Goal: Task Accomplishment & Management: Manage account settings

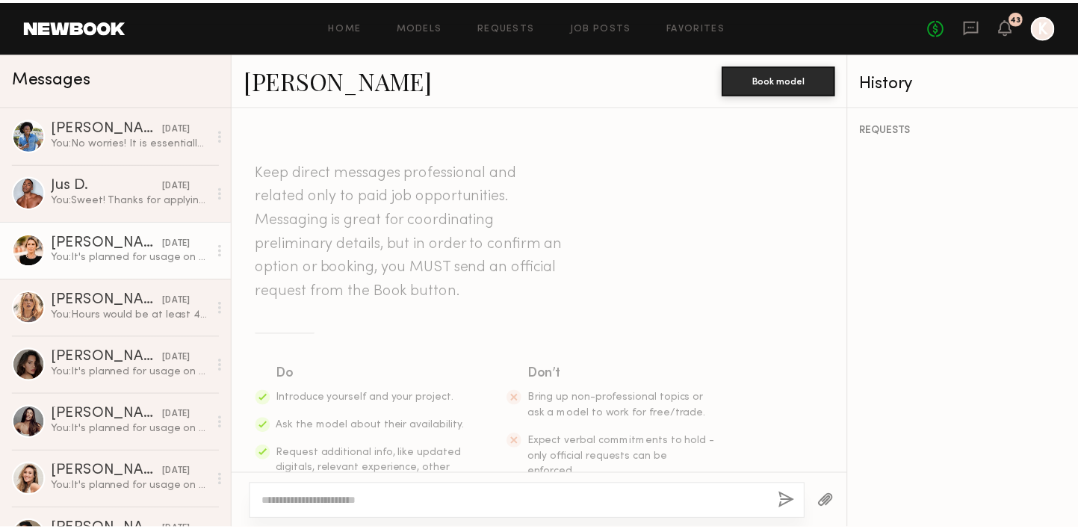
scroll to position [433, 0]
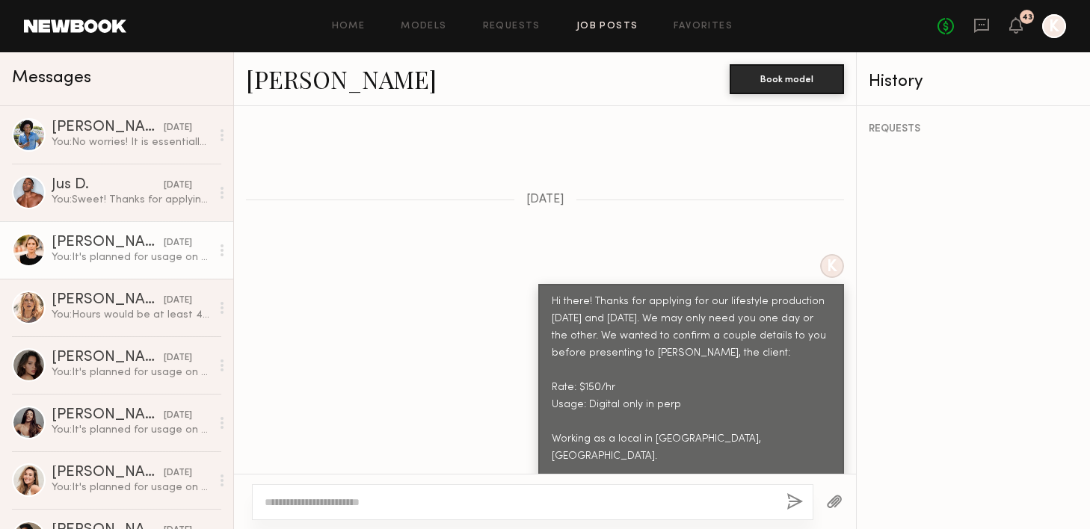
click at [595, 24] on link "Job Posts" at bounding box center [607, 27] width 62 height 10
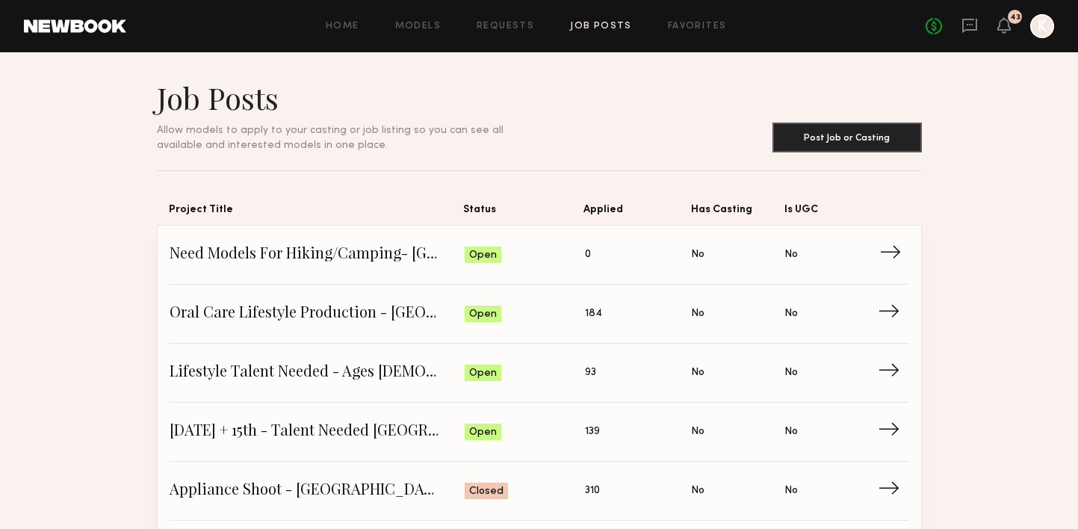
click at [433, 261] on span "Need Models For Hiking/Camping- [GEOGRAPHIC_DATA] - [DATE] + 22nd" at bounding box center [318, 255] width 296 height 22
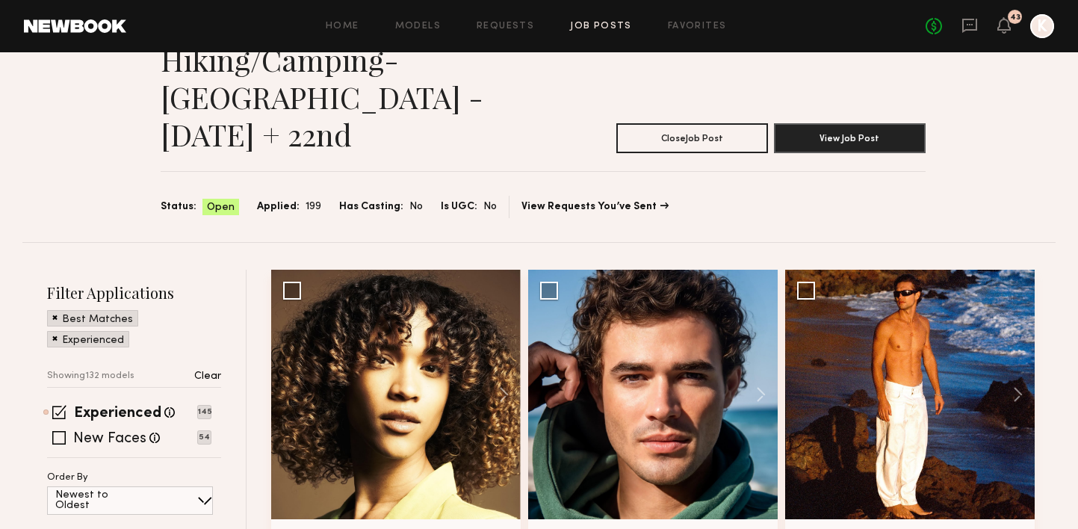
scroll to position [140, 0]
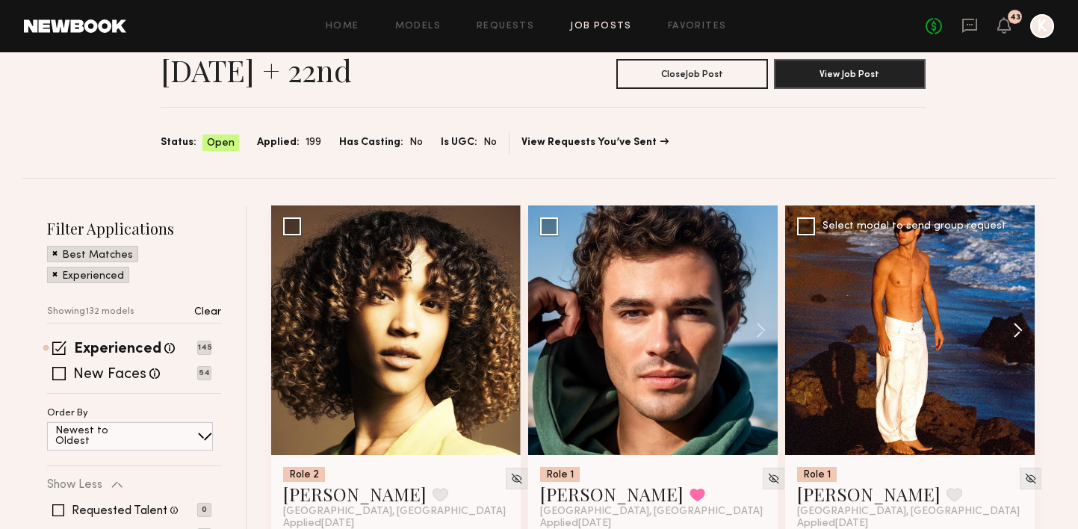
click at [1018, 295] on button at bounding box center [1011, 331] width 48 height 250
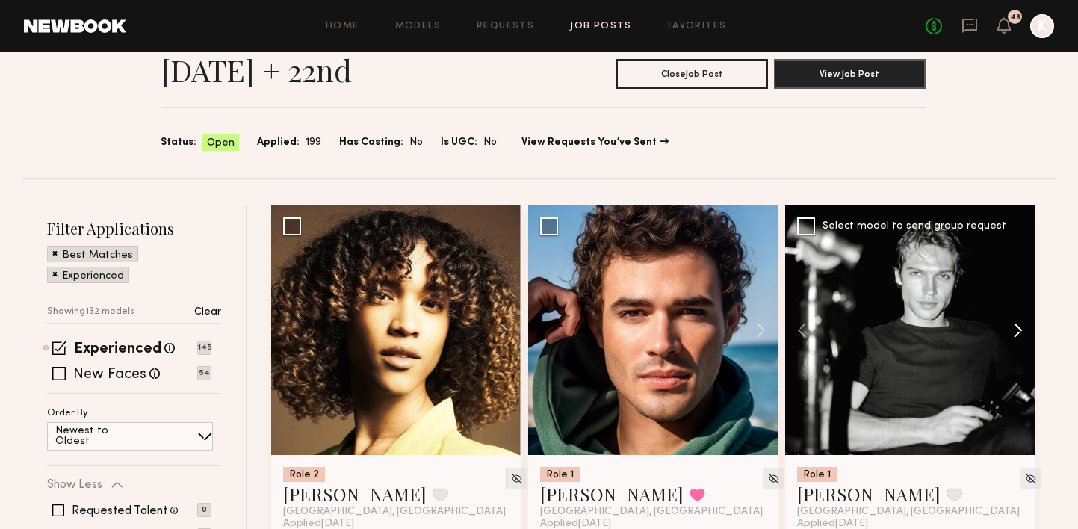
click at [1018, 295] on button at bounding box center [1011, 331] width 48 height 250
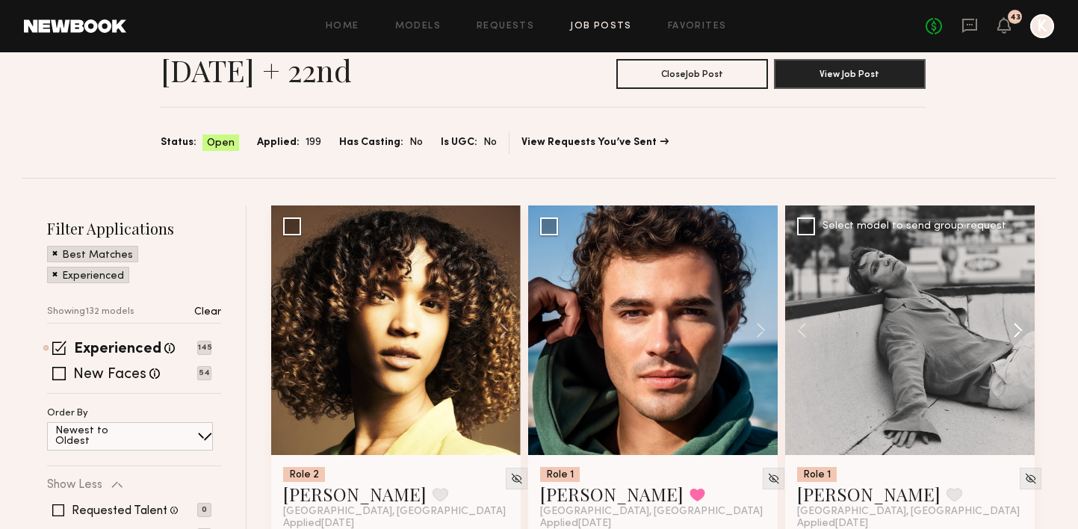
click at [1018, 295] on button at bounding box center [1011, 331] width 48 height 250
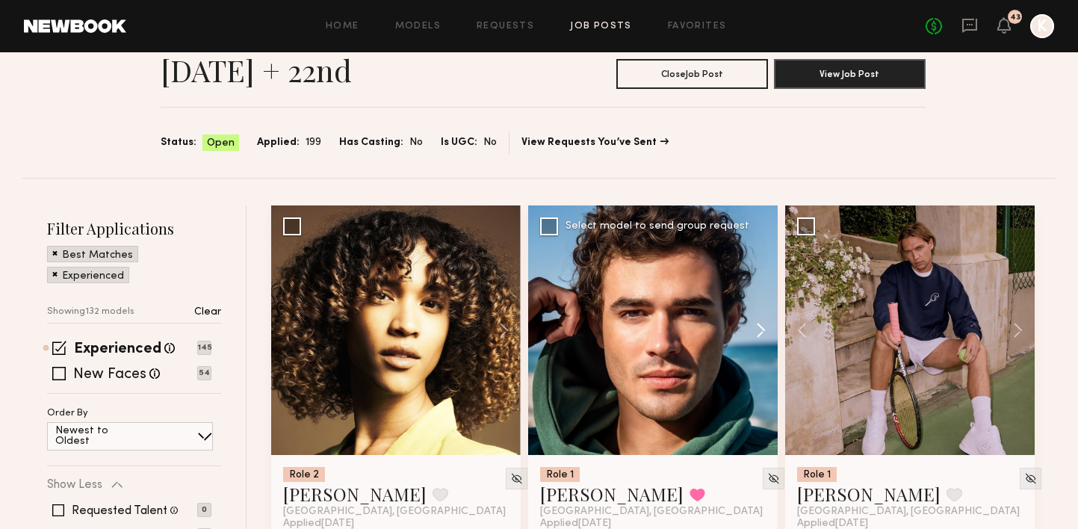
click at [762, 285] on button at bounding box center [754, 331] width 48 height 250
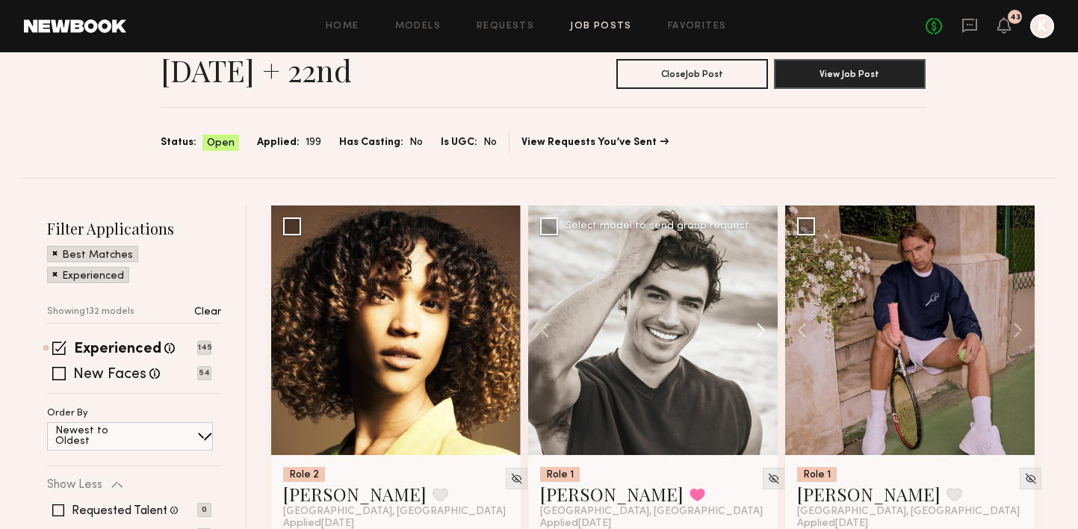
click at [762, 285] on button at bounding box center [754, 331] width 48 height 250
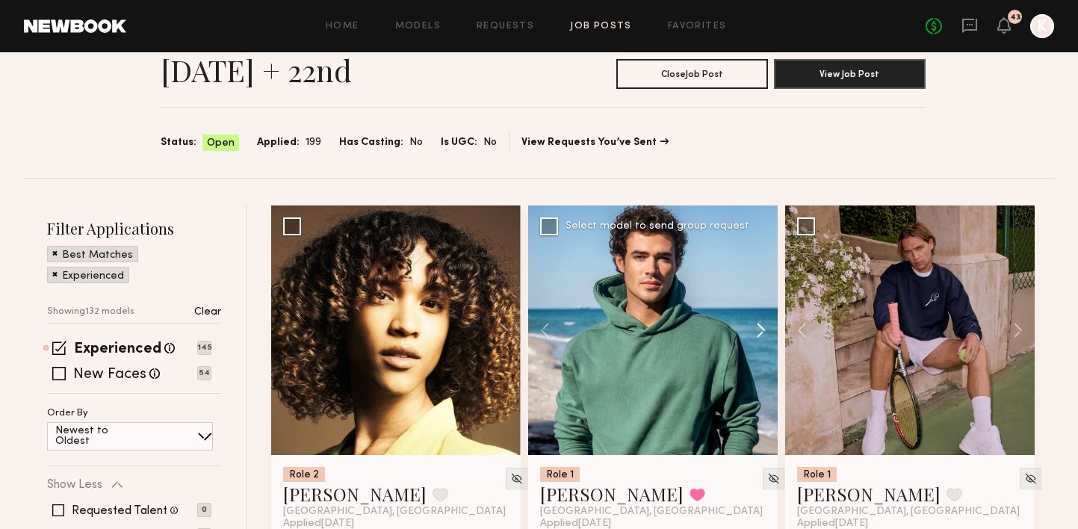
click at [762, 285] on button at bounding box center [754, 331] width 48 height 250
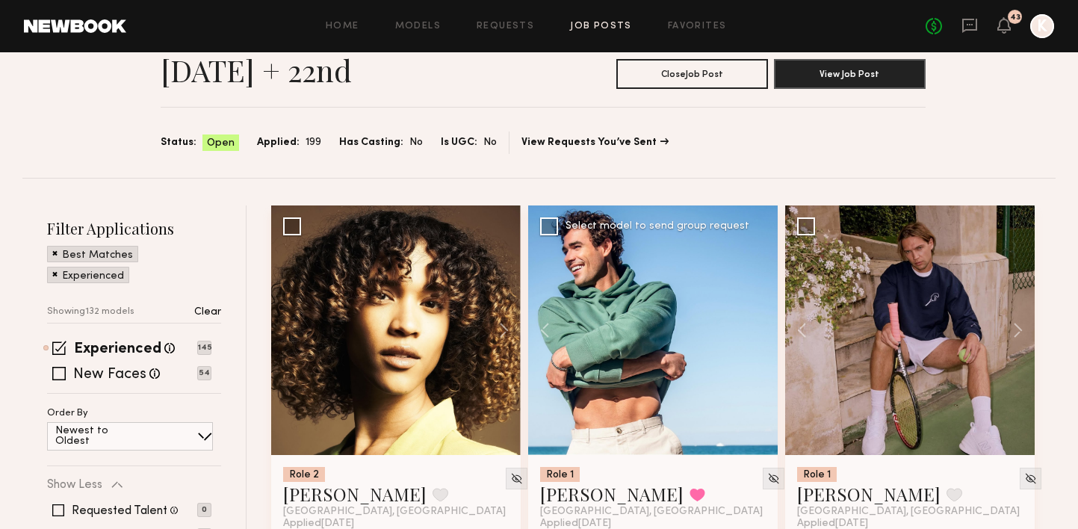
click at [762, 285] on div at bounding box center [653, 331] width 250 height 250
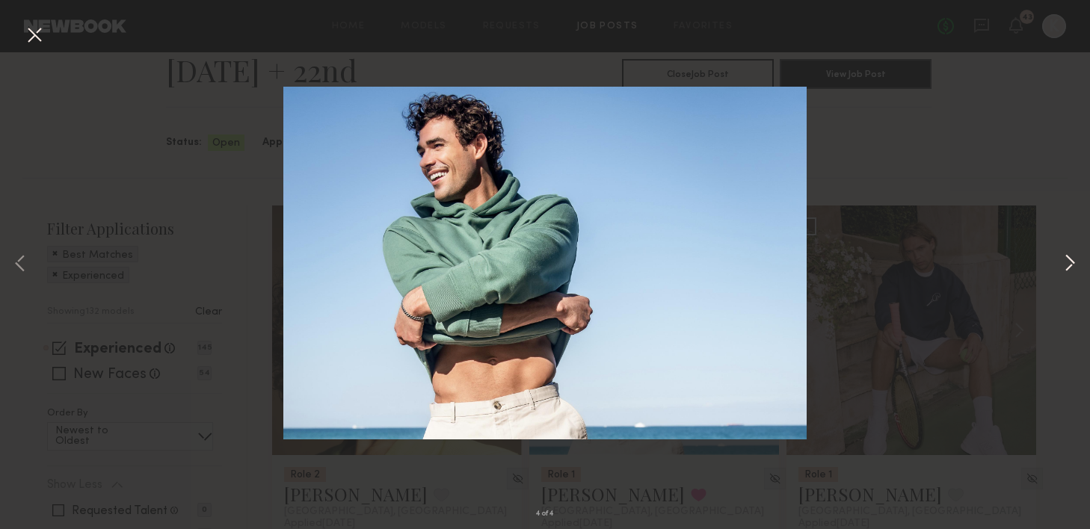
click at [1072, 276] on button at bounding box center [1070, 264] width 18 height 423
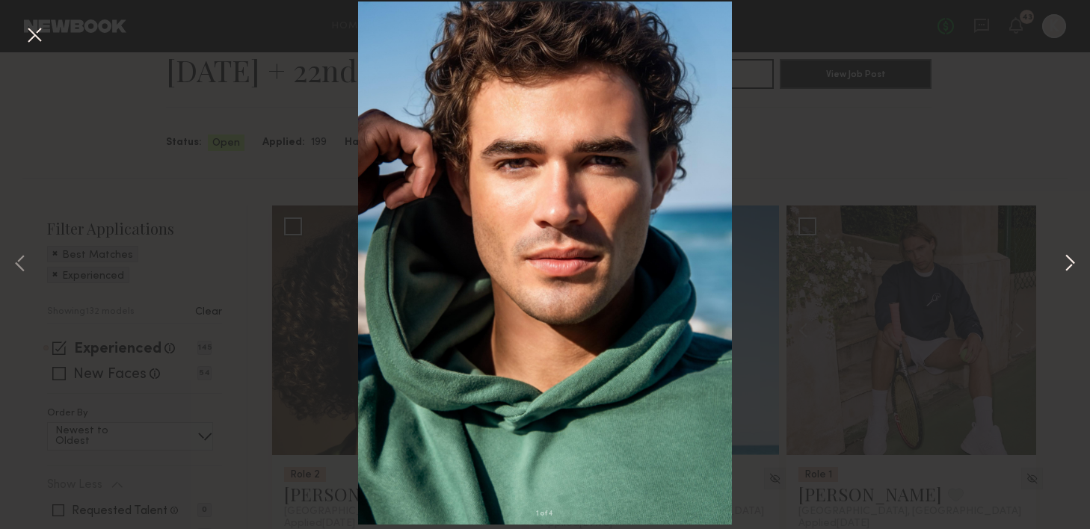
click at [1072, 276] on button at bounding box center [1070, 264] width 18 height 423
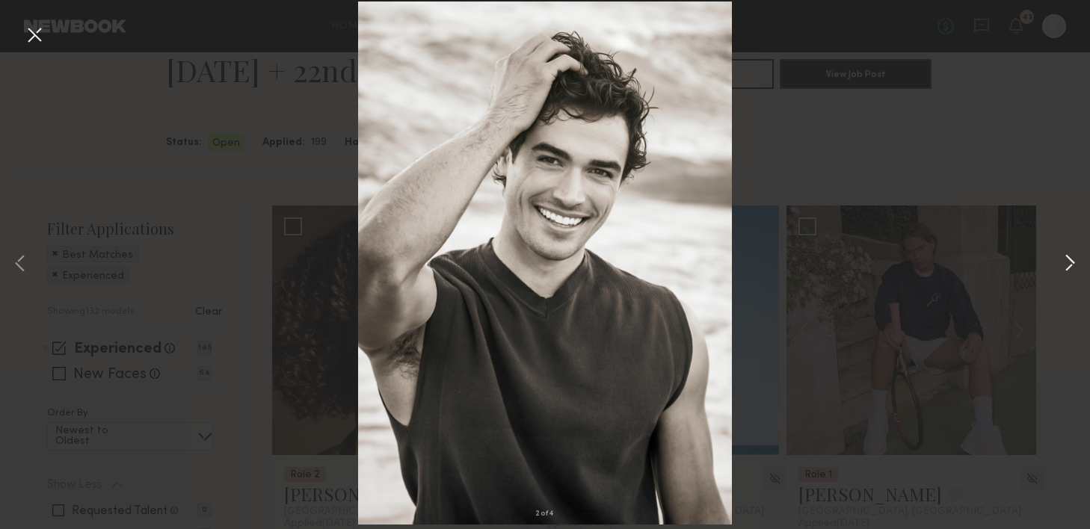
click at [1072, 276] on button at bounding box center [1070, 264] width 18 height 423
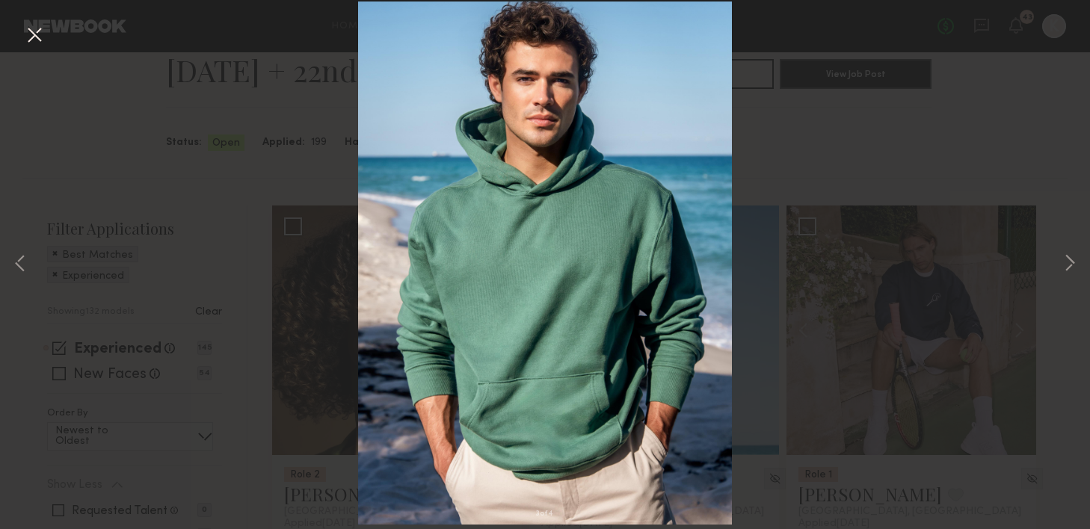
click at [27, 33] on button at bounding box center [34, 35] width 24 height 27
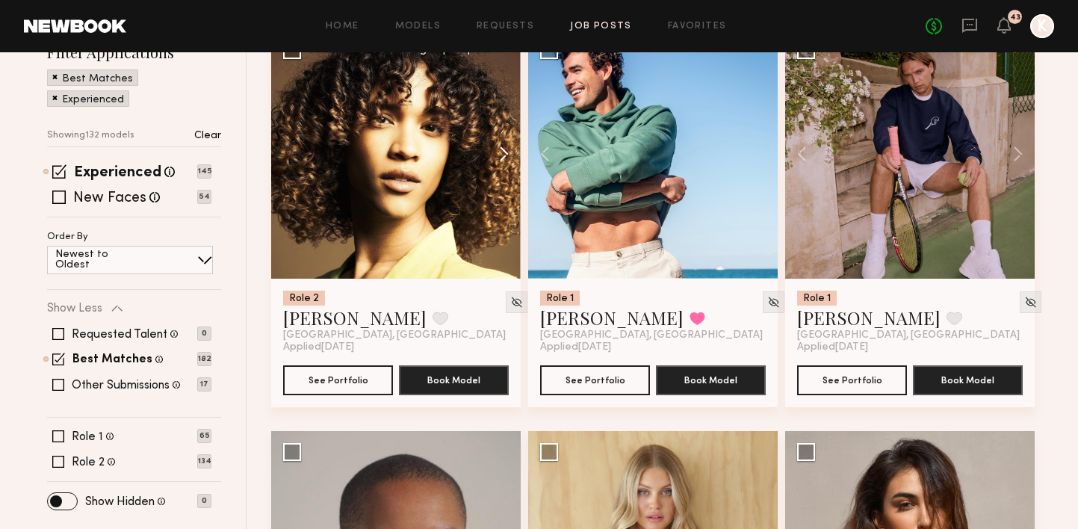
scroll to position [233, 0]
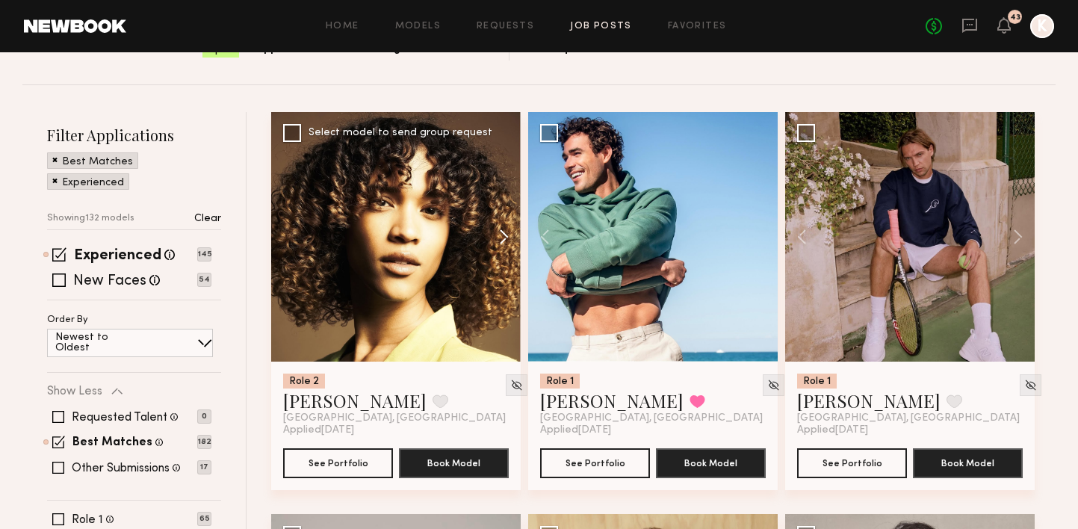
click at [500, 202] on button at bounding box center [497, 237] width 48 height 250
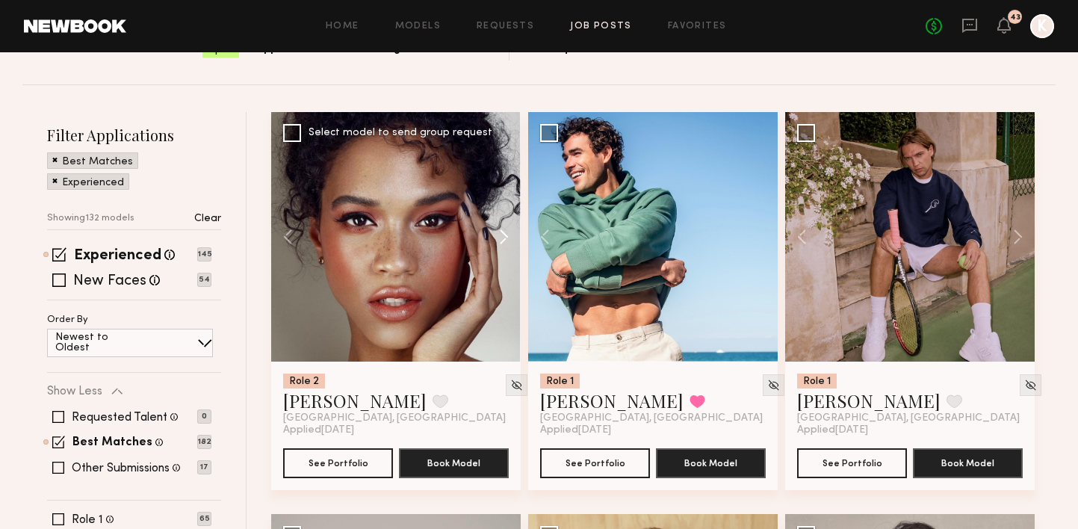
click at [501, 202] on button at bounding box center [497, 237] width 48 height 250
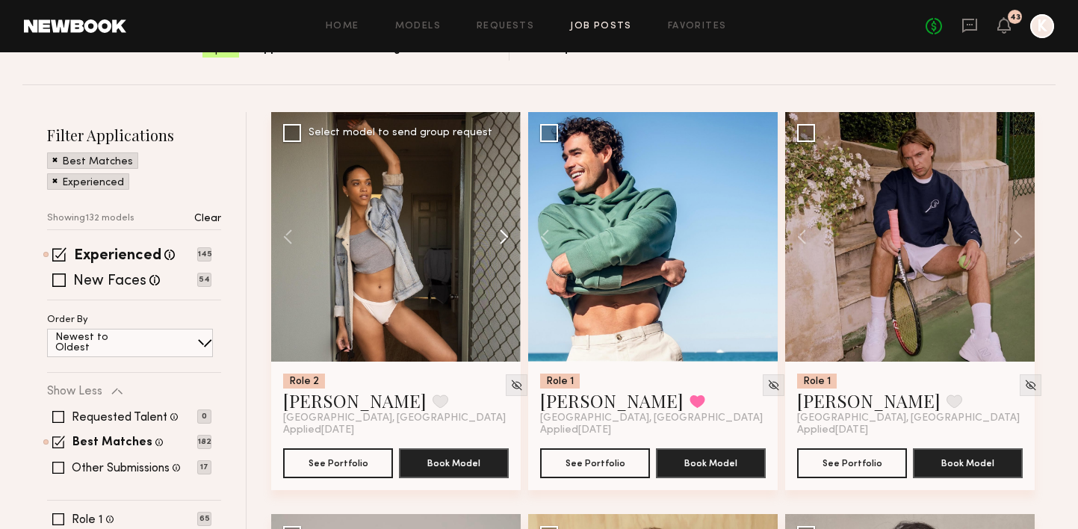
click at [501, 202] on button at bounding box center [497, 237] width 48 height 250
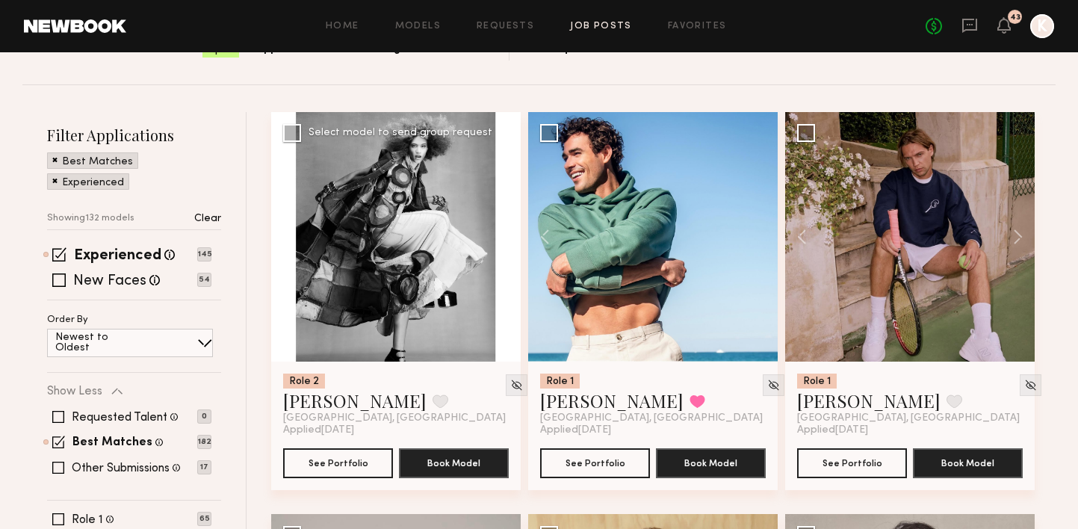
click at [295, 191] on button at bounding box center [295, 237] width 48 height 250
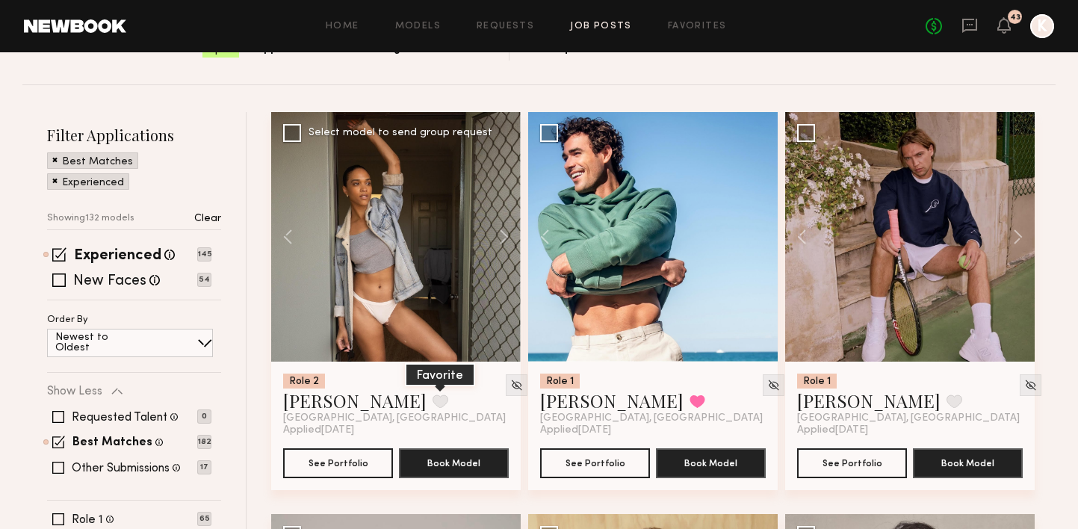
click at [433, 395] on button at bounding box center [441, 401] width 16 height 13
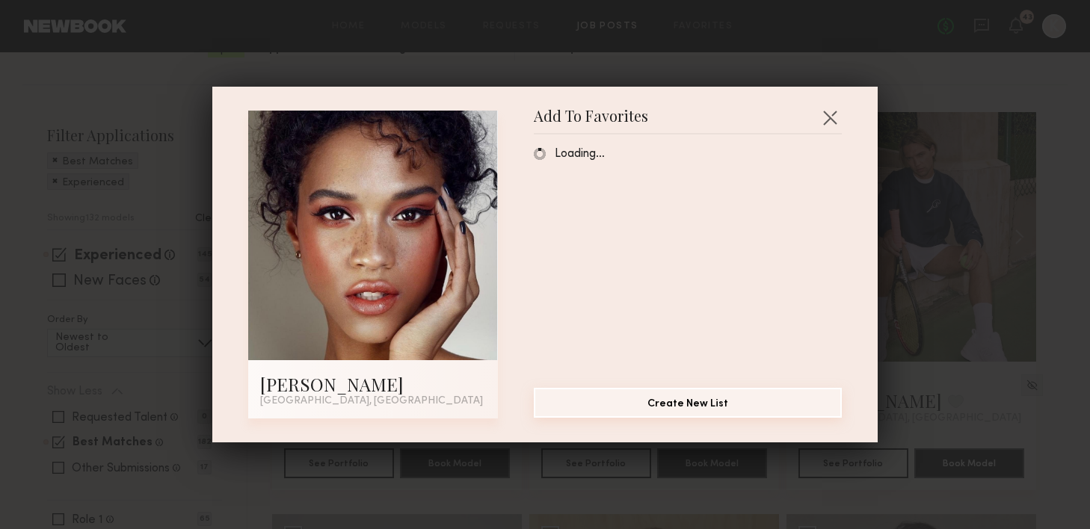
click at [756, 415] on button "Create New List" at bounding box center [688, 403] width 308 height 30
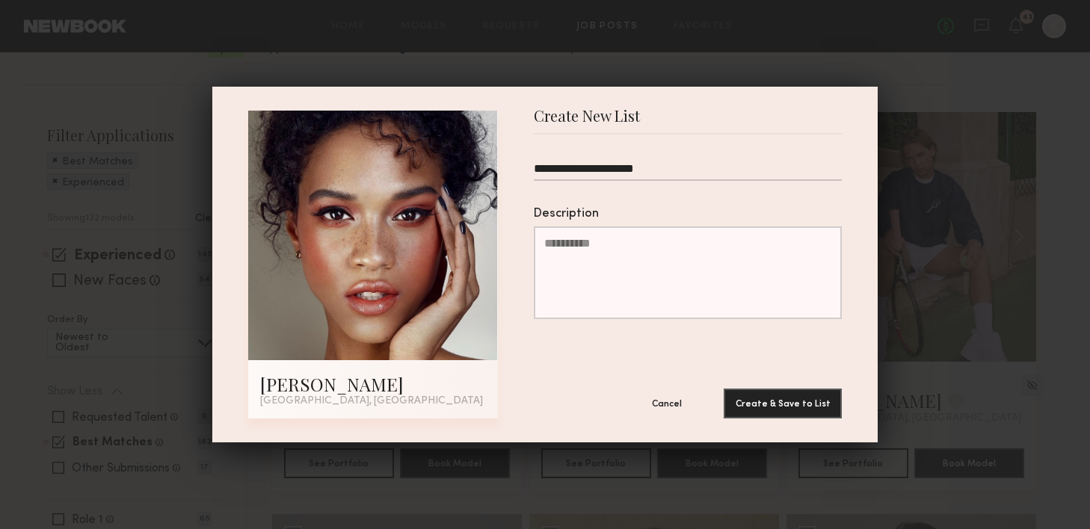
type input "**********"
click at [788, 386] on form "**********" at bounding box center [688, 277] width 308 height 284
click at [786, 403] on button "Create & Save to List" at bounding box center [782, 403] width 118 height 30
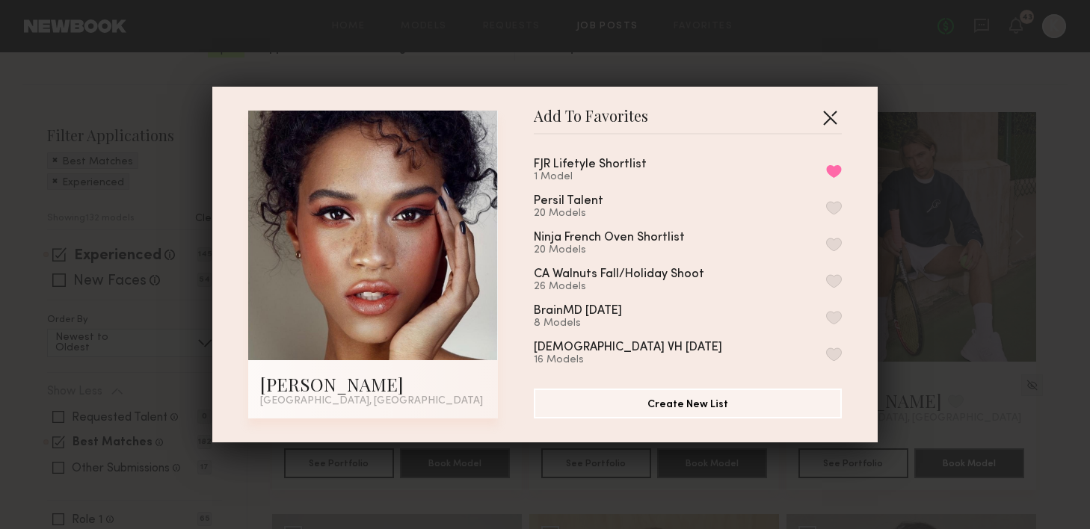
click at [821, 114] on button "button" at bounding box center [830, 117] width 24 height 24
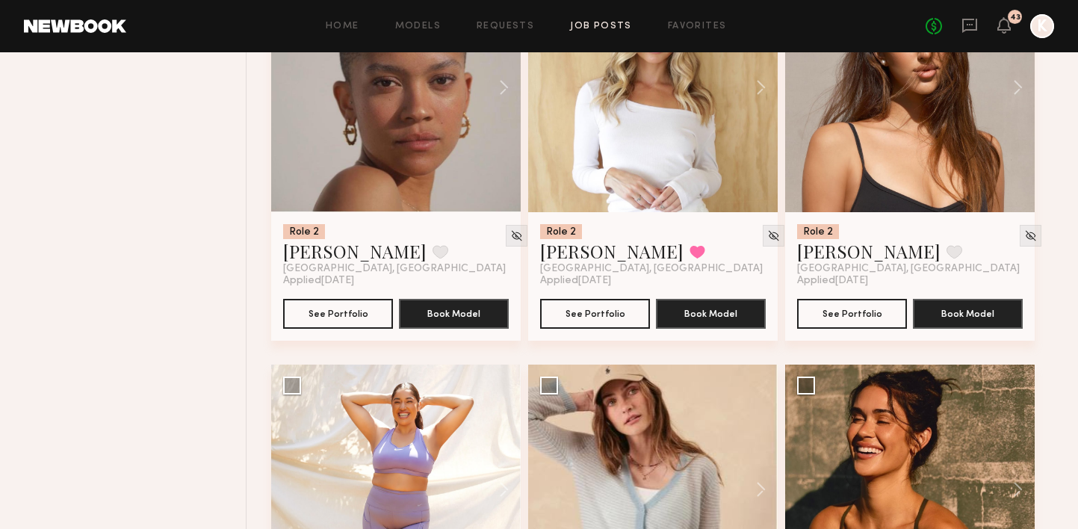
scroll to position [928, 0]
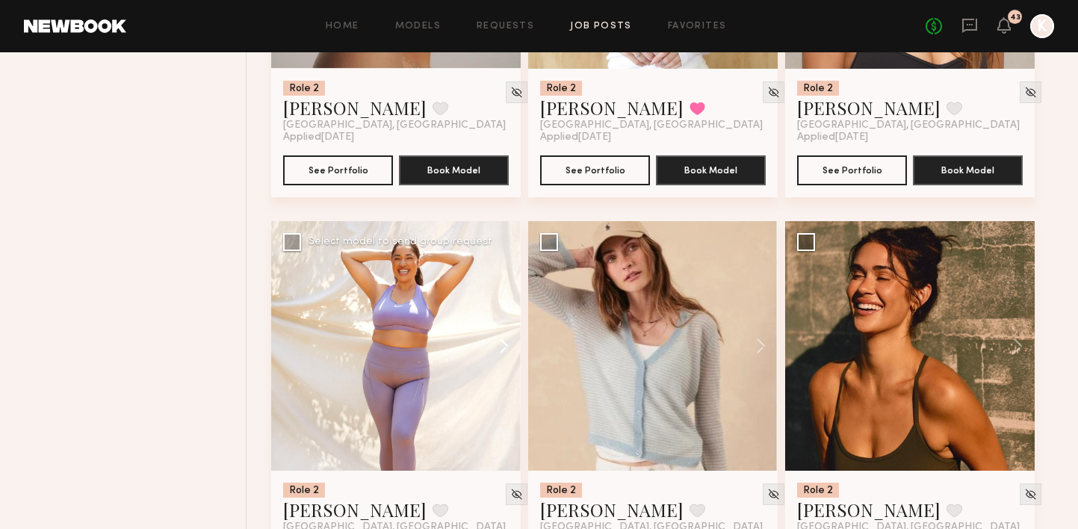
click at [507, 309] on button at bounding box center [497, 346] width 48 height 250
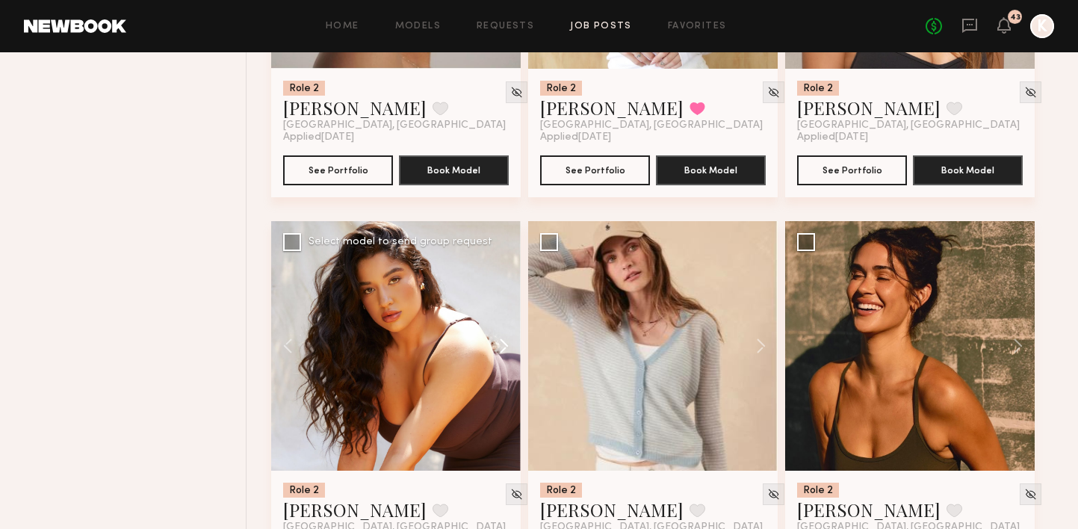
click at [507, 309] on button at bounding box center [497, 346] width 48 height 250
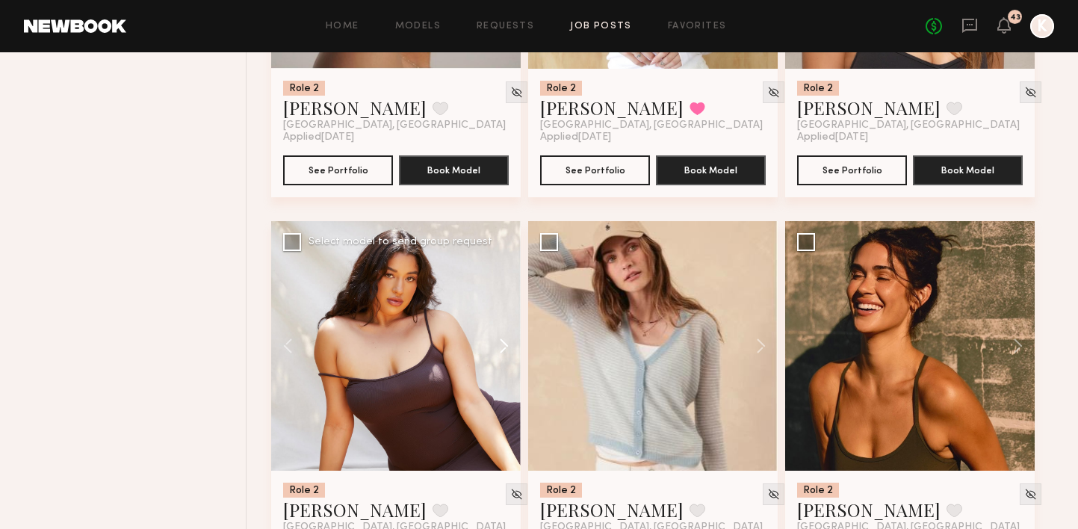
click at [507, 309] on button at bounding box center [497, 346] width 48 height 250
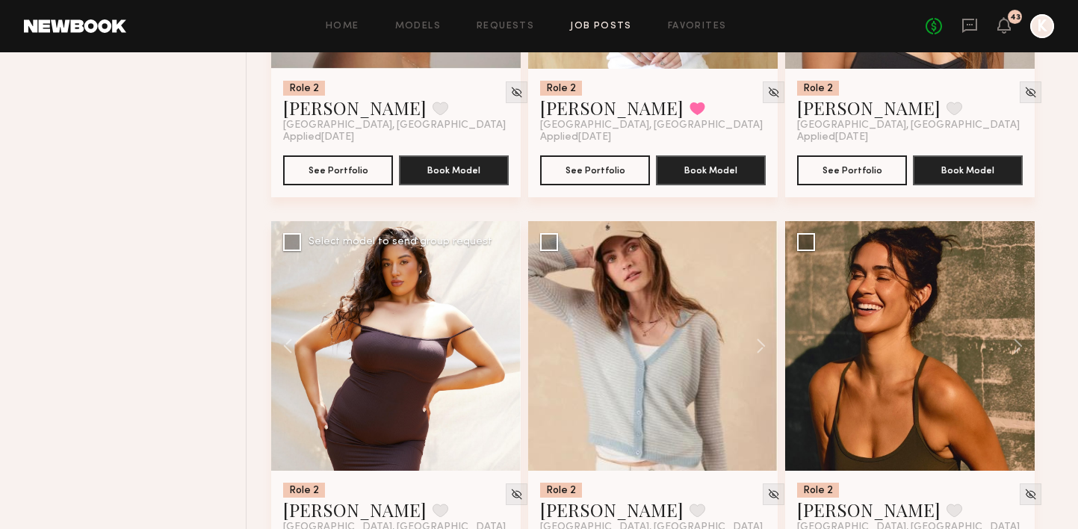
click at [507, 309] on div at bounding box center [396, 346] width 250 height 250
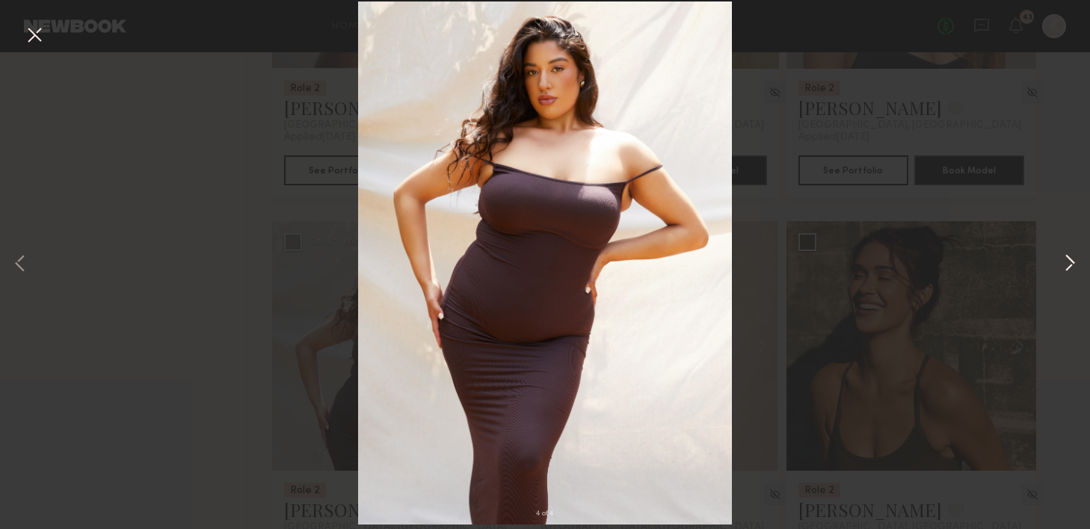
click at [1075, 265] on button at bounding box center [1070, 264] width 18 height 423
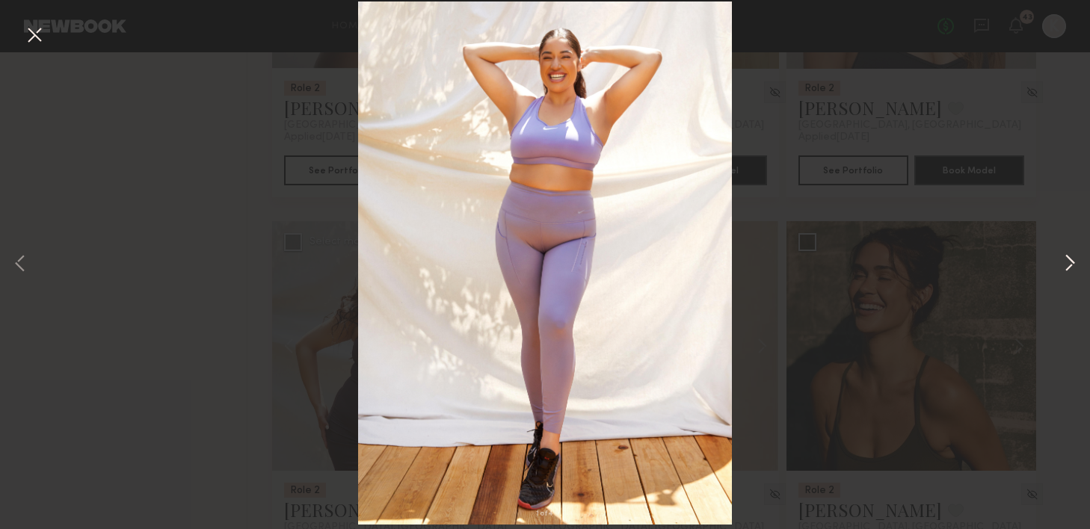
click at [1075, 265] on button at bounding box center [1070, 264] width 18 height 423
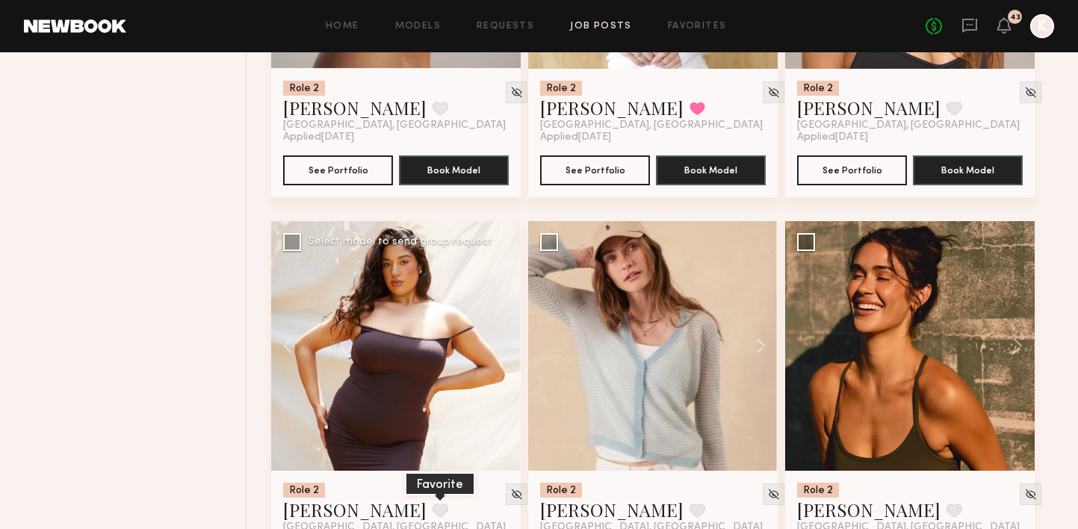
click at [433, 504] on button at bounding box center [441, 510] width 16 height 13
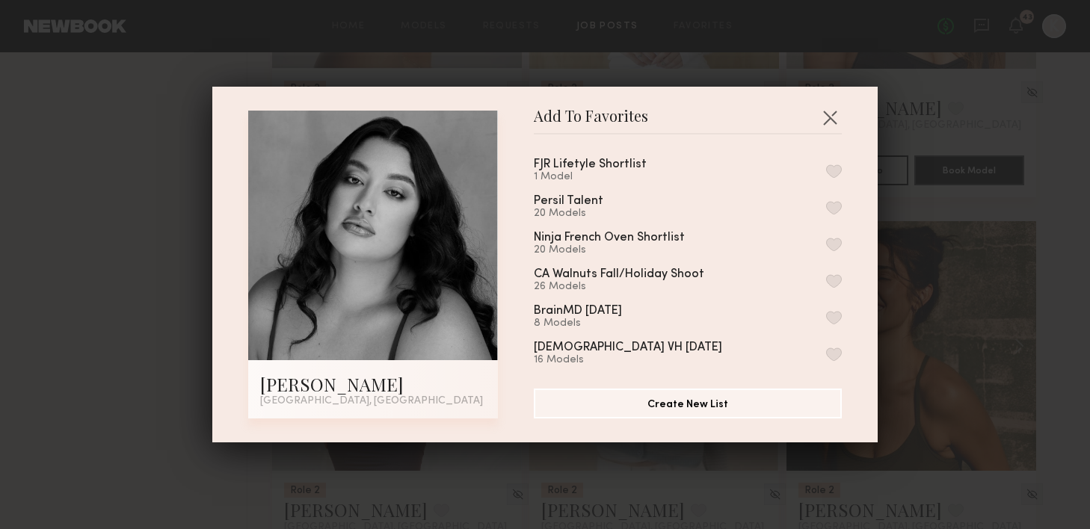
click at [826, 167] on button "button" at bounding box center [834, 170] width 16 height 13
click at [818, 123] on button "button" at bounding box center [830, 117] width 24 height 24
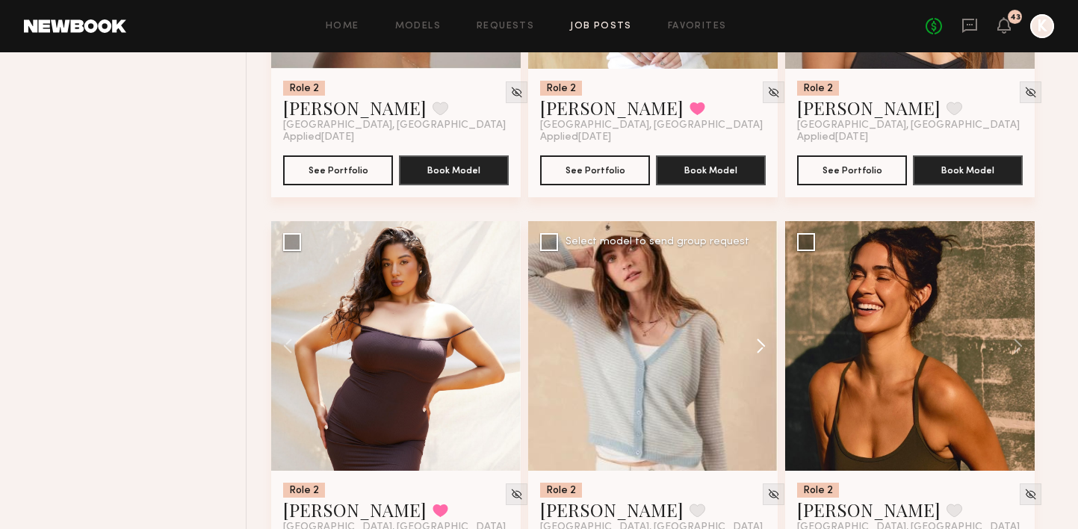
click at [759, 309] on button at bounding box center [754, 346] width 48 height 250
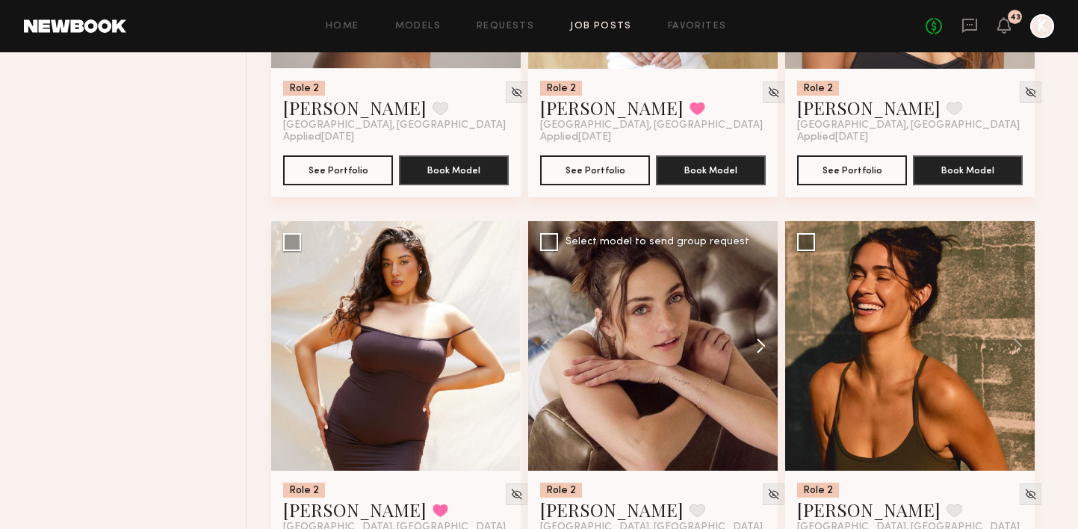
click at [766, 305] on button at bounding box center [754, 346] width 48 height 250
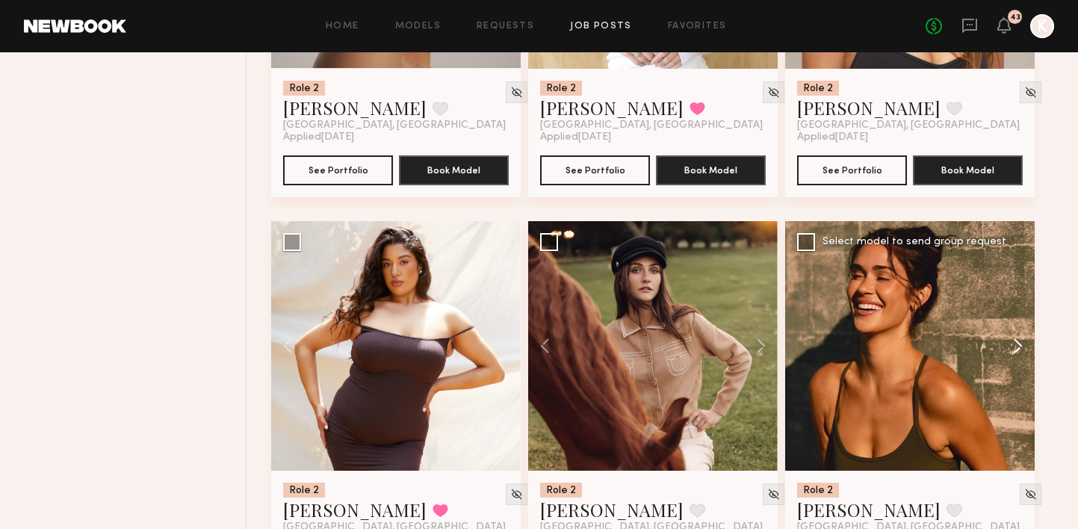
click at [1034, 310] on button at bounding box center [1011, 346] width 48 height 250
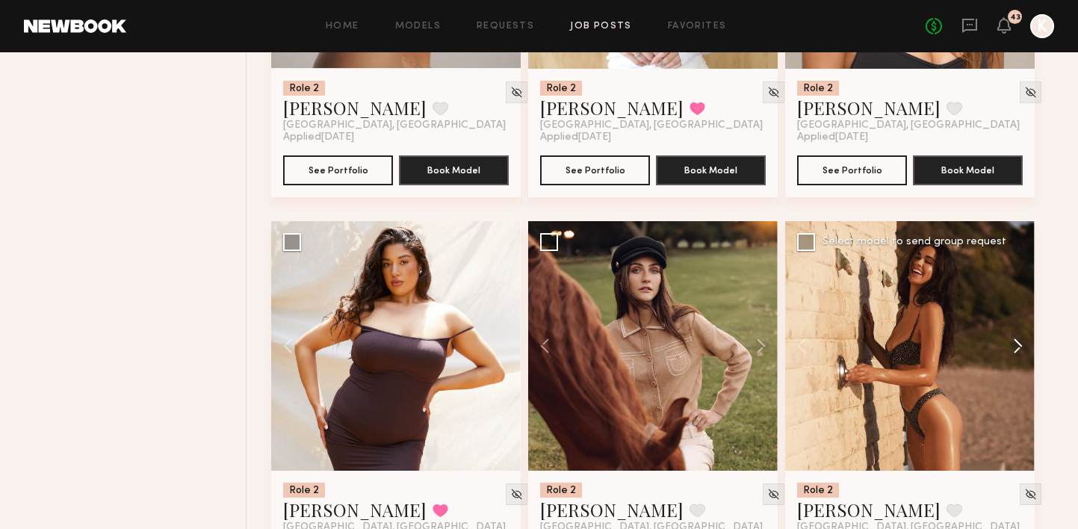
click at [1034, 310] on button at bounding box center [1011, 346] width 48 height 250
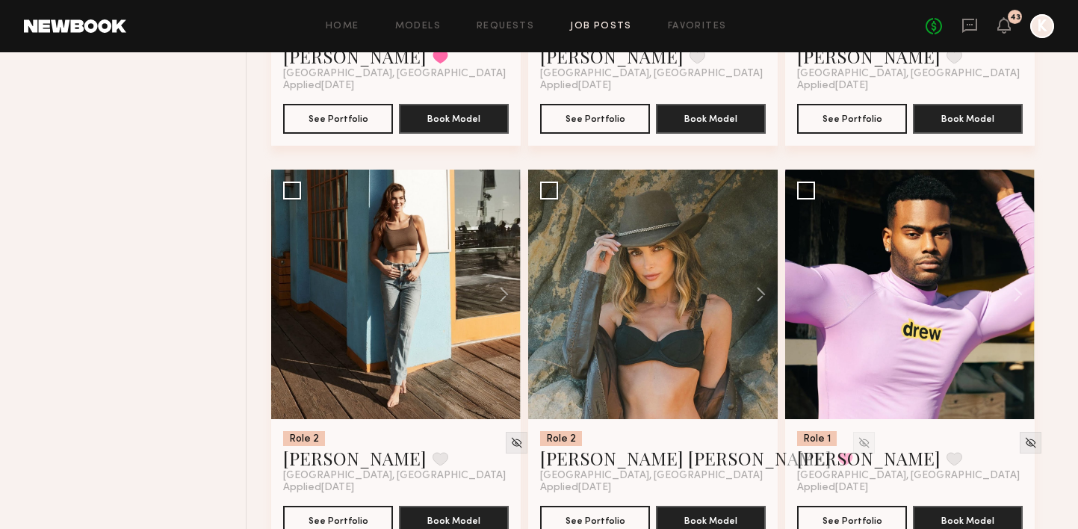
scroll to position [1400, 0]
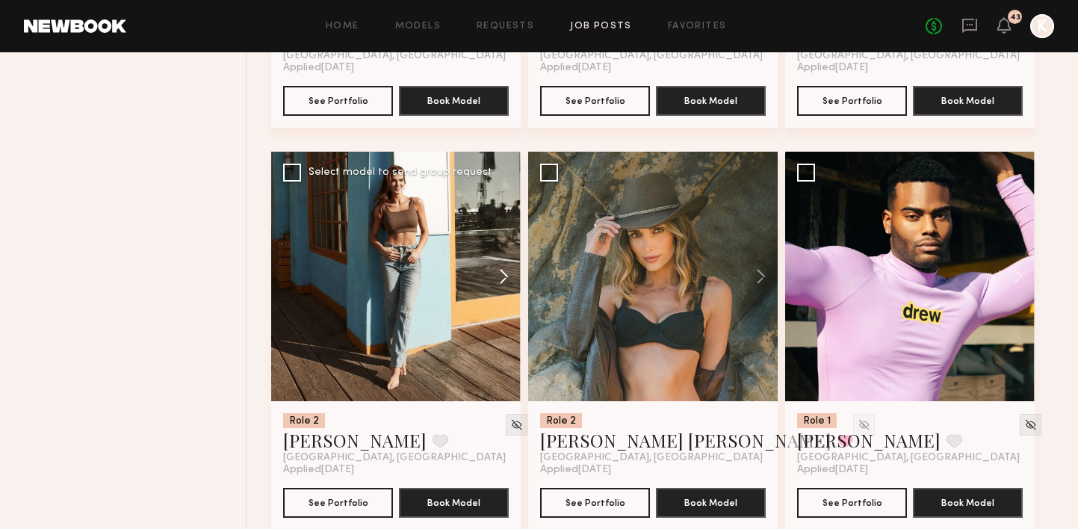
click at [500, 231] on button at bounding box center [497, 277] width 48 height 250
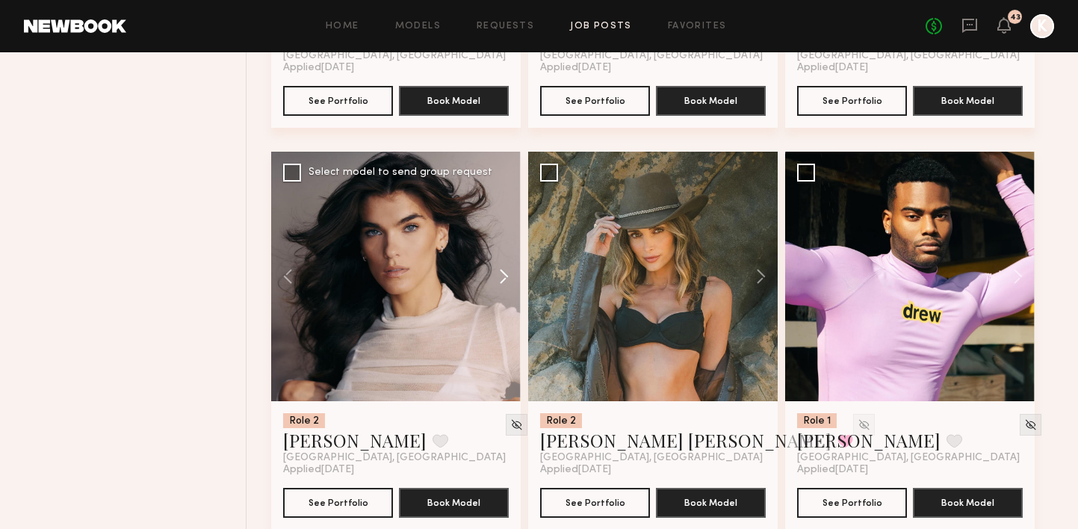
click at [500, 231] on button at bounding box center [497, 277] width 48 height 250
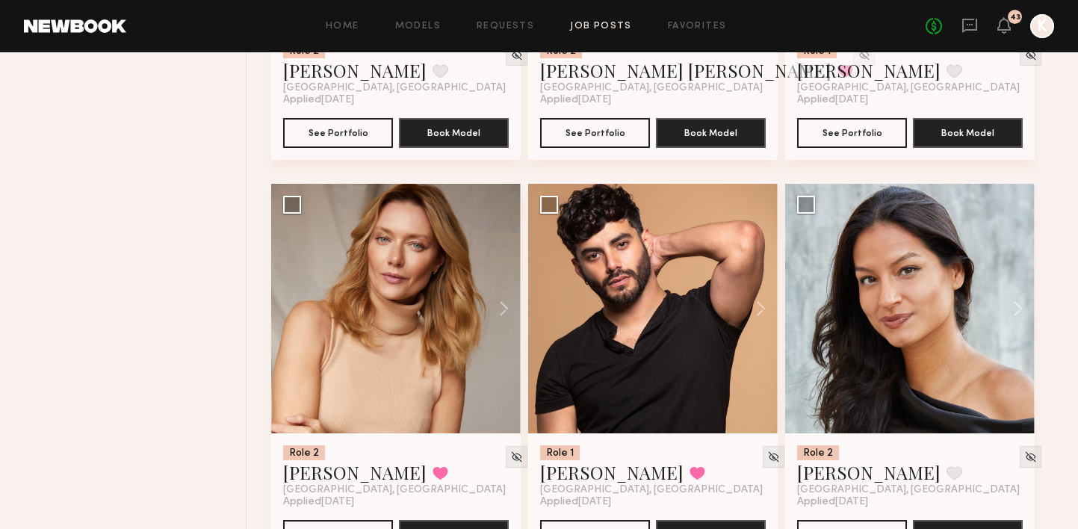
scroll to position [1805, 0]
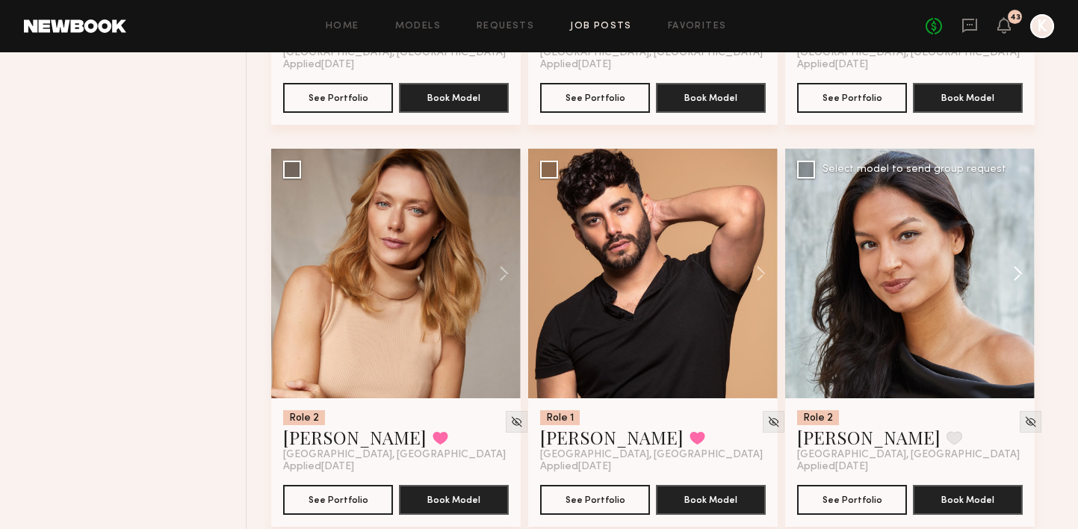
click at [1016, 247] on button at bounding box center [1011, 274] width 48 height 250
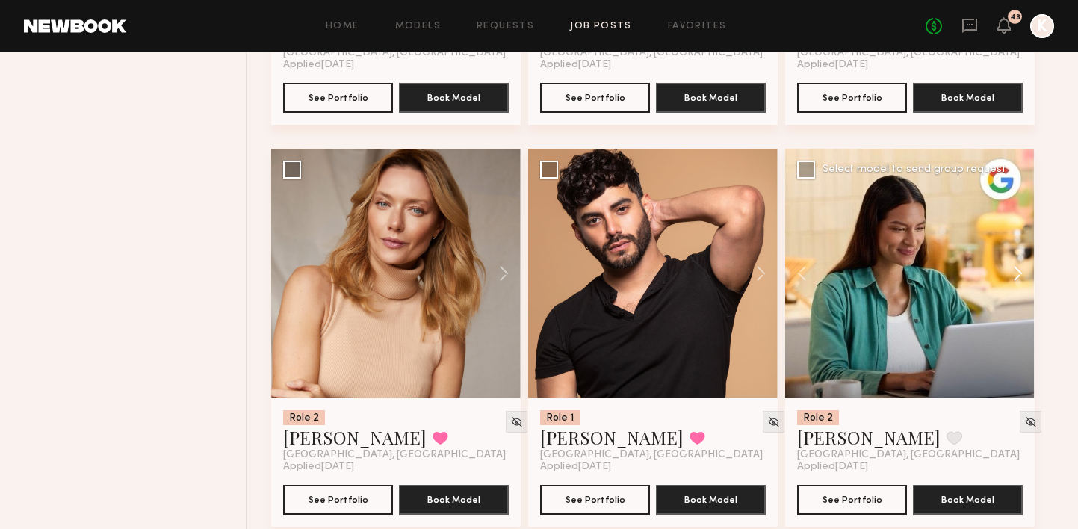
click at [1016, 247] on button at bounding box center [1011, 274] width 48 height 250
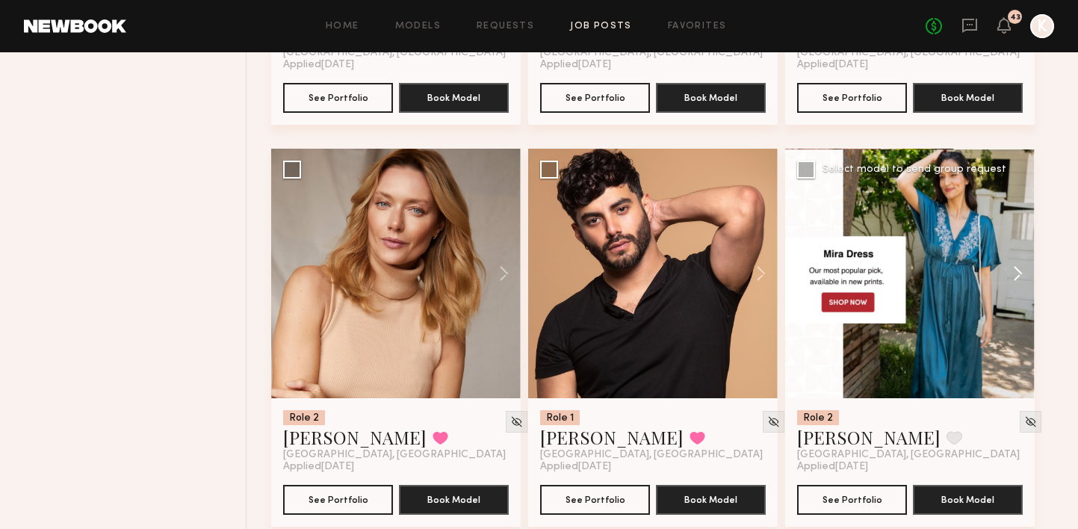
click at [1016, 247] on button at bounding box center [1011, 274] width 48 height 250
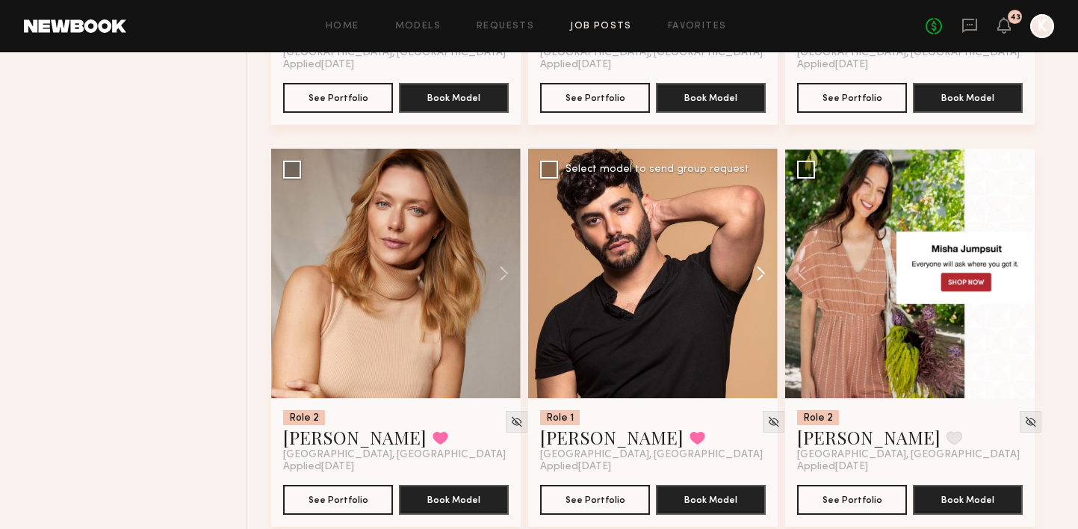
click at [767, 238] on button at bounding box center [754, 274] width 48 height 250
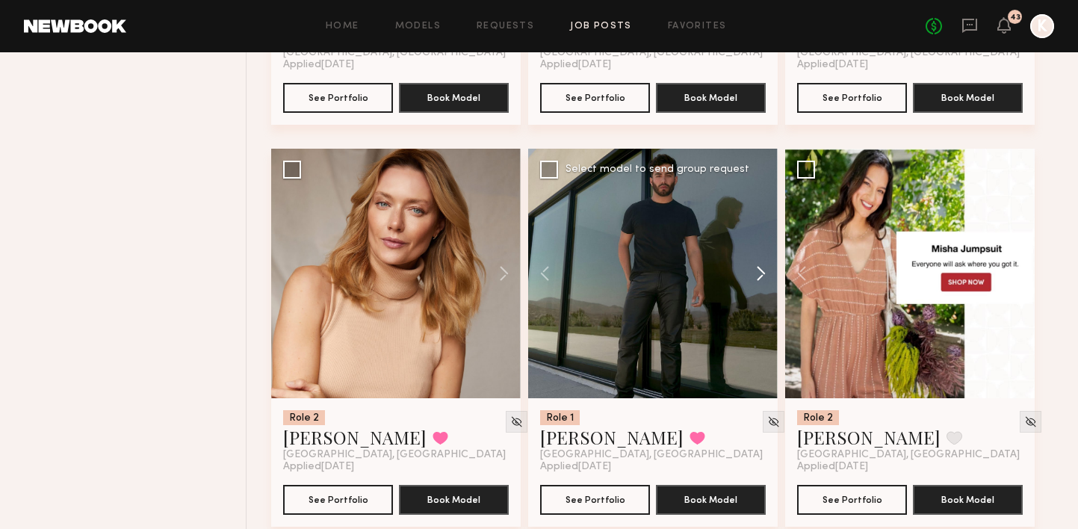
click at [767, 238] on button at bounding box center [754, 274] width 48 height 250
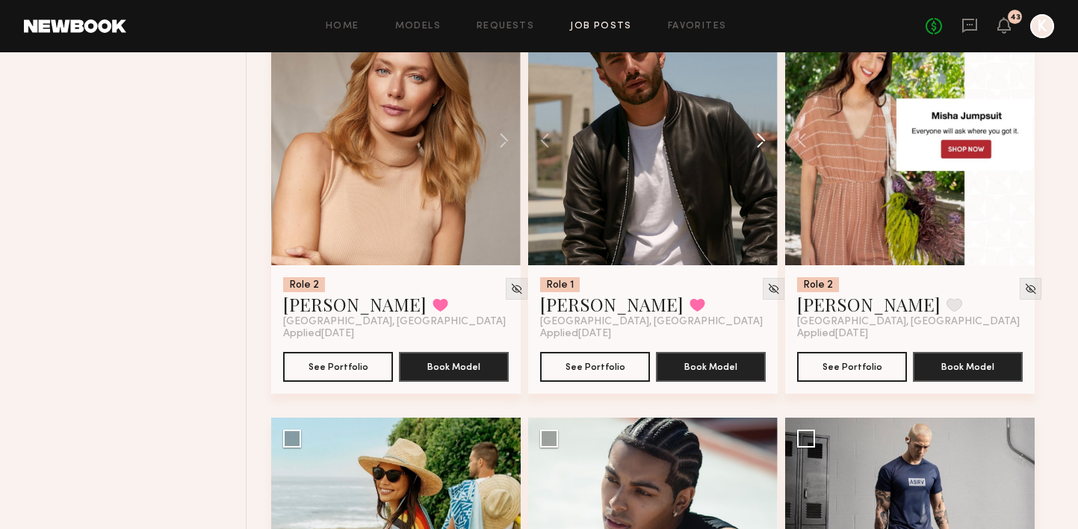
scroll to position [2140, 0]
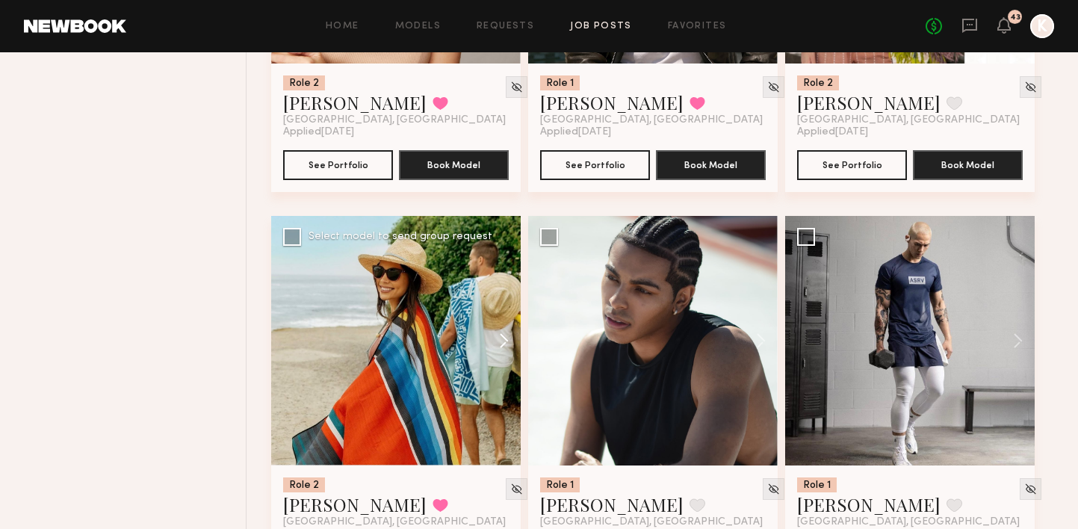
click at [496, 300] on button at bounding box center [497, 341] width 48 height 250
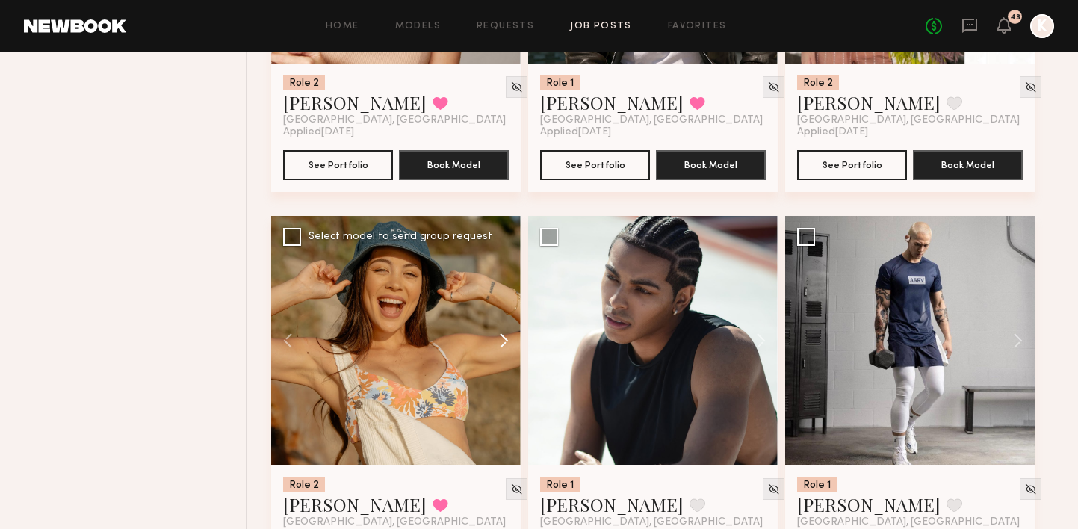
click at [496, 300] on button at bounding box center [497, 341] width 48 height 250
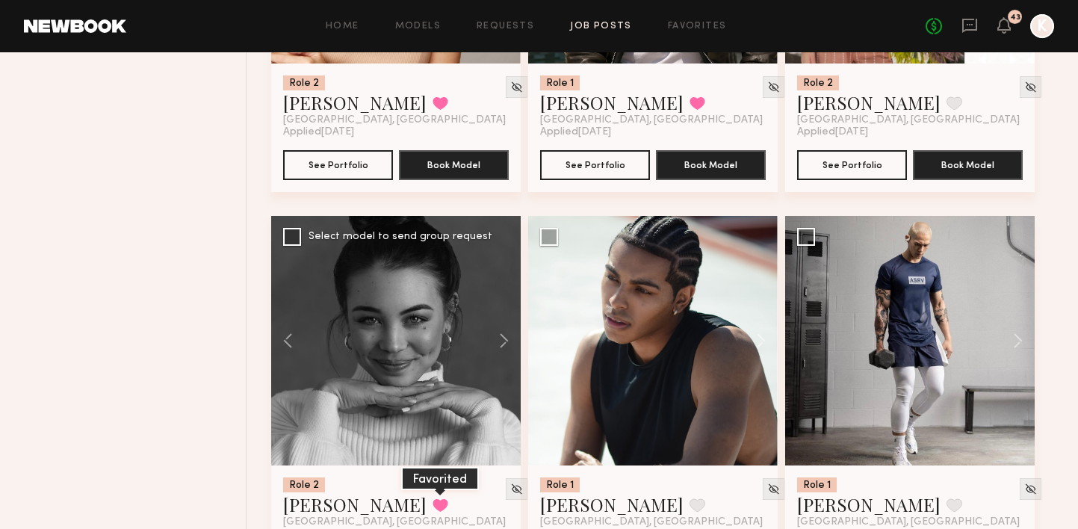
click at [433, 498] on button at bounding box center [441, 504] width 16 height 13
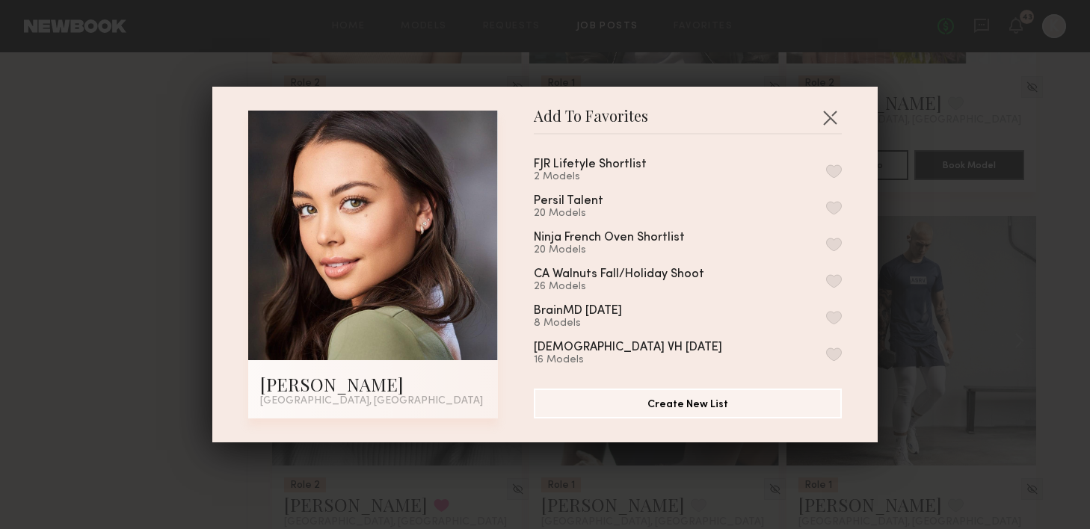
click at [826, 164] on button "button" at bounding box center [834, 170] width 16 height 13
click at [824, 121] on button "button" at bounding box center [830, 117] width 24 height 24
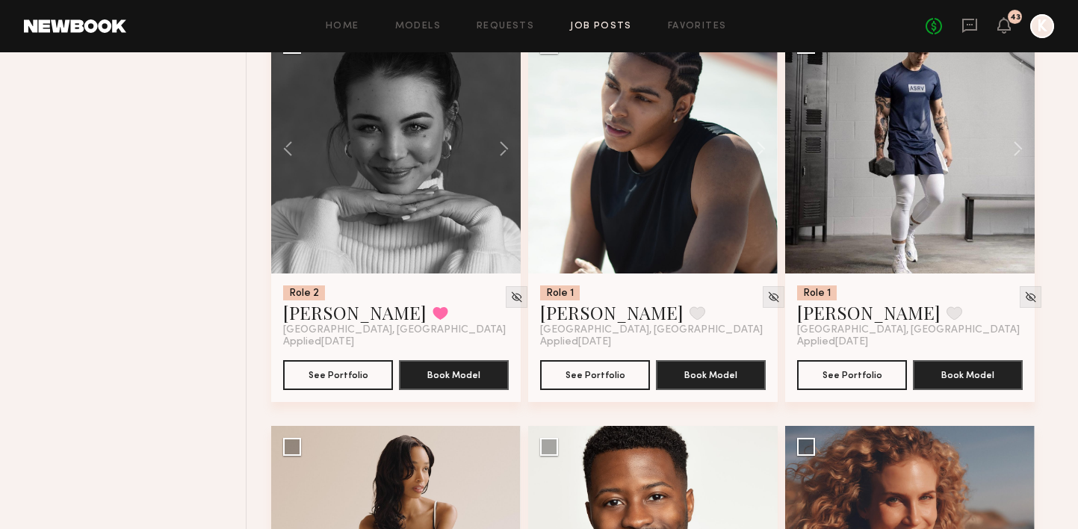
scroll to position [2209, 0]
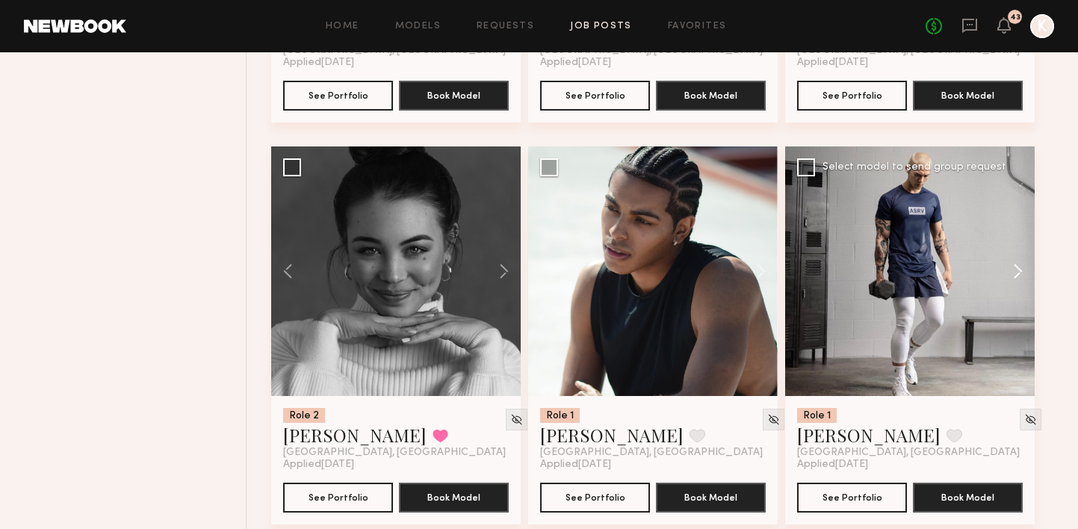
click at [1019, 230] on button at bounding box center [1011, 271] width 48 height 250
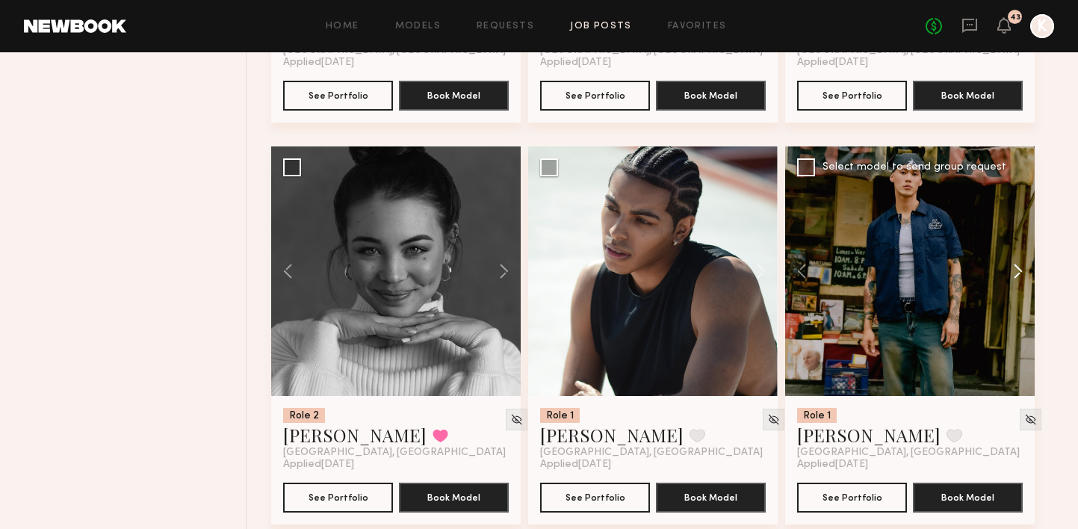
click at [1019, 230] on button at bounding box center [1011, 271] width 48 height 250
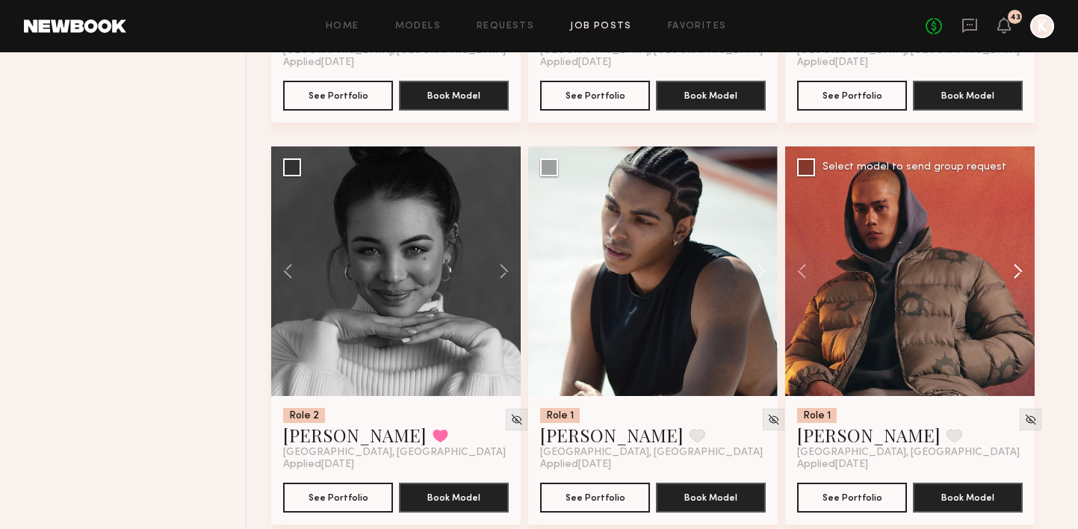
click at [1019, 230] on button at bounding box center [1011, 271] width 48 height 250
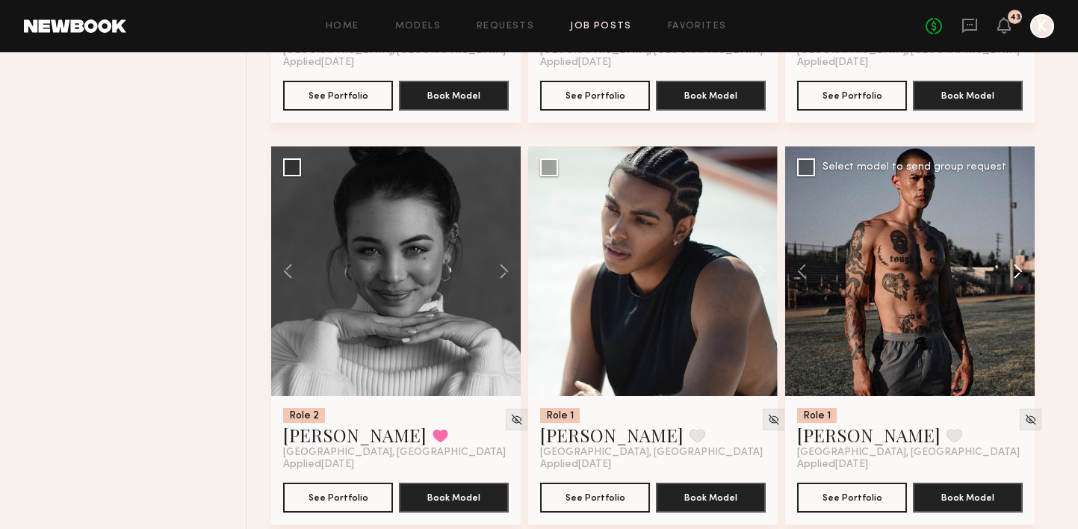
click at [1019, 230] on button at bounding box center [1011, 271] width 48 height 250
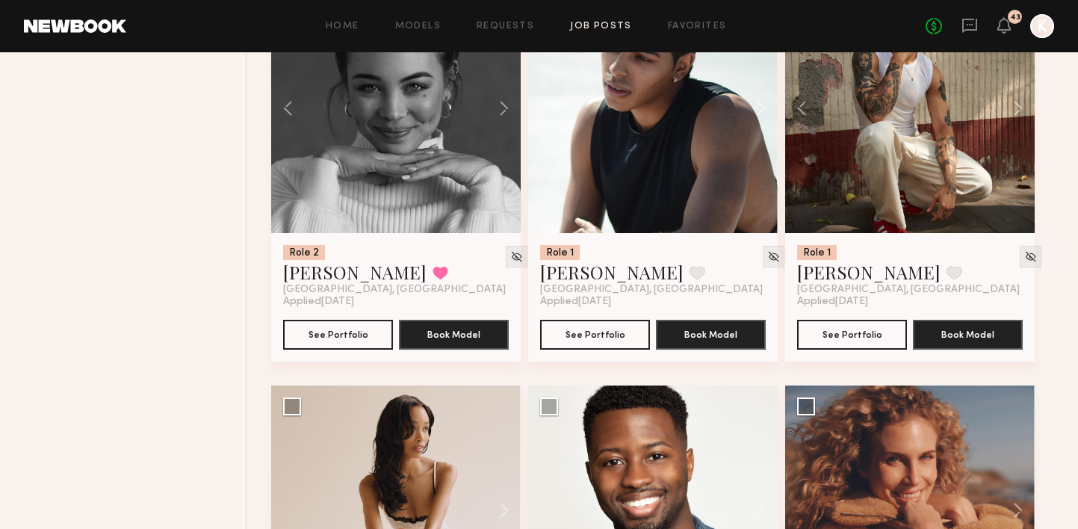
scroll to position [2574, 0]
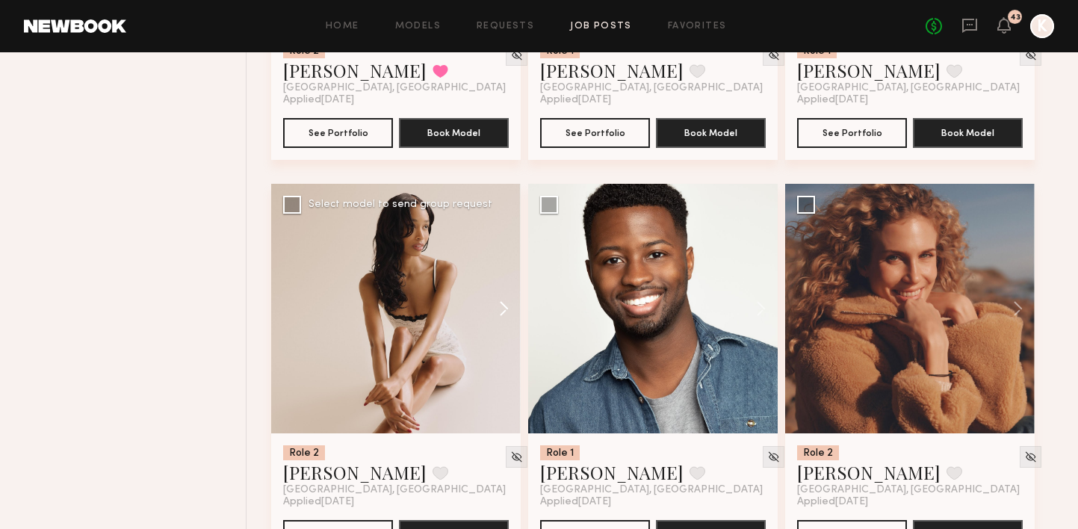
click at [504, 268] on button at bounding box center [497, 309] width 48 height 250
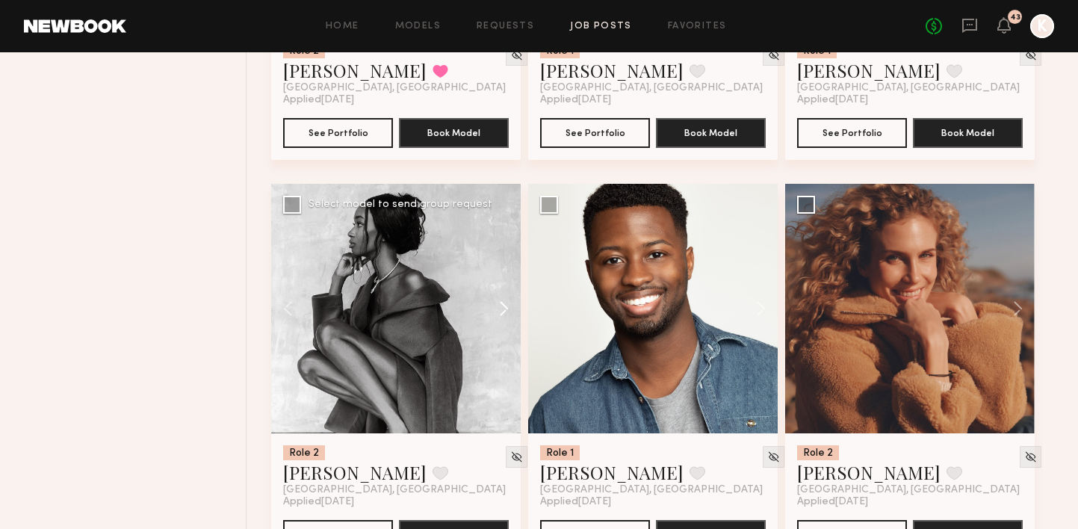
click at [504, 268] on button at bounding box center [497, 309] width 48 height 250
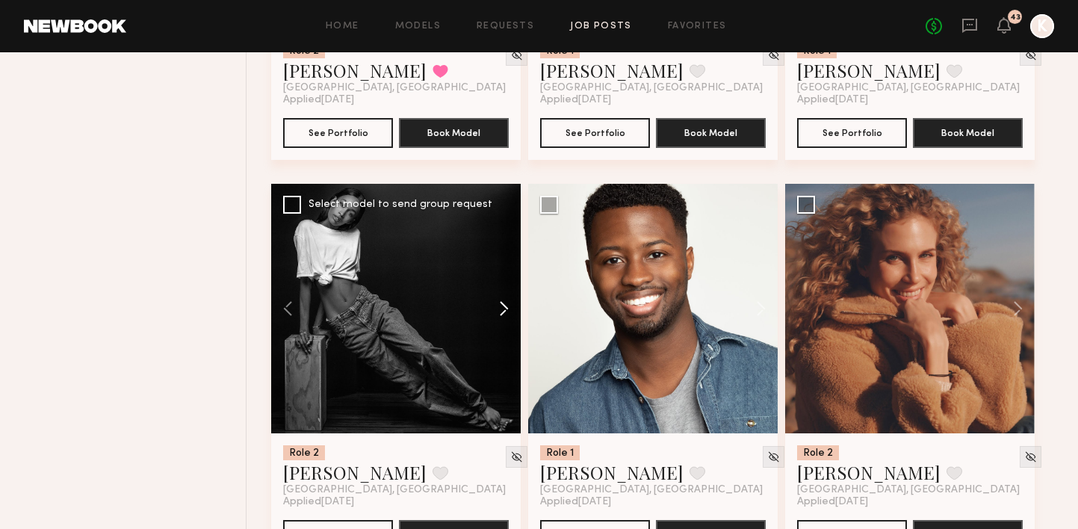
click at [504, 268] on button at bounding box center [497, 309] width 48 height 250
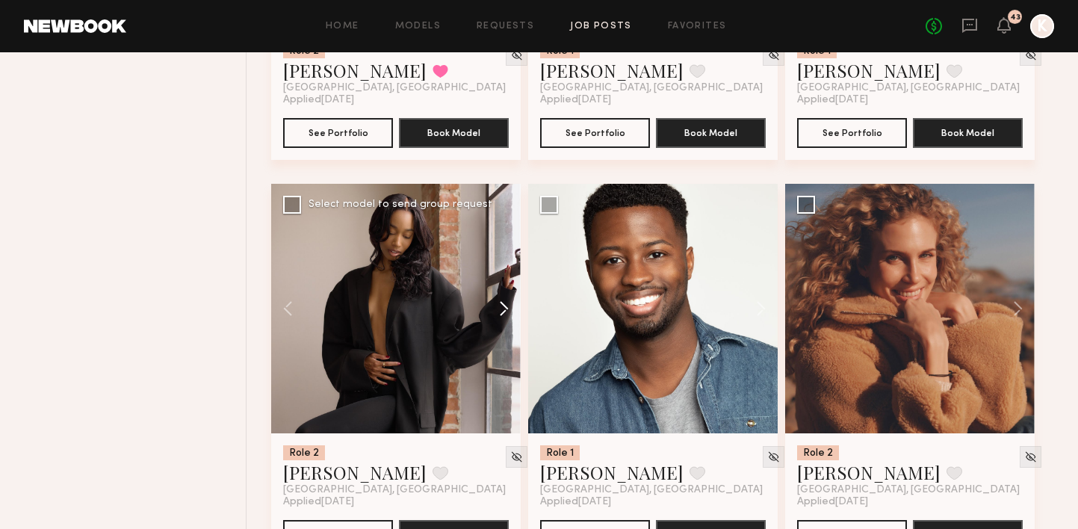
click at [504, 268] on button at bounding box center [497, 309] width 48 height 250
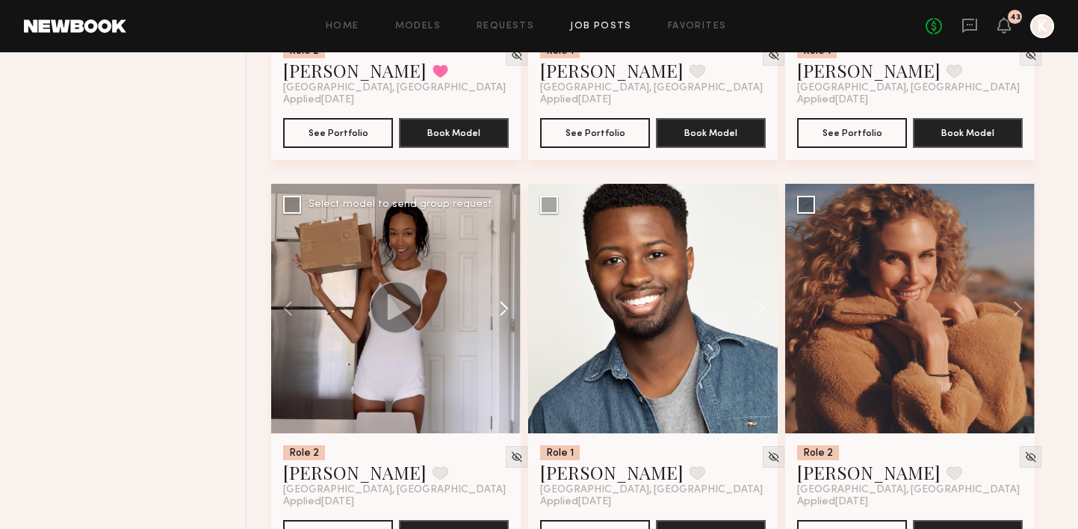
click at [504, 268] on button at bounding box center [497, 309] width 48 height 250
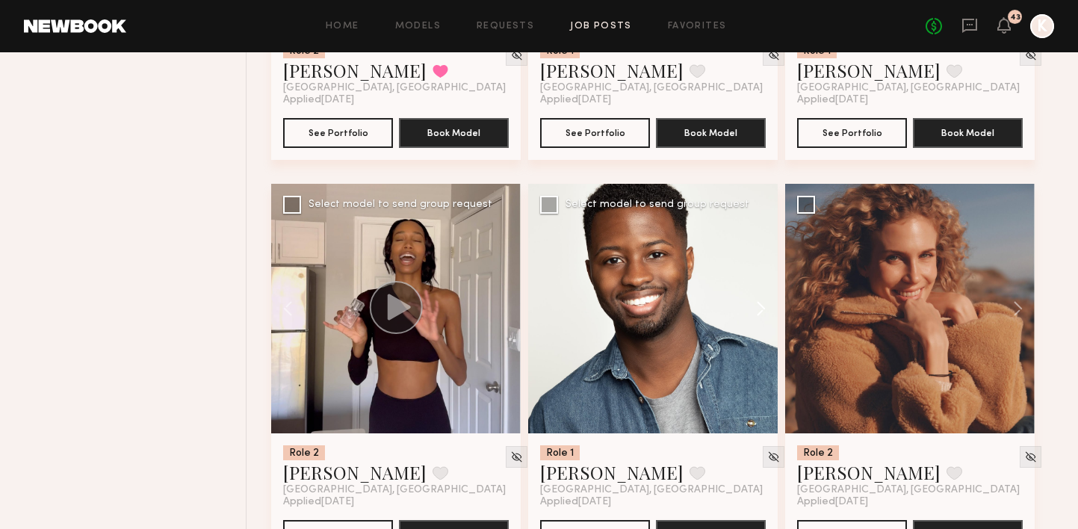
click at [761, 268] on button at bounding box center [754, 309] width 48 height 250
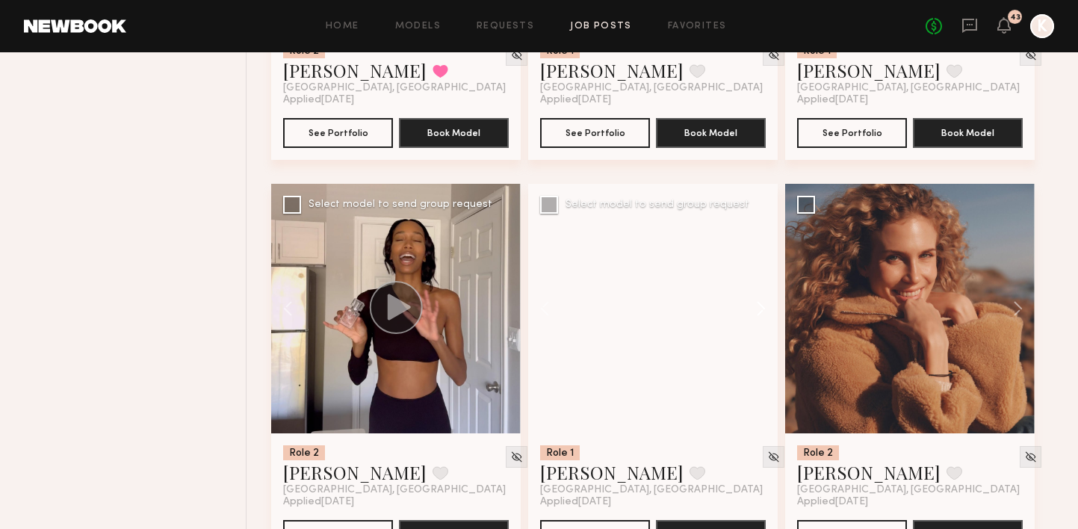
click at [761, 268] on button at bounding box center [754, 309] width 48 height 250
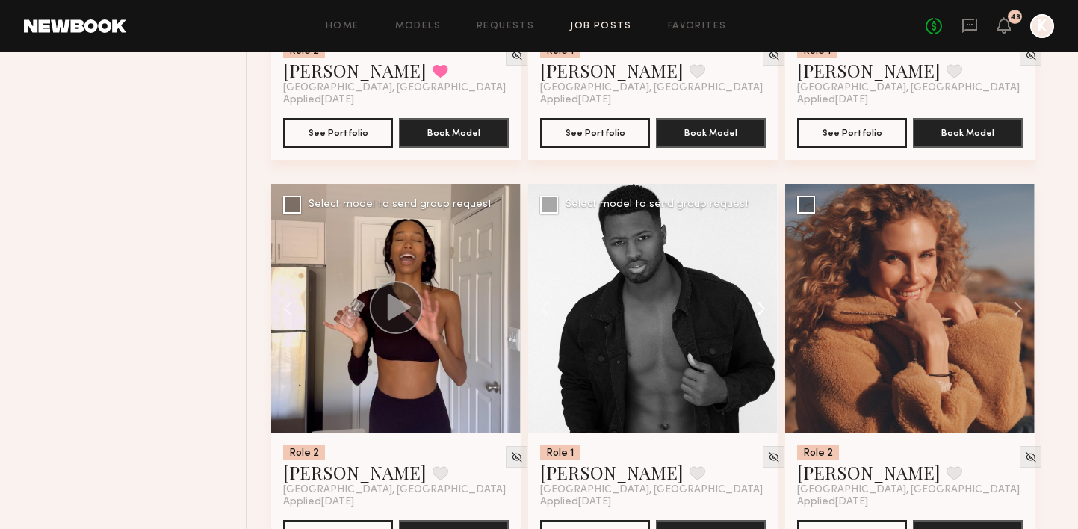
click at [761, 268] on button at bounding box center [754, 309] width 48 height 250
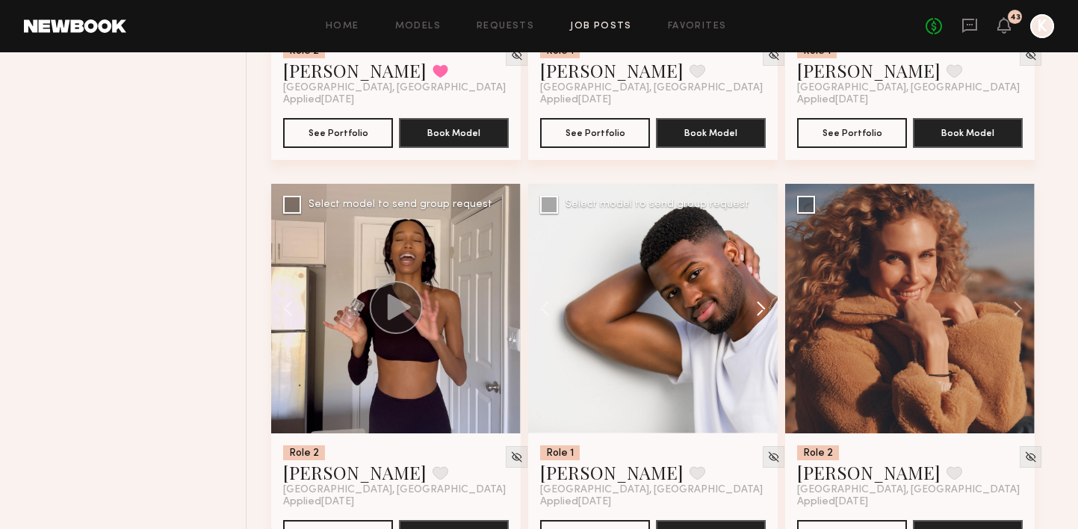
click at [761, 268] on button at bounding box center [754, 309] width 48 height 250
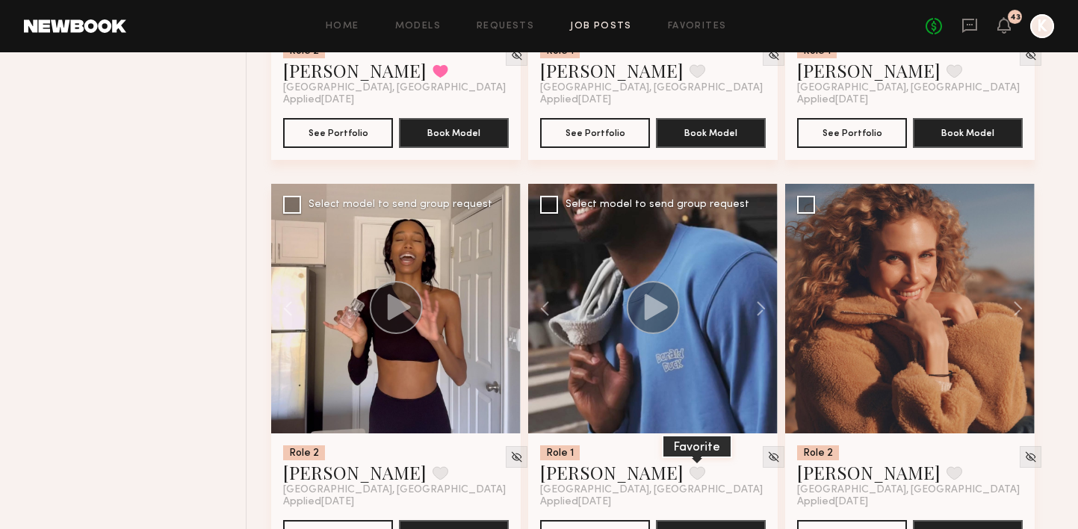
click at [690, 466] on button at bounding box center [698, 472] width 16 height 13
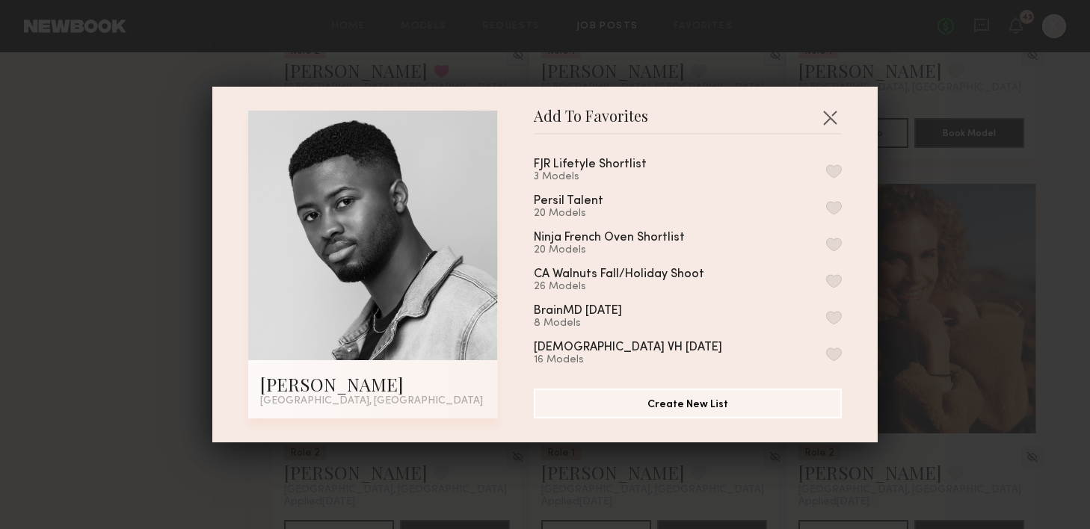
click at [826, 174] on button "button" at bounding box center [834, 170] width 16 height 13
click at [822, 126] on button "button" at bounding box center [830, 117] width 24 height 24
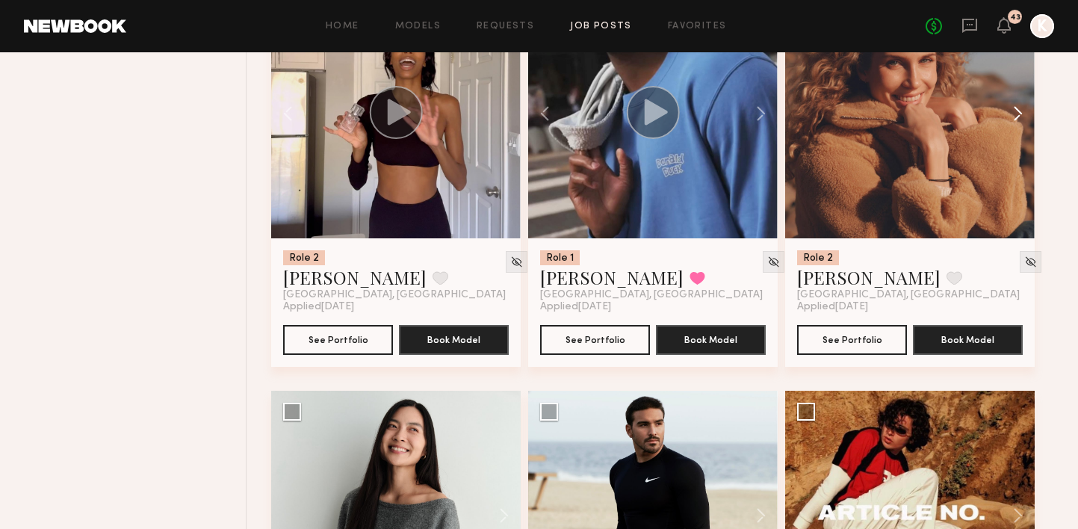
scroll to position [2655, 0]
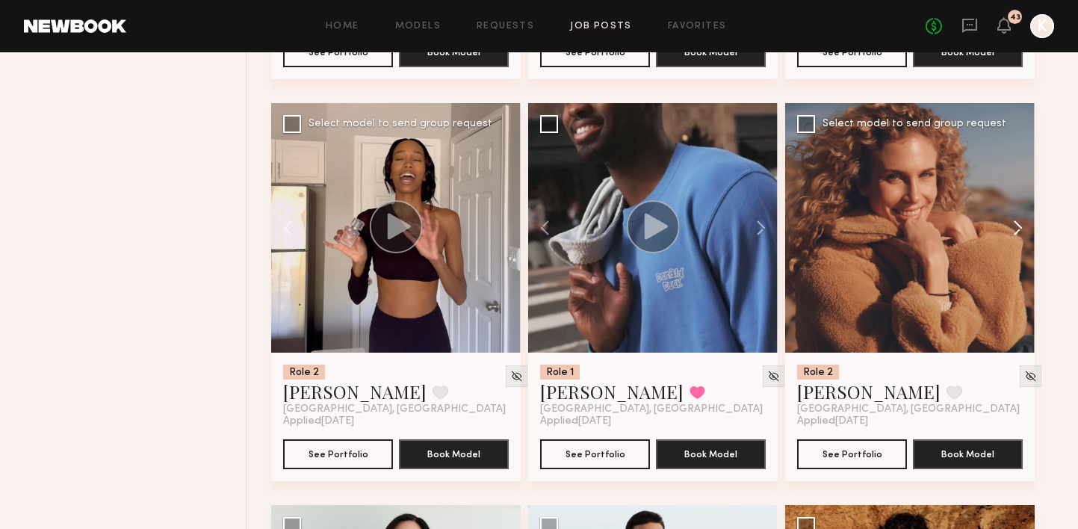
click at [1015, 188] on button at bounding box center [1011, 228] width 48 height 250
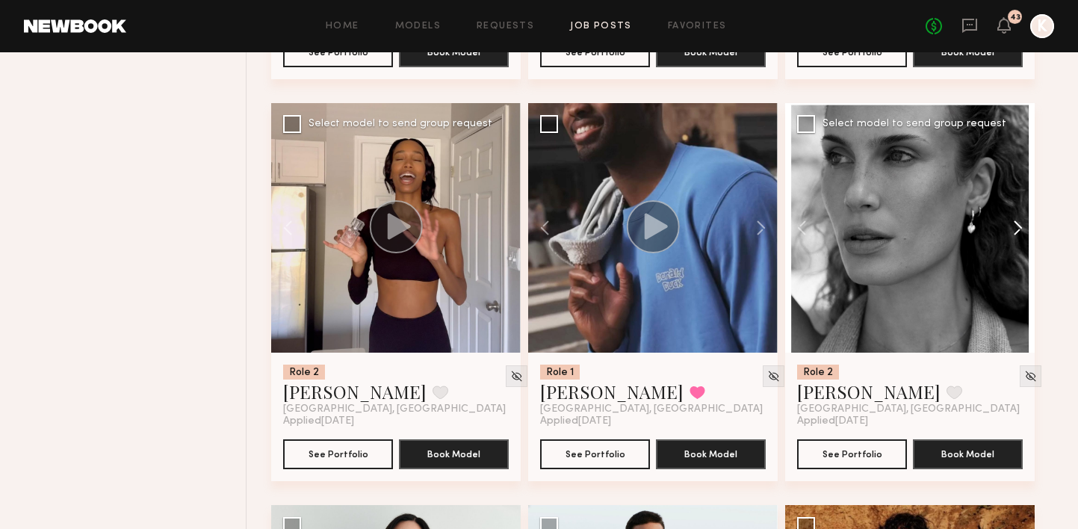
click at [1015, 188] on button at bounding box center [1011, 228] width 48 height 250
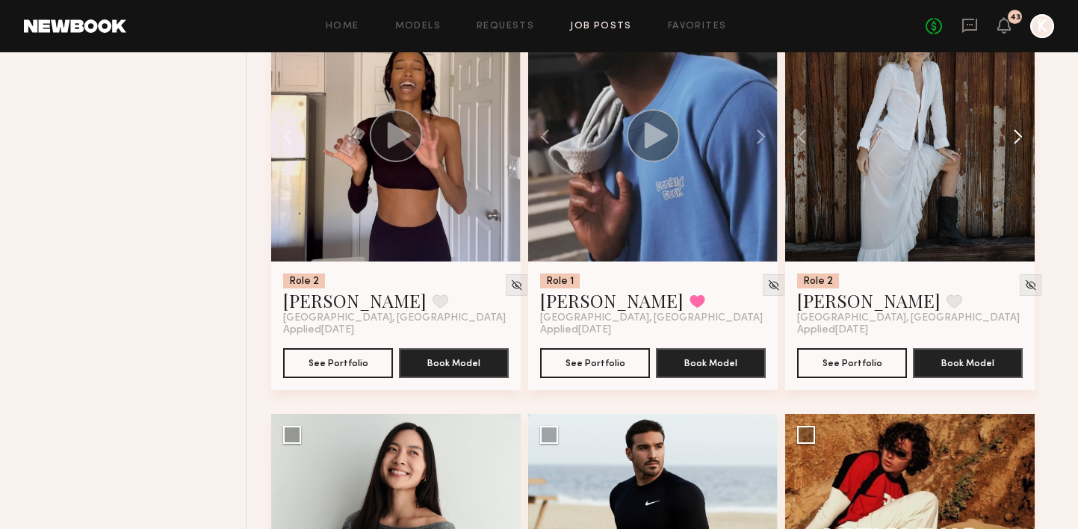
scroll to position [2924, 0]
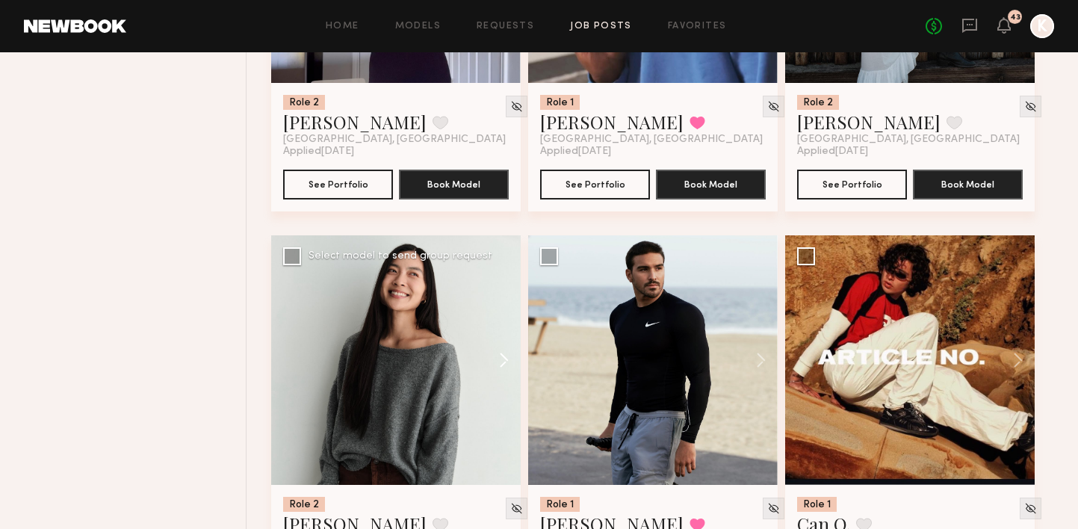
click at [496, 319] on button at bounding box center [497, 360] width 48 height 250
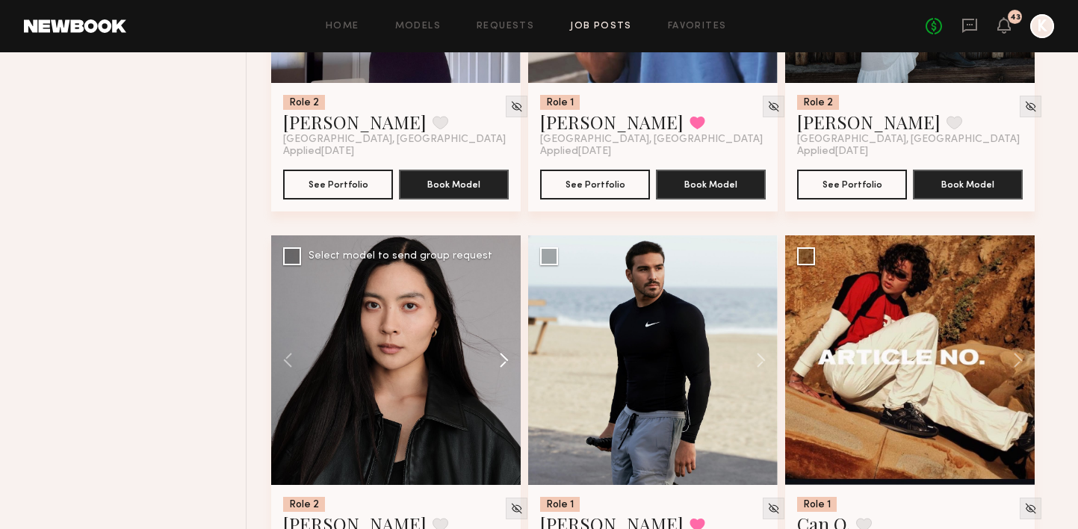
click at [496, 319] on button at bounding box center [497, 360] width 48 height 250
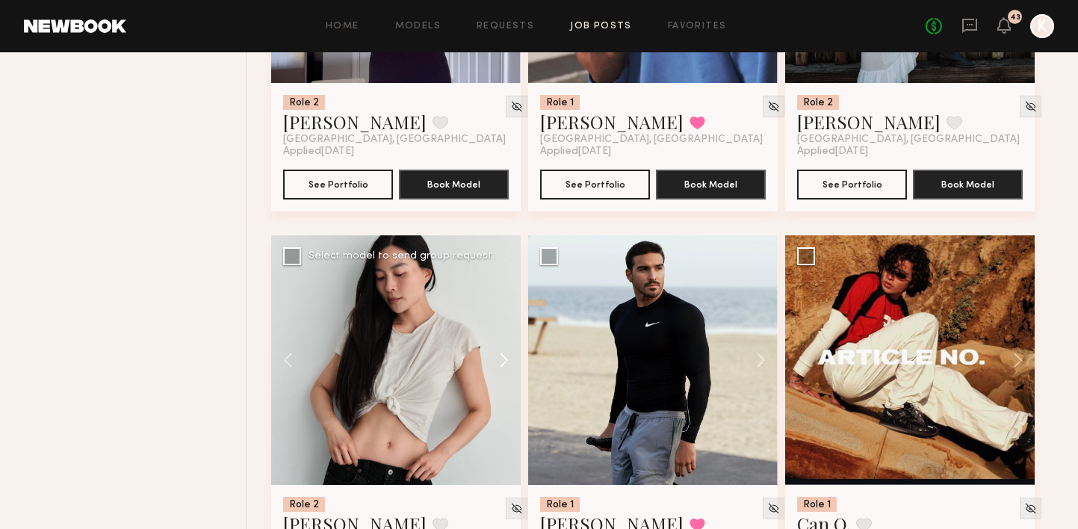
click at [496, 319] on button at bounding box center [497, 360] width 48 height 250
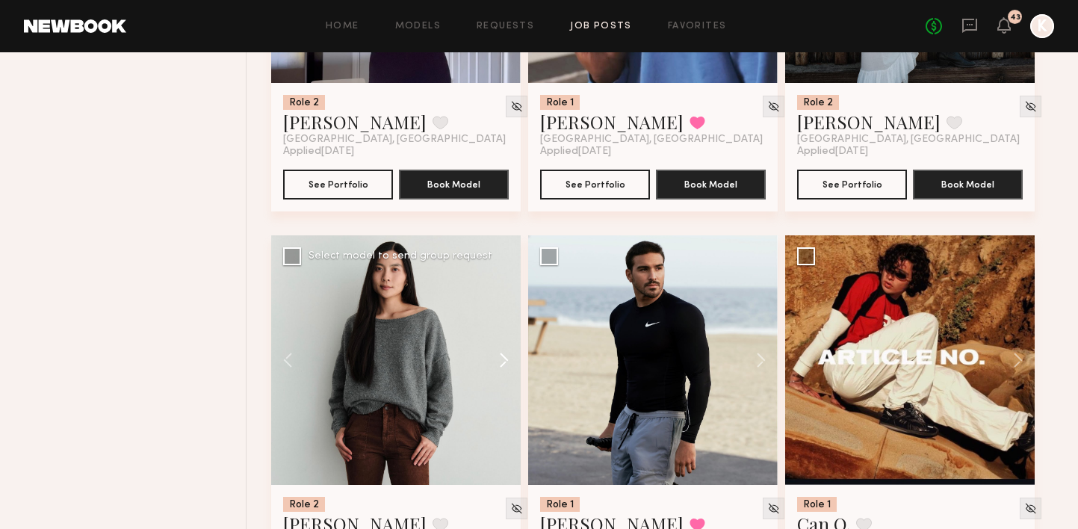
click at [496, 319] on button at bounding box center [497, 360] width 48 height 250
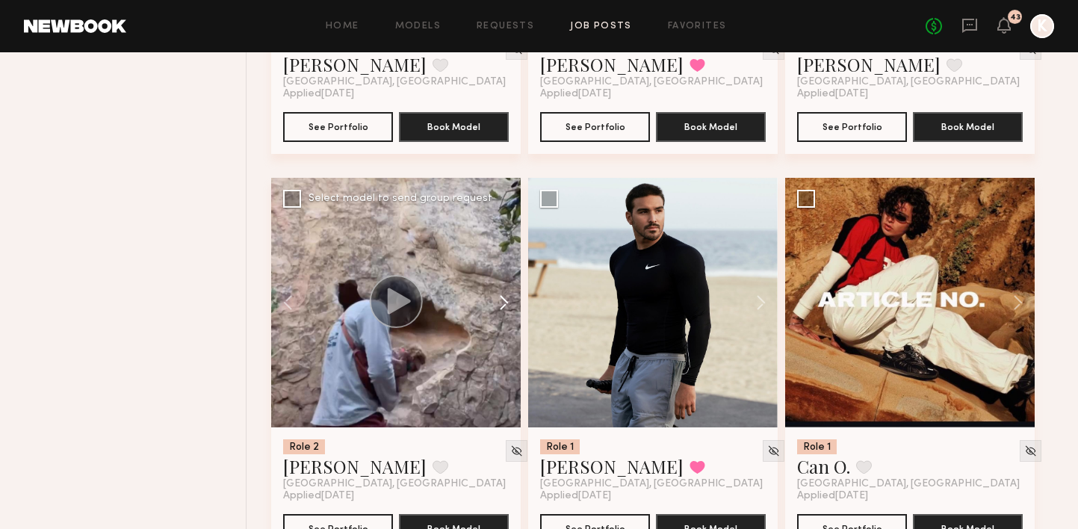
scroll to position [3079, 0]
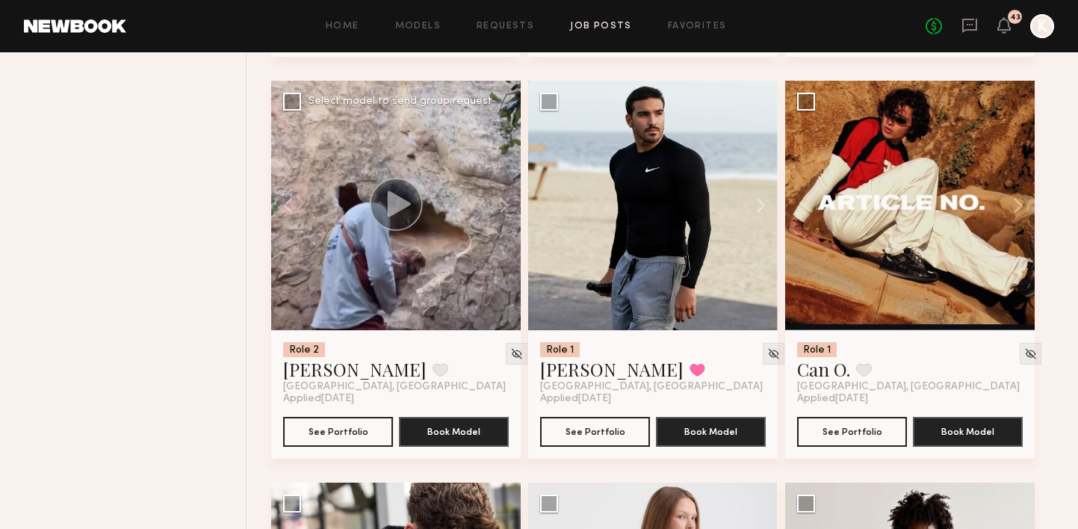
click at [388, 191] on icon at bounding box center [399, 204] width 23 height 26
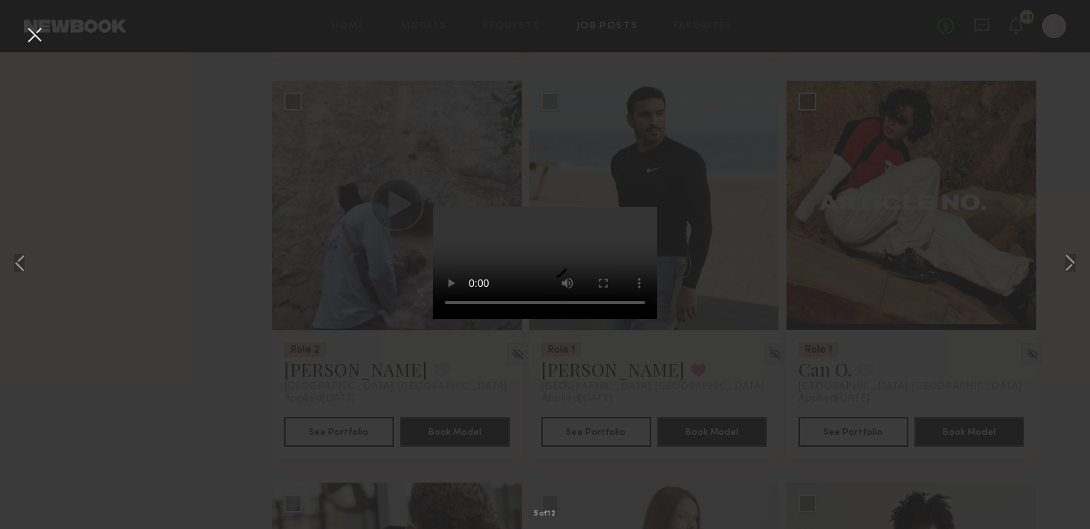
click at [35, 36] on button at bounding box center [34, 35] width 24 height 27
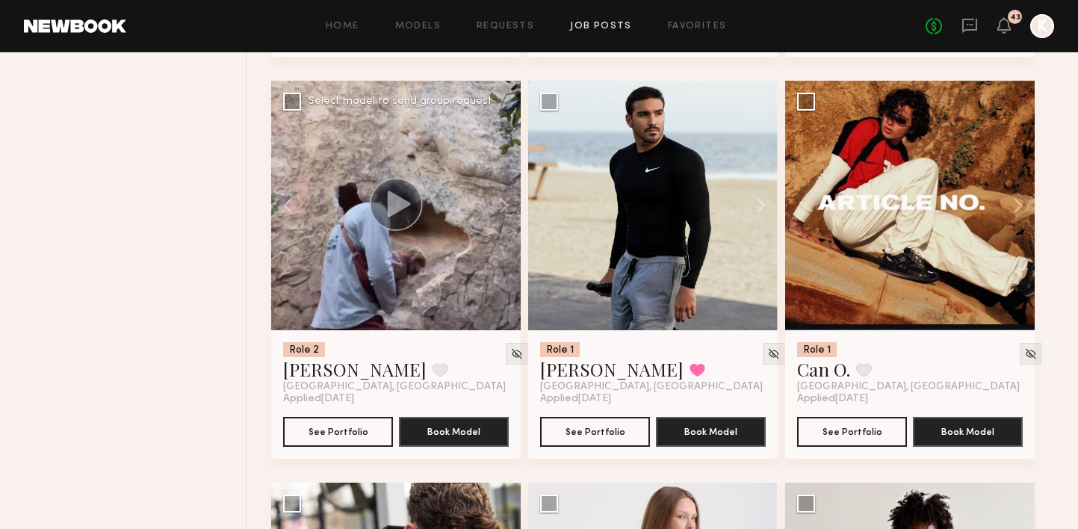
click at [407, 191] on icon at bounding box center [399, 204] width 23 height 26
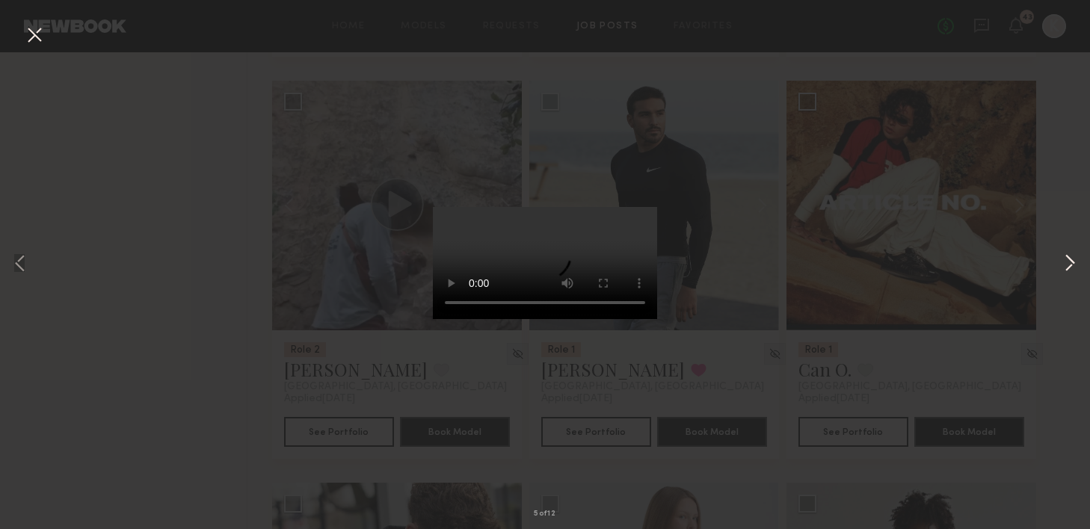
click at [1062, 257] on button at bounding box center [1070, 264] width 18 height 423
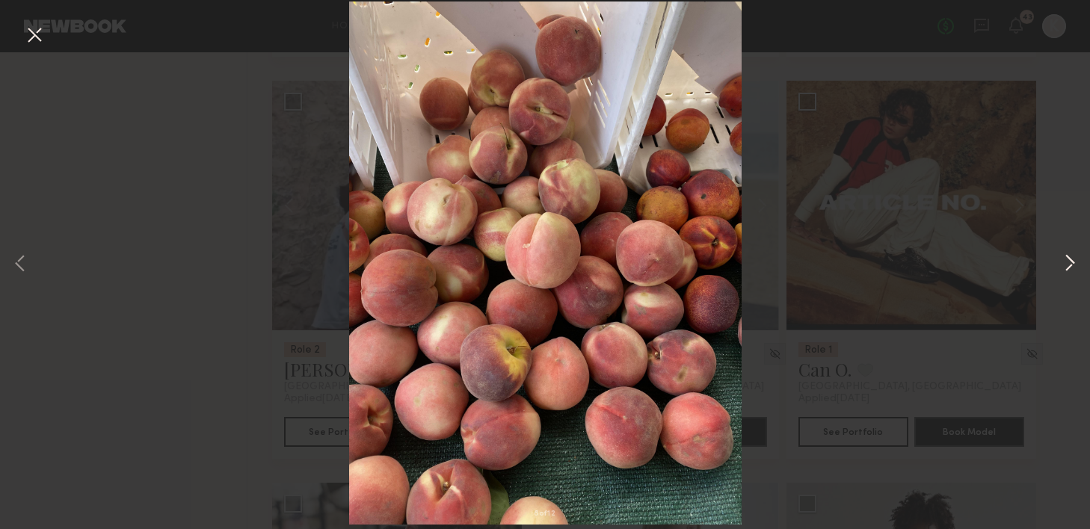
click at [1062, 258] on button at bounding box center [1070, 264] width 18 height 423
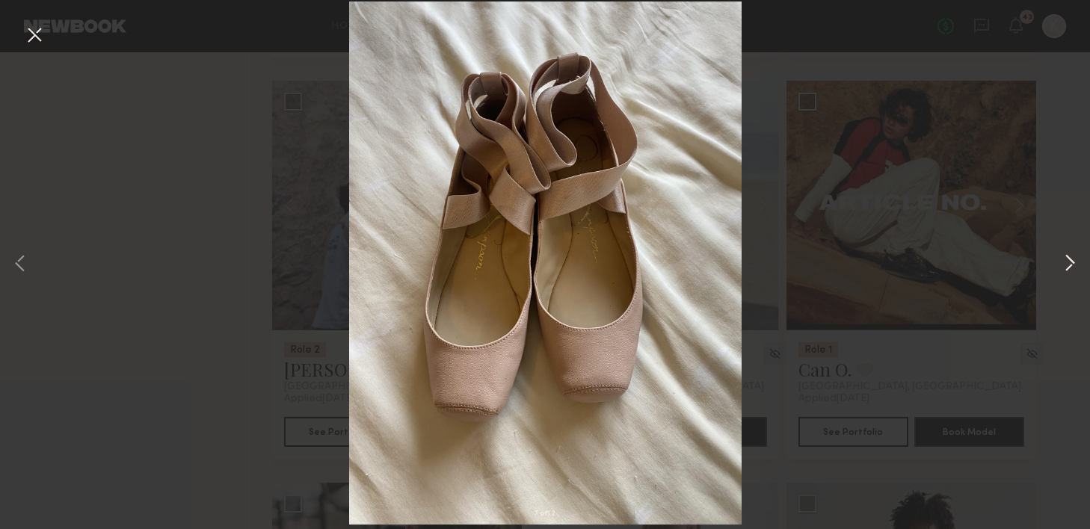
click at [1071, 259] on button at bounding box center [1070, 264] width 18 height 423
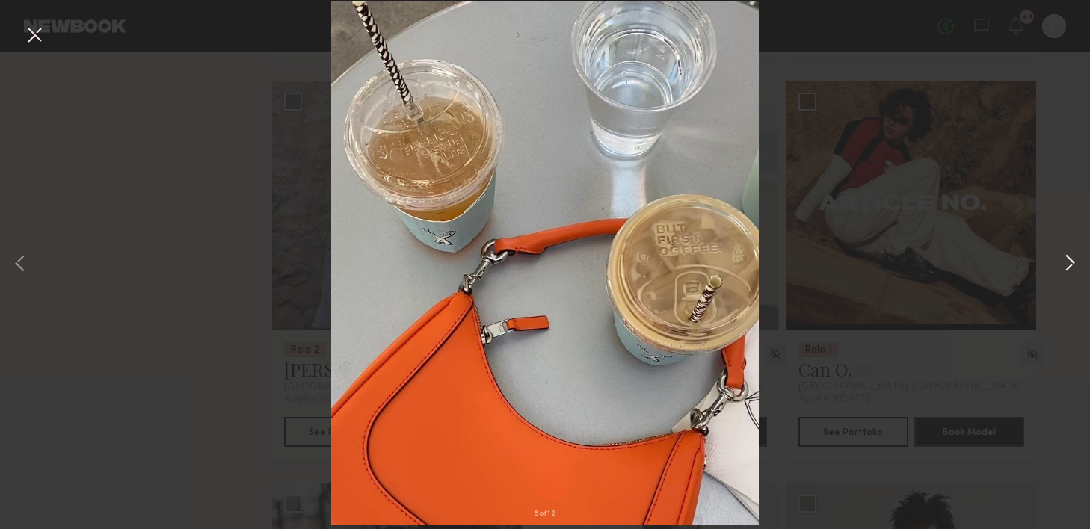
click at [1071, 259] on button at bounding box center [1070, 264] width 18 height 423
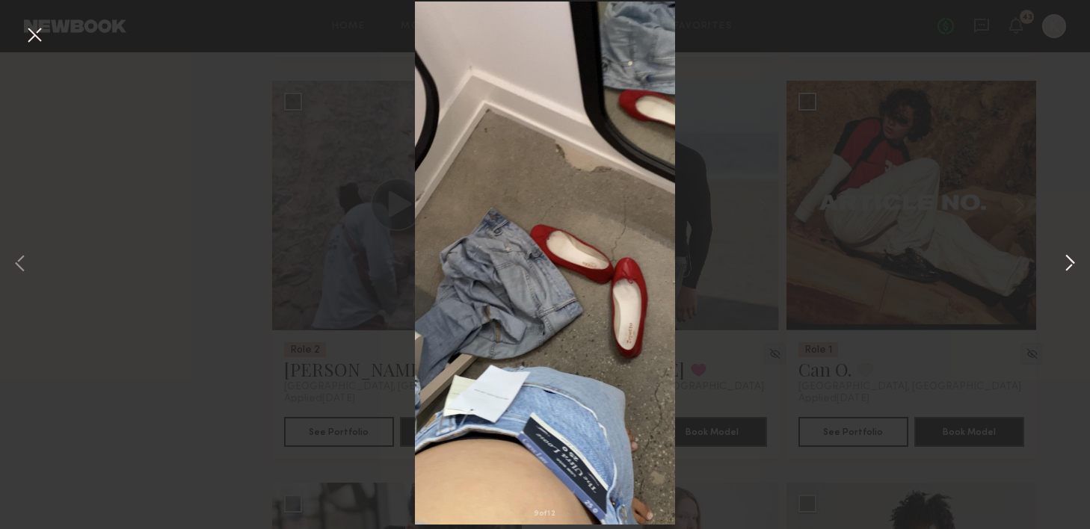
click at [1071, 259] on button at bounding box center [1070, 264] width 18 height 423
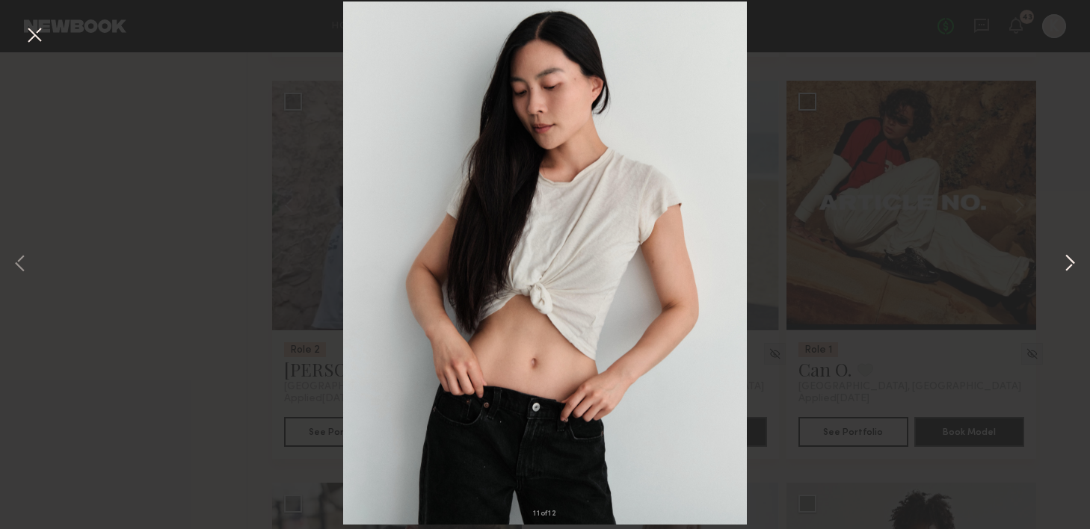
click at [1075, 268] on button at bounding box center [1070, 264] width 18 height 423
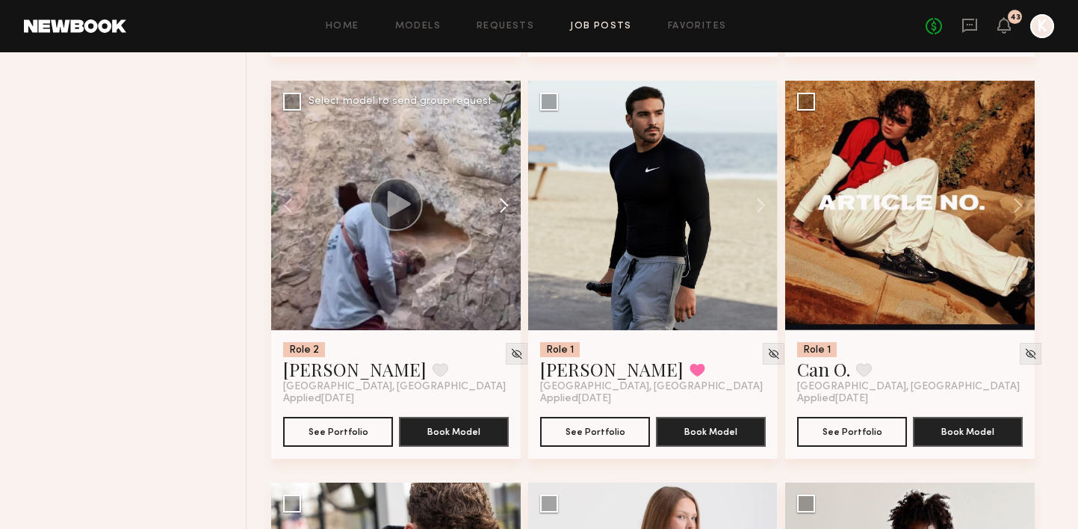
scroll to position [3004, 0]
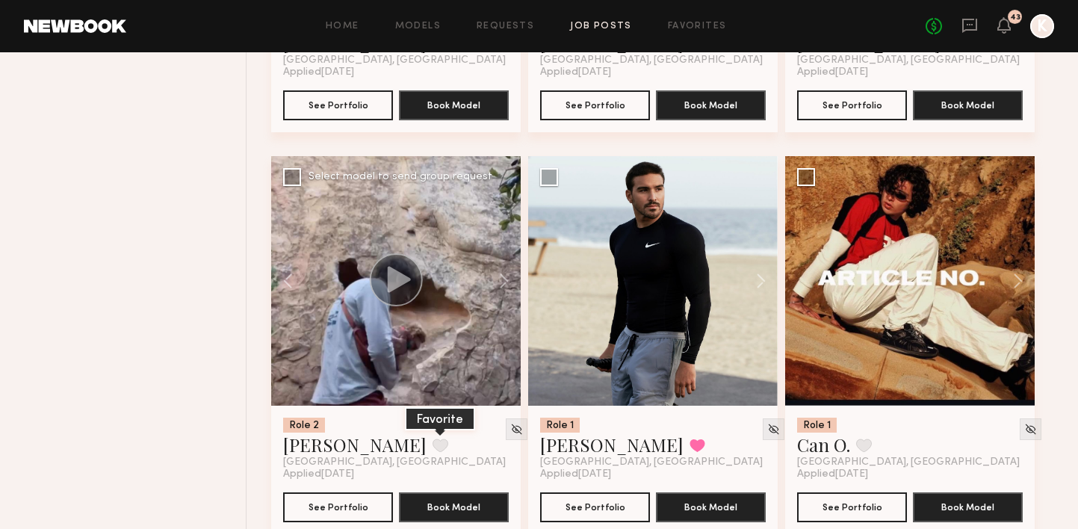
click at [433, 439] on button at bounding box center [441, 445] width 16 height 13
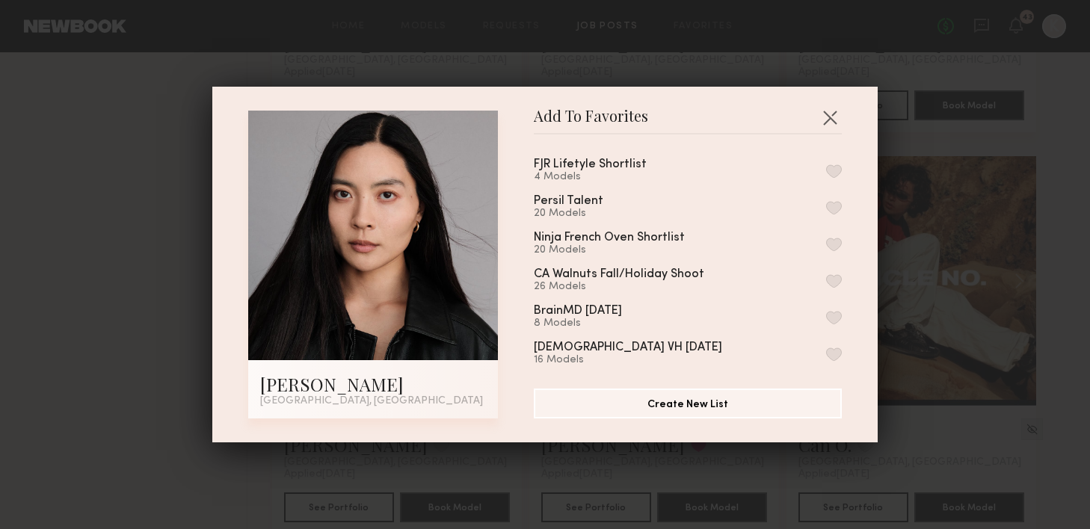
click at [826, 165] on button "button" at bounding box center [834, 170] width 16 height 13
click at [822, 131] on header "Add To Favorites" at bounding box center [688, 123] width 308 height 24
click at [822, 120] on button "button" at bounding box center [830, 117] width 24 height 24
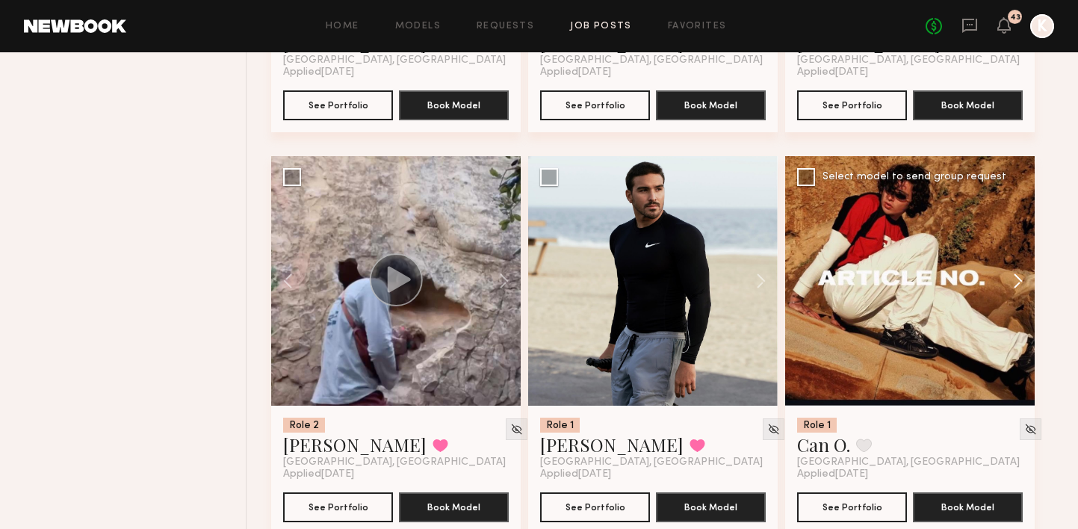
click at [1014, 245] on button at bounding box center [1011, 281] width 48 height 250
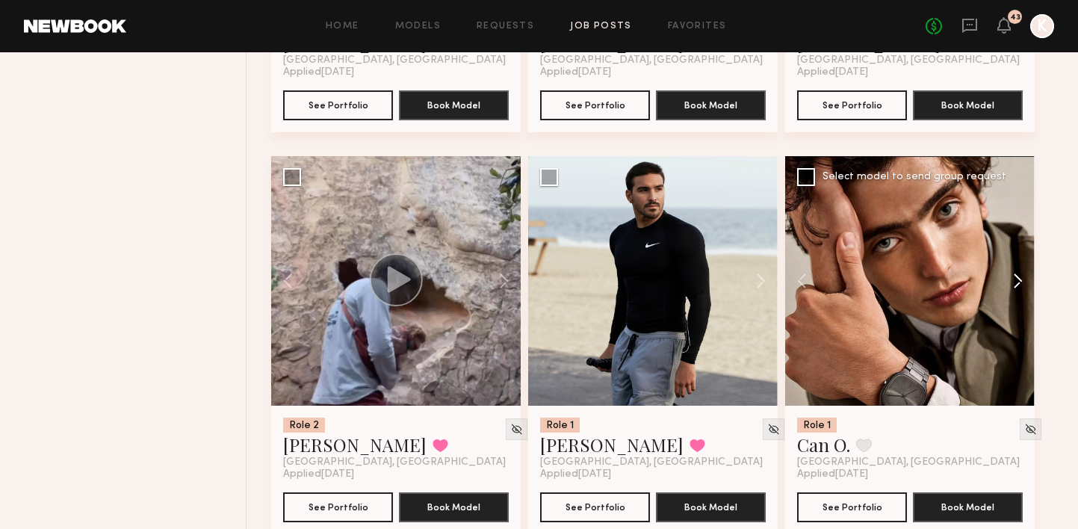
click at [1014, 245] on button at bounding box center [1011, 281] width 48 height 250
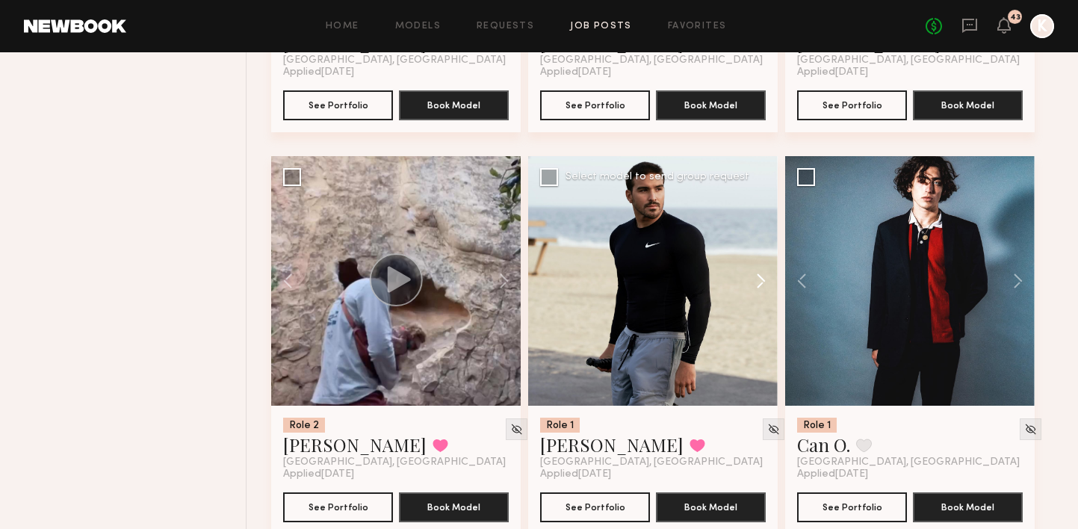
click at [756, 247] on button at bounding box center [754, 281] width 48 height 250
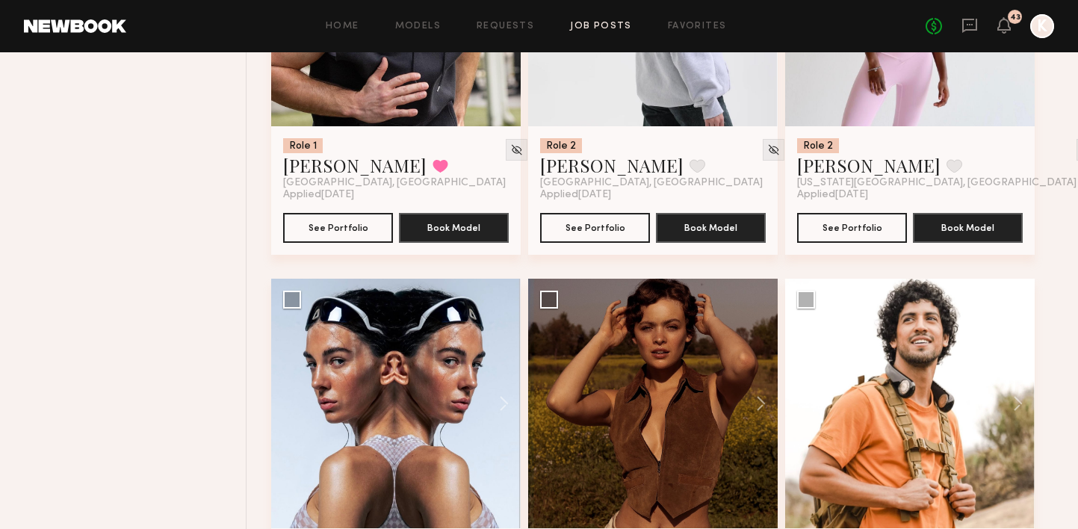
scroll to position [3827, 0]
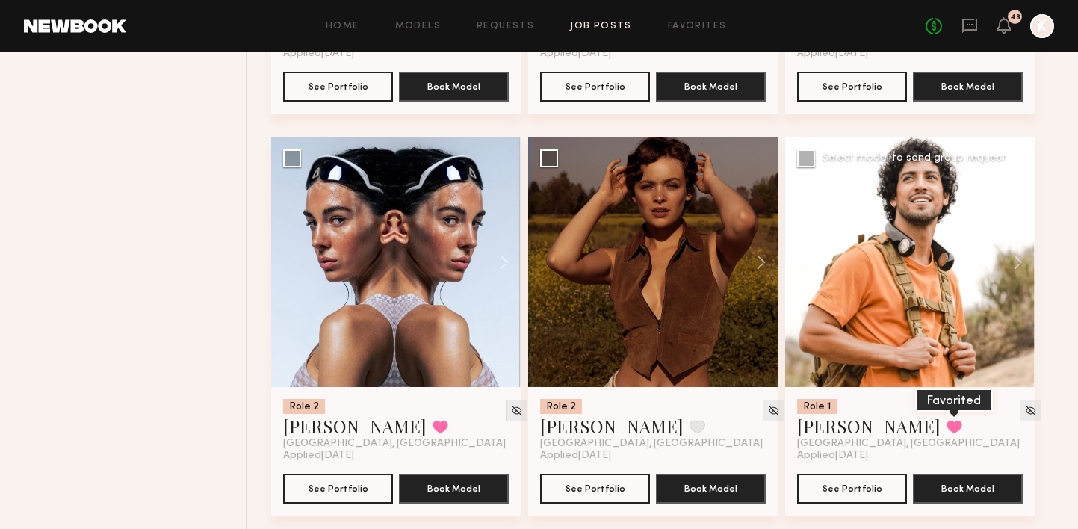
click at [947, 420] on button at bounding box center [955, 426] width 16 height 13
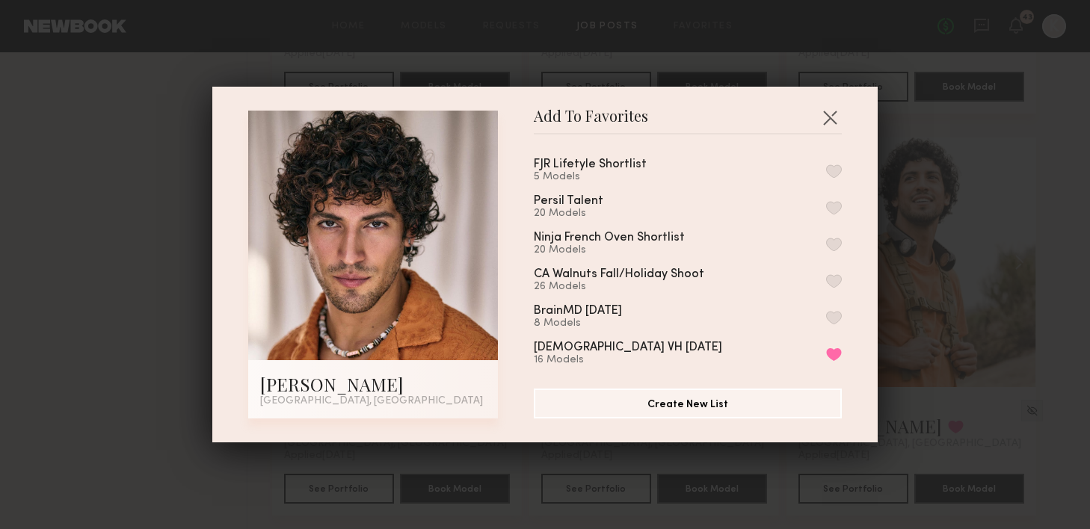
click at [826, 167] on button "button" at bounding box center [834, 170] width 16 height 13
click at [825, 120] on button "button" at bounding box center [830, 117] width 24 height 24
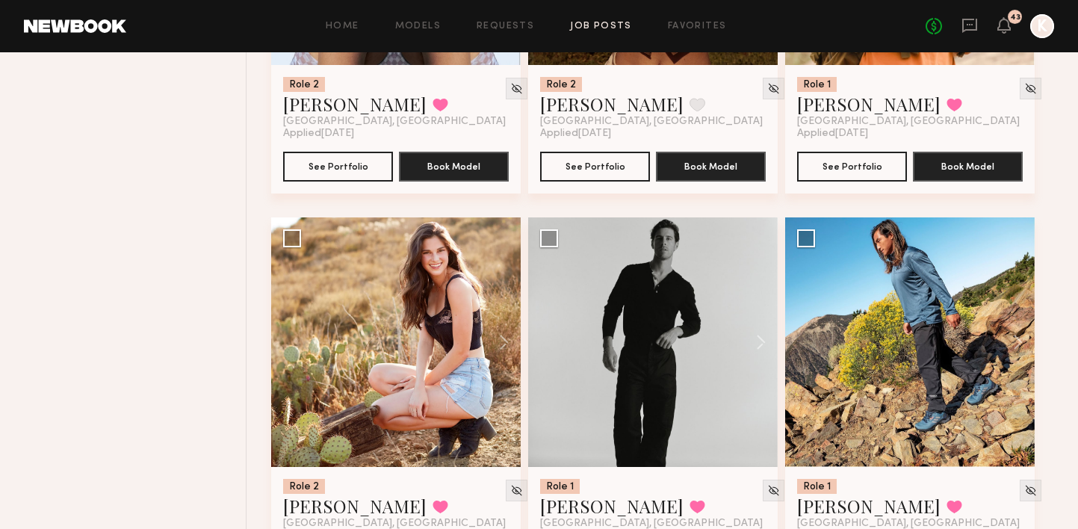
scroll to position [4176, 0]
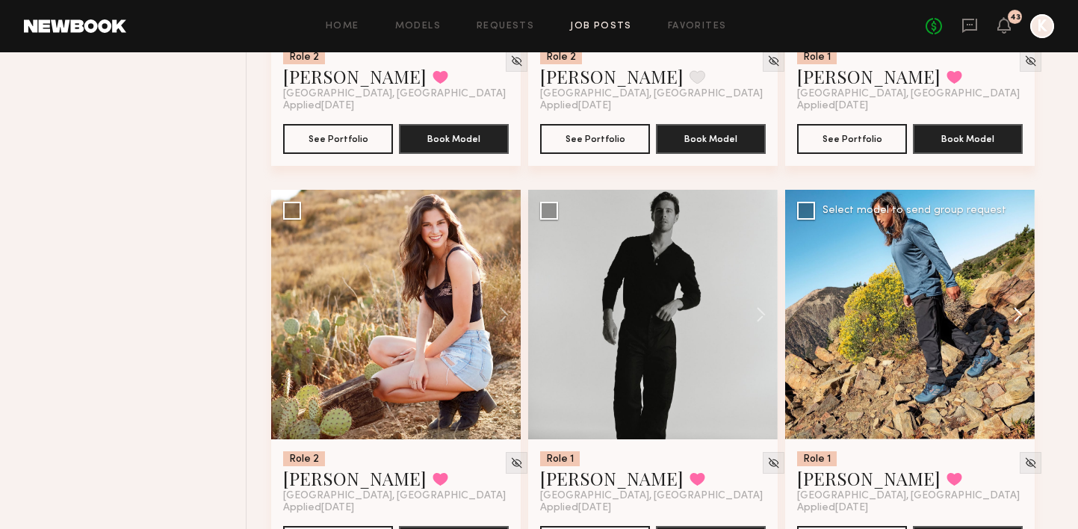
click at [1019, 279] on button at bounding box center [1011, 315] width 48 height 250
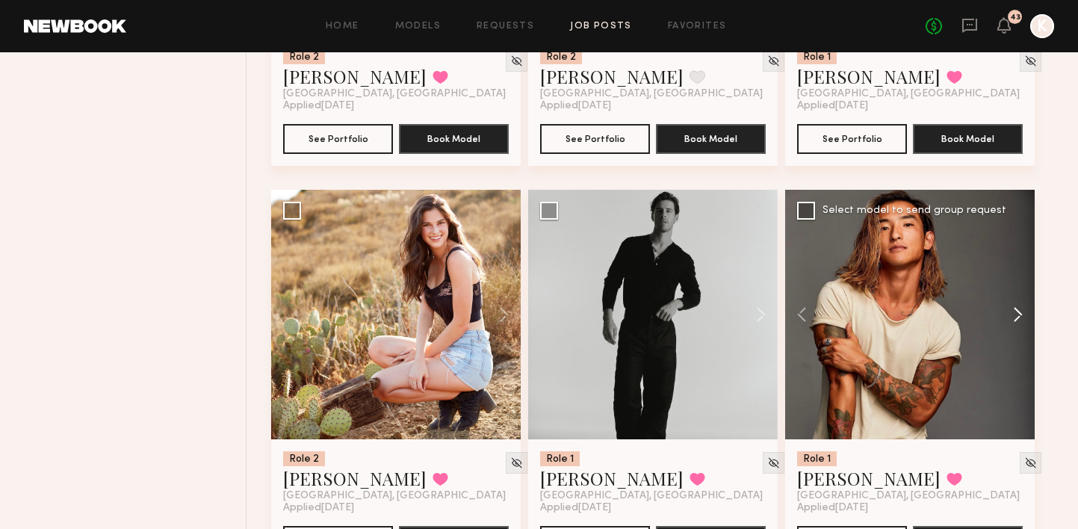
click at [1019, 279] on button at bounding box center [1011, 315] width 48 height 250
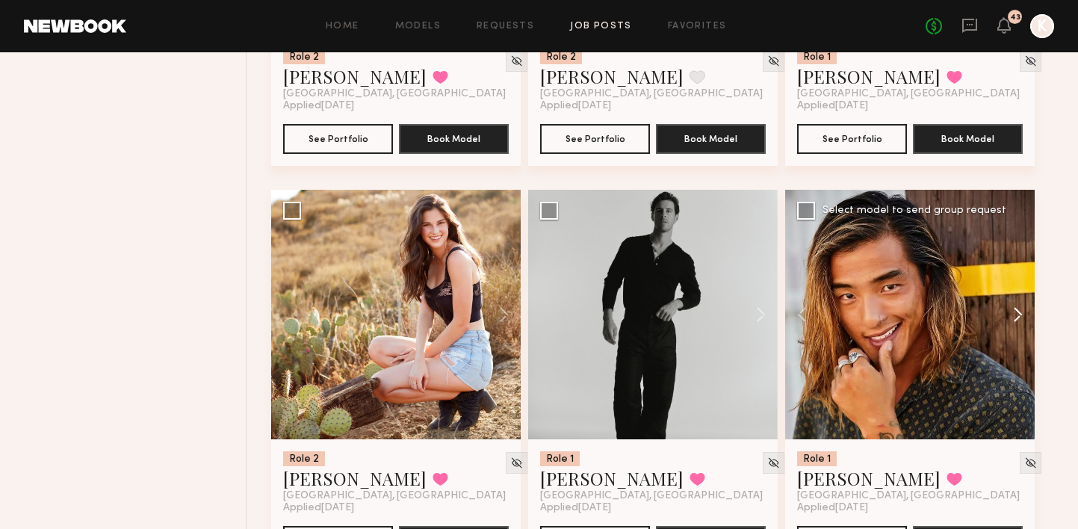
click at [1019, 279] on button at bounding box center [1011, 315] width 48 height 250
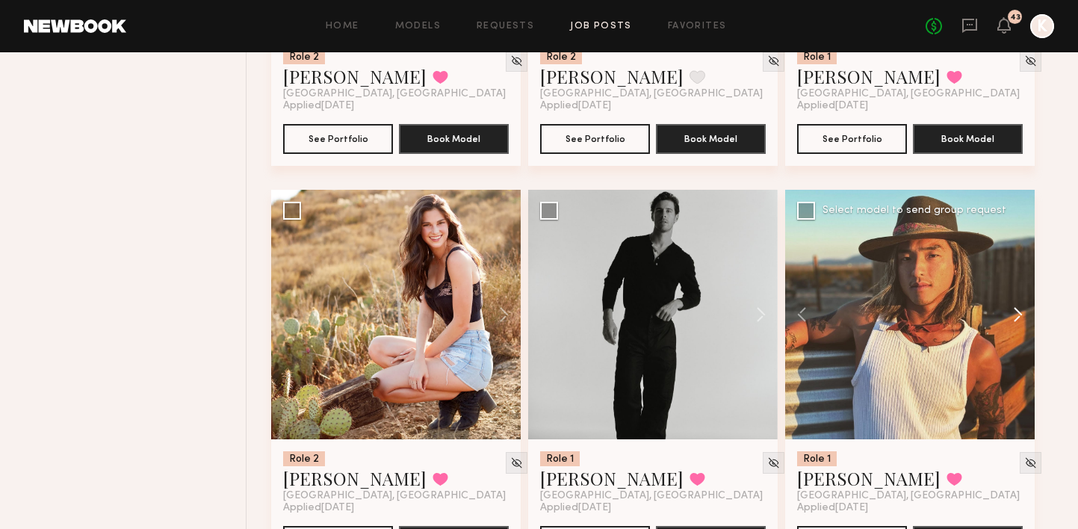
click at [1019, 279] on button at bounding box center [1011, 315] width 48 height 250
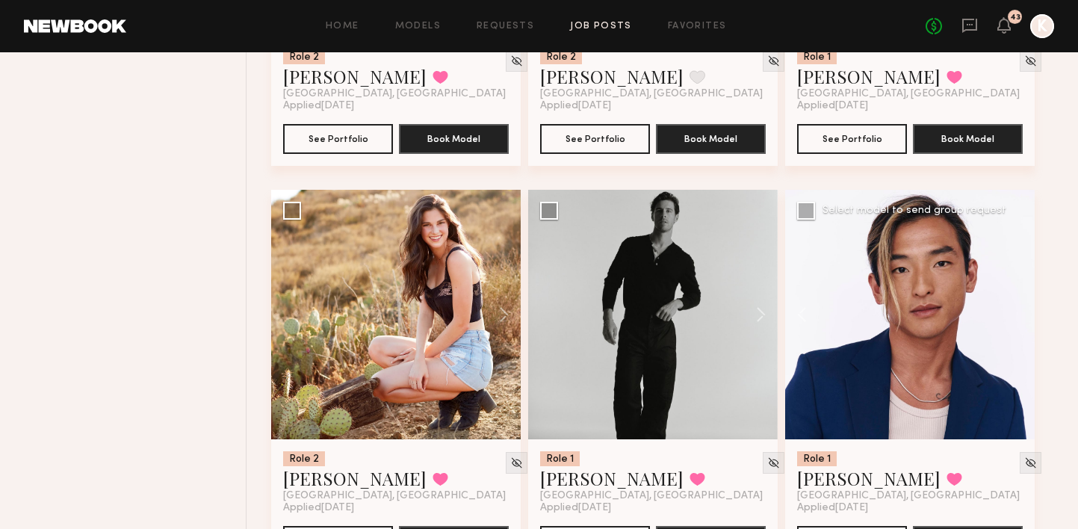
click at [1019, 279] on div at bounding box center [910, 315] width 250 height 250
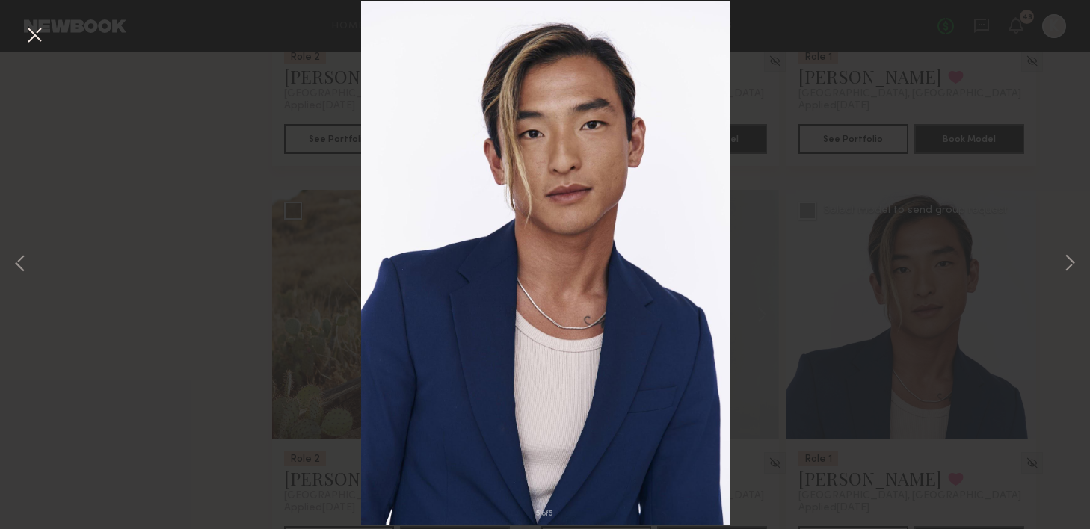
click at [34, 34] on button at bounding box center [34, 35] width 24 height 27
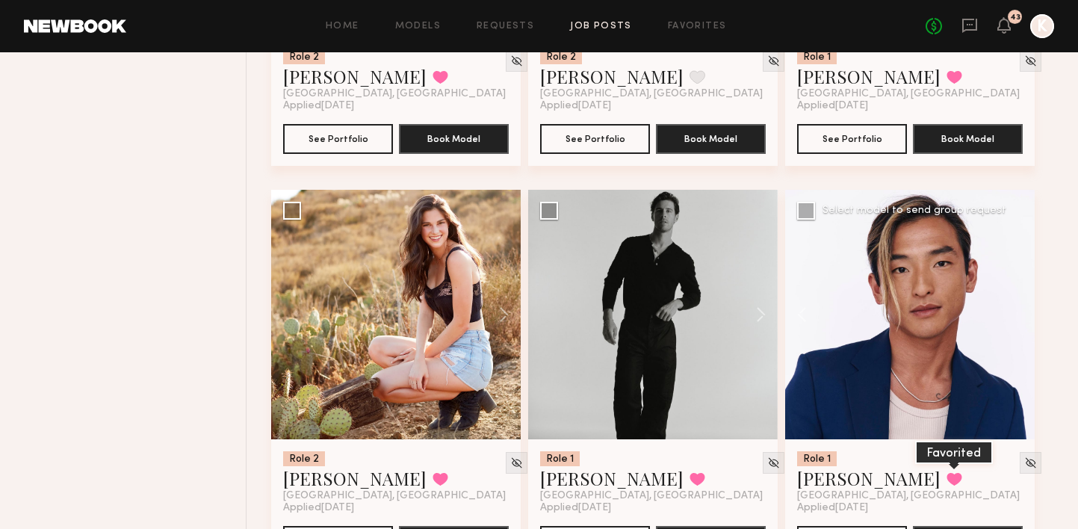
click at [947, 472] on button at bounding box center [955, 478] width 16 height 13
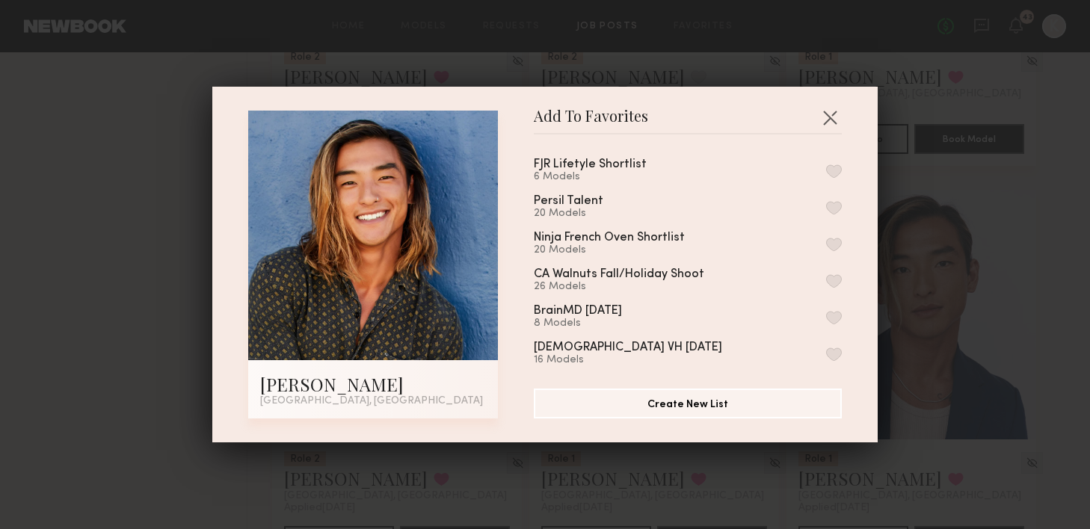
click at [826, 168] on button "button" at bounding box center [834, 170] width 16 height 13
click at [824, 117] on button "button" at bounding box center [830, 117] width 24 height 24
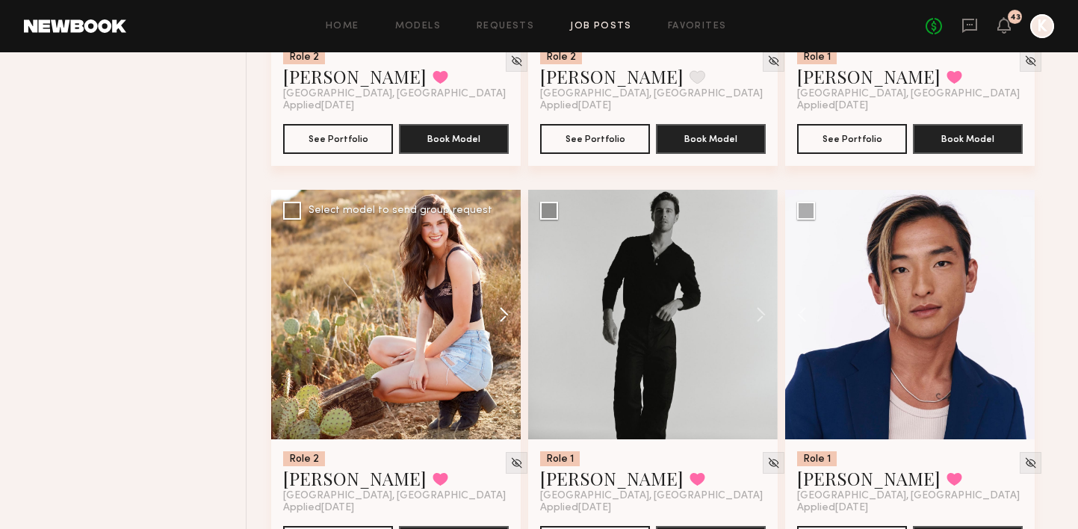
click at [507, 280] on button at bounding box center [497, 315] width 48 height 250
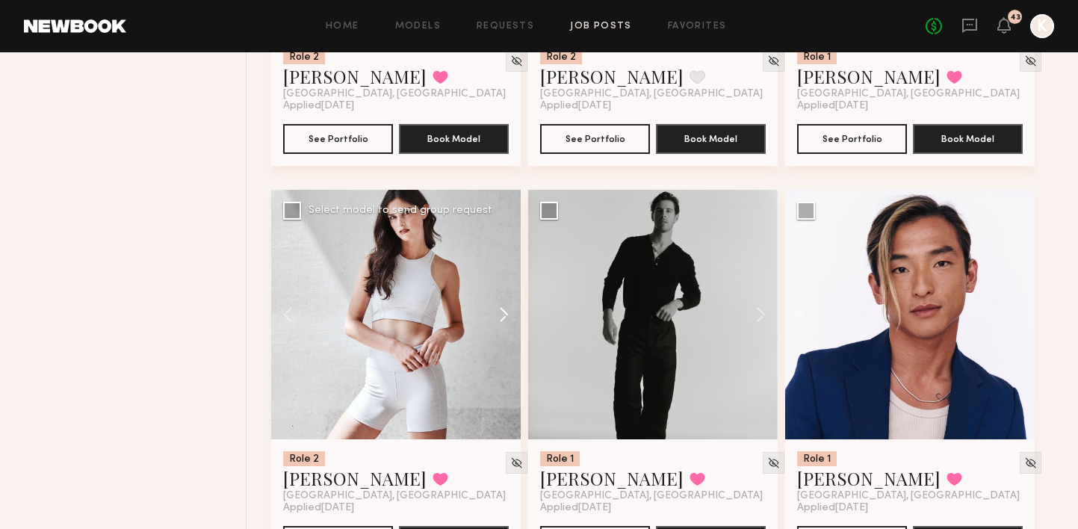
click at [507, 280] on button at bounding box center [497, 315] width 48 height 250
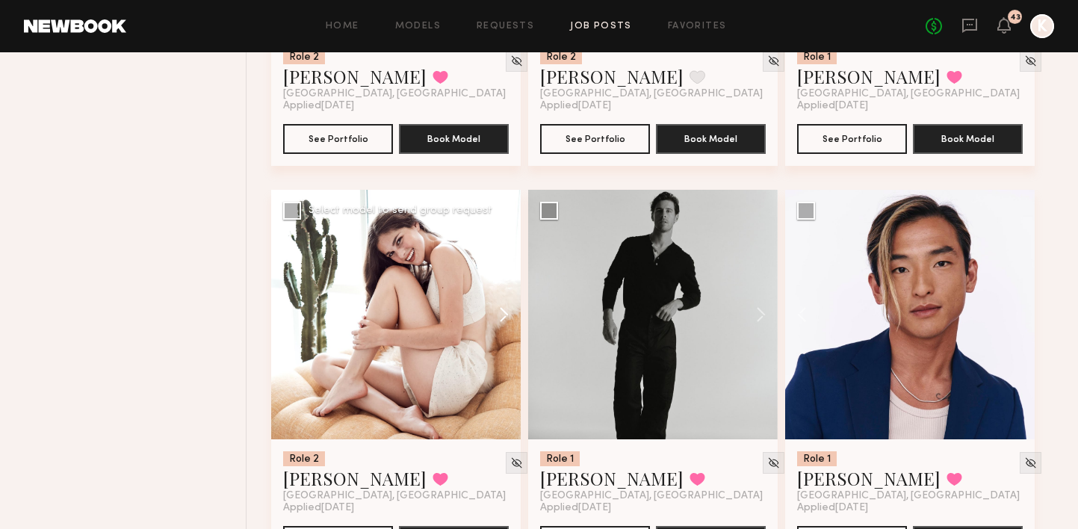
click at [507, 280] on button at bounding box center [497, 315] width 48 height 250
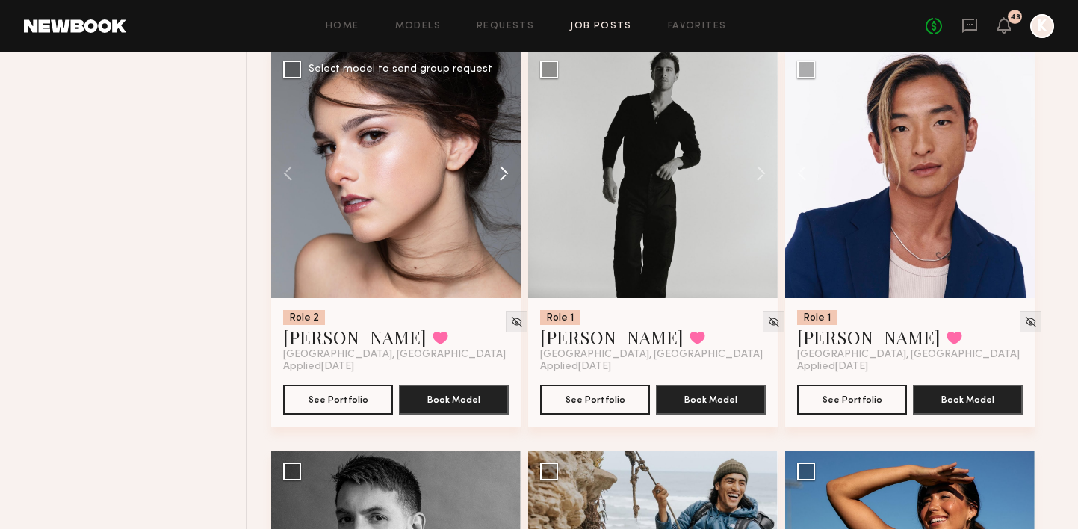
scroll to position [4600, 0]
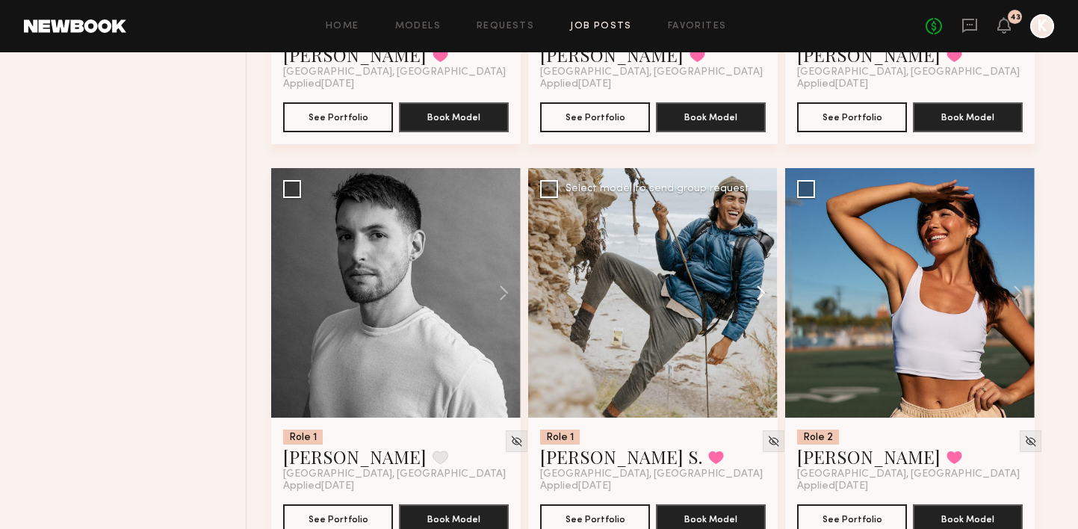
click at [768, 256] on button at bounding box center [754, 293] width 48 height 250
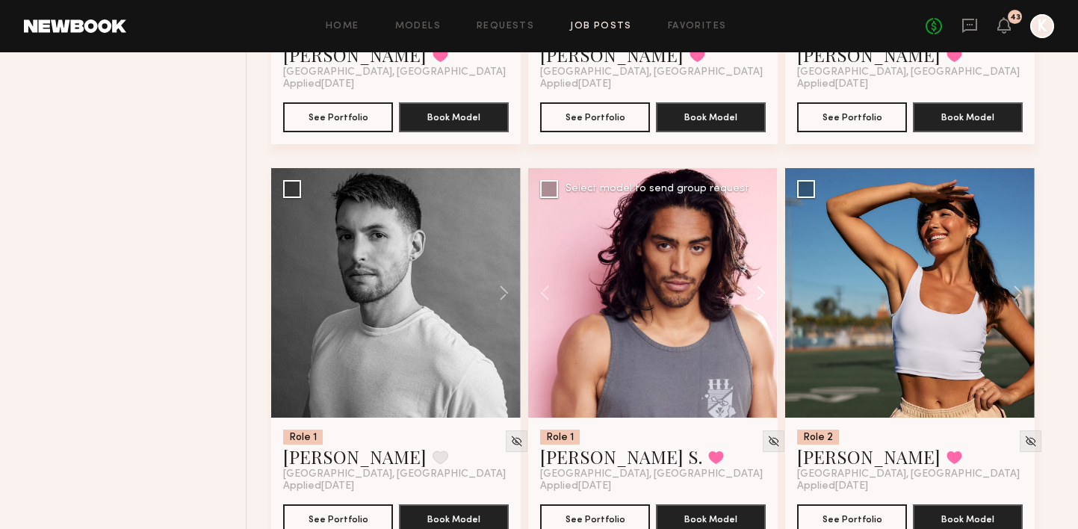
click at [768, 256] on button at bounding box center [754, 293] width 48 height 250
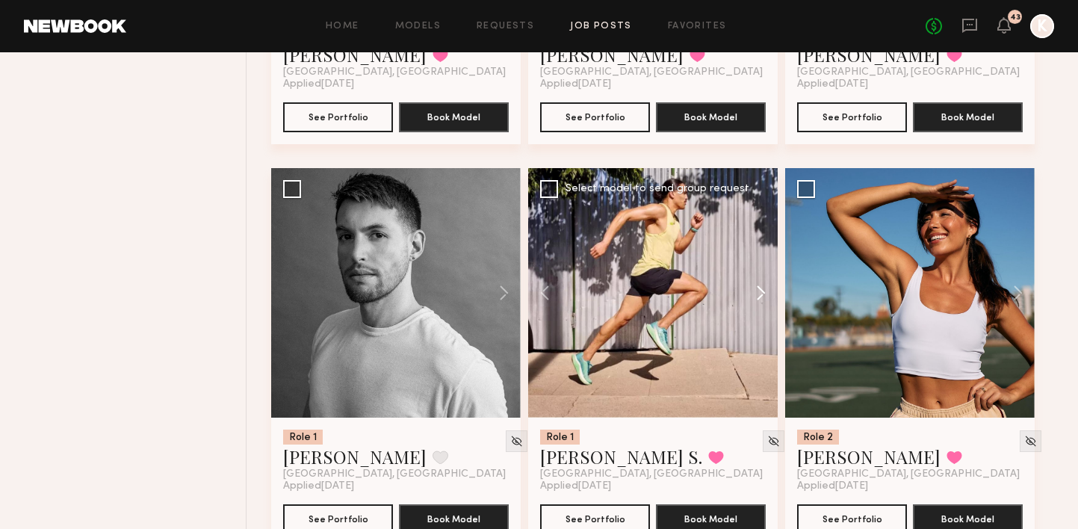
click at [768, 256] on button at bounding box center [754, 293] width 48 height 250
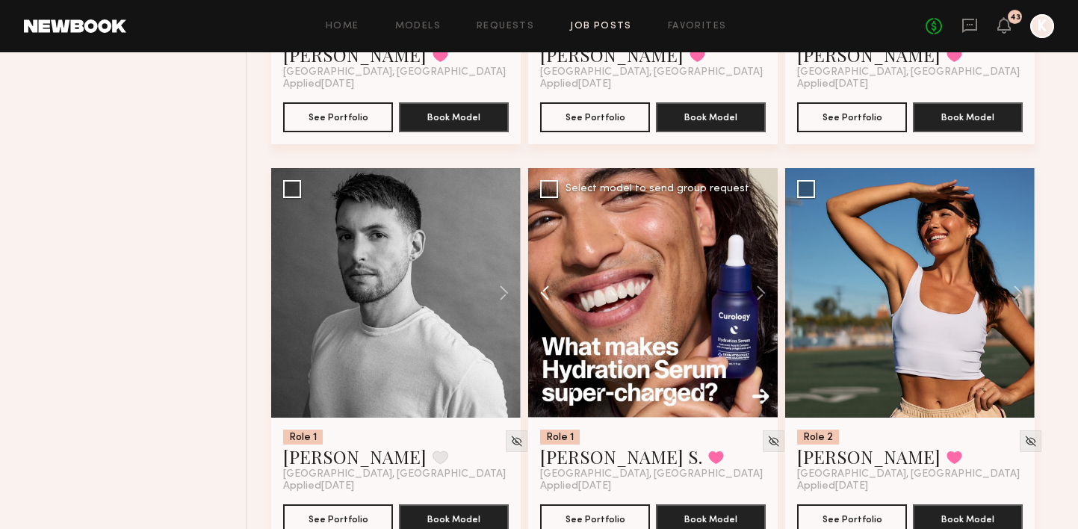
click at [547, 259] on button at bounding box center [552, 293] width 48 height 250
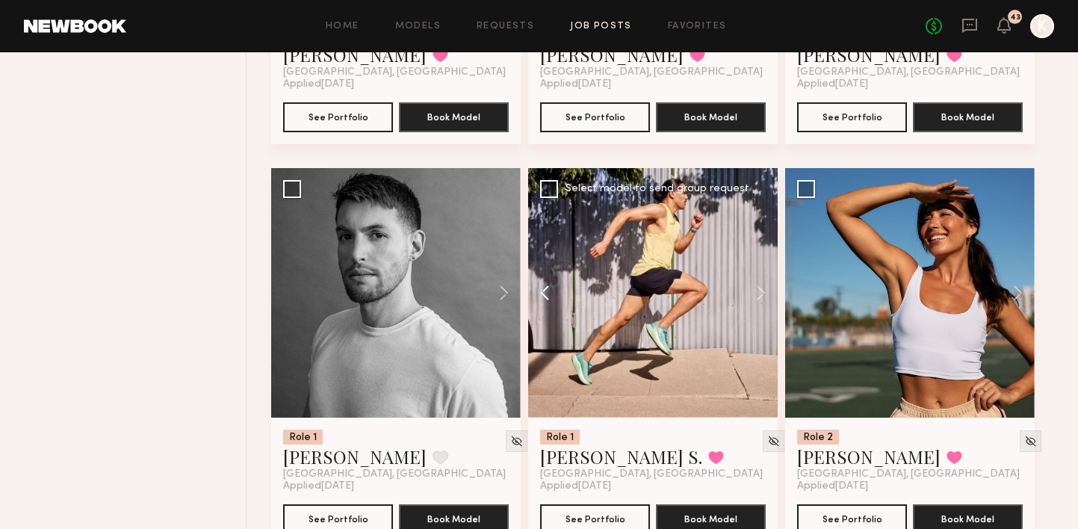
click at [547, 259] on button at bounding box center [552, 293] width 48 height 250
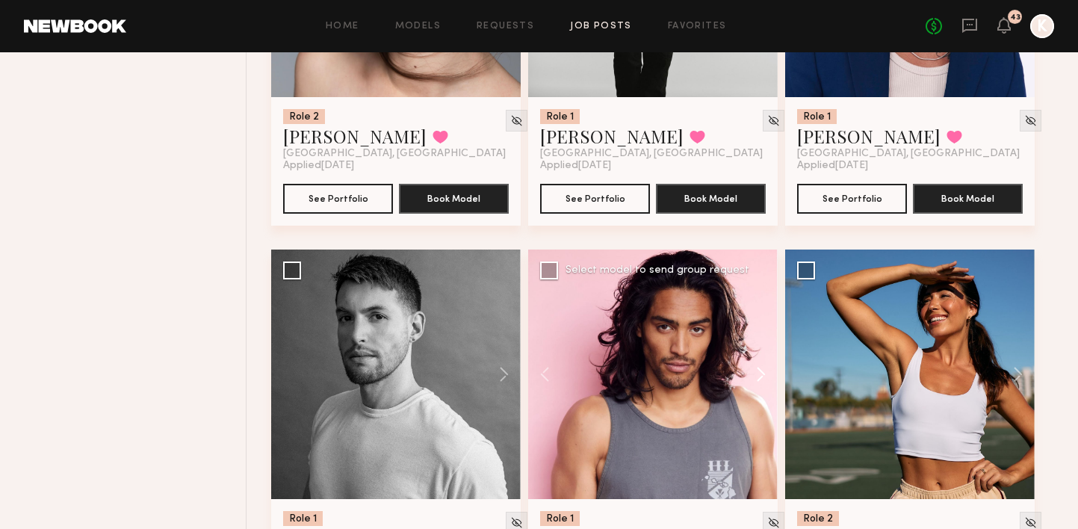
scroll to position [4644, 0]
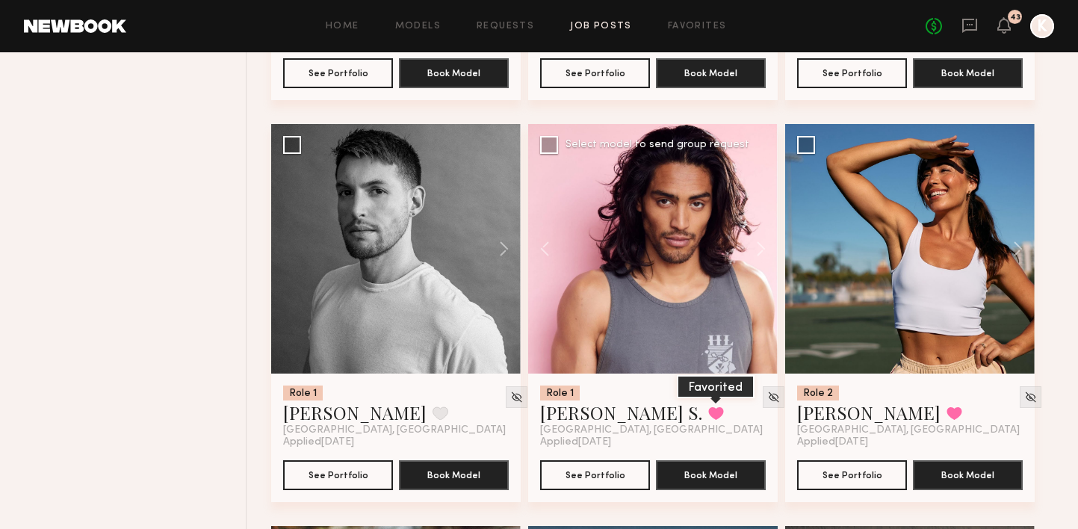
click at [709, 407] on button at bounding box center [717, 413] width 16 height 13
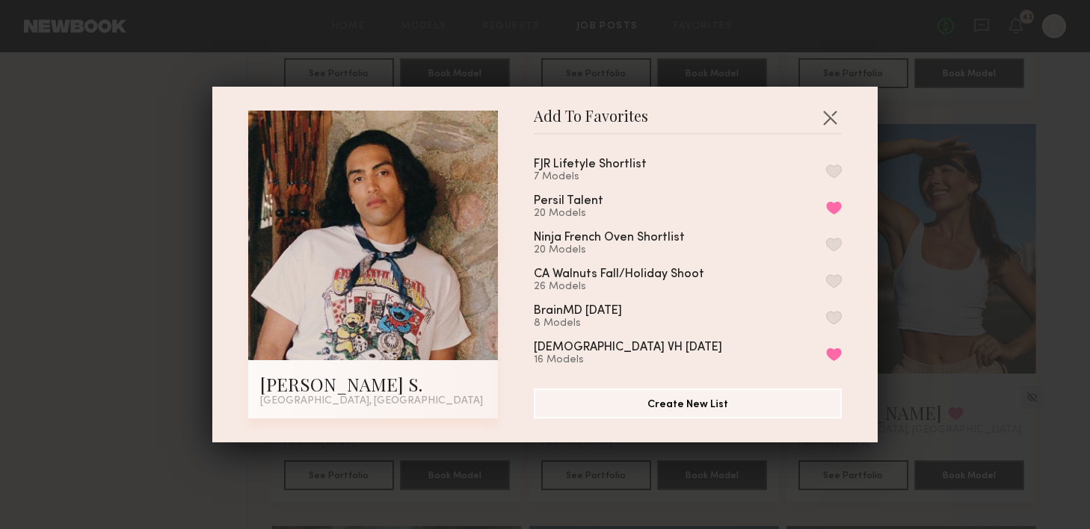
click at [826, 170] on button "button" at bounding box center [834, 170] width 16 height 13
click at [822, 118] on button "button" at bounding box center [830, 117] width 24 height 24
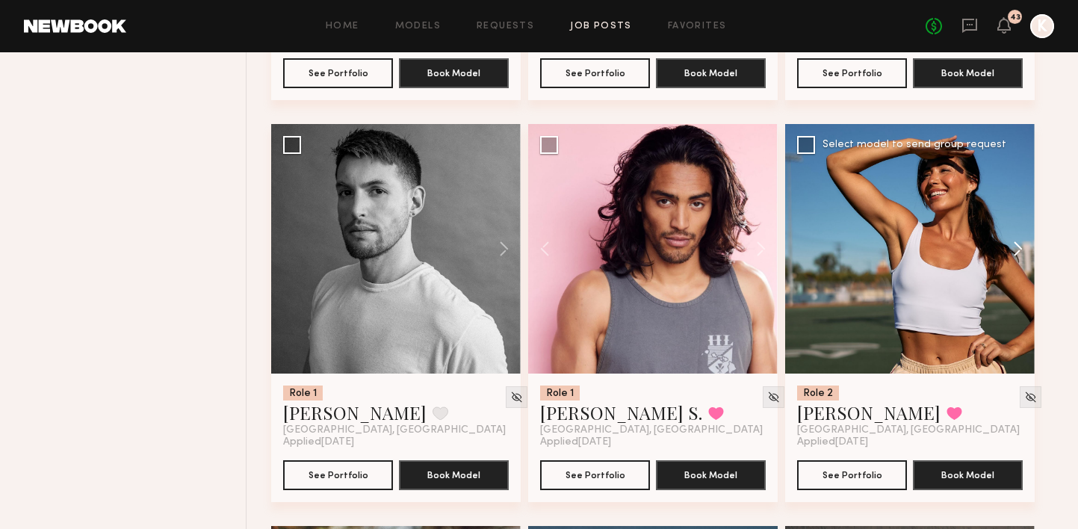
click at [1023, 212] on button at bounding box center [1011, 249] width 48 height 250
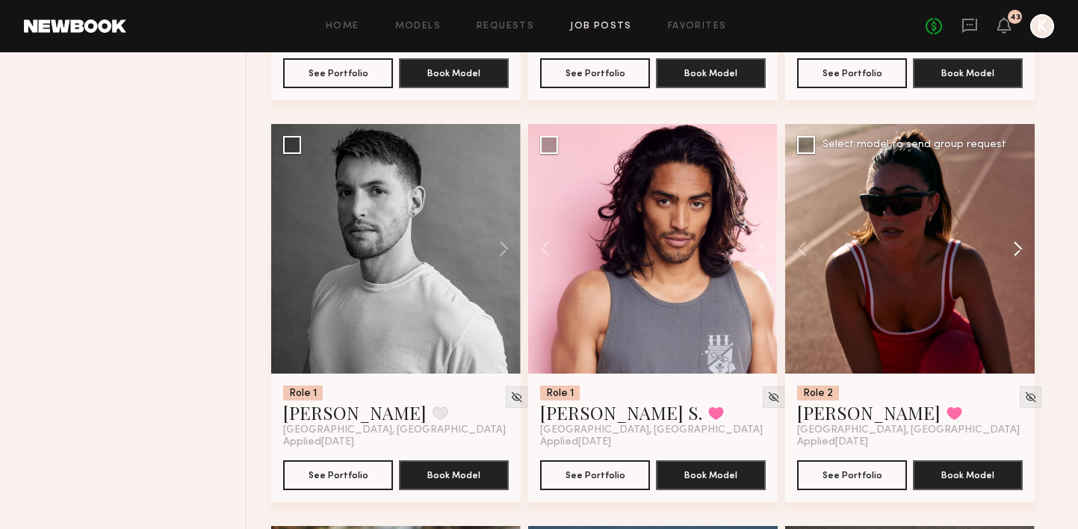
click at [1023, 212] on button at bounding box center [1011, 249] width 48 height 250
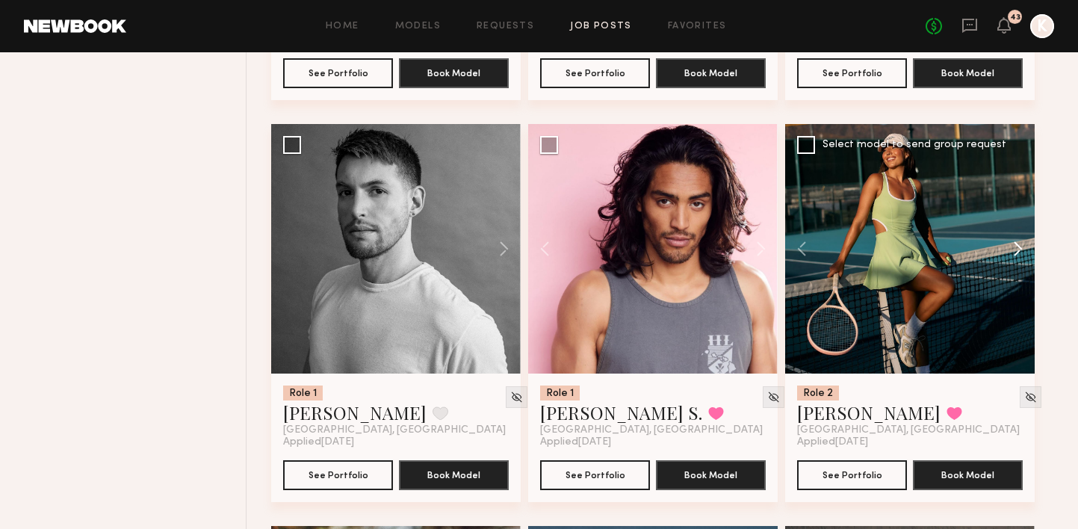
click at [1023, 212] on button at bounding box center [1011, 249] width 48 height 250
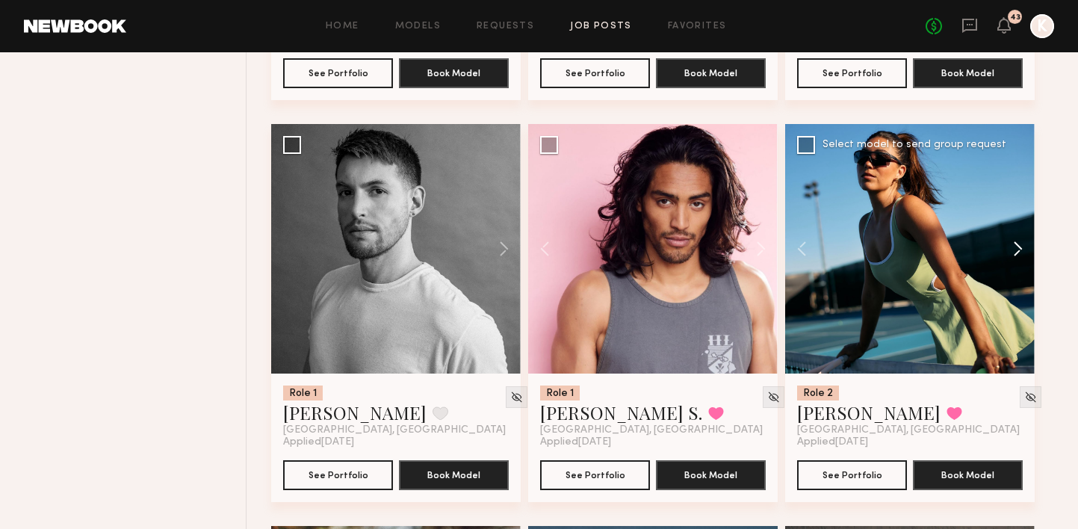
click at [1023, 212] on button at bounding box center [1011, 249] width 48 height 250
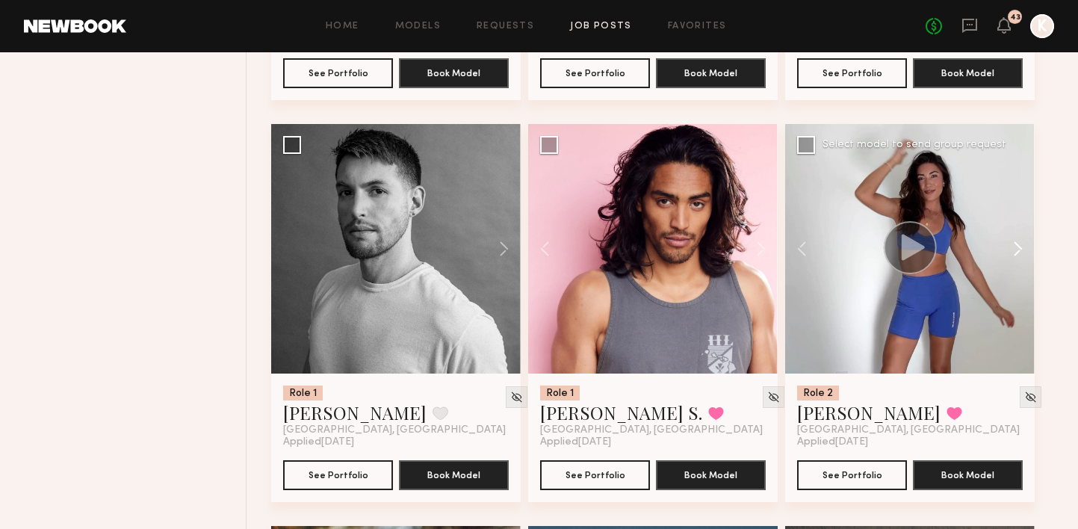
click at [1023, 212] on button at bounding box center [1011, 249] width 48 height 250
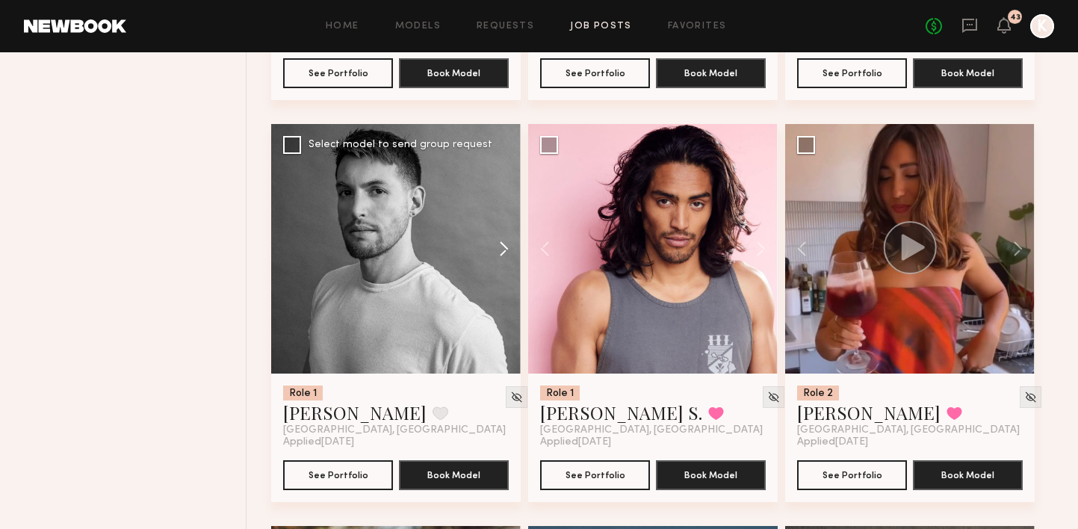
click at [518, 212] on button at bounding box center [497, 249] width 48 height 250
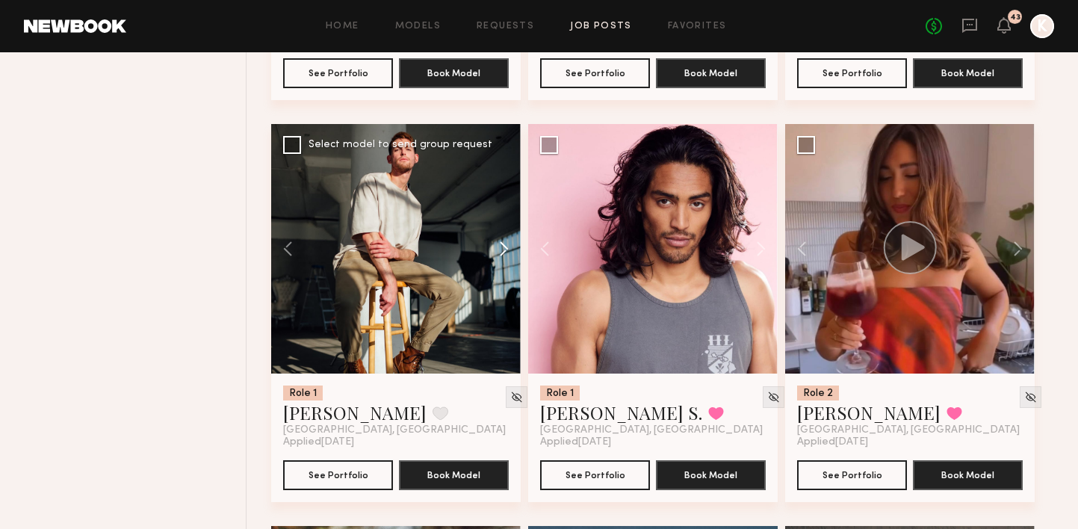
click at [505, 212] on button at bounding box center [497, 249] width 48 height 250
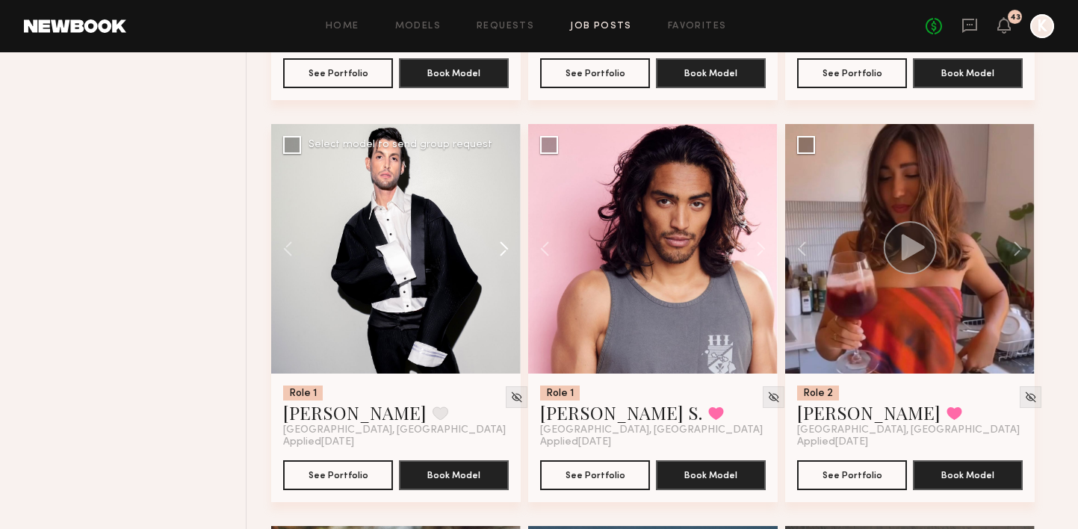
click at [505, 212] on button at bounding box center [497, 249] width 48 height 250
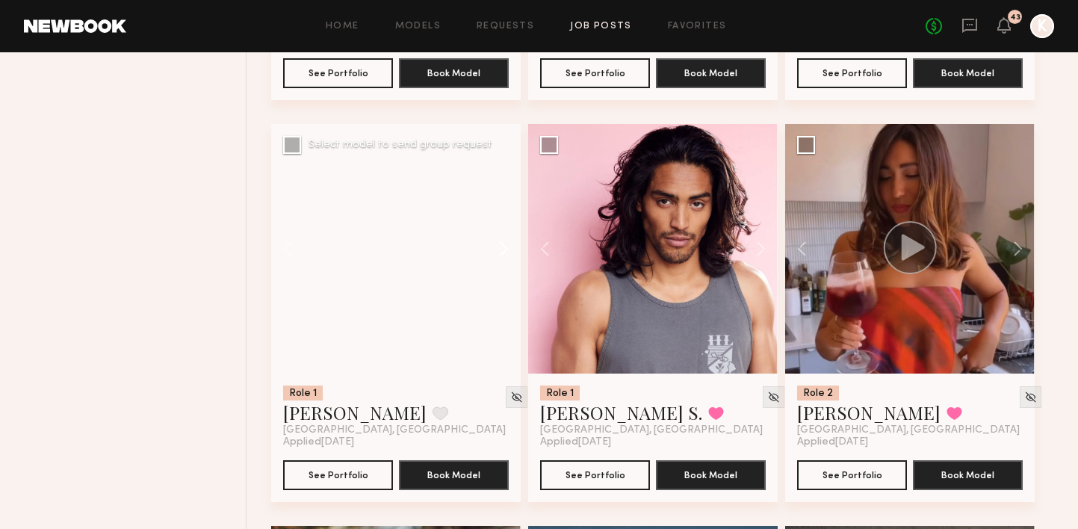
click at [505, 212] on button at bounding box center [497, 249] width 48 height 250
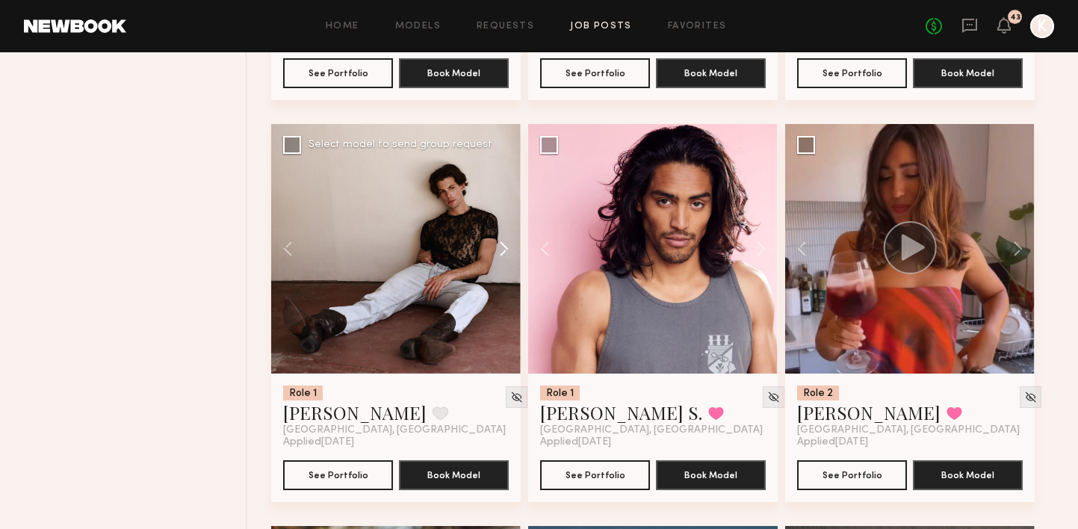
click at [505, 212] on button at bounding box center [497, 249] width 48 height 250
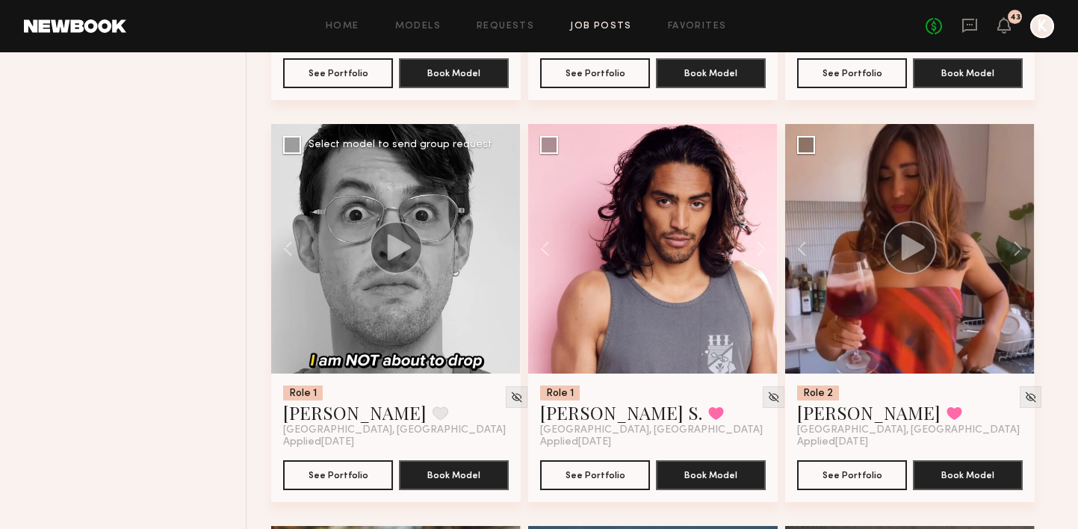
click at [505, 212] on div at bounding box center [396, 249] width 250 height 250
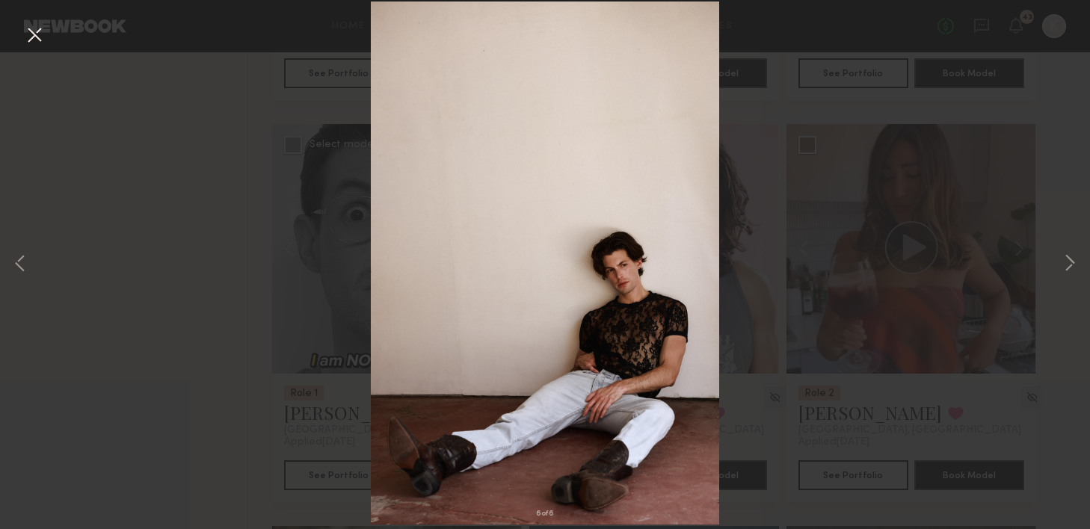
click at [35, 29] on button at bounding box center [34, 35] width 24 height 27
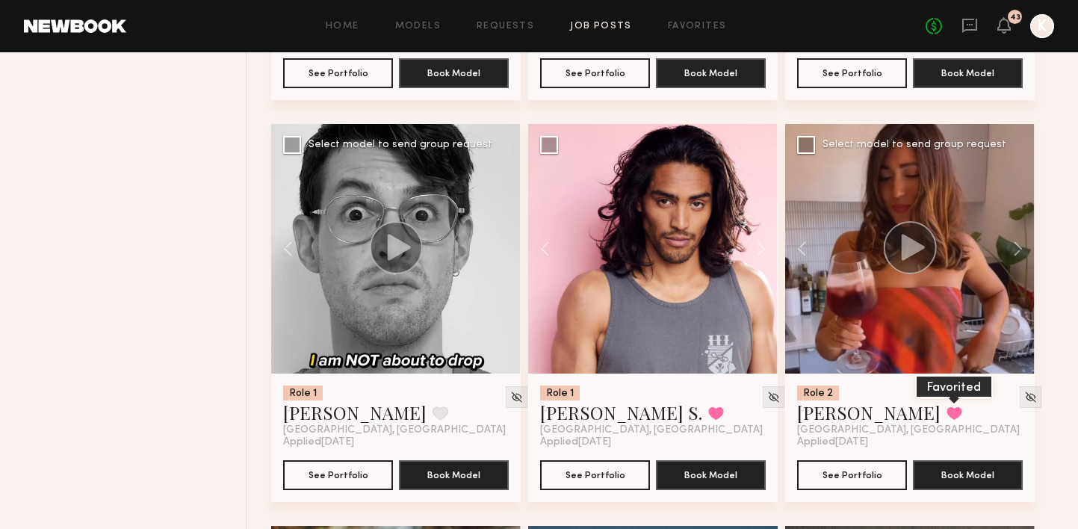
click at [947, 407] on button at bounding box center [955, 413] width 16 height 13
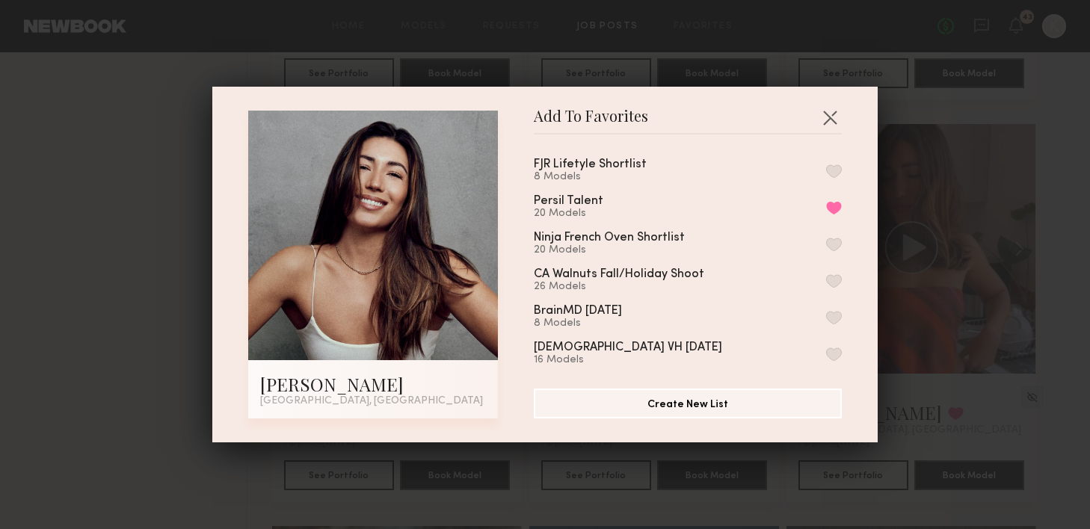
click at [826, 170] on button "button" at bounding box center [834, 170] width 16 height 13
click at [822, 123] on button "button" at bounding box center [830, 117] width 24 height 24
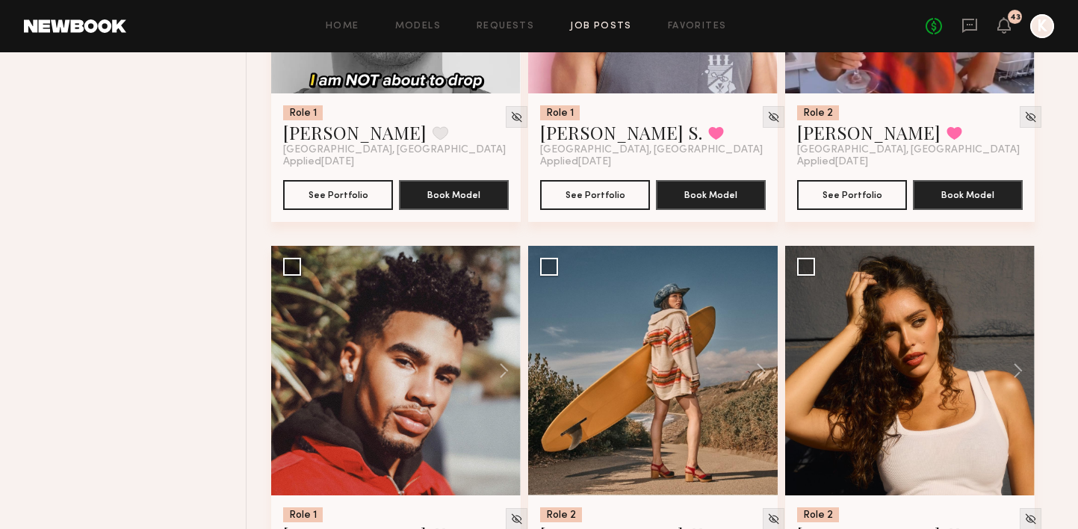
scroll to position [4977, 0]
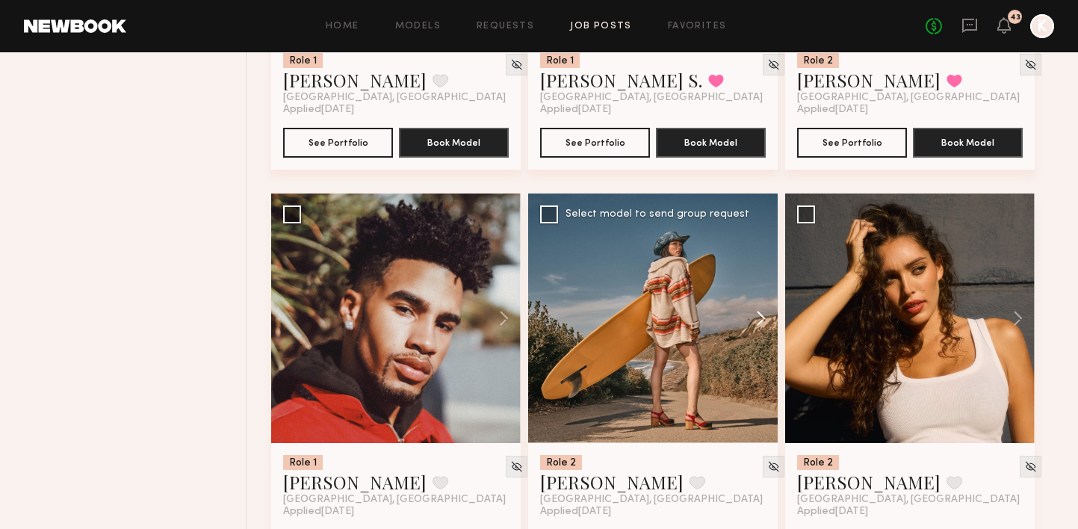
click at [765, 277] on button at bounding box center [754, 319] width 48 height 250
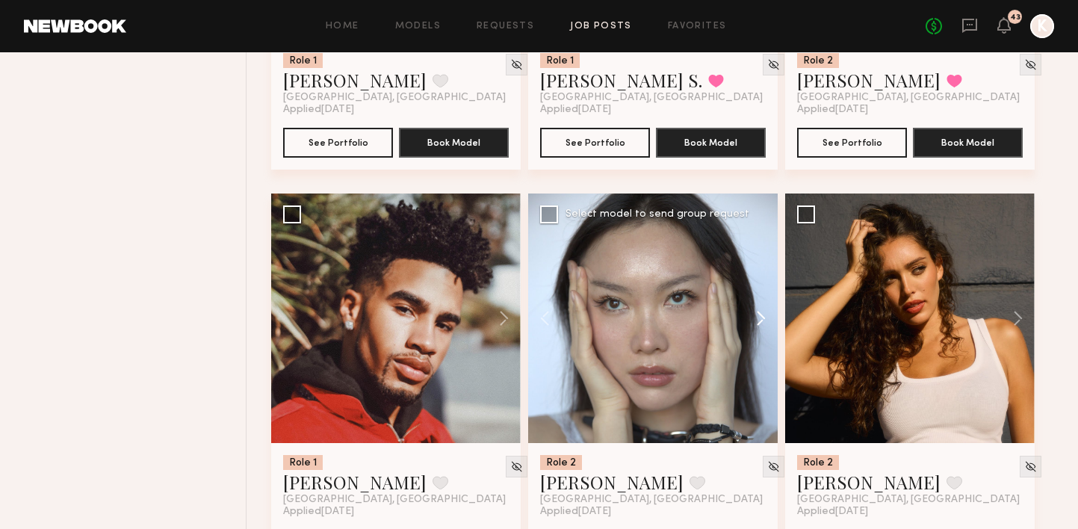
click at [765, 277] on button at bounding box center [754, 319] width 48 height 250
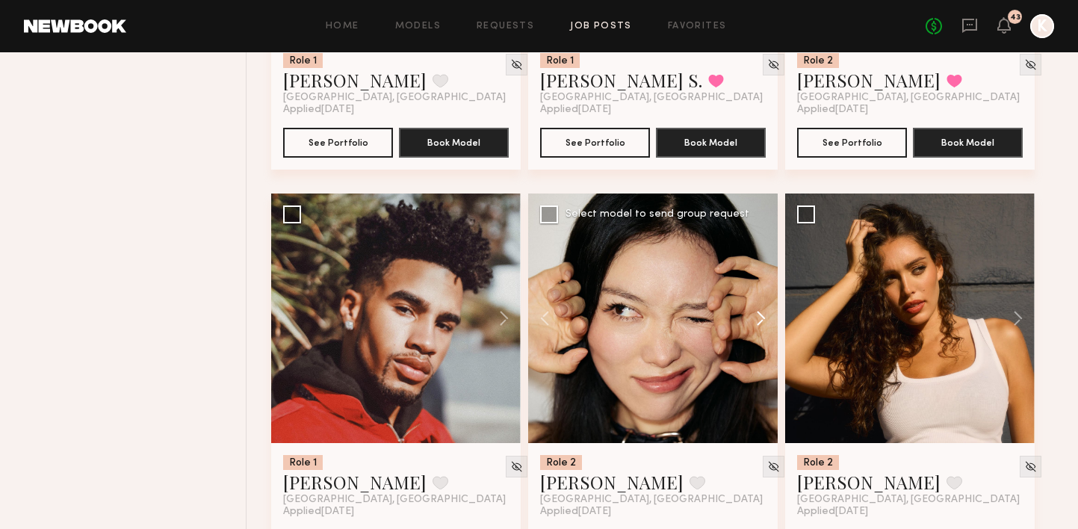
click at [765, 277] on button at bounding box center [754, 319] width 48 height 250
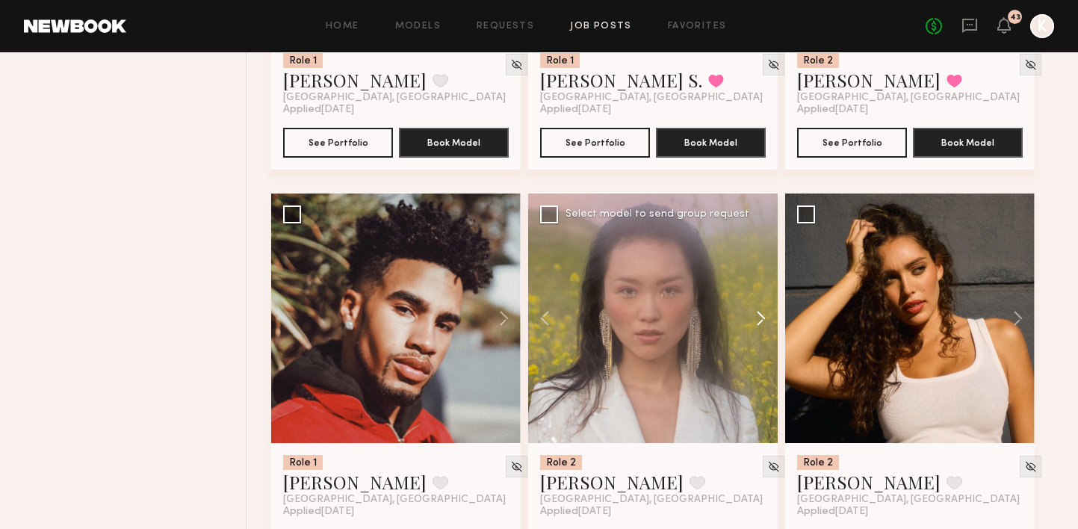
click at [765, 277] on button at bounding box center [754, 319] width 48 height 250
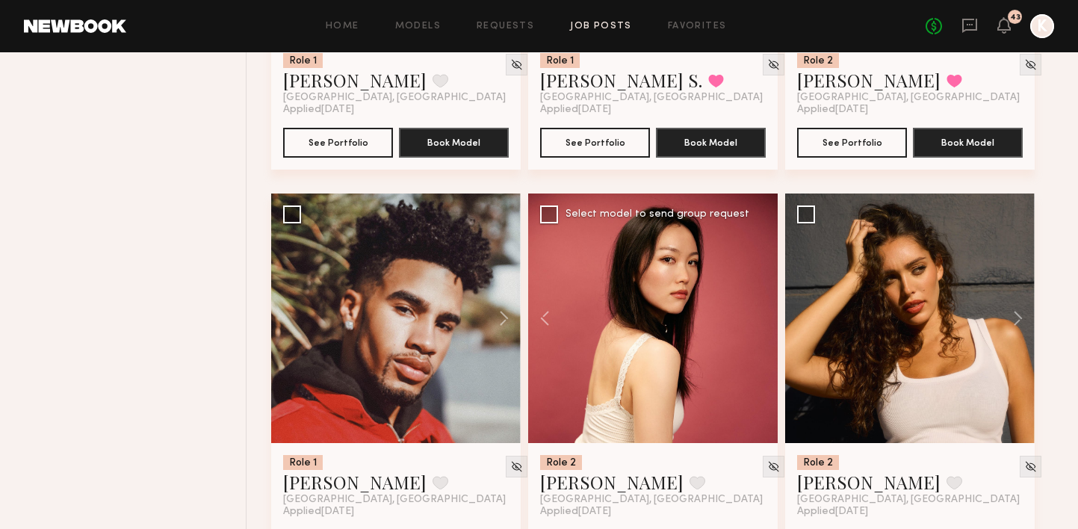
click at [765, 277] on div at bounding box center [653, 319] width 250 height 250
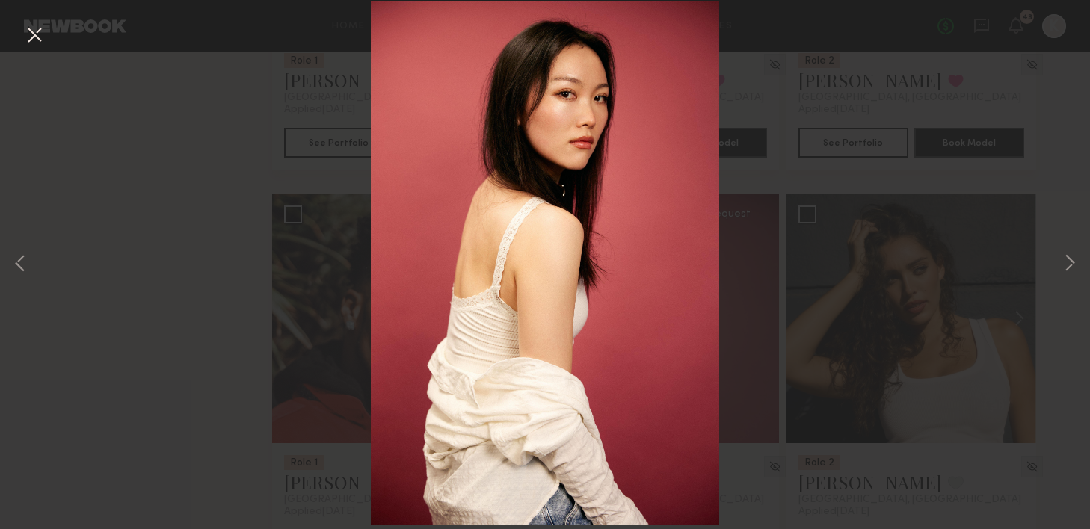
click at [37, 38] on button at bounding box center [34, 35] width 24 height 27
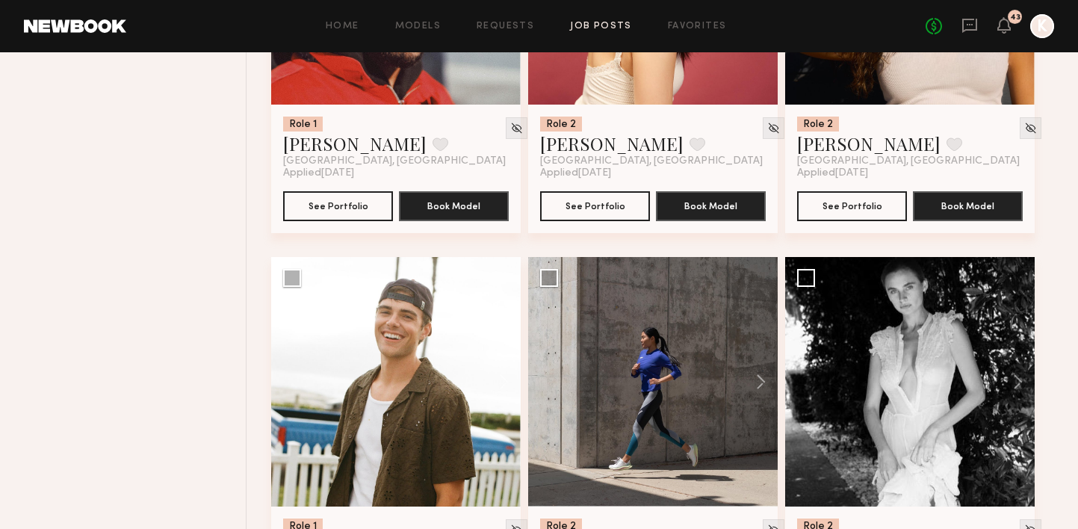
scroll to position [5371, 0]
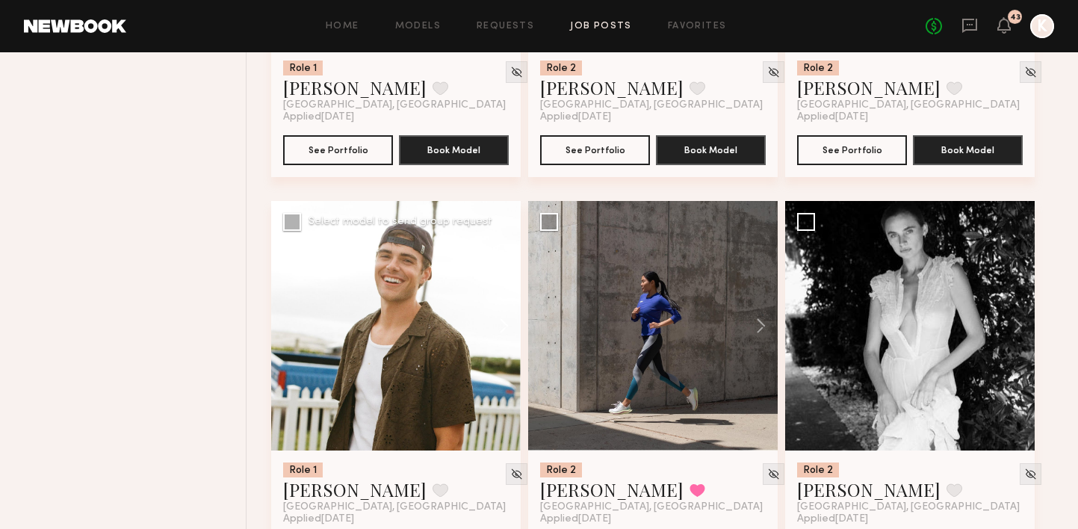
click at [504, 299] on button at bounding box center [497, 326] width 48 height 250
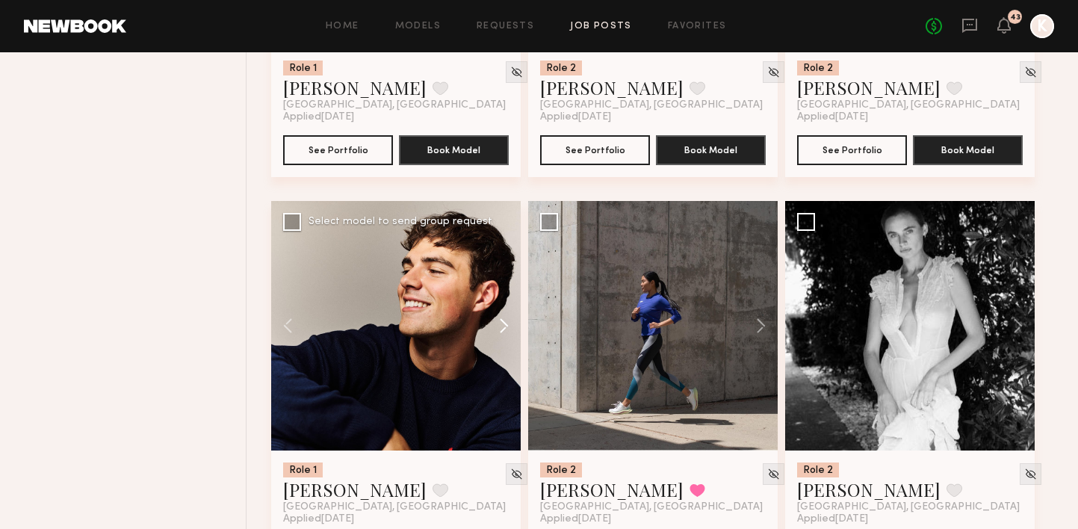
click at [504, 299] on button at bounding box center [497, 326] width 48 height 250
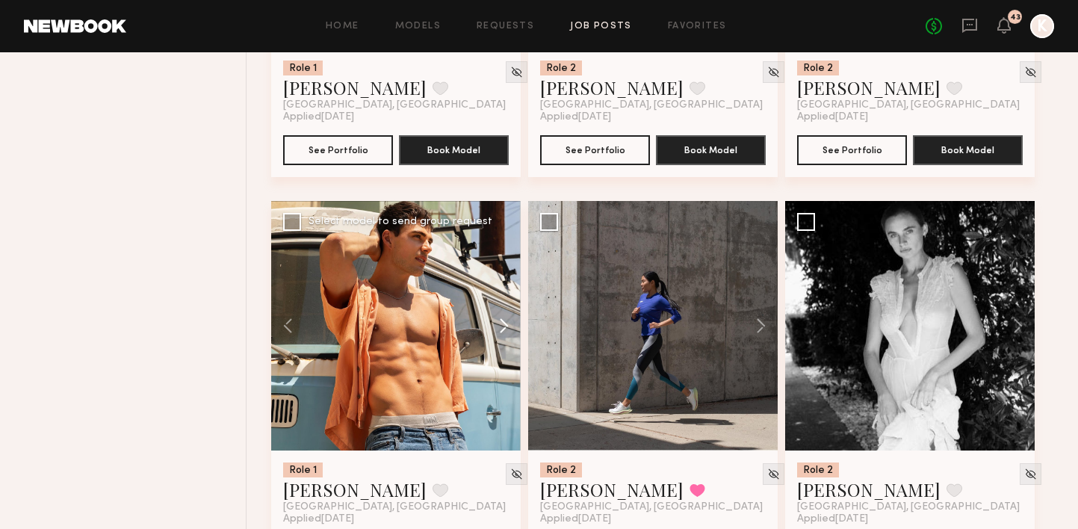
click at [504, 299] on button at bounding box center [497, 326] width 48 height 250
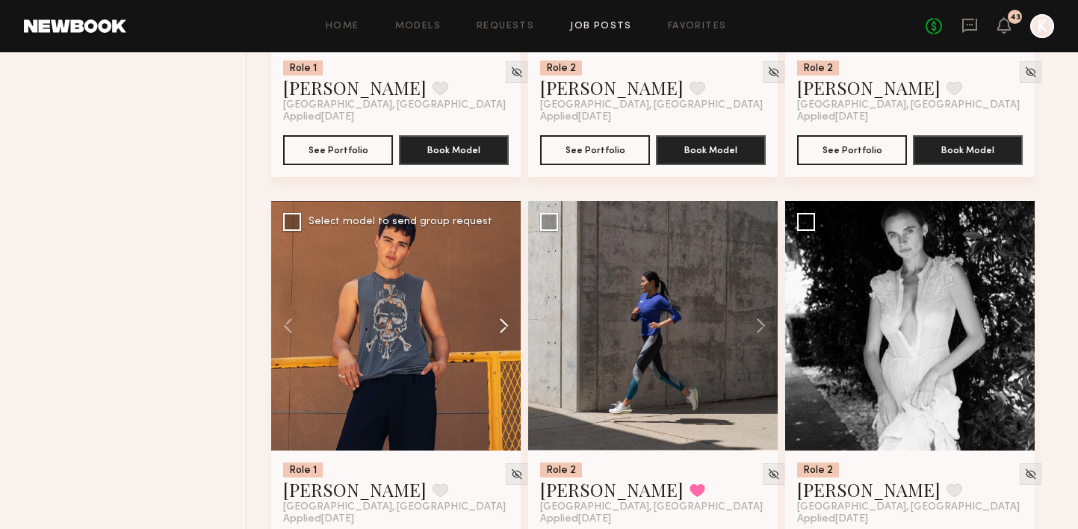
click at [504, 299] on button at bounding box center [497, 326] width 48 height 250
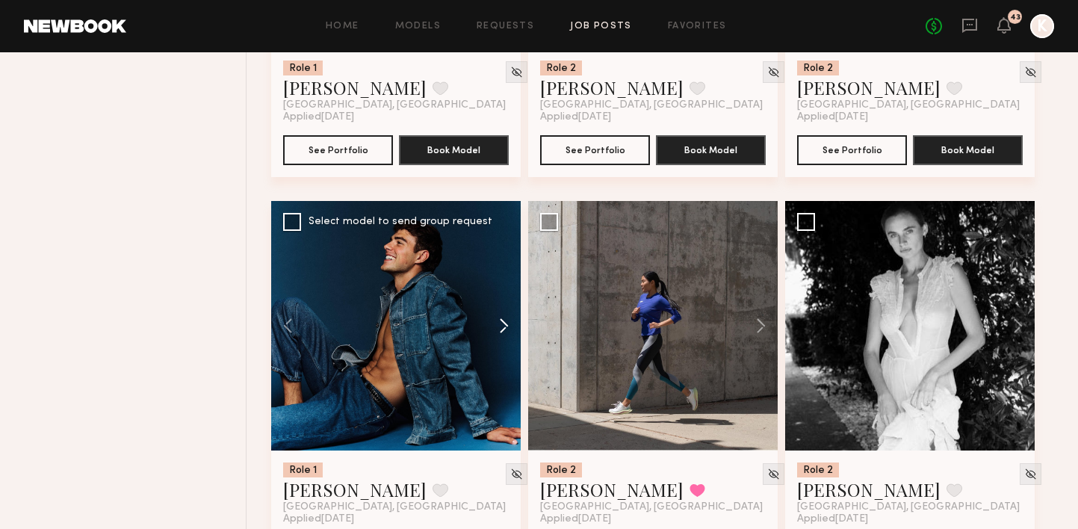
click at [504, 299] on button at bounding box center [497, 326] width 48 height 250
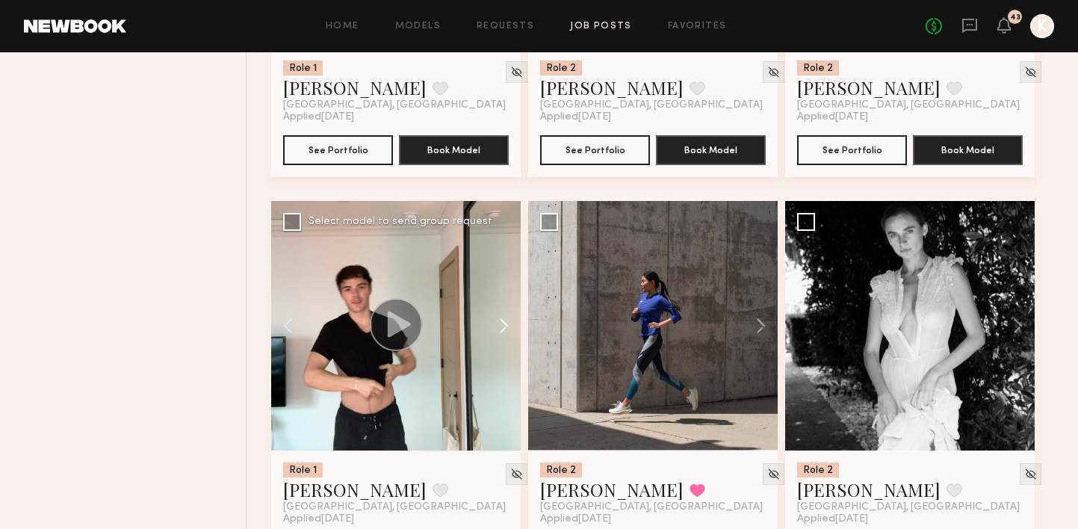
click at [504, 299] on button at bounding box center [497, 326] width 48 height 250
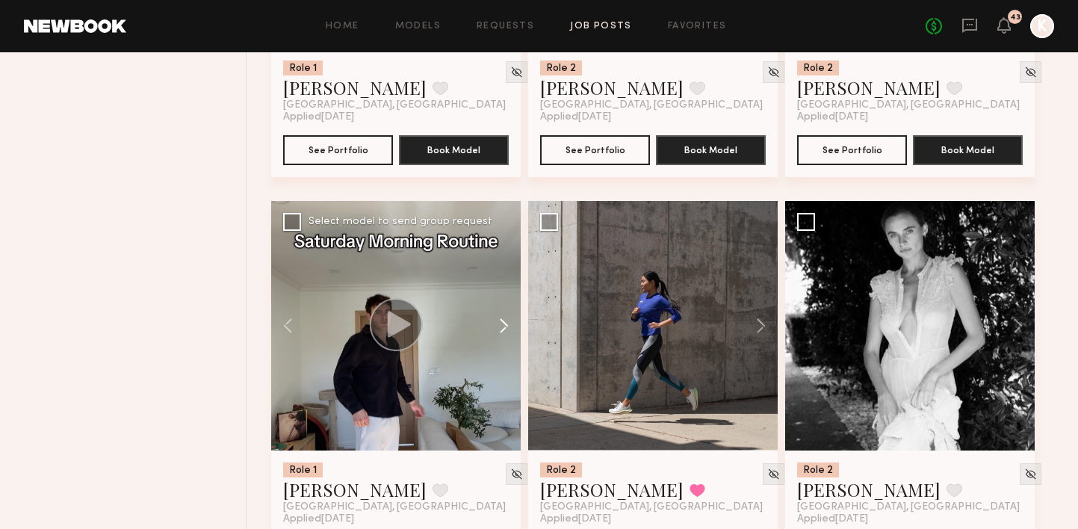
click at [504, 299] on button at bounding box center [497, 326] width 48 height 250
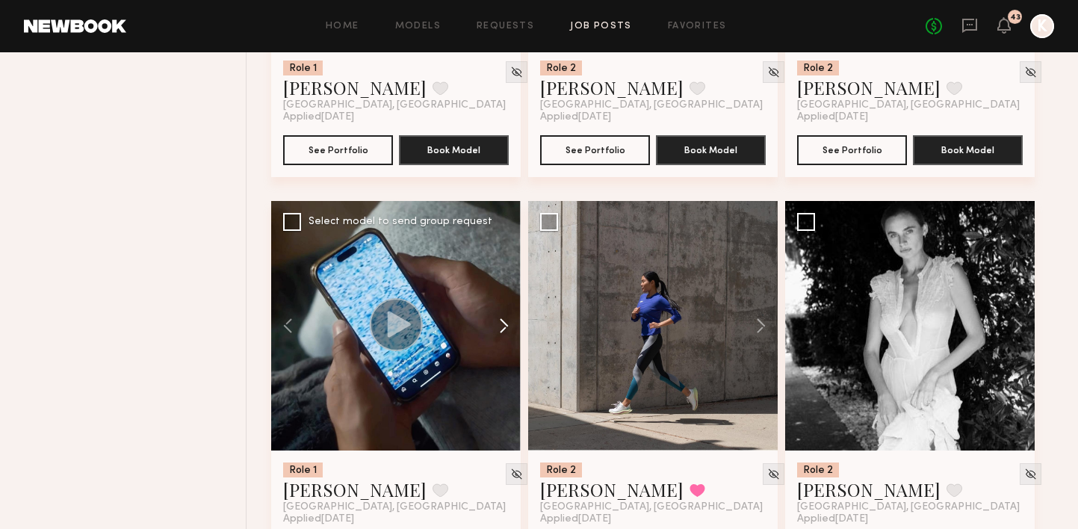
click at [504, 299] on button at bounding box center [497, 326] width 48 height 250
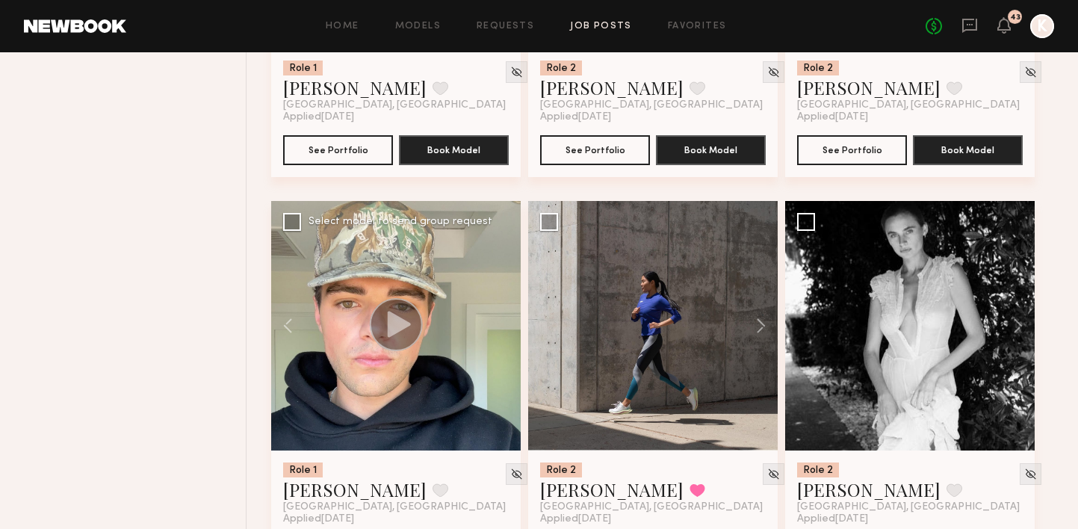
click at [504, 299] on div at bounding box center [396, 326] width 250 height 250
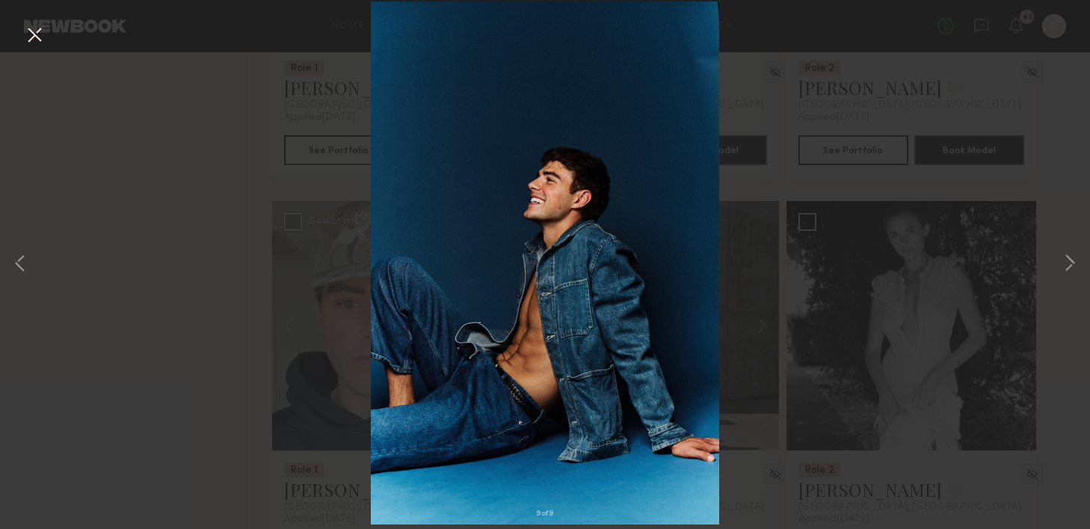
click at [31, 32] on button at bounding box center [34, 35] width 24 height 27
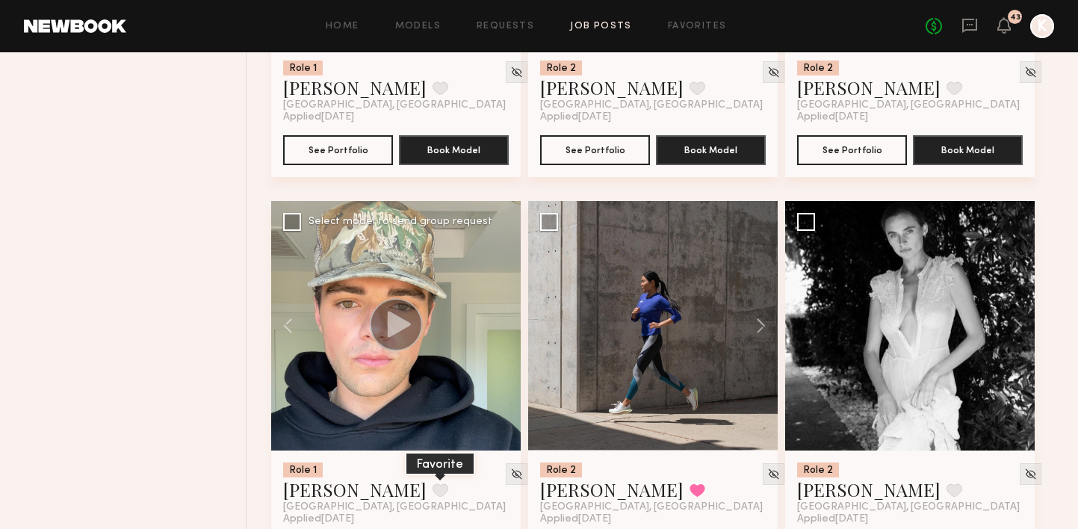
click at [433, 484] on button at bounding box center [441, 490] width 16 height 13
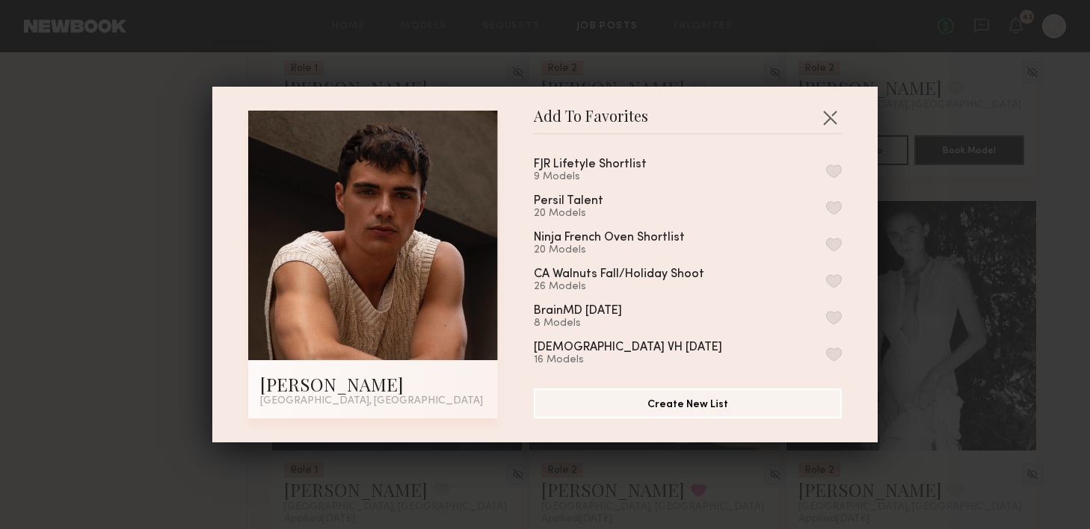
click at [817, 161] on div "FJR Lifetyle Shortlist 9 Models" at bounding box center [688, 170] width 308 height 25
click at [826, 173] on button "button" at bounding box center [834, 170] width 16 height 13
click at [823, 126] on button "button" at bounding box center [830, 117] width 24 height 24
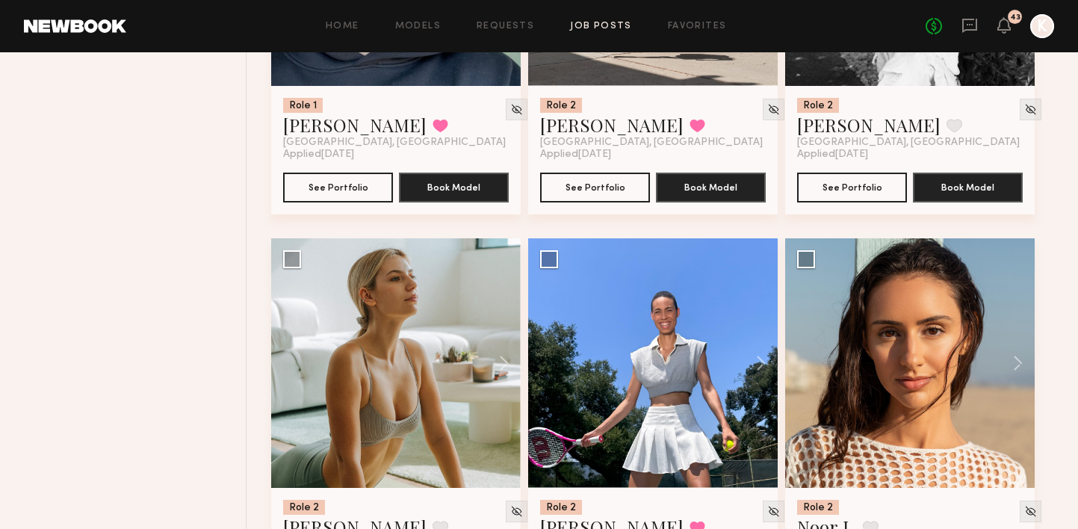
scroll to position [5826, 0]
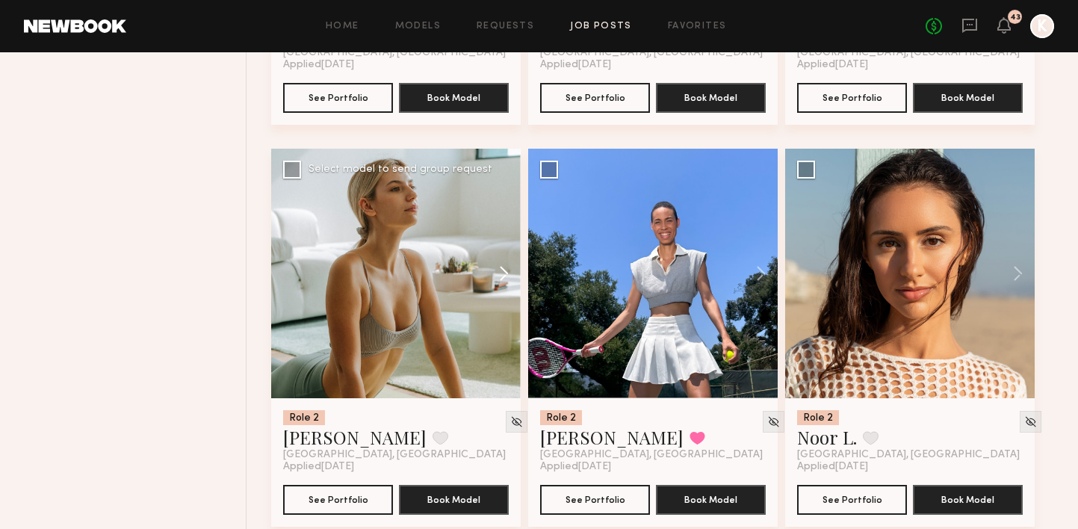
click at [506, 233] on button at bounding box center [497, 274] width 48 height 250
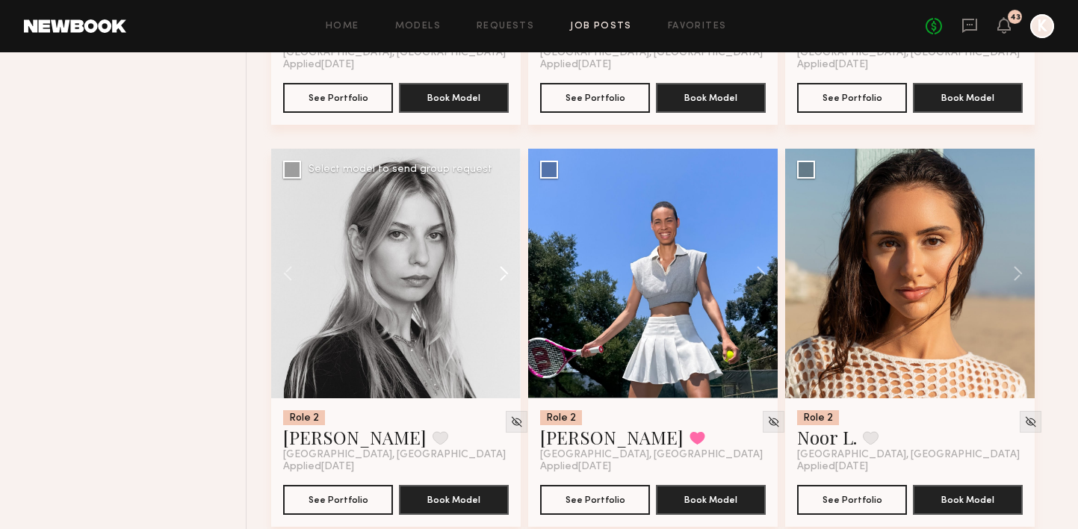
click at [506, 233] on button at bounding box center [497, 274] width 48 height 250
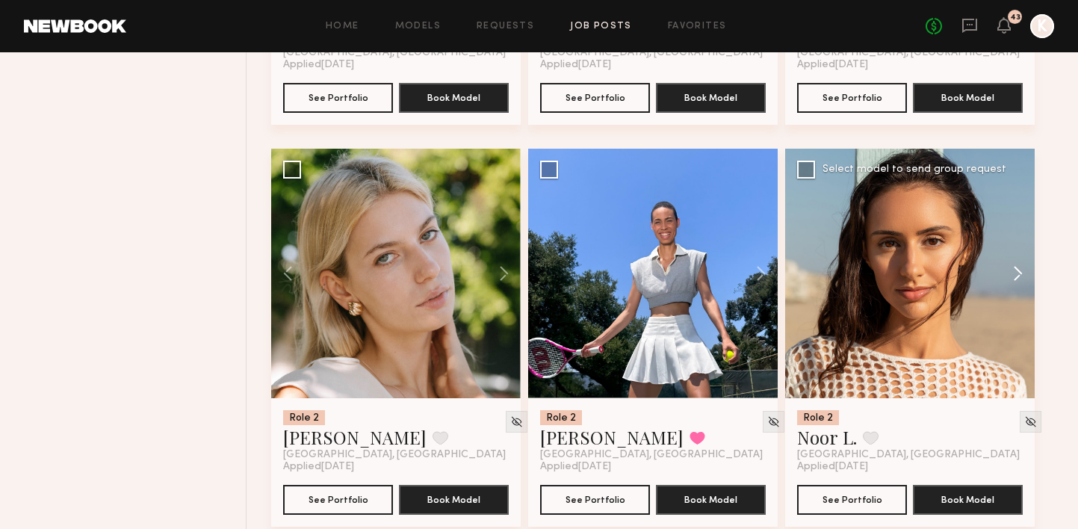
click at [1011, 243] on button at bounding box center [1011, 274] width 48 height 250
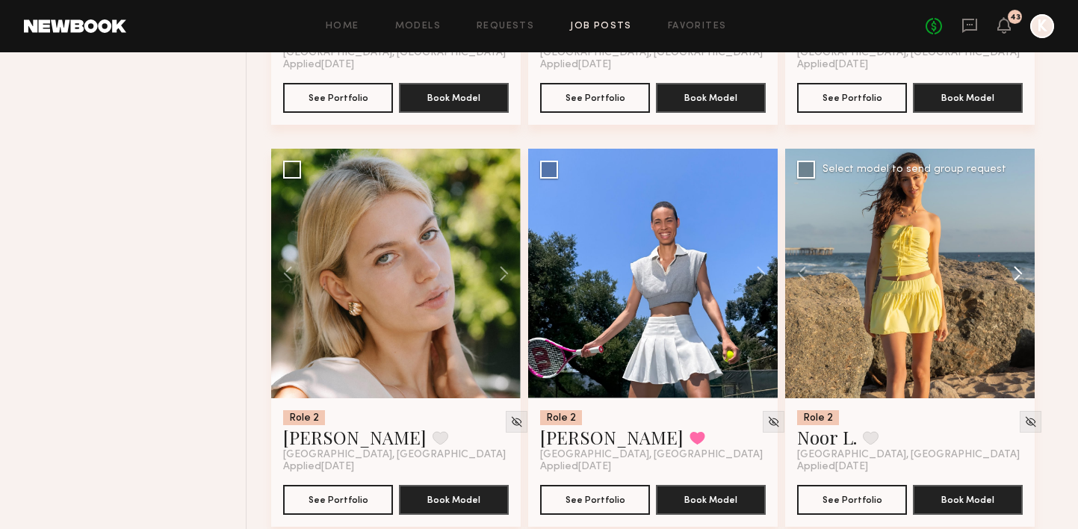
click at [1011, 243] on button at bounding box center [1011, 274] width 48 height 250
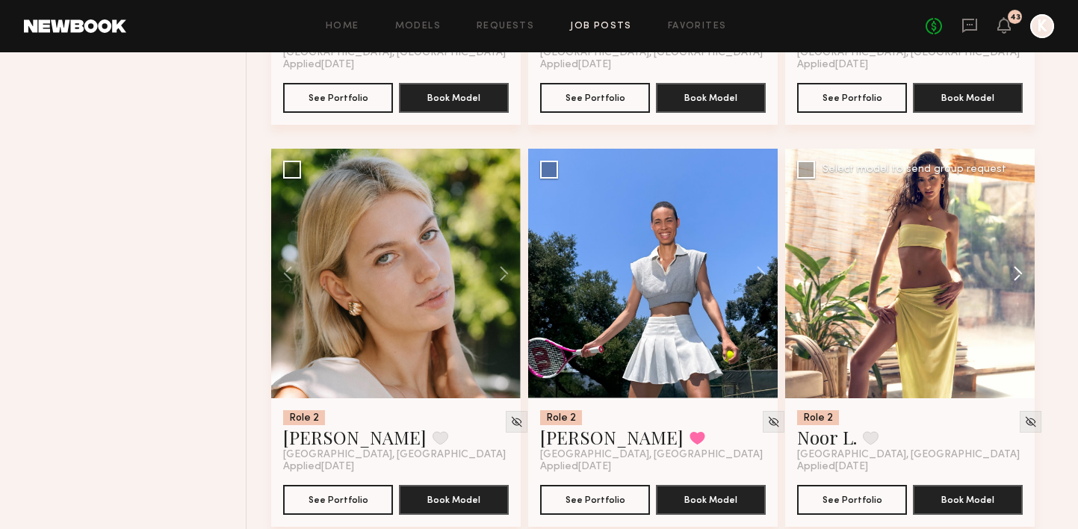
click at [1011, 243] on button at bounding box center [1011, 274] width 48 height 250
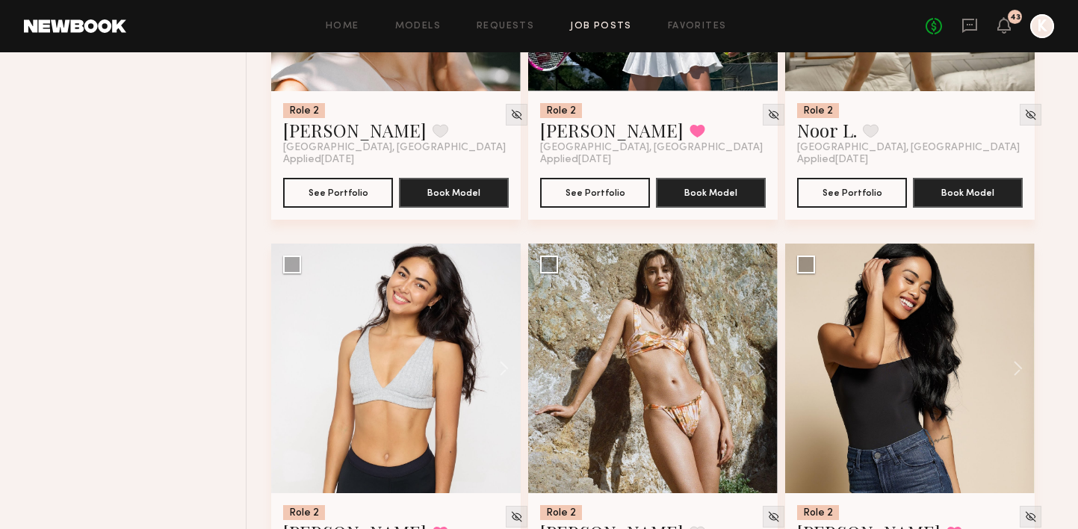
scroll to position [6229, 0]
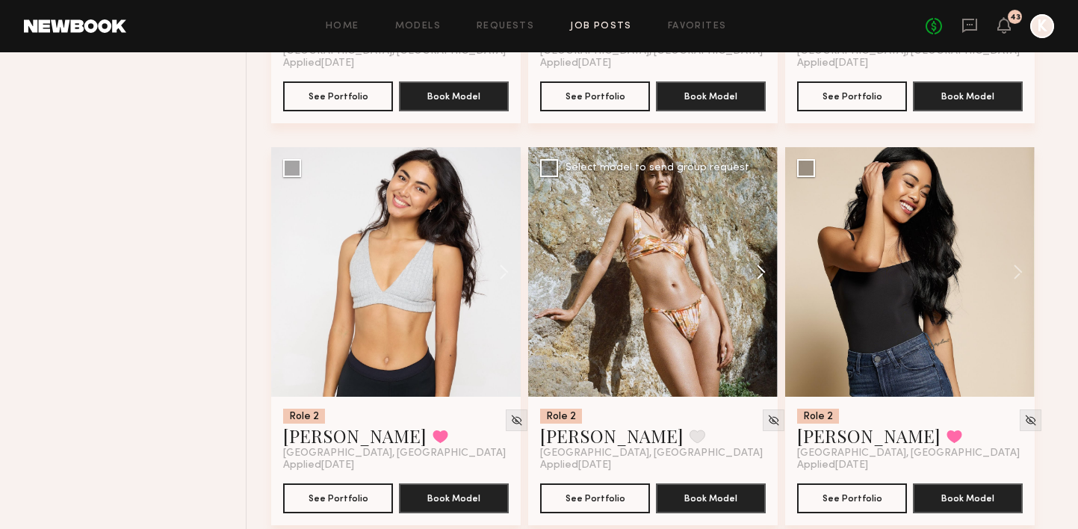
click at [768, 226] on button at bounding box center [754, 272] width 48 height 250
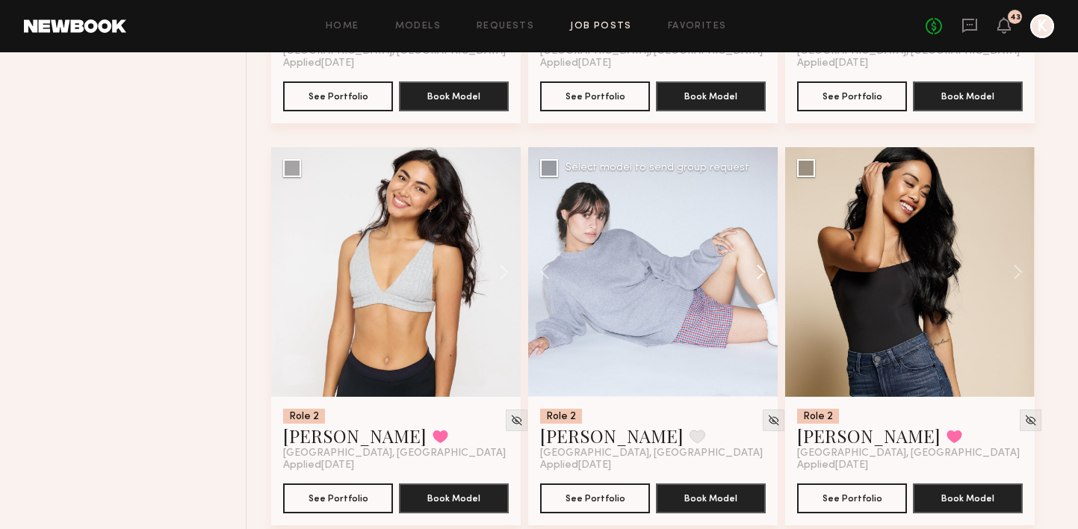
click at [768, 226] on button at bounding box center [754, 272] width 48 height 250
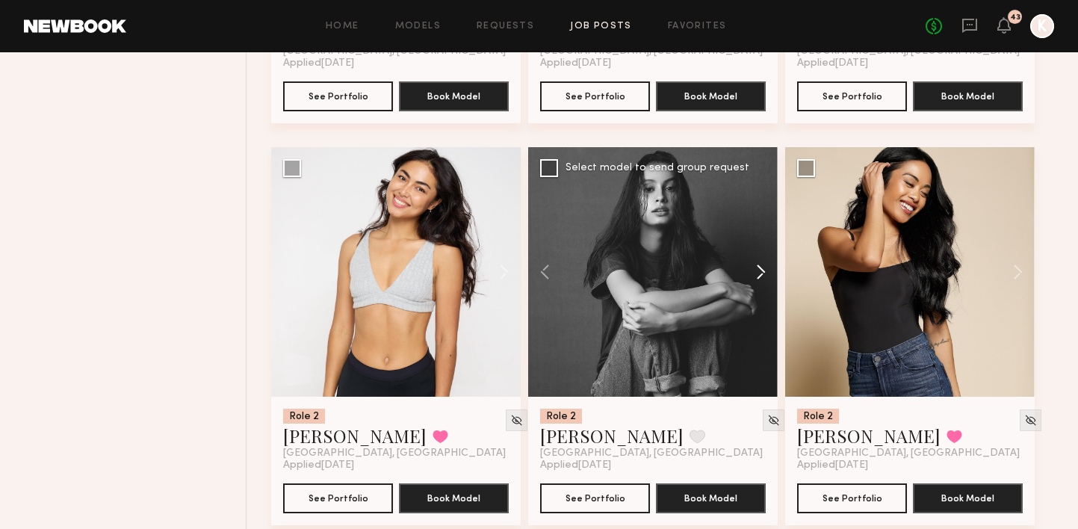
click at [768, 226] on button at bounding box center [754, 272] width 48 height 250
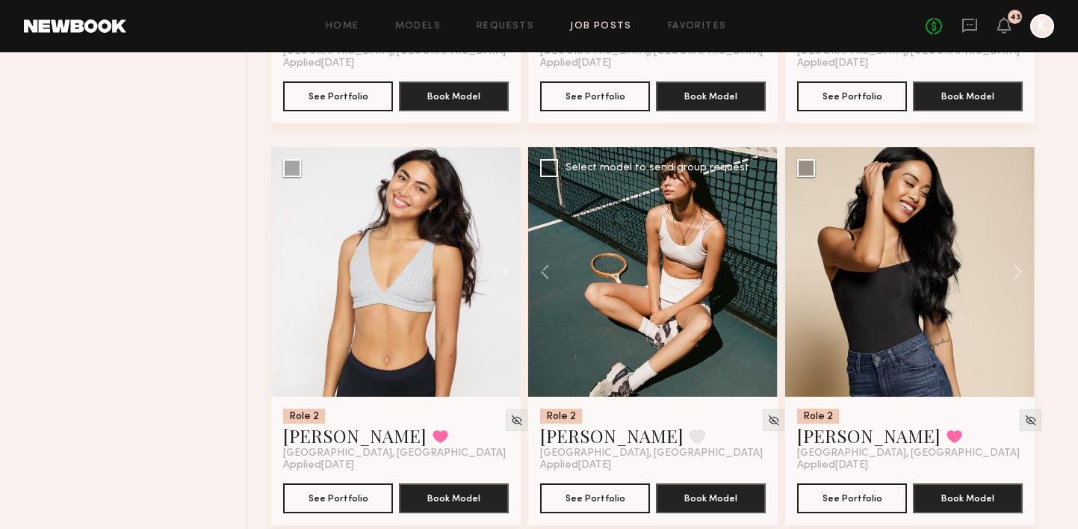
click at [768, 226] on div at bounding box center [653, 272] width 250 height 250
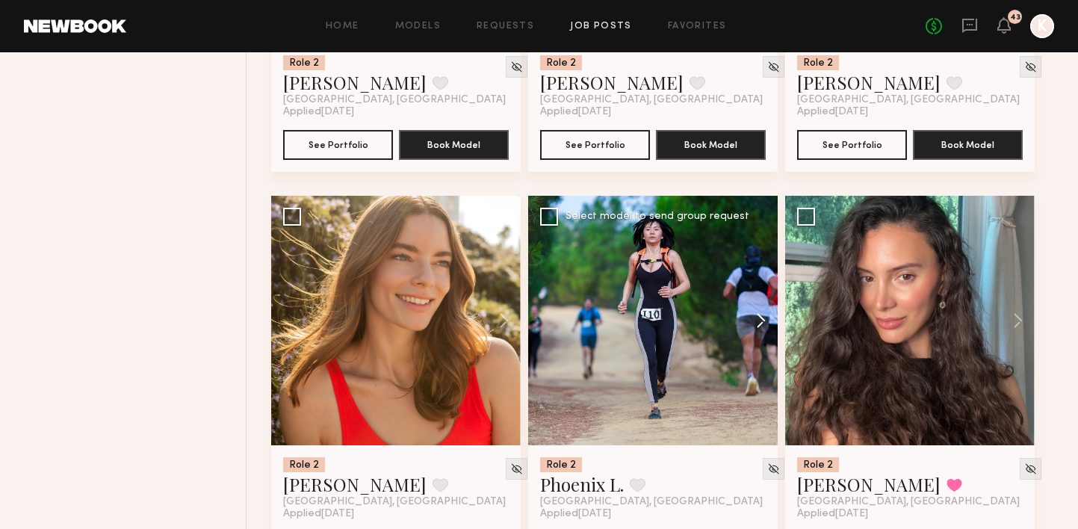
scroll to position [7415, 0]
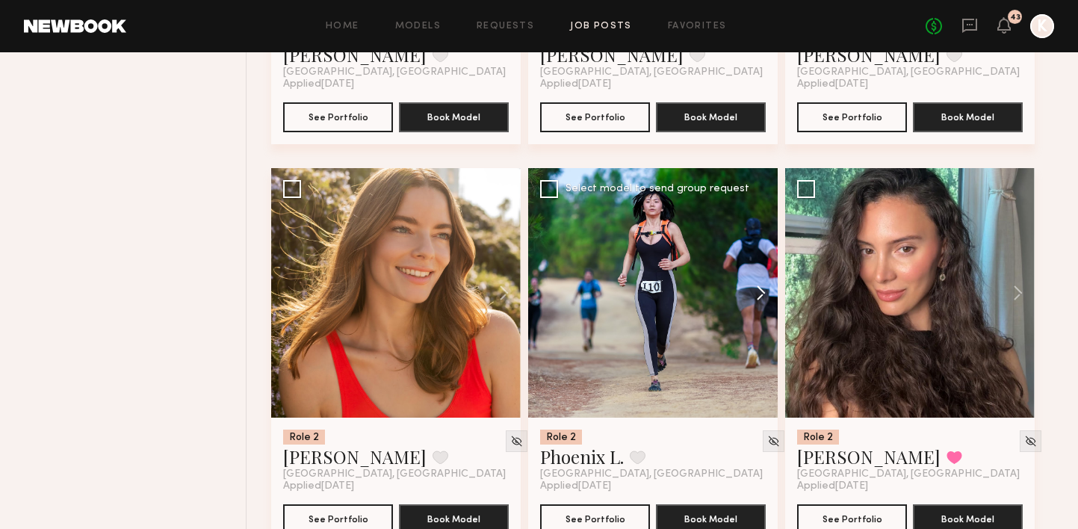
click at [754, 266] on button at bounding box center [754, 293] width 48 height 250
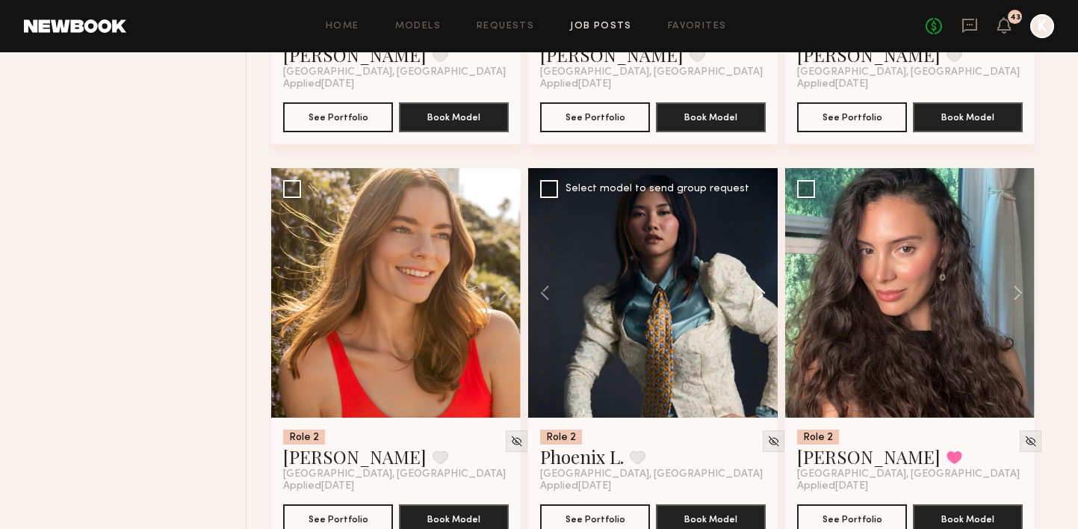
click at [754, 265] on button at bounding box center [754, 293] width 48 height 250
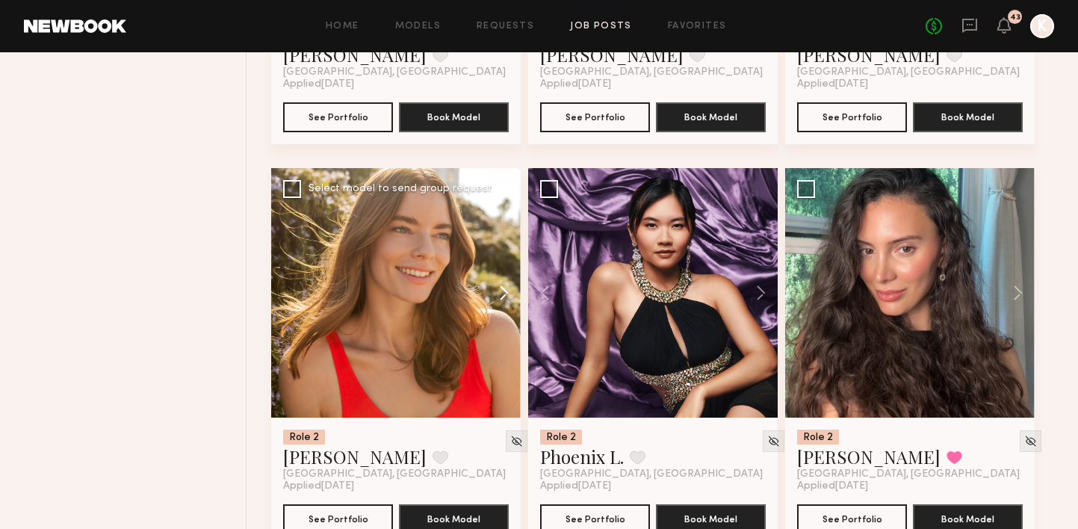
click at [506, 269] on button at bounding box center [497, 293] width 48 height 250
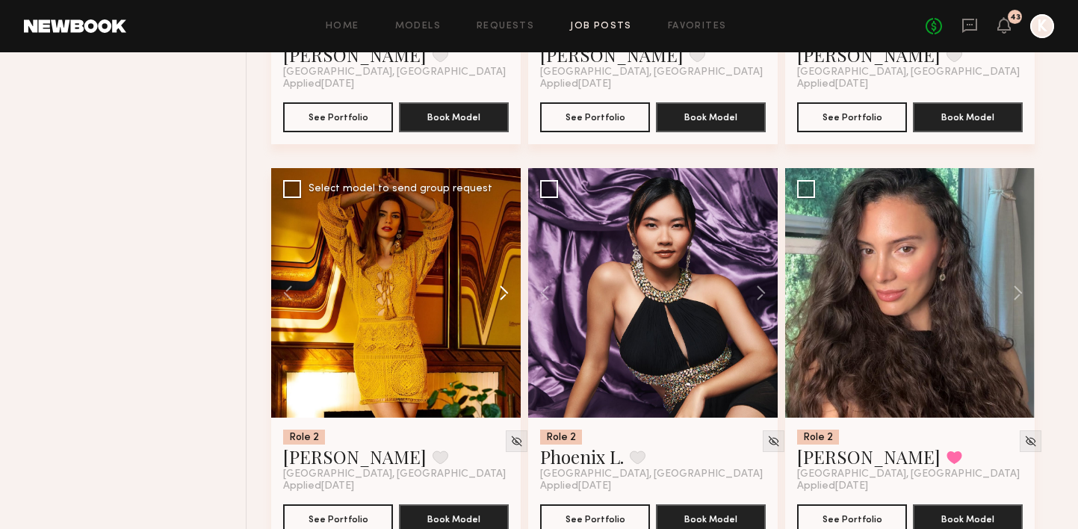
click at [506, 269] on button at bounding box center [497, 293] width 48 height 250
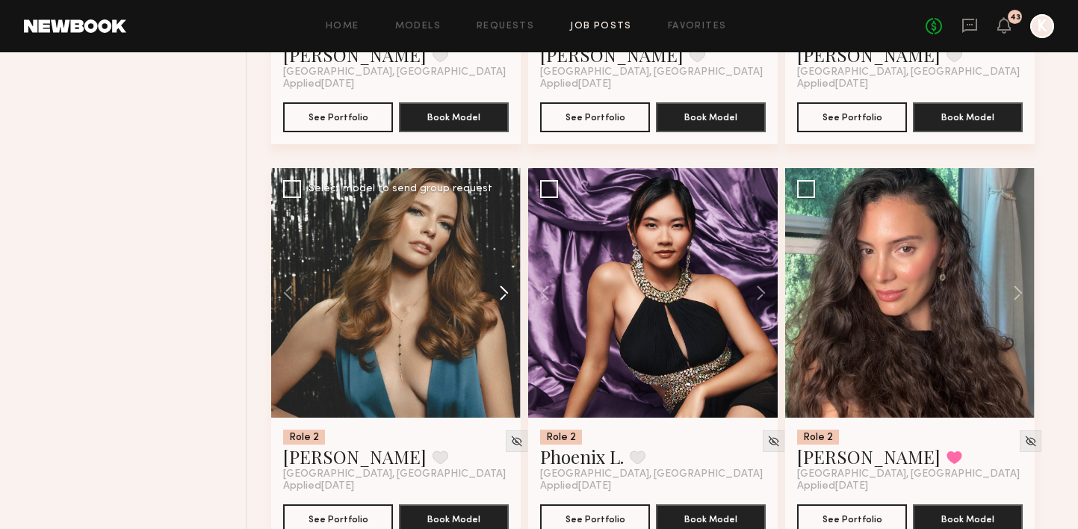
click at [506, 269] on button at bounding box center [497, 293] width 48 height 250
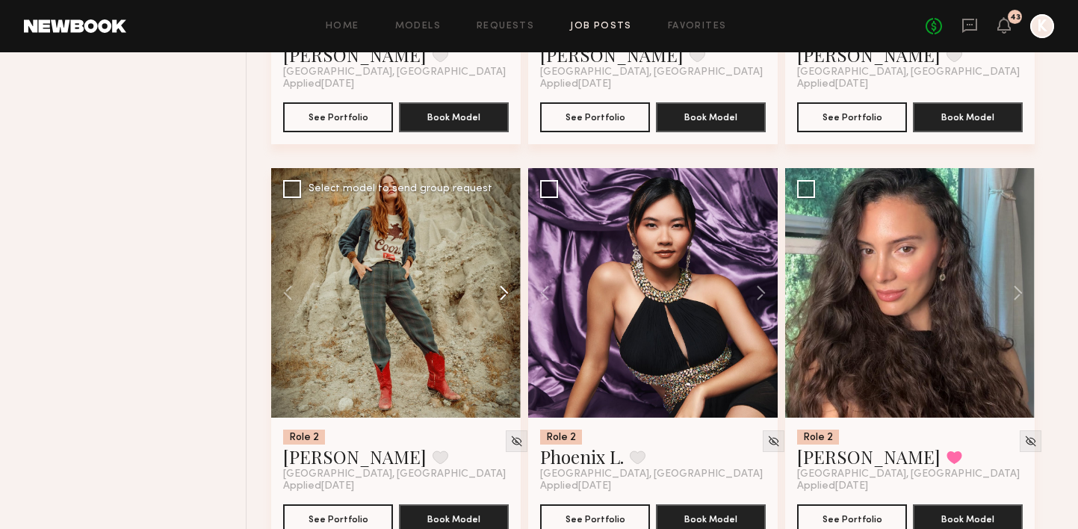
click at [506, 269] on button at bounding box center [497, 293] width 48 height 250
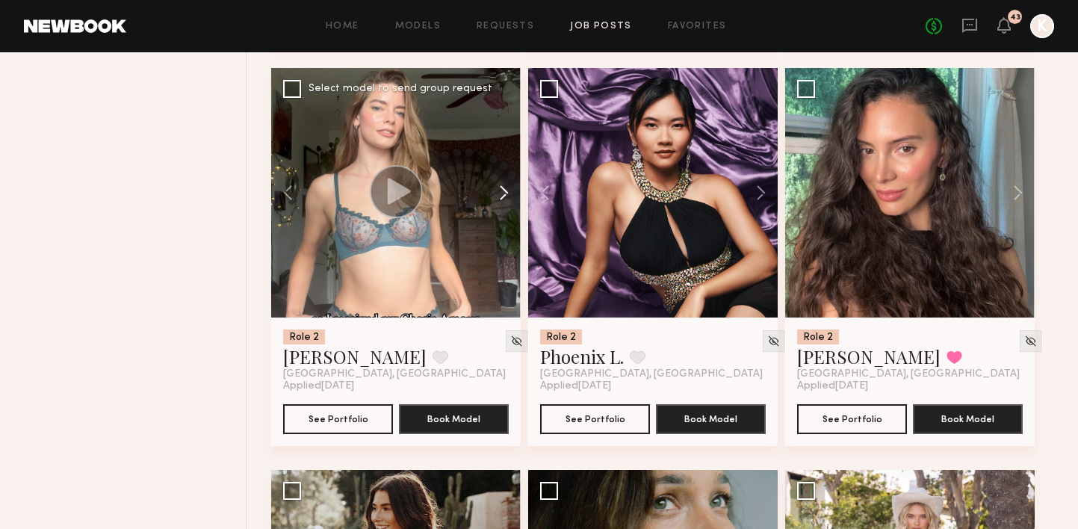
scroll to position [7847, 0]
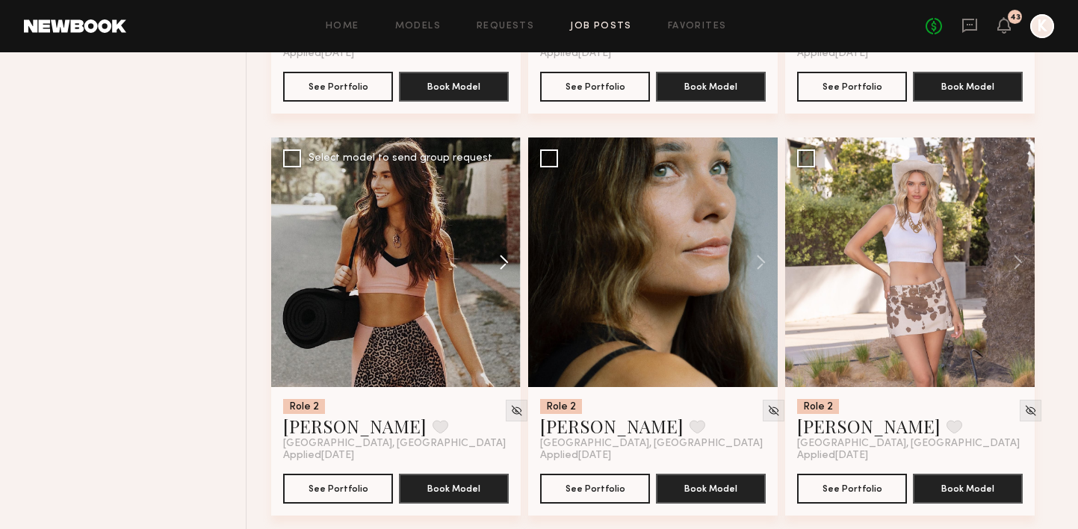
click at [504, 238] on button at bounding box center [497, 263] width 48 height 250
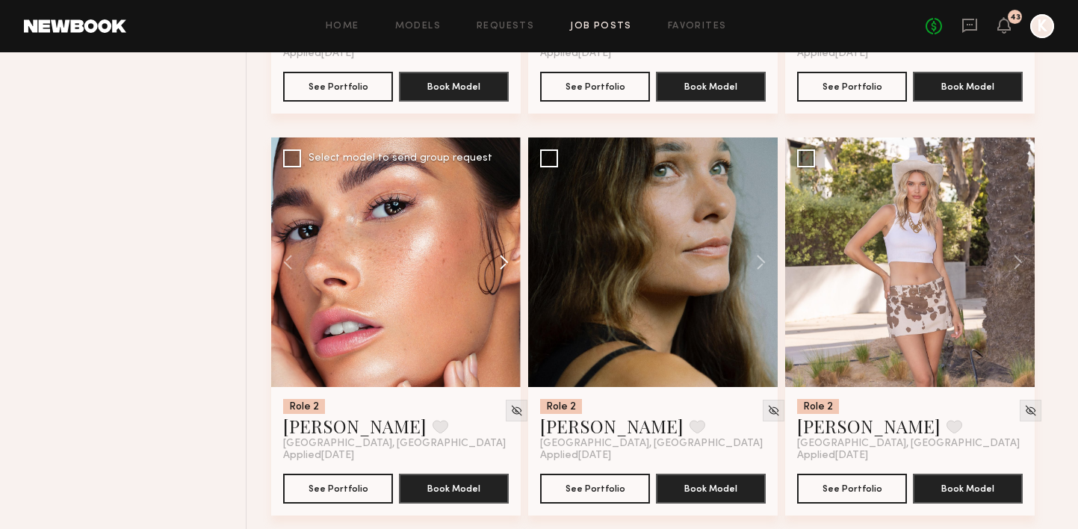
click at [504, 238] on button at bounding box center [497, 263] width 48 height 250
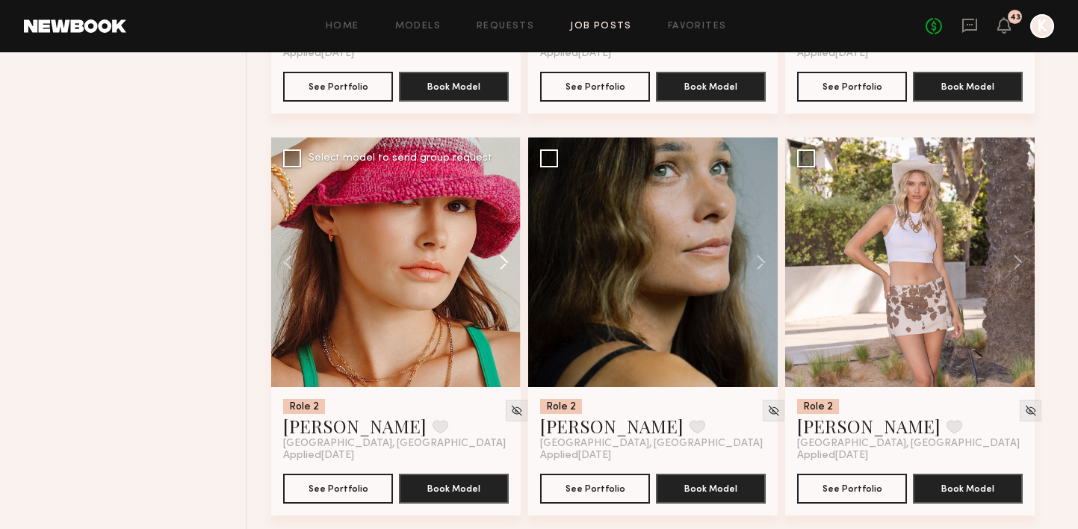
click at [504, 238] on button at bounding box center [497, 263] width 48 height 250
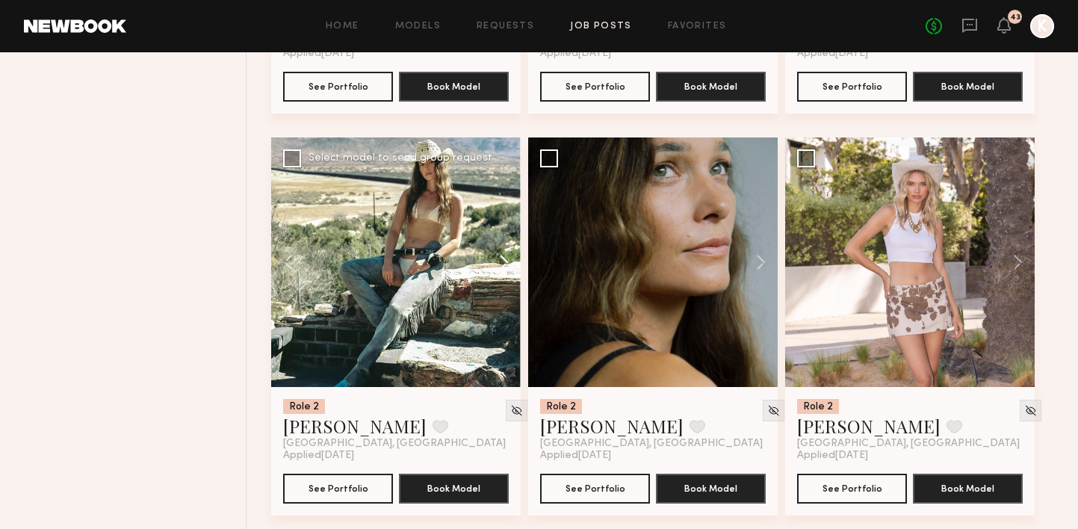
click at [504, 238] on button at bounding box center [497, 263] width 48 height 250
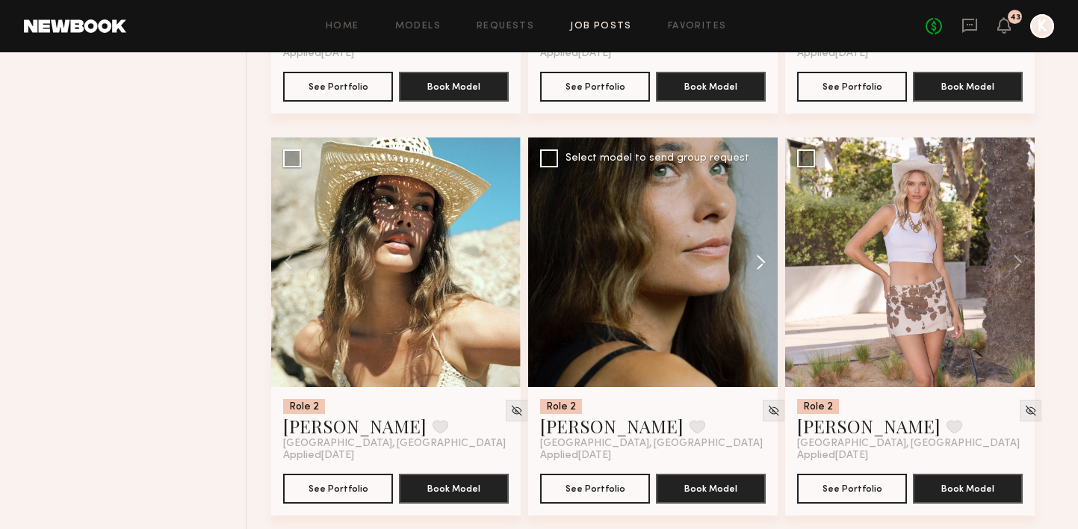
click at [775, 236] on button at bounding box center [754, 263] width 48 height 250
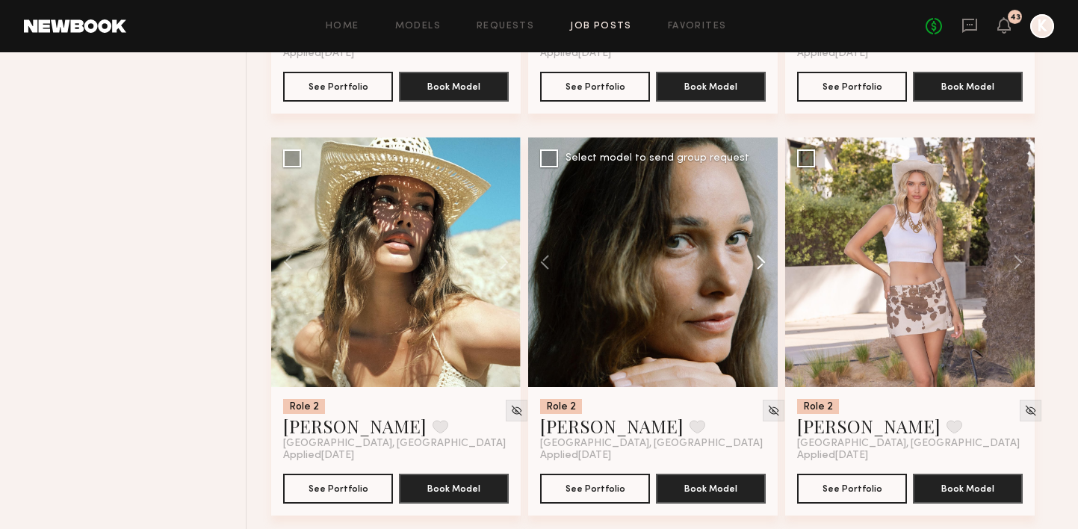
click at [775, 236] on button at bounding box center [754, 263] width 48 height 250
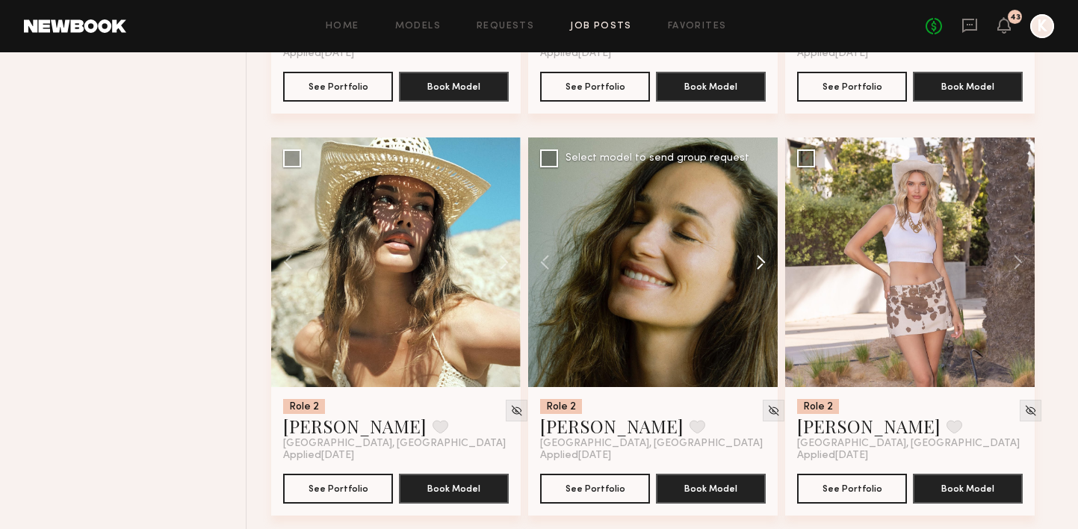
click at [775, 236] on button at bounding box center [754, 263] width 48 height 250
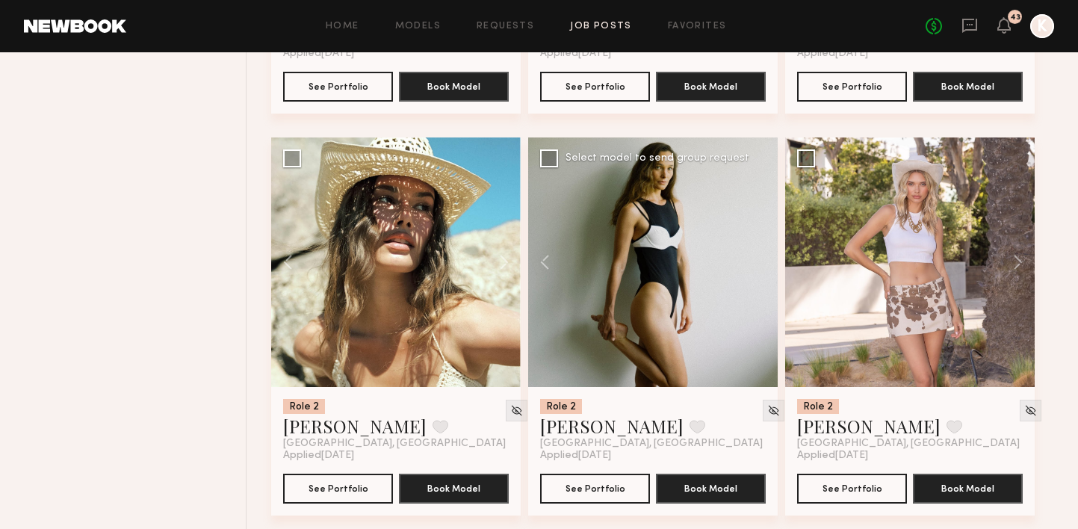
click at [775, 236] on div at bounding box center [653, 263] width 250 height 250
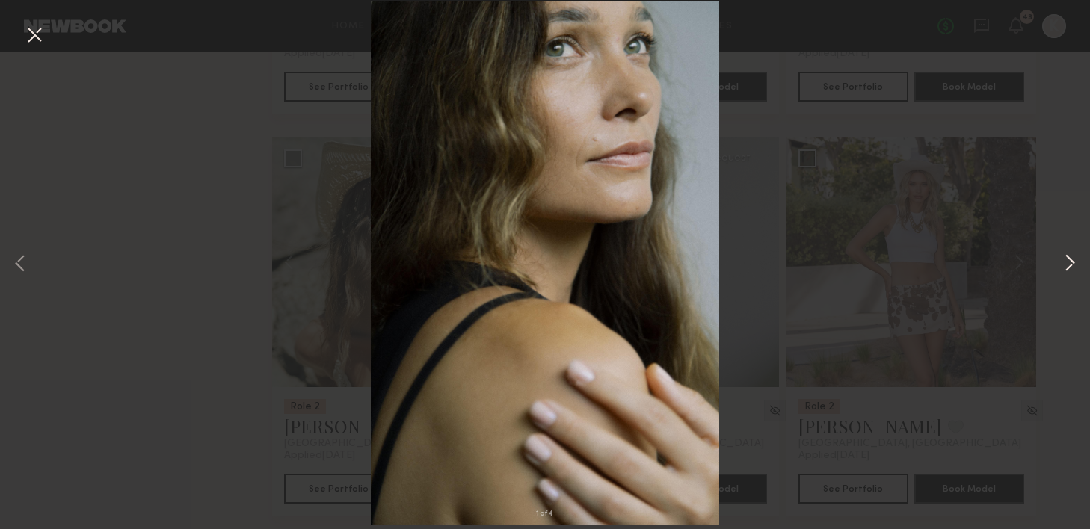
click at [1066, 248] on button at bounding box center [1070, 264] width 18 height 423
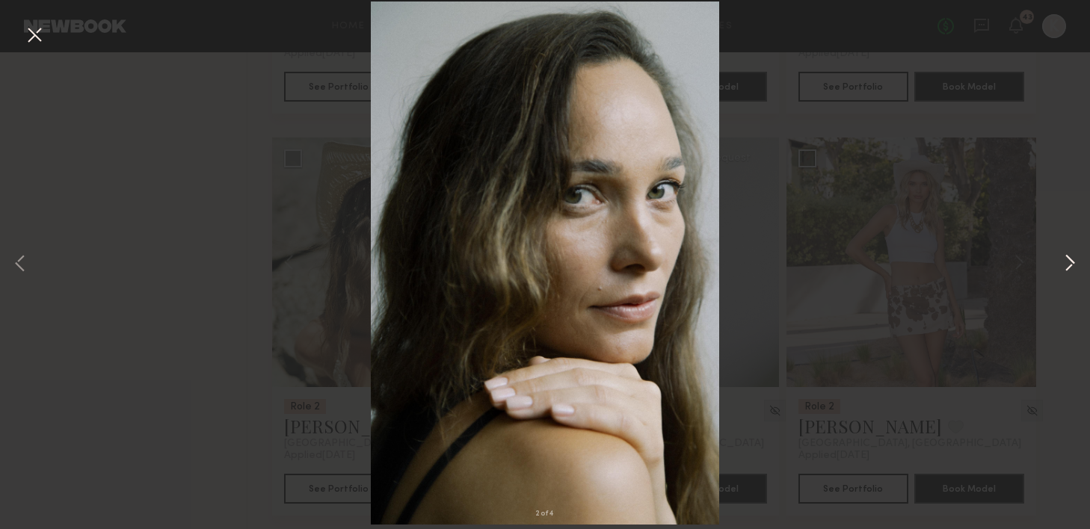
click at [1066, 257] on button at bounding box center [1070, 264] width 18 height 423
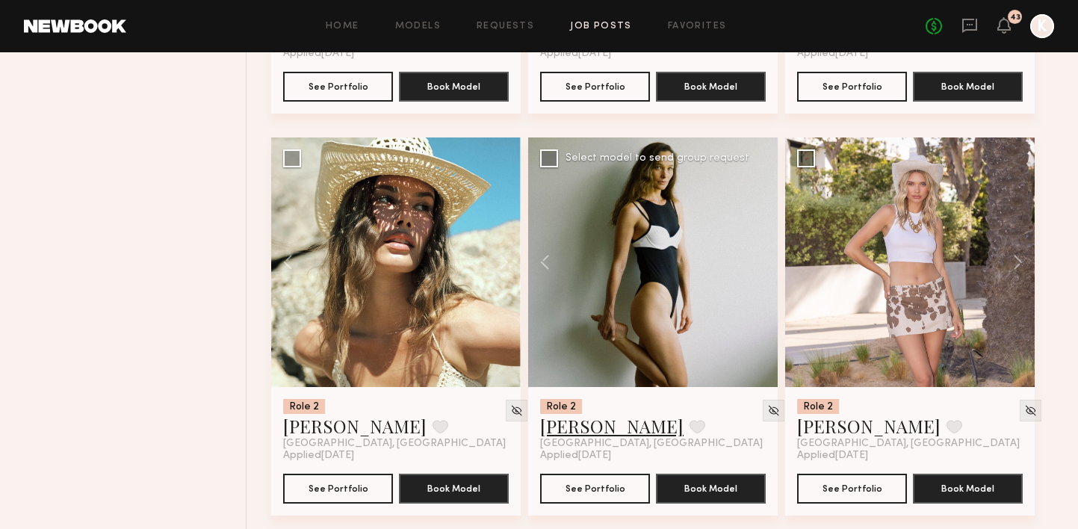
click at [596, 414] on link "Tatiane S." at bounding box center [611, 426] width 143 height 24
click at [690, 420] on button at bounding box center [698, 426] width 16 height 13
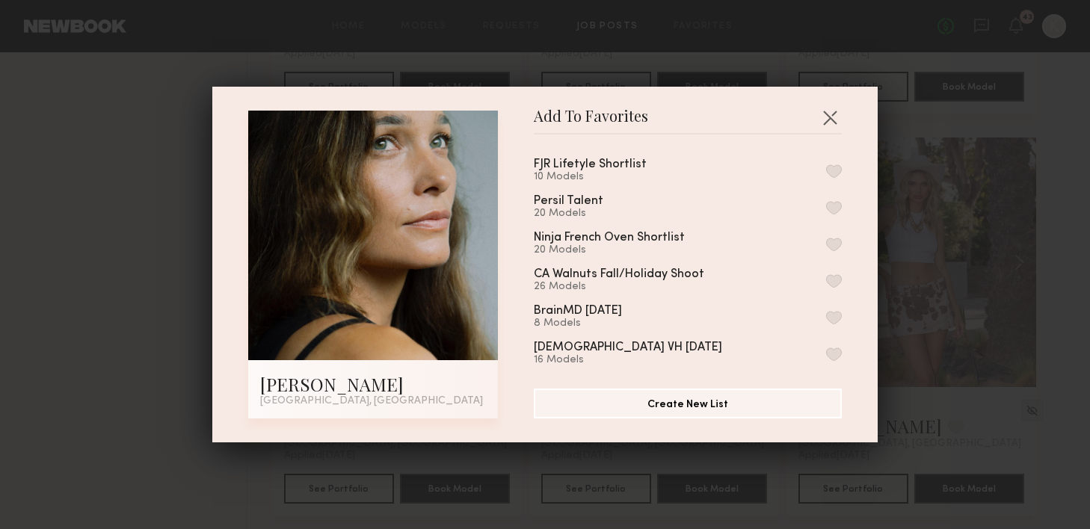
click at [826, 169] on button "button" at bounding box center [834, 170] width 16 height 13
click at [822, 116] on button "button" at bounding box center [830, 117] width 24 height 24
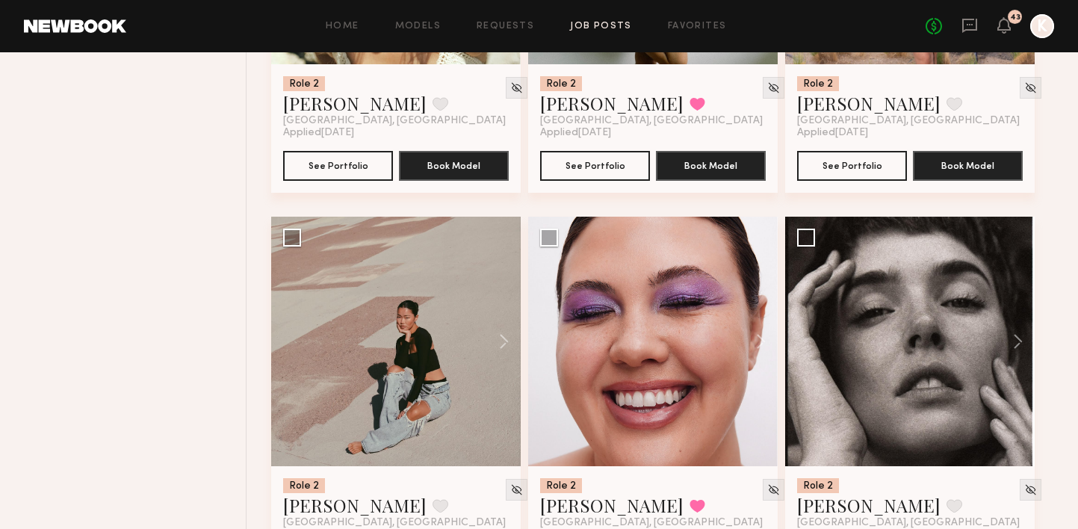
scroll to position [8204, 0]
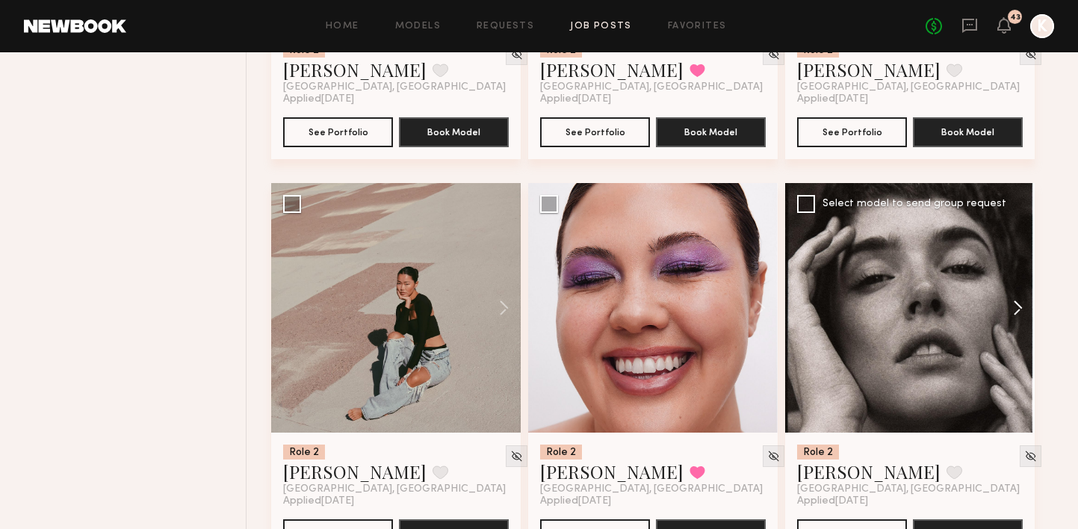
click at [1014, 271] on button at bounding box center [1011, 308] width 48 height 250
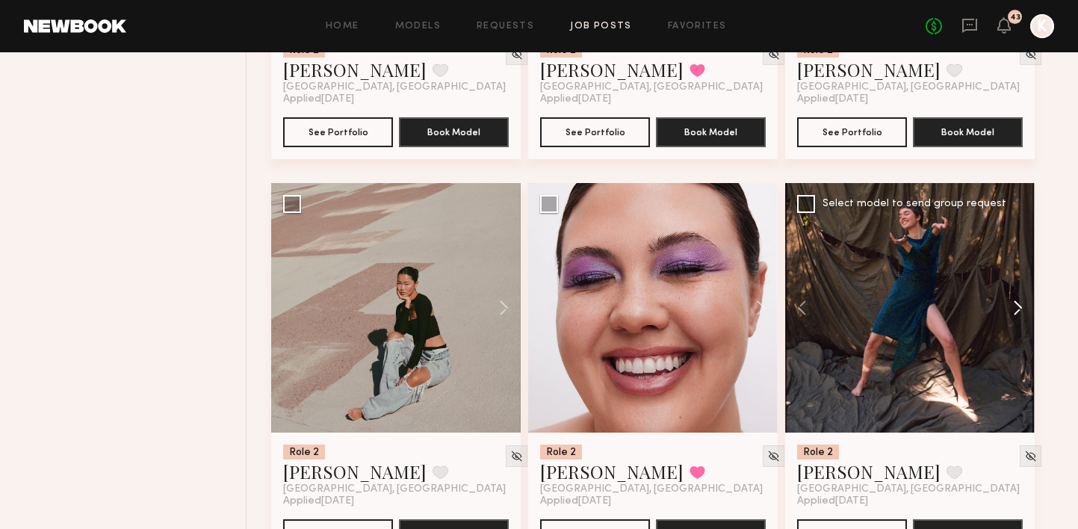
click at [1014, 271] on button at bounding box center [1011, 308] width 48 height 250
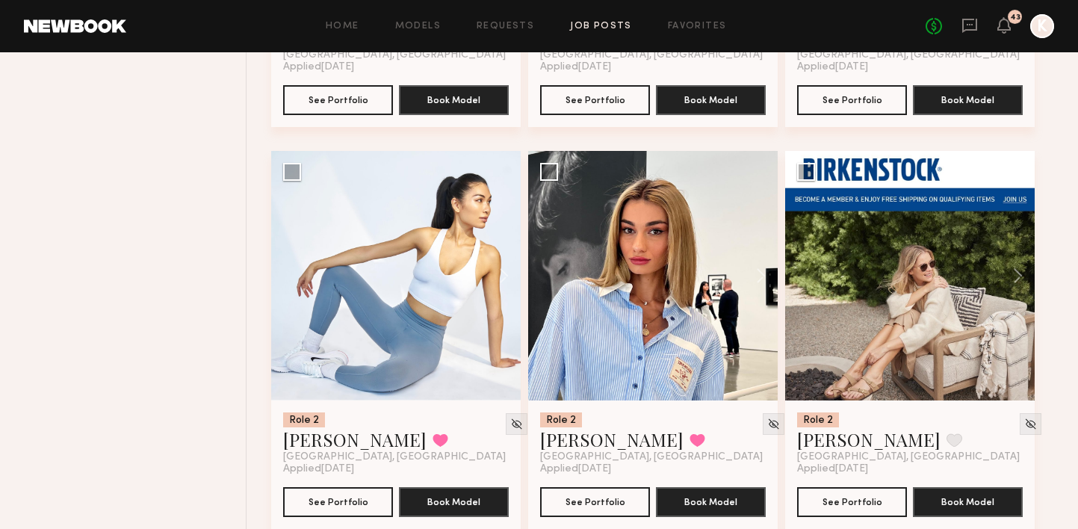
scroll to position [8672, 0]
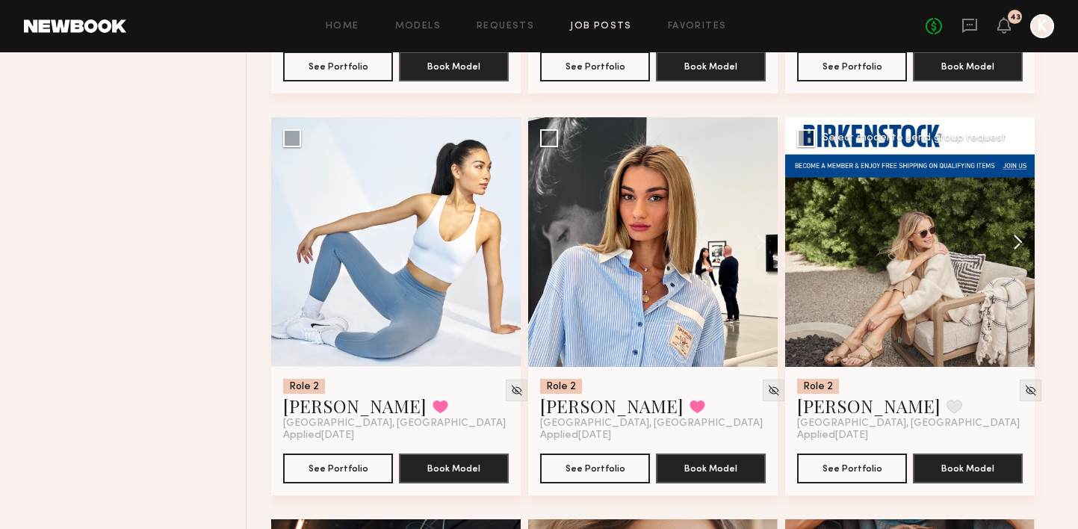
click at [1014, 213] on button at bounding box center [1011, 242] width 48 height 250
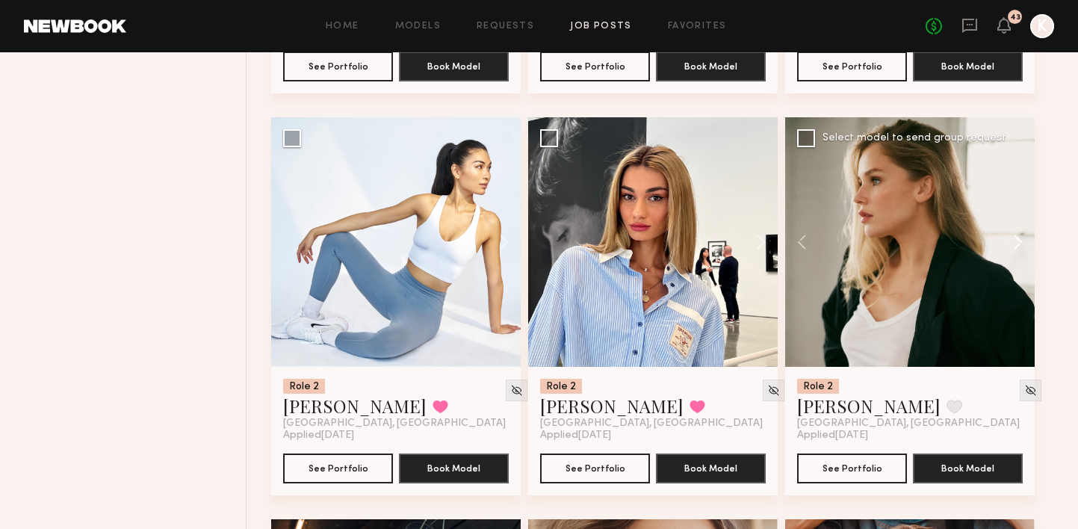
click at [1014, 213] on button at bounding box center [1011, 242] width 48 height 250
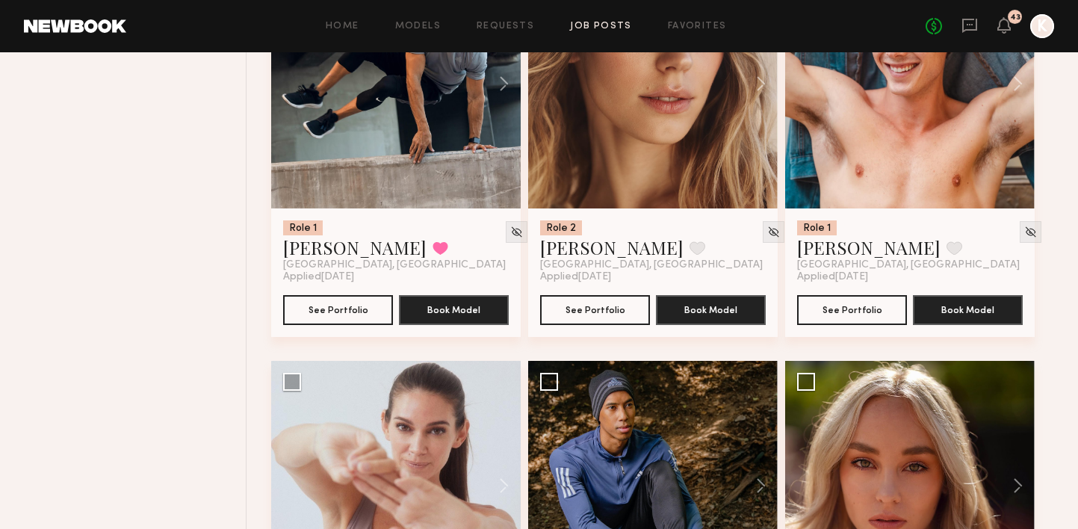
scroll to position [9367, 0]
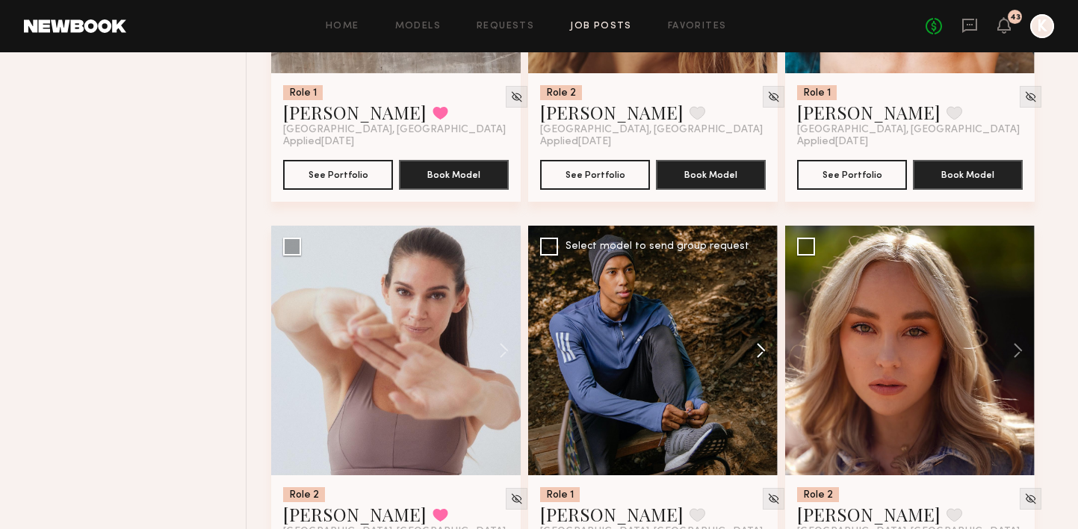
click at [764, 320] on button at bounding box center [754, 351] width 48 height 250
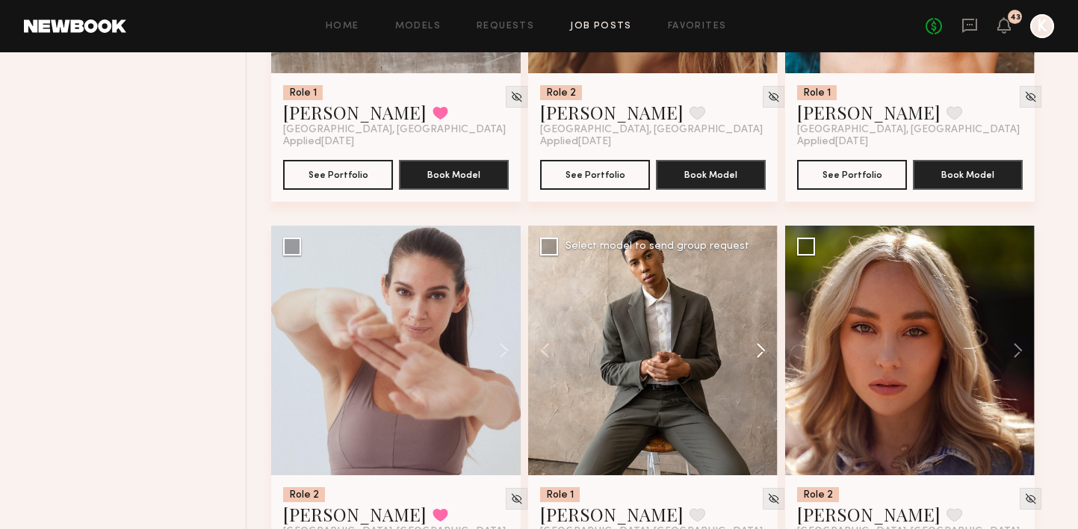
click at [764, 320] on button at bounding box center [754, 351] width 48 height 250
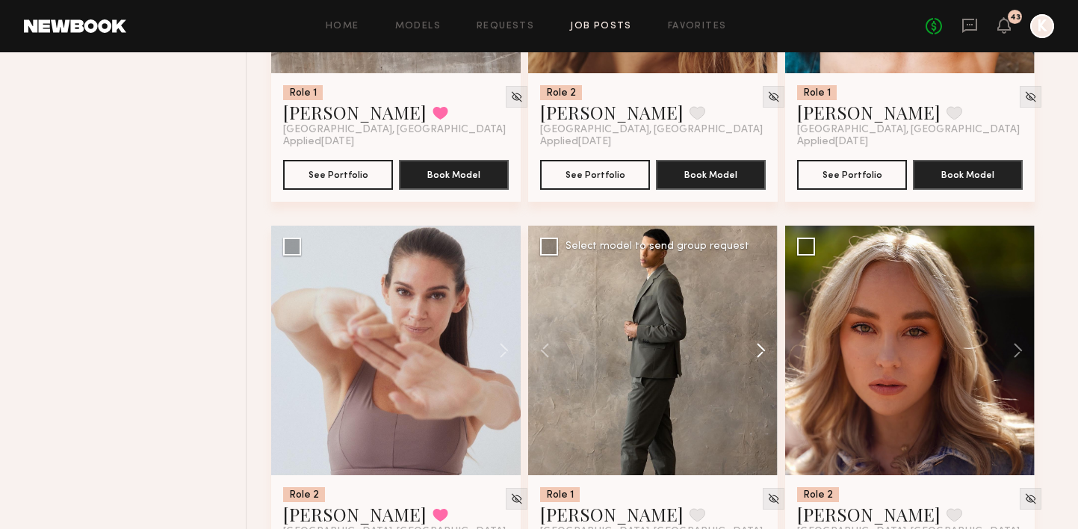
click at [764, 320] on button at bounding box center [754, 351] width 48 height 250
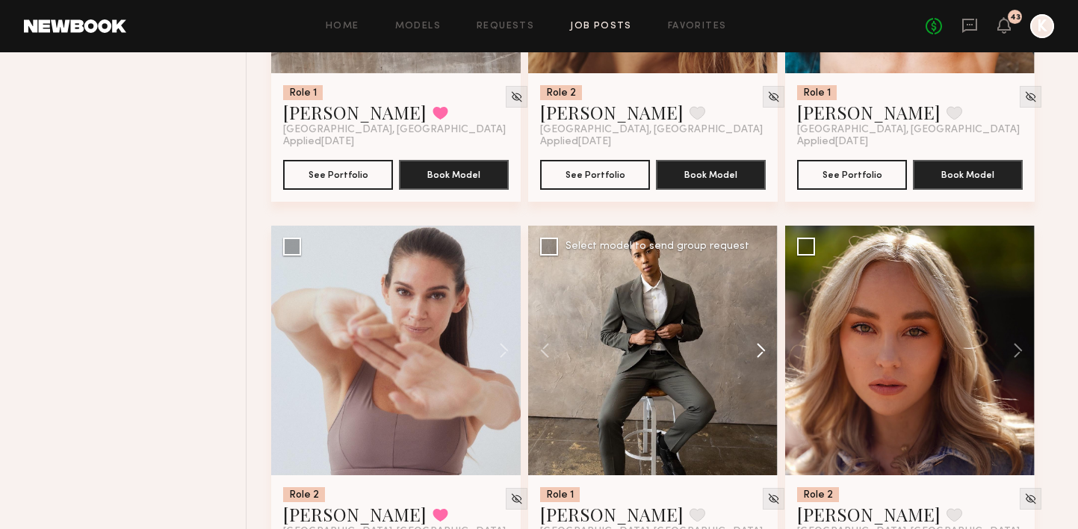
click at [764, 320] on button at bounding box center [754, 351] width 48 height 250
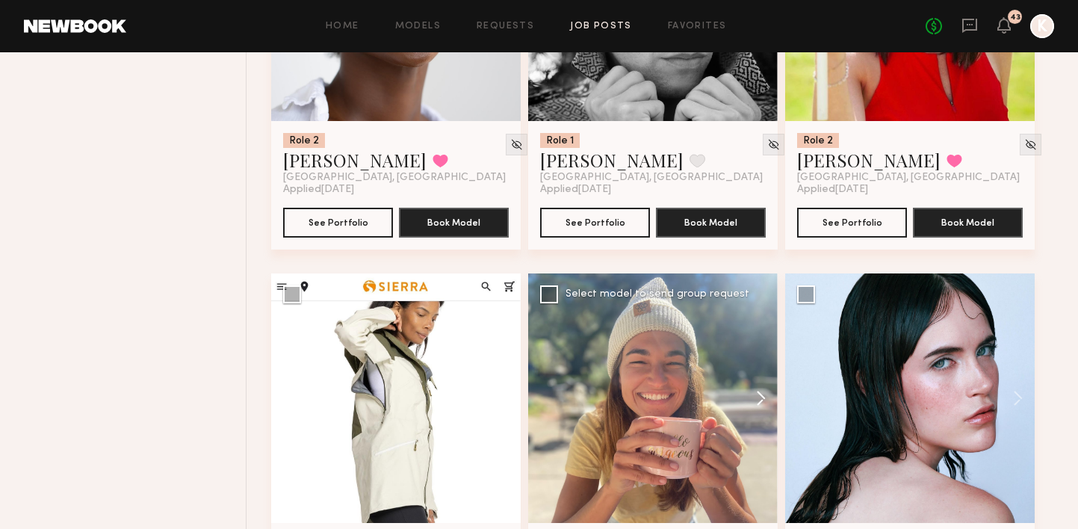
scroll to position [10205, 0]
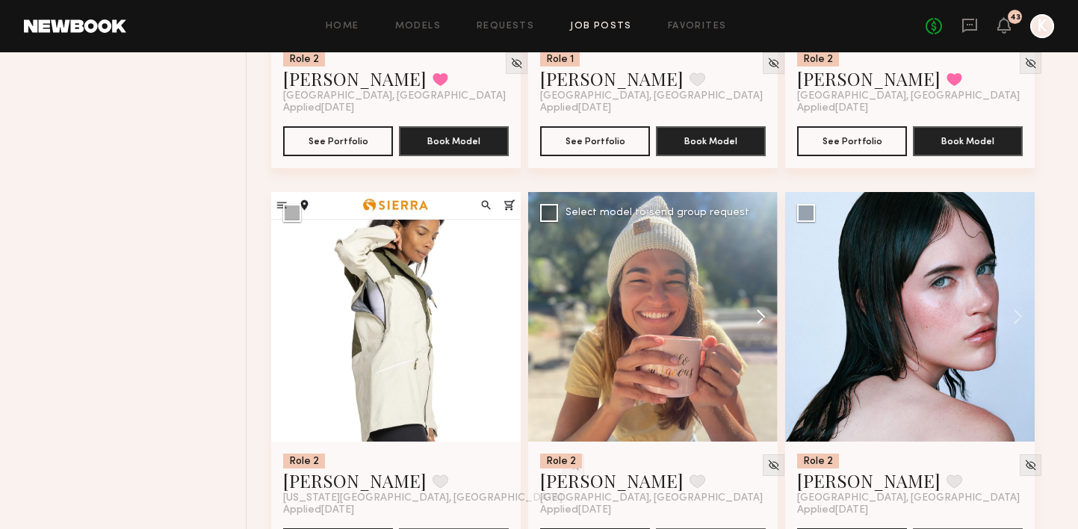
click at [757, 280] on button at bounding box center [754, 317] width 48 height 250
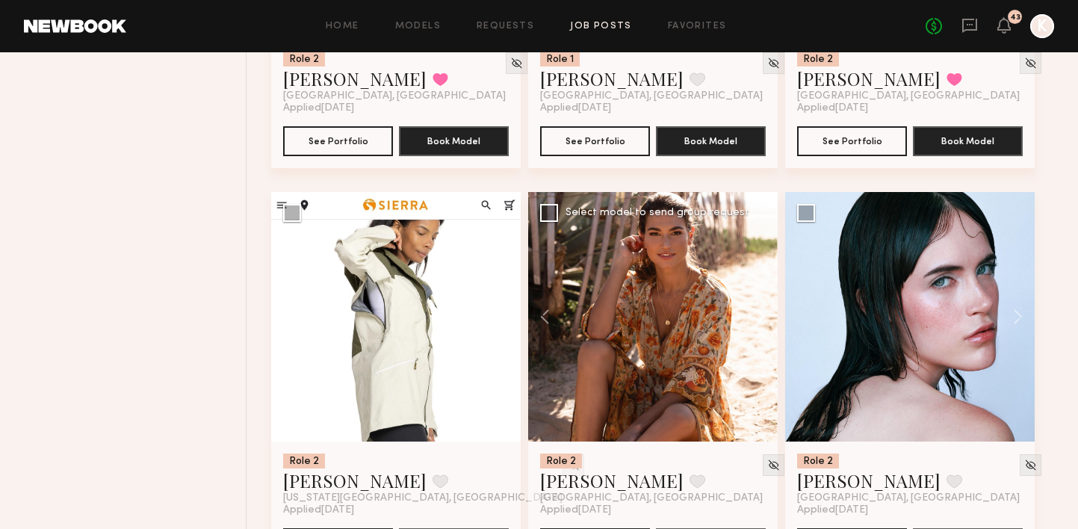
click at [757, 280] on button at bounding box center [754, 317] width 48 height 250
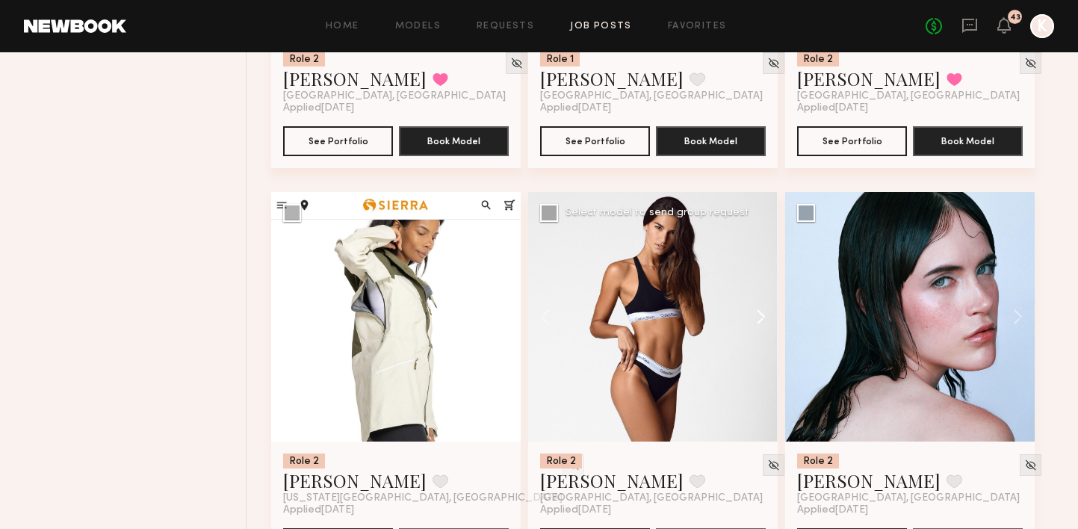
click at [757, 280] on button at bounding box center [754, 317] width 48 height 250
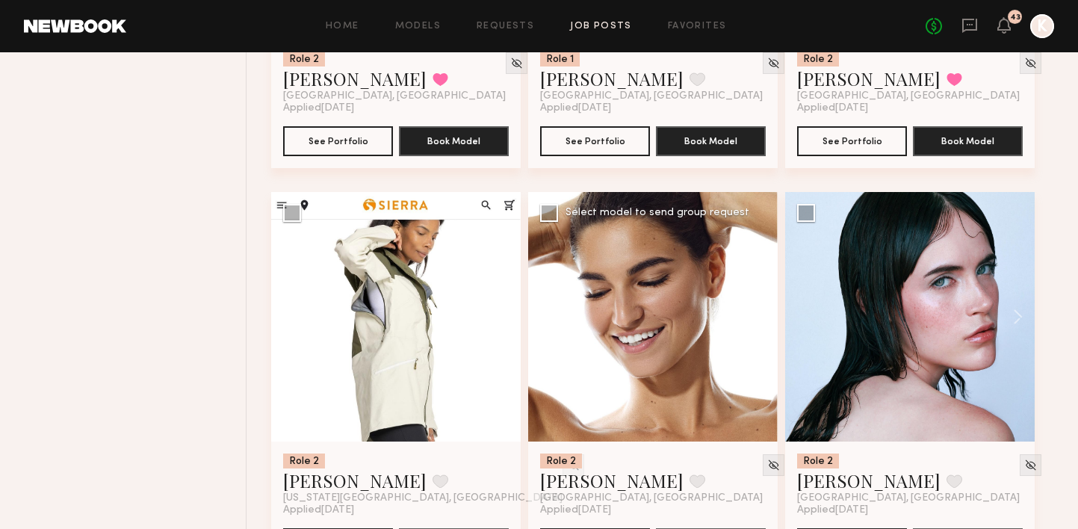
click at [757, 280] on button at bounding box center [754, 317] width 48 height 250
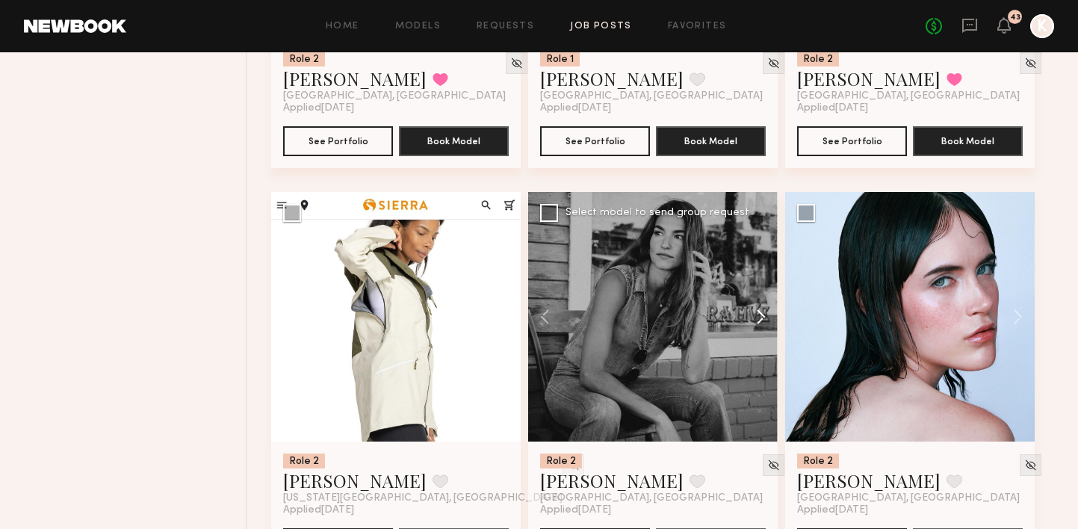
click at [757, 280] on button at bounding box center [754, 317] width 48 height 250
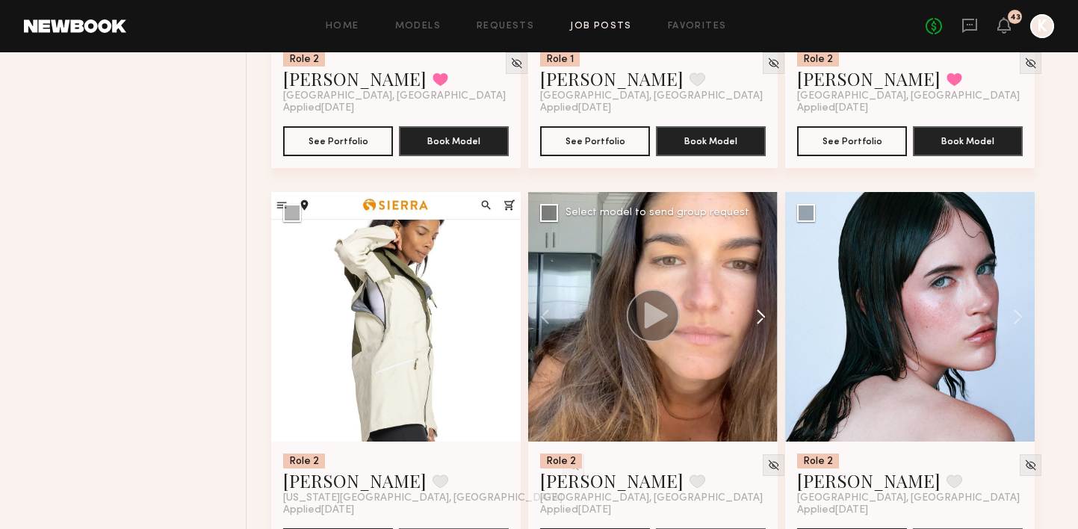
click at [757, 280] on button at bounding box center [754, 317] width 48 height 250
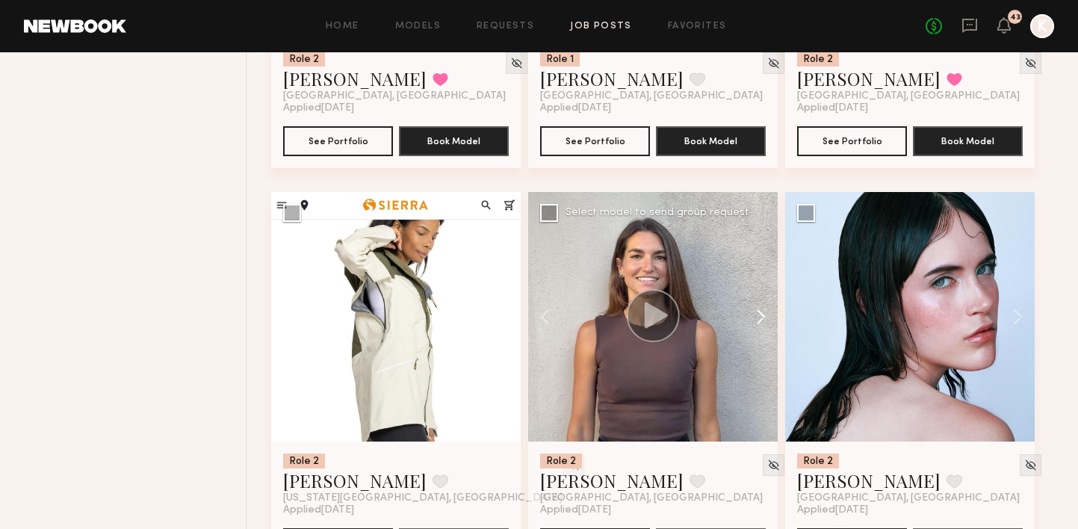
click at [757, 280] on button at bounding box center [754, 317] width 48 height 250
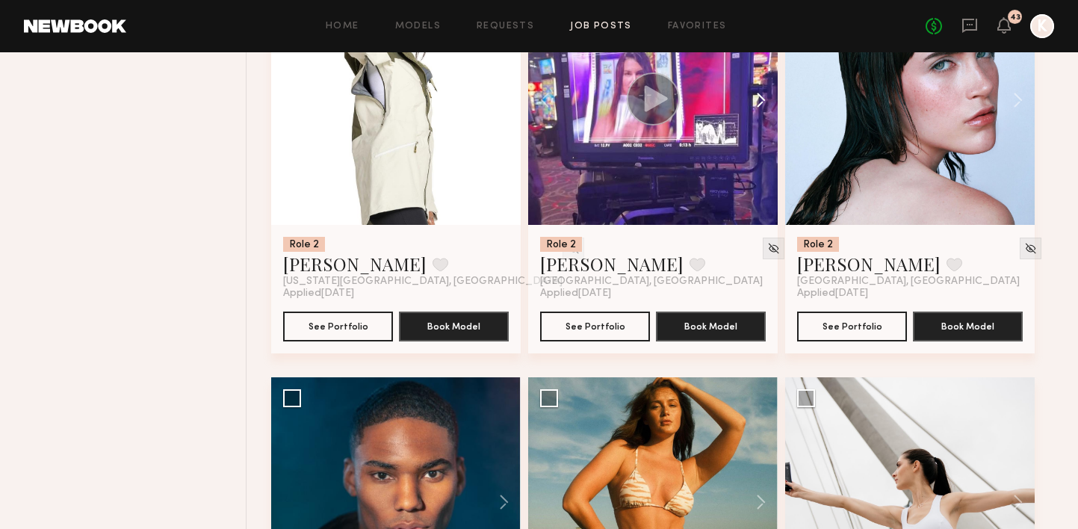
scroll to position [10564, 0]
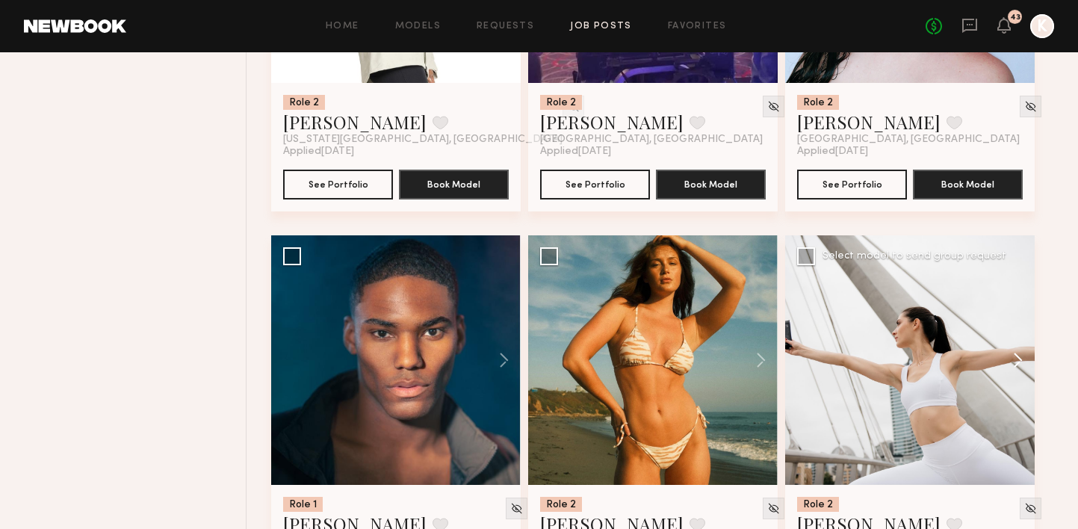
click at [1022, 343] on button at bounding box center [1011, 360] width 48 height 250
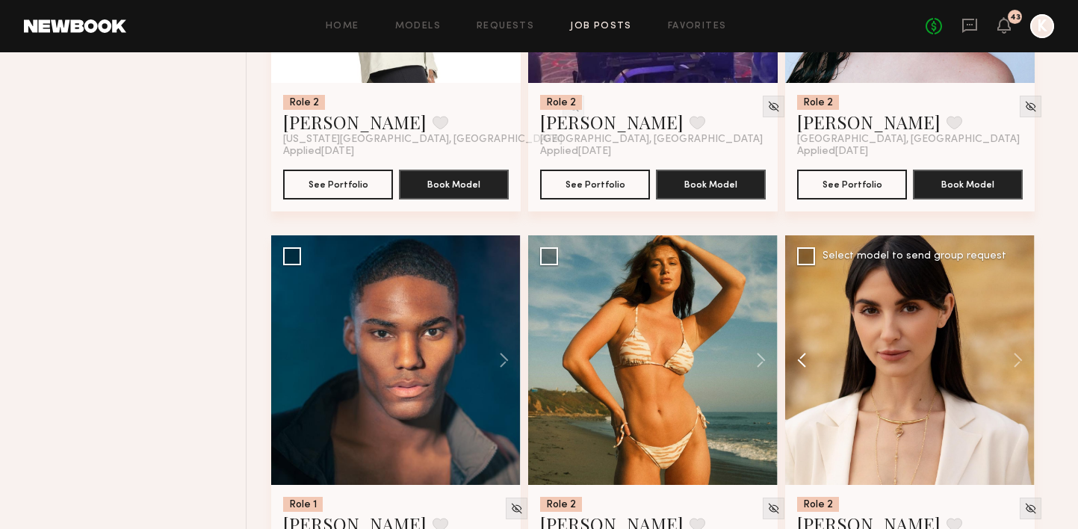
click at [805, 317] on button at bounding box center [809, 360] width 48 height 250
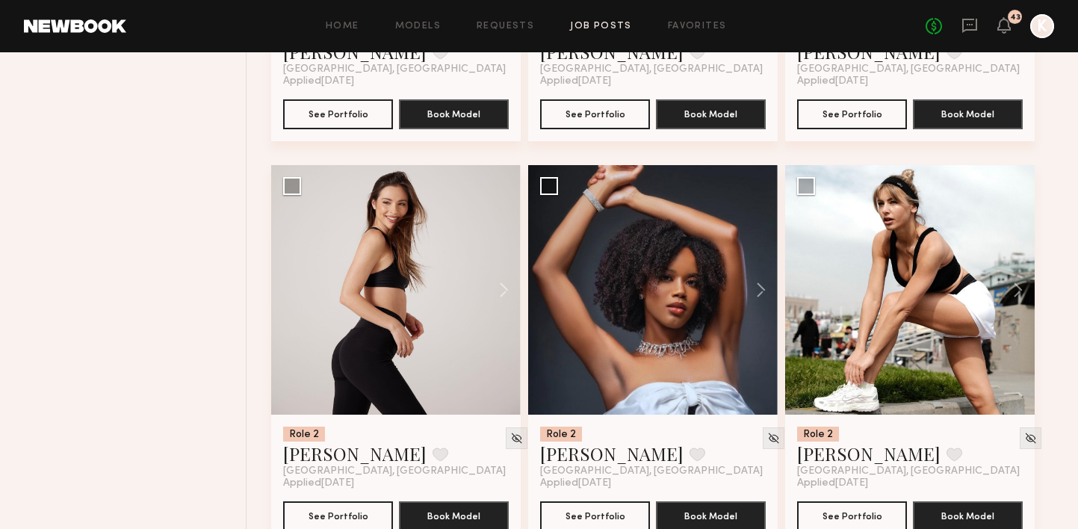
scroll to position [11093, 0]
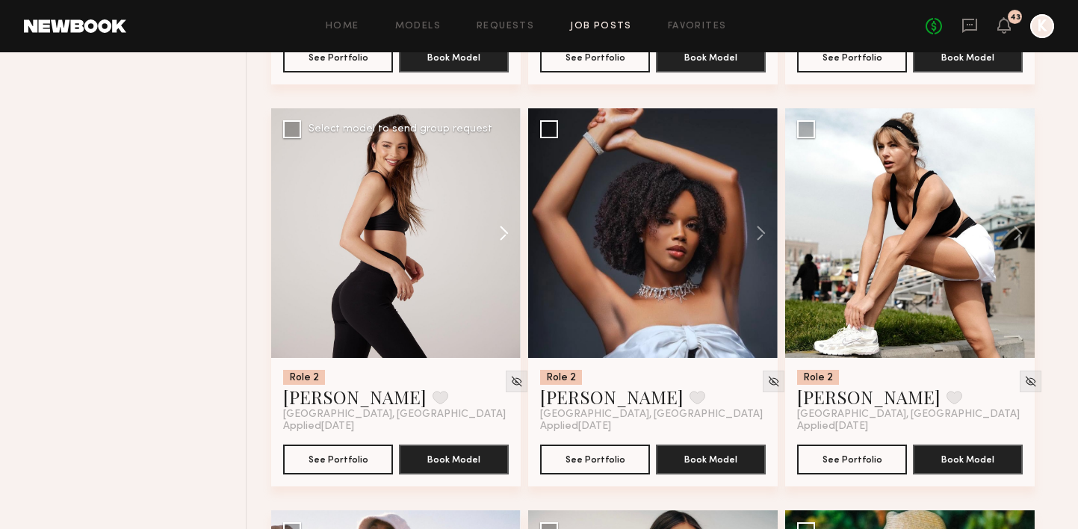
click at [493, 201] on button at bounding box center [497, 233] width 48 height 250
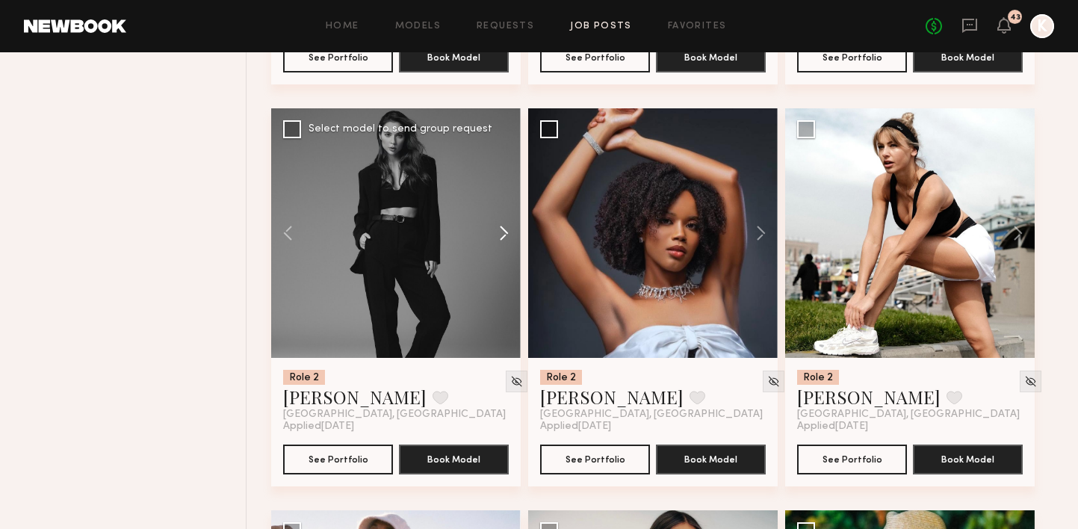
click at [493, 201] on button at bounding box center [497, 233] width 48 height 250
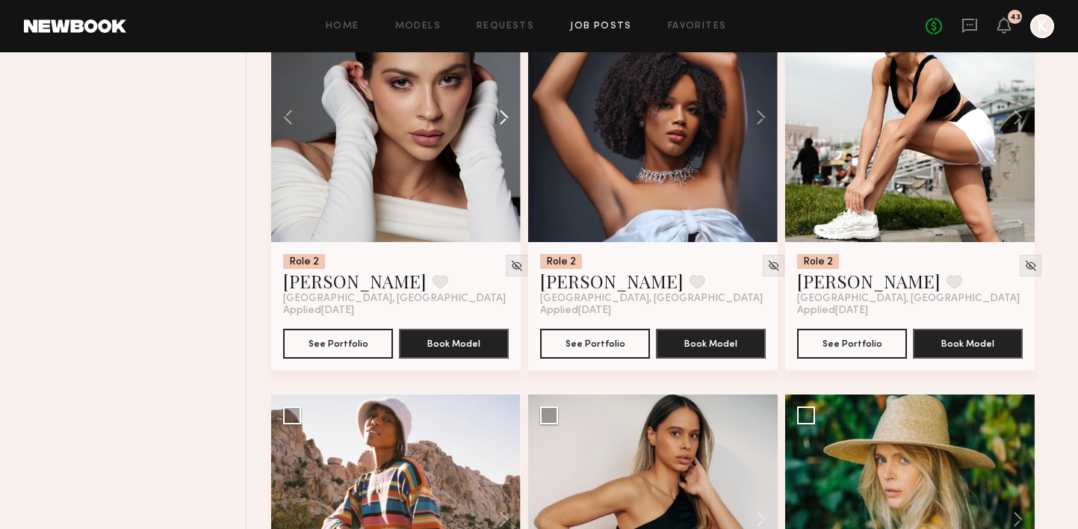
scroll to position [11438, 0]
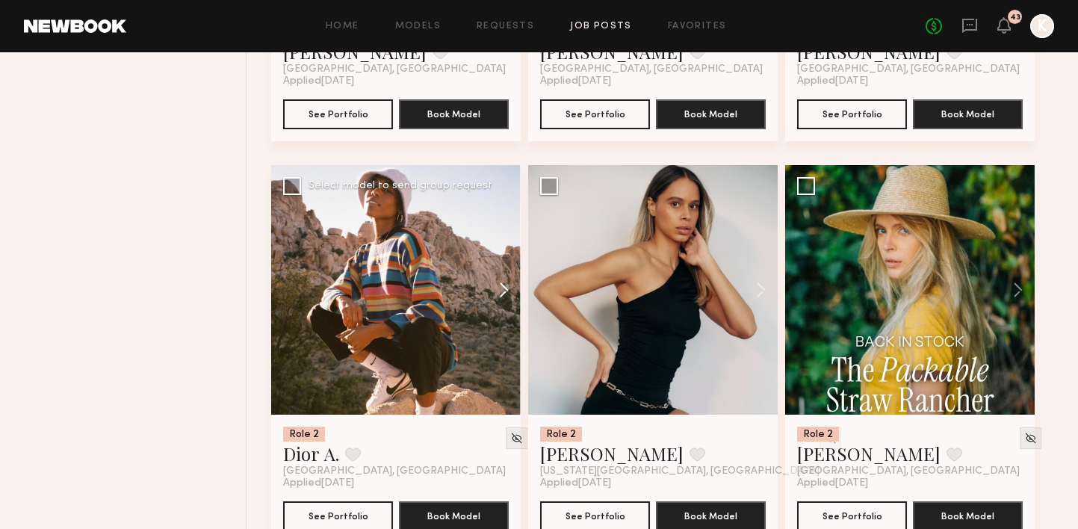
click at [501, 248] on button at bounding box center [497, 290] width 48 height 250
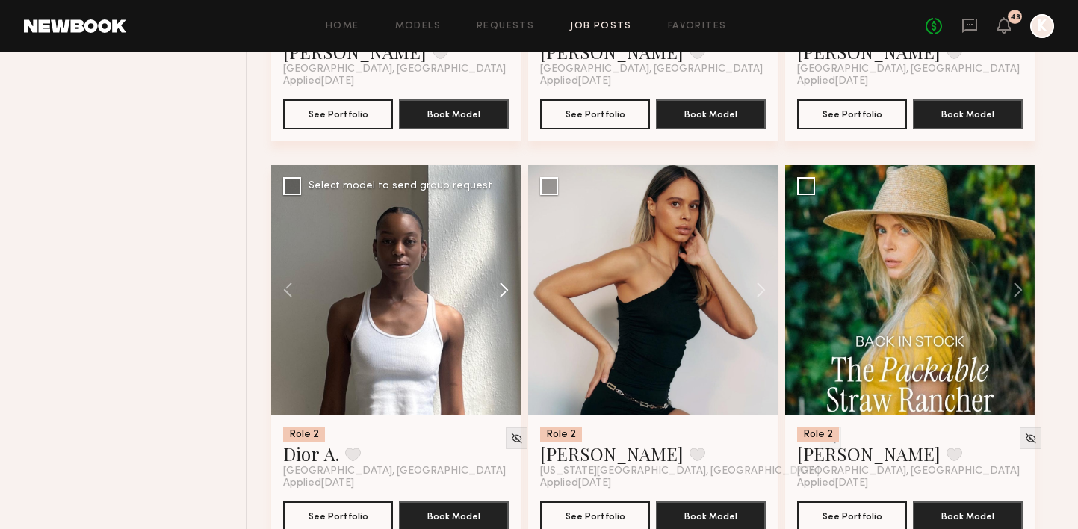
click at [501, 248] on button at bounding box center [497, 290] width 48 height 250
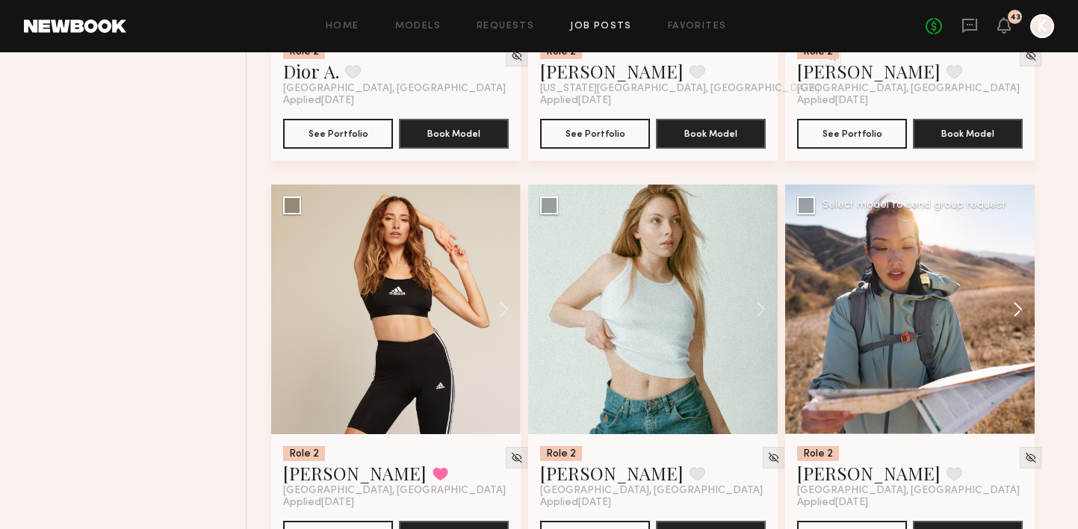
scroll to position [11848, 0]
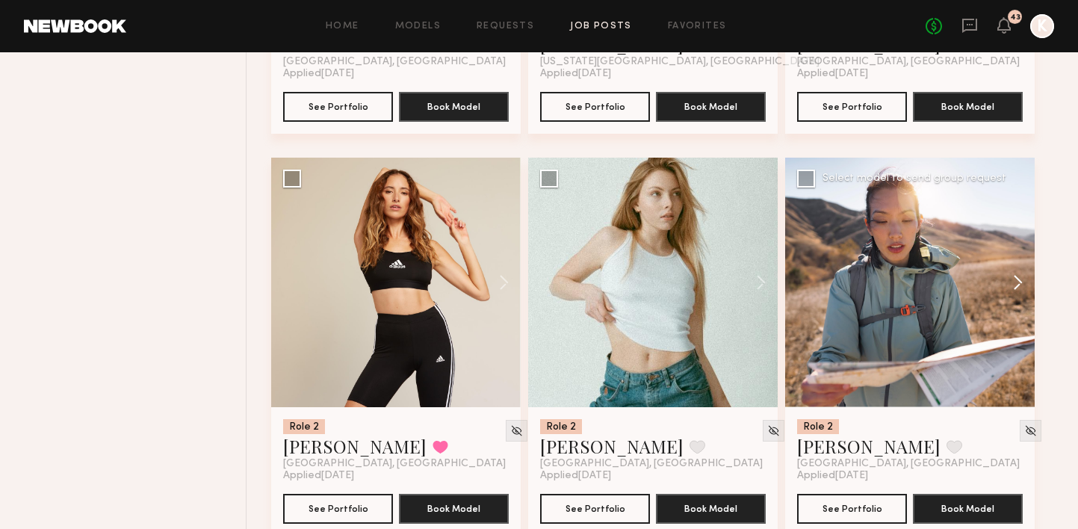
click at [1020, 265] on button at bounding box center [1011, 283] width 48 height 250
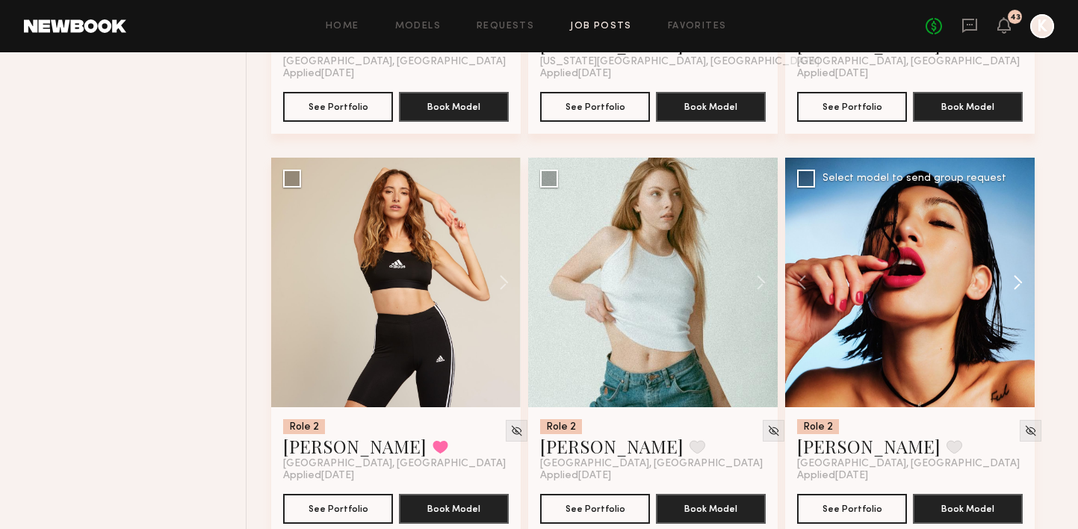
click at [1020, 265] on button at bounding box center [1011, 283] width 48 height 250
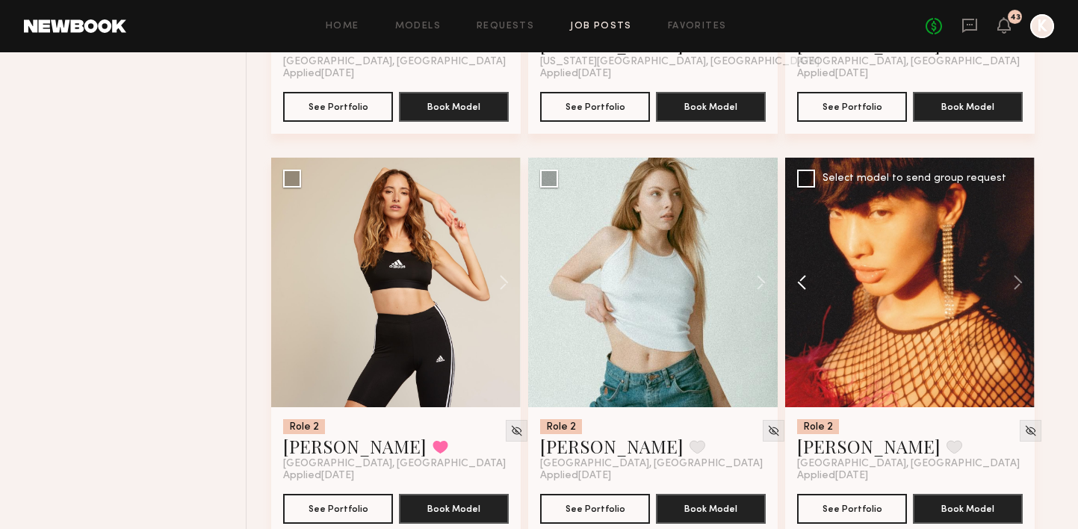
click at [801, 247] on button at bounding box center [809, 283] width 48 height 250
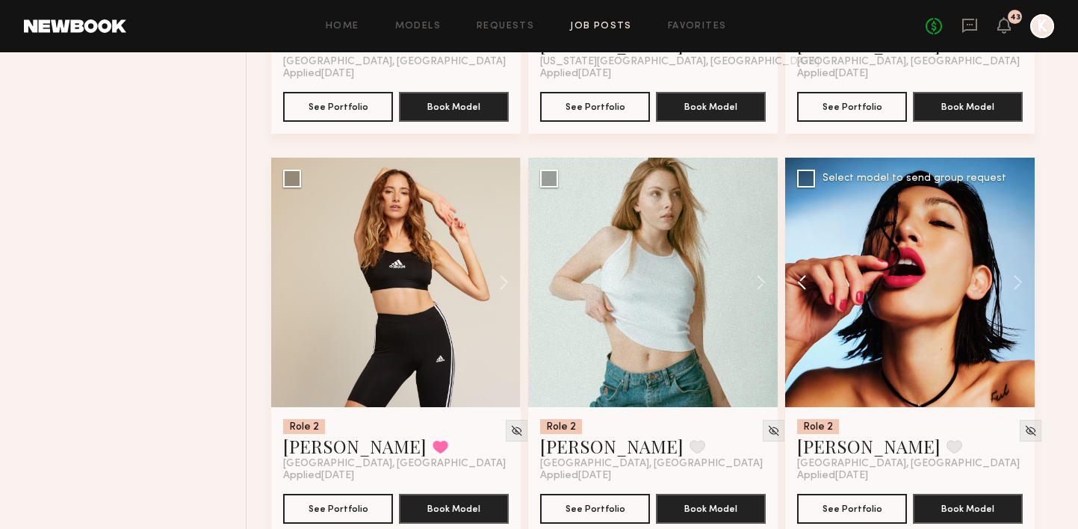
click at [801, 247] on button at bounding box center [809, 283] width 48 height 250
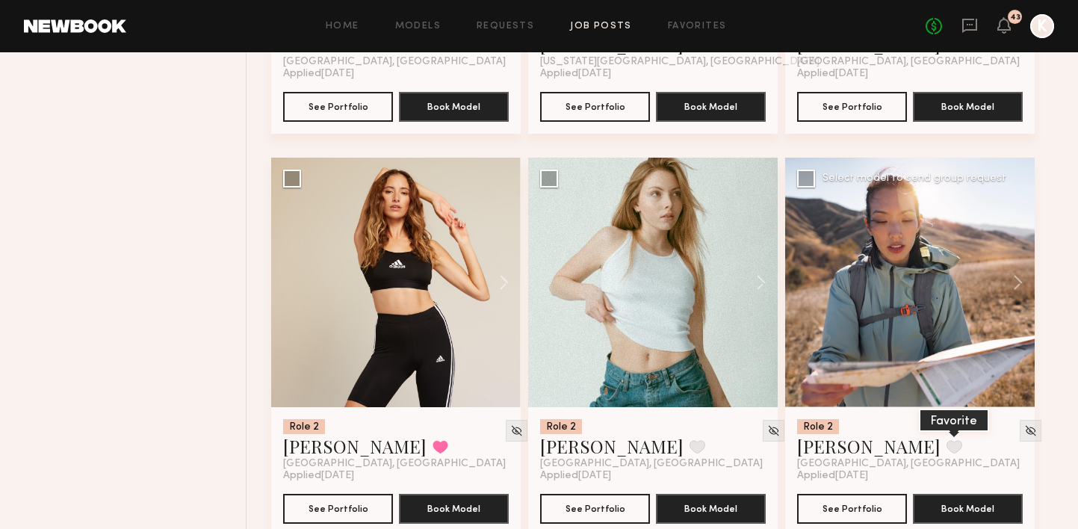
click at [947, 440] on button at bounding box center [955, 446] width 16 height 13
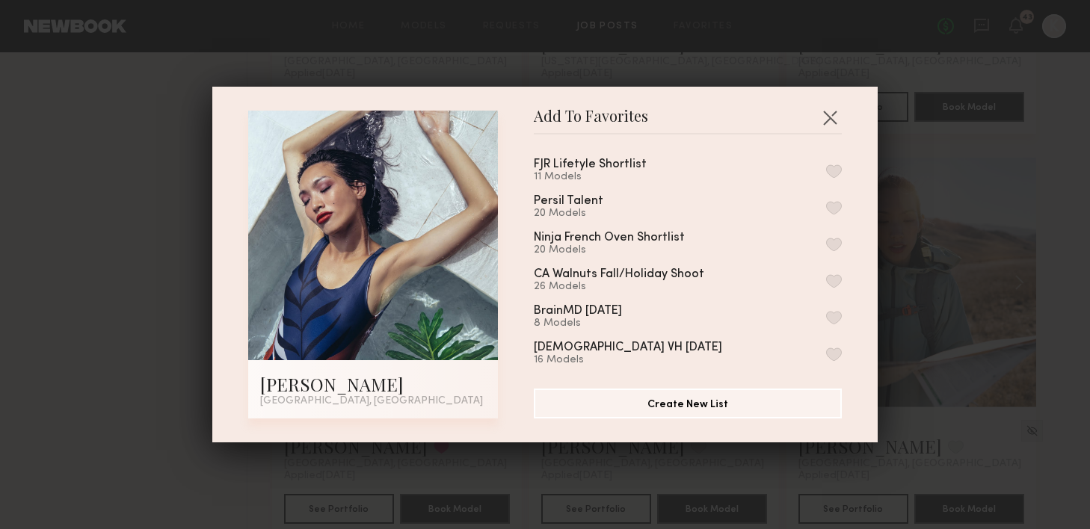
click at [826, 170] on button "button" at bounding box center [834, 170] width 16 height 13
click at [823, 117] on button "button" at bounding box center [830, 117] width 24 height 24
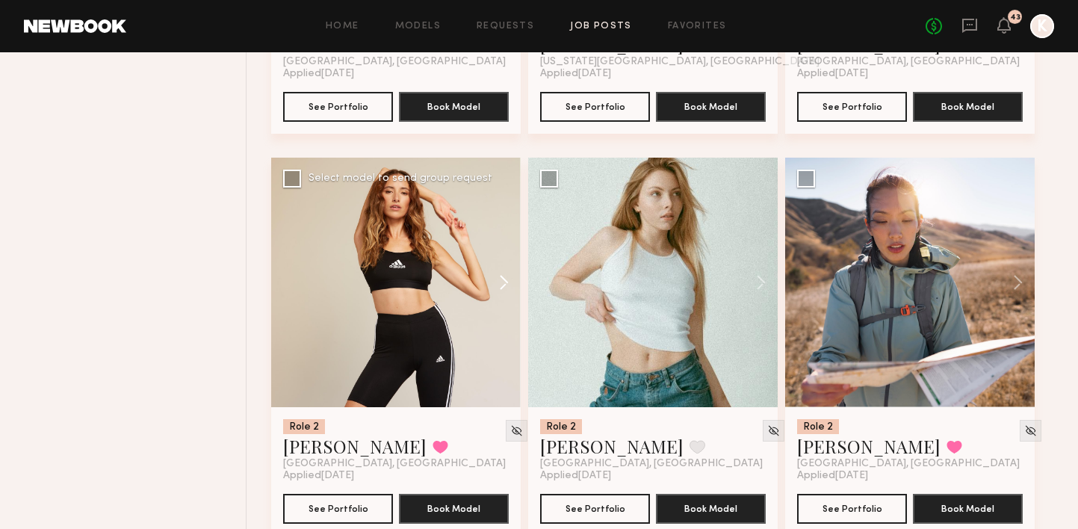
click at [505, 251] on button at bounding box center [497, 283] width 48 height 250
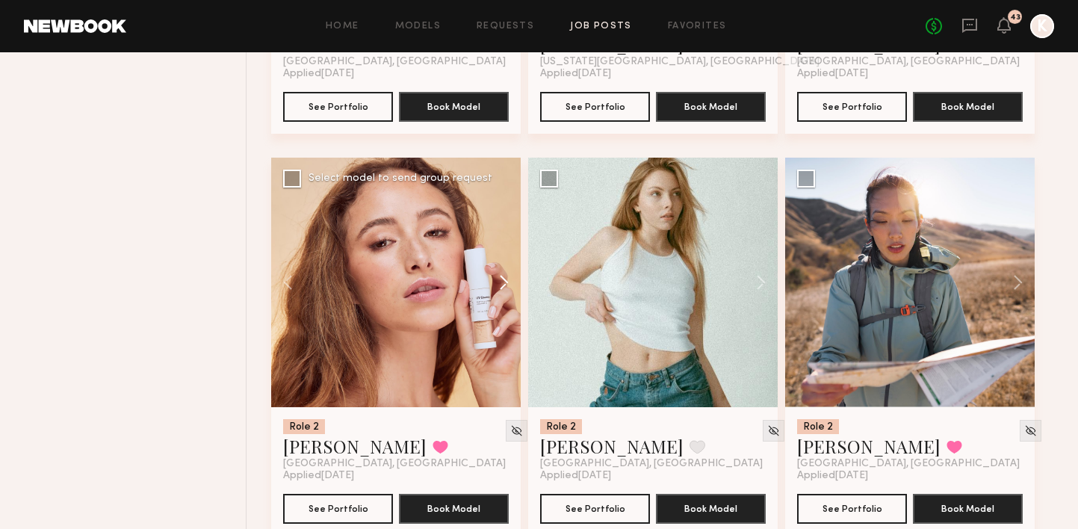
click at [505, 251] on button at bounding box center [497, 283] width 48 height 250
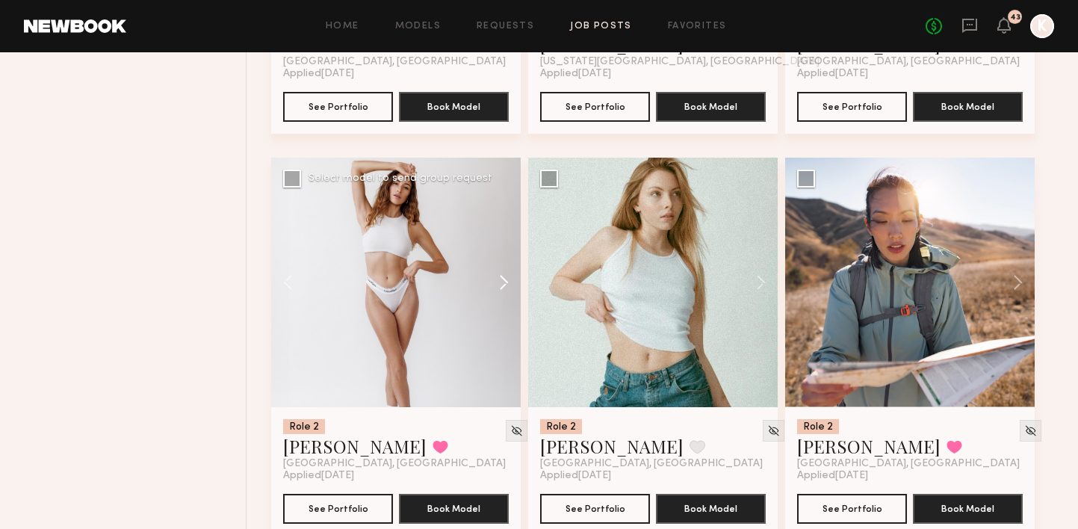
click at [505, 251] on button at bounding box center [497, 283] width 48 height 250
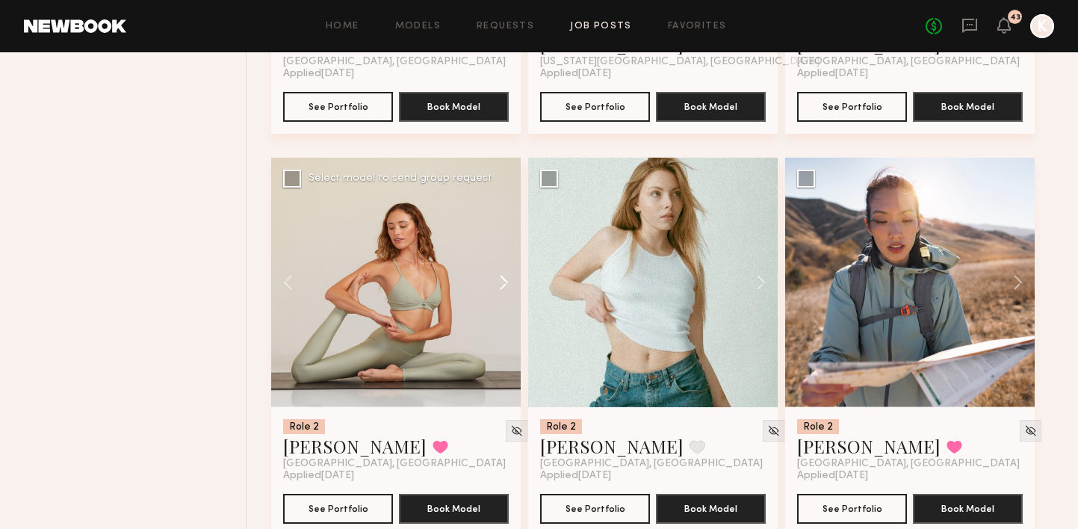
click at [505, 251] on button at bounding box center [497, 283] width 48 height 250
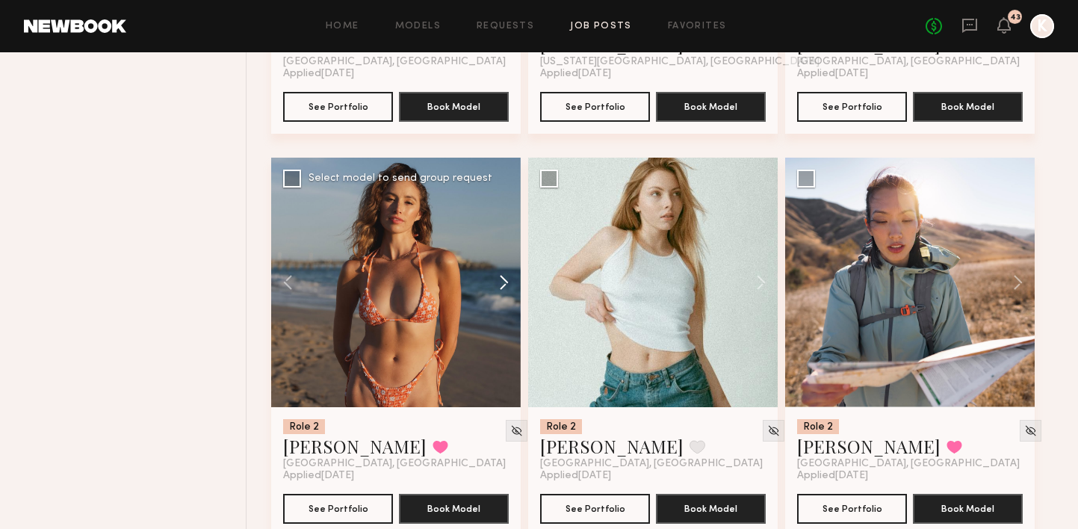
click at [505, 251] on button at bounding box center [497, 283] width 48 height 250
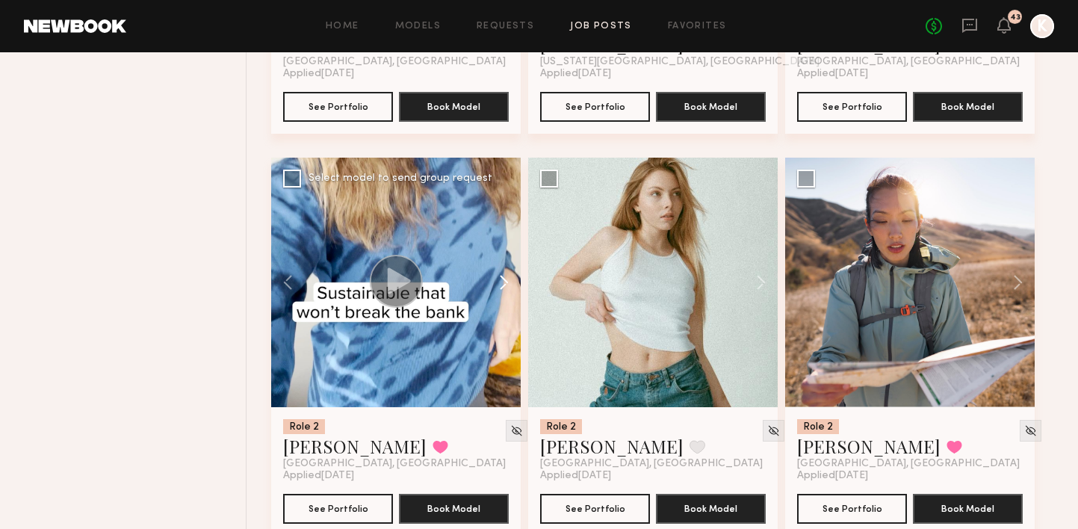
click at [505, 251] on button at bounding box center [497, 283] width 48 height 250
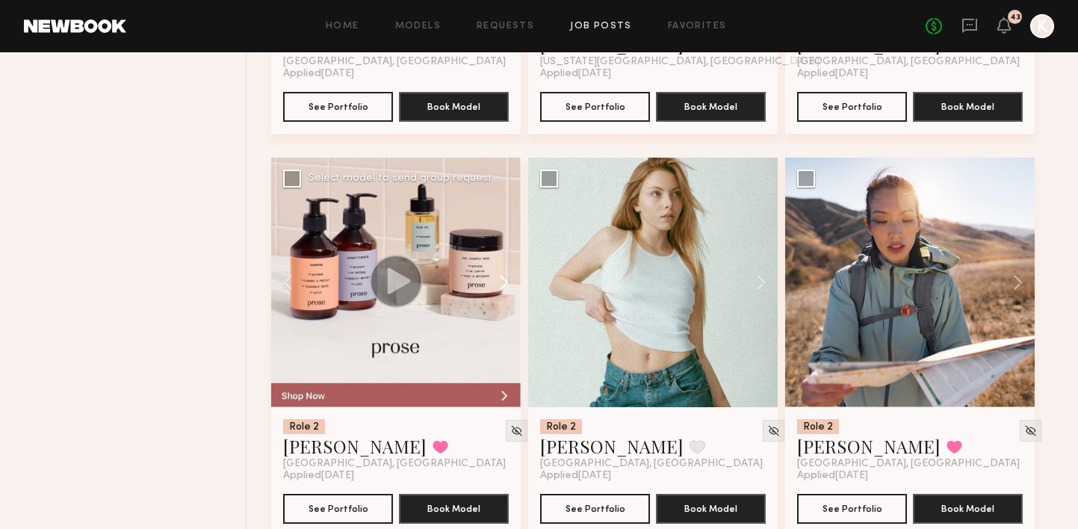
click at [505, 251] on button at bounding box center [497, 283] width 48 height 250
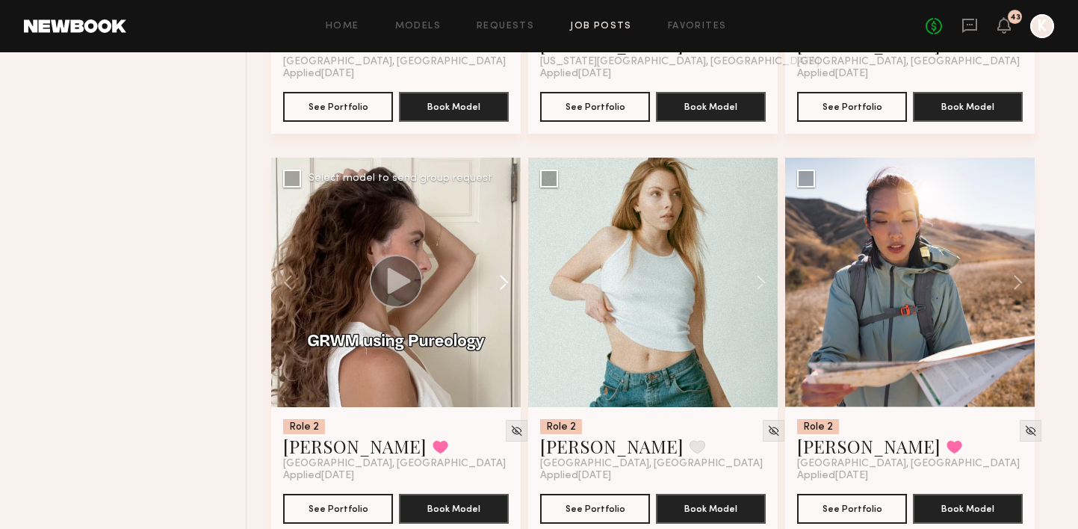
click at [505, 251] on button at bounding box center [497, 283] width 48 height 250
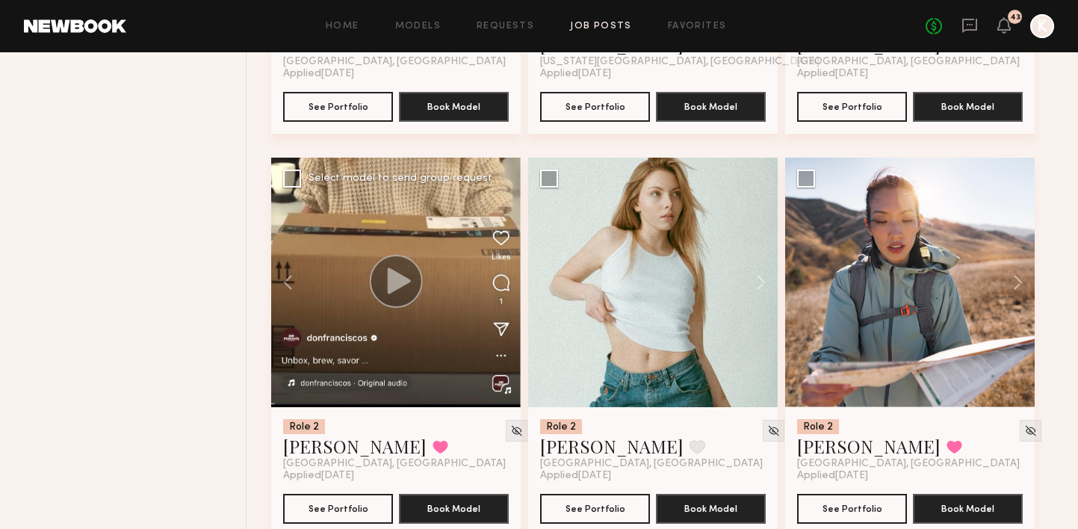
click at [505, 251] on div at bounding box center [396, 283] width 250 height 250
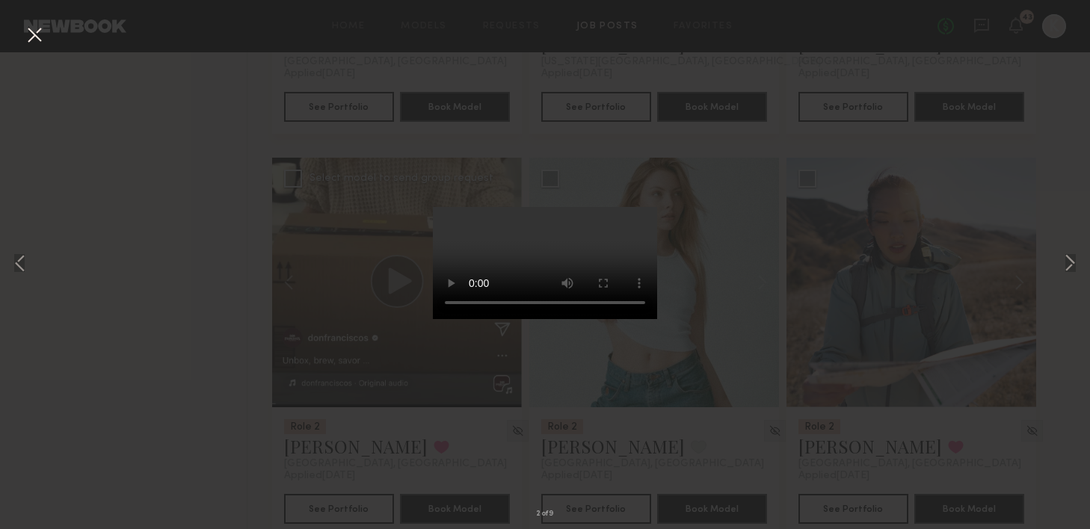
click at [37, 28] on button at bounding box center [34, 35] width 24 height 27
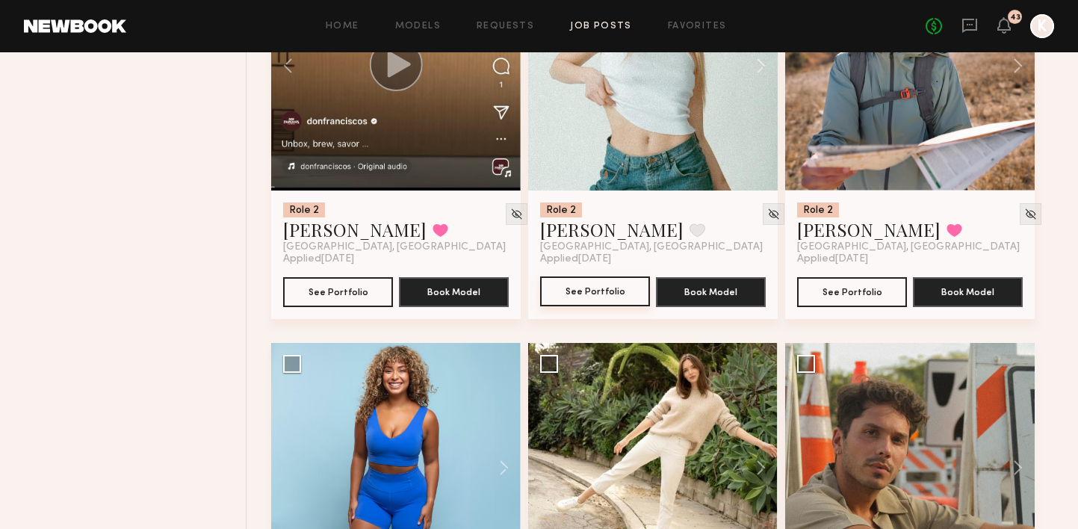
scroll to position [12195, 0]
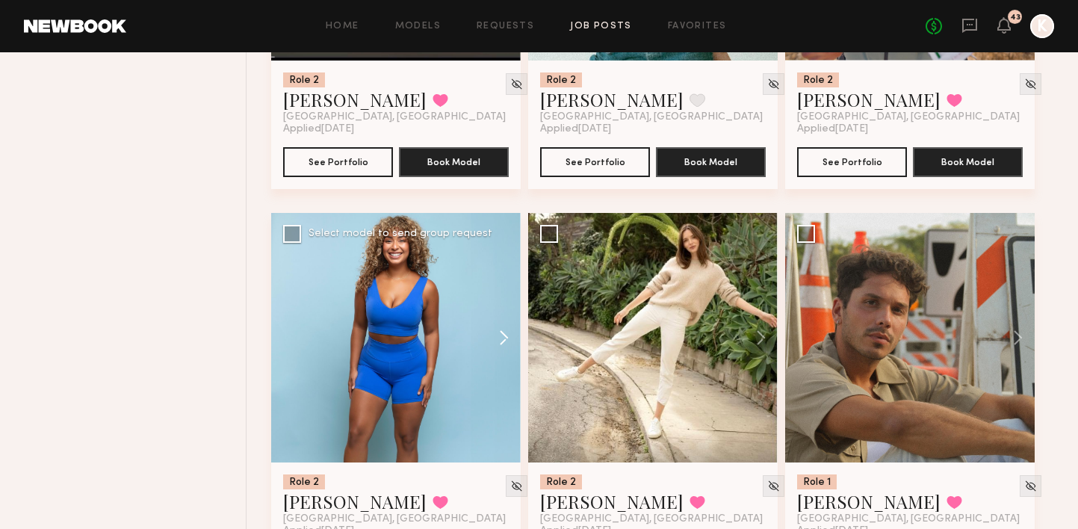
click at [500, 316] on button at bounding box center [497, 338] width 48 height 250
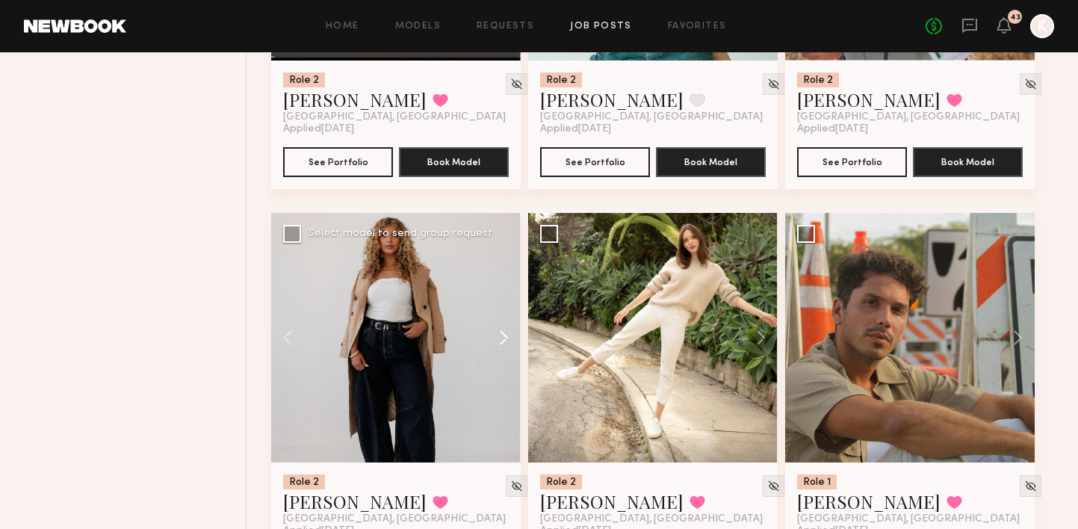
click at [500, 316] on button at bounding box center [497, 338] width 48 height 250
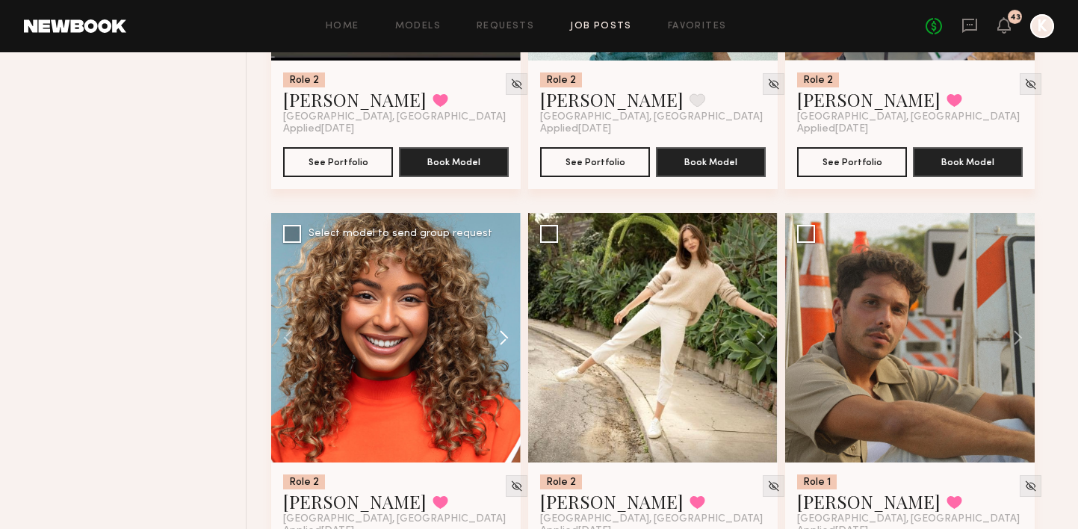
click at [500, 316] on button at bounding box center [497, 338] width 48 height 250
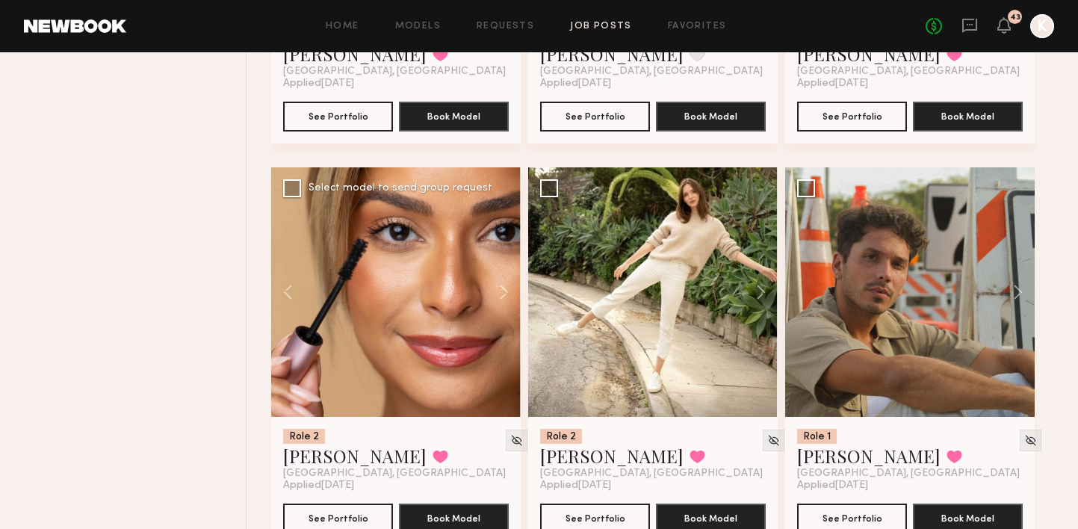
scroll to position [12250, 0]
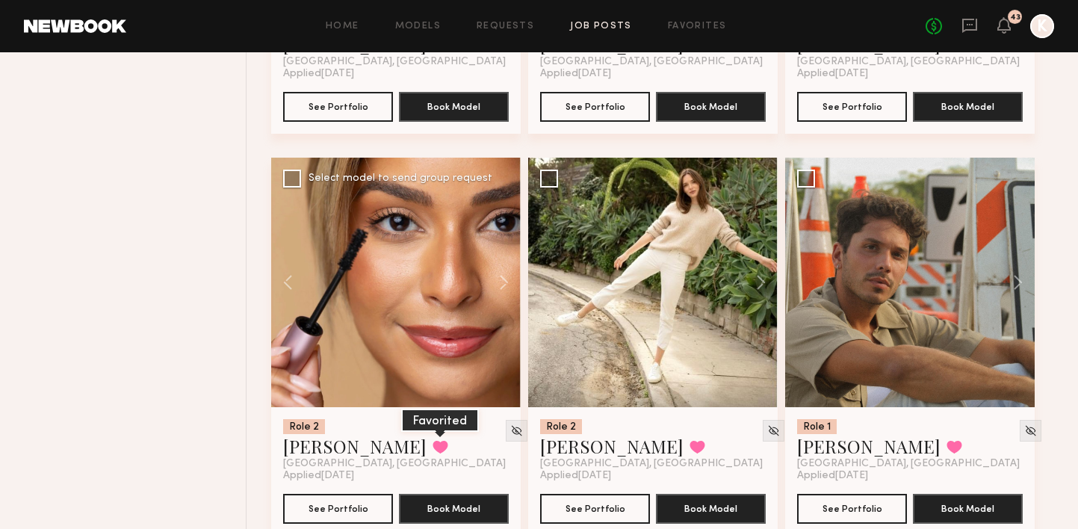
click at [433, 440] on button at bounding box center [441, 446] width 16 height 13
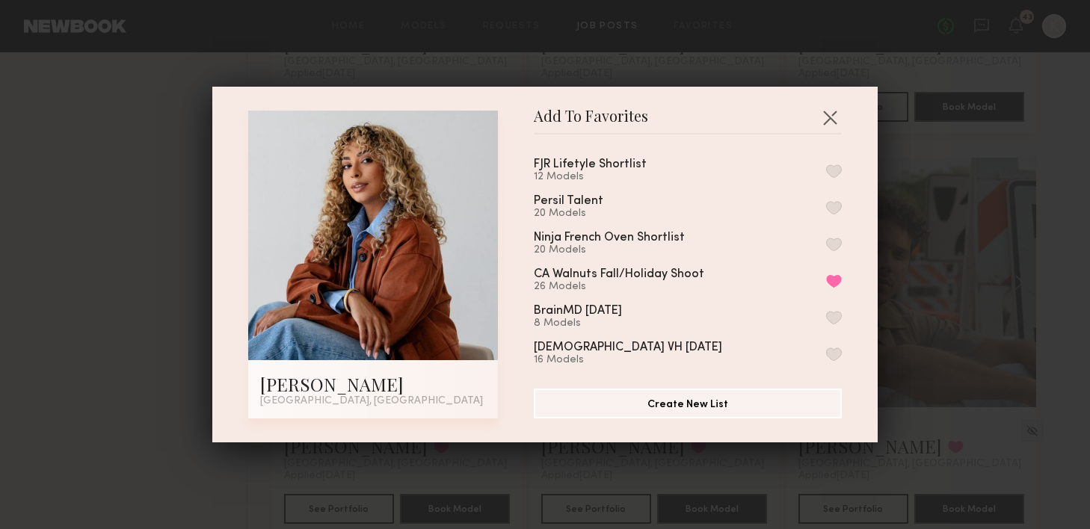
click at [826, 164] on button "button" at bounding box center [834, 170] width 16 height 13
click at [821, 120] on button "button" at bounding box center [830, 117] width 24 height 24
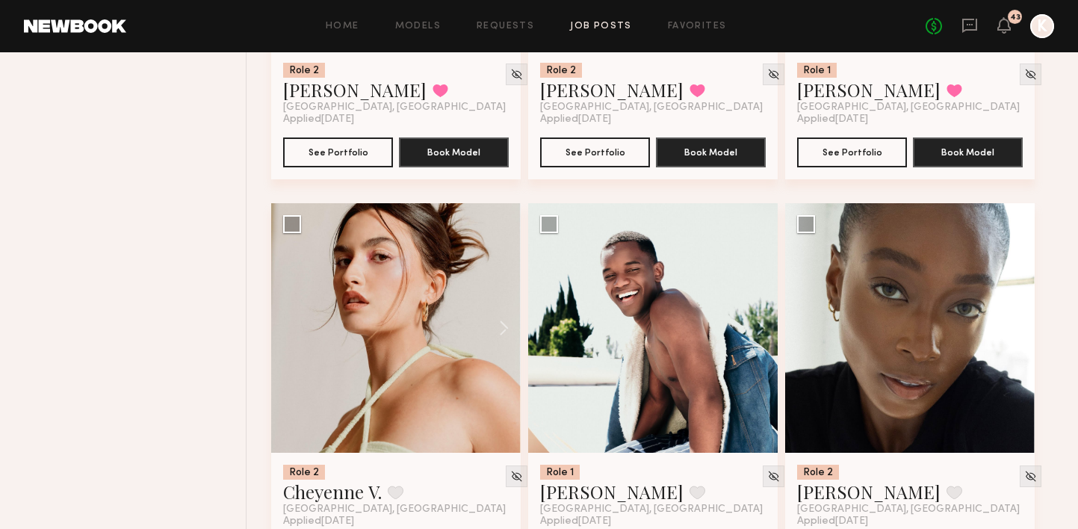
scroll to position [12629, 0]
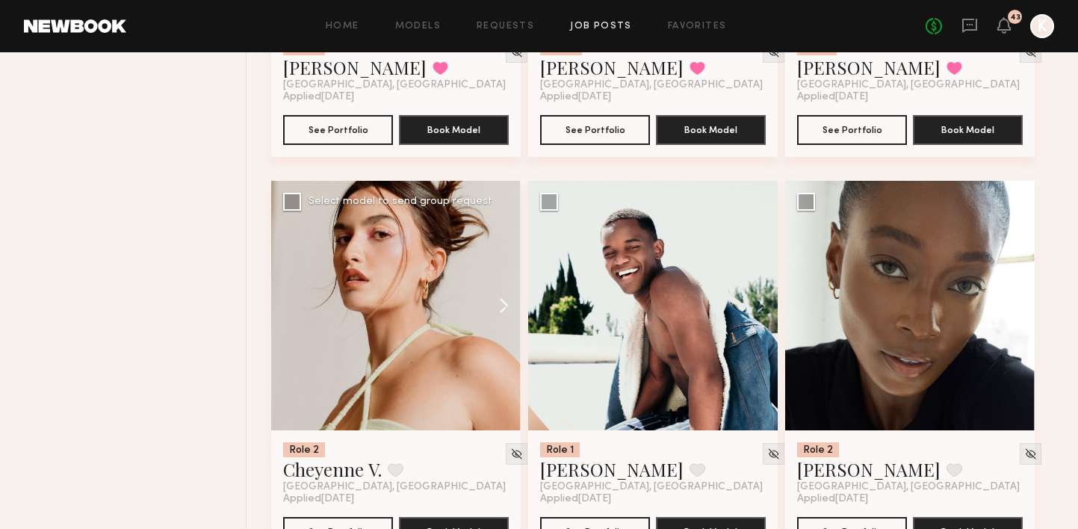
click at [501, 283] on button at bounding box center [497, 306] width 48 height 250
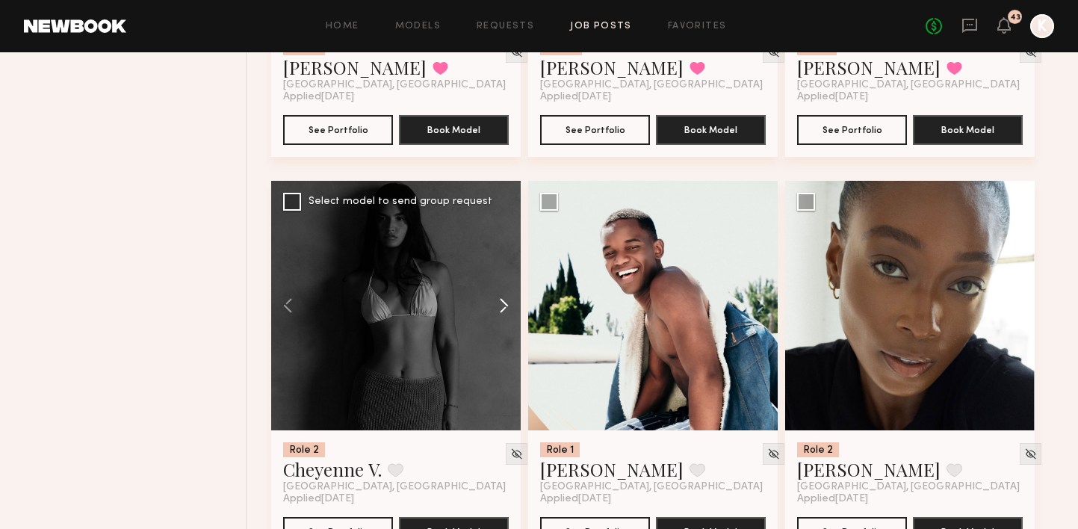
click at [501, 283] on button at bounding box center [497, 306] width 48 height 250
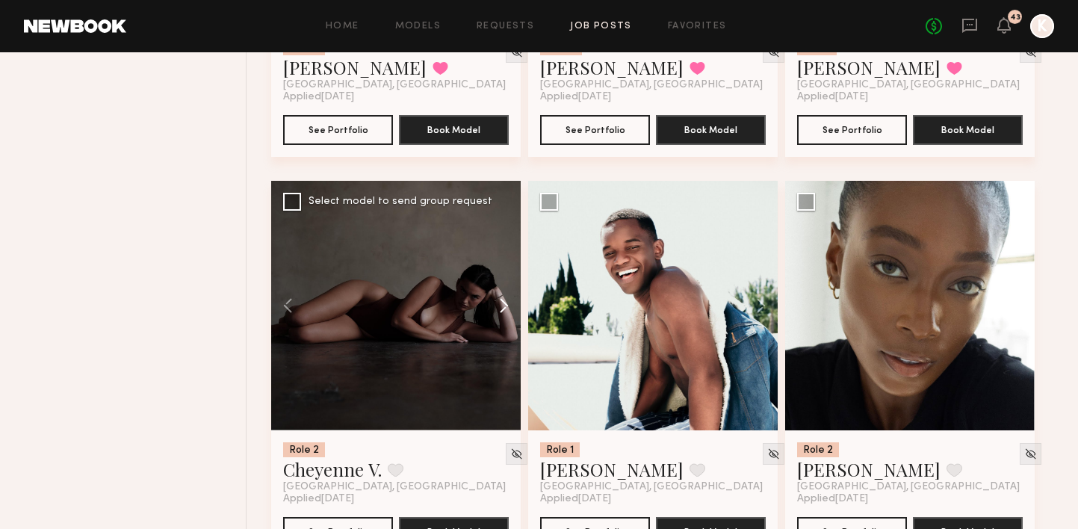
click at [501, 283] on button at bounding box center [497, 306] width 48 height 250
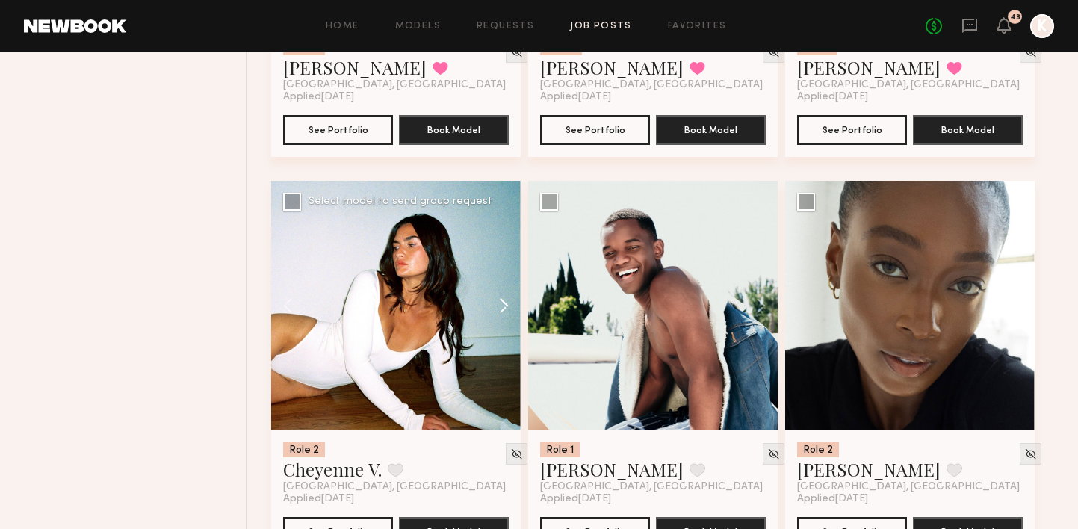
click at [501, 283] on button at bounding box center [497, 306] width 48 height 250
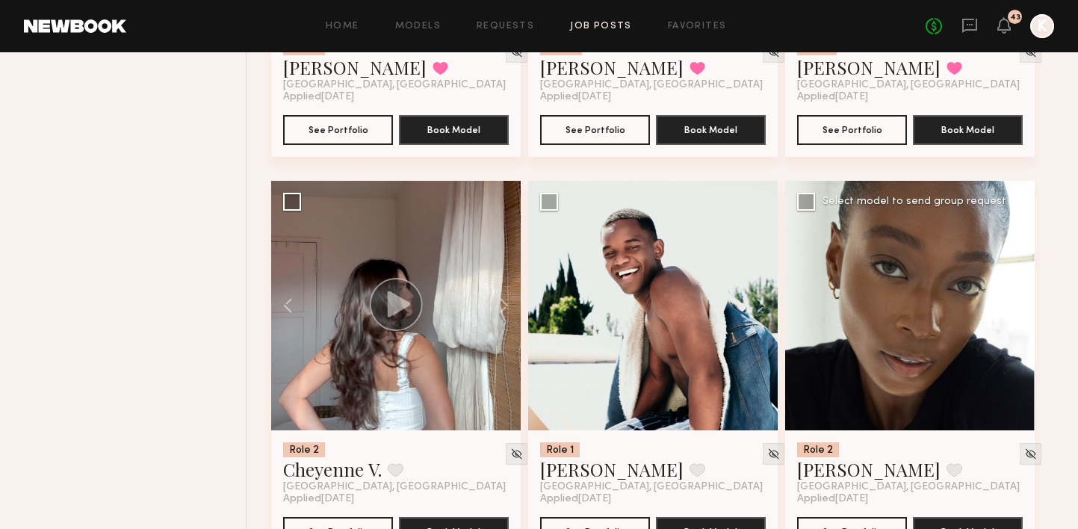
scroll to position [12999, 0]
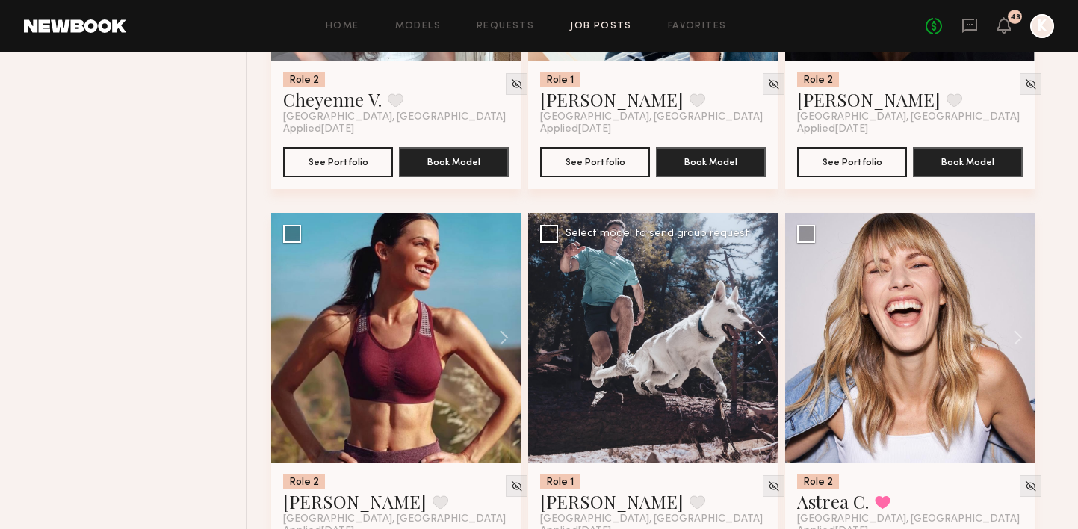
click at [759, 312] on button at bounding box center [754, 338] width 48 height 250
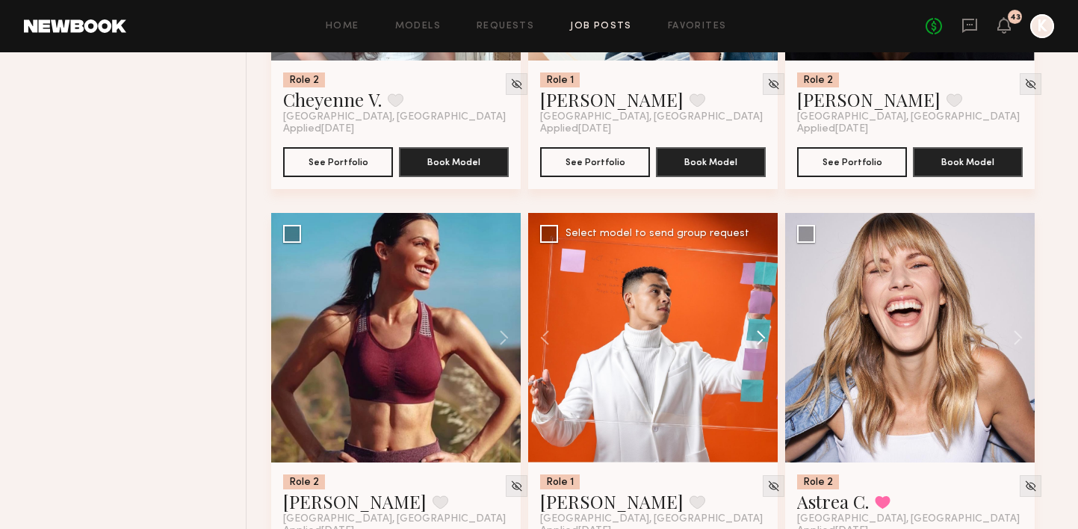
click at [759, 312] on button at bounding box center [754, 338] width 48 height 250
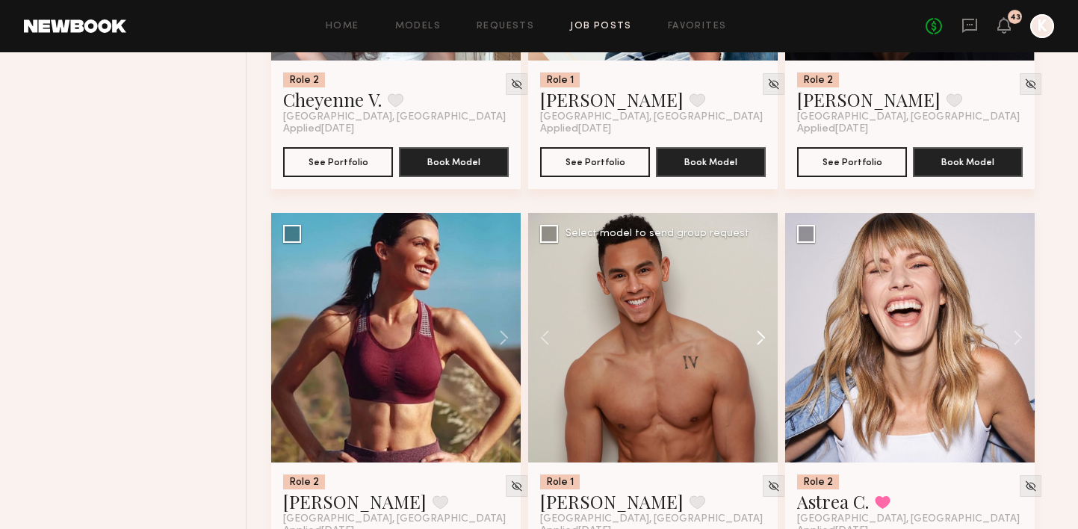
click at [759, 312] on button at bounding box center [754, 338] width 48 height 250
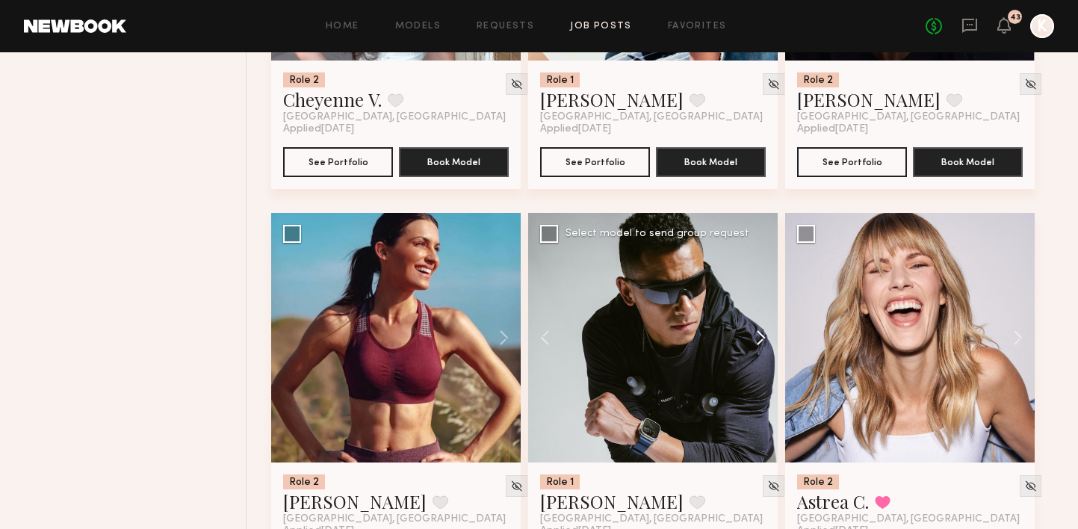
click at [759, 312] on button at bounding box center [754, 338] width 48 height 250
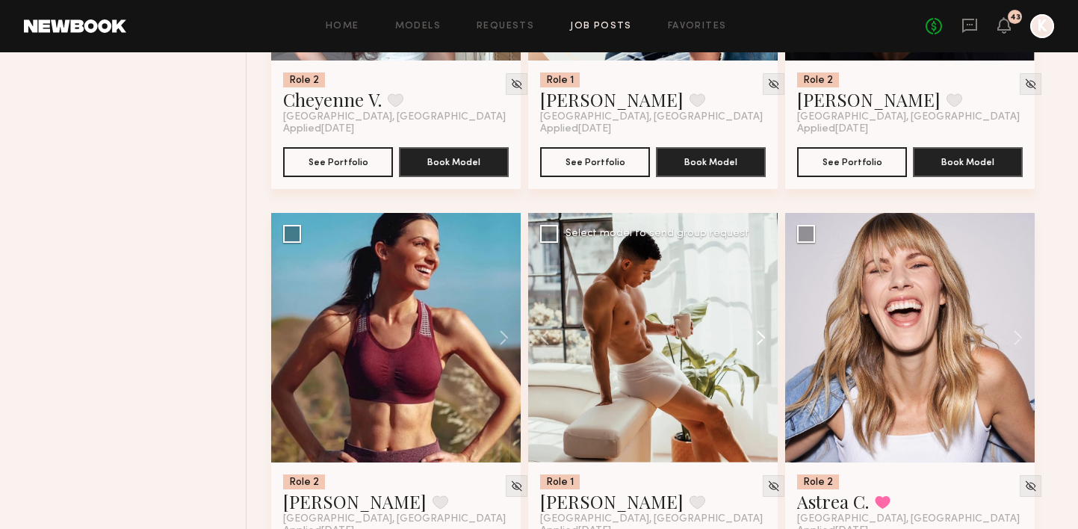
click at [753, 312] on button at bounding box center [754, 338] width 48 height 250
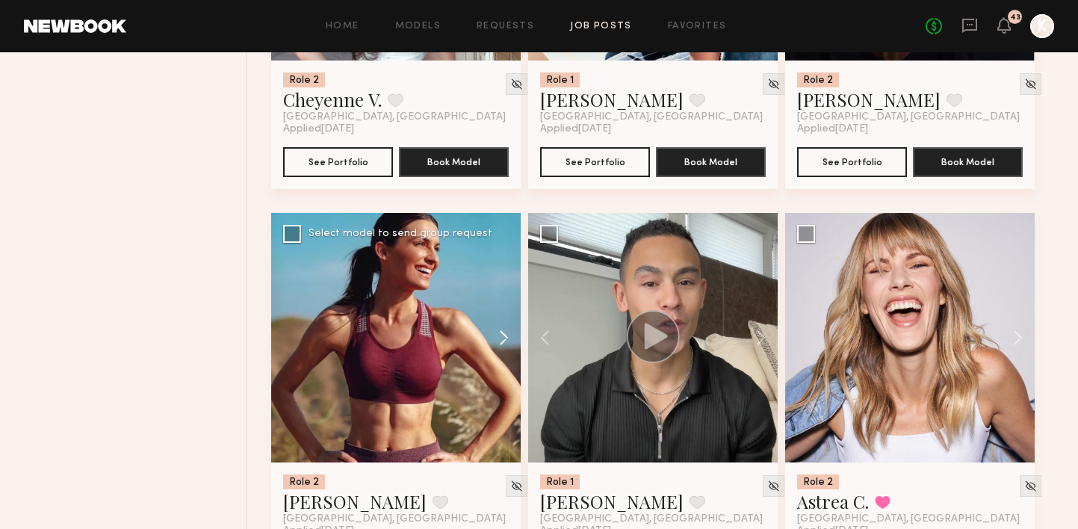
click at [504, 312] on button at bounding box center [497, 338] width 48 height 250
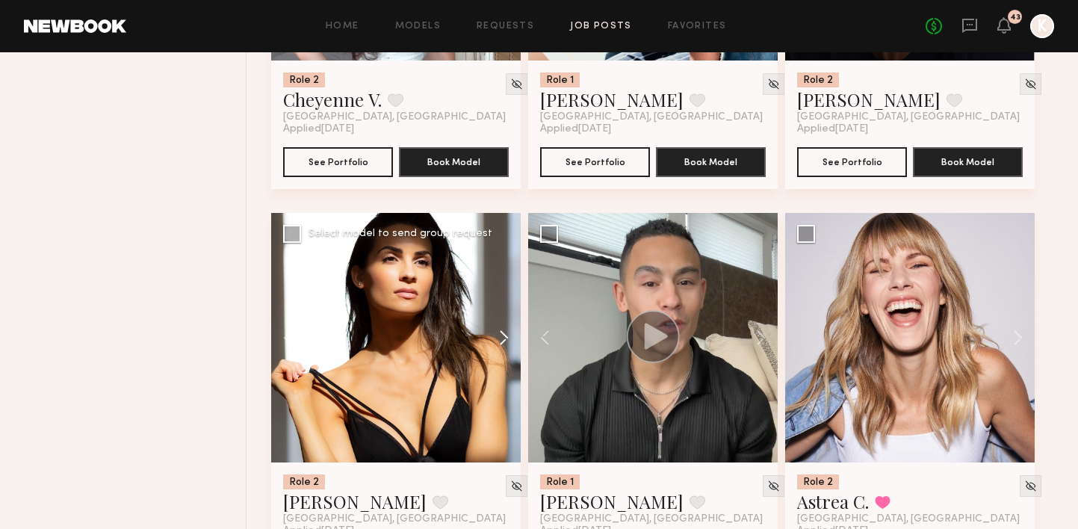
click at [504, 312] on button at bounding box center [497, 338] width 48 height 250
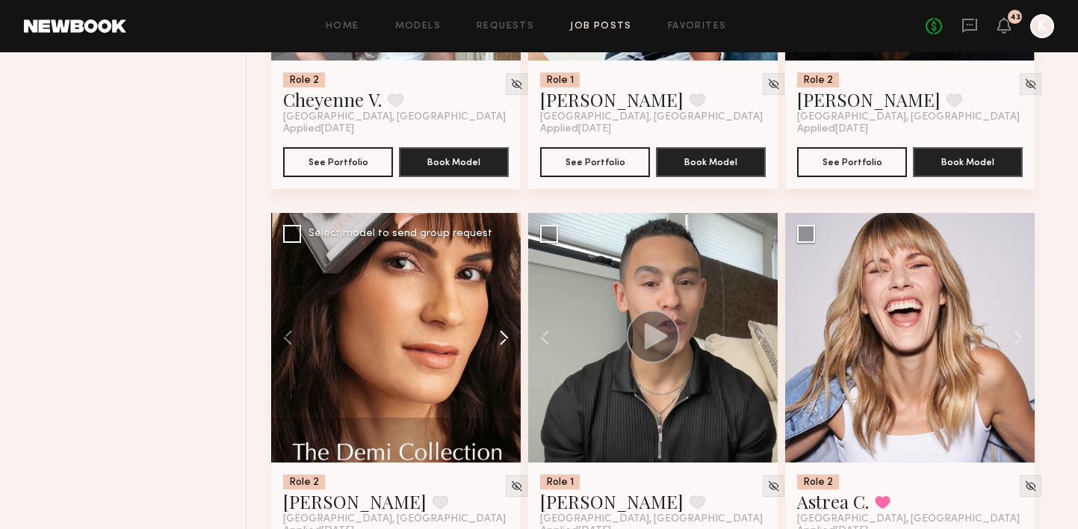
click at [504, 312] on button at bounding box center [497, 338] width 48 height 250
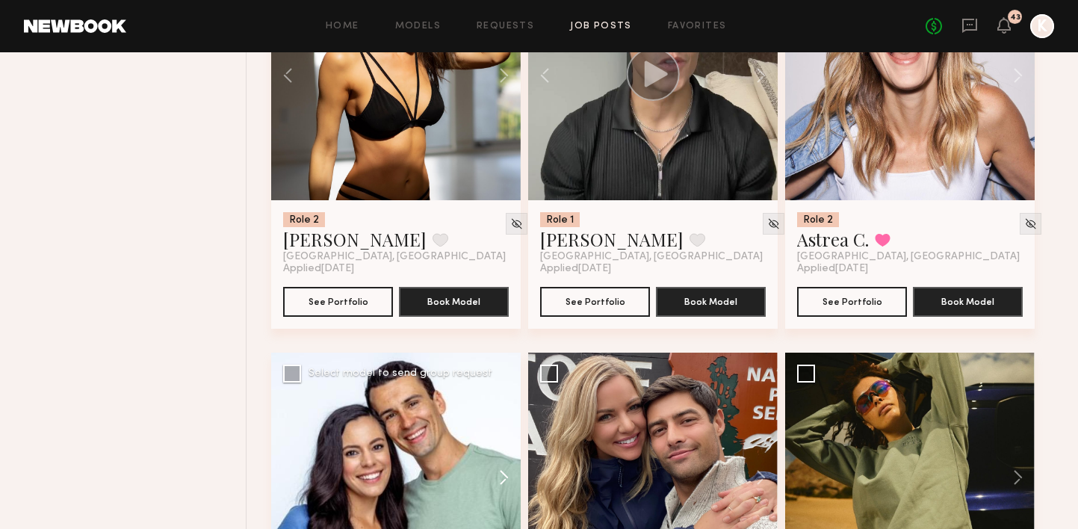
scroll to position [13153, 0]
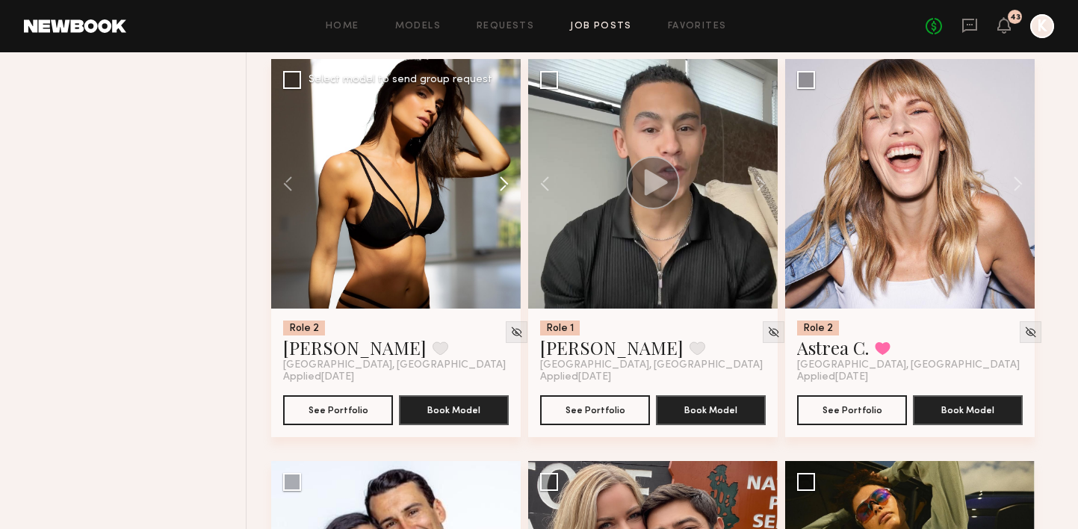
click at [506, 156] on button at bounding box center [497, 184] width 48 height 250
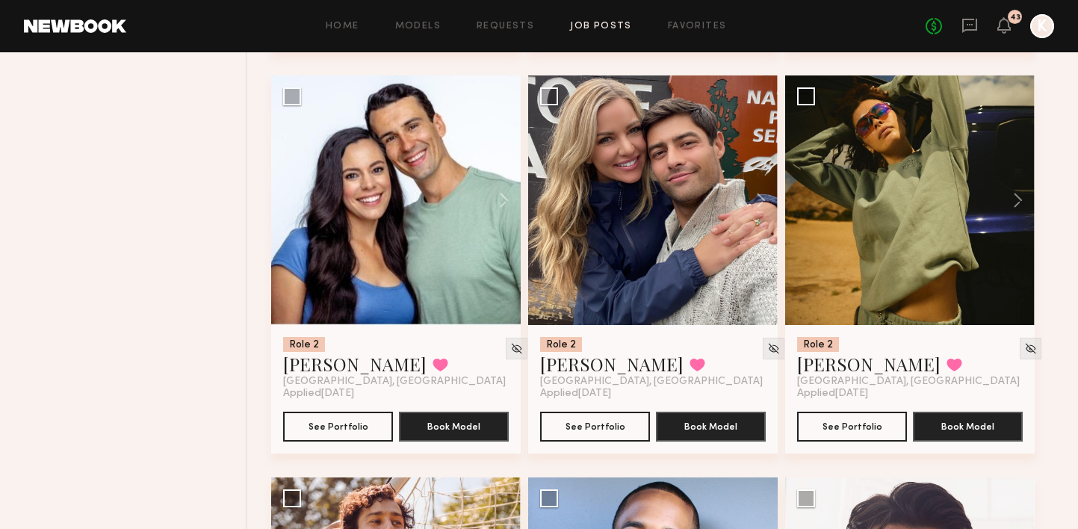
scroll to position [13502, 0]
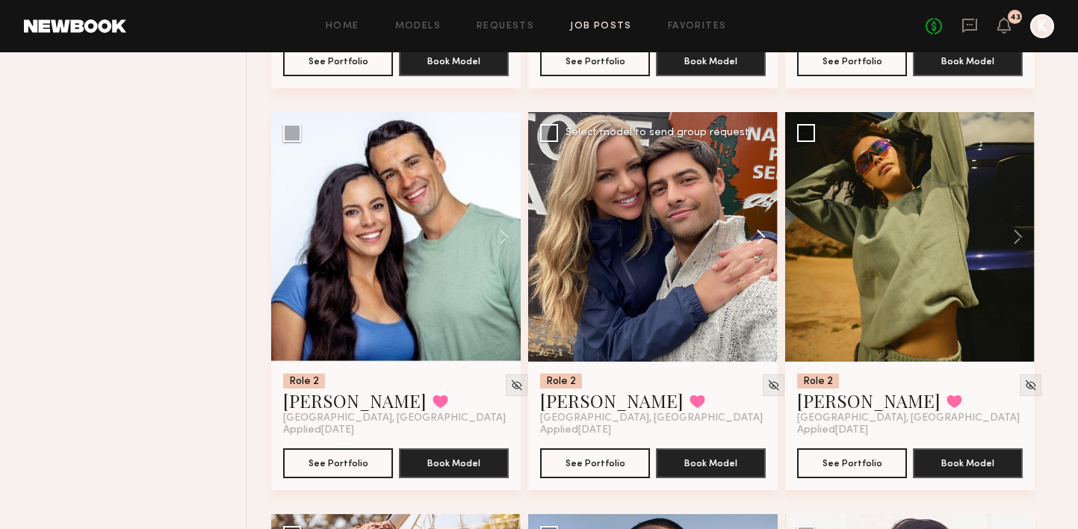
click at [759, 221] on button at bounding box center [754, 237] width 48 height 250
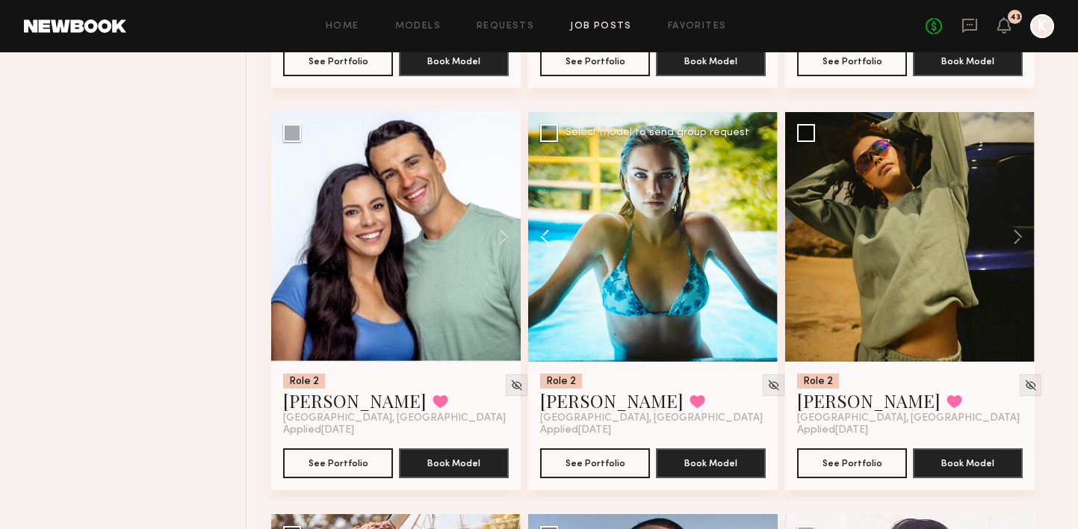
click at [532, 200] on button at bounding box center [552, 237] width 48 height 250
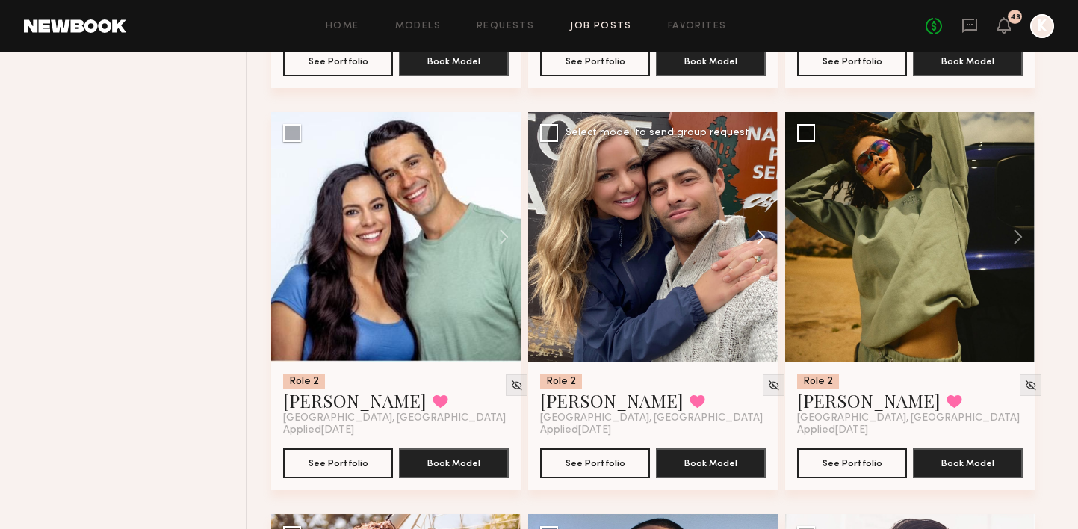
click at [765, 209] on button at bounding box center [754, 237] width 48 height 250
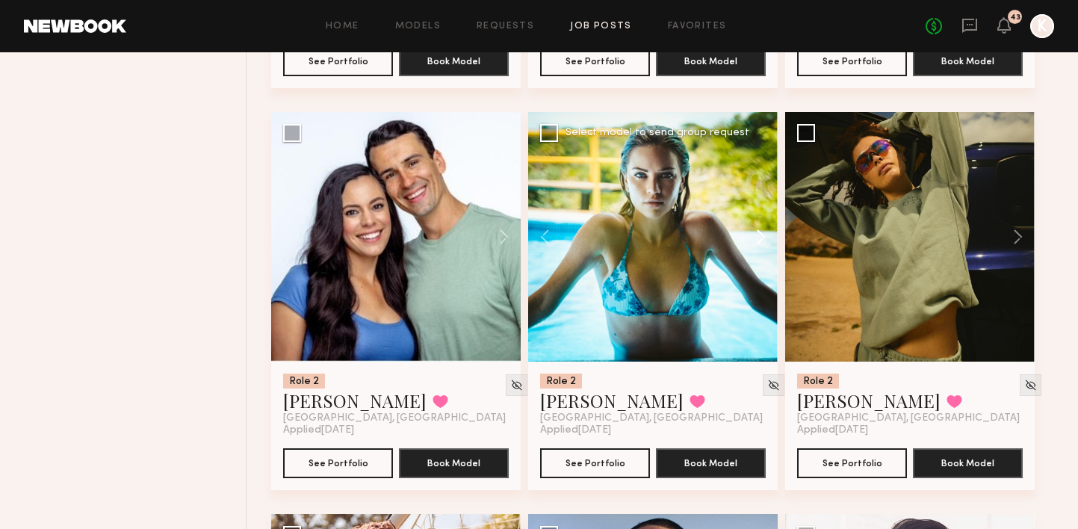
click at [765, 209] on button at bounding box center [754, 237] width 48 height 250
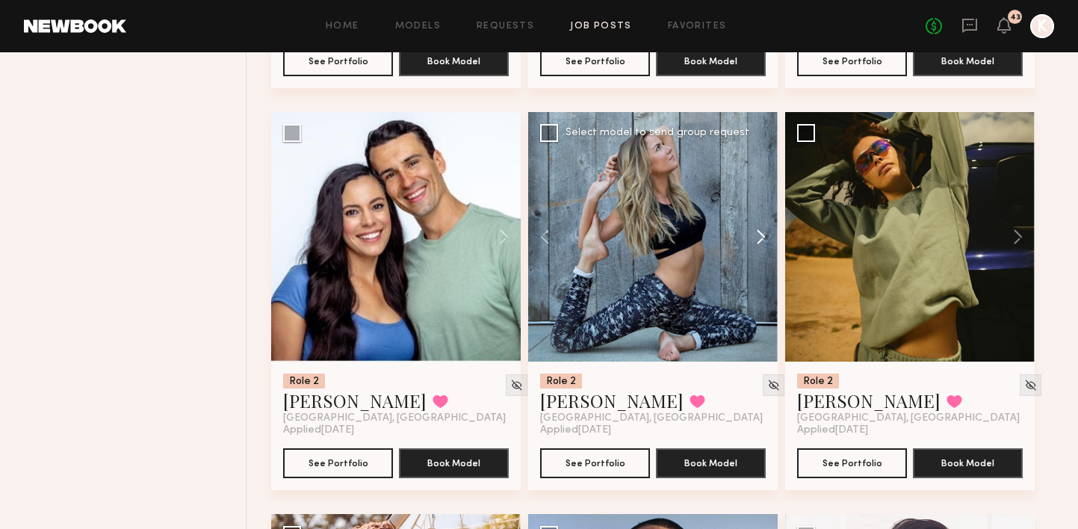
click at [765, 209] on button at bounding box center [754, 237] width 48 height 250
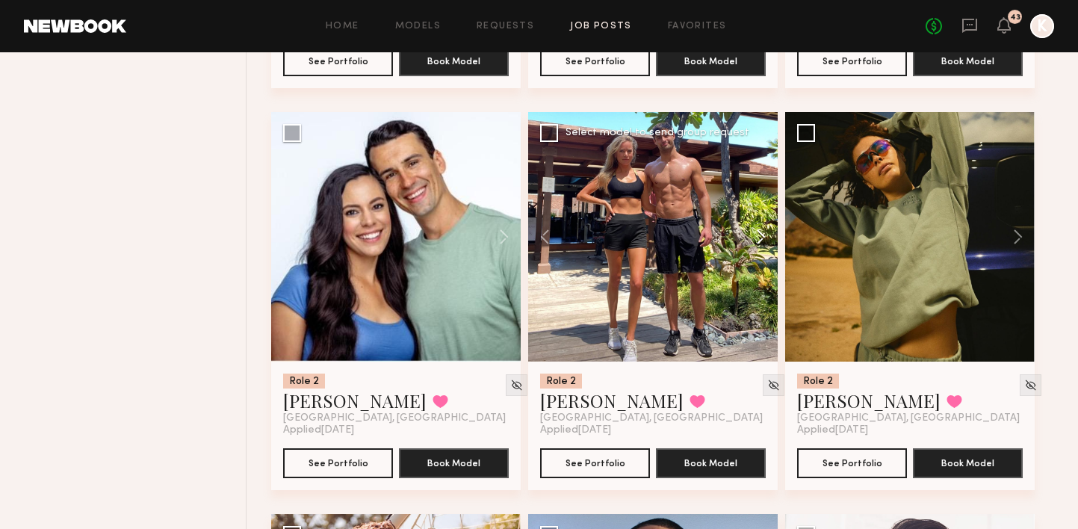
click at [765, 209] on button at bounding box center [754, 237] width 48 height 250
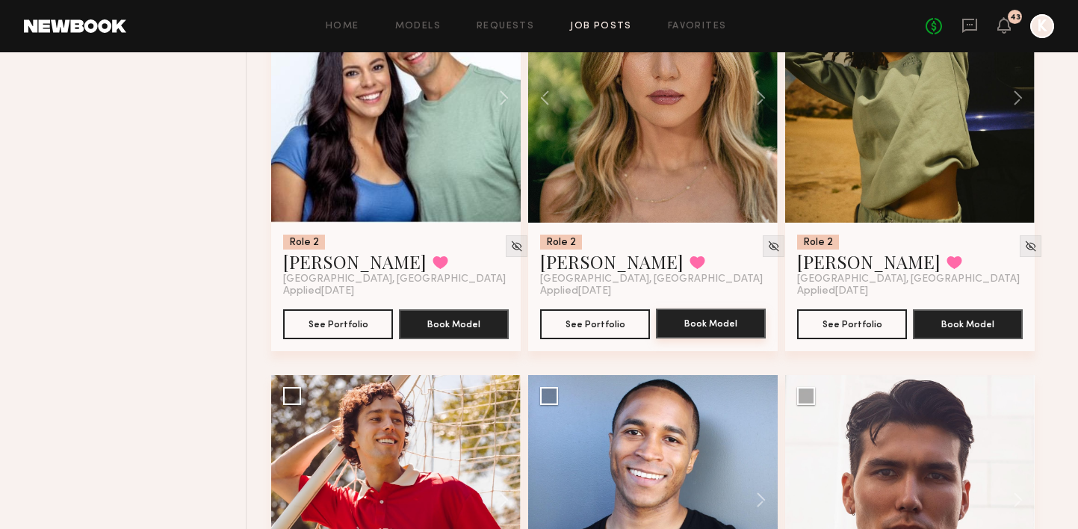
scroll to position [13812, 0]
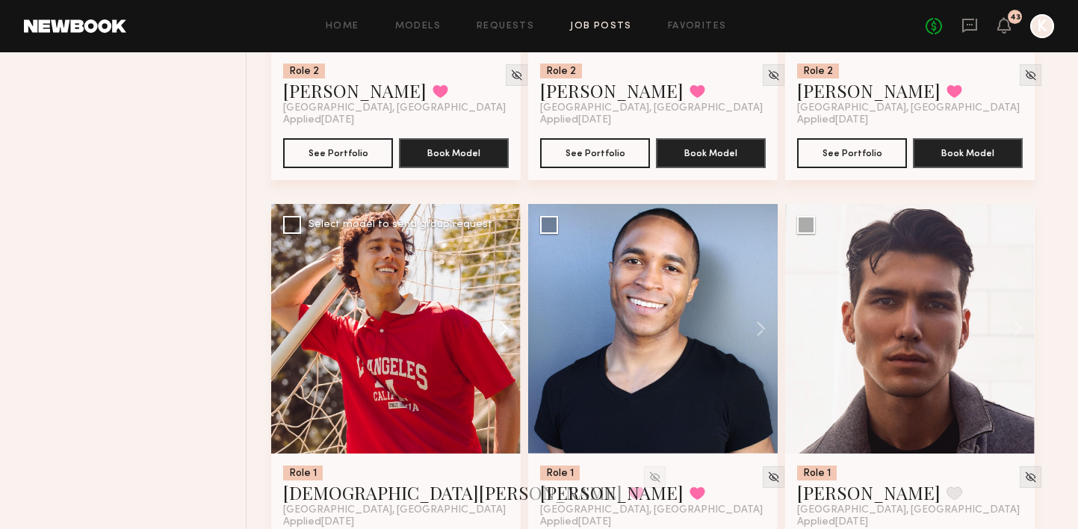
click at [509, 299] on button at bounding box center [497, 329] width 48 height 250
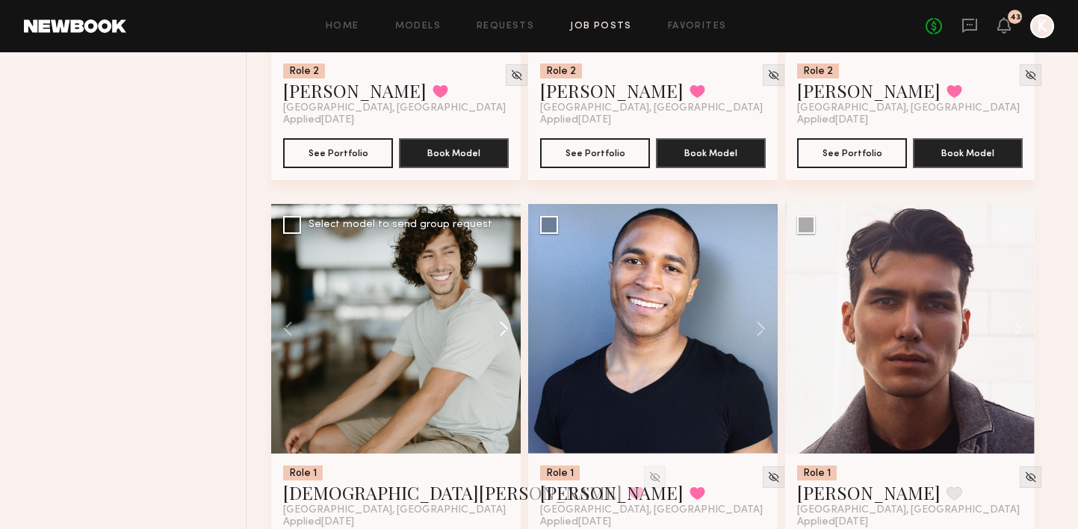
click at [509, 299] on button at bounding box center [497, 329] width 48 height 250
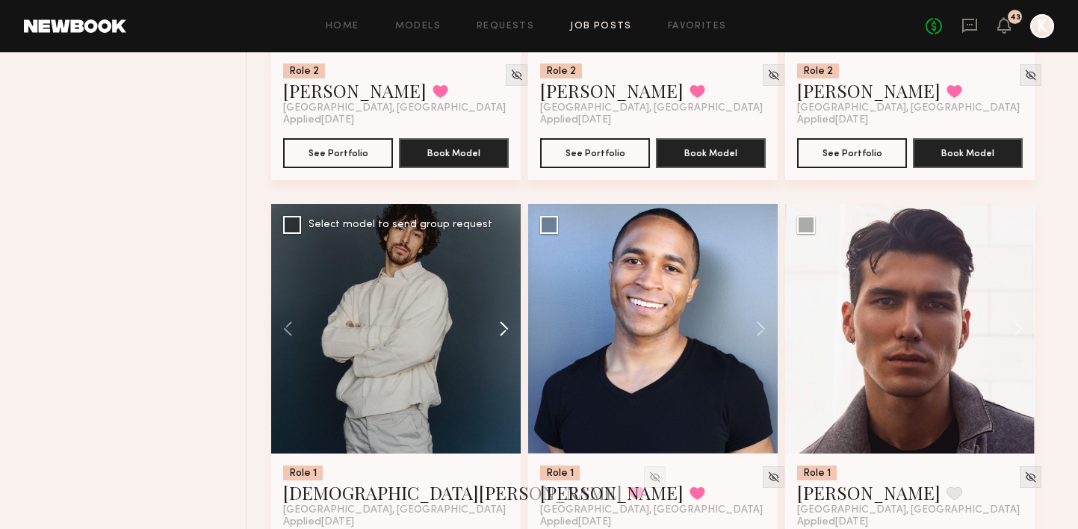
click at [509, 299] on button at bounding box center [497, 329] width 48 height 250
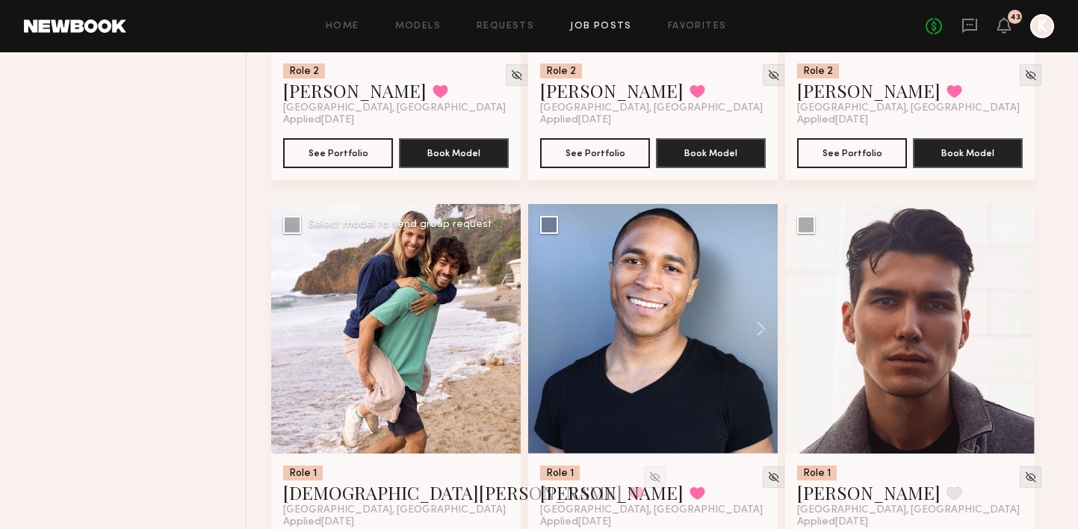
click at [507, 299] on div at bounding box center [396, 329] width 250 height 250
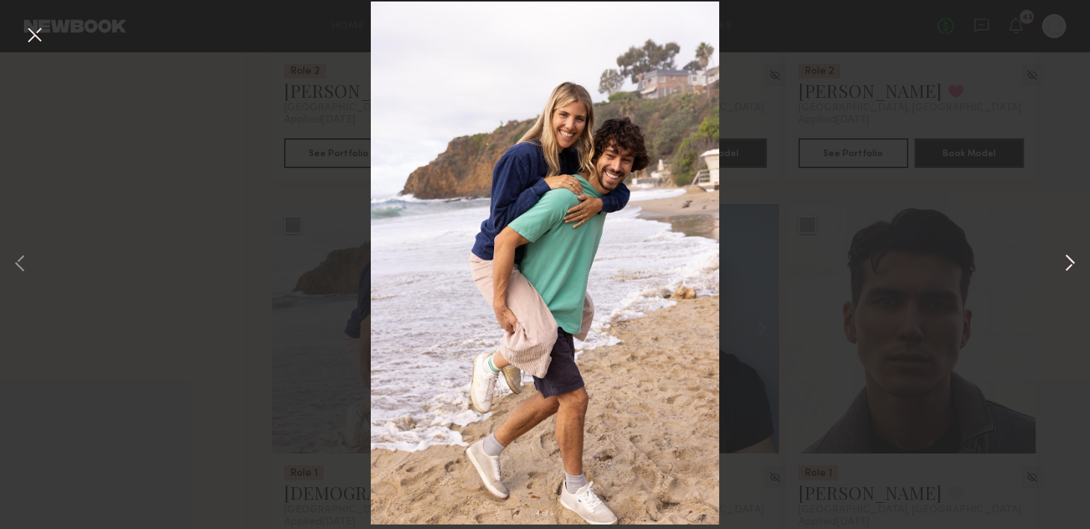
click at [1070, 267] on button at bounding box center [1070, 264] width 18 height 423
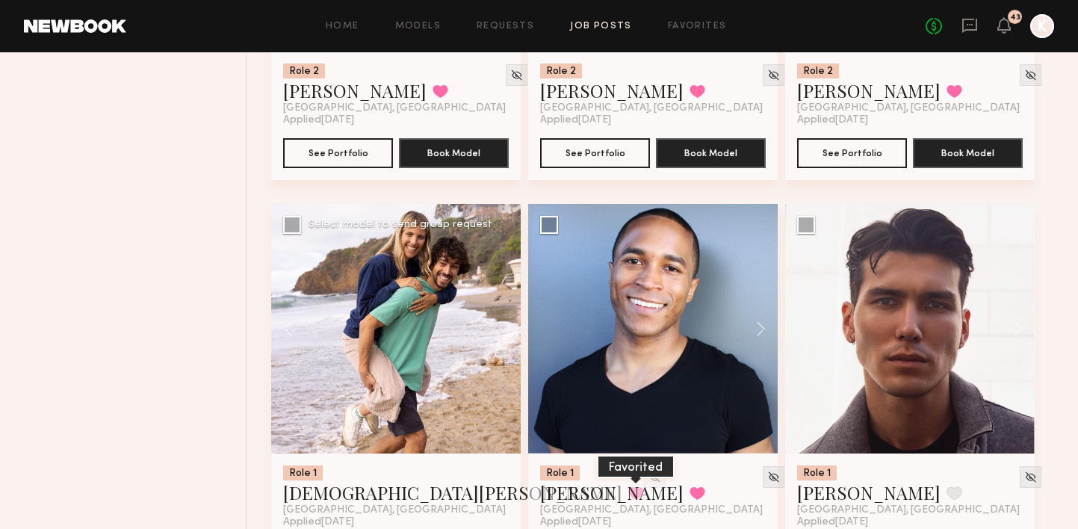
click at [629, 487] on button at bounding box center [637, 493] width 16 height 13
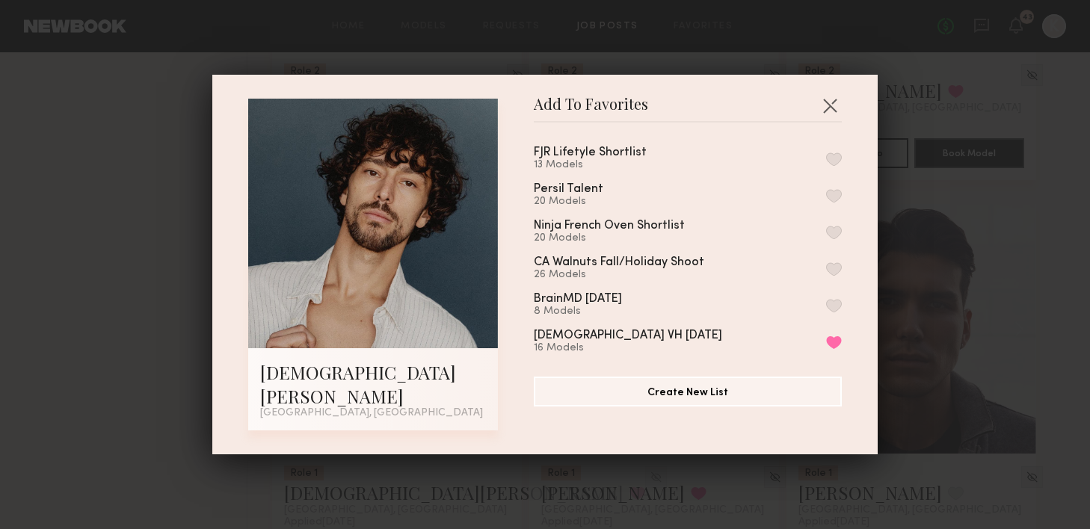
click at [826, 165] on button "button" at bounding box center [834, 158] width 16 height 13
click at [825, 117] on button "button" at bounding box center [830, 105] width 24 height 24
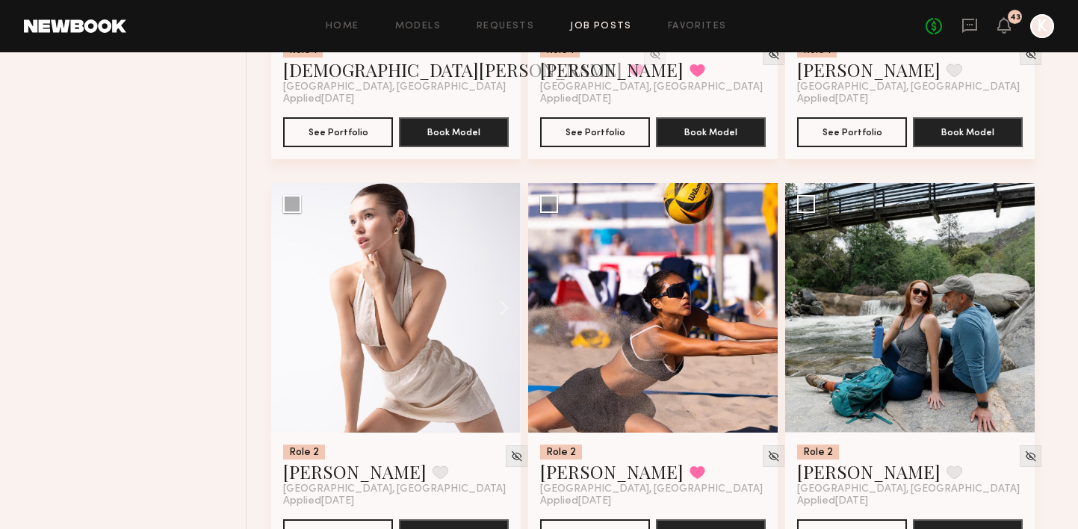
scroll to position [14287, 0]
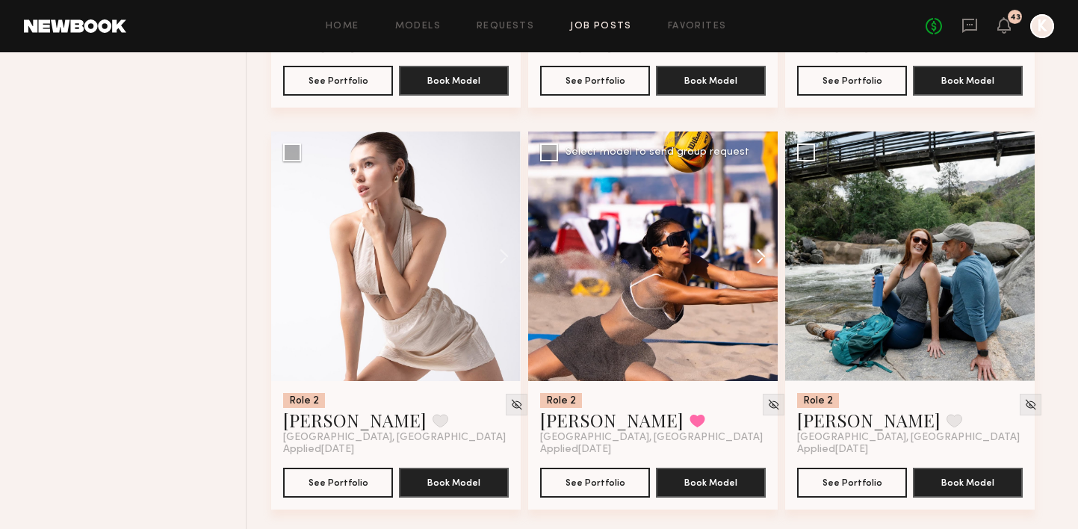
click at [762, 233] on button at bounding box center [754, 257] width 48 height 250
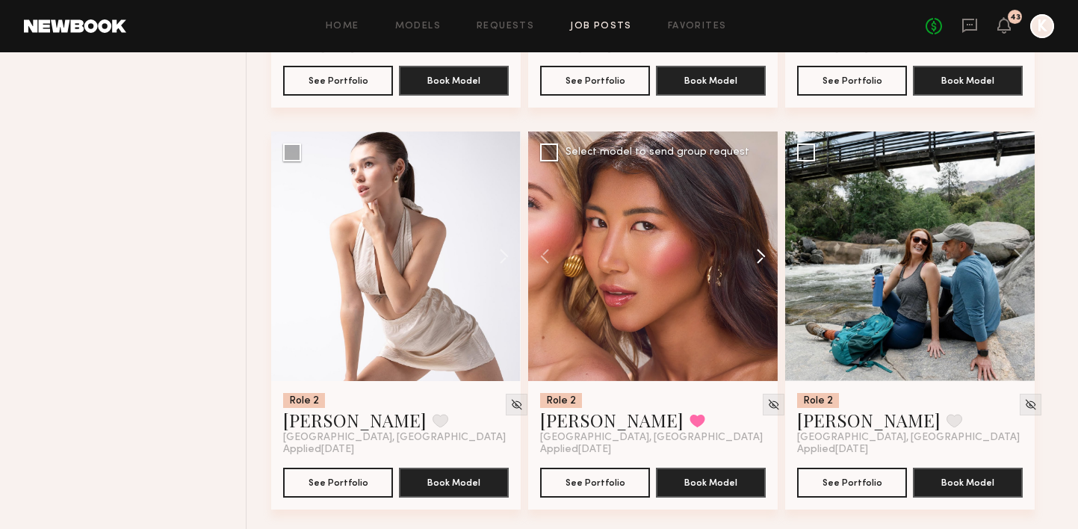
click at [762, 233] on button at bounding box center [754, 257] width 48 height 250
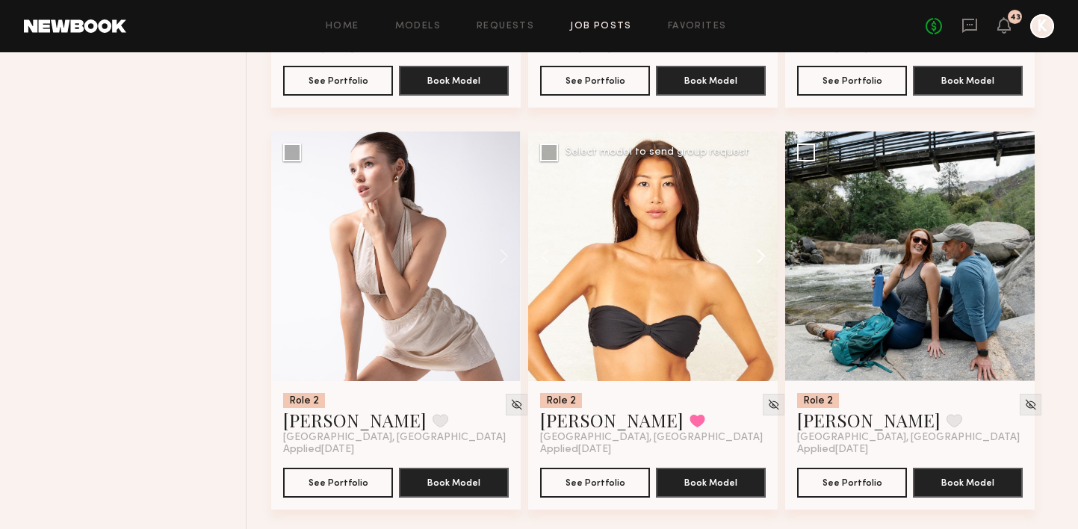
click at [762, 233] on button at bounding box center [754, 257] width 48 height 250
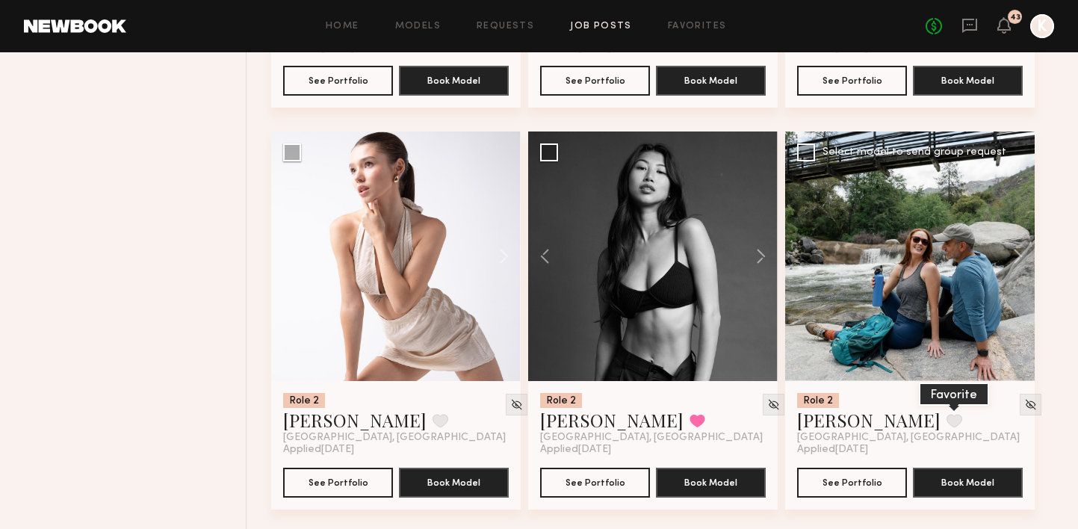
click at [947, 414] on button at bounding box center [955, 420] width 16 height 13
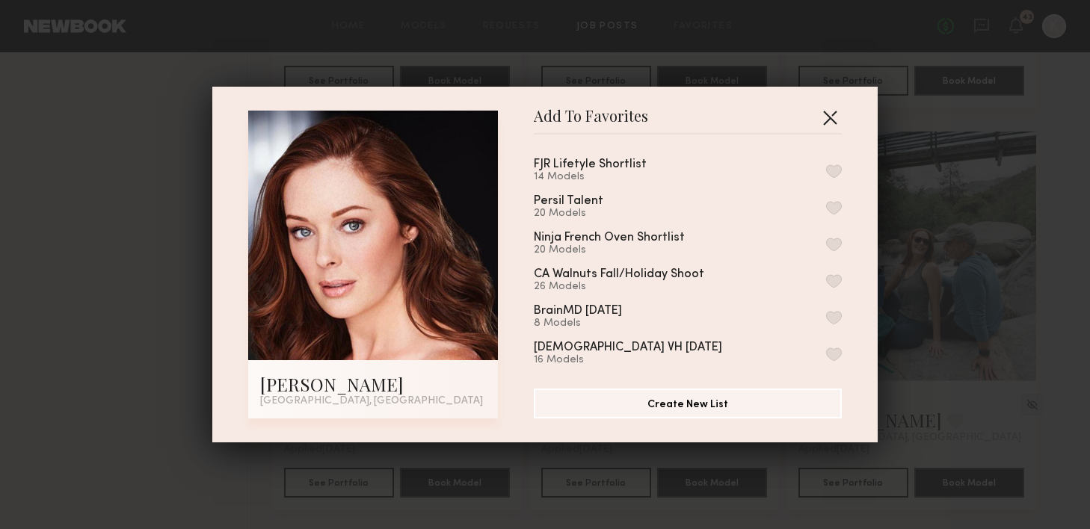
click at [827, 112] on button "button" at bounding box center [830, 117] width 24 height 24
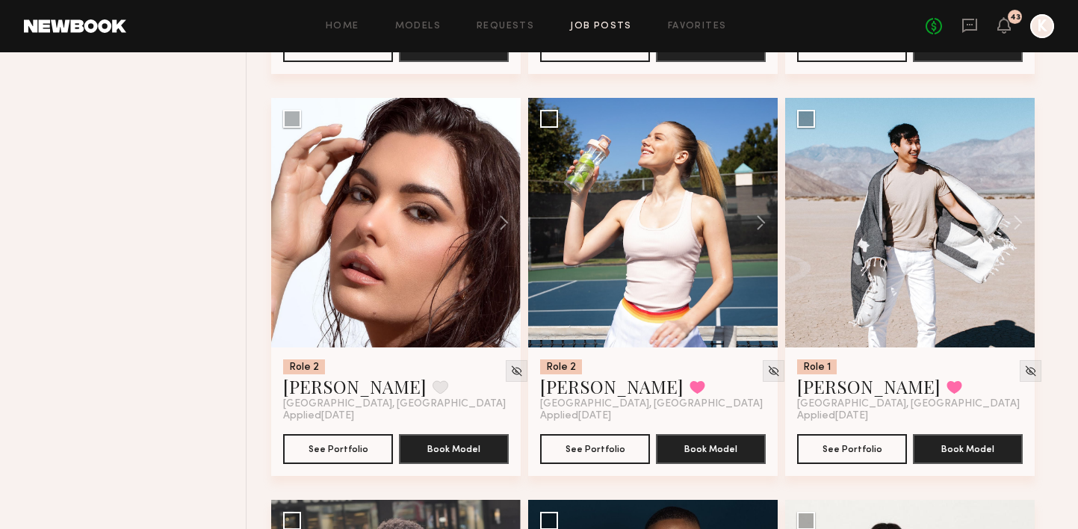
scroll to position [14650, 0]
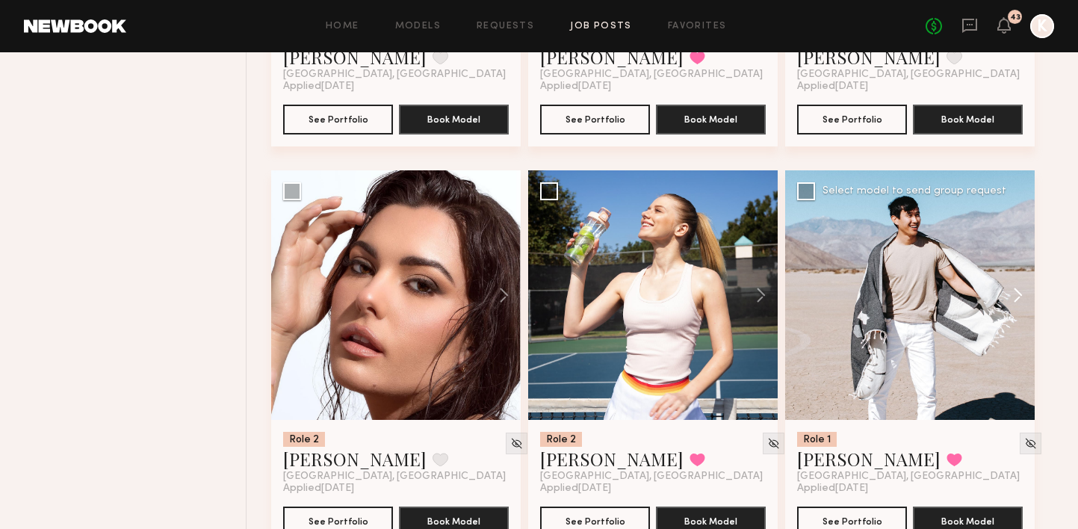
click at [1014, 262] on button at bounding box center [1011, 295] width 48 height 250
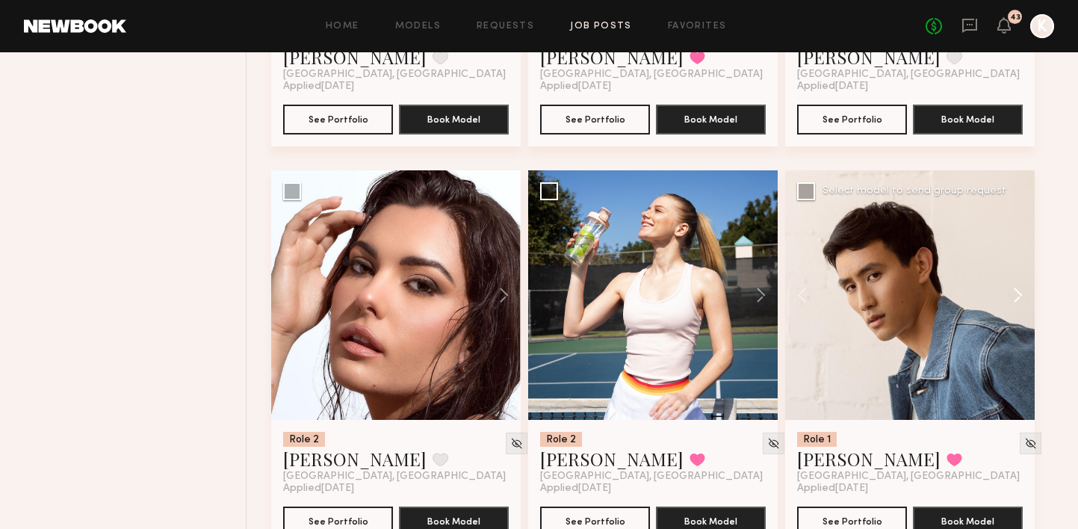
click at [1014, 261] on button at bounding box center [1011, 295] width 48 height 250
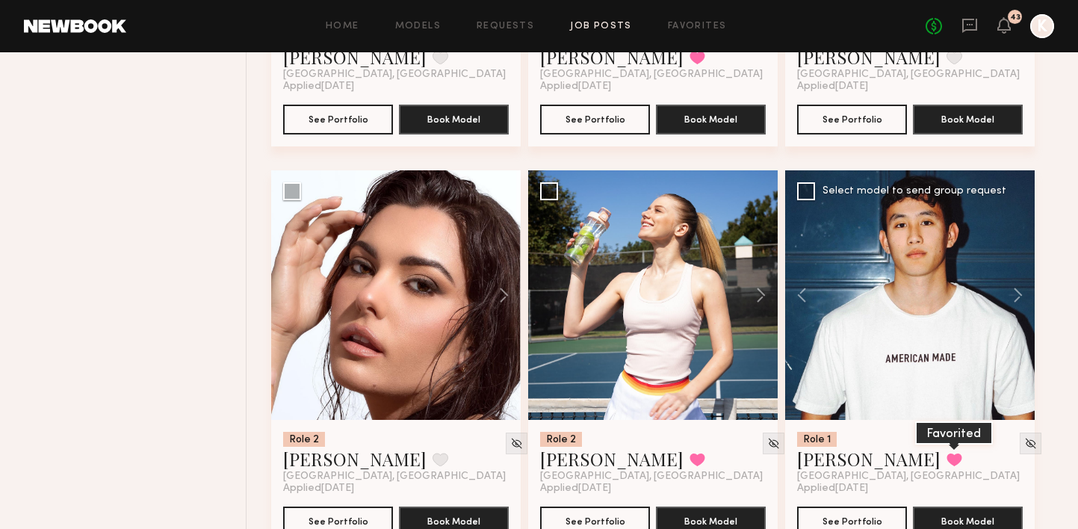
click at [947, 453] on button at bounding box center [955, 459] width 16 height 13
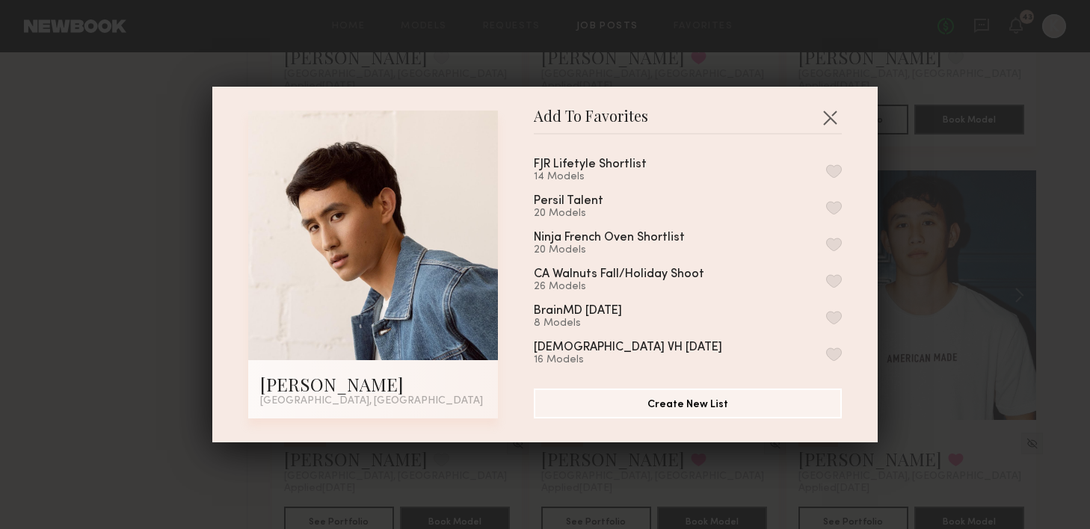
click at [826, 169] on button "button" at bounding box center [834, 170] width 16 height 13
click at [822, 124] on button "button" at bounding box center [830, 117] width 24 height 24
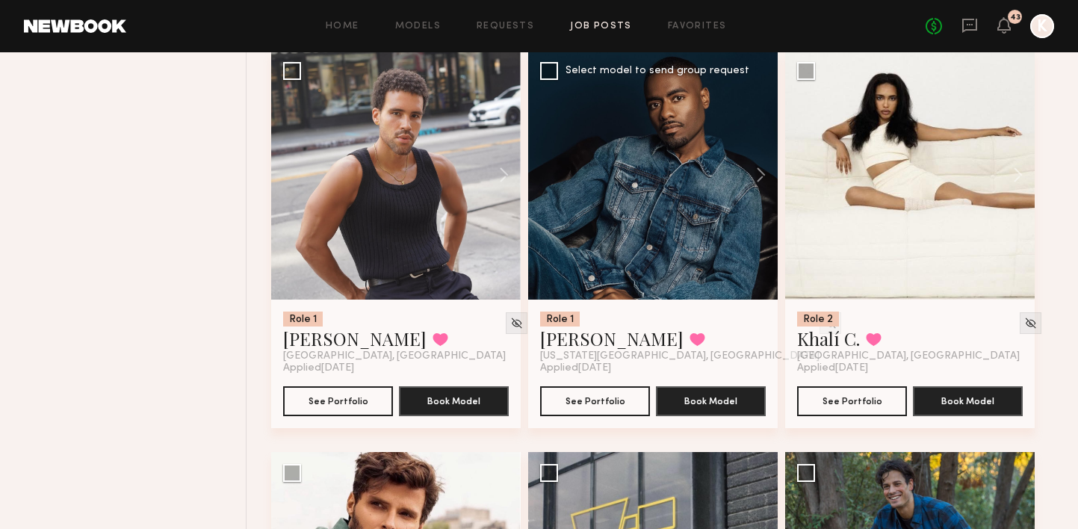
scroll to position [15414, 0]
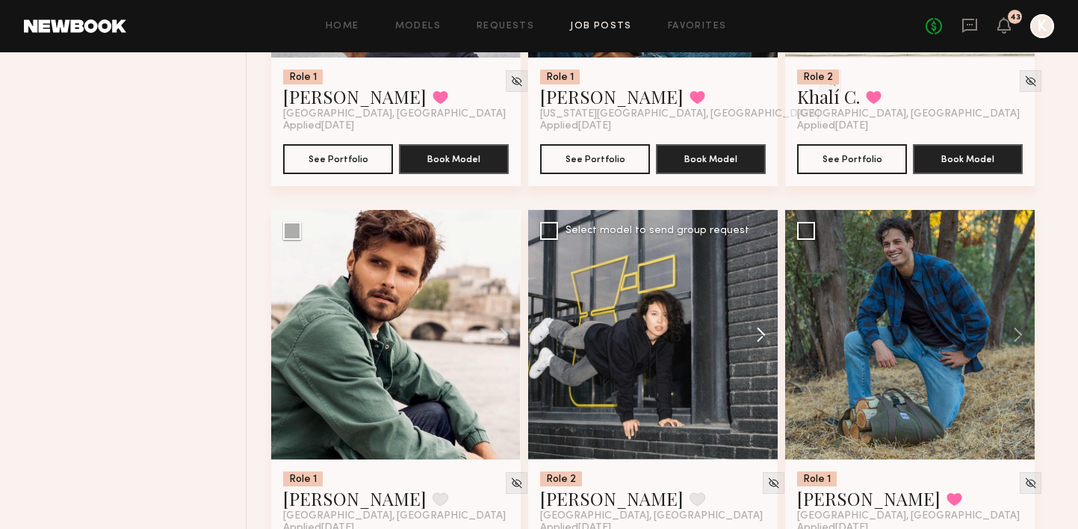
click at [758, 312] on button at bounding box center [754, 335] width 48 height 250
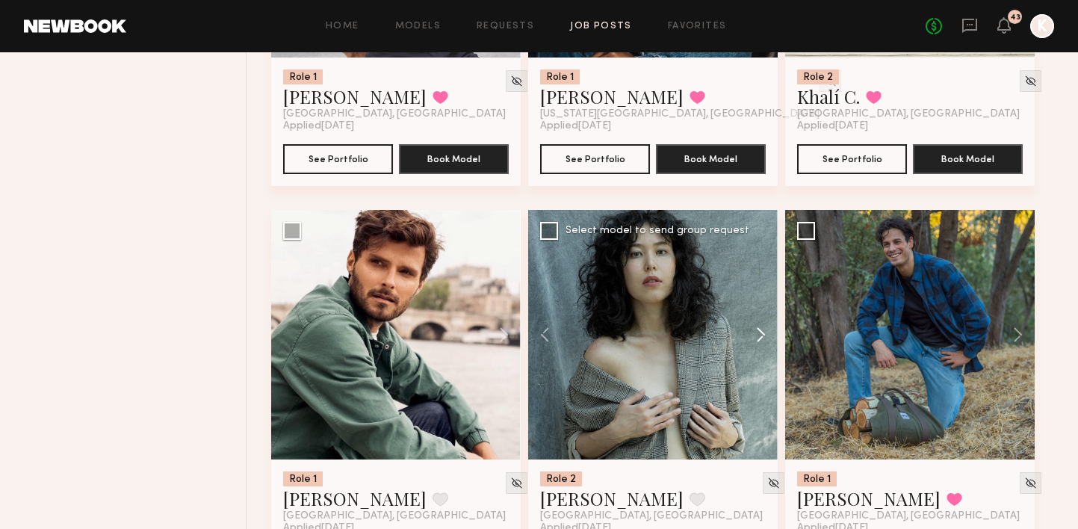
click at [758, 312] on button at bounding box center [754, 335] width 48 height 250
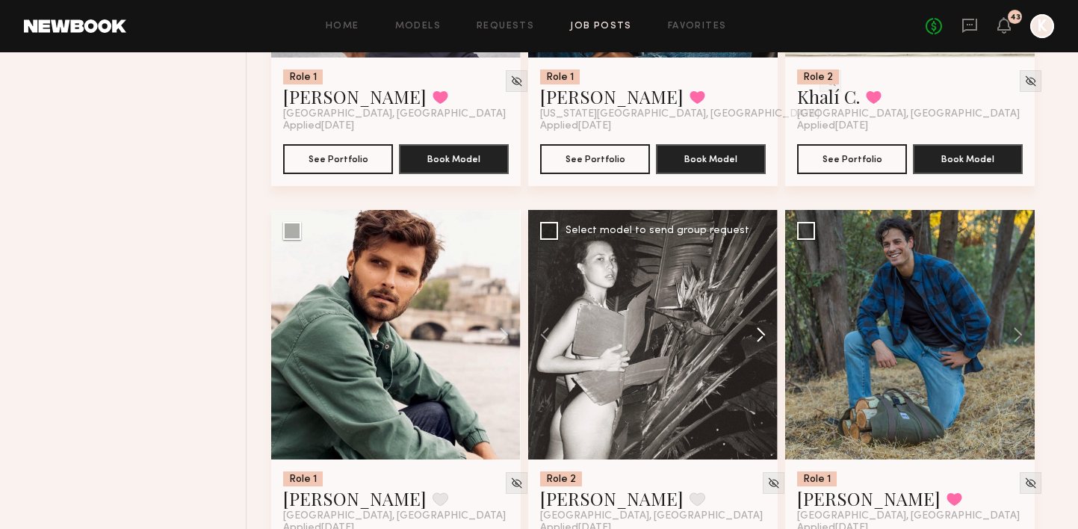
click at [758, 312] on button at bounding box center [754, 335] width 48 height 250
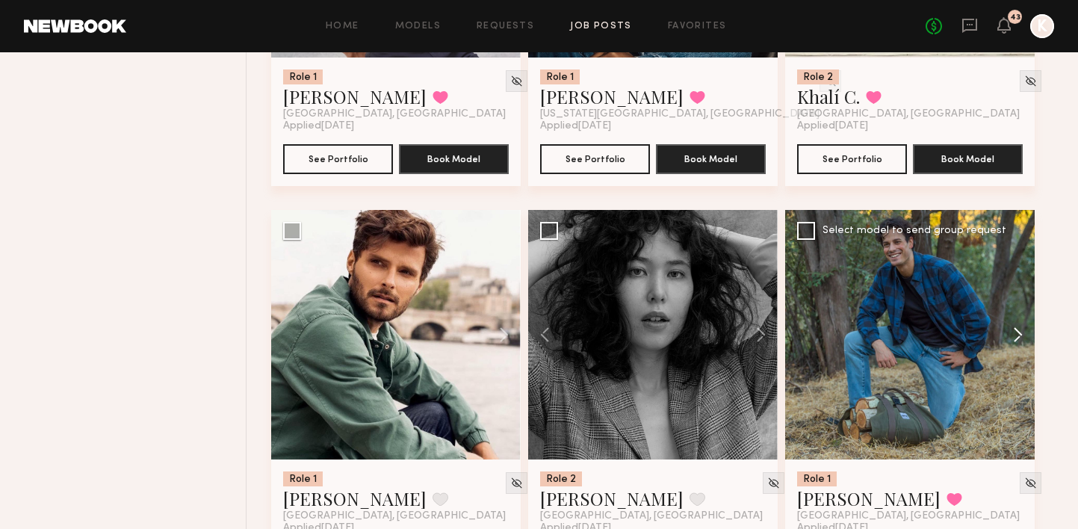
click at [1009, 308] on button at bounding box center [1011, 335] width 48 height 250
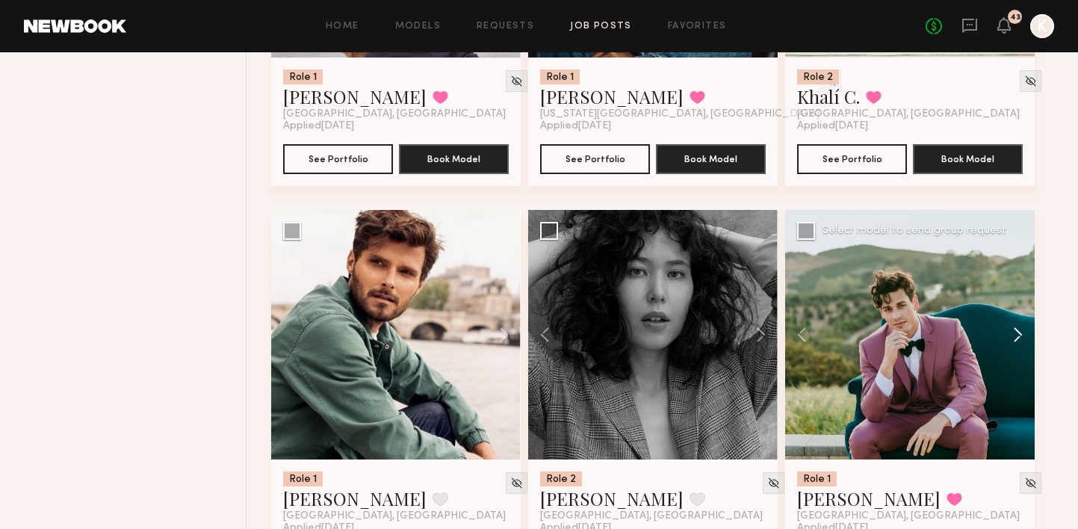
click at [1009, 308] on button at bounding box center [1011, 335] width 48 height 250
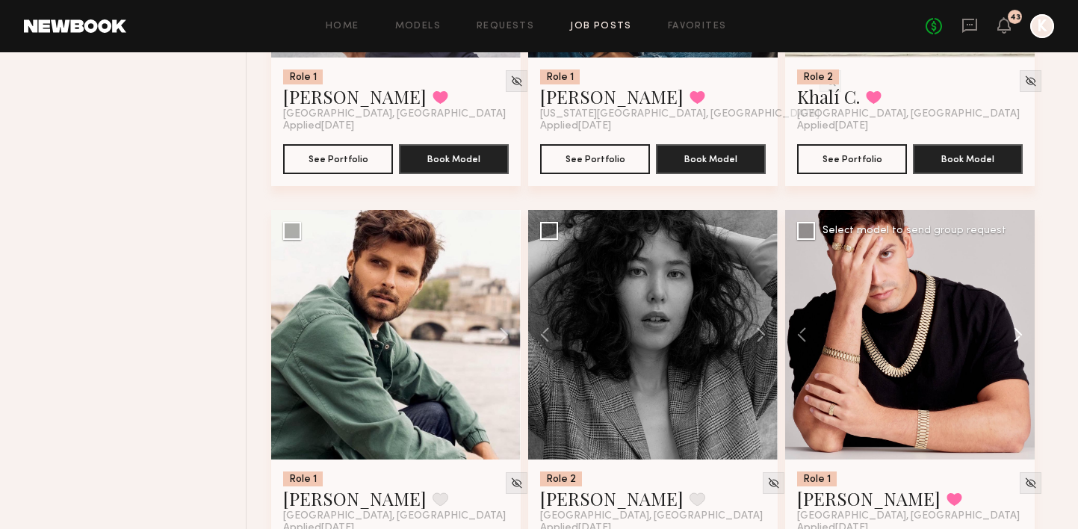
click at [1009, 308] on button at bounding box center [1011, 335] width 48 height 250
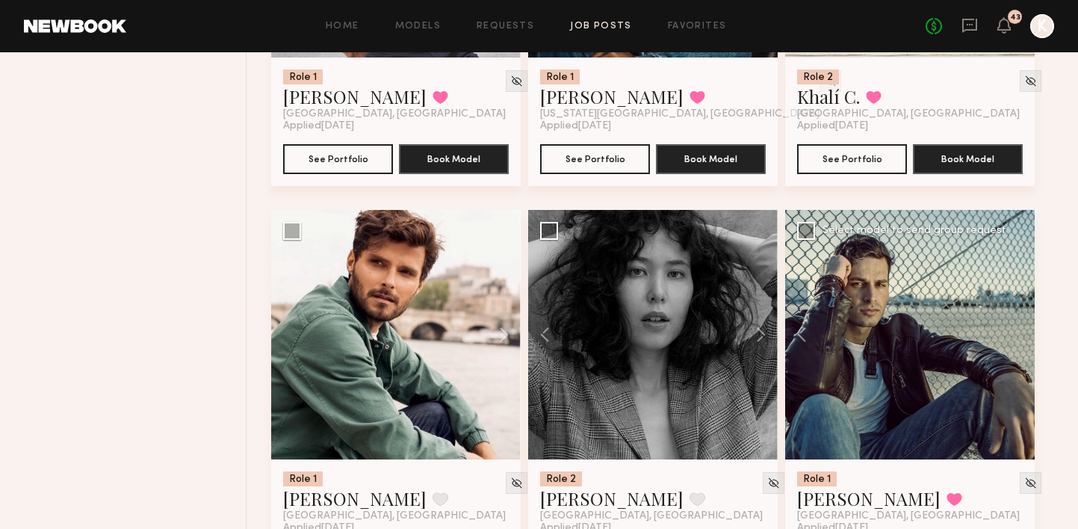
click at [1009, 308] on div at bounding box center [910, 335] width 250 height 250
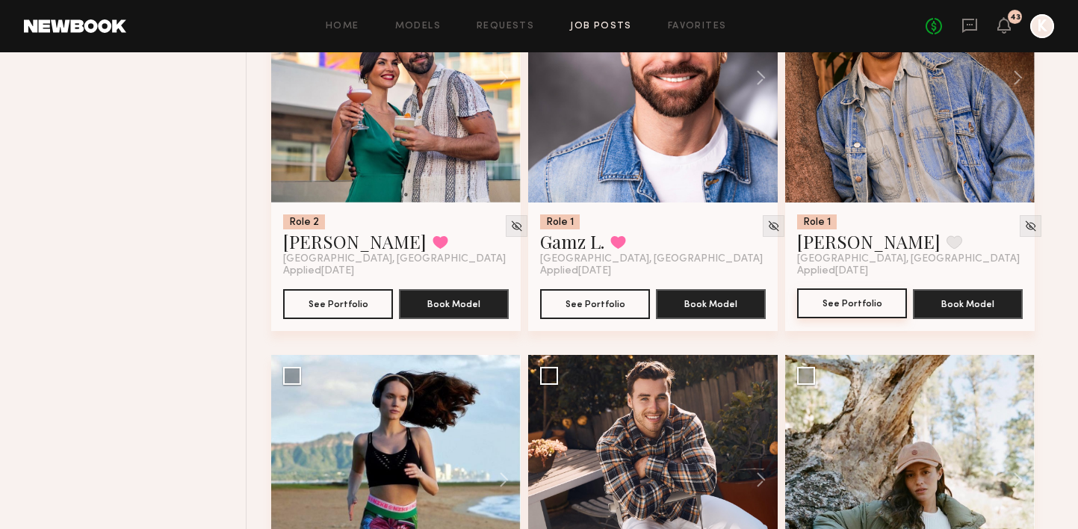
scroll to position [17039, 0]
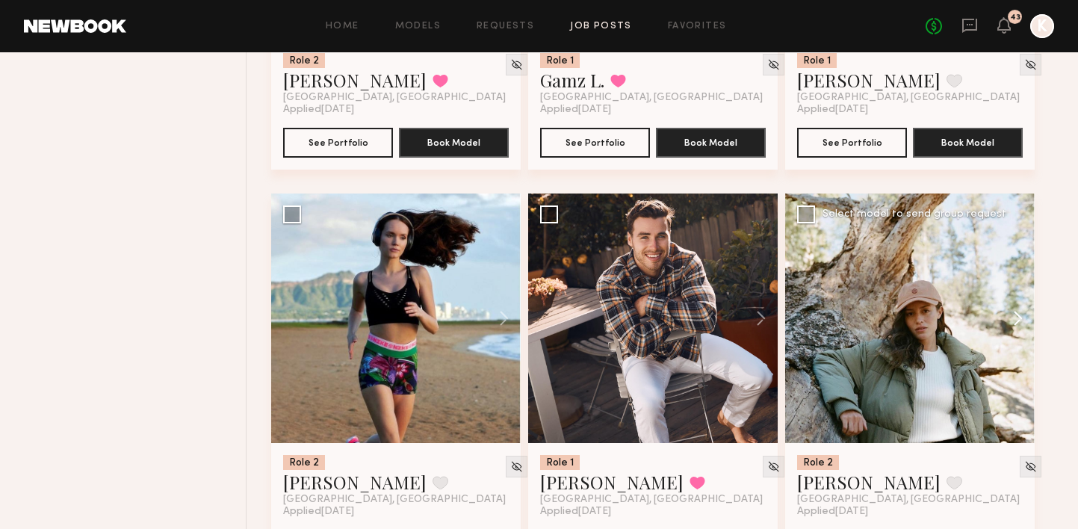
click at [1016, 289] on button at bounding box center [1011, 319] width 48 height 250
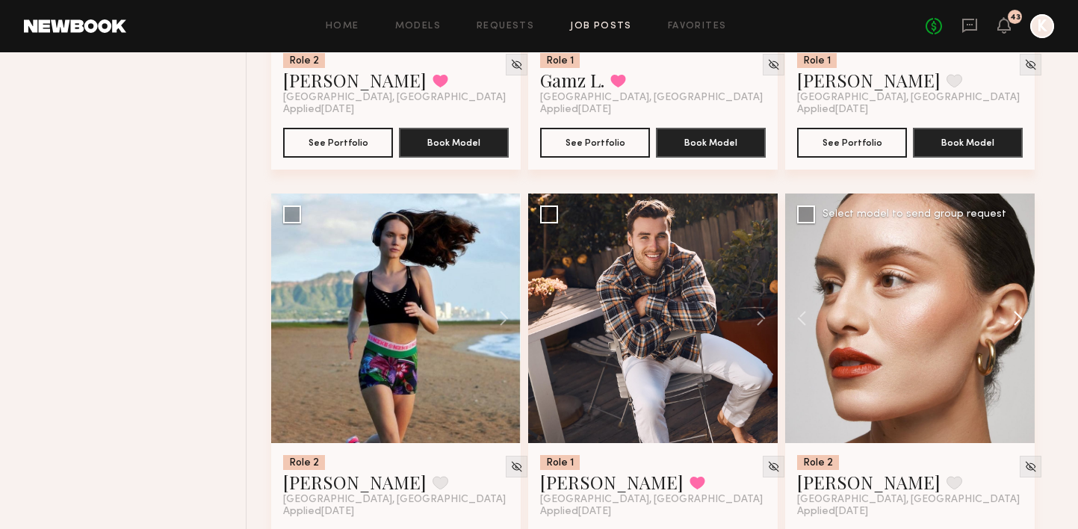
click at [1016, 289] on button at bounding box center [1011, 319] width 48 height 250
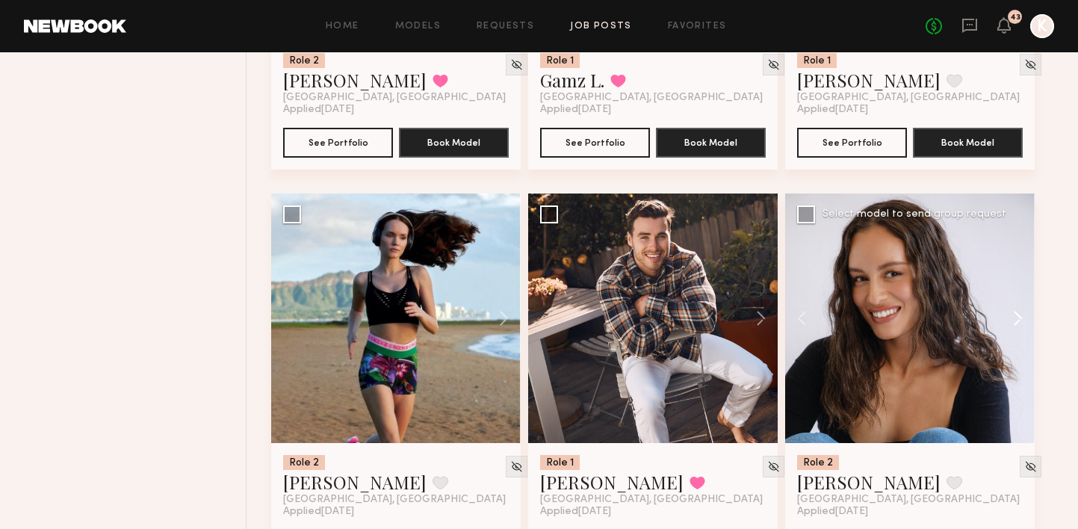
click at [1016, 289] on button at bounding box center [1011, 319] width 48 height 250
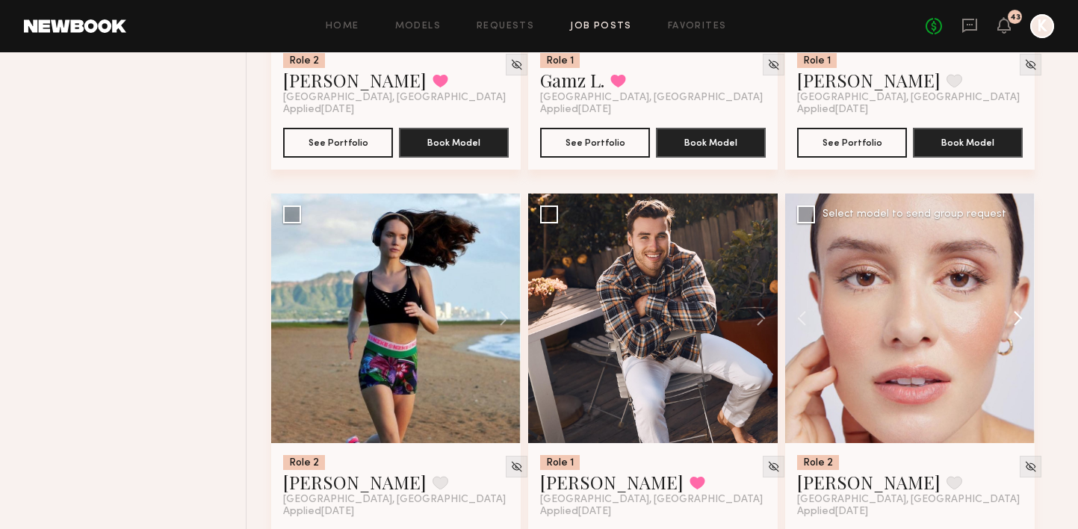
click at [1016, 289] on button at bounding box center [1011, 319] width 48 height 250
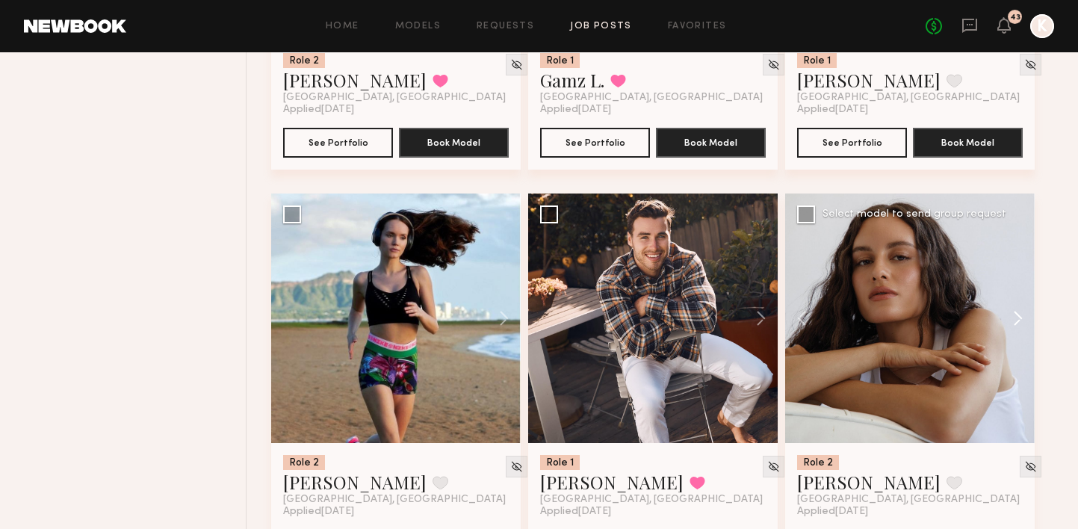
click at [1016, 289] on button at bounding box center [1011, 319] width 48 height 250
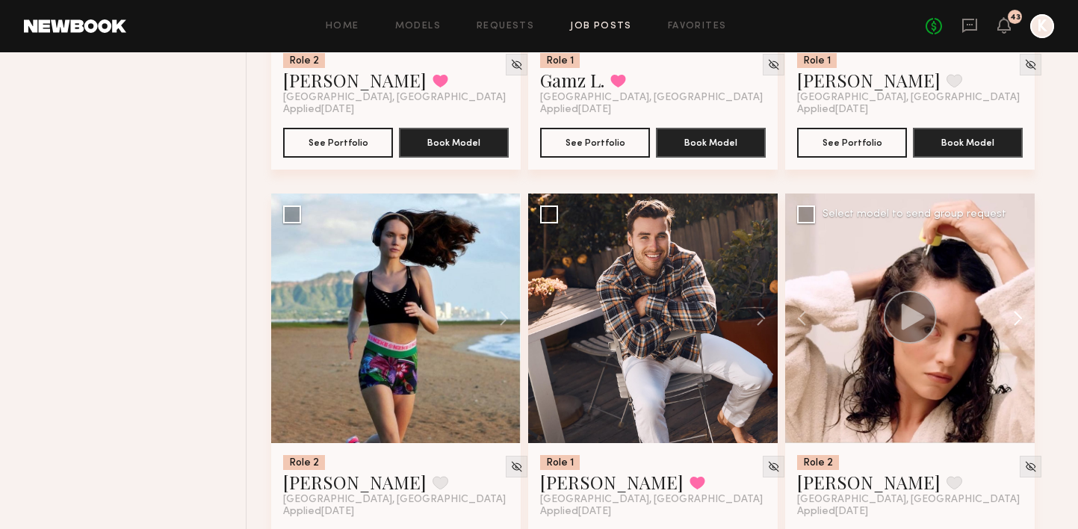
click at [1016, 289] on button at bounding box center [1011, 319] width 48 height 250
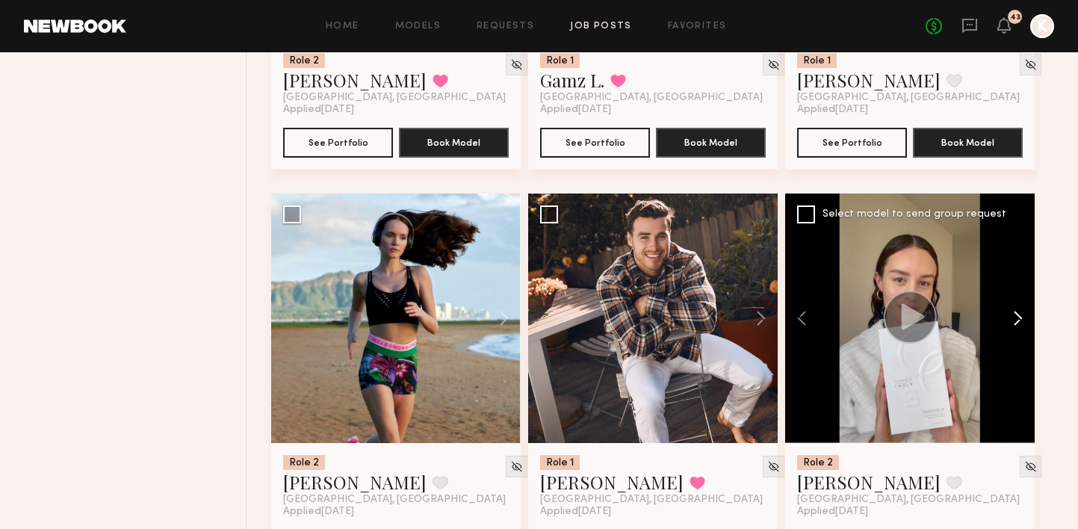
click at [1016, 289] on button at bounding box center [1011, 319] width 48 height 250
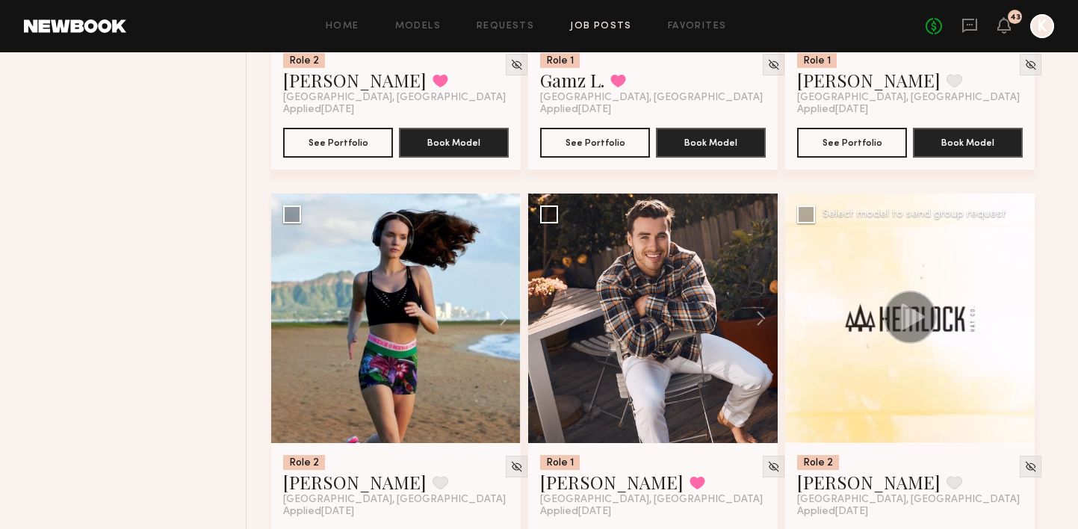
click at [791, 297] on button at bounding box center [809, 319] width 48 height 250
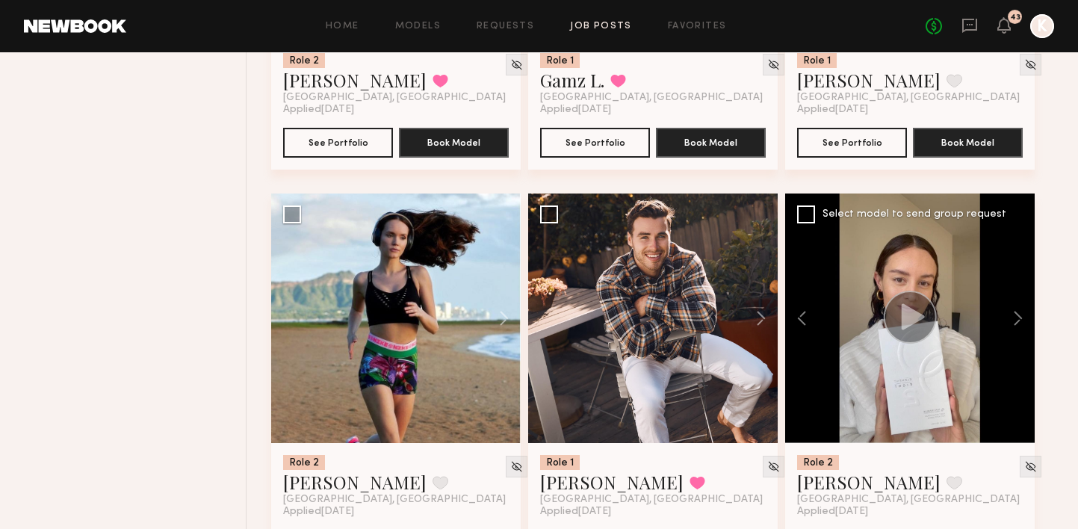
click at [907, 303] on icon at bounding box center [913, 316] width 23 height 26
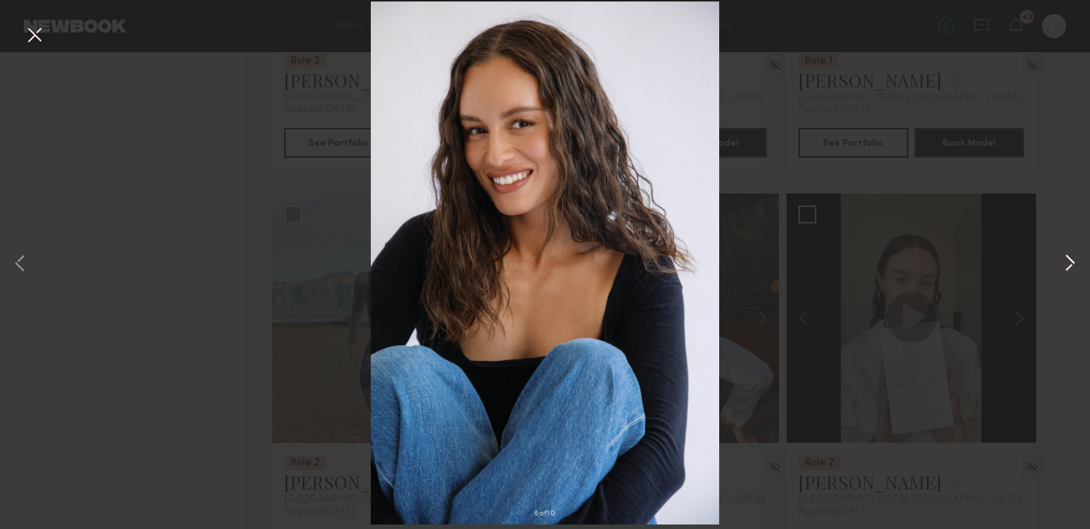
click at [1061, 268] on button at bounding box center [1070, 264] width 18 height 423
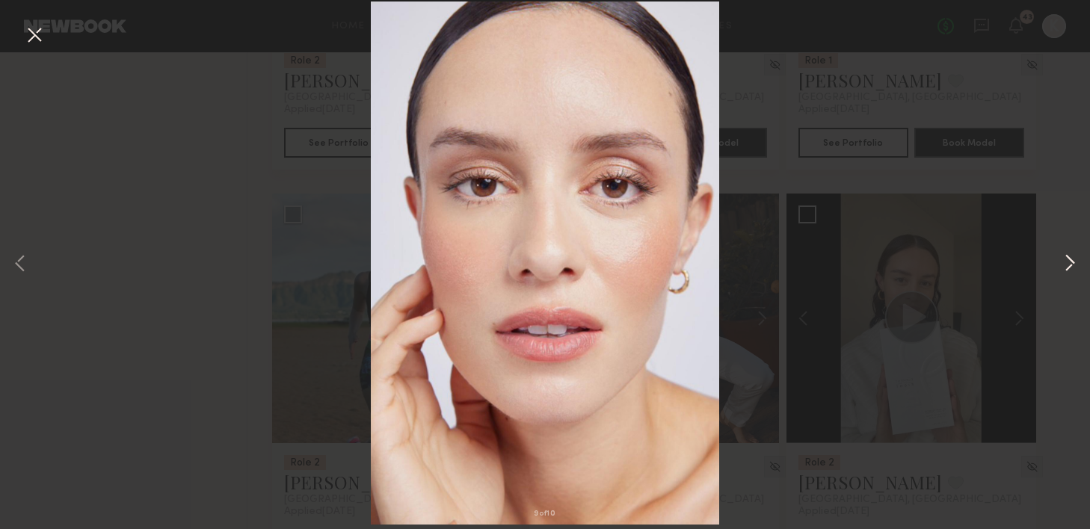
click at [1061, 268] on button at bounding box center [1070, 264] width 18 height 423
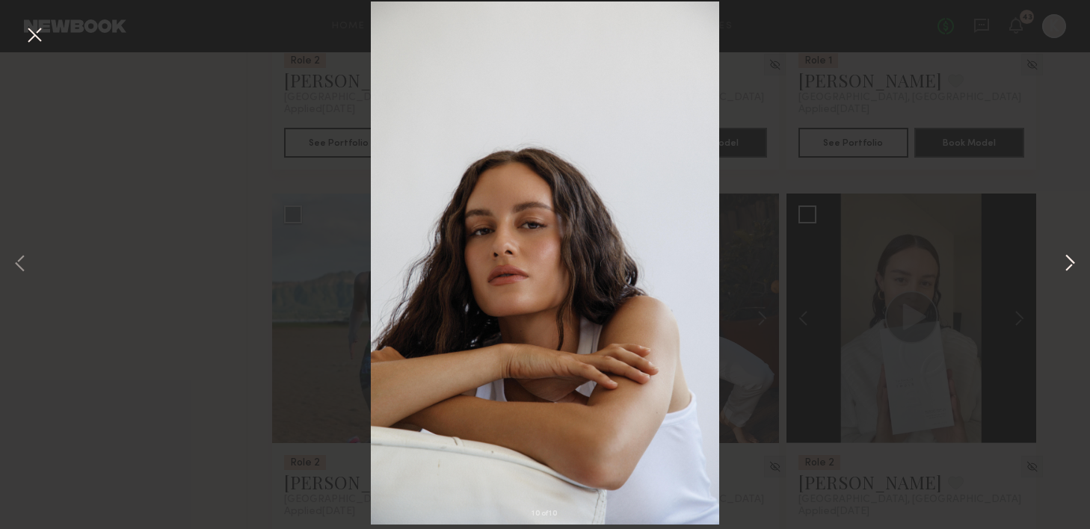
click at [1061, 268] on button at bounding box center [1070, 264] width 18 height 423
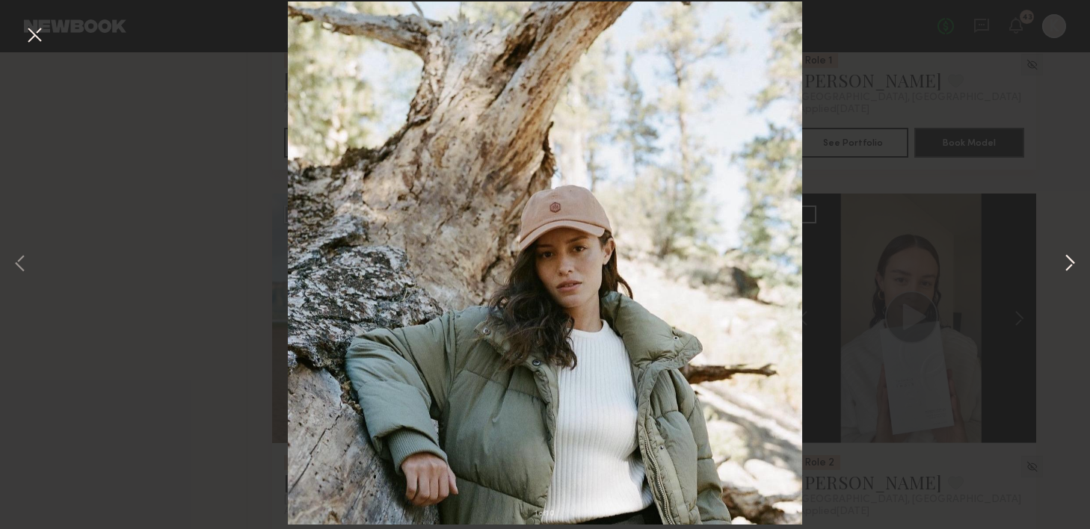
click at [1061, 268] on button at bounding box center [1070, 264] width 18 height 423
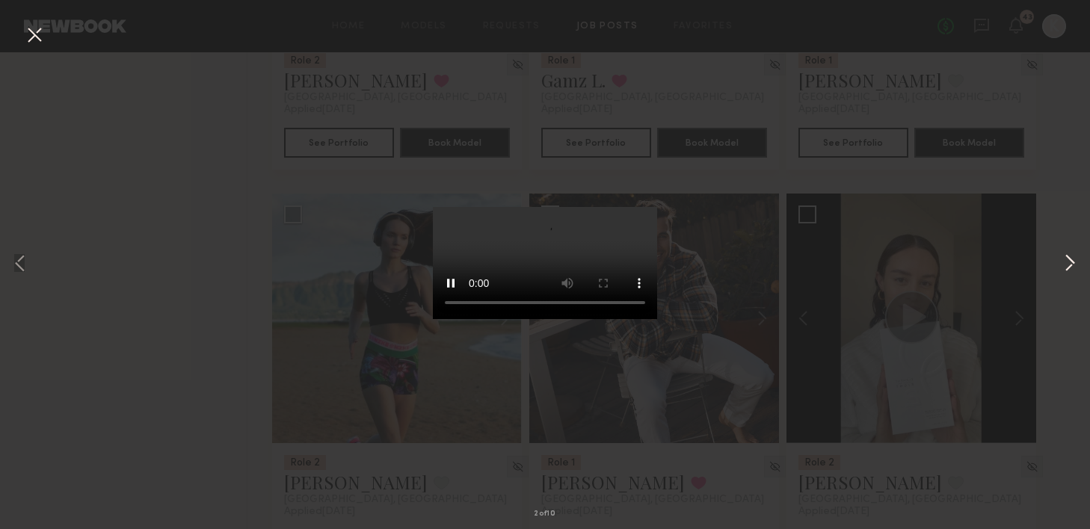
click at [1068, 259] on button at bounding box center [1070, 264] width 18 height 423
click at [179, 192] on div "3 of 10" at bounding box center [545, 264] width 1090 height 529
click at [36, 34] on button at bounding box center [34, 35] width 24 height 27
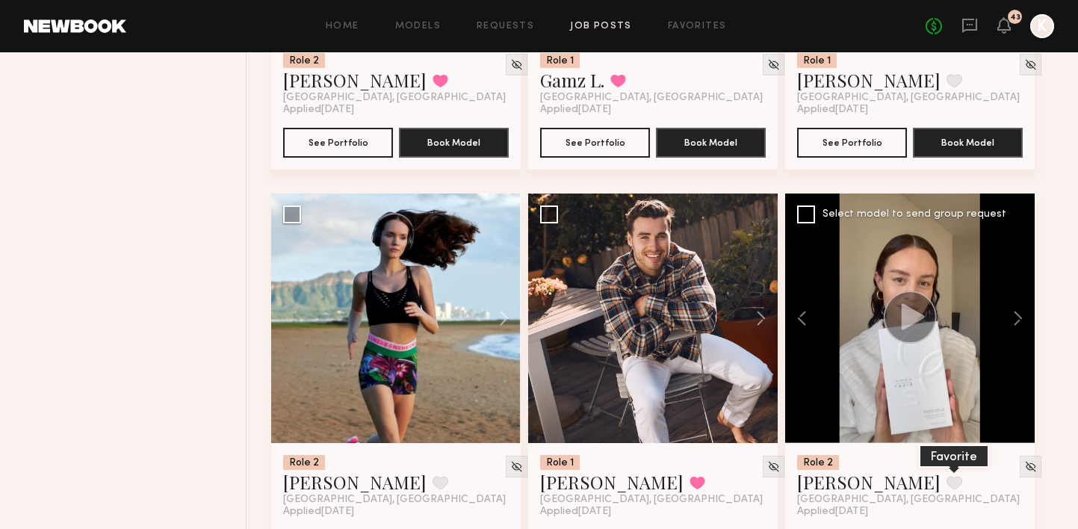
click at [947, 476] on button at bounding box center [955, 482] width 16 height 13
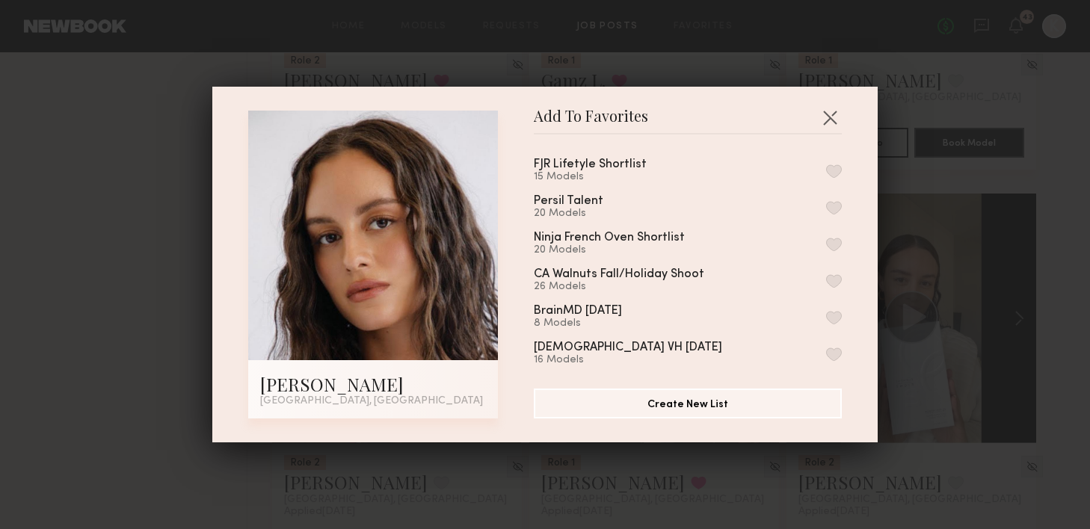
click at [826, 166] on button "button" at bounding box center [834, 170] width 16 height 13
click at [823, 117] on button "button" at bounding box center [830, 117] width 24 height 24
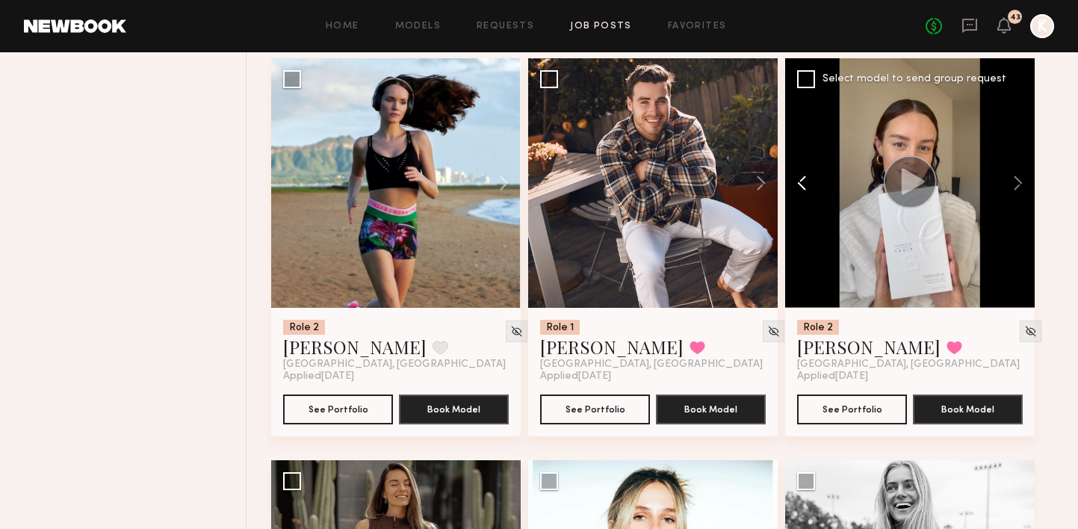
scroll to position [17092, 0]
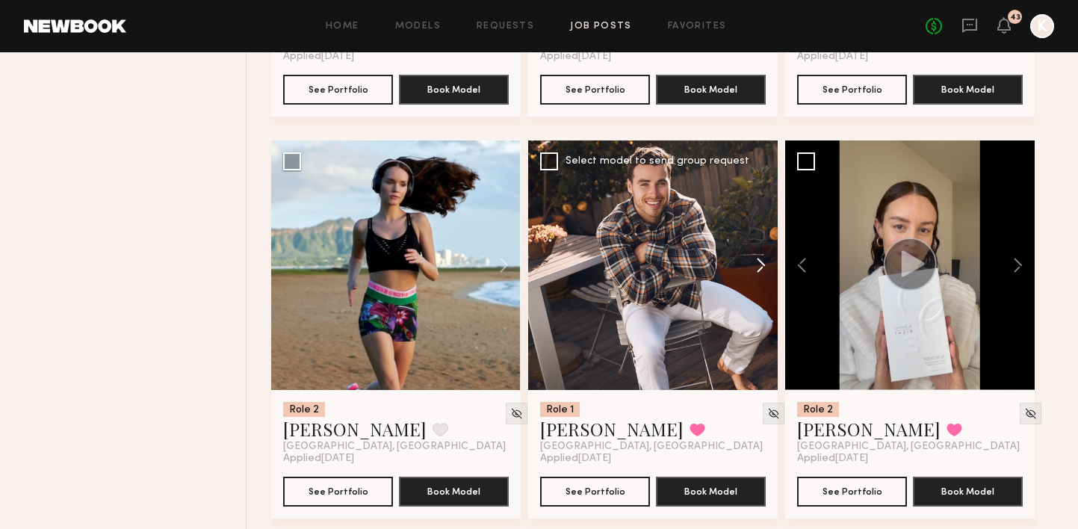
click at [759, 241] on button at bounding box center [754, 266] width 48 height 250
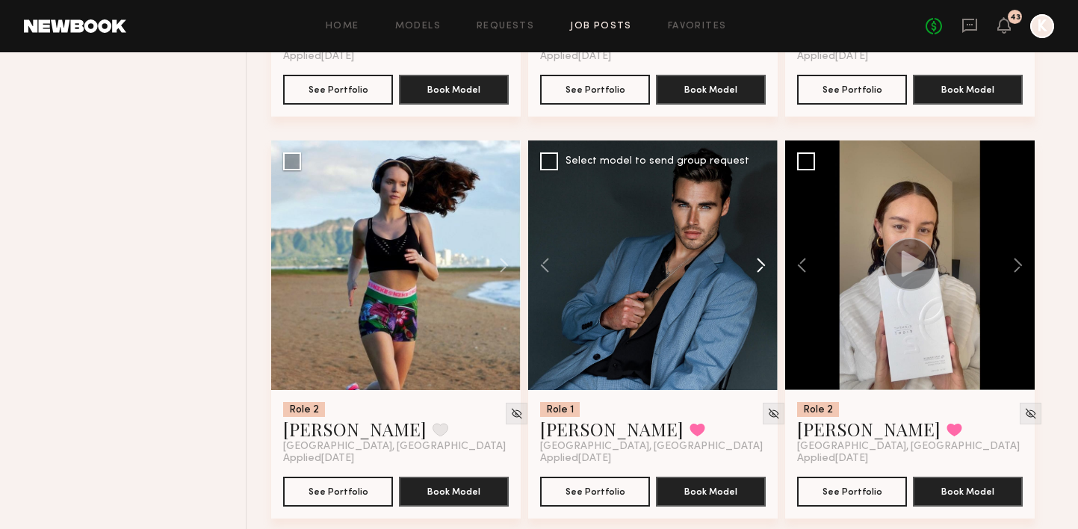
click at [759, 241] on button at bounding box center [754, 266] width 48 height 250
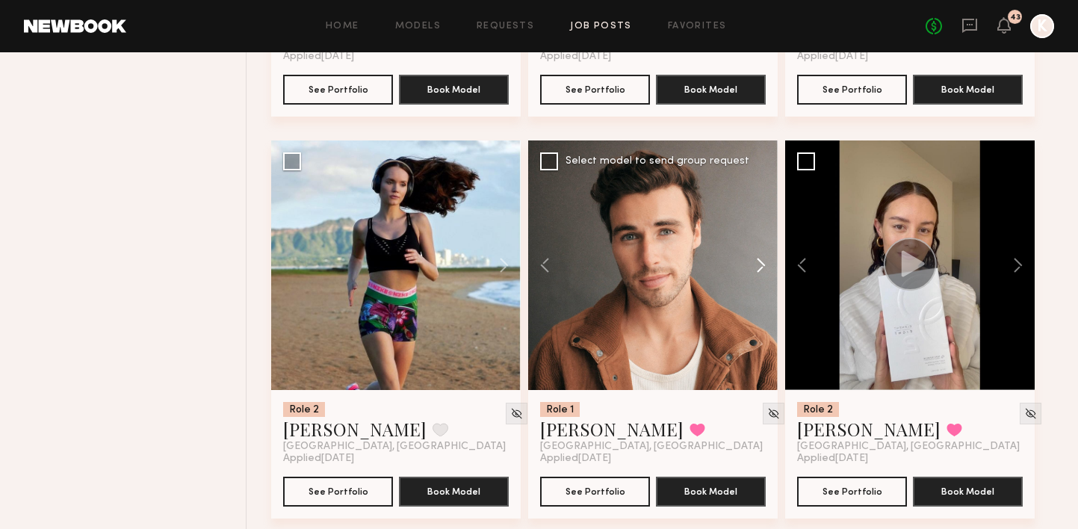
click at [759, 241] on button at bounding box center [754, 266] width 48 height 250
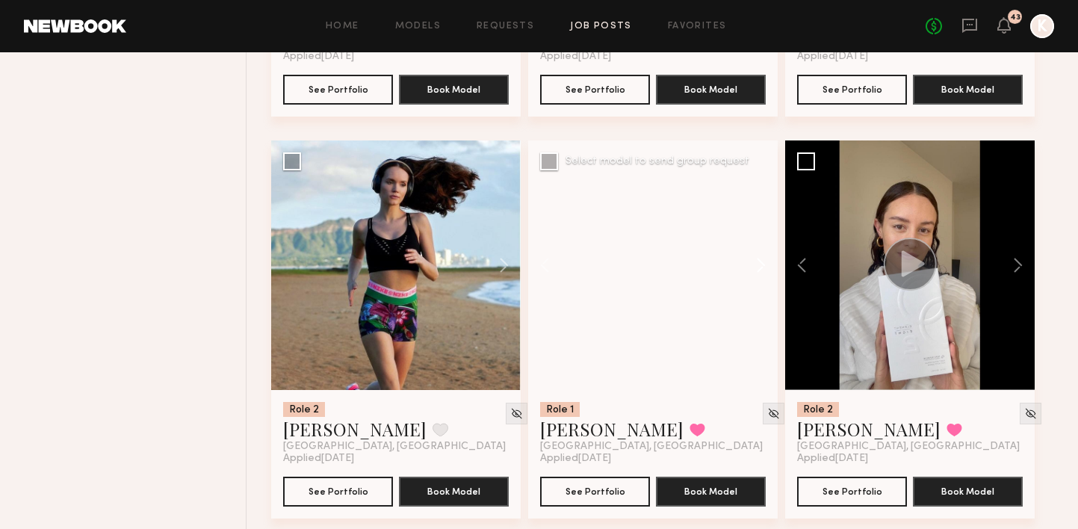
click at [759, 241] on button at bounding box center [754, 266] width 48 height 250
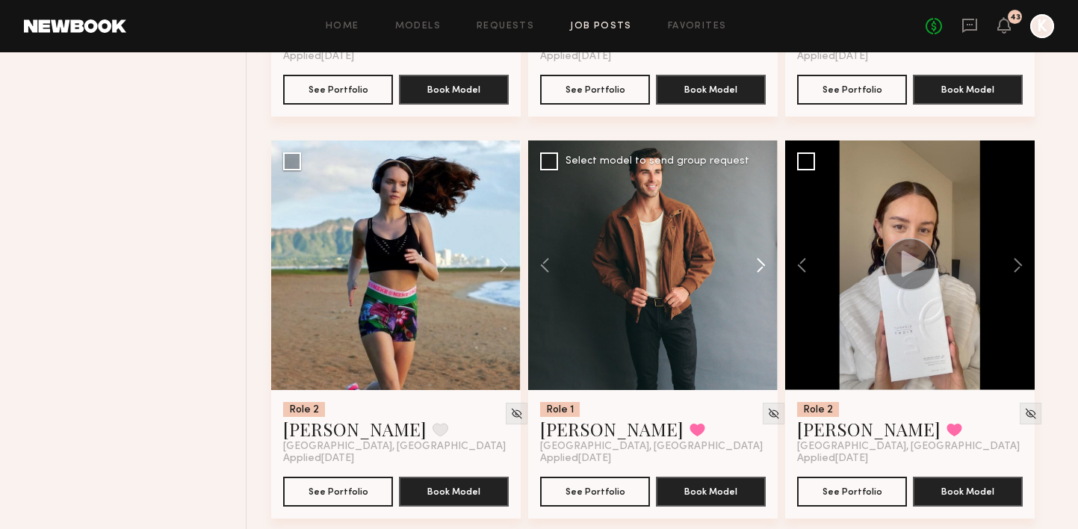
click at [759, 241] on button at bounding box center [754, 266] width 48 height 250
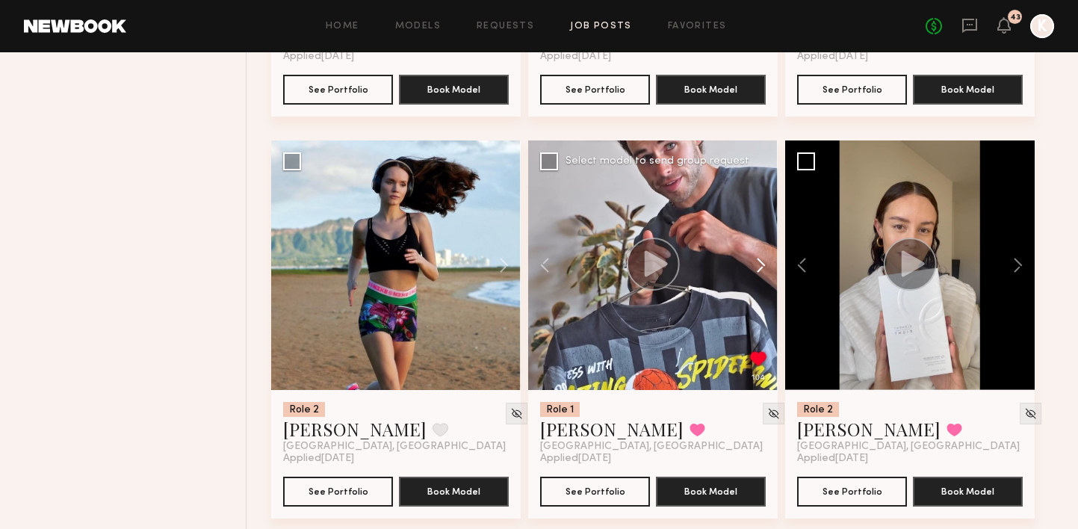
click at [759, 241] on button at bounding box center [754, 266] width 48 height 250
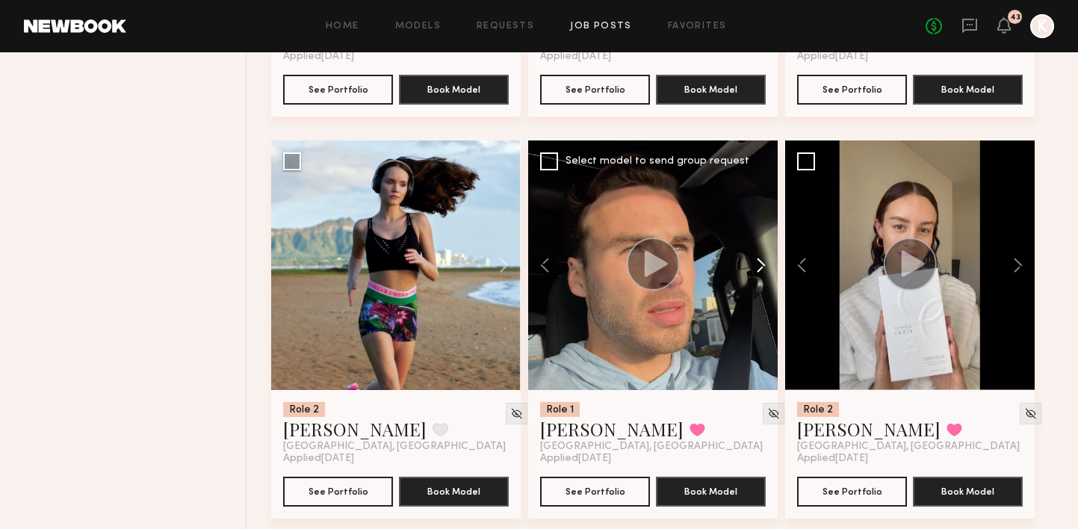
click at [759, 241] on button at bounding box center [754, 266] width 48 height 250
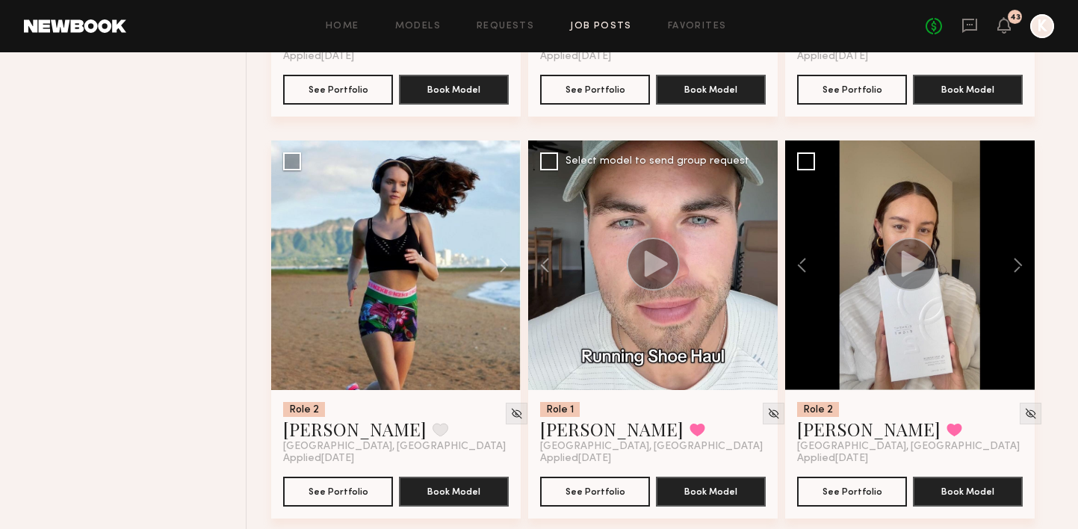
click at [759, 241] on div at bounding box center [653, 266] width 250 height 250
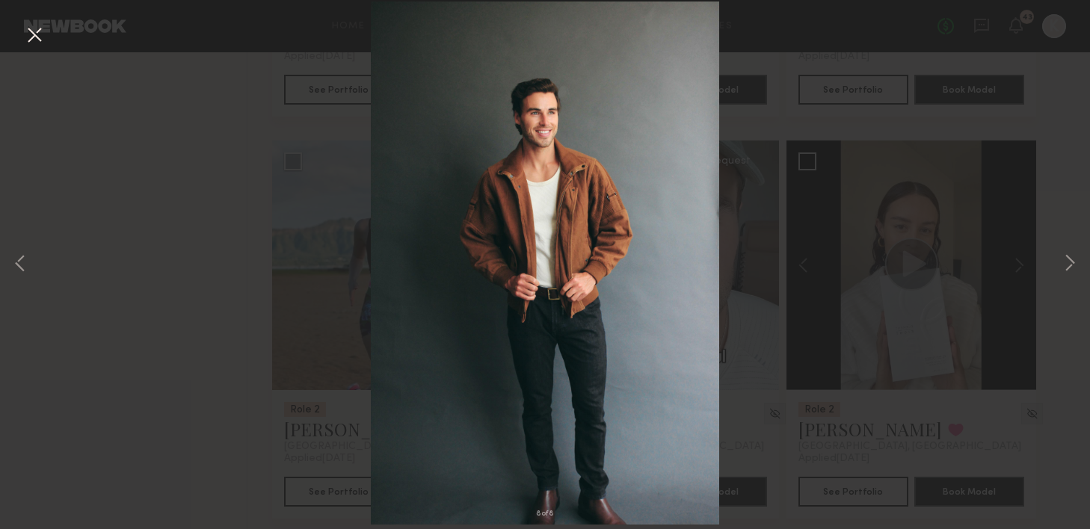
click at [34, 25] on button at bounding box center [34, 35] width 24 height 27
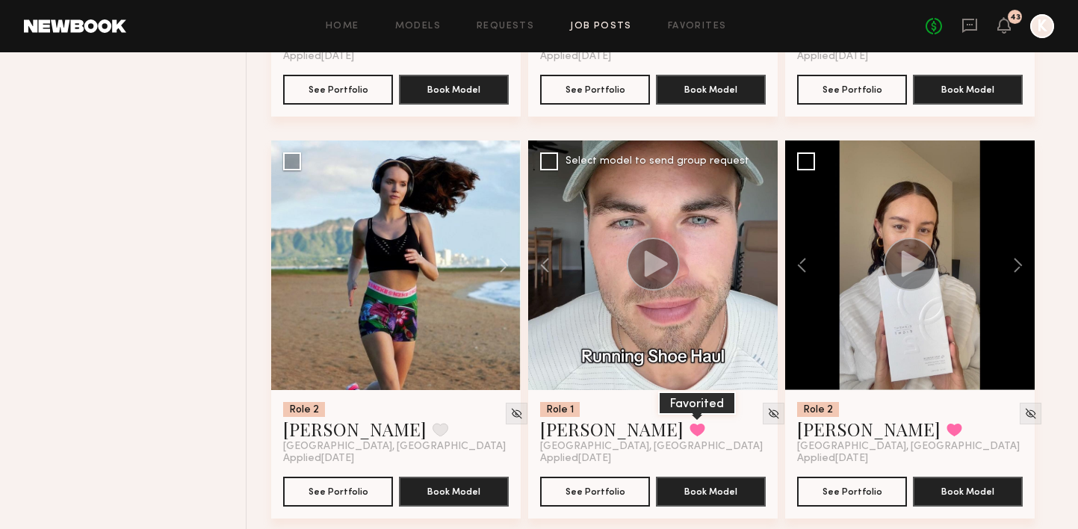
click at [690, 423] on button at bounding box center [698, 429] width 16 height 13
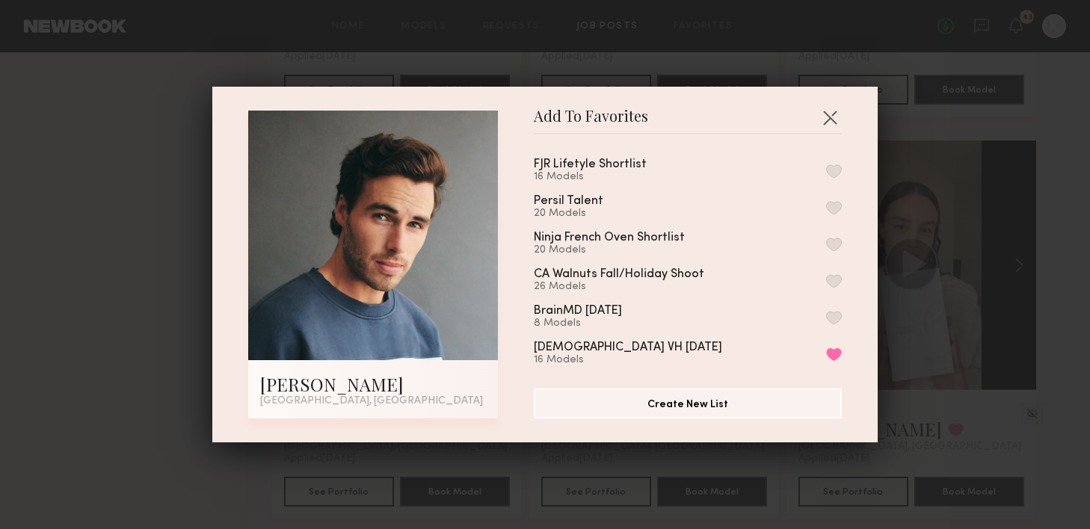
click at [826, 170] on button "button" at bounding box center [834, 170] width 16 height 13
click at [824, 120] on button "button" at bounding box center [830, 117] width 24 height 24
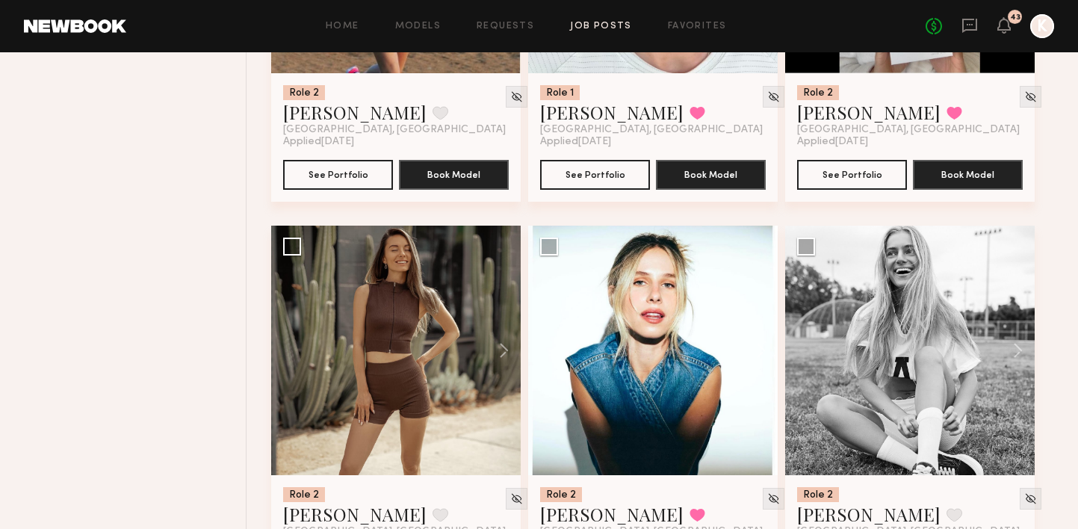
scroll to position [17487, 0]
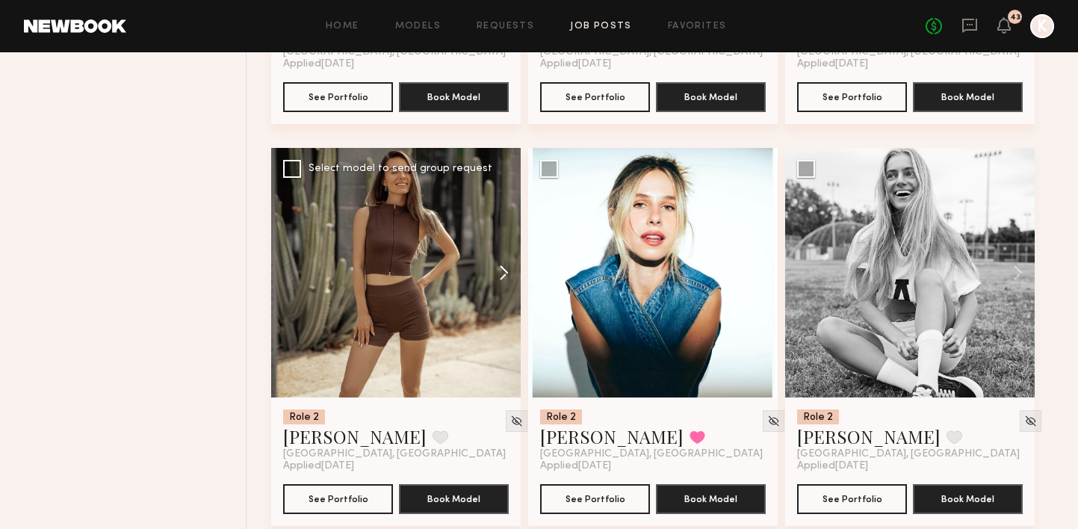
click at [512, 247] on button at bounding box center [497, 273] width 48 height 250
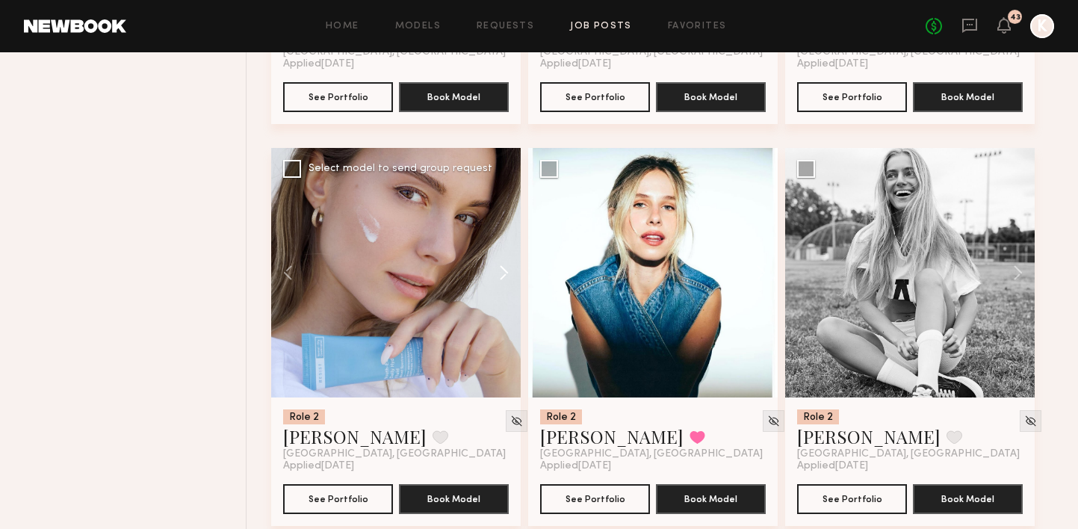
click at [512, 247] on button at bounding box center [497, 273] width 48 height 250
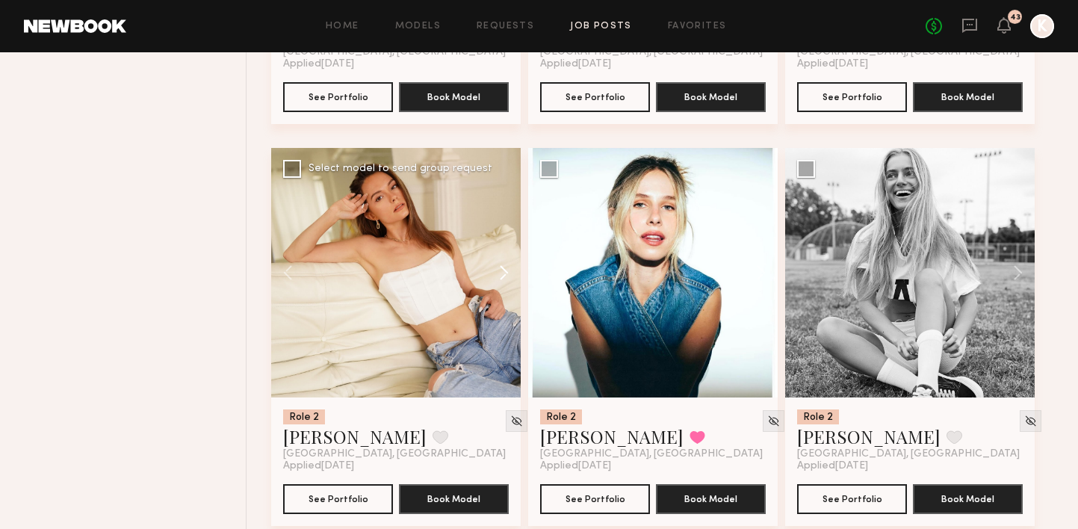
click at [512, 247] on button at bounding box center [497, 273] width 48 height 250
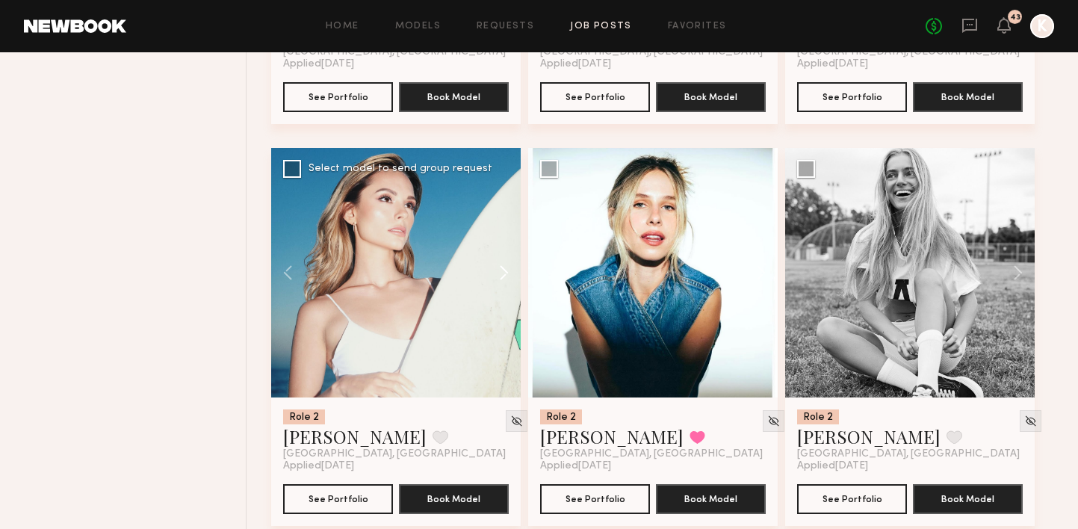
click at [512, 247] on button at bounding box center [497, 273] width 48 height 250
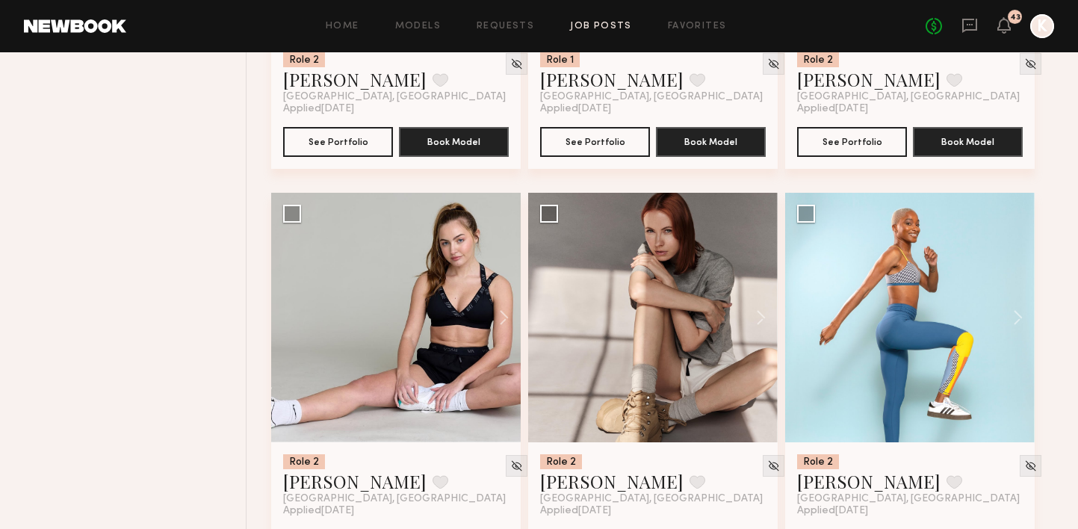
scroll to position [0, 0]
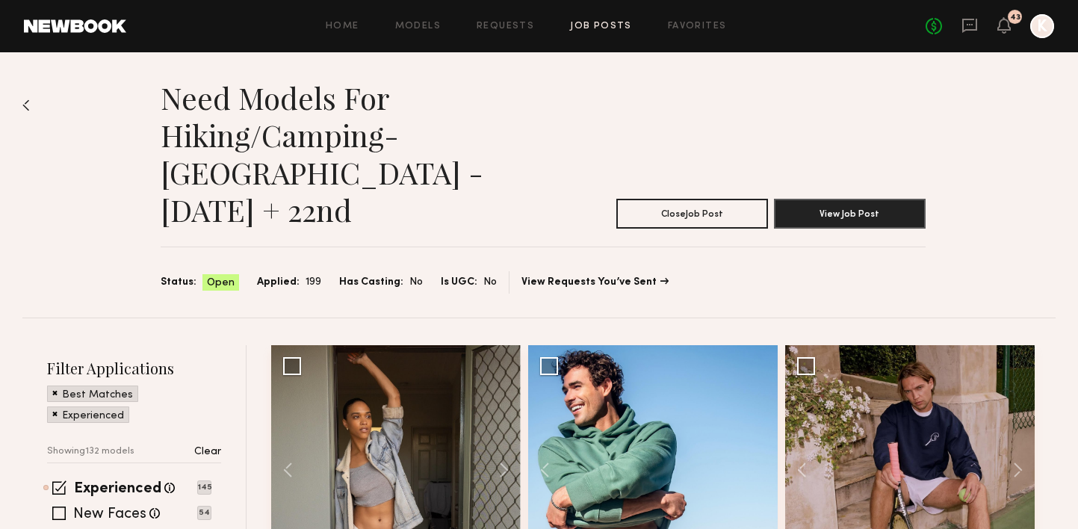
click at [592, 28] on link "Job Posts" at bounding box center [601, 27] width 62 height 10
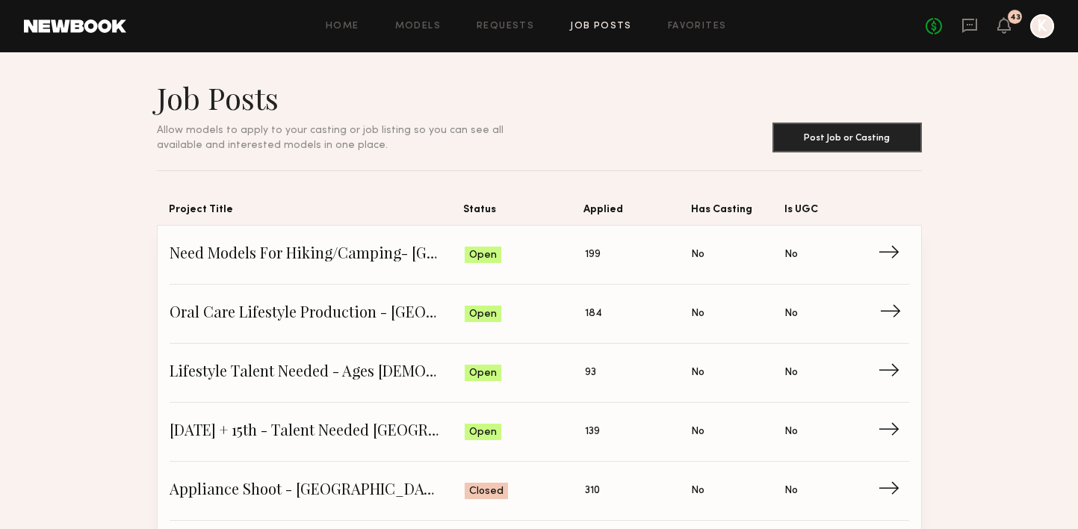
click at [368, 320] on span "Oral Care Lifestyle Production - [GEOGRAPHIC_DATA]" at bounding box center [318, 314] width 296 height 22
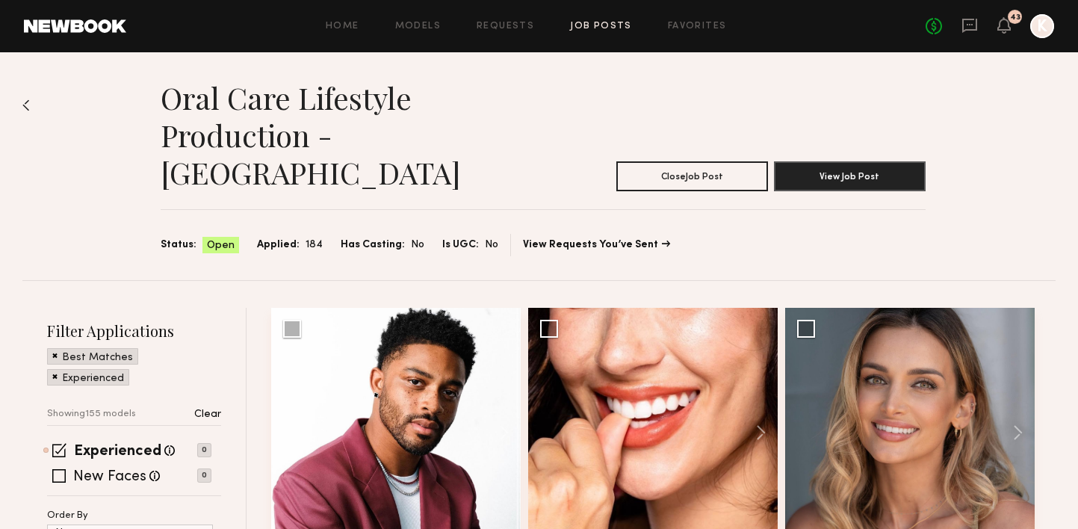
scroll to position [110, 0]
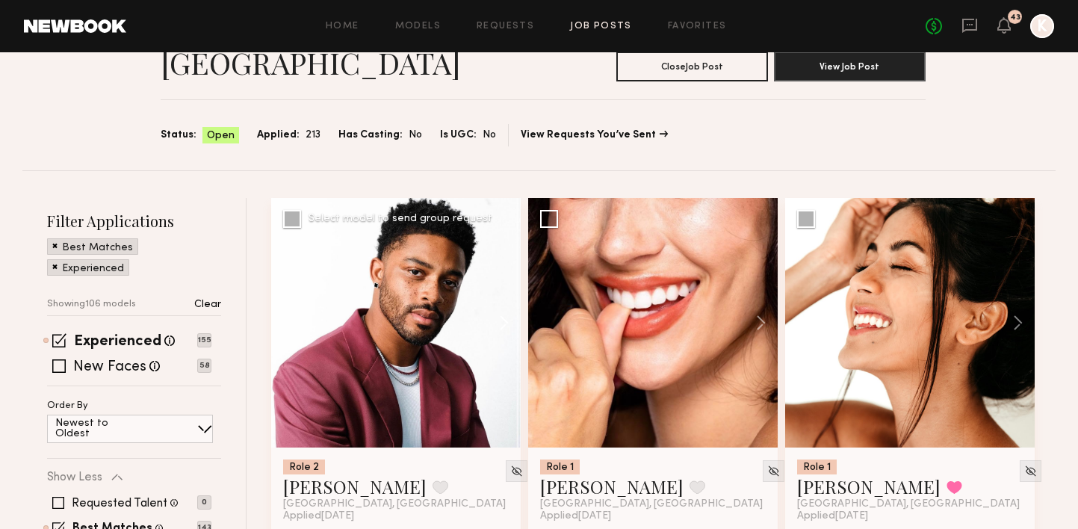
click at [505, 275] on button at bounding box center [497, 323] width 48 height 250
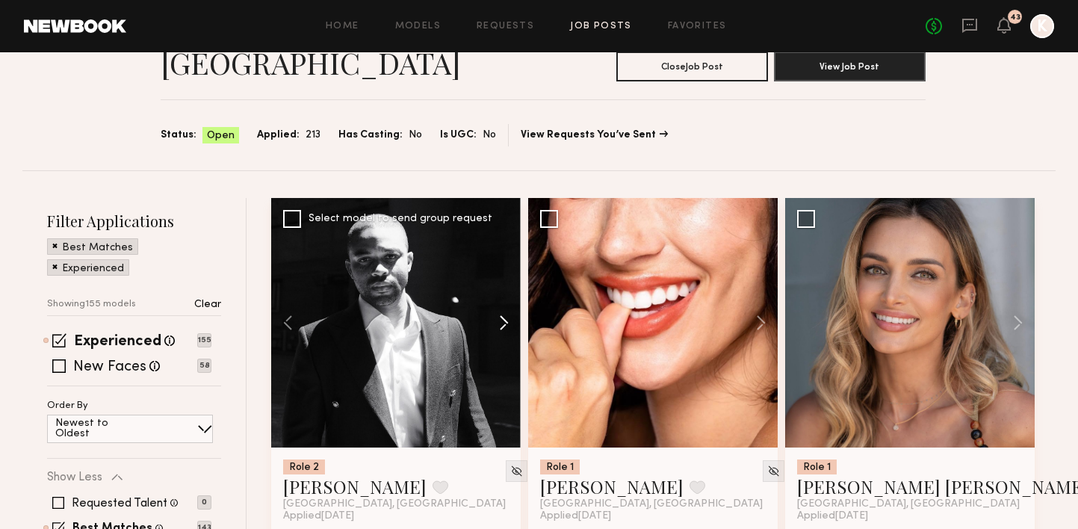
click at [505, 275] on button at bounding box center [497, 323] width 48 height 250
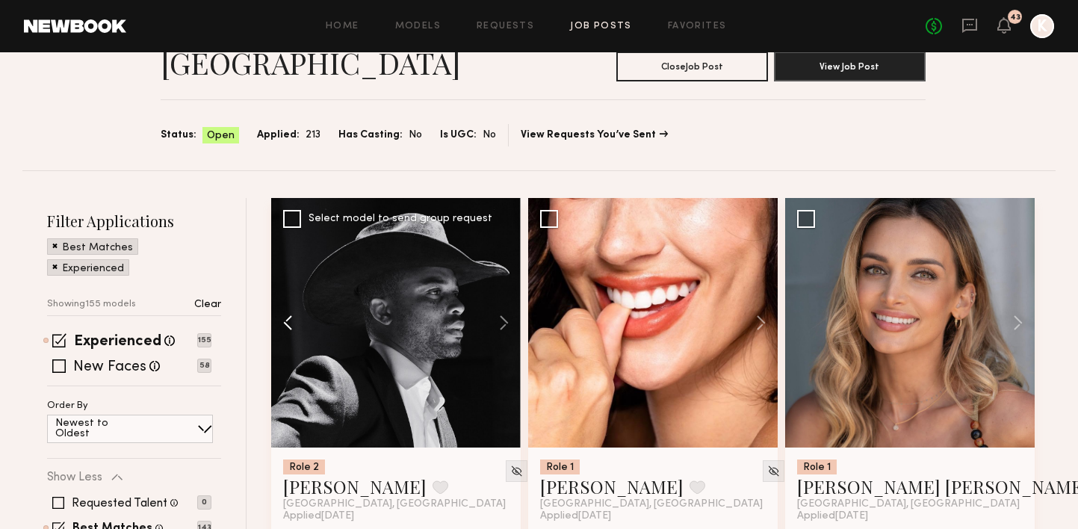
click at [287, 284] on button at bounding box center [295, 323] width 48 height 250
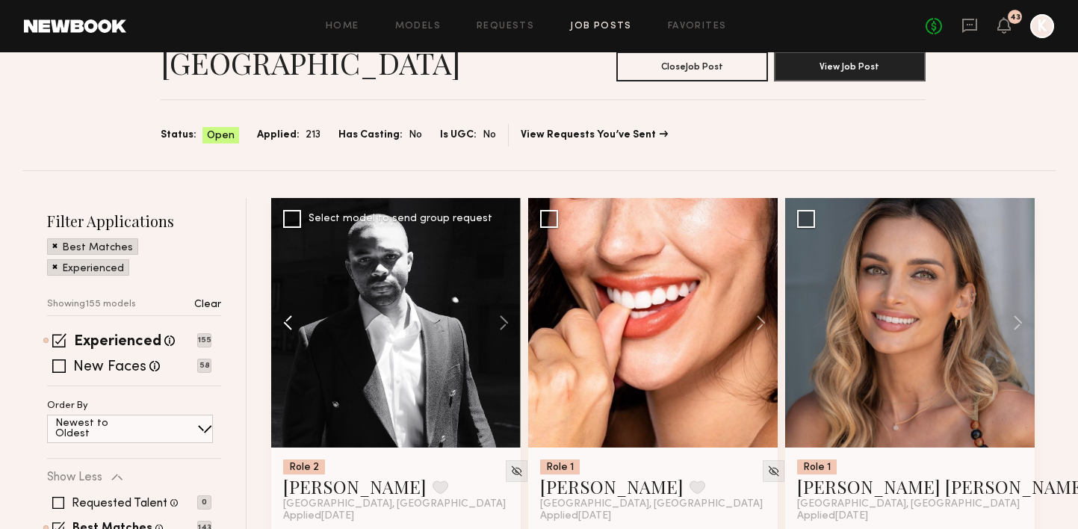
click at [287, 284] on button at bounding box center [295, 323] width 48 height 250
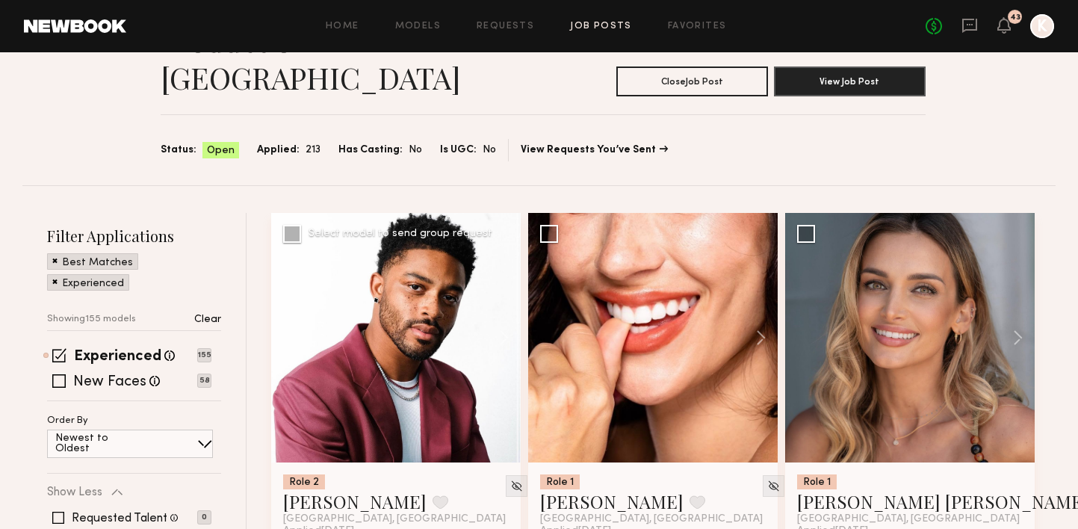
scroll to position [109, 0]
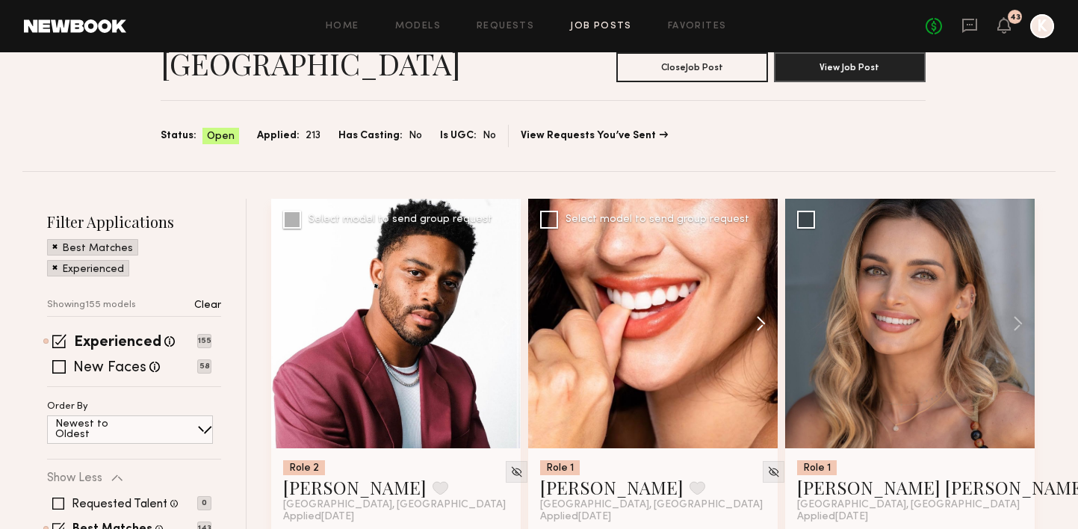
click at [750, 283] on button at bounding box center [754, 324] width 48 height 250
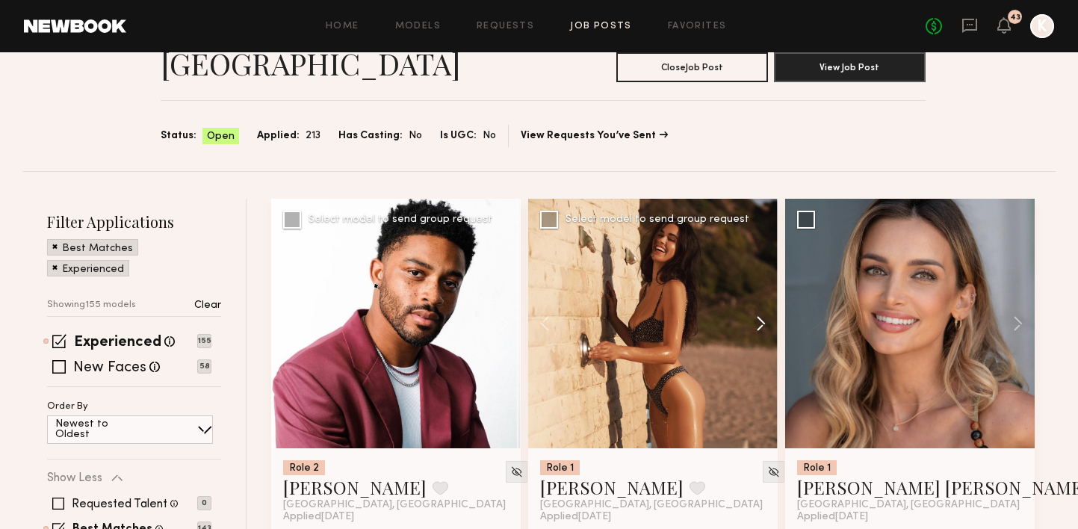
click at [750, 283] on button at bounding box center [754, 324] width 48 height 250
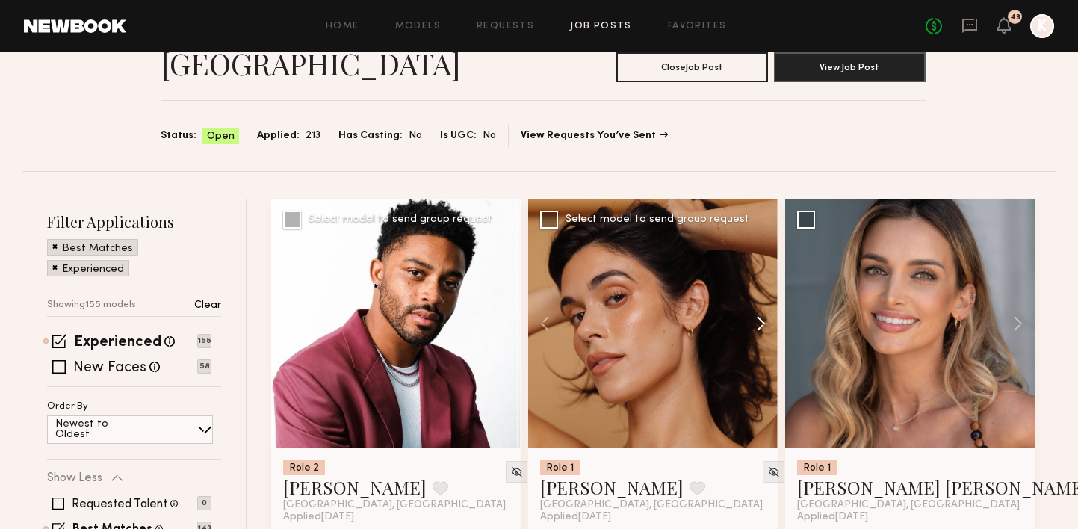
click at [750, 283] on button at bounding box center [754, 324] width 48 height 250
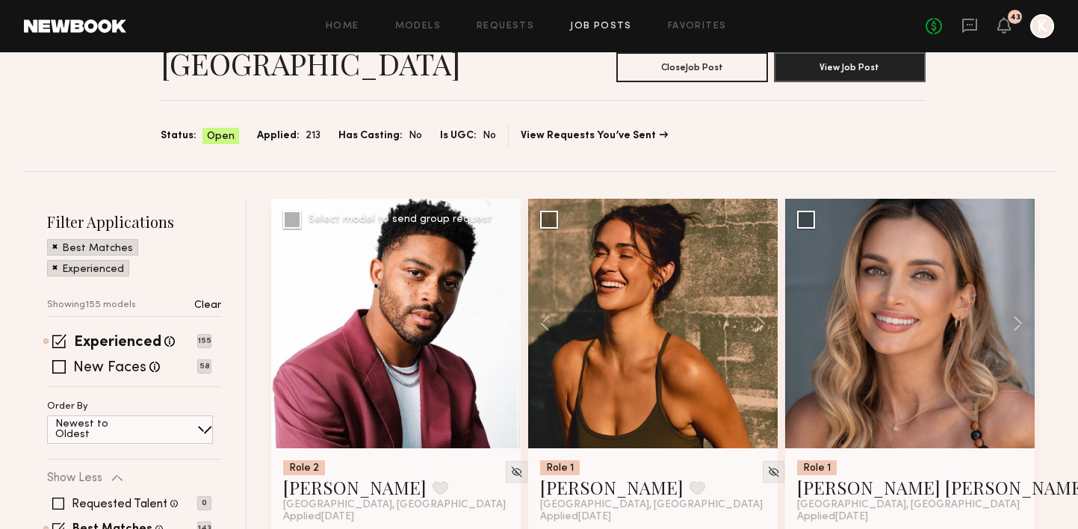
click at [493, 280] on button at bounding box center [497, 324] width 48 height 250
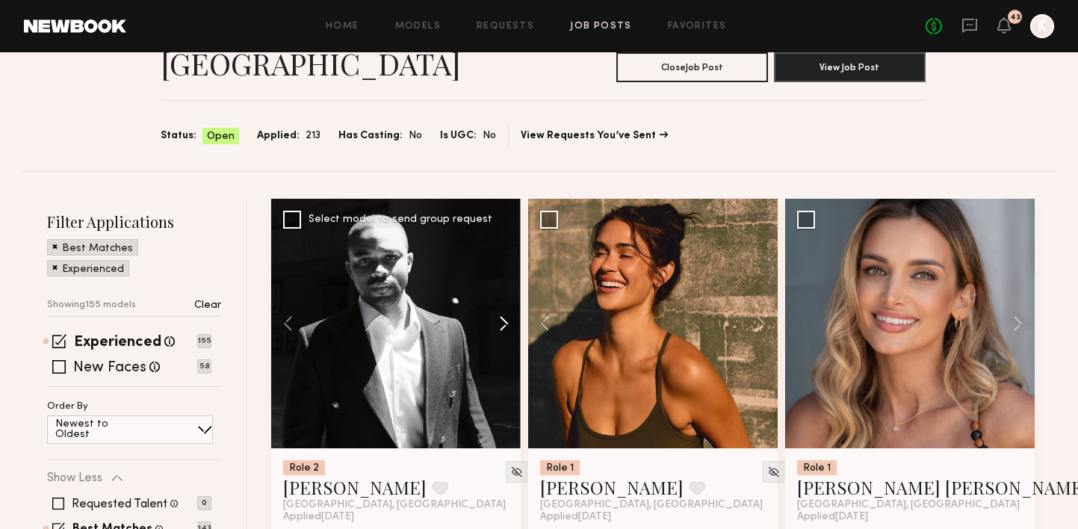
click at [493, 280] on button at bounding box center [497, 324] width 48 height 250
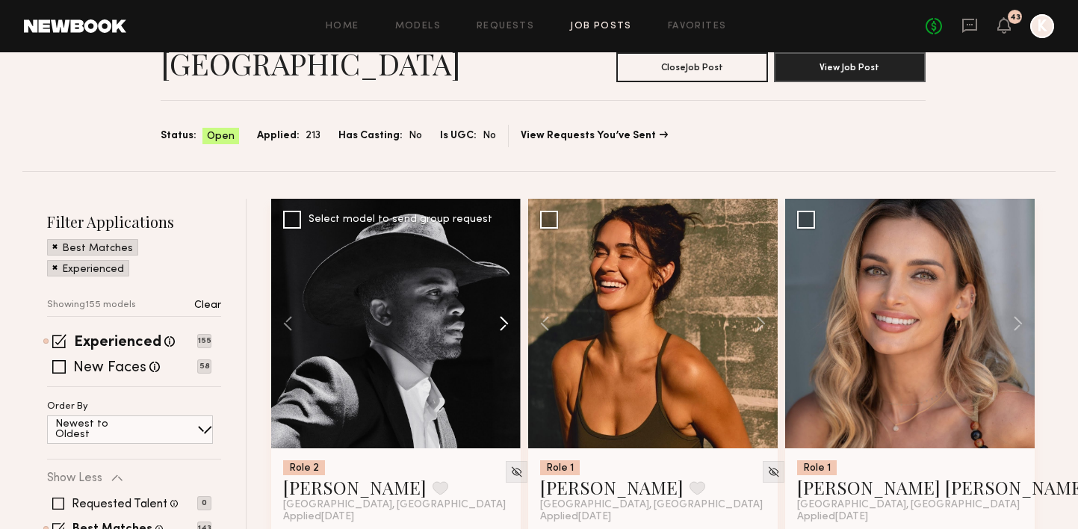
click at [493, 280] on button at bounding box center [497, 324] width 48 height 250
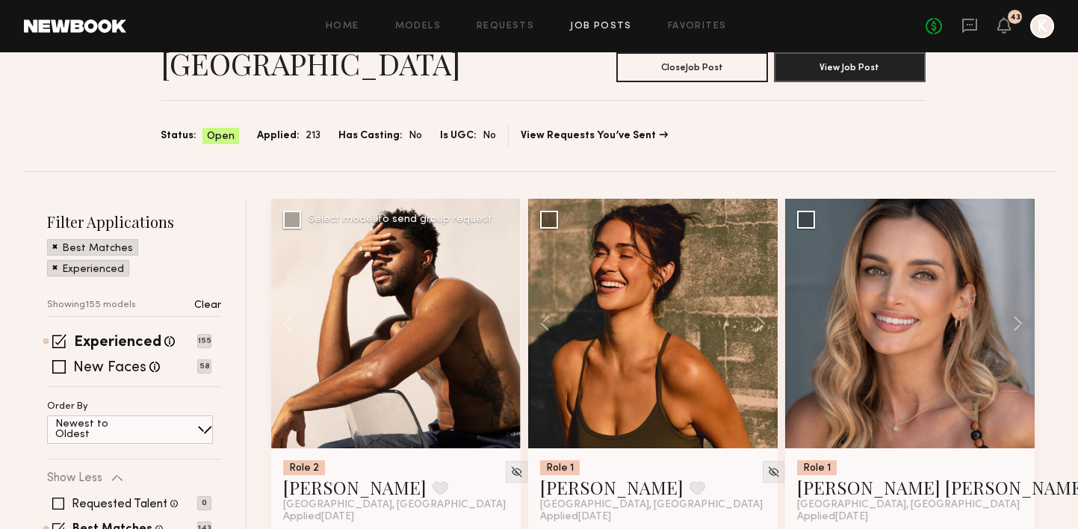
click at [493, 280] on div at bounding box center [396, 324] width 250 height 250
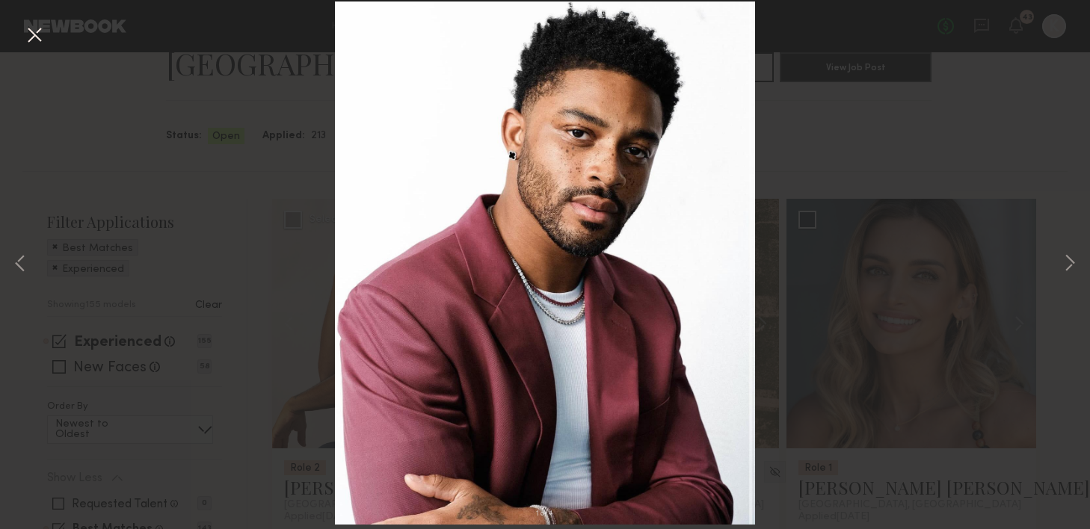
click at [42, 38] on button at bounding box center [34, 35] width 24 height 27
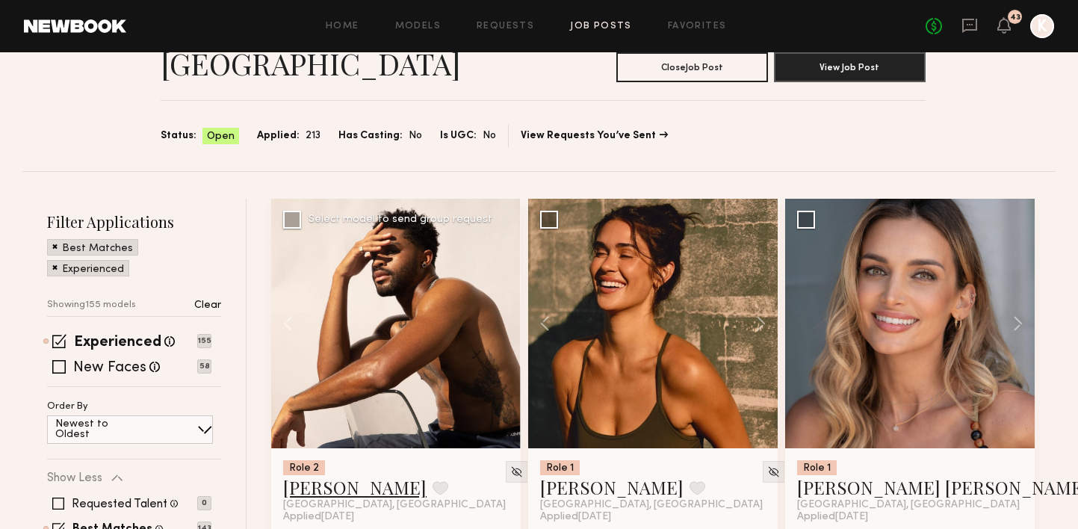
click at [336, 475] on link "Michael A." at bounding box center [354, 487] width 143 height 24
click at [433, 481] on button at bounding box center [441, 487] width 16 height 13
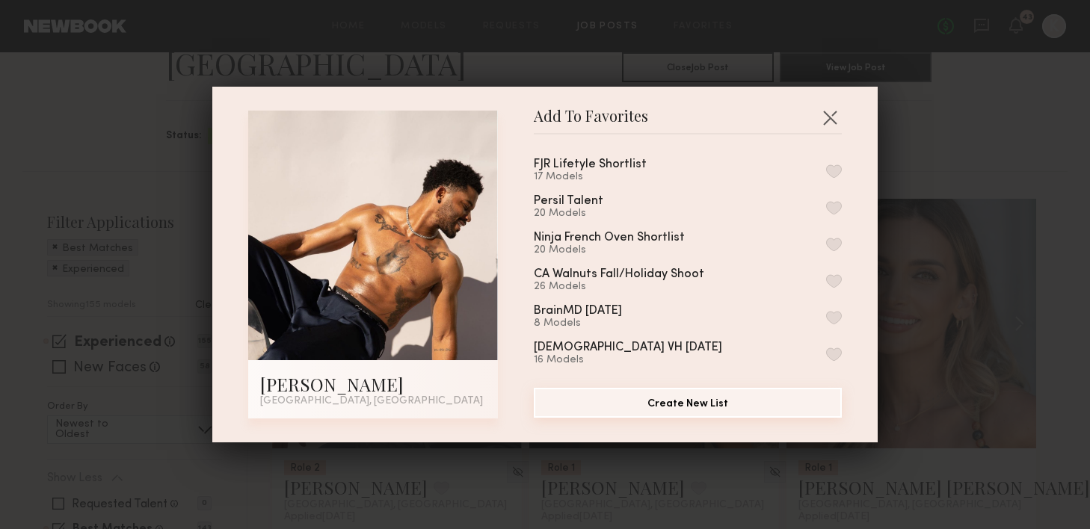
click at [649, 415] on button "Create New List" at bounding box center [688, 403] width 308 height 30
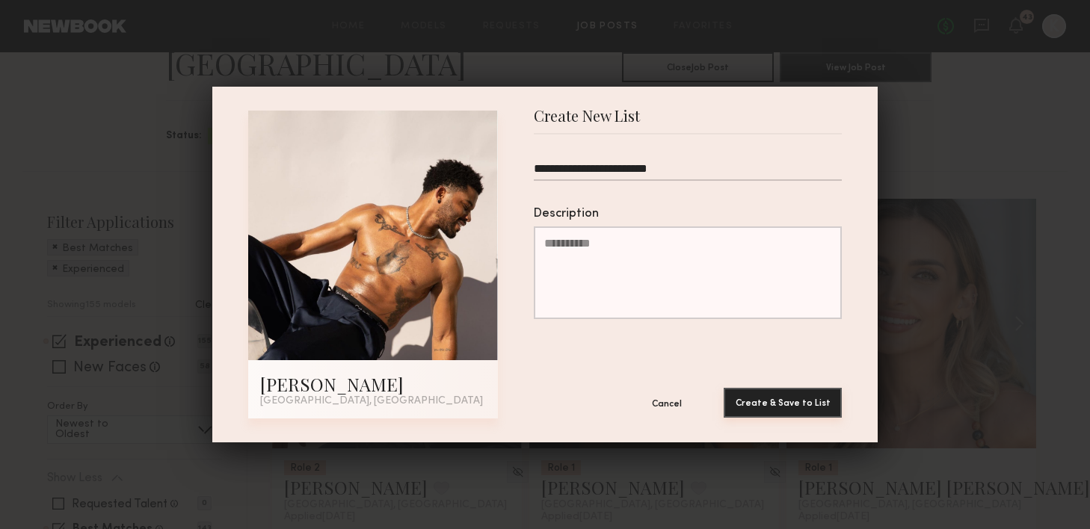
type input "**********"
click at [798, 404] on button "Create & Save to List" at bounding box center [782, 403] width 118 height 30
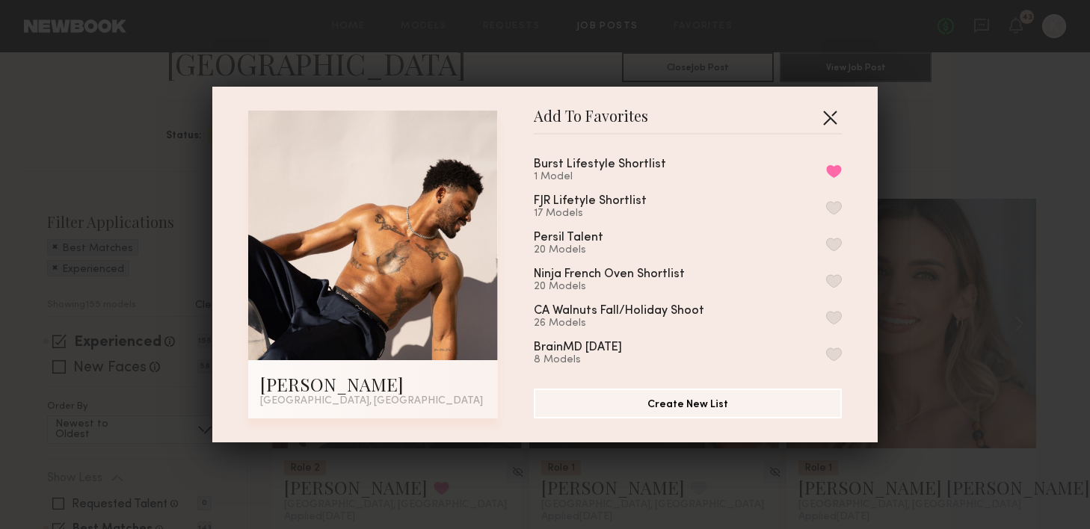
click at [824, 112] on button "button" at bounding box center [830, 117] width 24 height 24
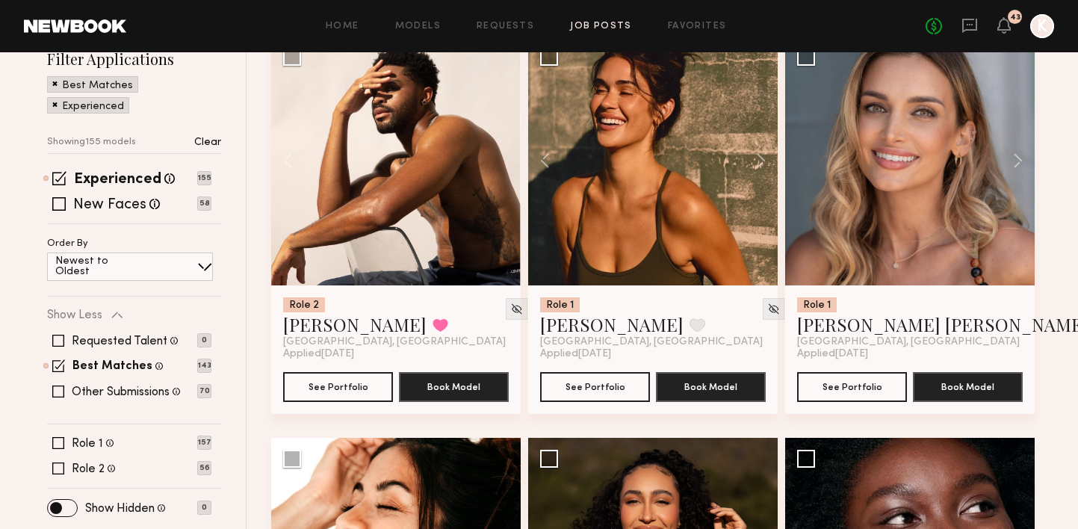
scroll to position [519, 0]
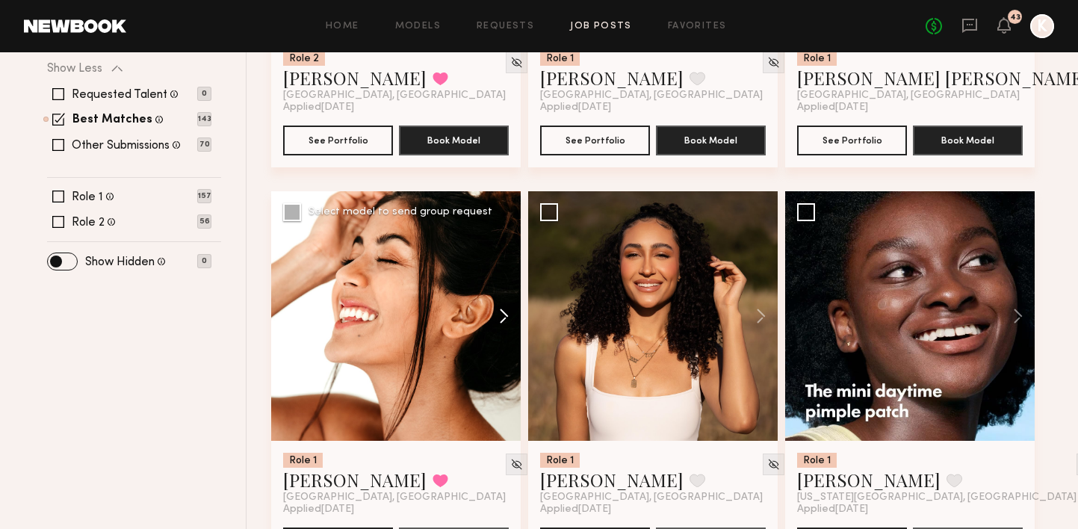
click at [502, 278] on button at bounding box center [497, 316] width 48 height 250
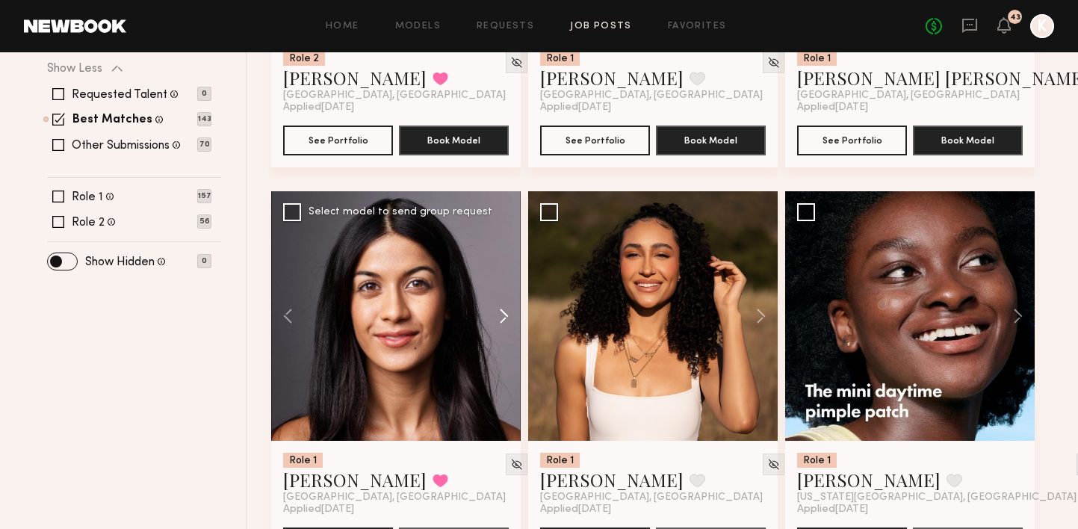
click at [502, 278] on button at bounding box center [497, 316] width 48 height 250
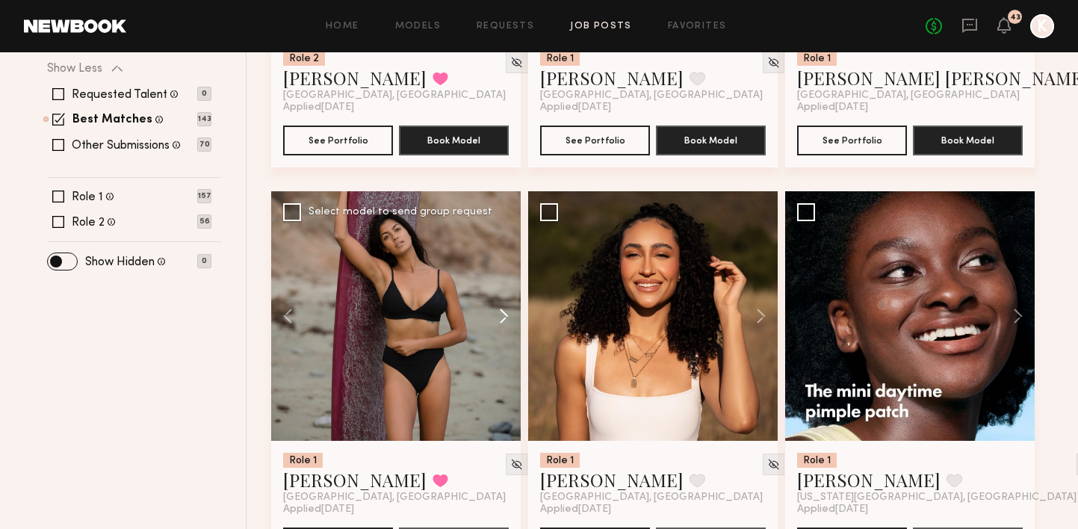
click at [502, 278] on button at bounding box center [497, 316] width 48 height 250
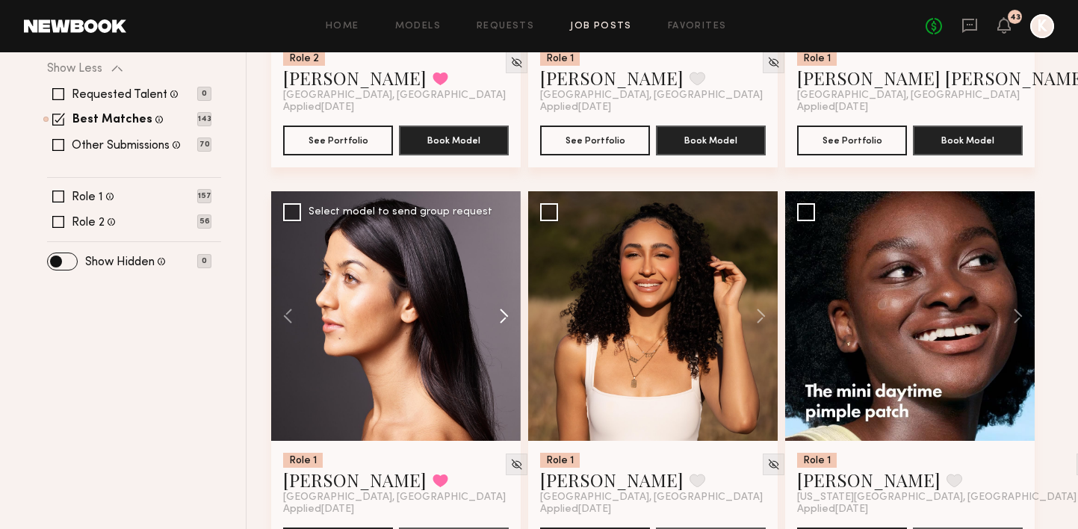
click at [502, 278] on button at bounding box center [497, 316] width 48 height 250
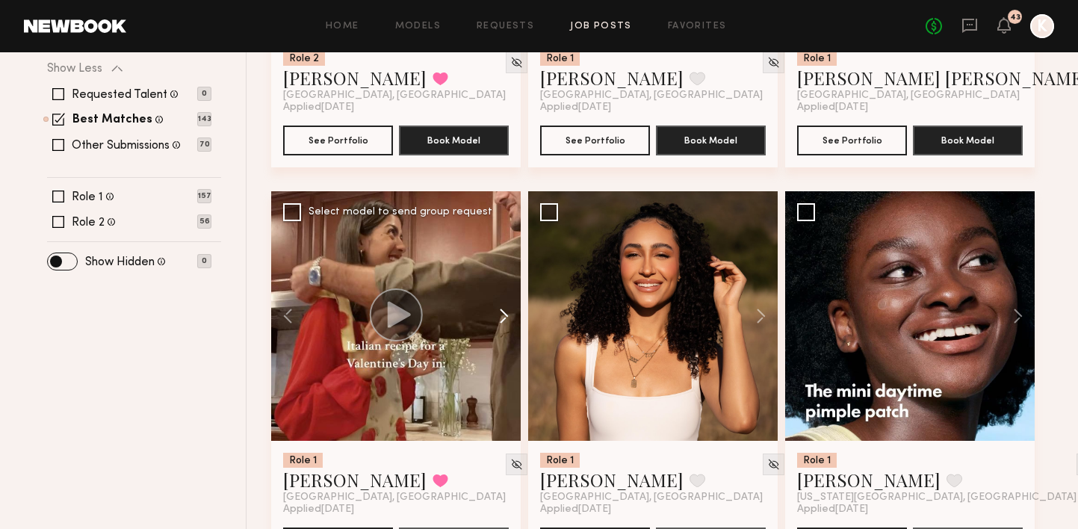
click at [502, 278] on button at bounding box center [497, 316] width 48 height 250
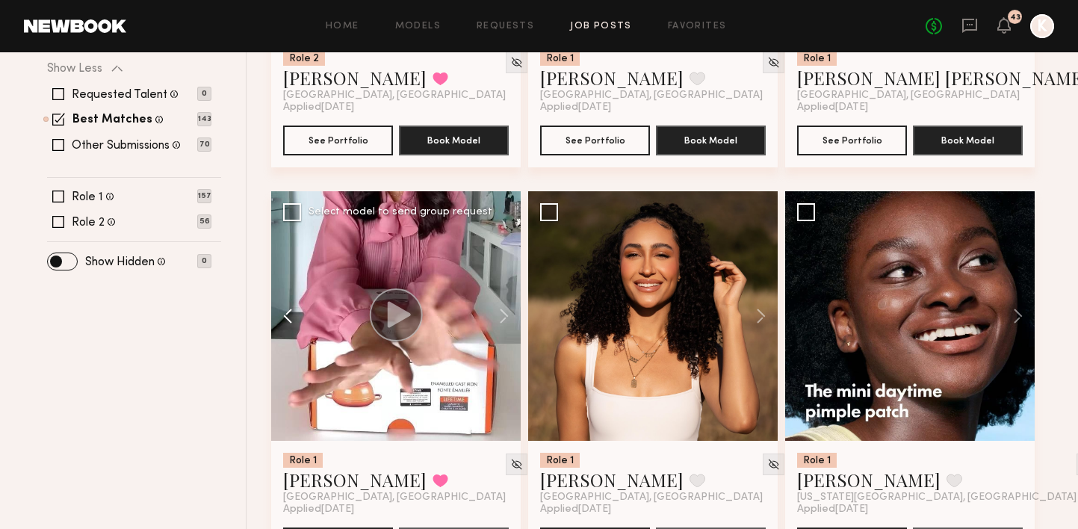
click at [291, 277] on button at bounding box center [295, 316] width 48 height 250
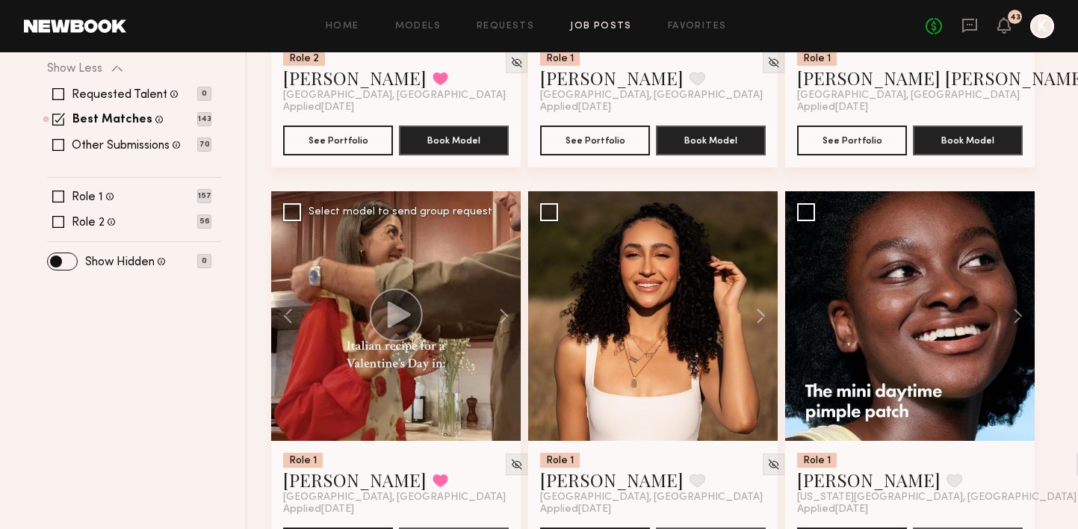
click at [388, 301] on icon at bounding box center [399, 314] width 23 height 26
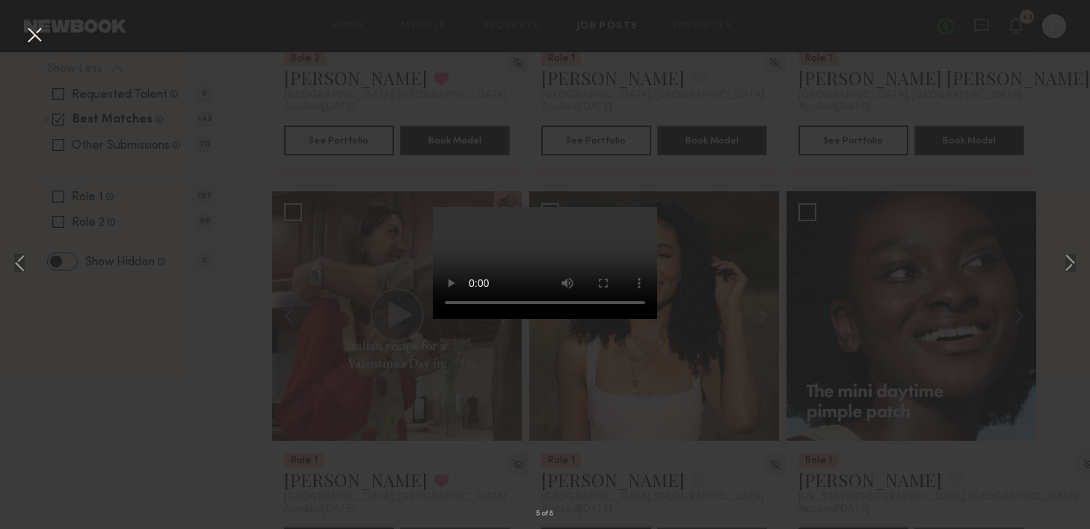
click at [33, 31] on button at bounding box center [34, 35] width 24 height 27
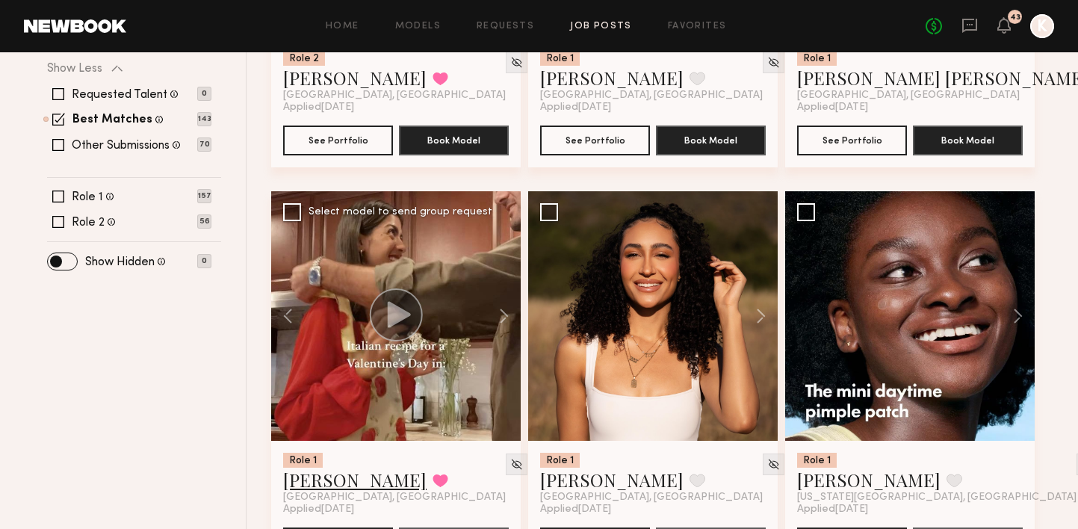
click at [336, 468] on link "Amby M." at bounding box center [354, 480] width 143 height 24
click at [433, 474] on button at bounding box center [441, 480] width 16 height 13
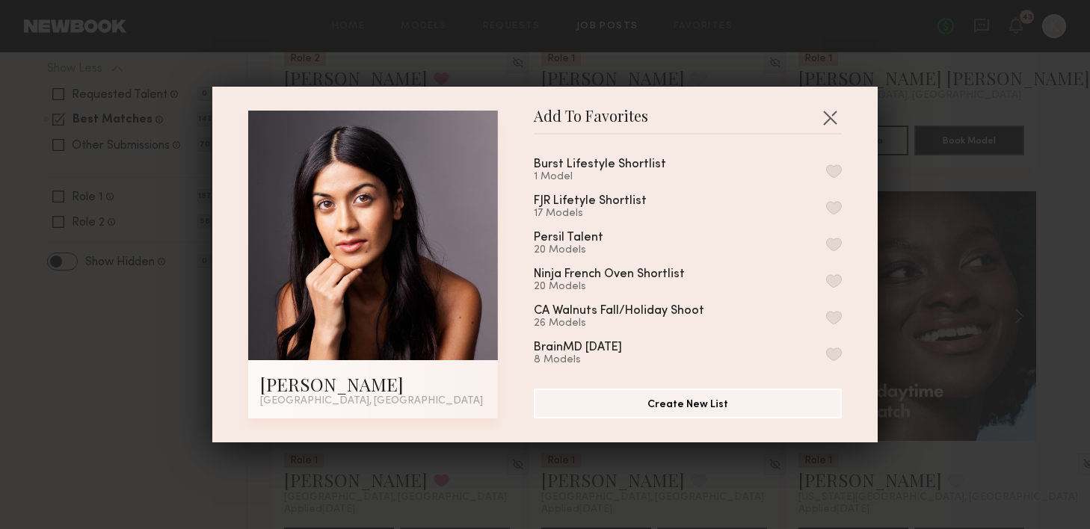
click at [826, 172] on button "button" at bounding box center [834, 170] width 16 height 13
click at [820, 123] on button "button" at bounding box center [830, 117] width 24 height 24
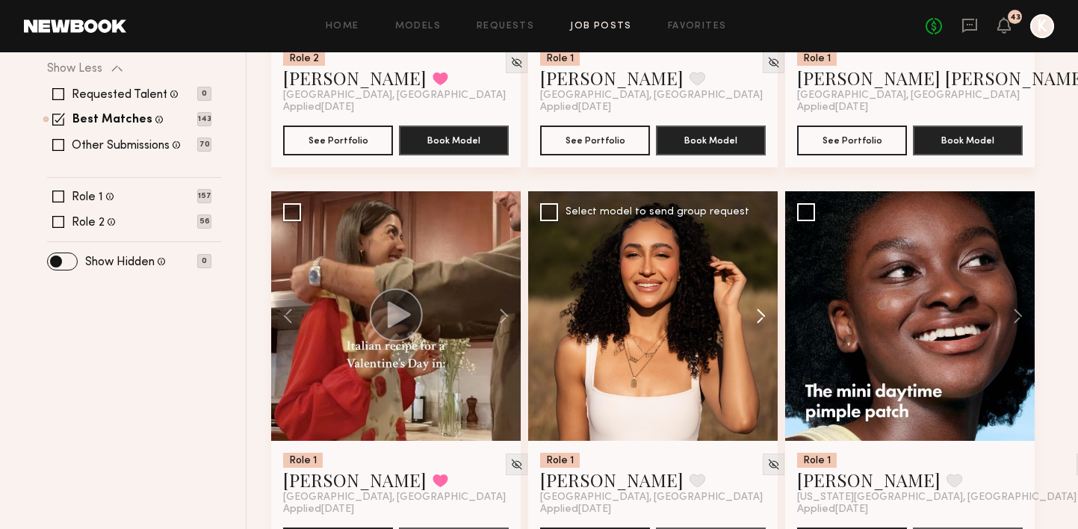
click at [759, 276] on button at bounding box center [754, 316] width 48 height 250
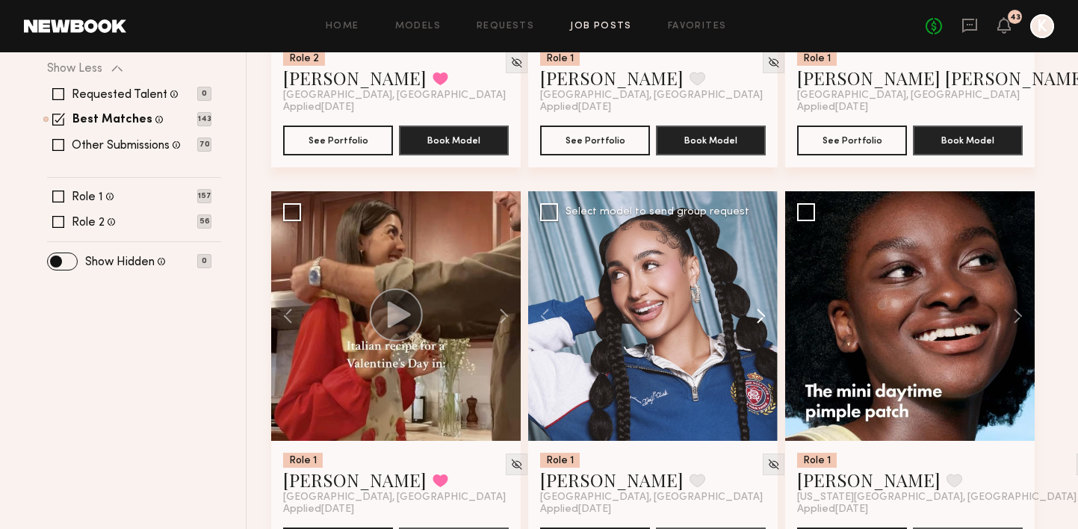
click at [759, 276] on button at bounding box center [754, 316] width 48 height 250
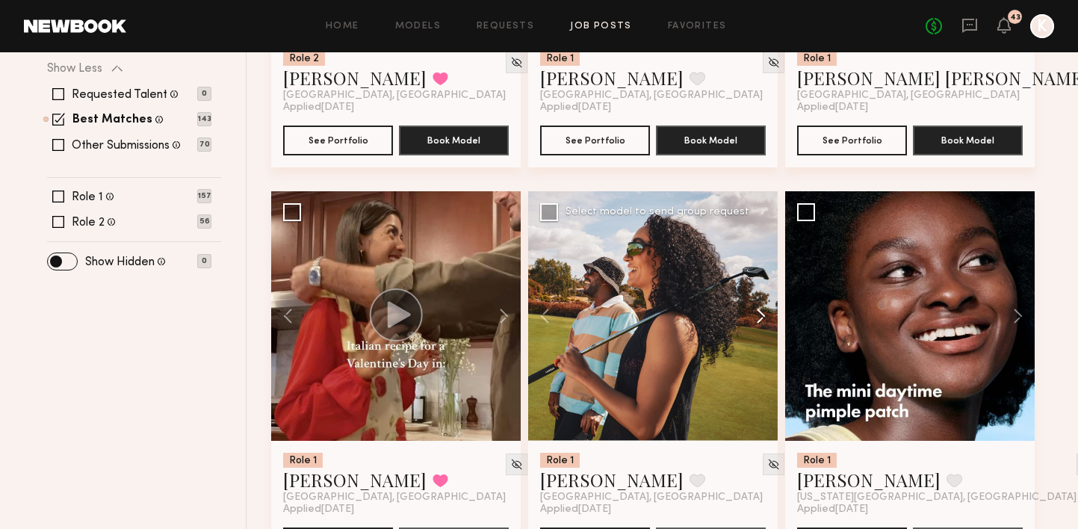
click at [759, 276] on button at bounding box center [754, 316] width 48 height 250
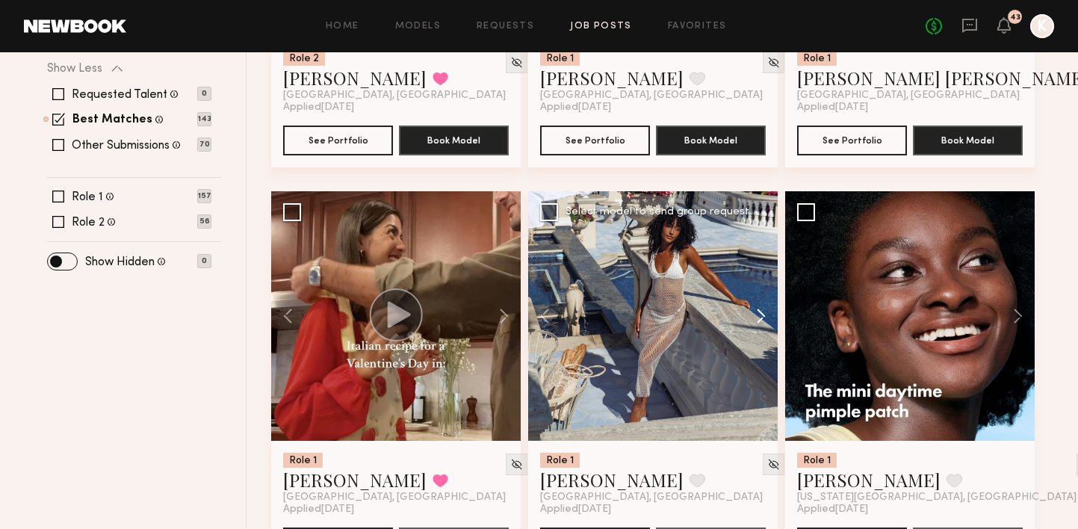
click at [759, 275] on button at bounding box center [754, 316] width 48 height 250
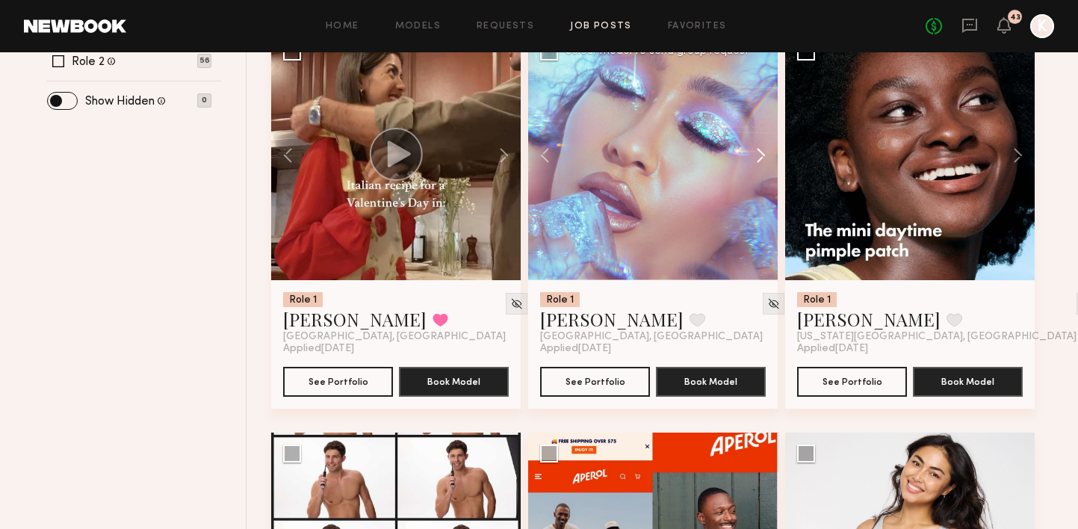
scroll to position [942, 0]
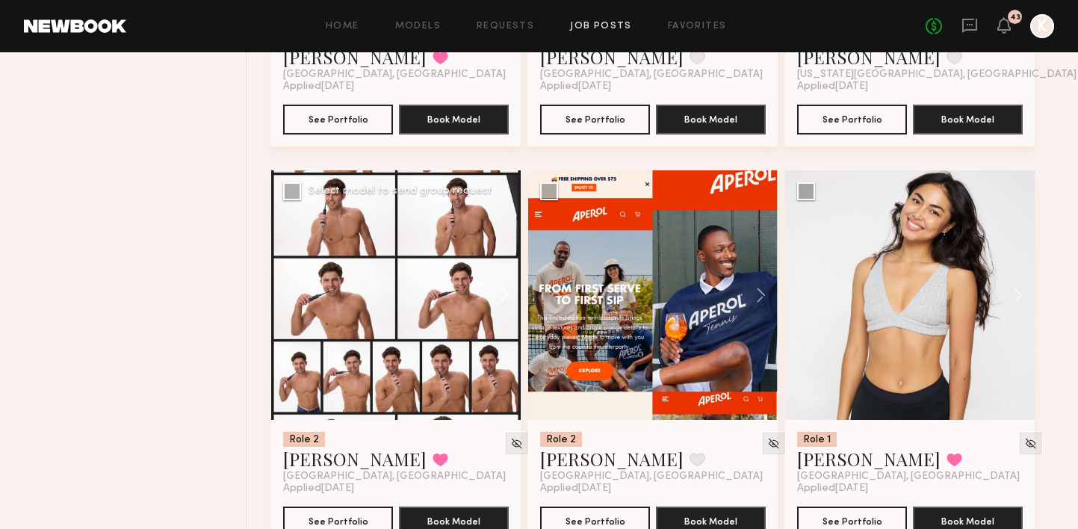
click at [502, 251] on button at bounding box center [497, 295] width 48 height 250
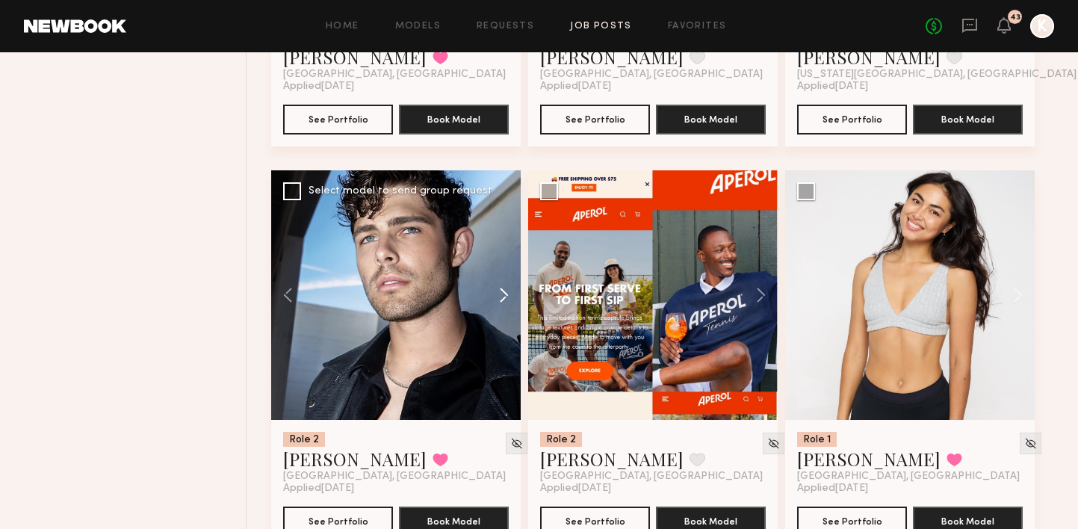
click at [502, 251] on button at bounding box center [497, 295] width 48 height 250
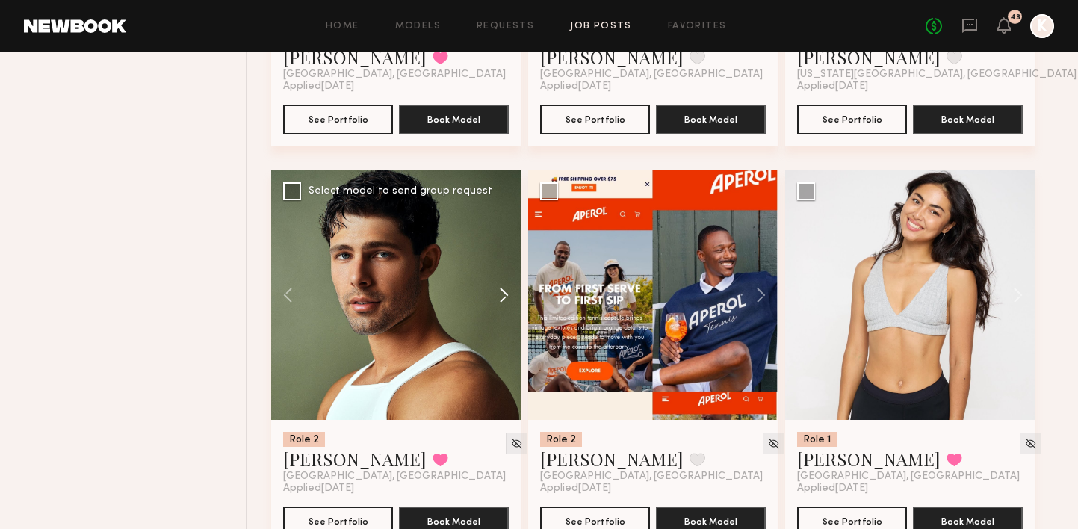
click at [502, 251] on button at bounding box center [497, 295] width 48 height 250
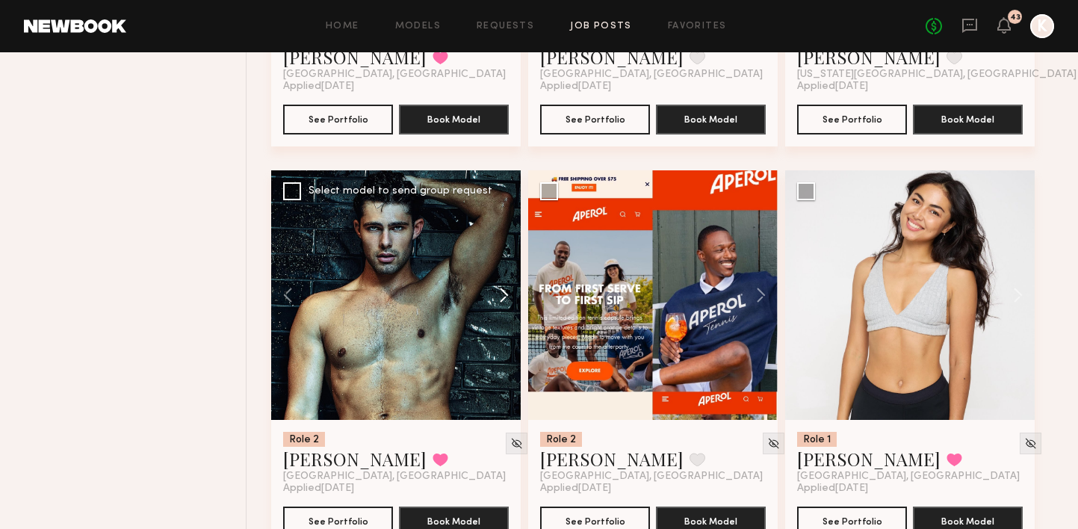
click at [502, 251] on button at bounding box center [497, 295] width 48 height 250
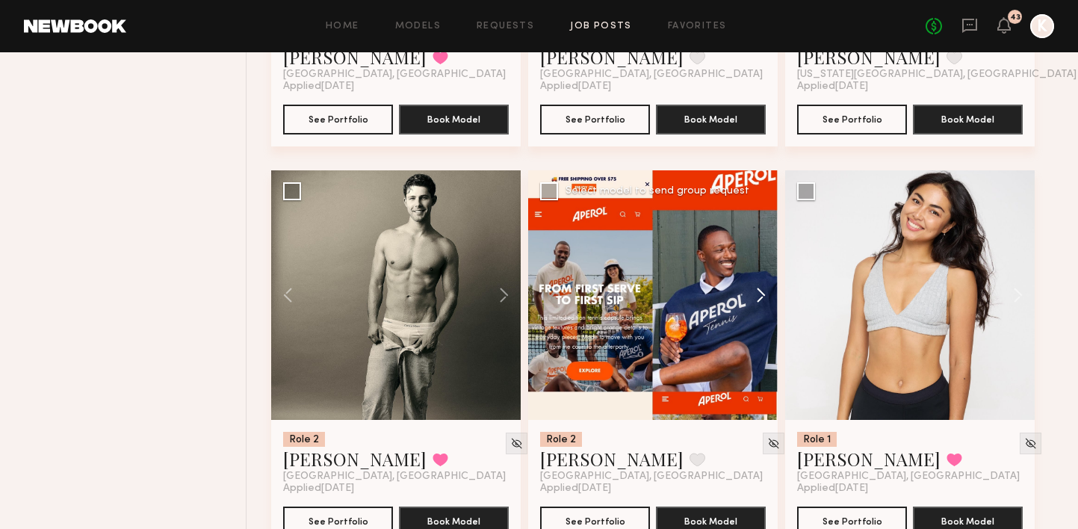
click at [761, 258] on button at bounding box center [754, 295] width 48 height 250
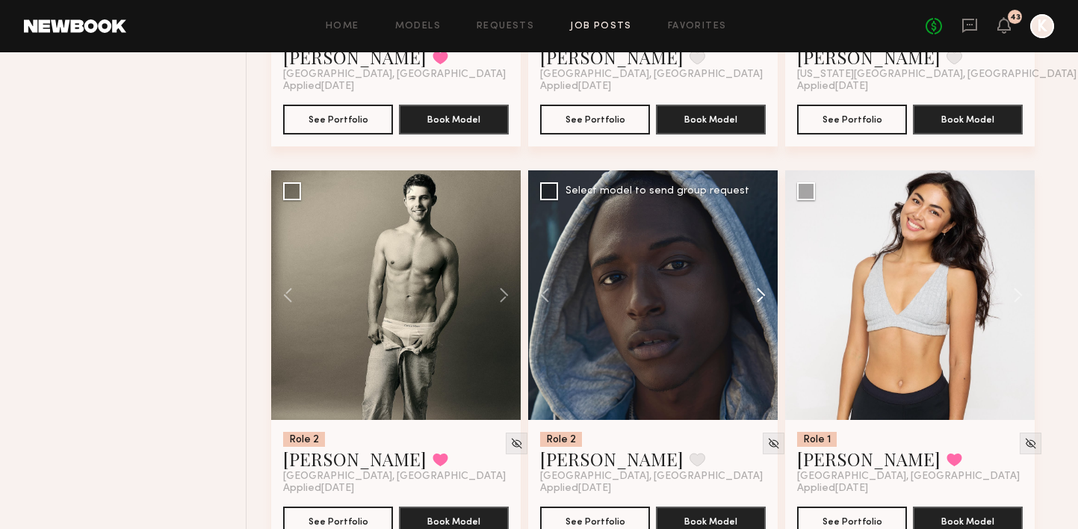
click at [761, 258] on button at bounding box center [754, 295] width 48 height 250
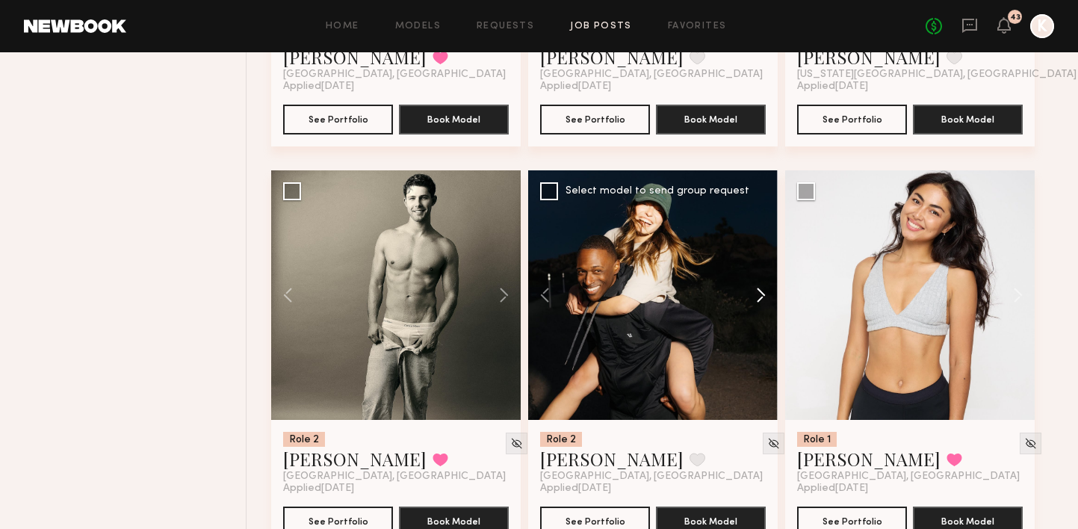
click at [761, 258] on button at bounding box center [754, 295] width 48 height 250
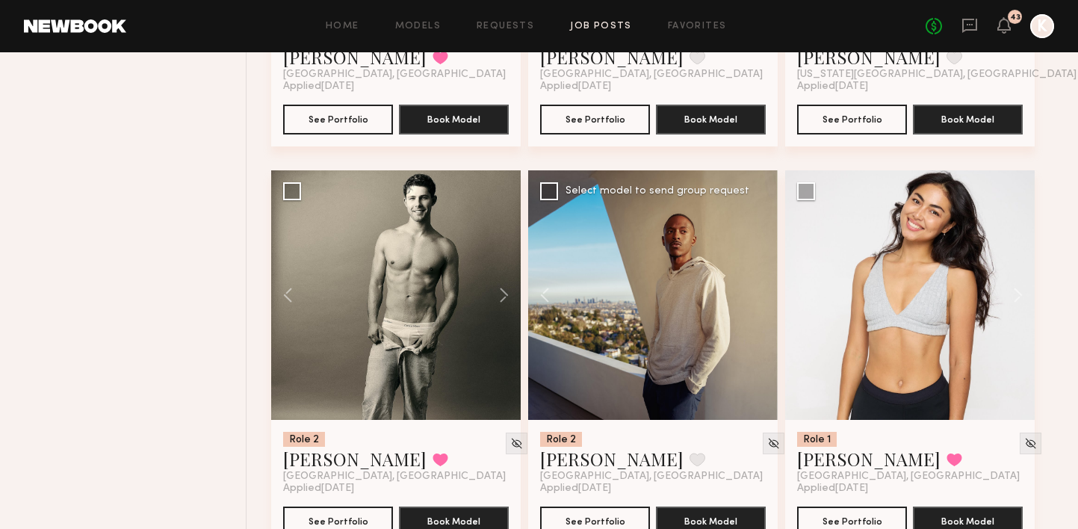
click at [761, 258] on div at bounding box center [653, 295] width 250 height 250
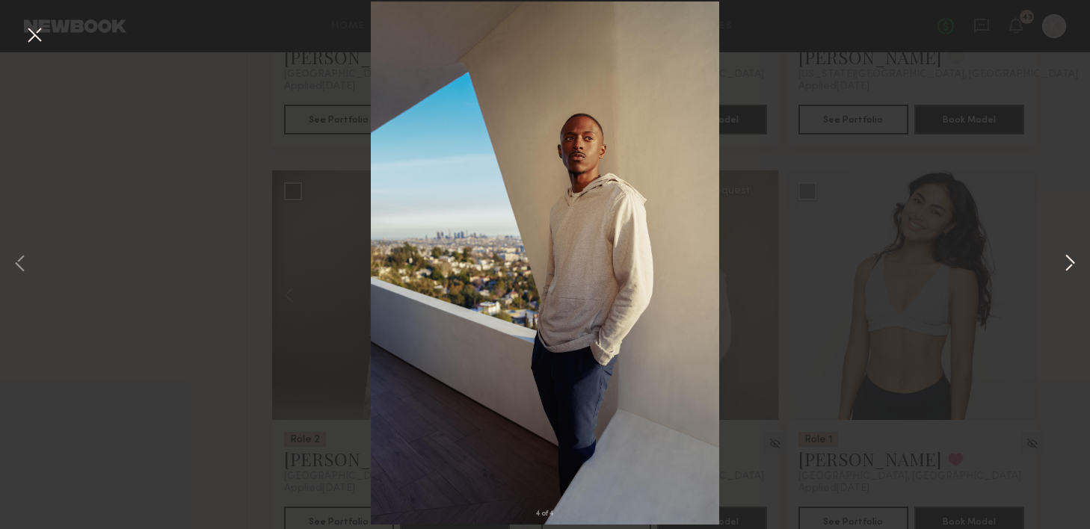
click at [1067, 253] on button at bounding box center [1070, 264] width 18 height 423
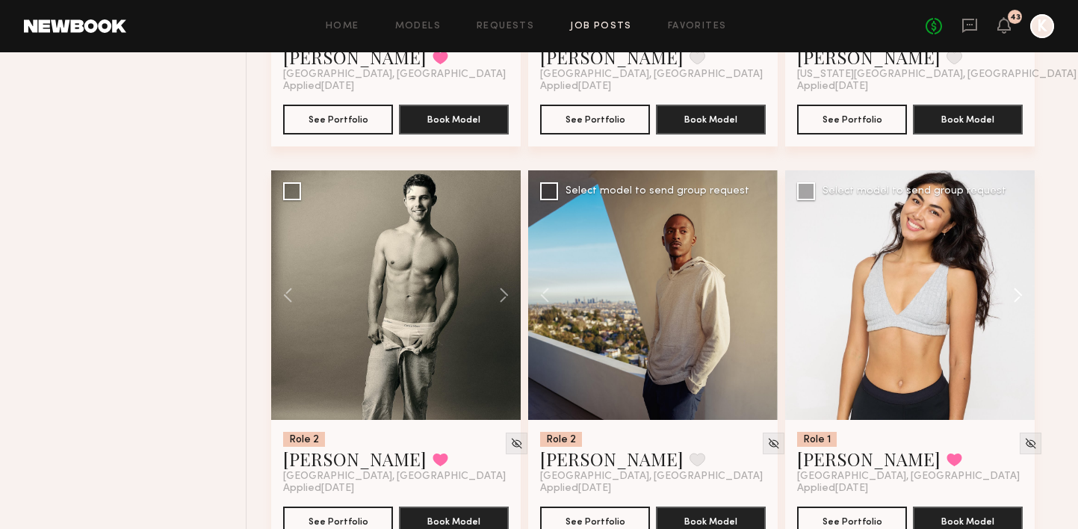
click at [1016, 245] on button at bounding box center [1011, 295] width 48 height 250
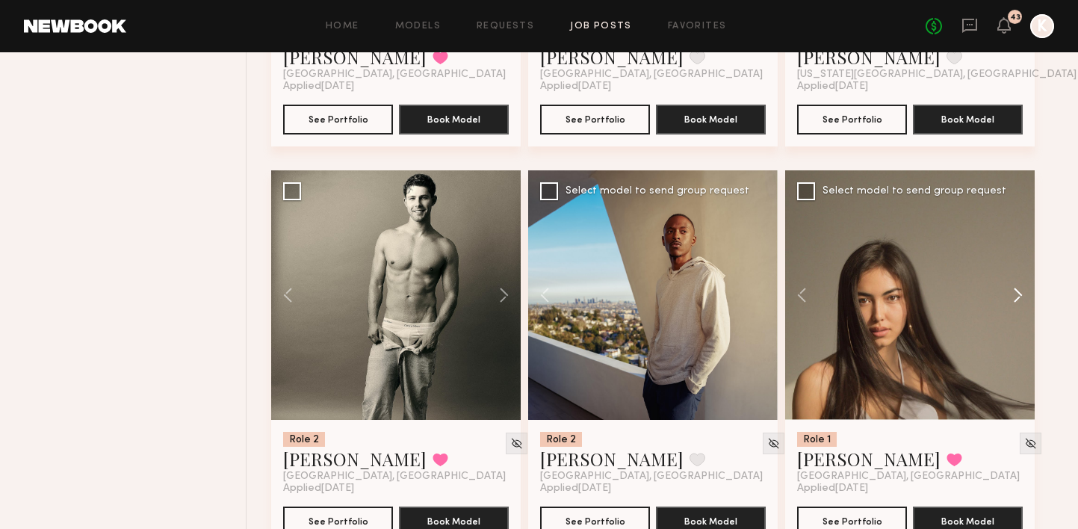
click at [1016, 245] on button at bounding box center [1011, 295] width 48 height 250
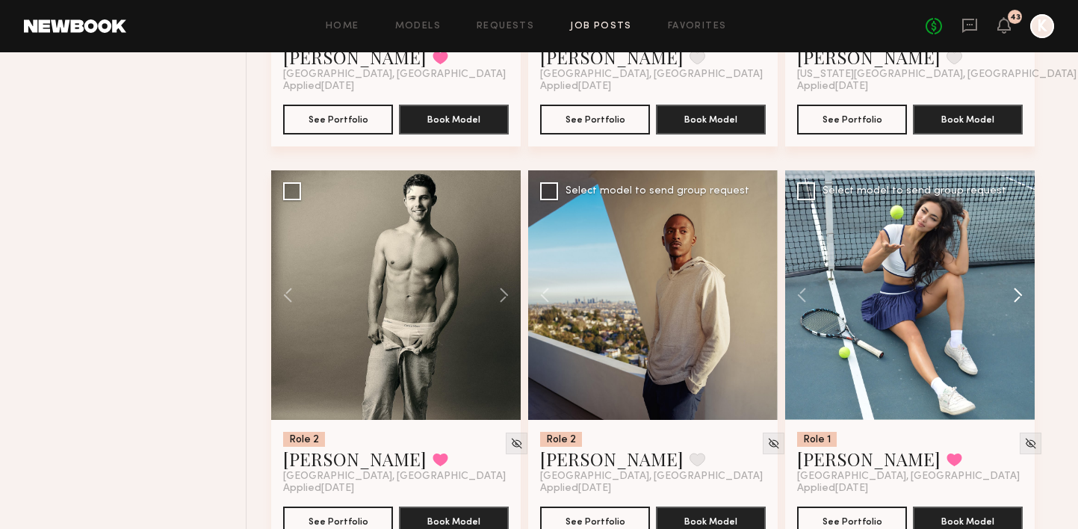
click at [1016, 245] on button at bounding box center [1011, 295] width 48 height 250
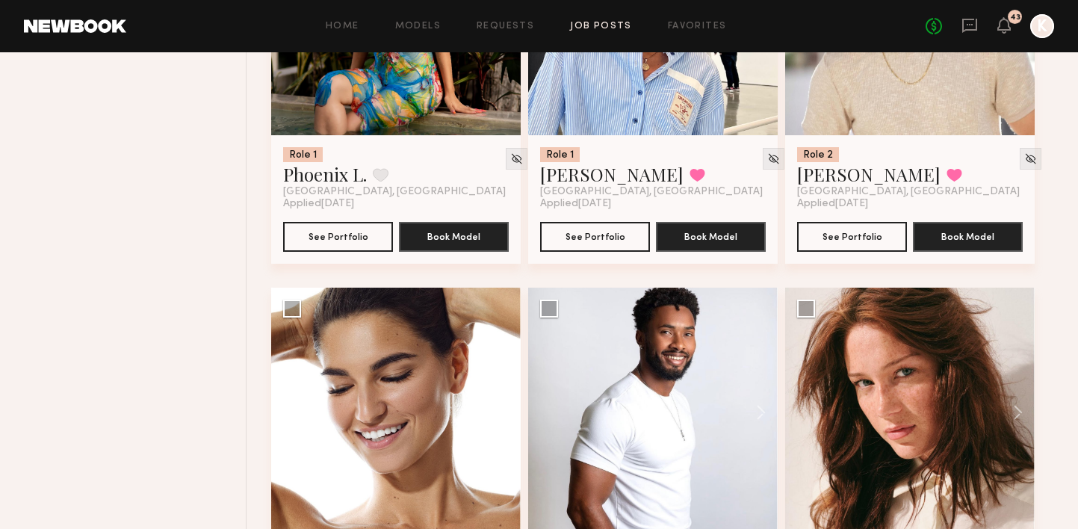
scroll to position [1747, 0]
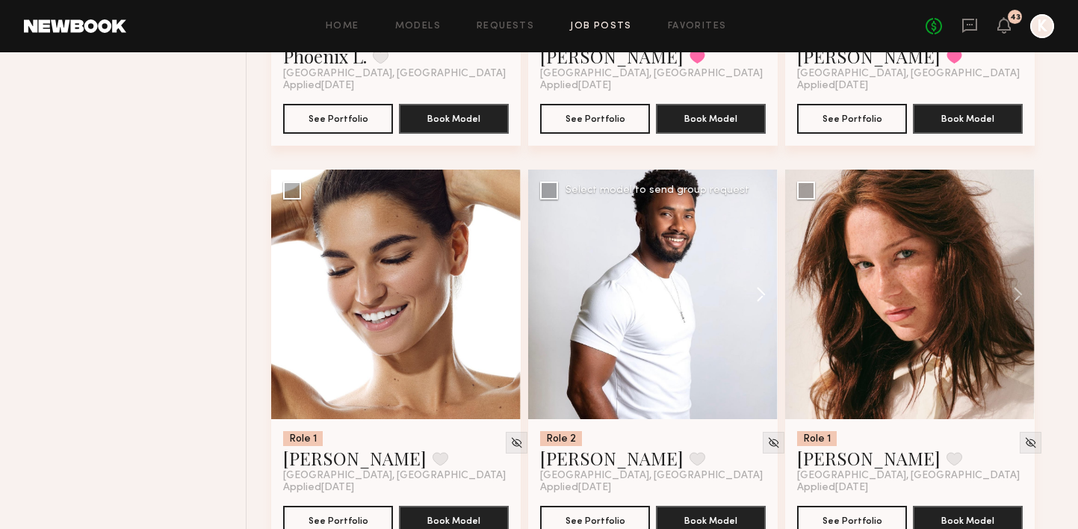
click at [767, 259] on button at bounding box center [754, 295] width 48 height 250
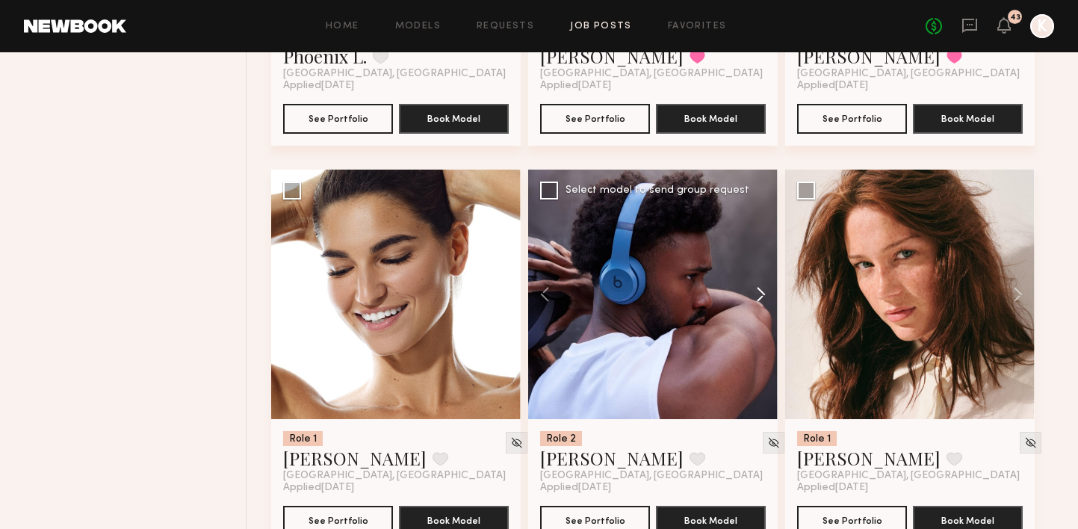
click at [767, 259] on button at bounding box center [754, 295] width 48 height 250
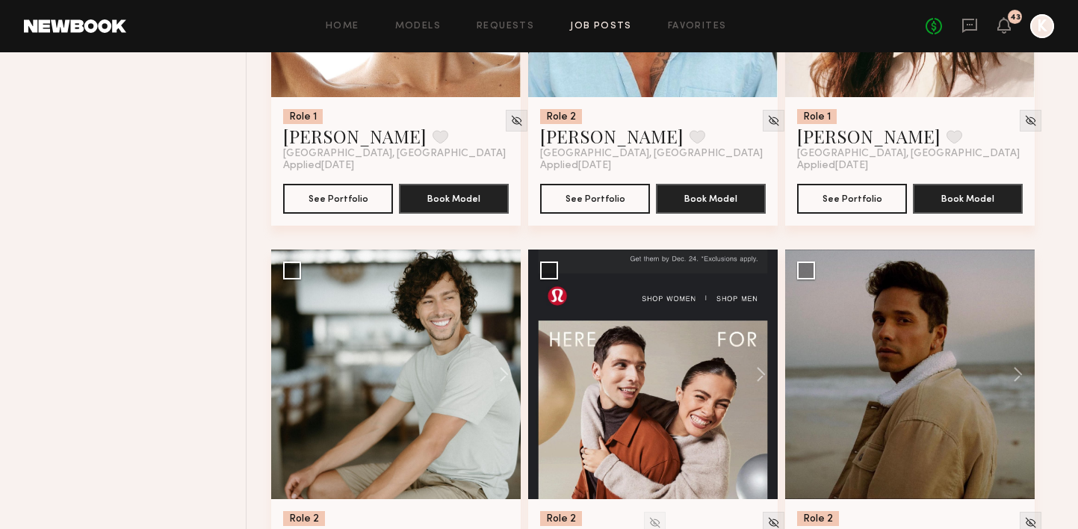
scroll to position [2114, 0]
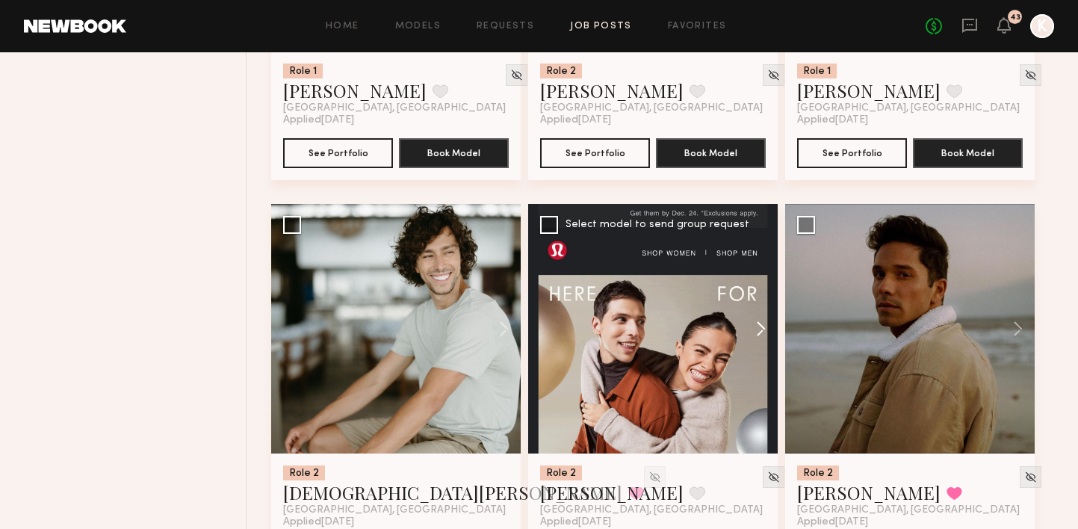
click at [756, 286] on button at bounding box center [754, 329] width 48 height 250
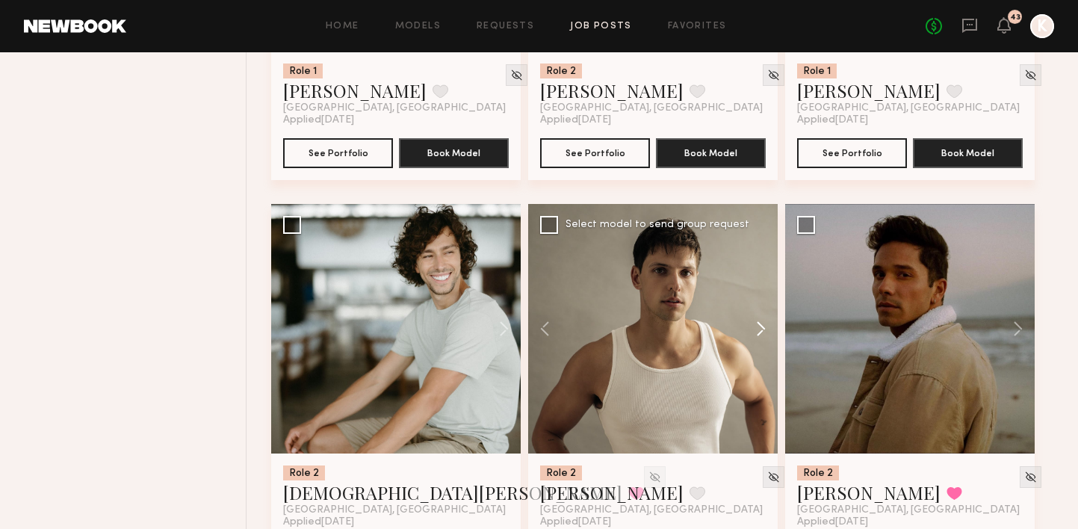
click at [756, 286] on button at bounding box center [754, 329] width 48 height 250
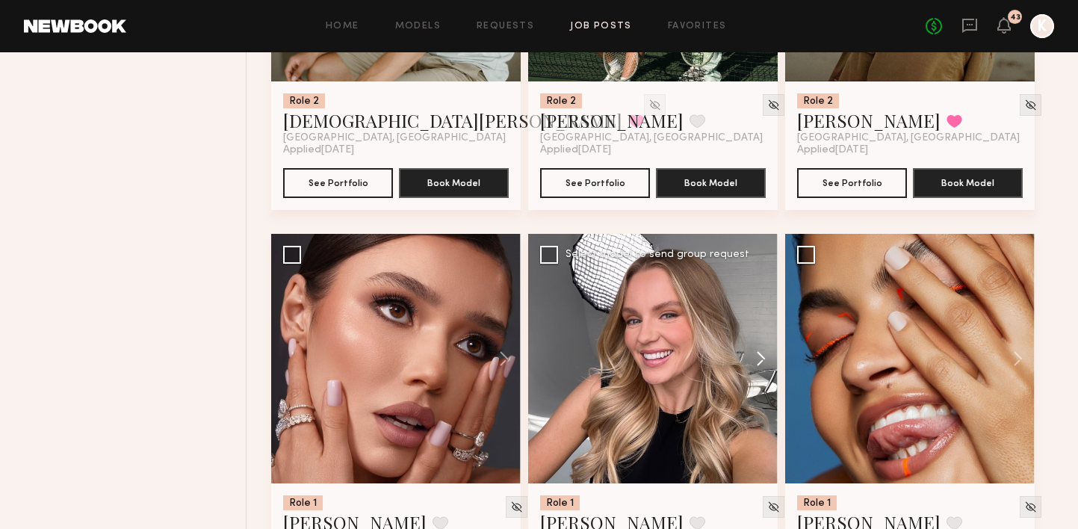
scroll to position [2538, 0]
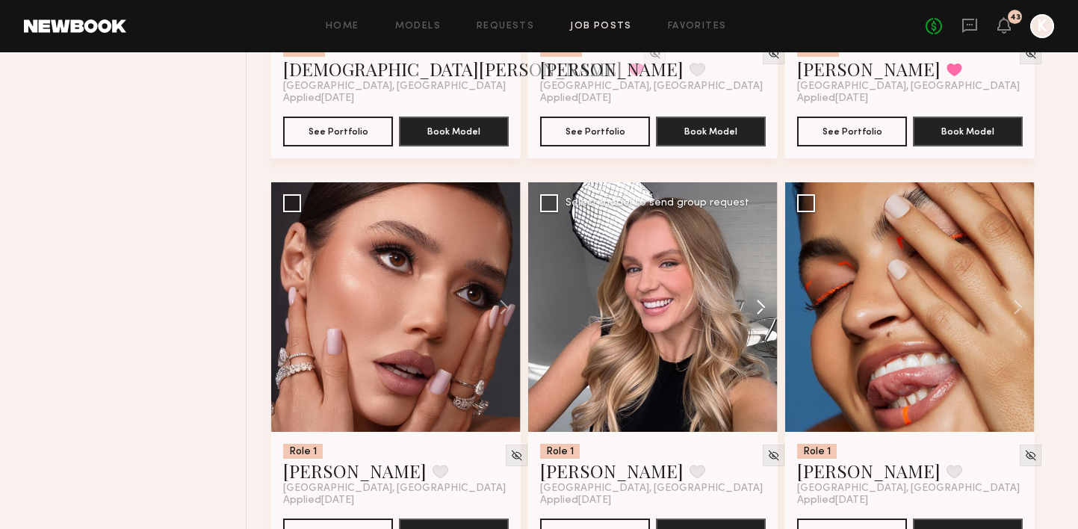
click at [759, 272] on button at bounding box center [754, 307] width 48 height 250
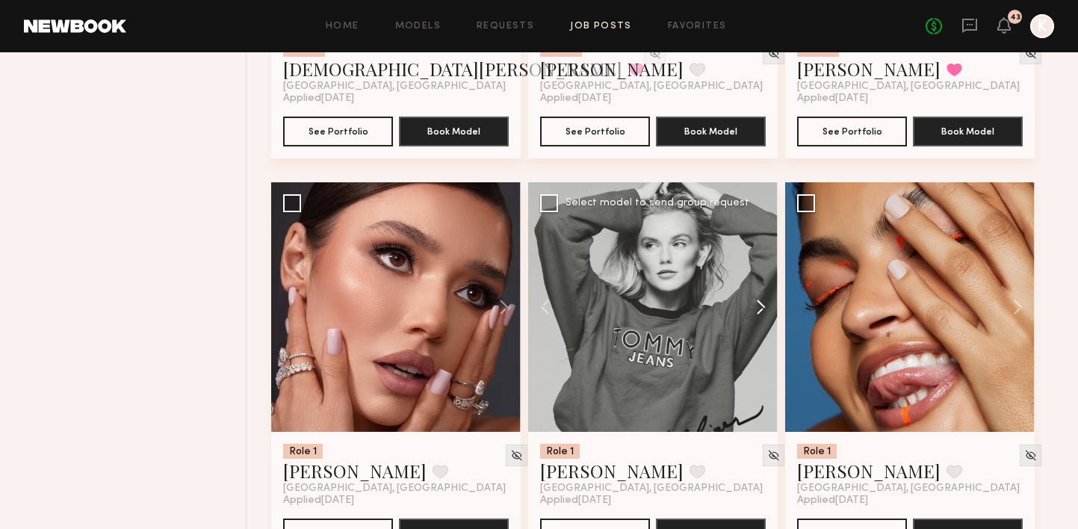
click at [759, 272] on button at bounding box center [754, 307] width 48 height 250
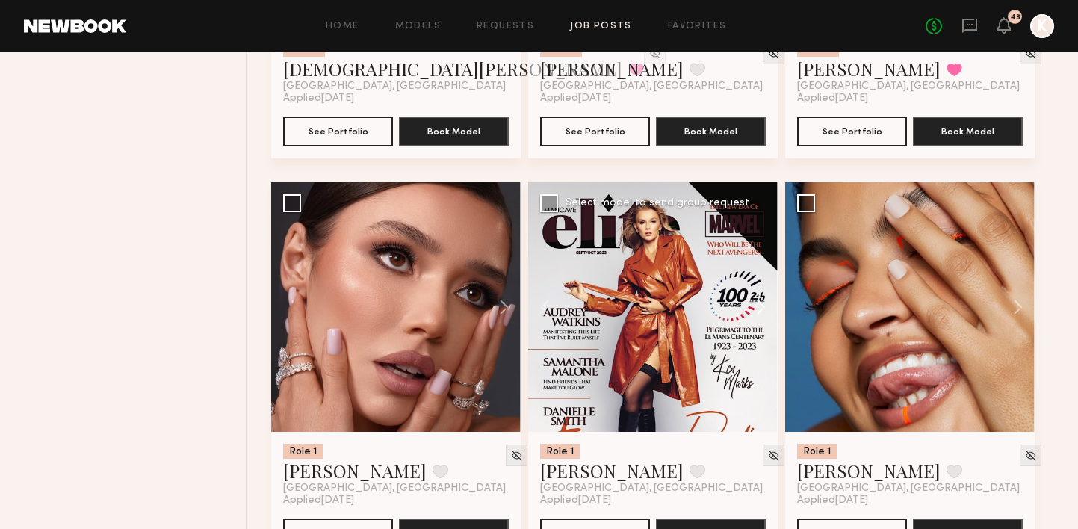
click at [759, 272] on button at bounding box center [754, 307] width 48 height 250
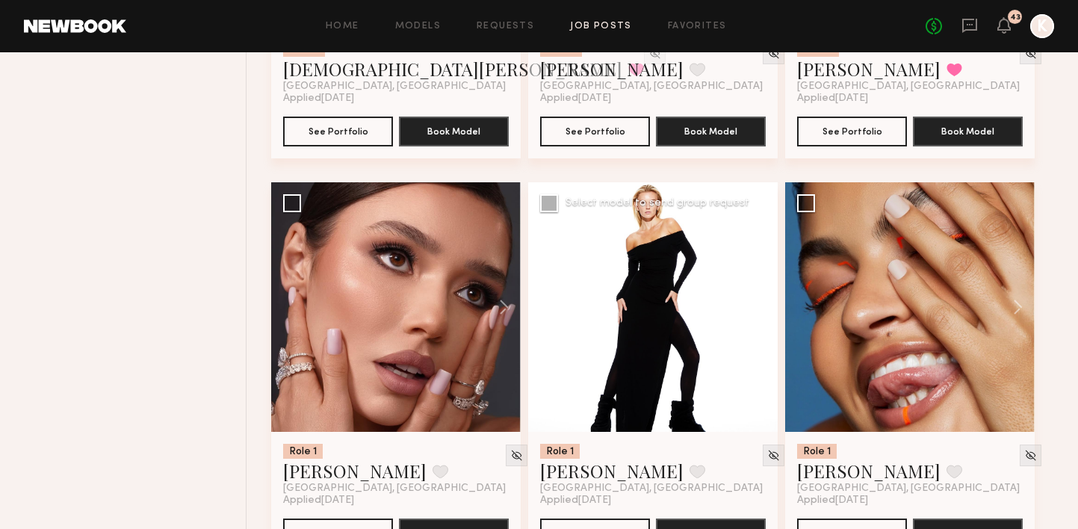
click at [759, 272] on button at bounding box center [754, 307] width 48 height 250
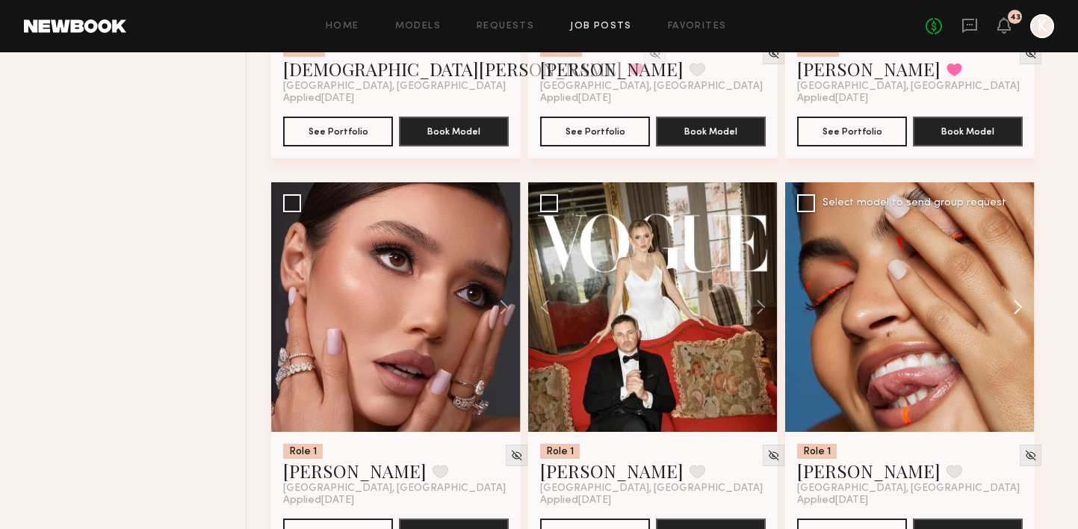
click at [1022, 276] on button at bounding box center [1011, 307] width 48 height 250
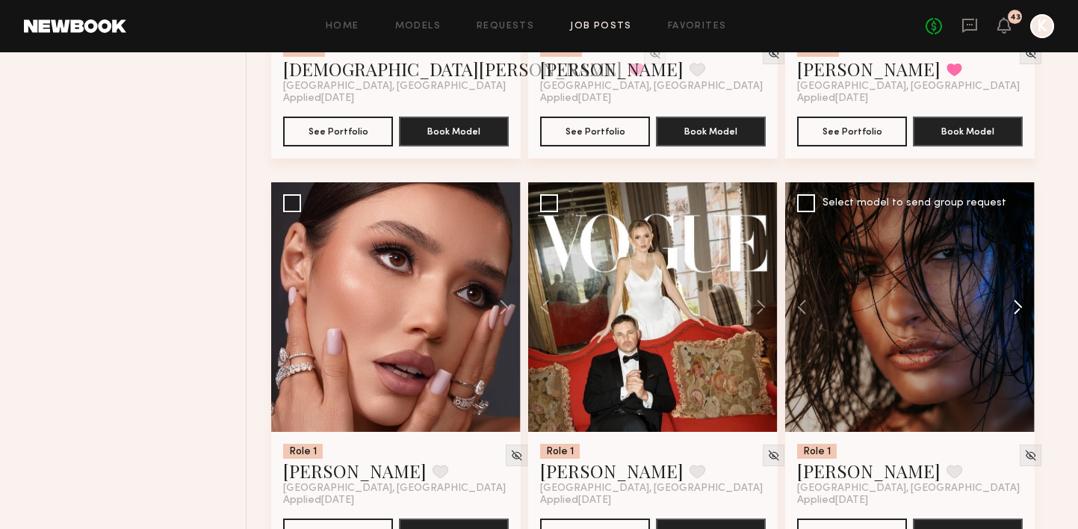
click at [1022, 276] on button at bounding box center [1011, 307] width 48 height 250
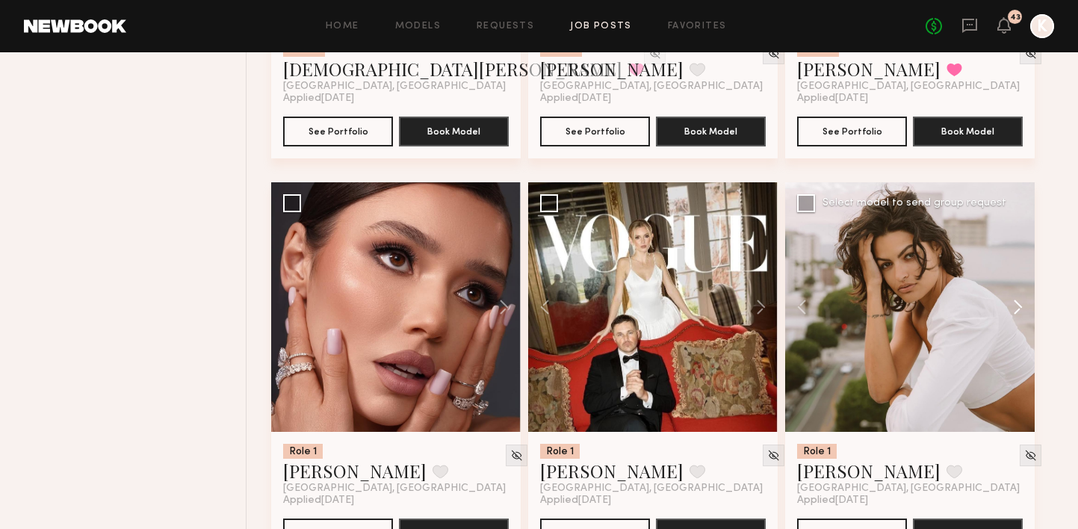
click at [1022, 276] on button at bounding box center [1011, 307] width 48 height 250
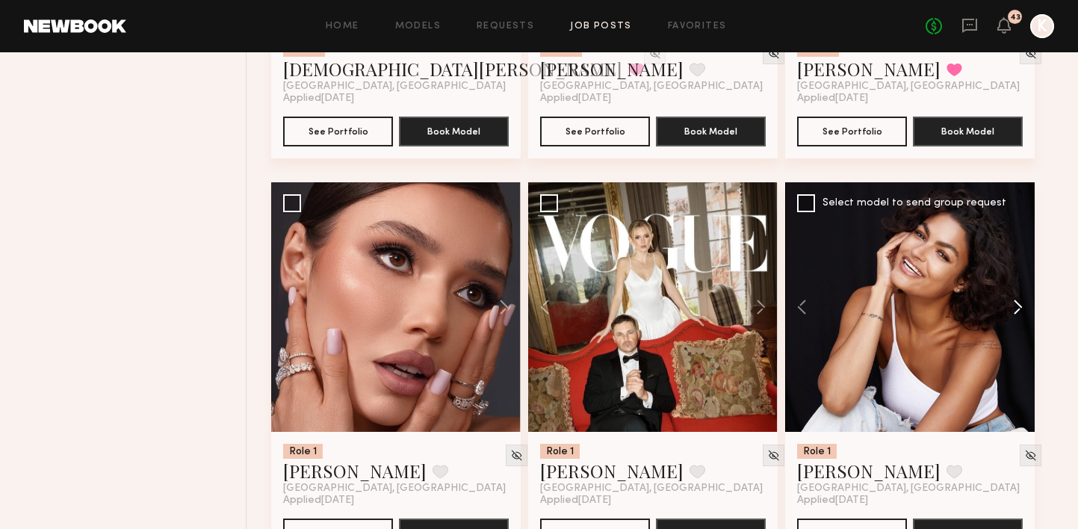
click at [1022, 276] on button at bounding box center [1011, 307] width 48 height 250
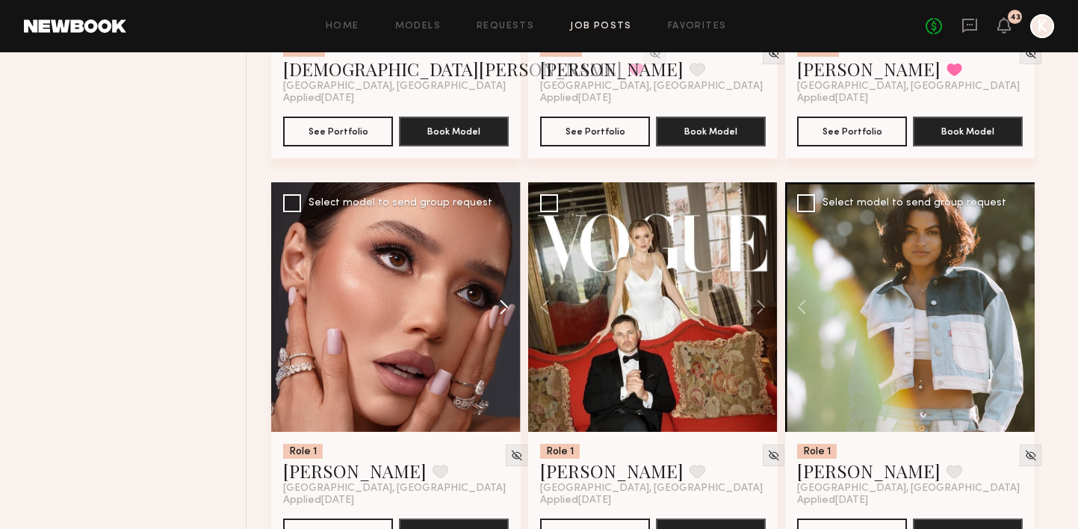
click at [511, 274] on button at bounding box center [497, 307] width 48 height 250
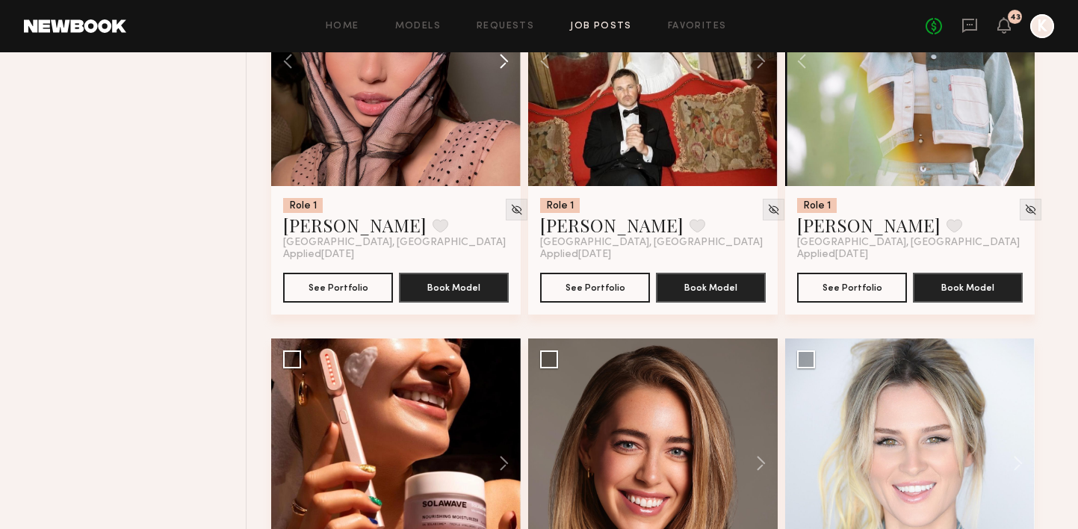
scroll to position [2957, 0]
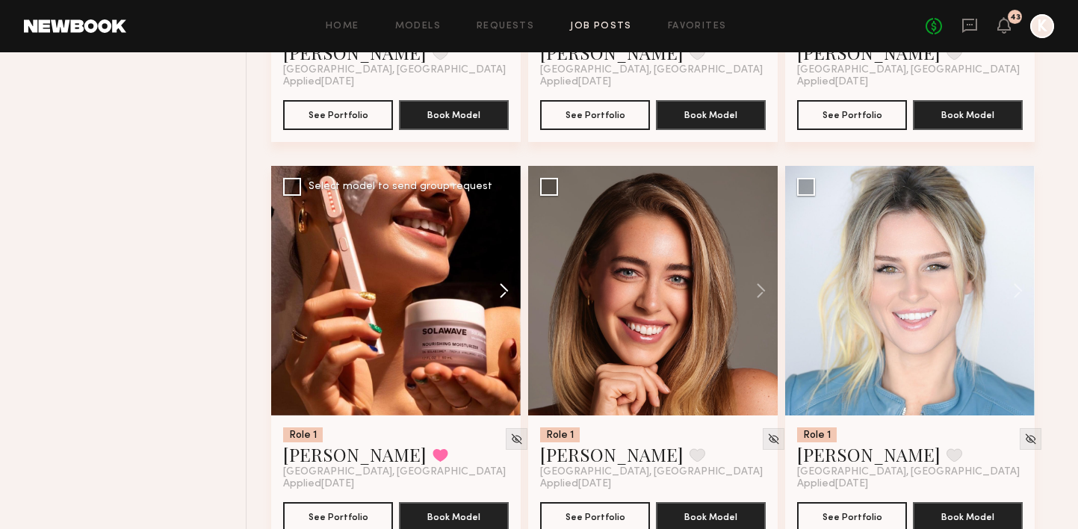
click at [510, 268] on button at bounding box center [497, 291] width 48 height 250
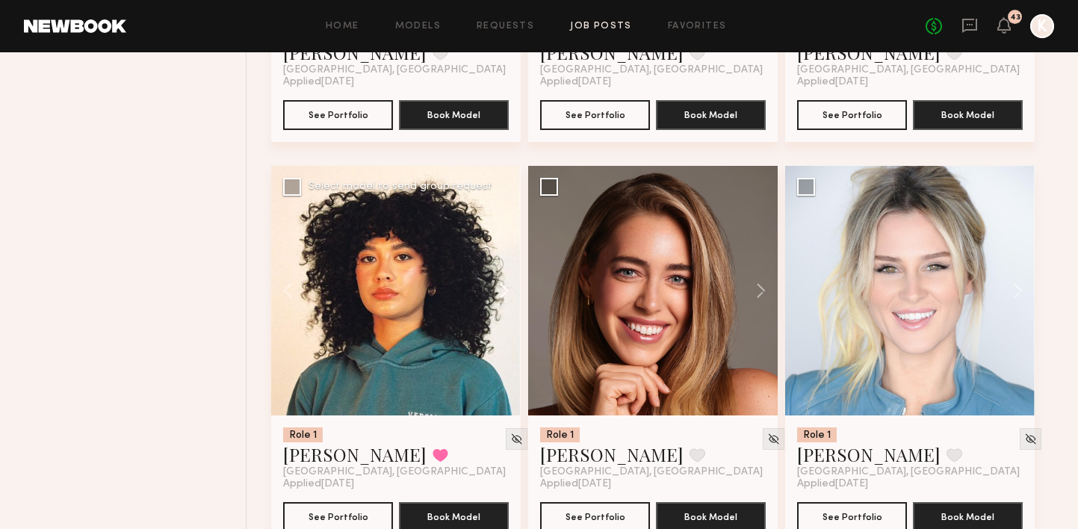
click at [510, 268] on button at bounding box center [497, 291] width 48 height 250
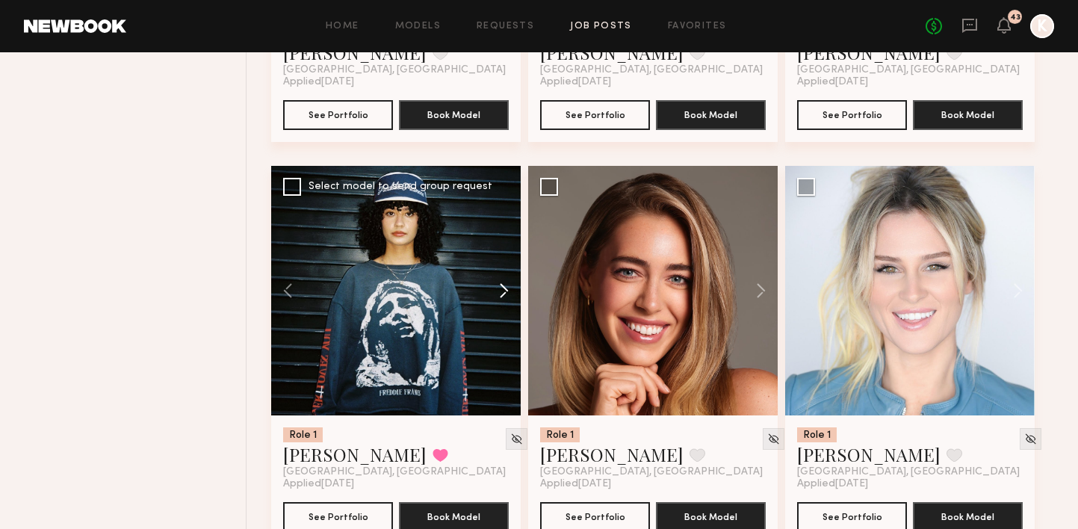
click at [510, 268] on button at bounding box center [497, 291] width 48 height 250
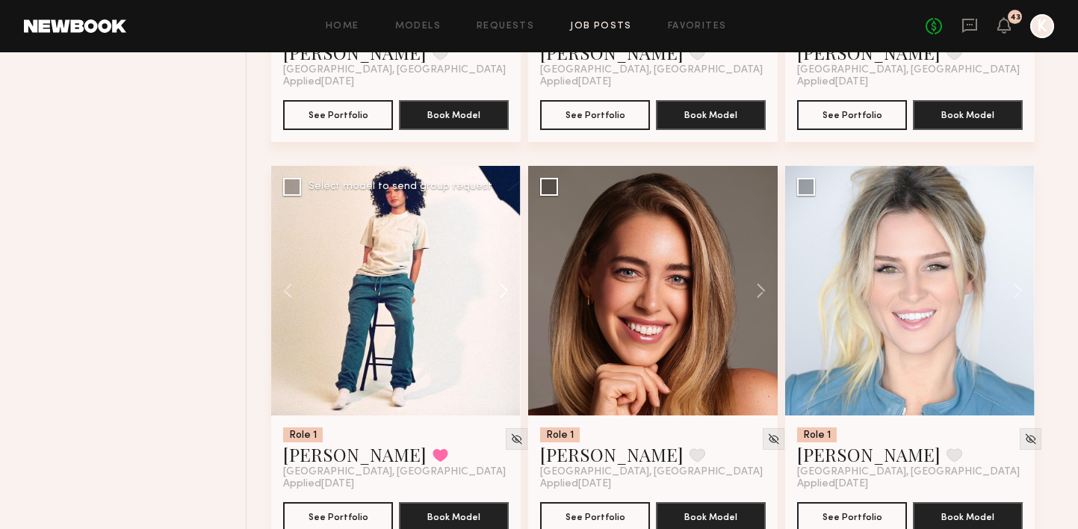
click at [510, 268] on button at bounding box center [497, 291] width 48 height 250
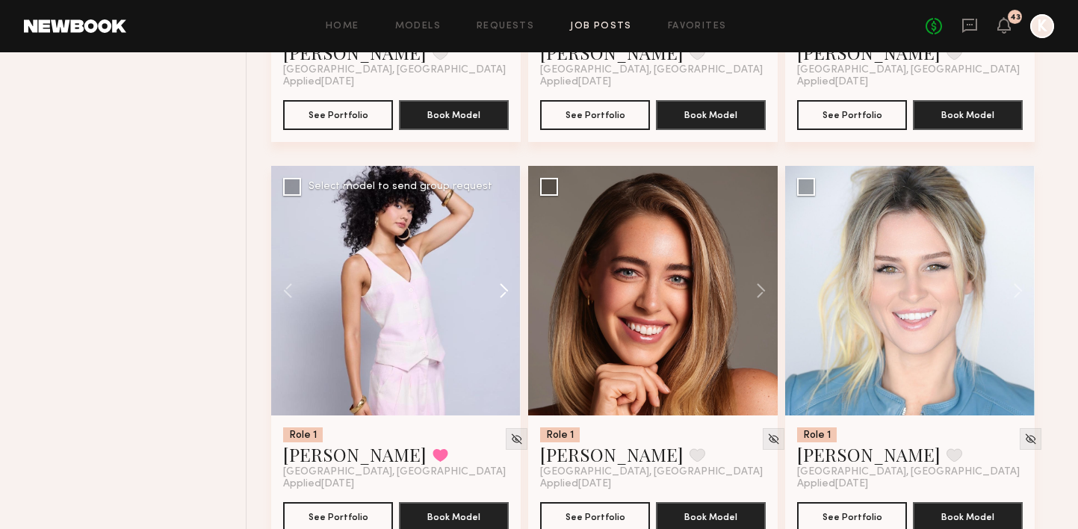
click at [510, 268] on button at bounding box center [497, 291] width 48 height 250
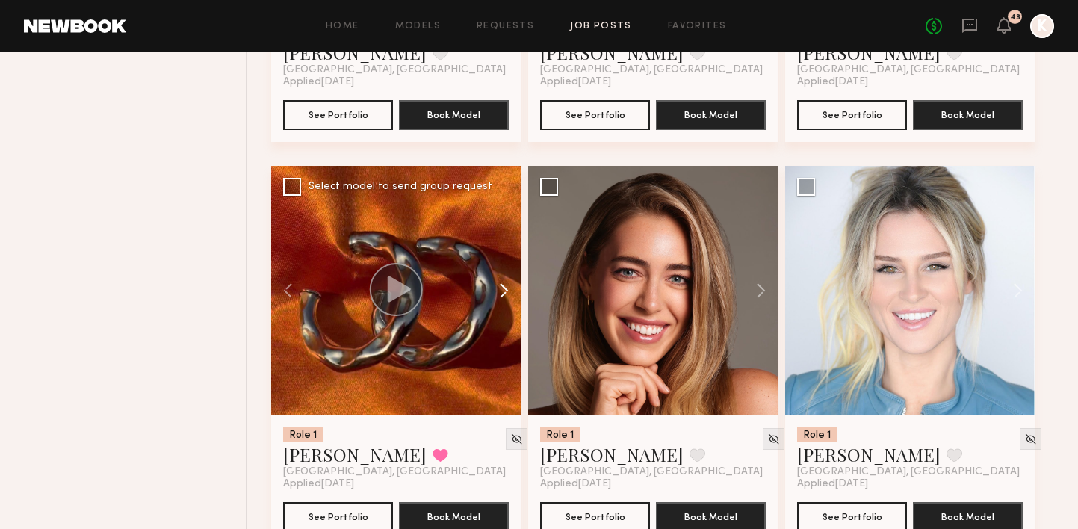
click at [510, 268] on button at bounding box center [497, 291] width 48 height 250
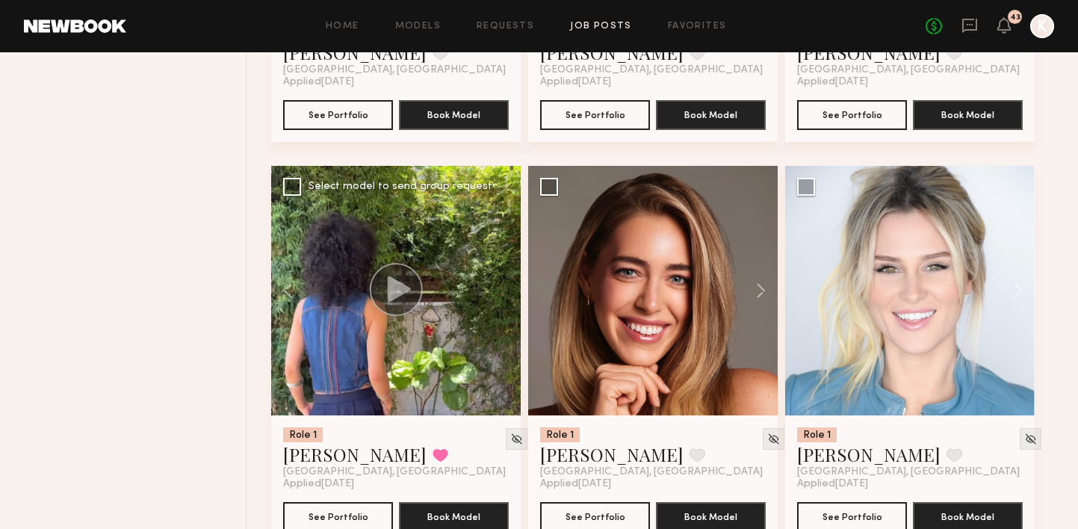
click at [510, 268] on div at bounding box center [396, 291] width 250 height 250
click at [433, 448] on button at bounding box center [441, 454] width 16 height 13
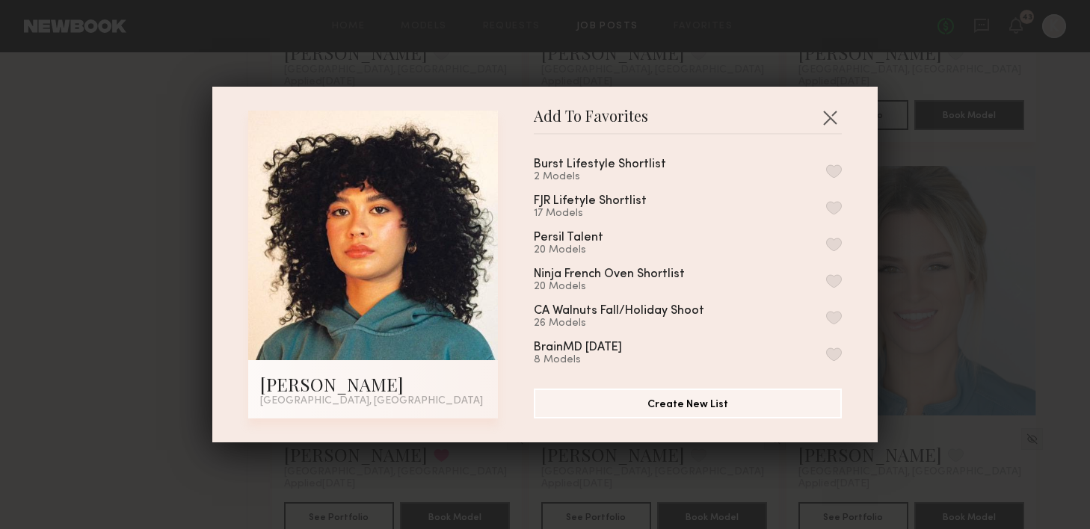
click at [826, 170] on button "button" at bounding box center [834, 170] width 16 height 13
click at [824, 115] on button "button" at bounding box center [830, 117] width 24 height 24
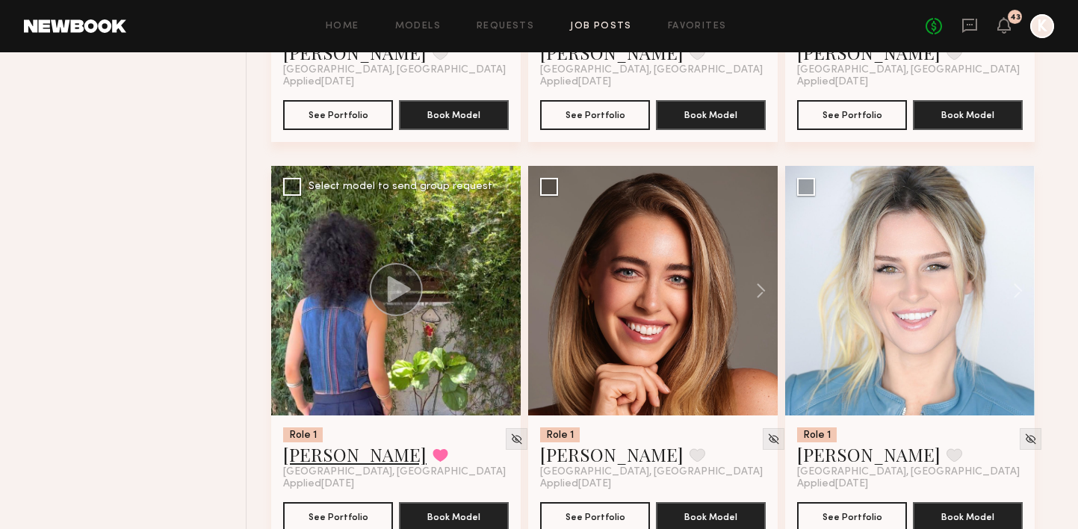
click at [296, 442] on link "Lua J." at bounding box center [354, 454] width 143 height 24
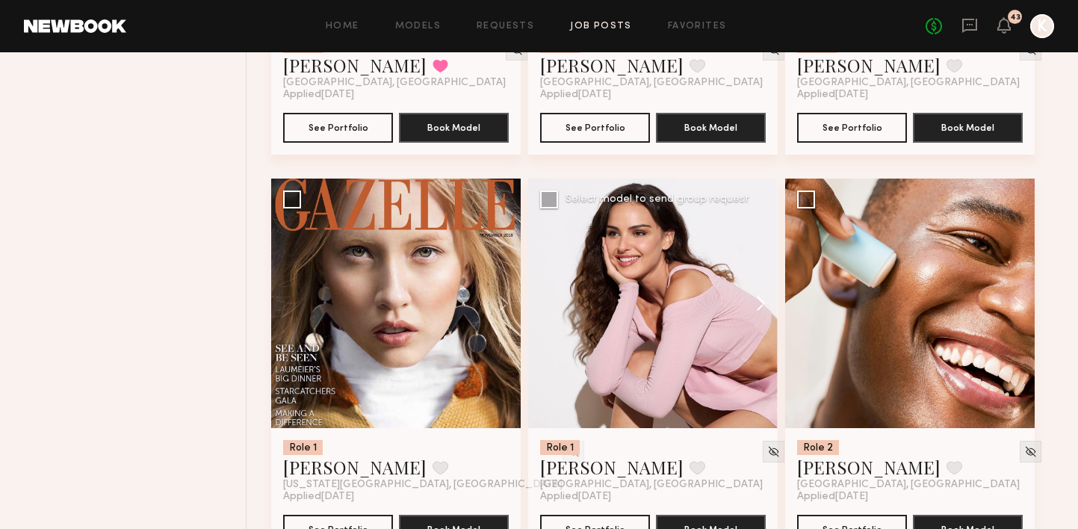
scroll to position [3392, 0]
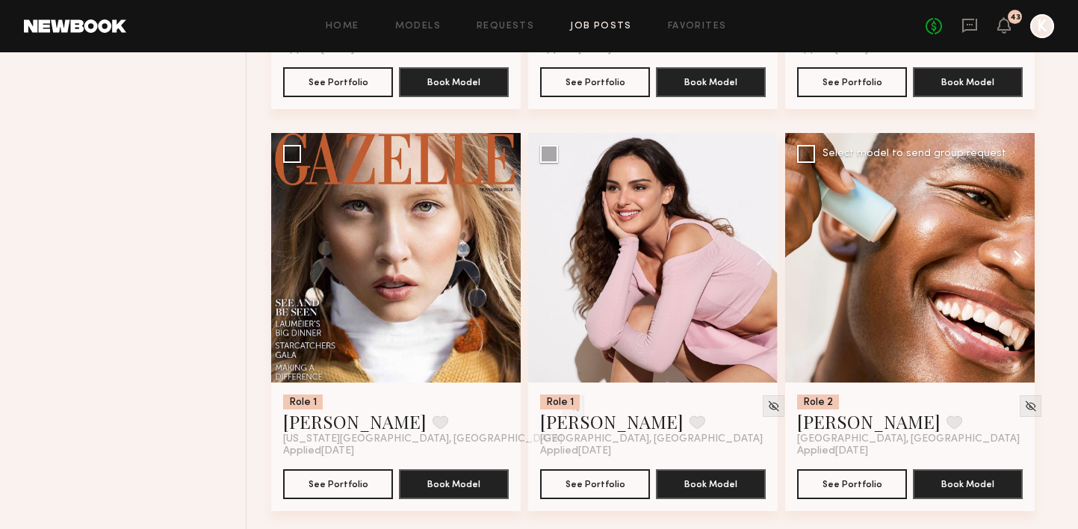
click at [1020, 226] on button at bounding box center [1011, 258] width 48 height 250
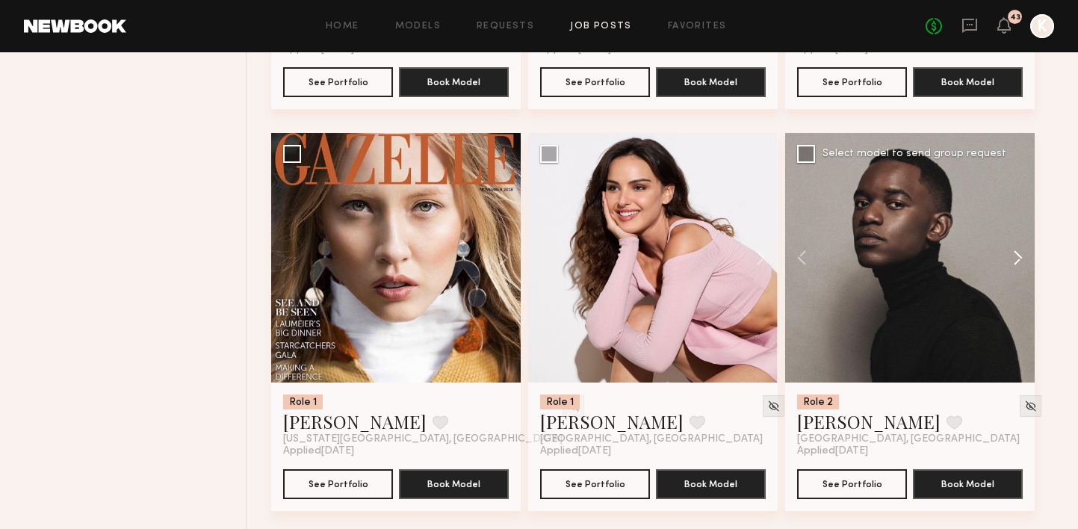
click at [1020, 226] on button at bounding box center [1011, 258] width 48 height 250
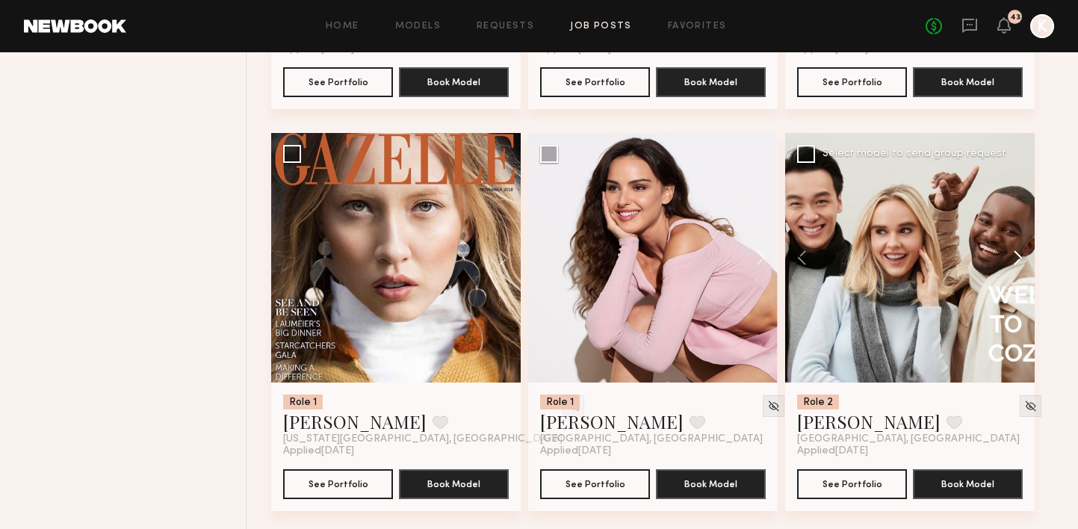
scroll to position [3757, 0]
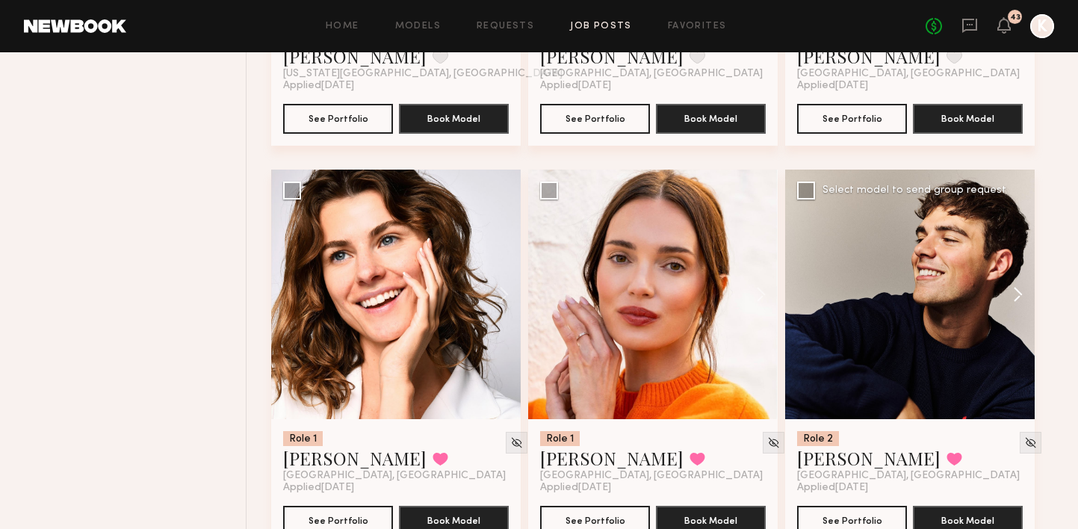
click at [1022, 264] on button at bounding box center [1011, 295] width 48 height 250
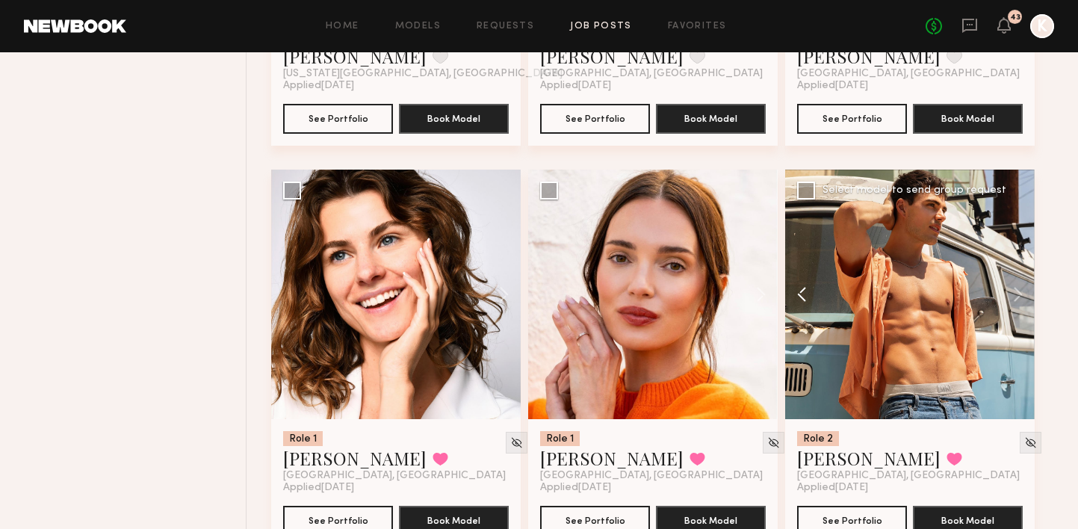
click at [801, 260] on button at bounding box center [809, 295] width 48 height 250
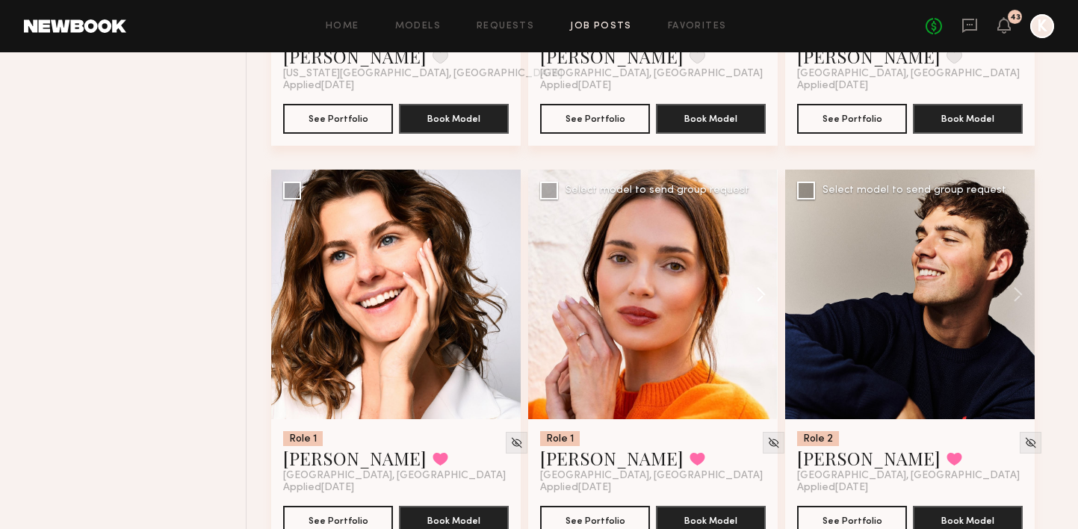
click at [759, 249] on button at bounding box center [754, 295] width 48 height 250
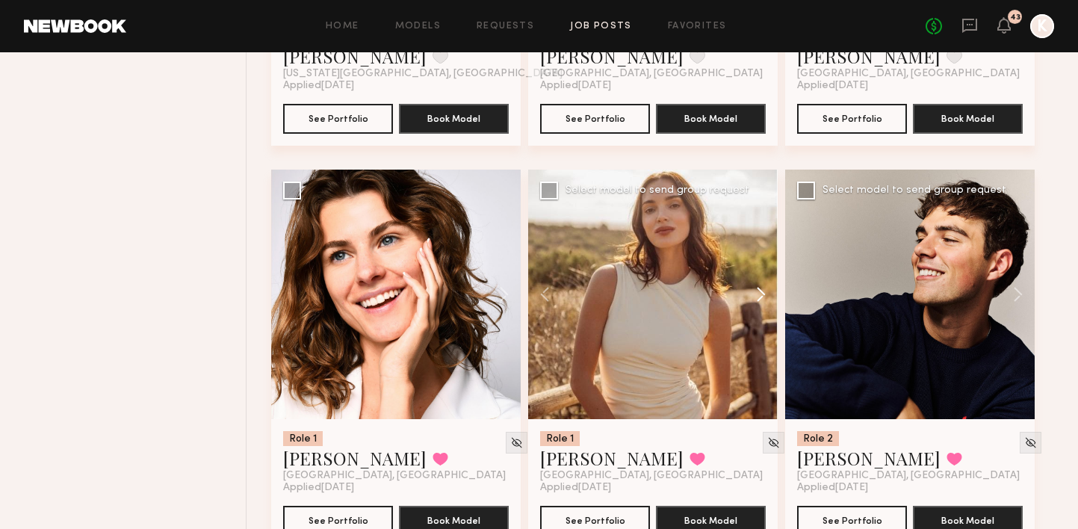
click at [759, 249] on button at bounding box center [754, 295] width 48 height 250
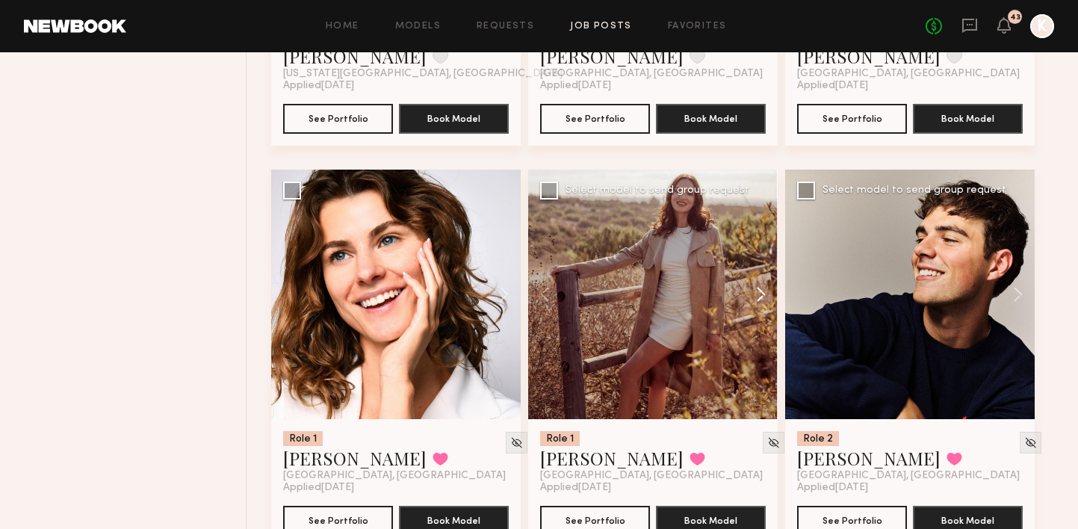
click at [759, 249] on button at bounding box center [754, 295] width 48 height 250
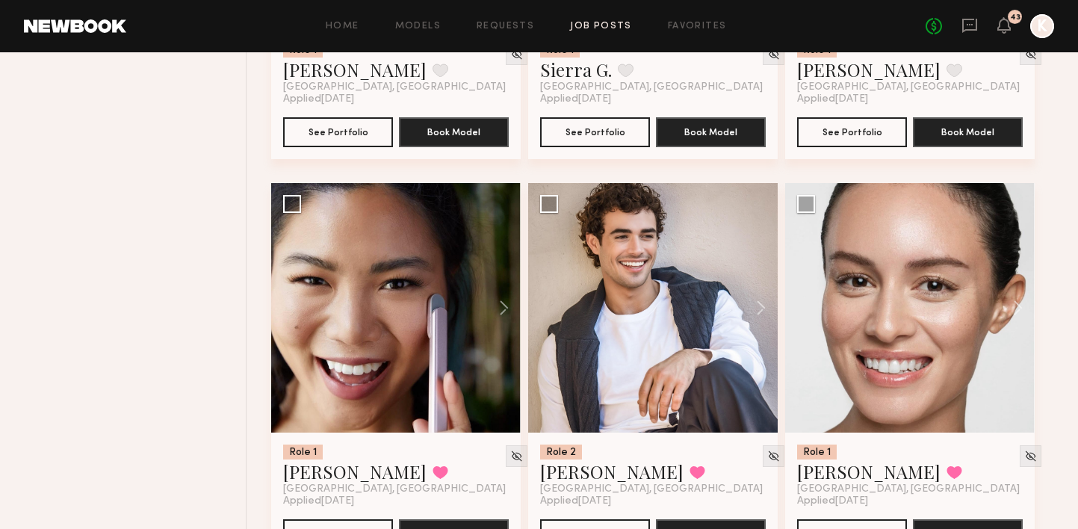
scroll to position [4559, 0]
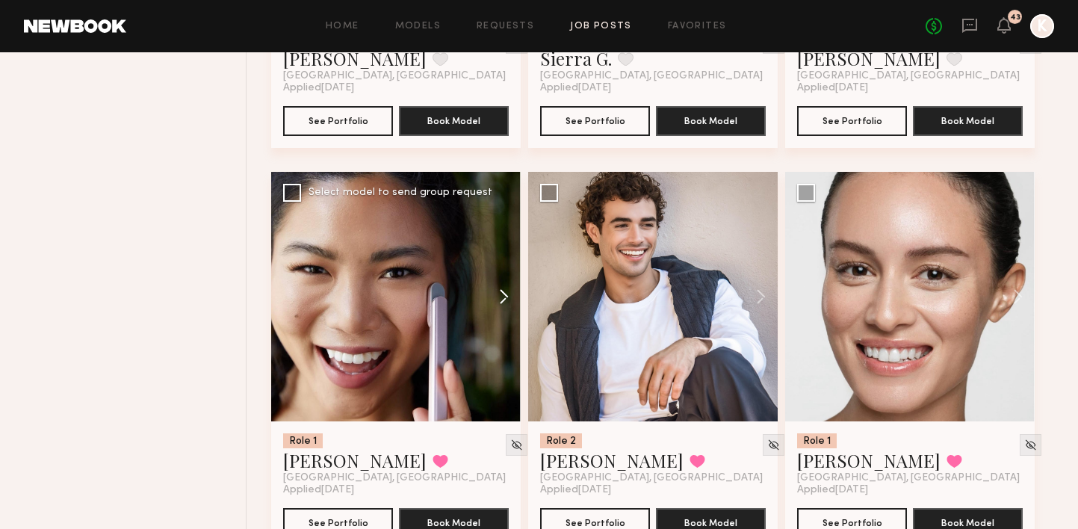
click at [501, 259] on button at bounding box center [497, 297] width 48 height 250
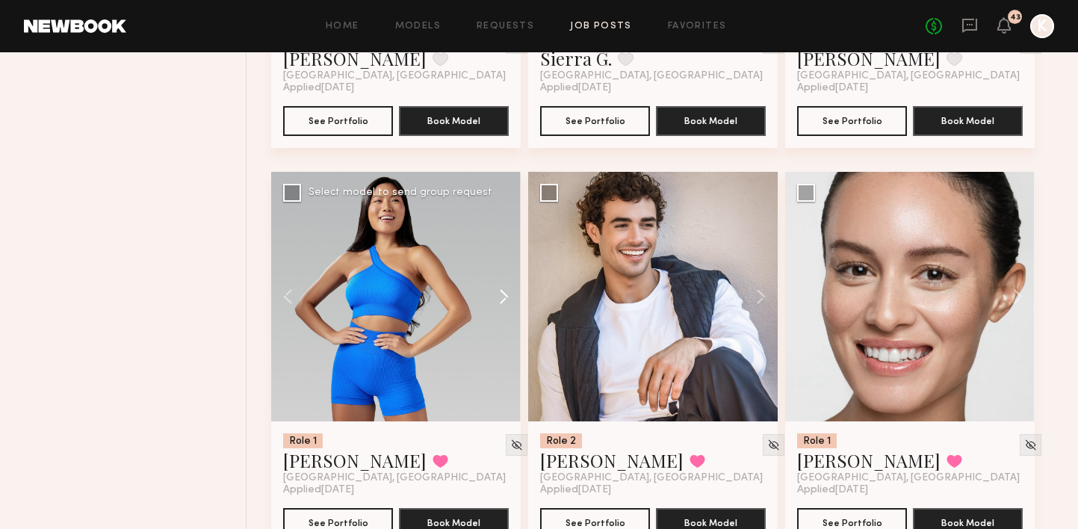
click at [501, 259] on button at bounding box center [497, 297] width 48 height 250
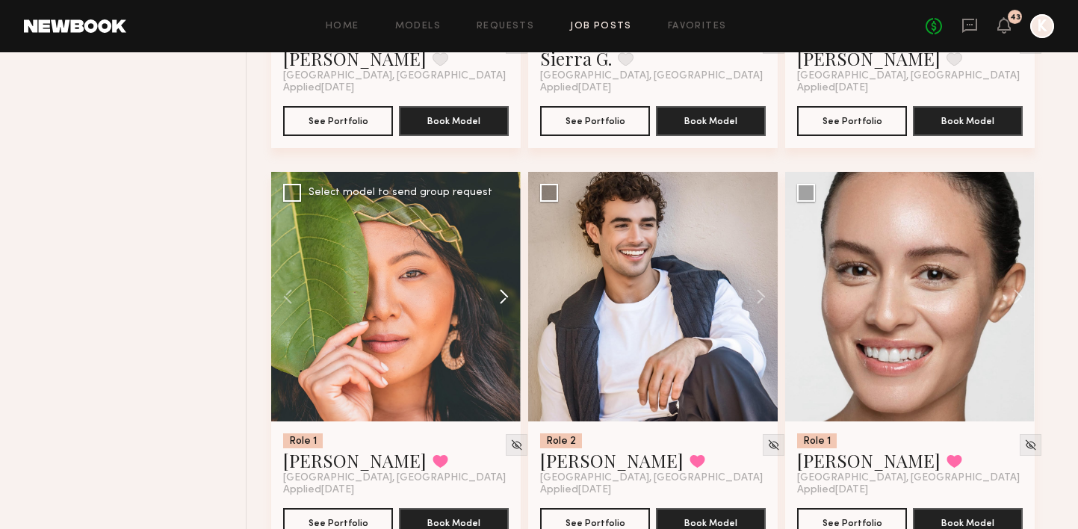
click at [501, 259] on button at bounding box center [497, 297] width 48 height 250
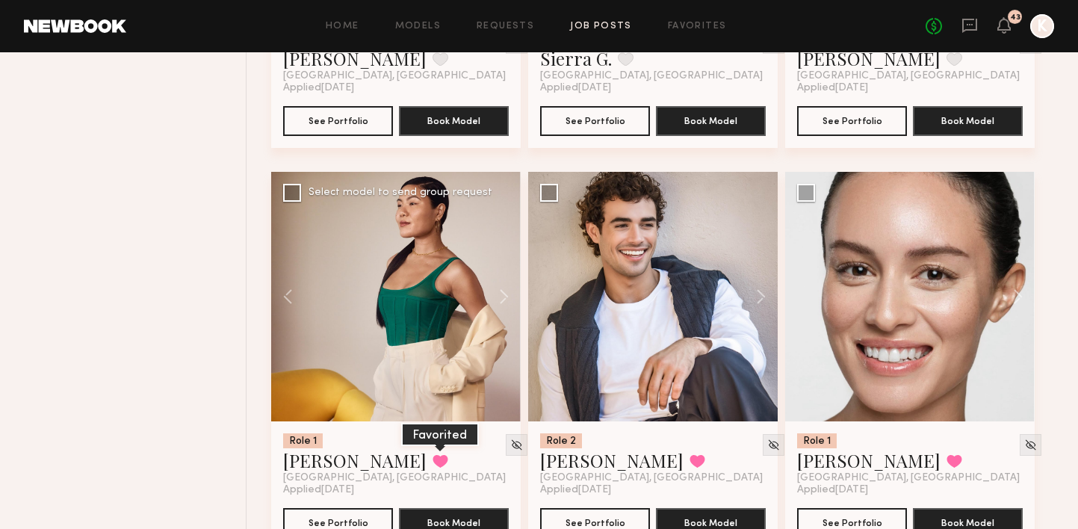
click at [433, 454] on button at bounding box center [441, 460] width 16 height 13
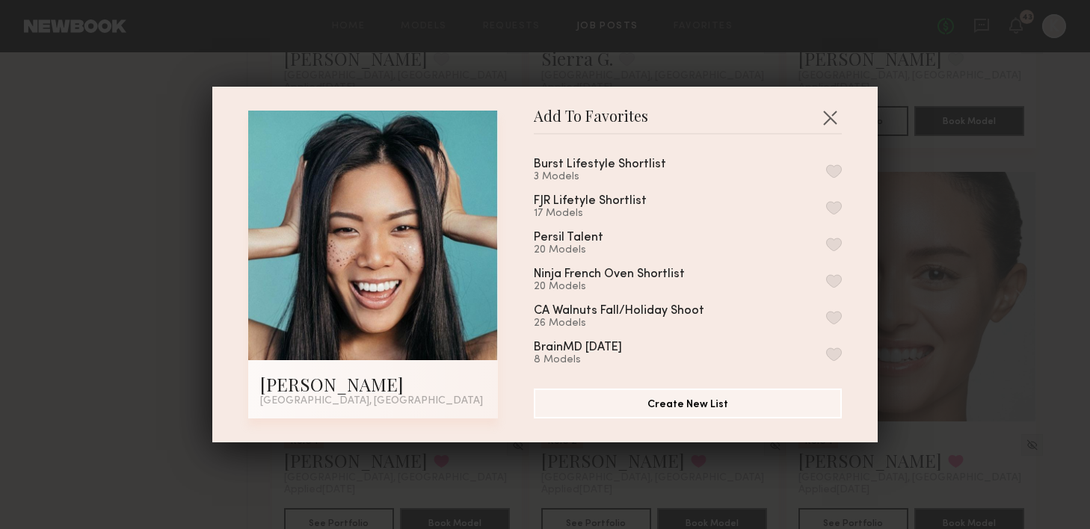
click at [826, 169] on button "button" at bounding box center [834, 170] width 16 height 13
click at [818, 123] on button "button" at bounding box center [830, 117] width 24 height 24
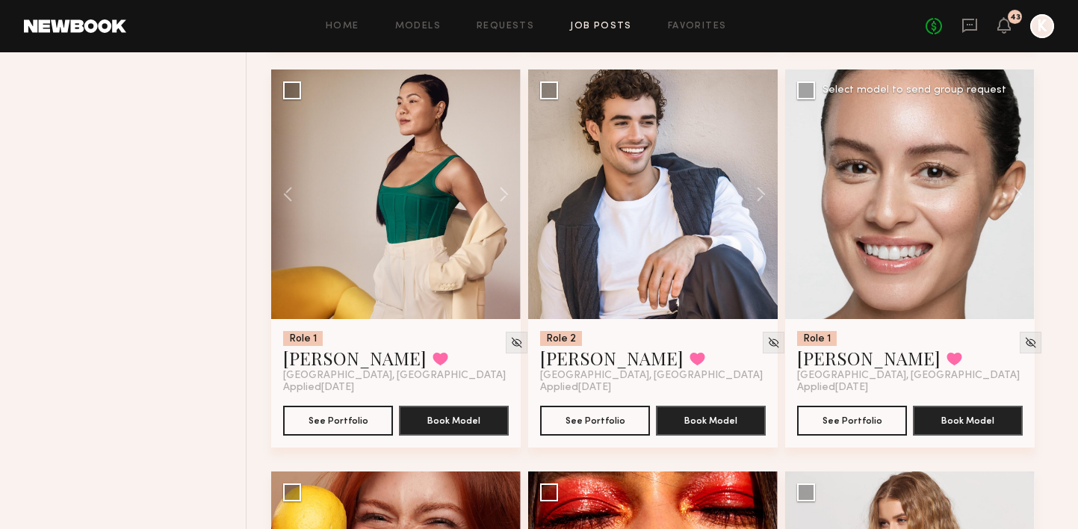
scroll to position [4985, 0]
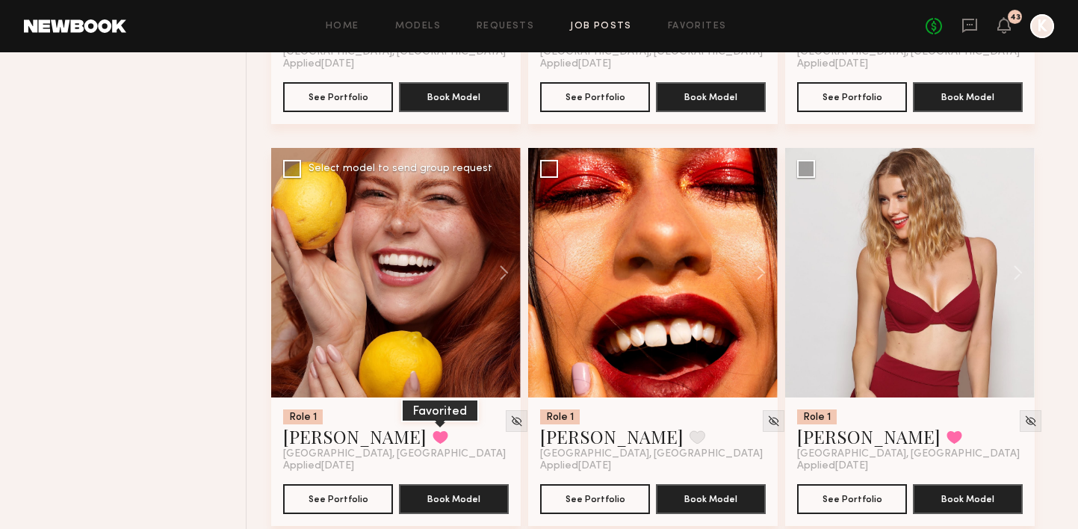
click at [433, 430] on button at bounding box center [441, 436] width 16 height 13
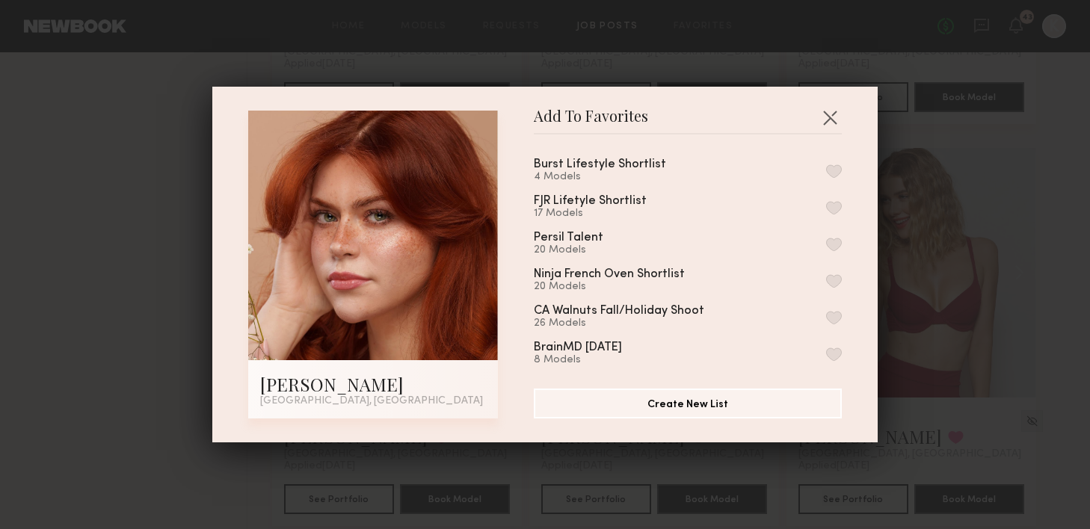
click at [826, 169] on button "button" at bounding box center [834, 170] width 16 height 13
click at [821, 120] on button "button" at bounding box center [830, 117] width 24 height 24
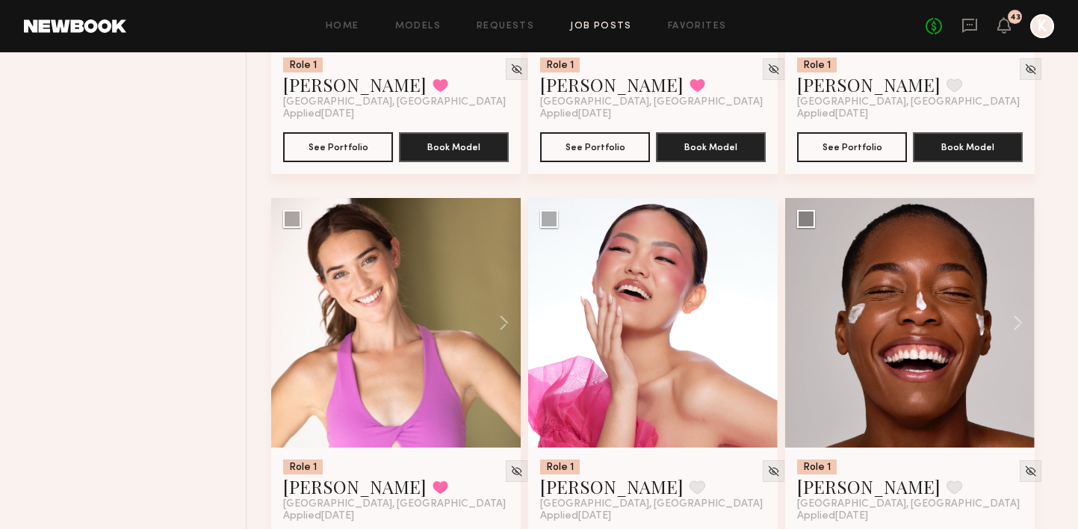
scroll to position [5755, 0]
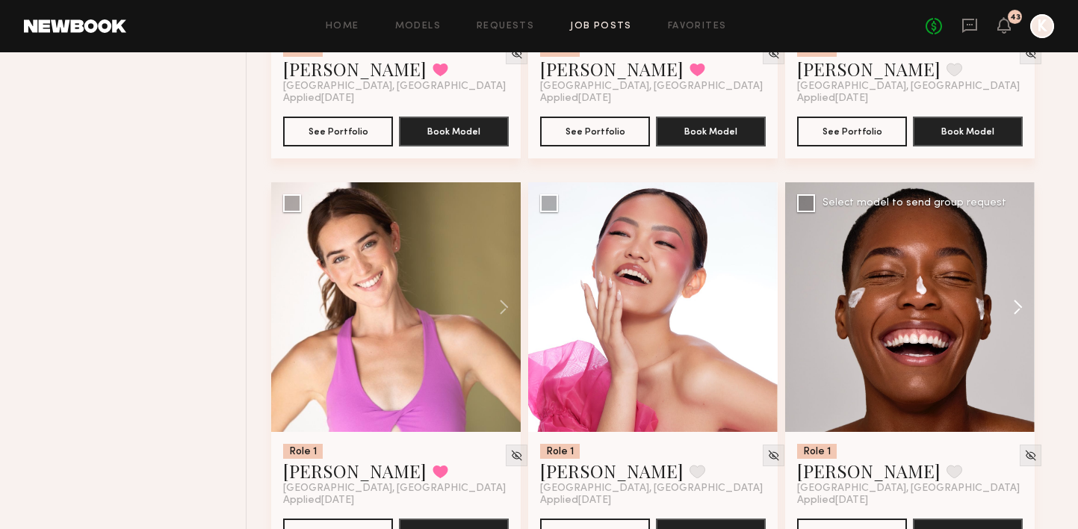
click at [1024, 265] on button at bounding box center [1011, 307] width 48 height 250
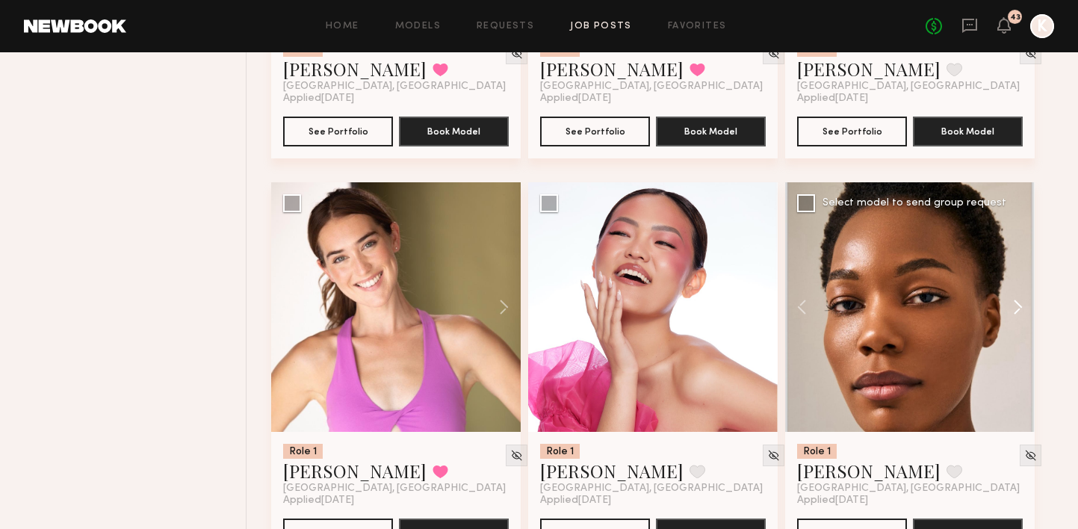
click at [1020, 265] on button at bounding box center [1011, 307] width 48 height 250
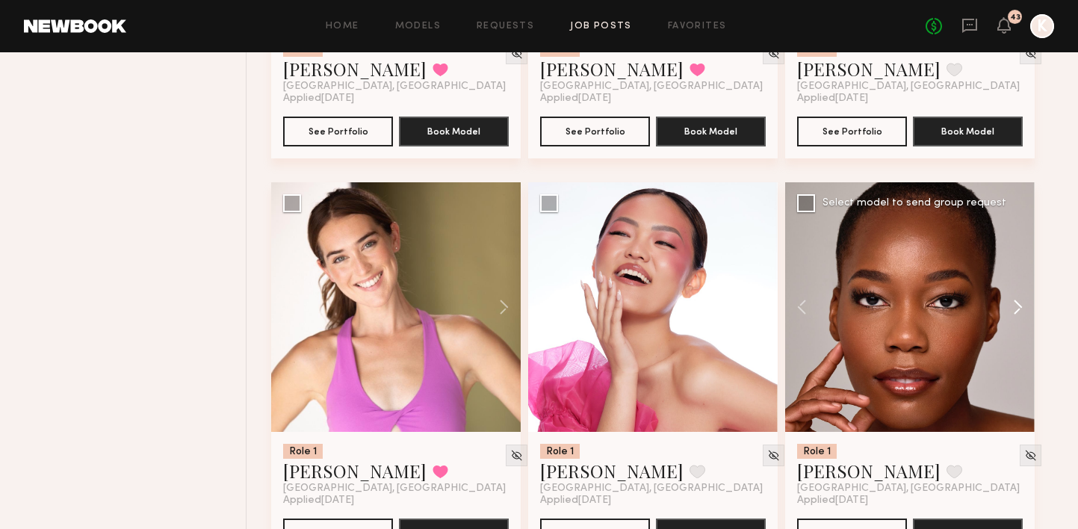
click at [1020, 265] on button at bounding box center [1011, 307] width 48 height 250
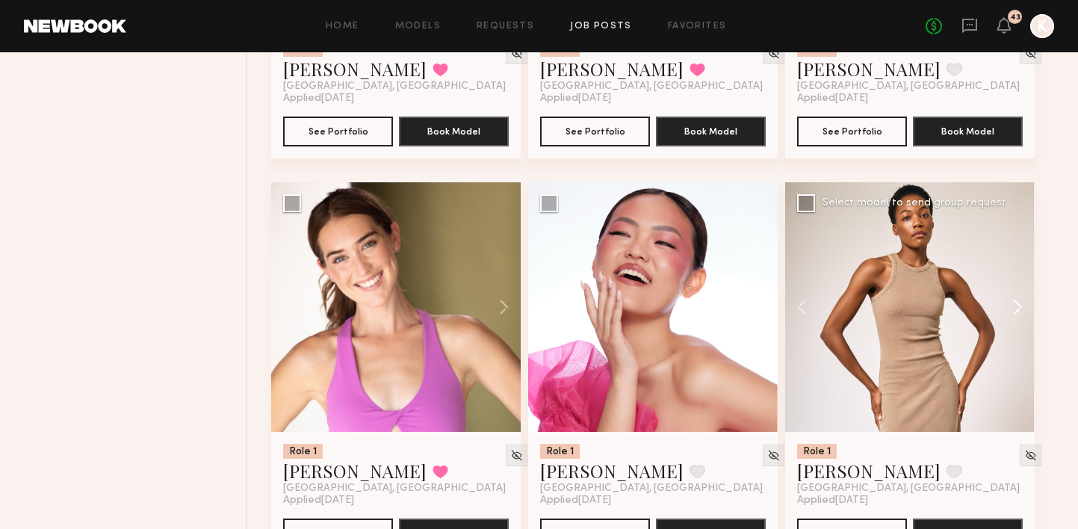
click at [1020, 265] on button at bounding box center [1011, 307] width 48 height 250
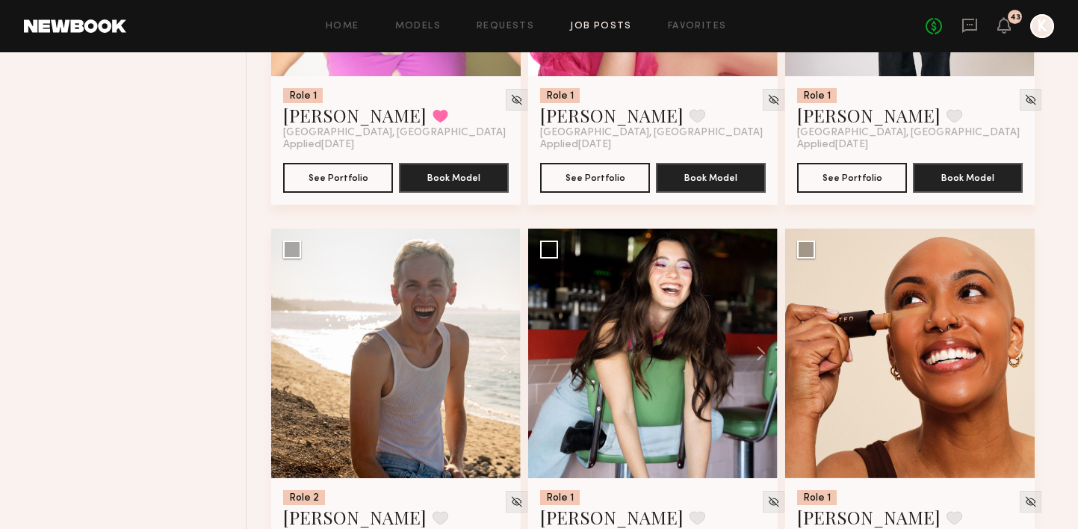
scroll to position [6117, 0]
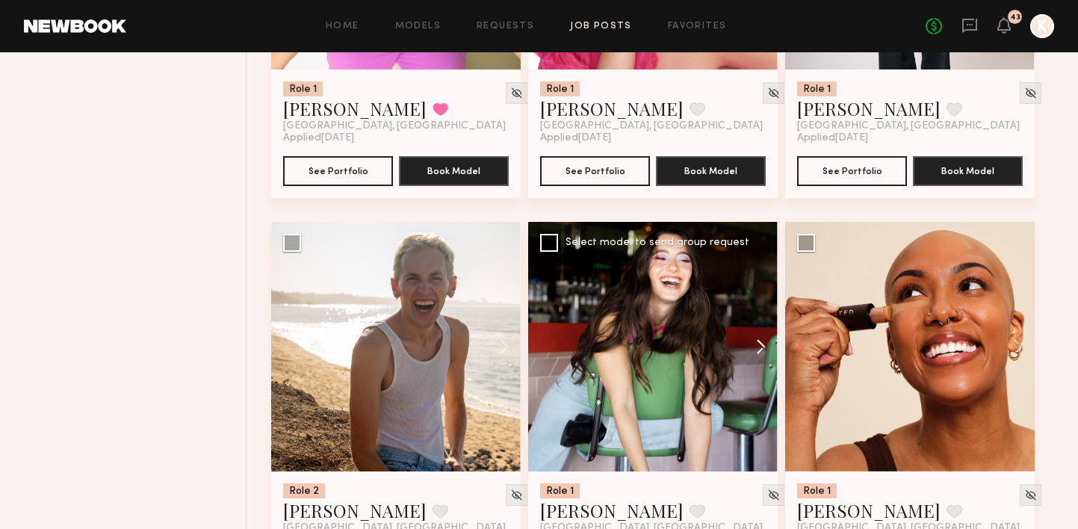
click at [749, 304] on button at bounding box center [754, 347] width 48 height 250
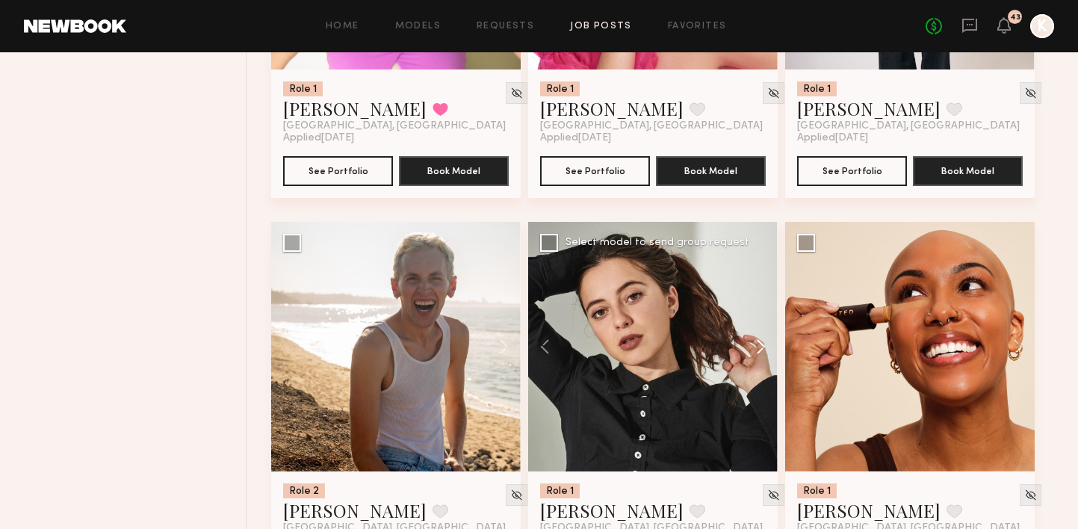
click at [749, 304] on button at bounding box center [754, 347] width 48 height 250
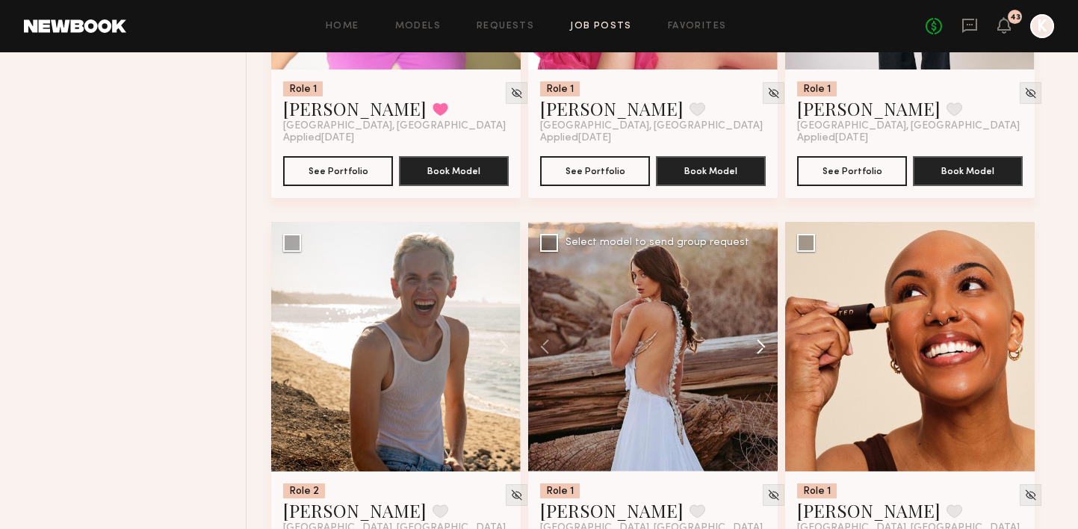
click at [749, 304] on button at bounding box center [754, 347] width 48 height 250
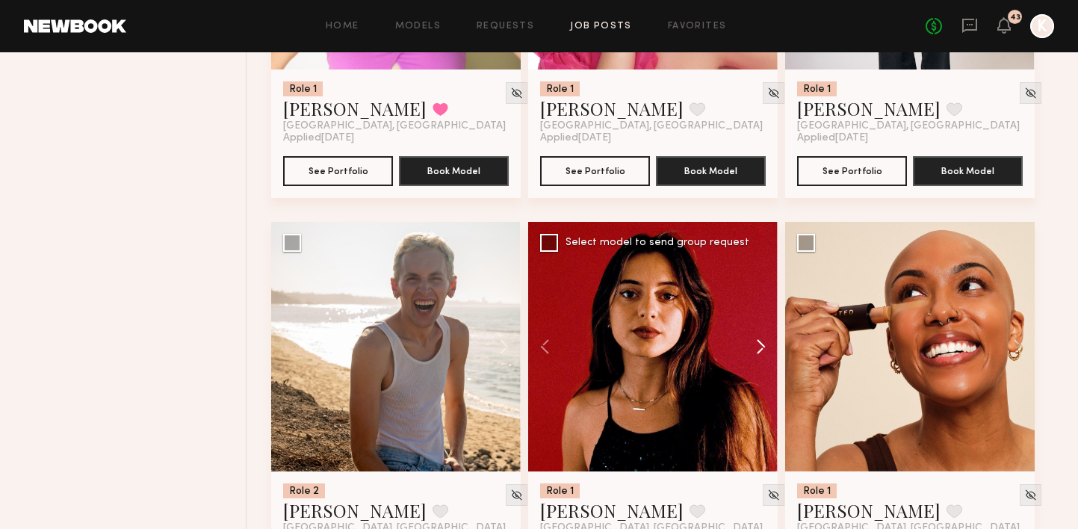
click at [749, 304] on button at bounding box center [754, 347] width 48 height 250
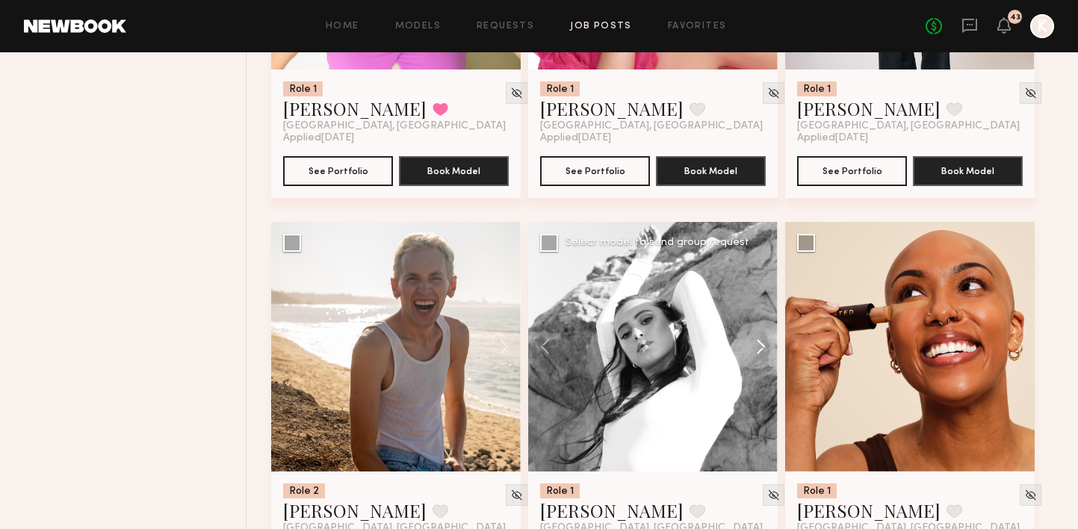
click at [749, 304] on button at bounding box center [754, 347] width 48 height 250
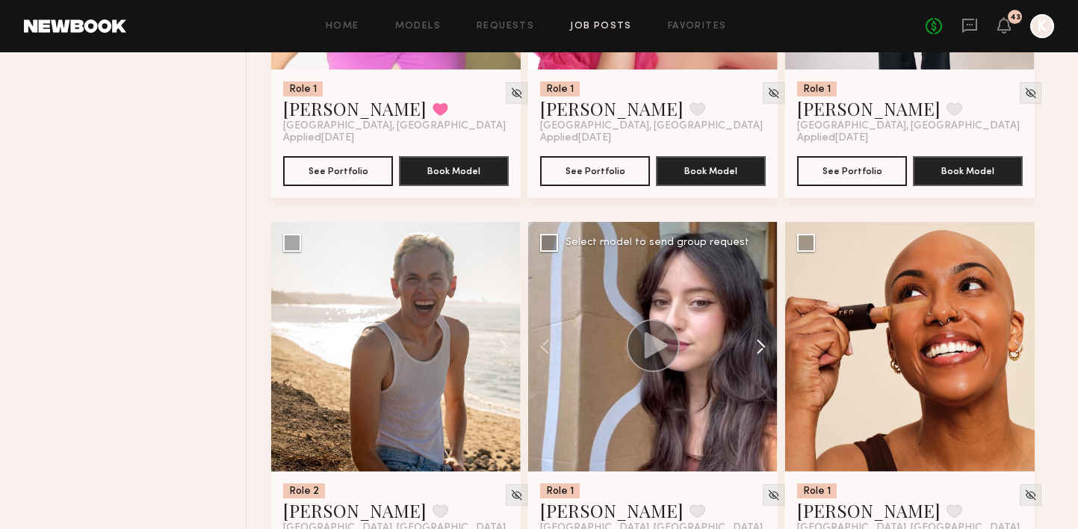
click at [749, 304] on button at bounding box center [754, 347] width 48 height 250
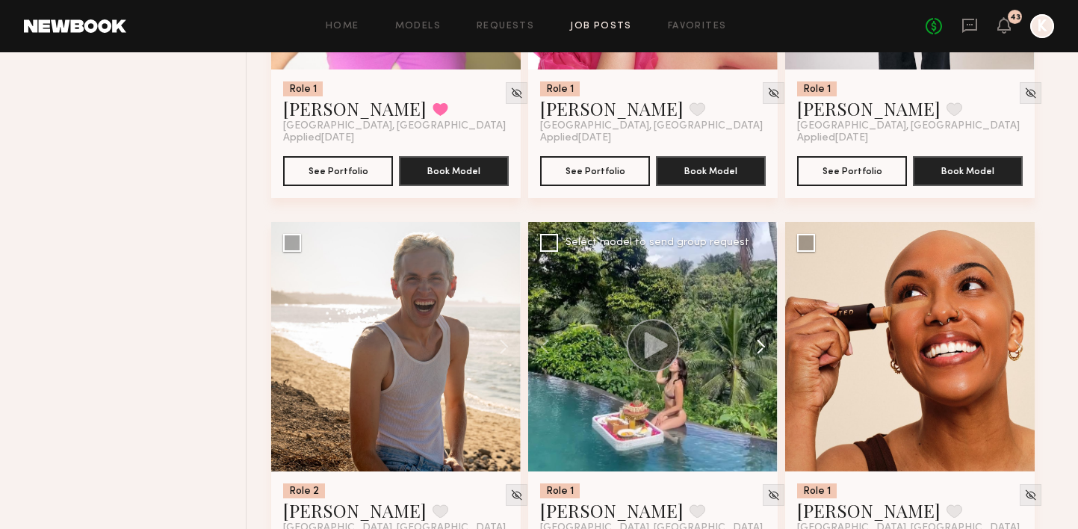
click at [749, 304] on button at bounding box center [754, 347] width 48 height 250
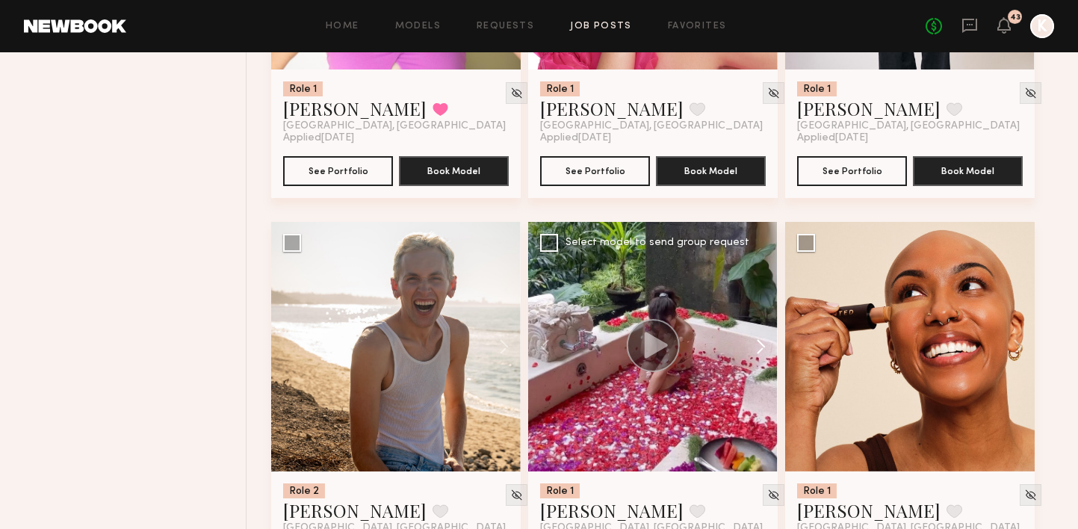
click at [749, 304] on button at bounding box center [754, 347] width 48 height 250
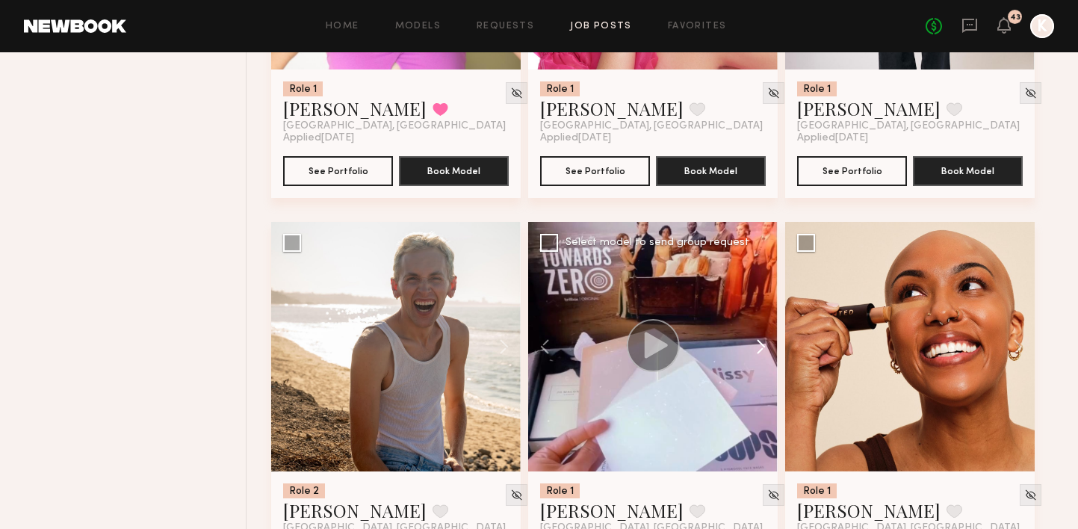
click at [749, 304] on button at bounding box center [754, 347] width 48 height 250
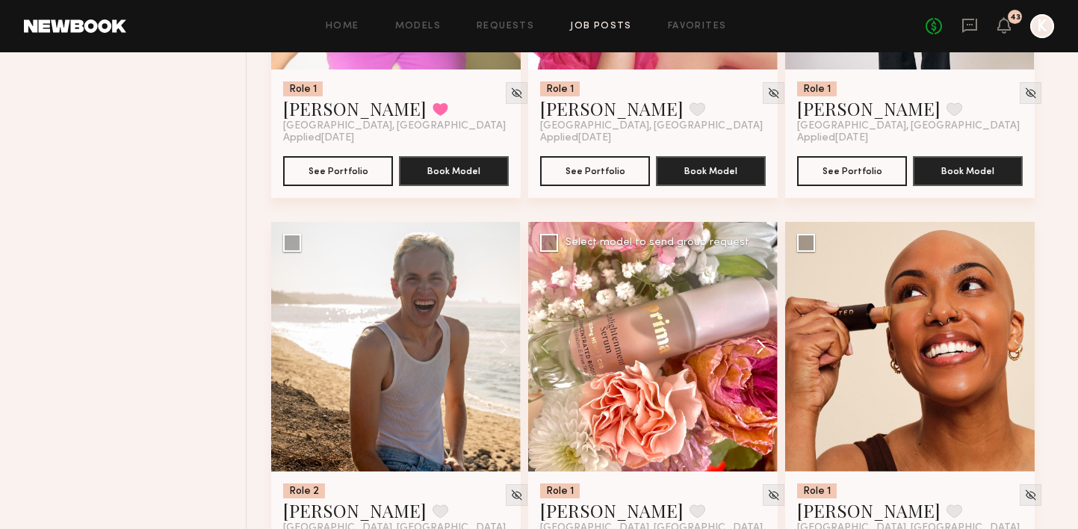
click at [749, 304] on button at bounding box center [754, 347] width 48 height 250
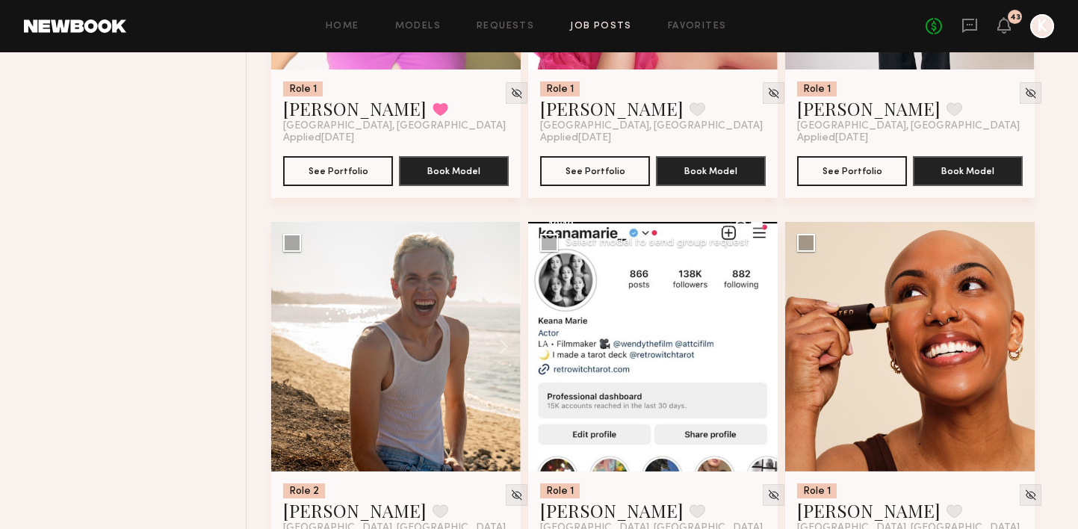
click at [749, 304] on button at bounding box center [754, 347] width 48 height 250
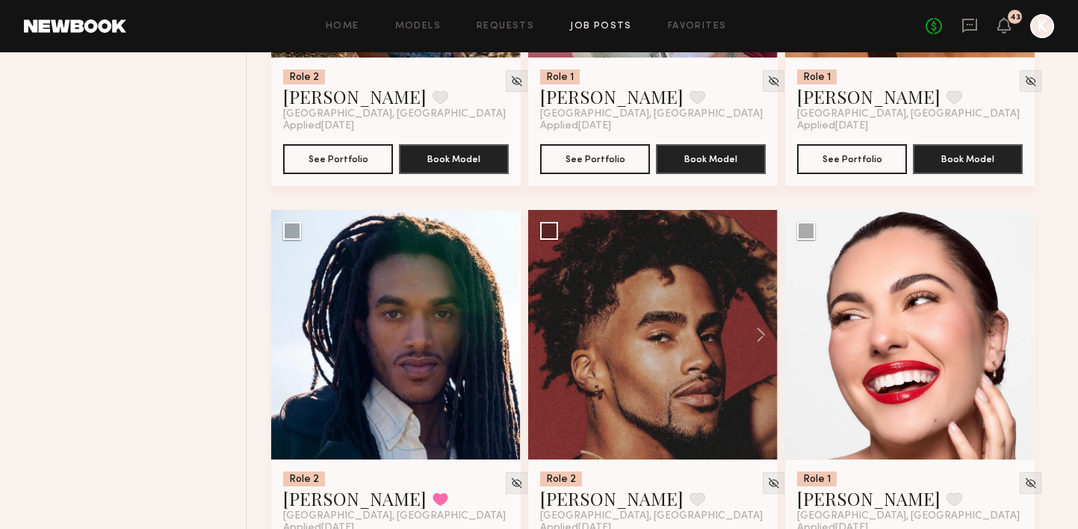
scroll to position [6542, 0]
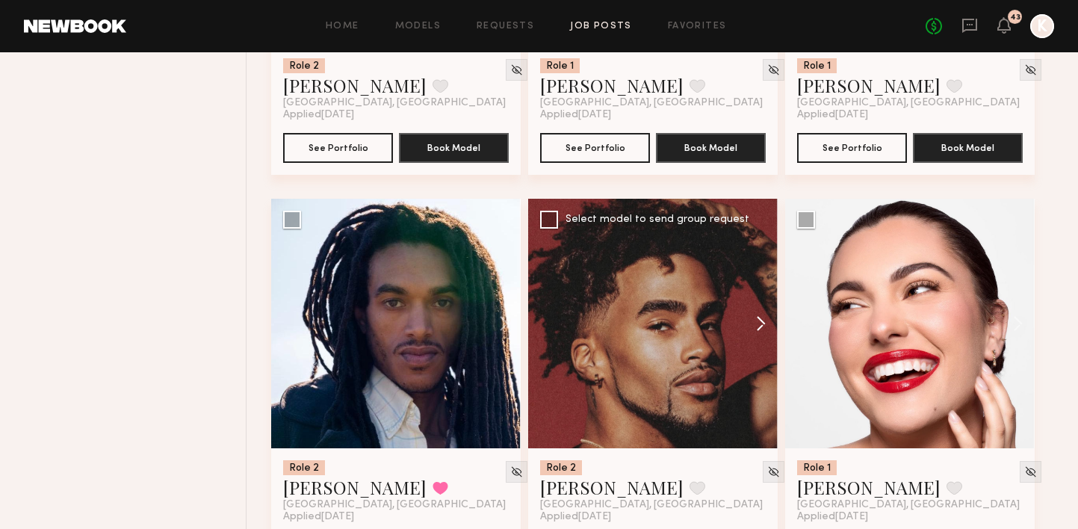
click at [759, 294] on button at bounding box center [754, 324] width 48 height 250
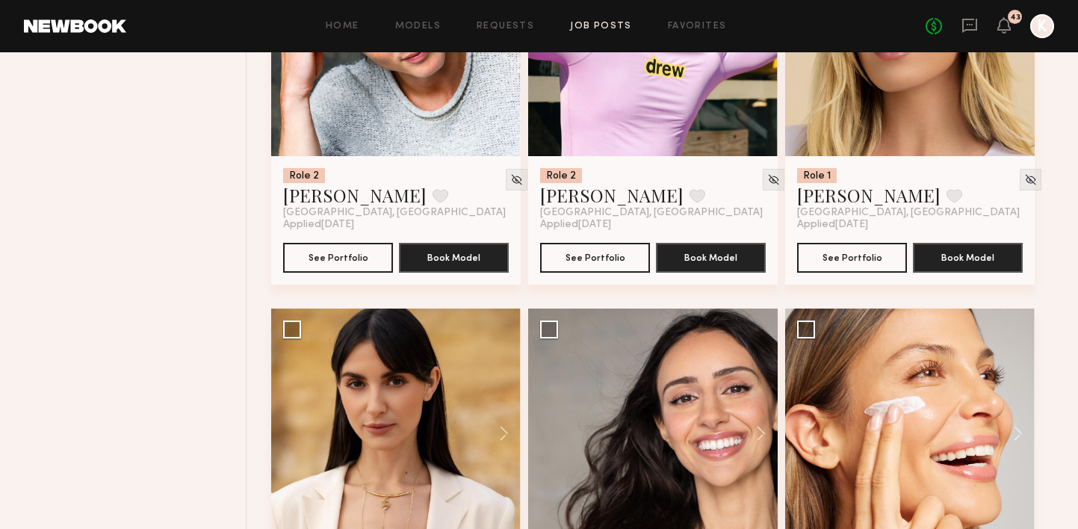
scroll to position [7336, 0]
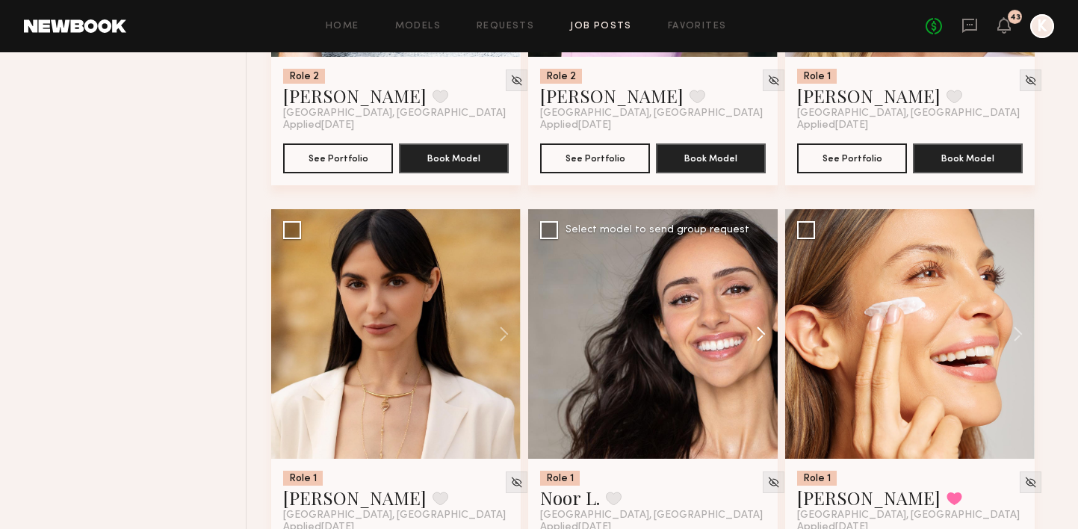
click at [761, 301] on button at bounding box center [754, 334] width 48 height 250
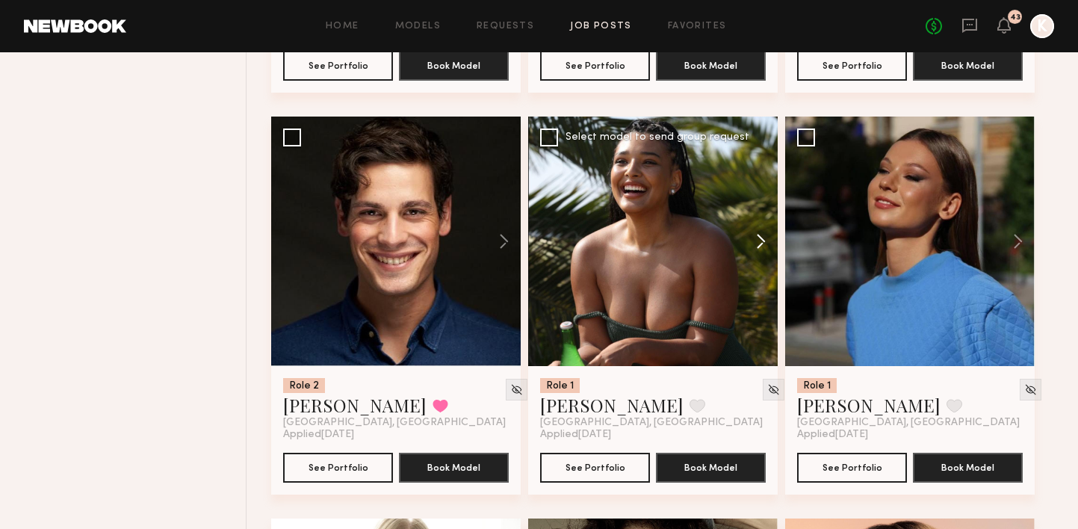
scroll to position [7820, 0]
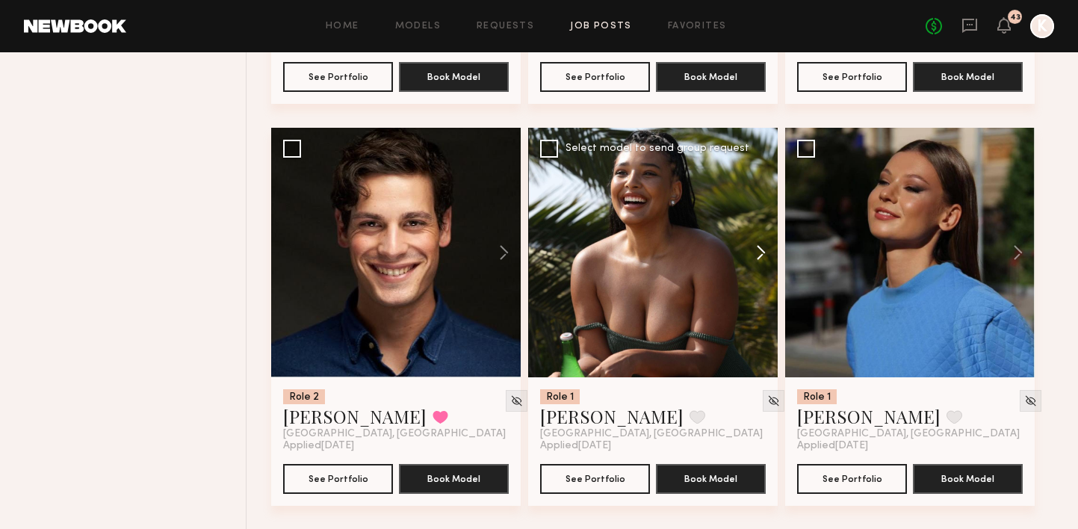
click at [756, 223] on button at bounding box center [754, 253] width 48 height 250
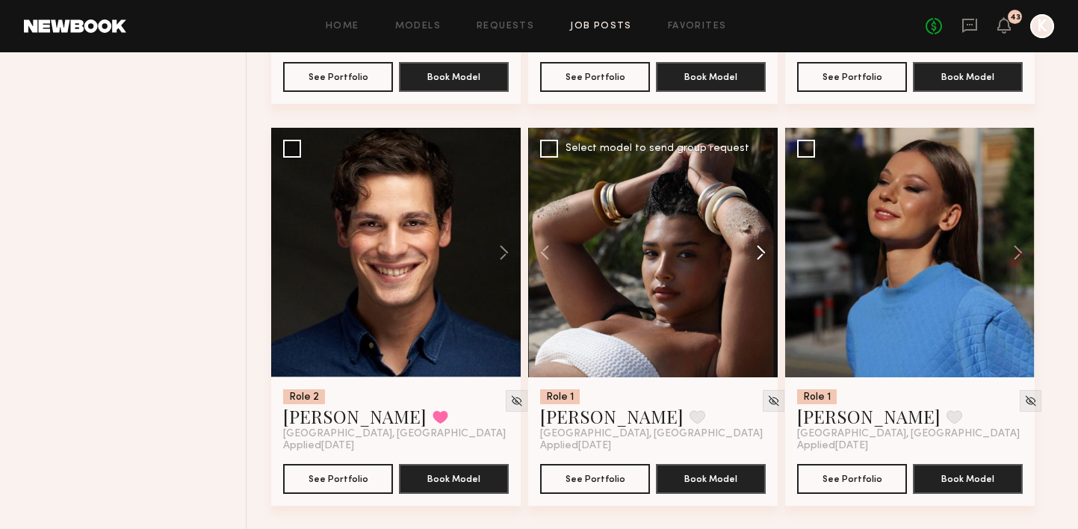
click at [756, 223] on button at bounding box center [754, 253] width 48 height 250
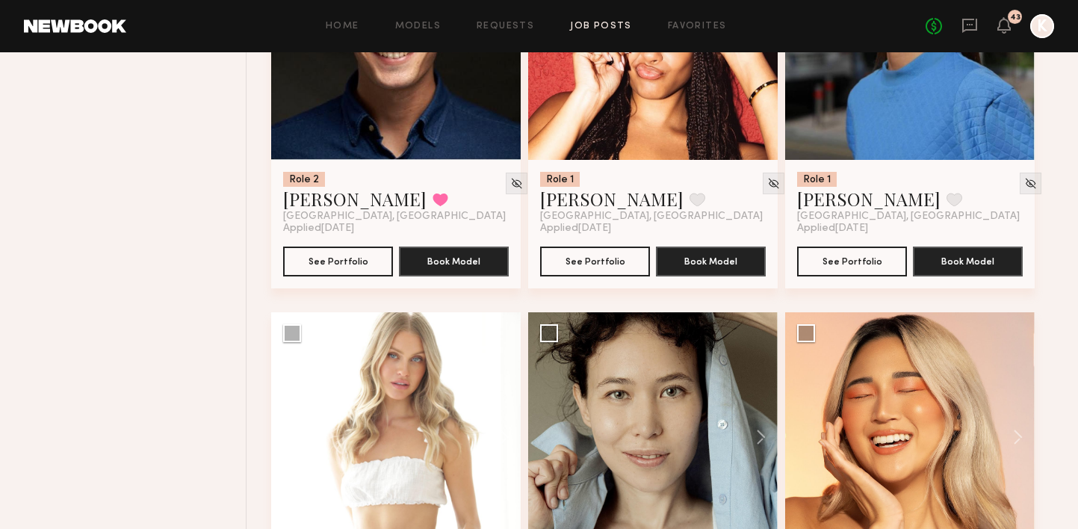
scroll to position [8101, 0]
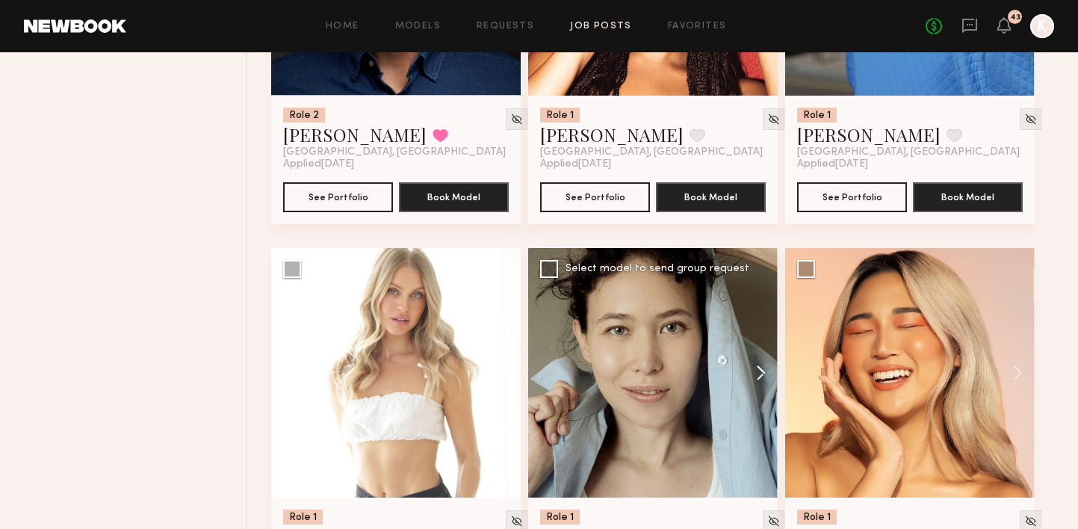
click at [756, 336] on button at bounding box center [754, 373] width 48 height 250
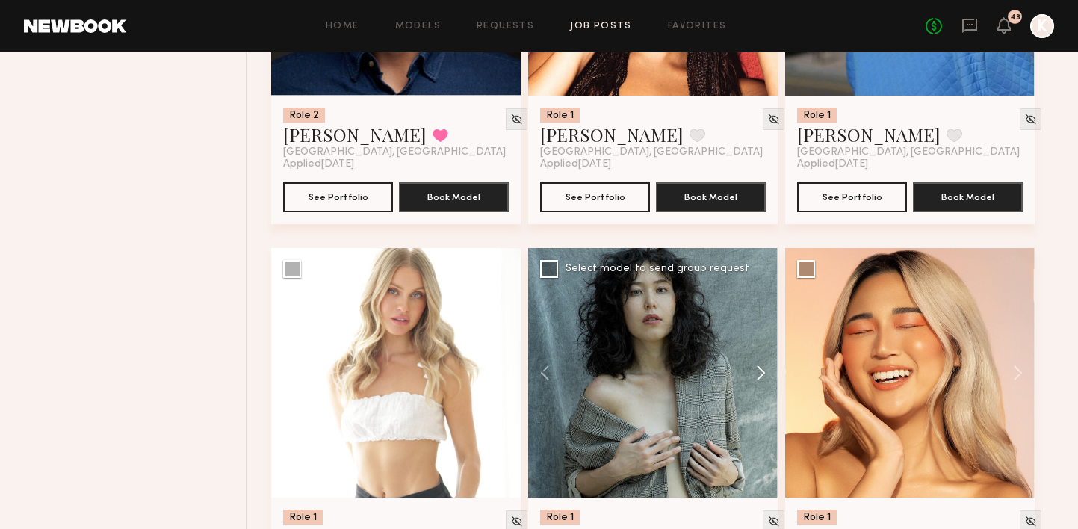
click at [756, 336] on button at bounding box center [754, 373] width 48 height 250
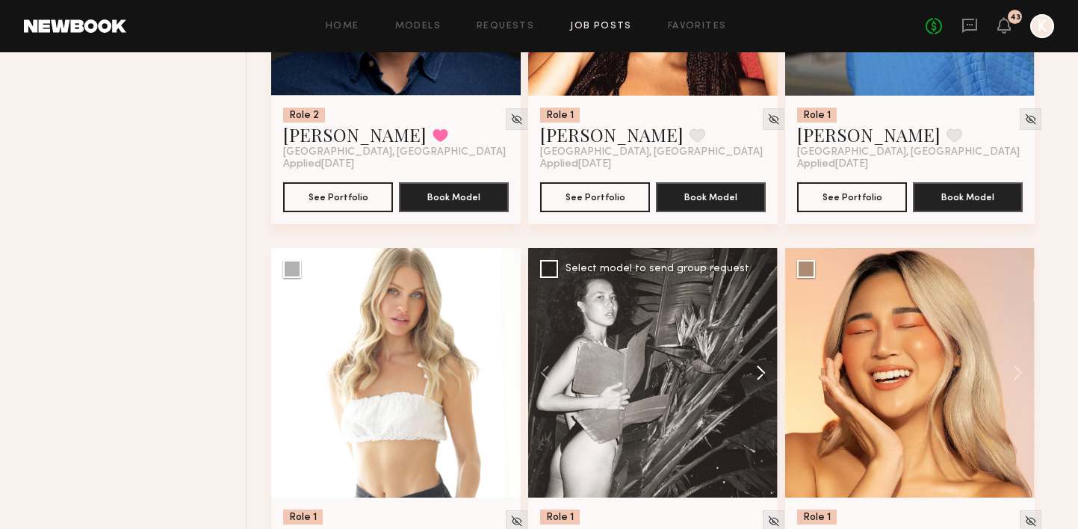
click at [756, 336] on button at bounding box center [754, 373] width 48 height 250
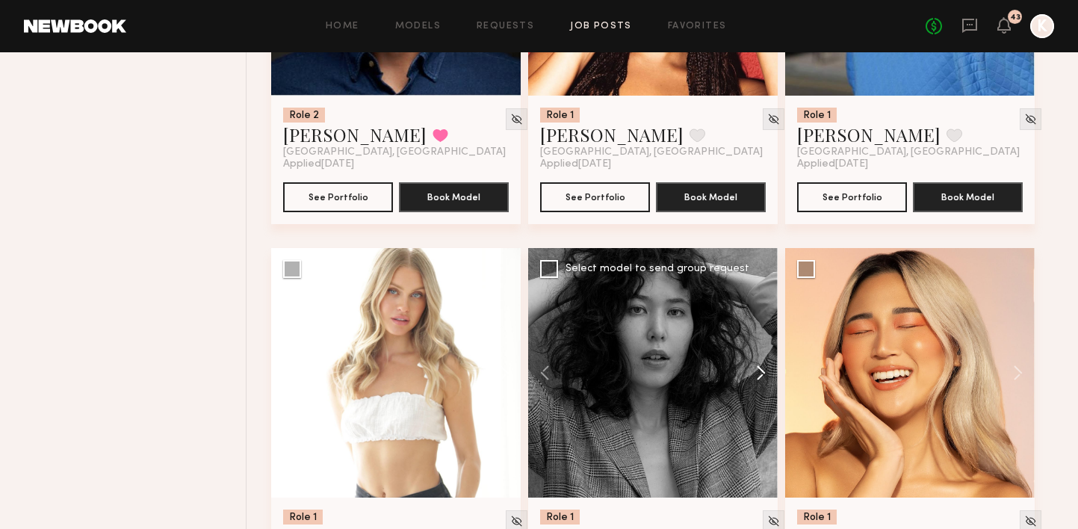
click at [756, 336] on button at bounding box center [754, 373] width 48 height 250
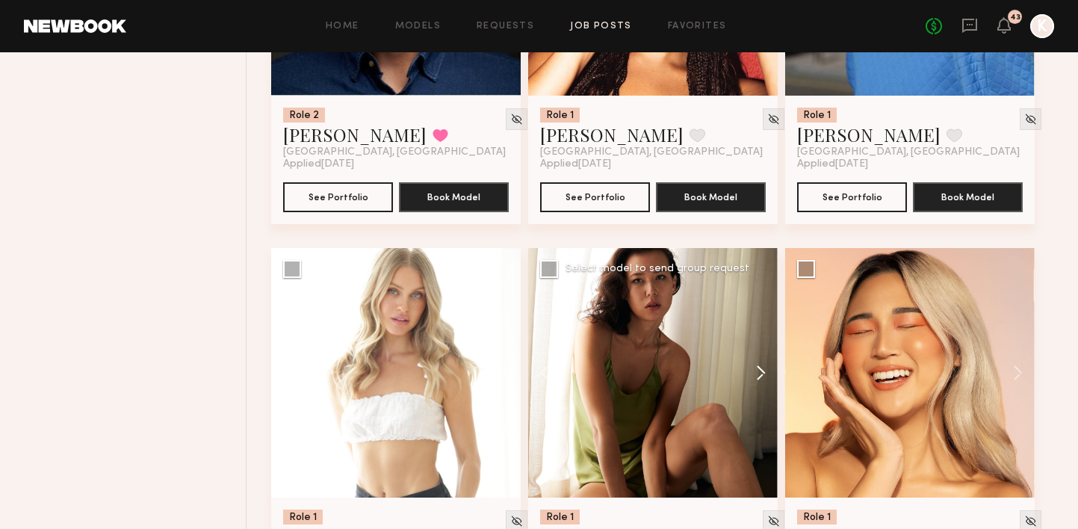
click at [756, 336] on button at bounding box center [754, 373] width 48 height 250
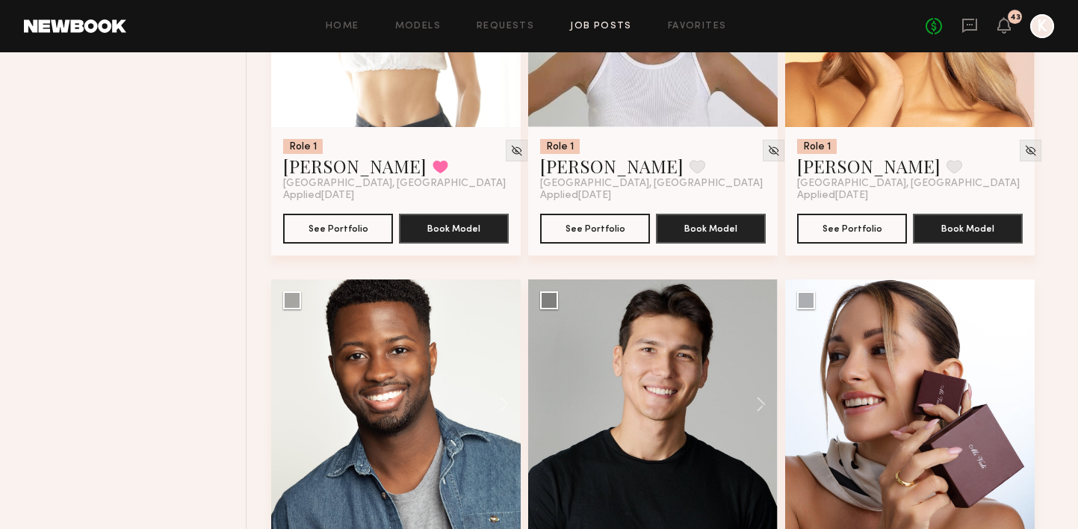
scroll to position [8530, 0]
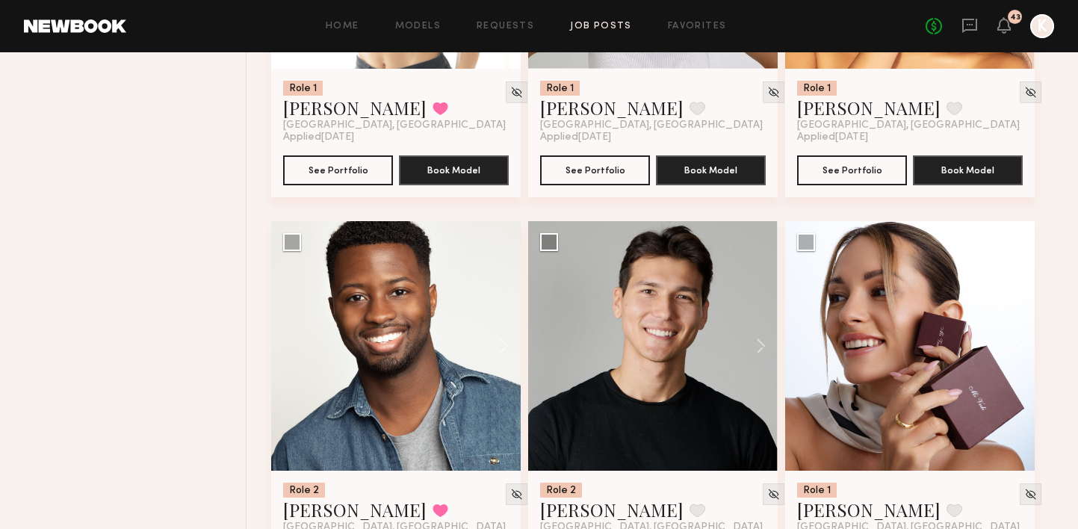
click at [747, 312] on button at bounding box center [754, 346] width 48 height 250
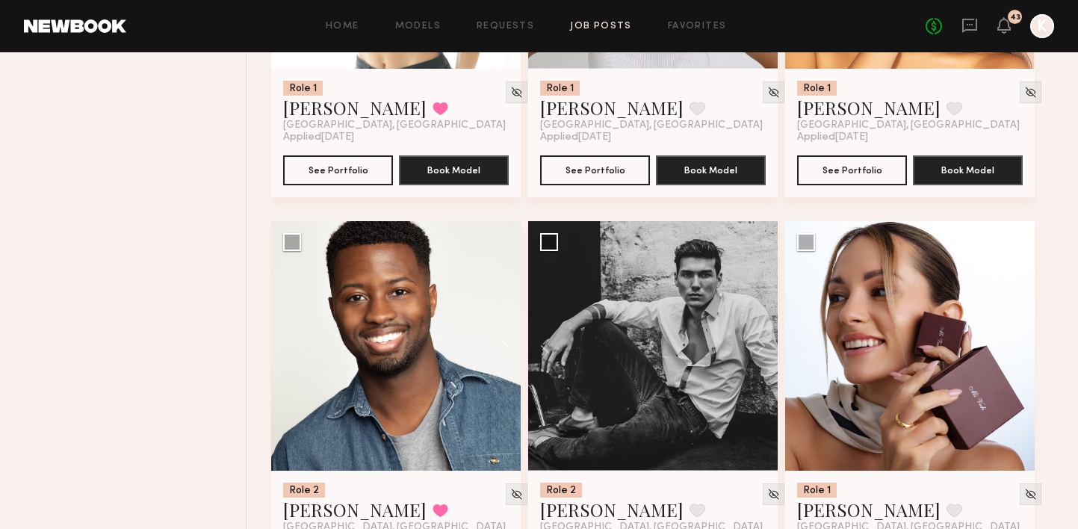
click at [747, 312] on button at bounding box center [754, 346] width 48 height 250
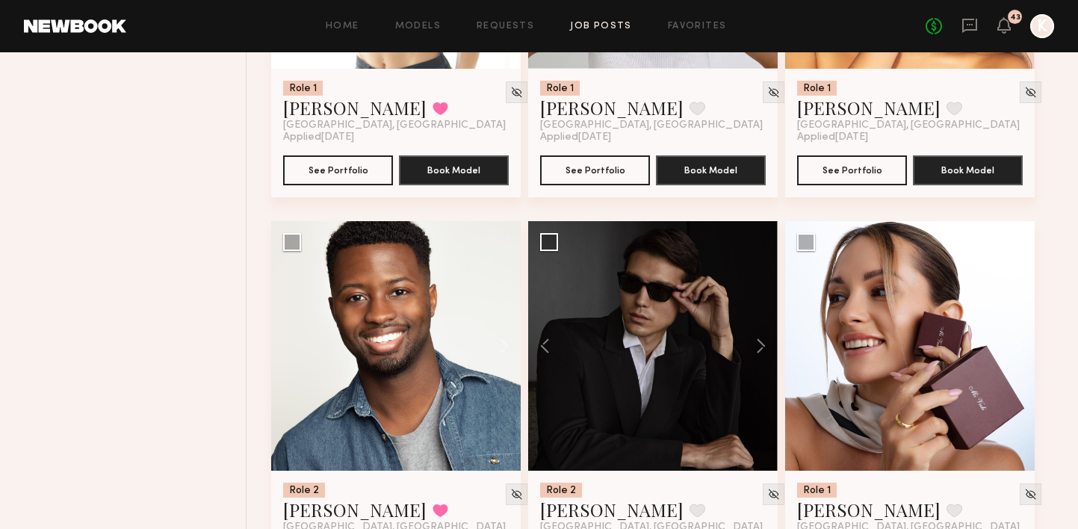
click at [747, 312] on button at bounding box center [754, 346] width 48 height 250
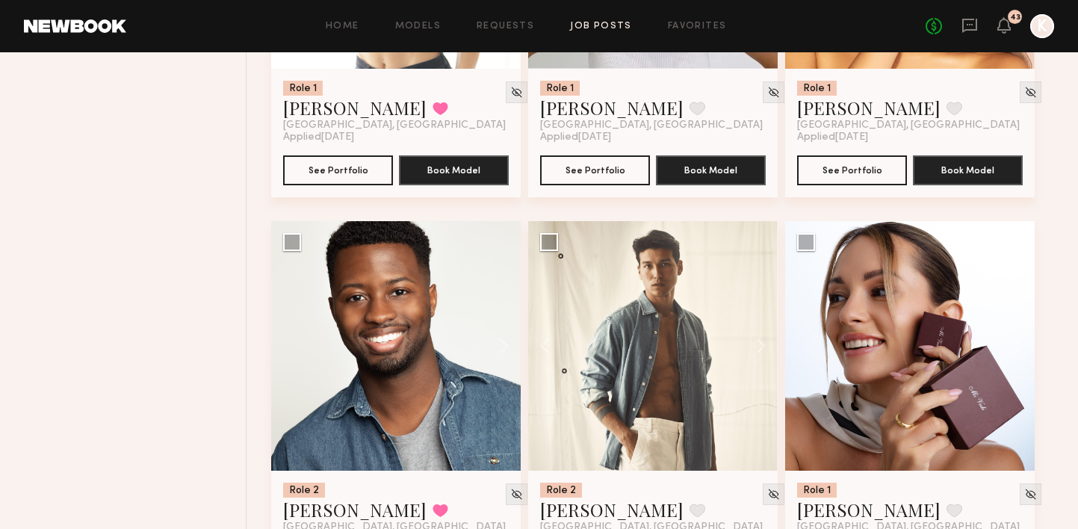
click at [747, 312] on button at bounding box center [754, 346] width 48 height 250
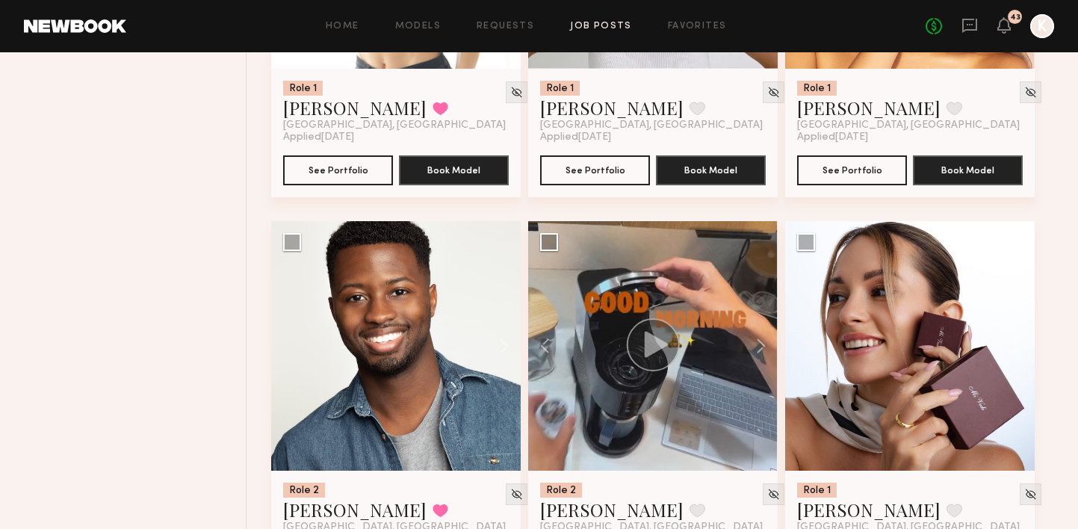
click at [747, 312] on button at bounding box center [754, 346] width 48 height 250
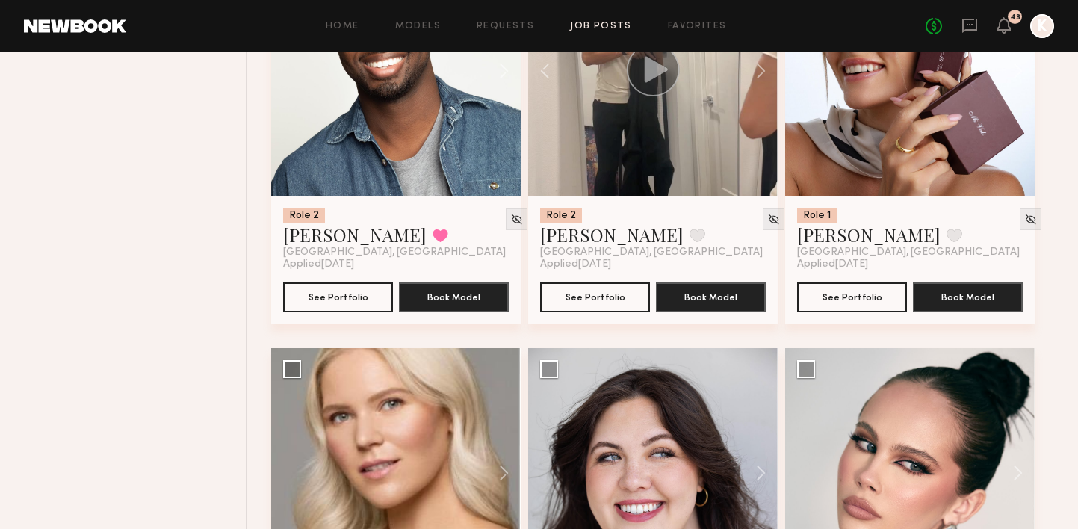
scroll to position [9046, 0]
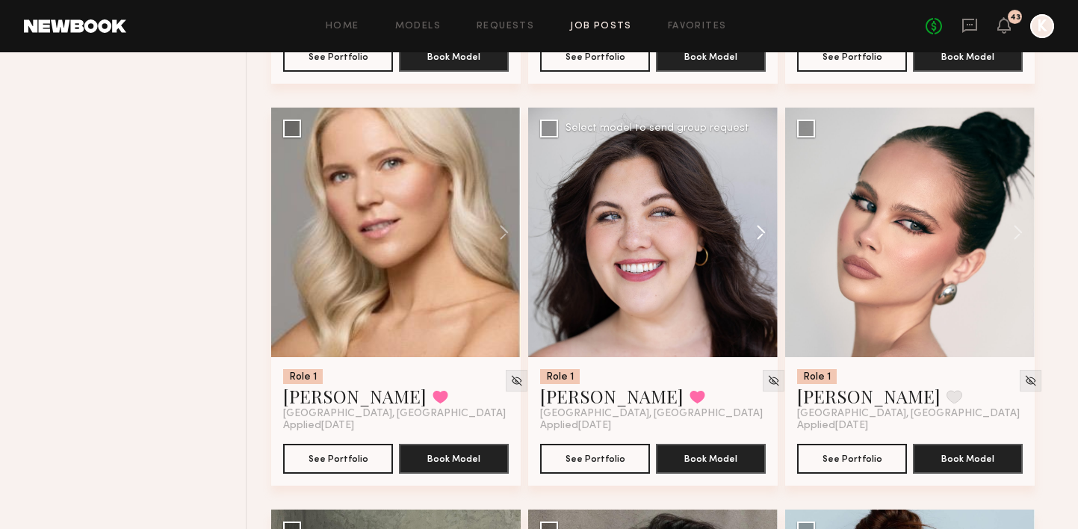
click at [760, 193] on button at bounding box center [754, 233] width 48 height 250
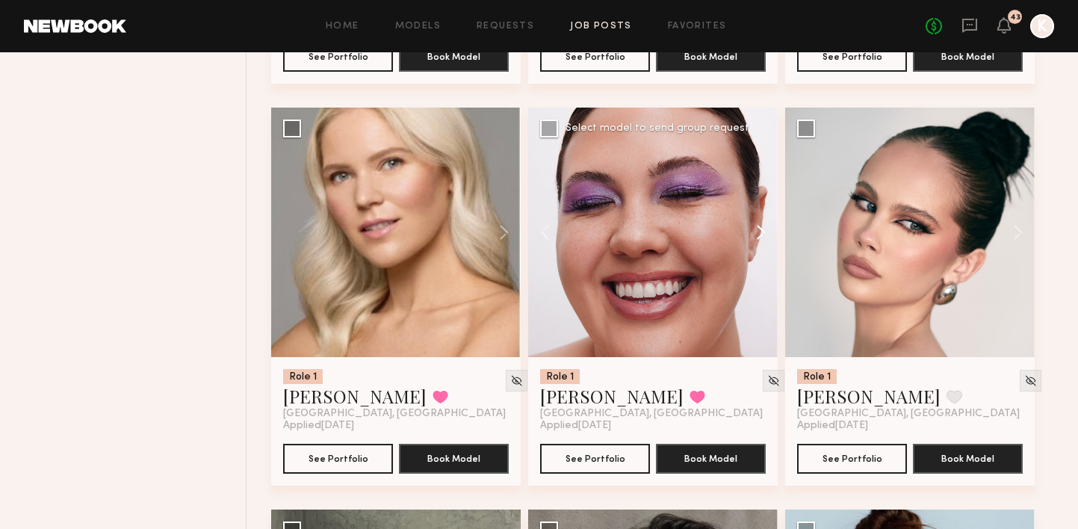
click at [760, 193] on button at bounding box center [754, 233] width 48 height 250
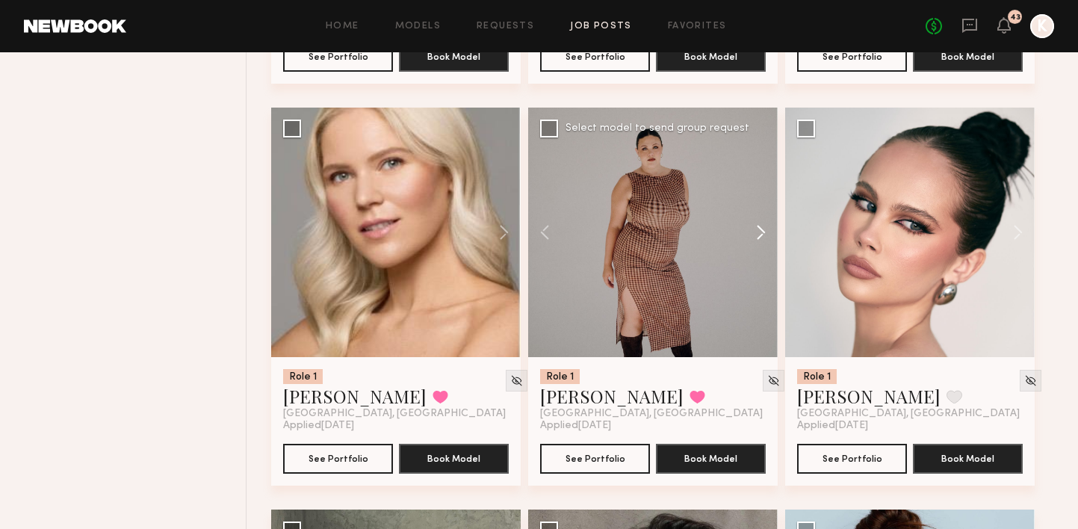
click at [760, 193] on button at bounding box center [754, 233] width 48 height 250
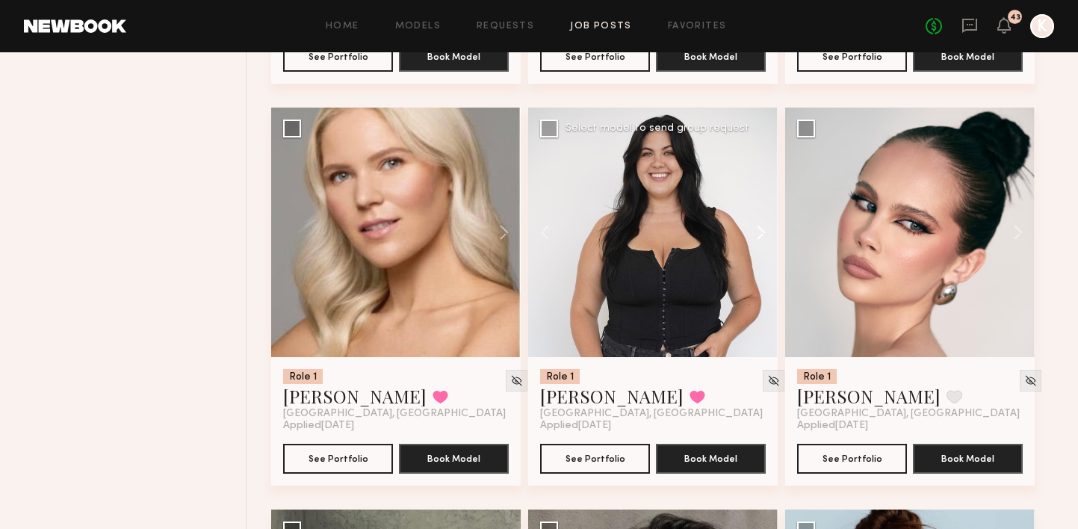
click at [760, 193] on button at bounding box center [754, 233] width 48 height 250
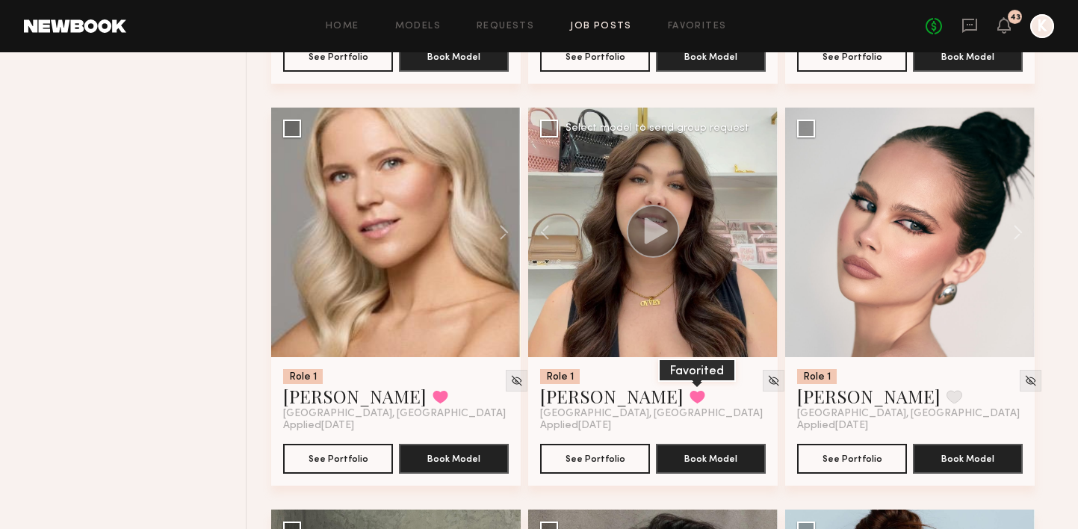
click at [690, 390] on button at bounding box center [698, 396] width 16 height 13
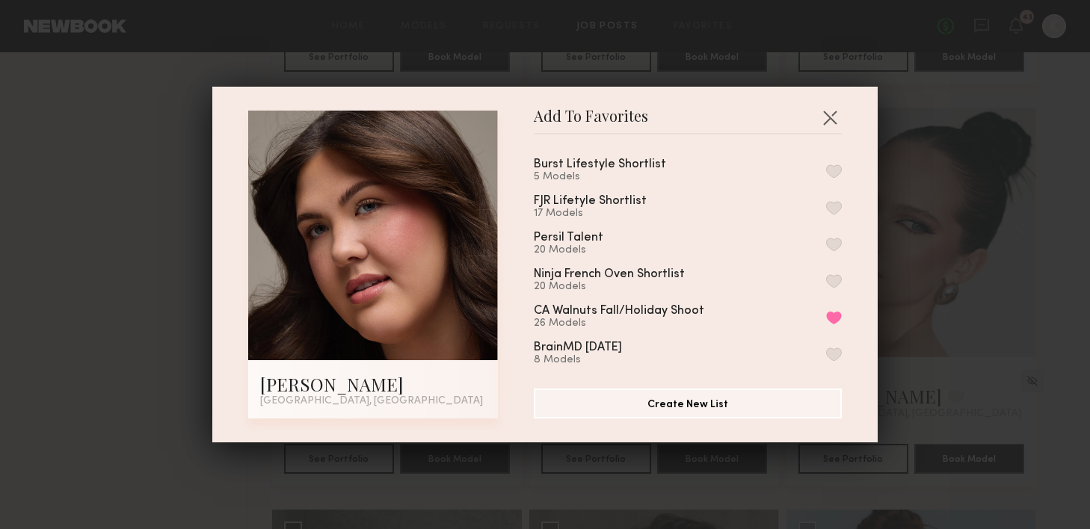
click at [826, 165] on button "button" at bounding box center [834, 170] width 16 height 13
click at [822, 120] on button "button" at bounding box center [830, 117] width 24 height 24
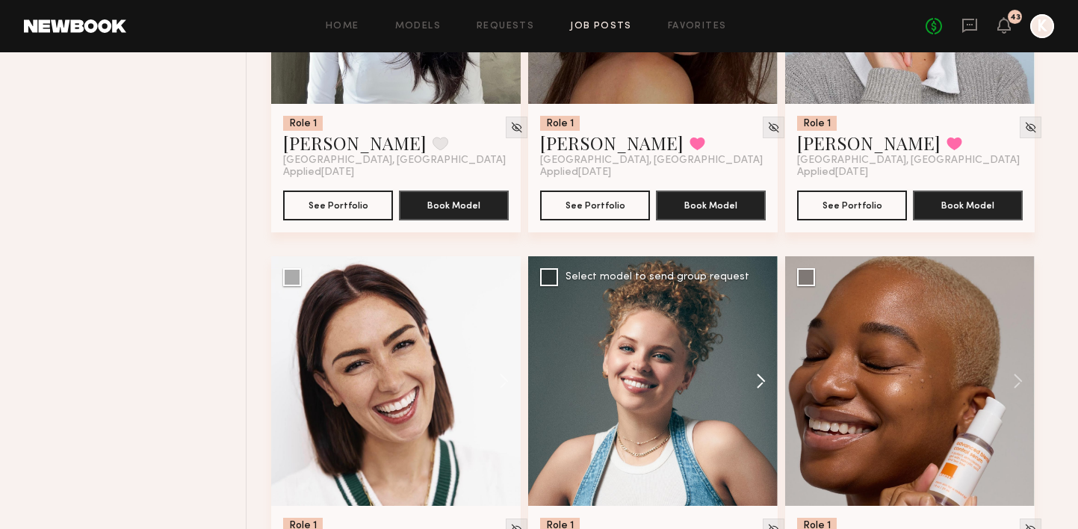
scroll to position [9747, 0]
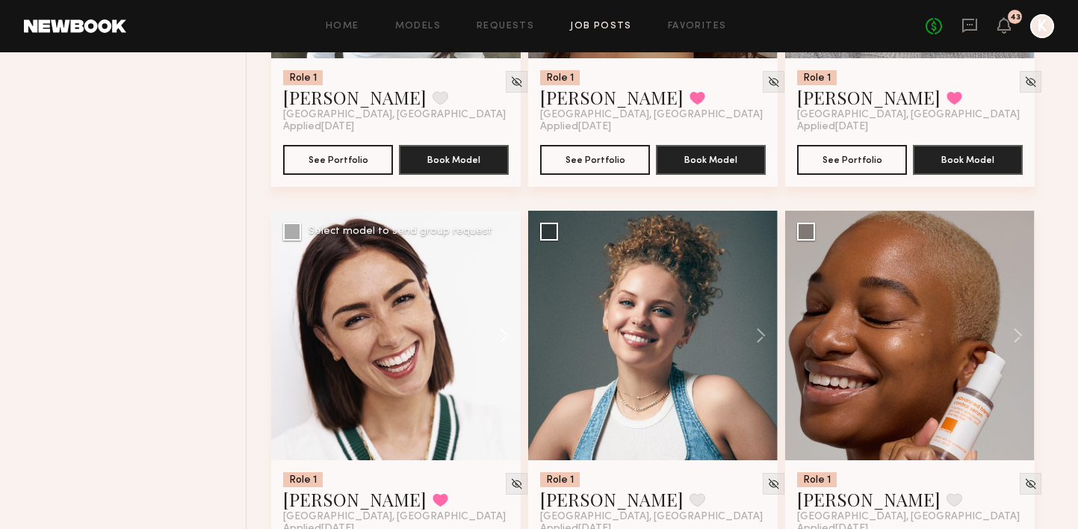
click at [498, 304] on button at bounding box center [497, 336] width 48 height 250
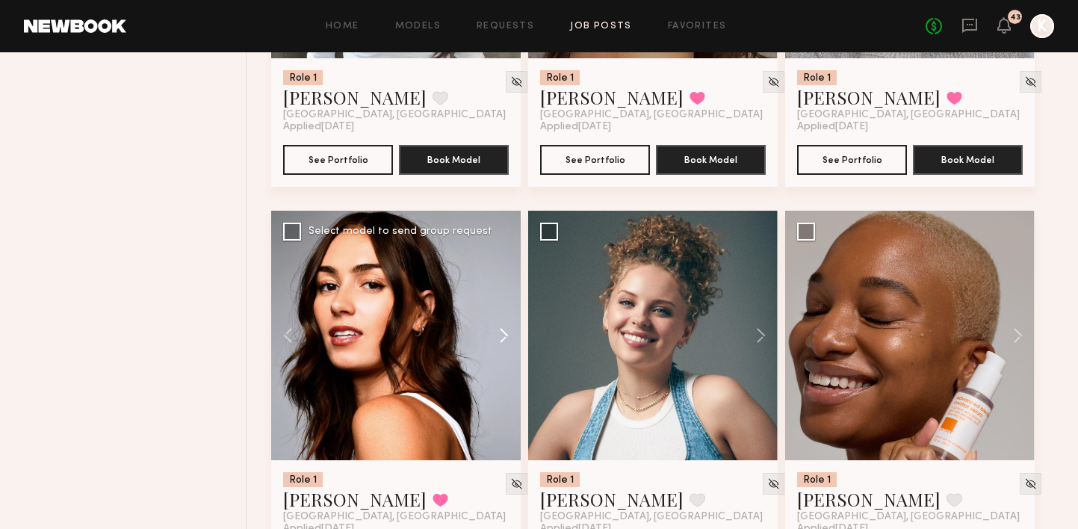
click at [498, 304] on button at bounding box center [497, 336] width 48 height 250
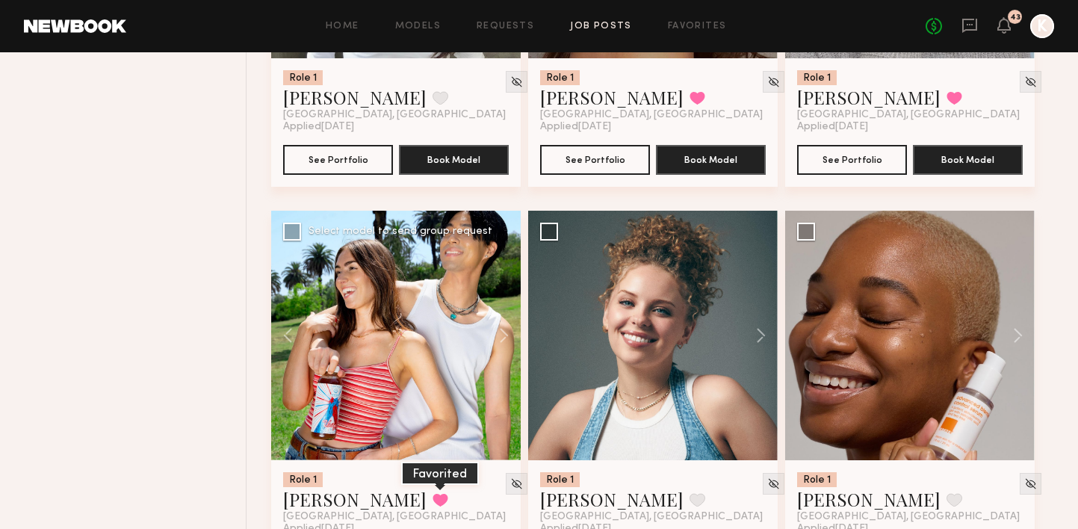
click at [433, 493] on button at bounding box center [441, 499] width 16 height 13
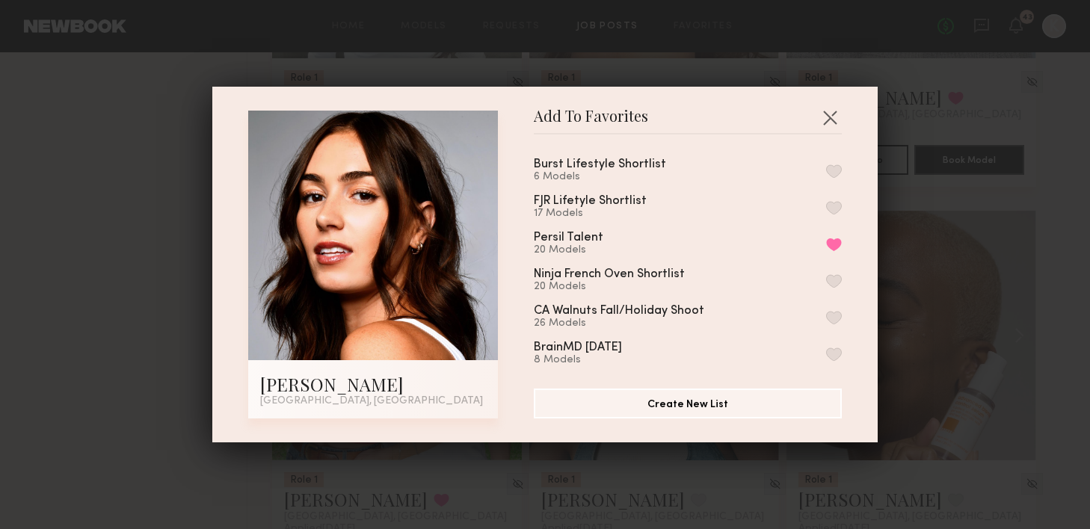
click at [826, 164] on button "button" at bounding box center [834, 170] width 16 height 13
click at [825, 117] on button "button" at bounding box center [830, 117] width 24 height 24
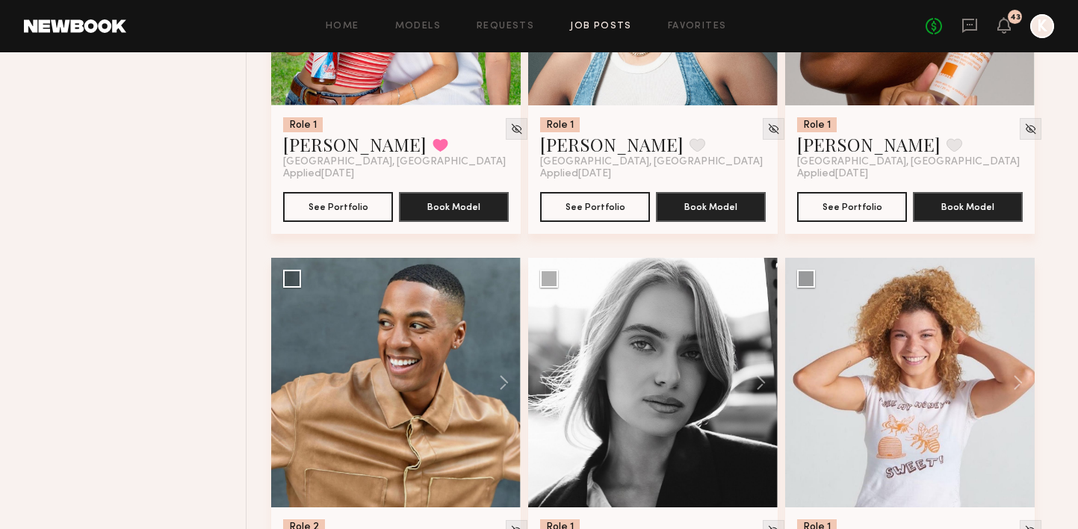
scroll to position [10165, 0]
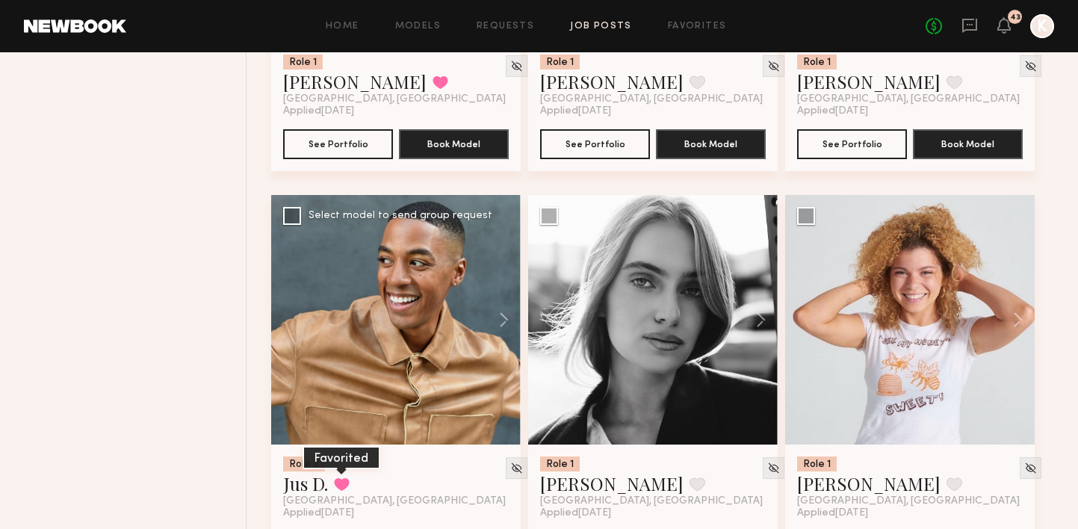
click at [345, 478] on button at bounding box center [342, 484] width 16 height 13
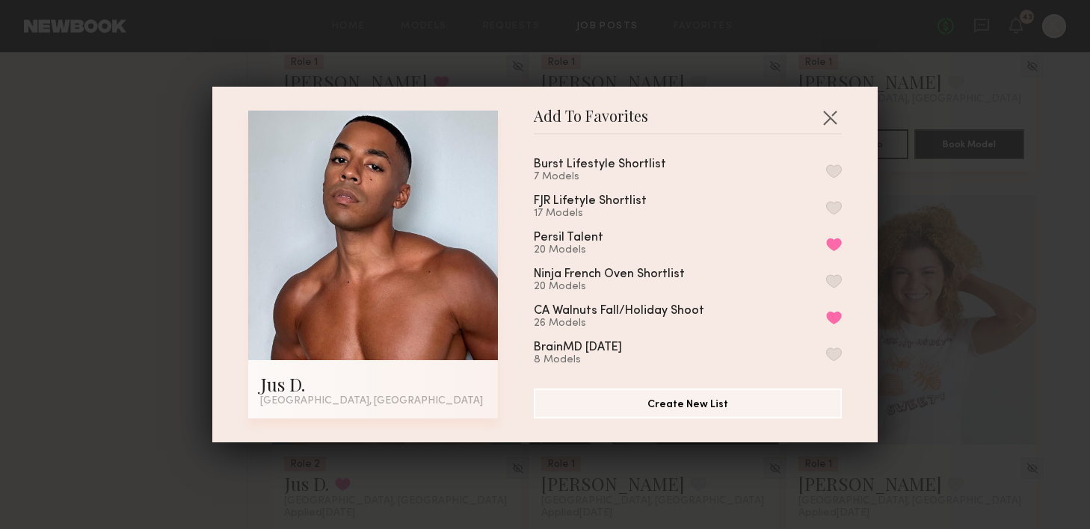
click at [826, 170] on button "button" at bounding box center [834, 170] width 16 height 13
click at [822, 117] on button "button" at bounding box center [830, 117] width 24 height 24
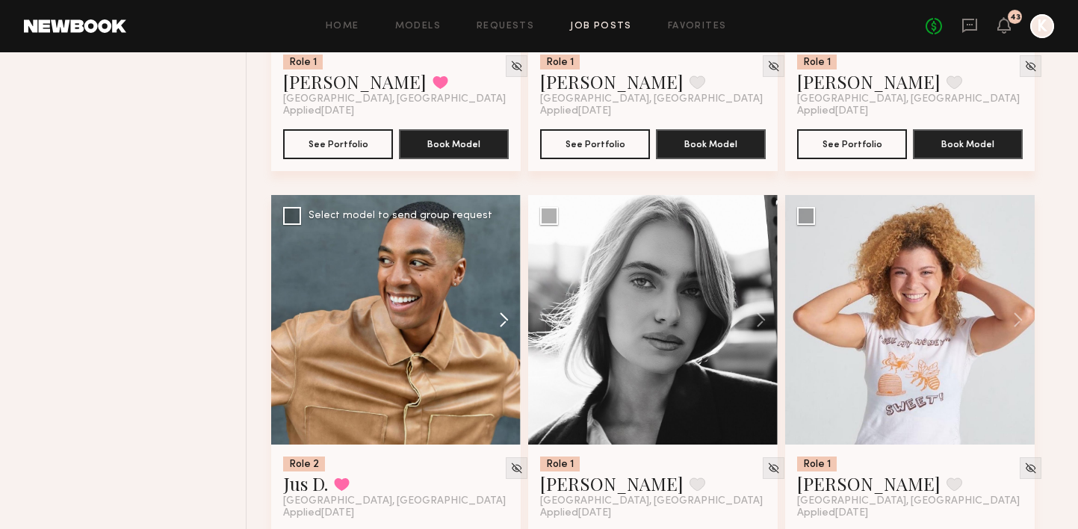
click at [498, 286] on button at bounding box center [497, 320] width 48 height 250
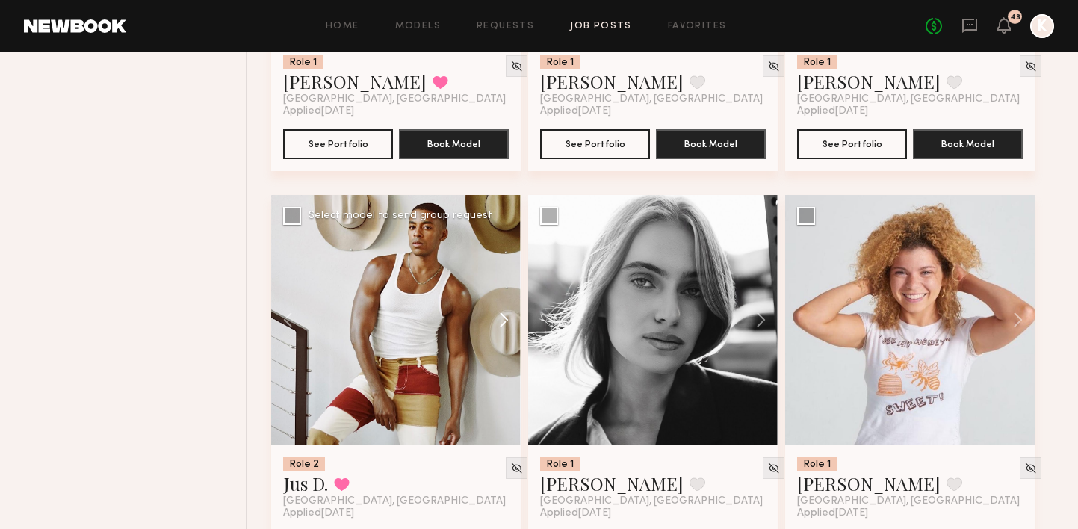
click at [498, 286] on button at bounding box center [497, 320] width 48 height 250
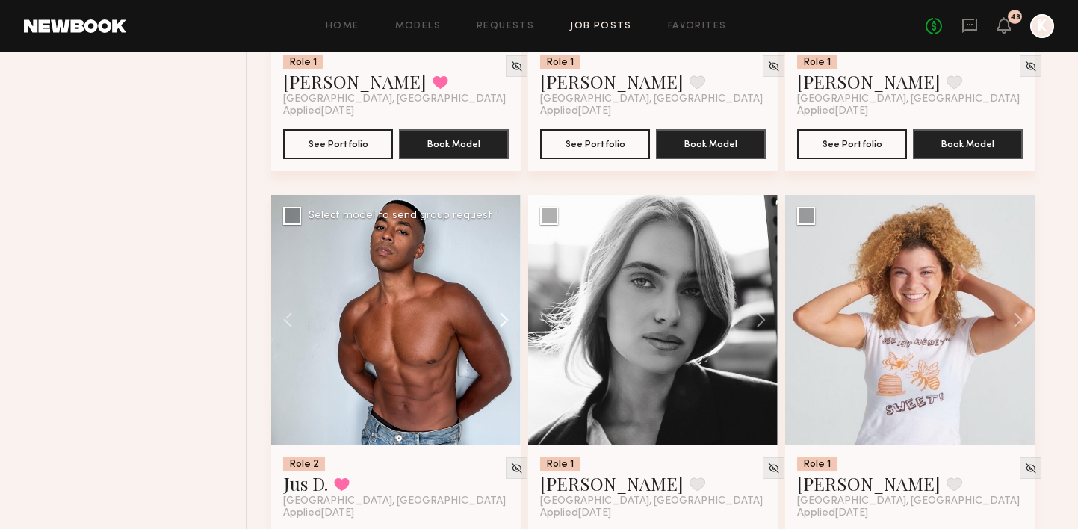
click at [498, 286] on button at bounding box center [497, 320] width 48 height 250
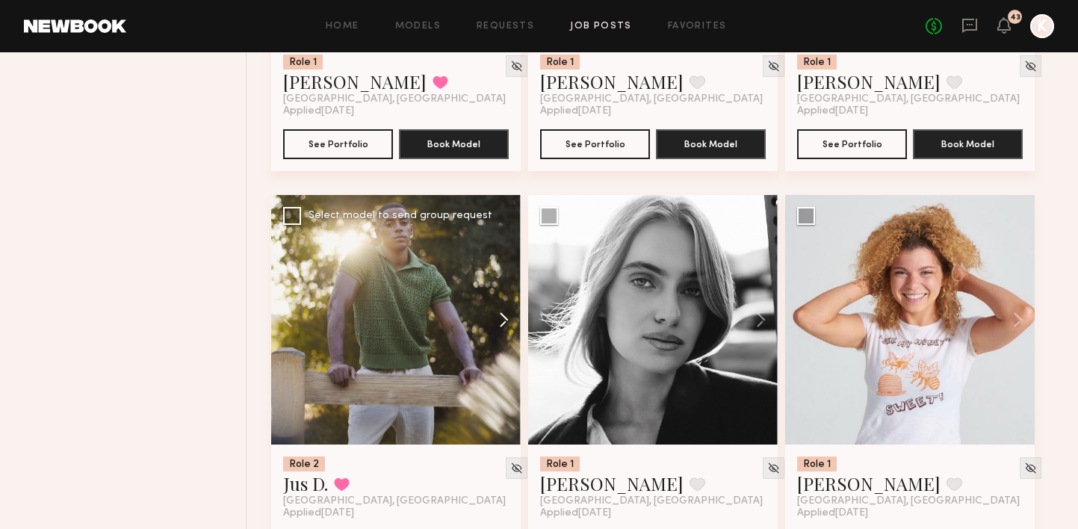
click at [498, 286] on button at bounding box center [497, 320] width 48 height 250
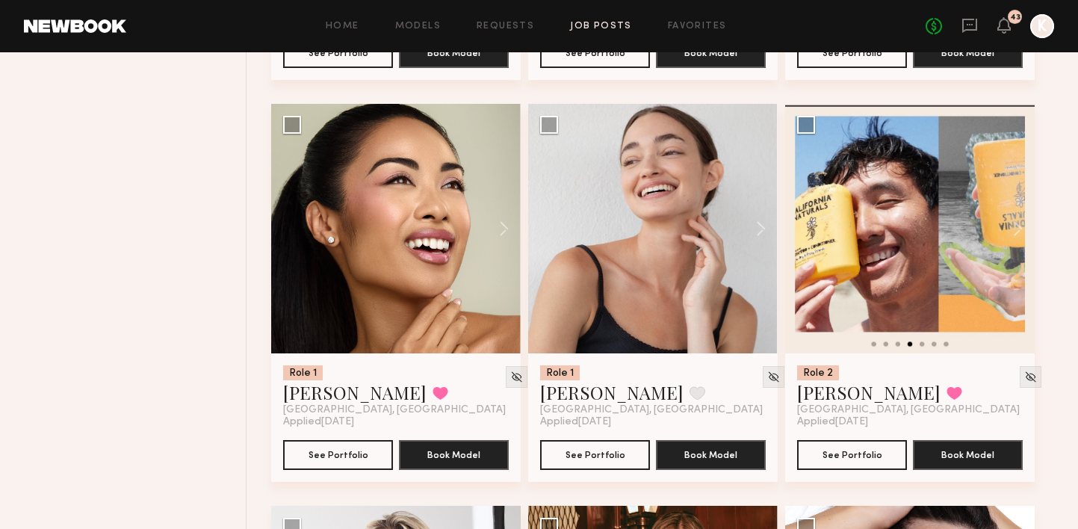
scroll to position [10671, 0]
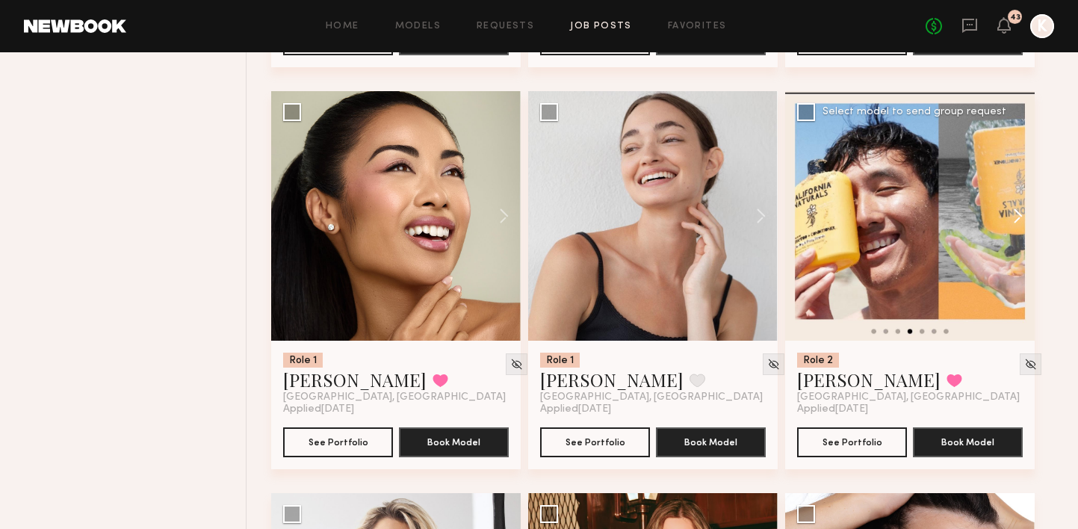
click at [1019, 179] on button at bounding box center [1011, 216] width 48 height 250
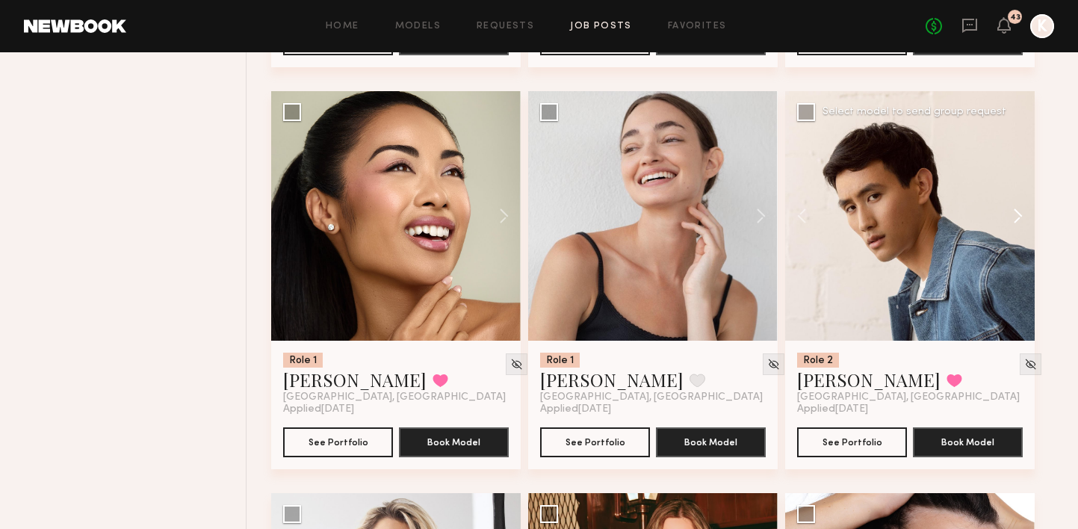
click at [1019, 179] on button at bounding box center [1011, 216] width 48 height 250
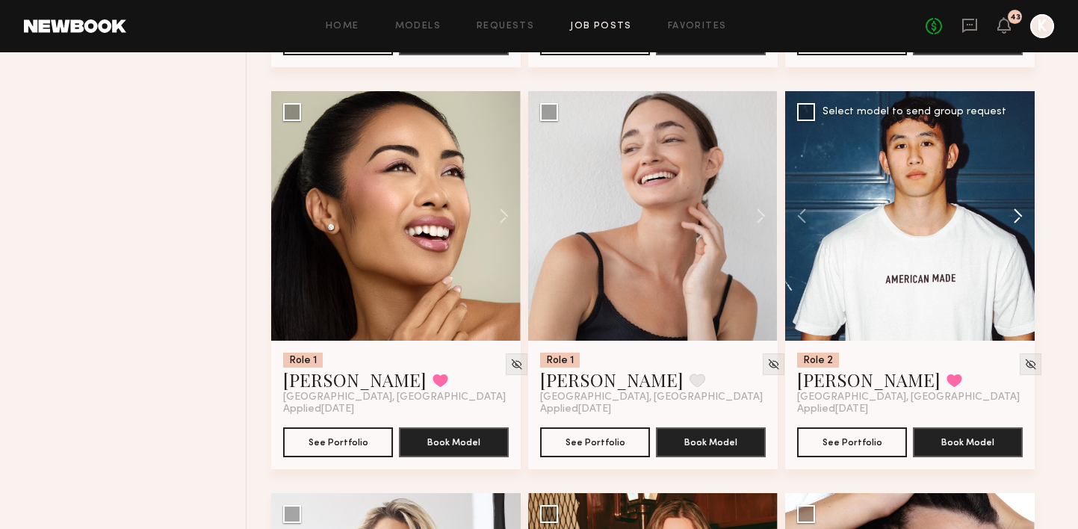
click at [1019, 179] on button at bounding box center [1011, 216] width 48 height 250
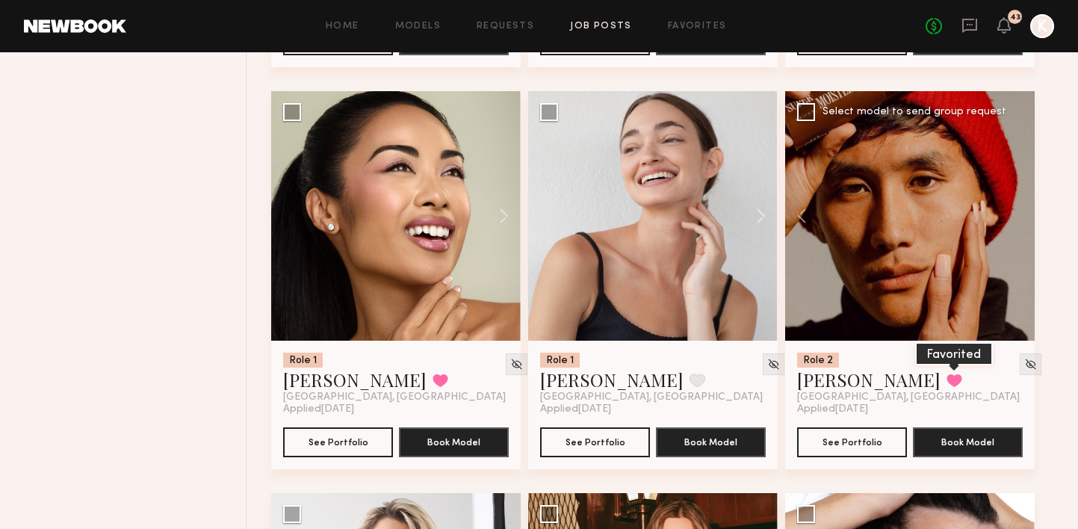
click at [947, 374] on button at bounding box center [955, 380] width 16 height 13
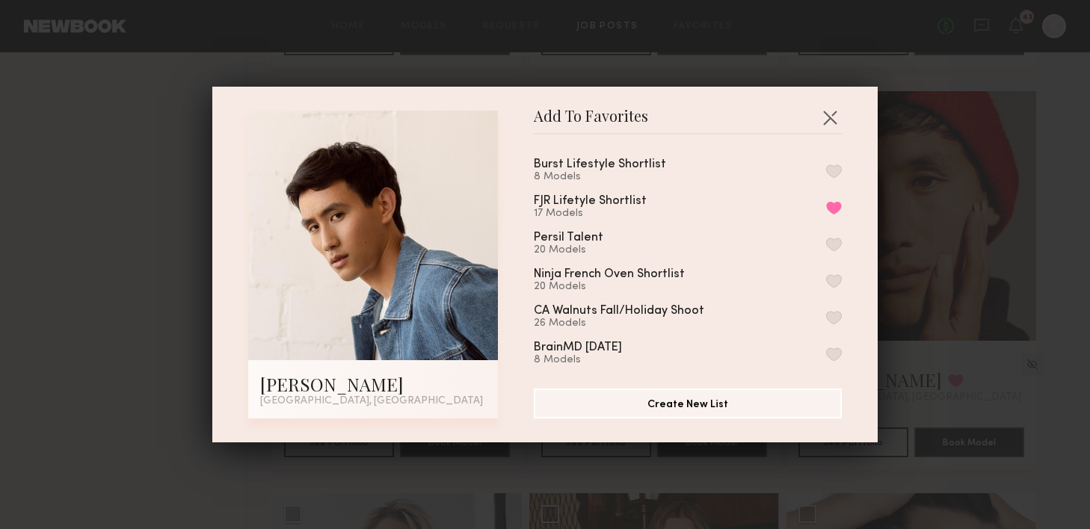
click at [826, 172] on button "button" at bounding box center [834, 170] width 16 height 13
click at [824, 115] on button "button" at bounding box center [830, 117] width 24 height 24
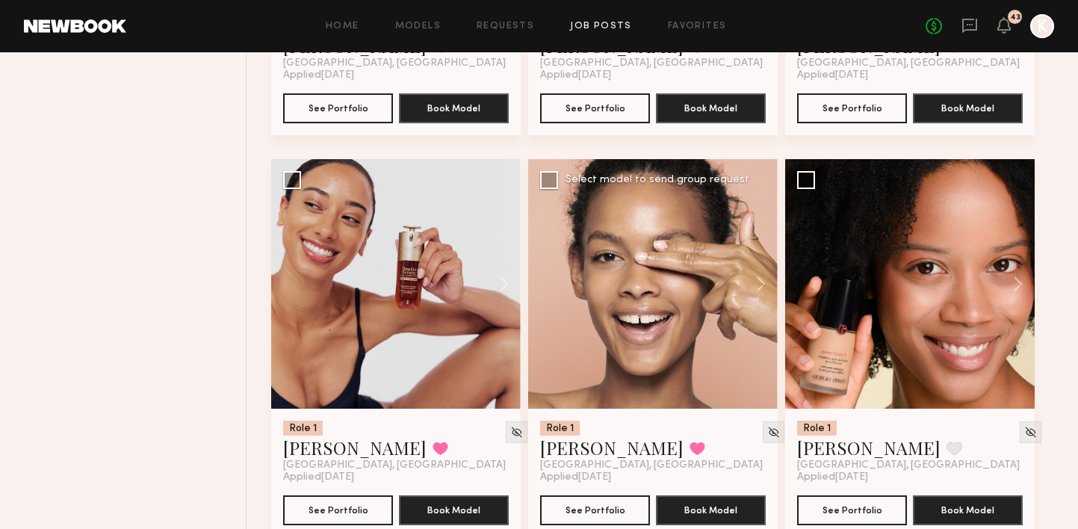
scroll to position [12622, 0]
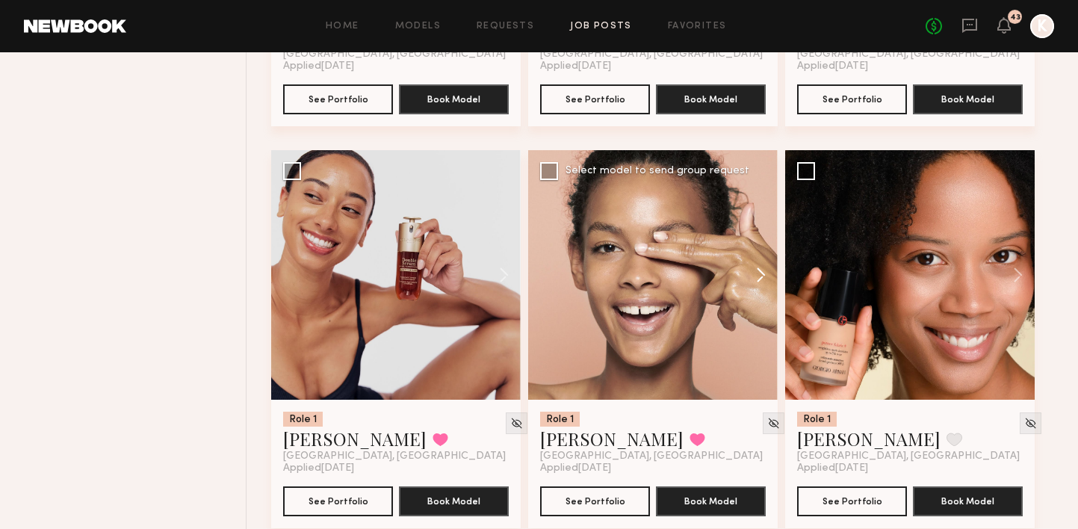
click at [758, 250] on button at bounding box center [754, 275] width 48 height 250
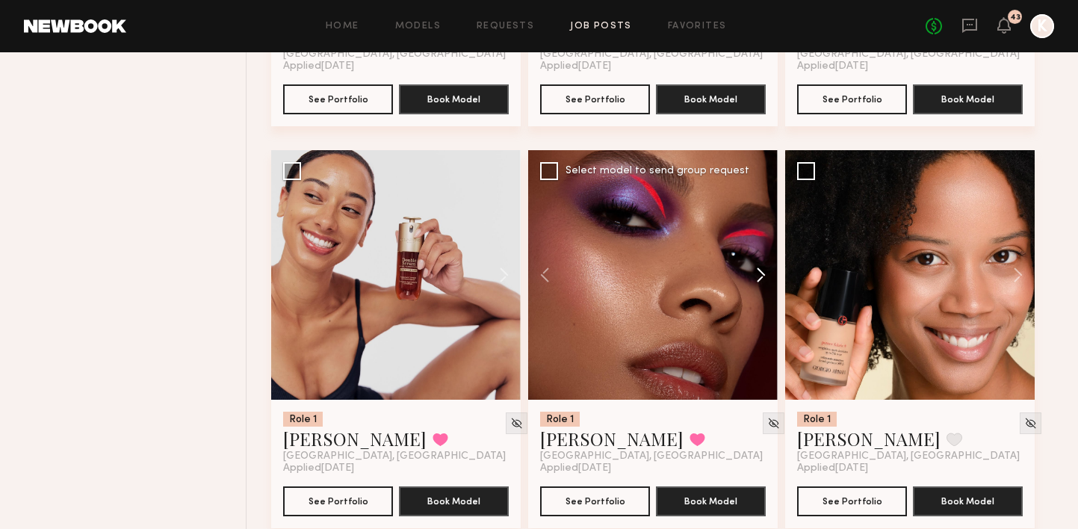
click at [758, 250] on button at bounding box center [754, 275] width 48 height 250
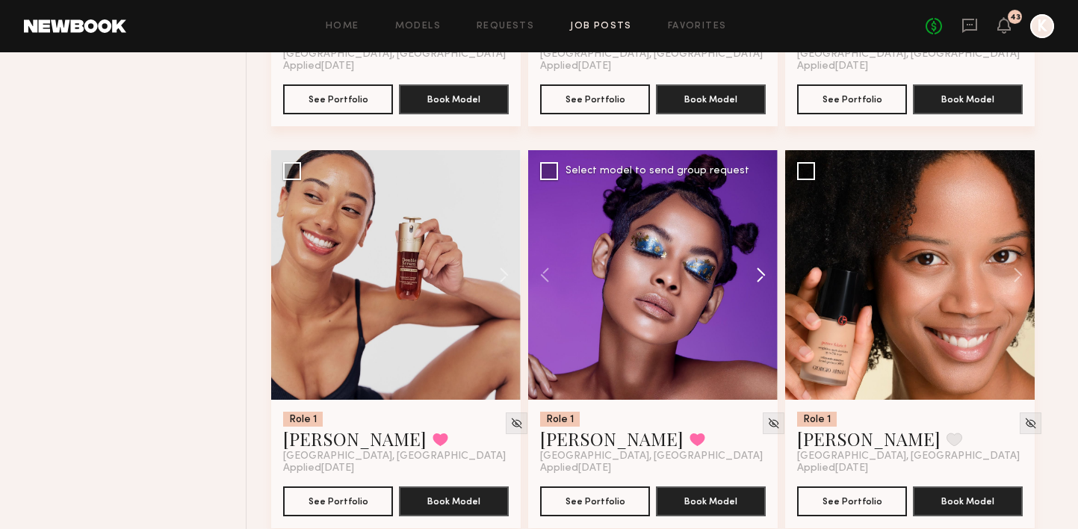
click at [758, 250] on button at bounding box center [754, 275] width 48 height 250
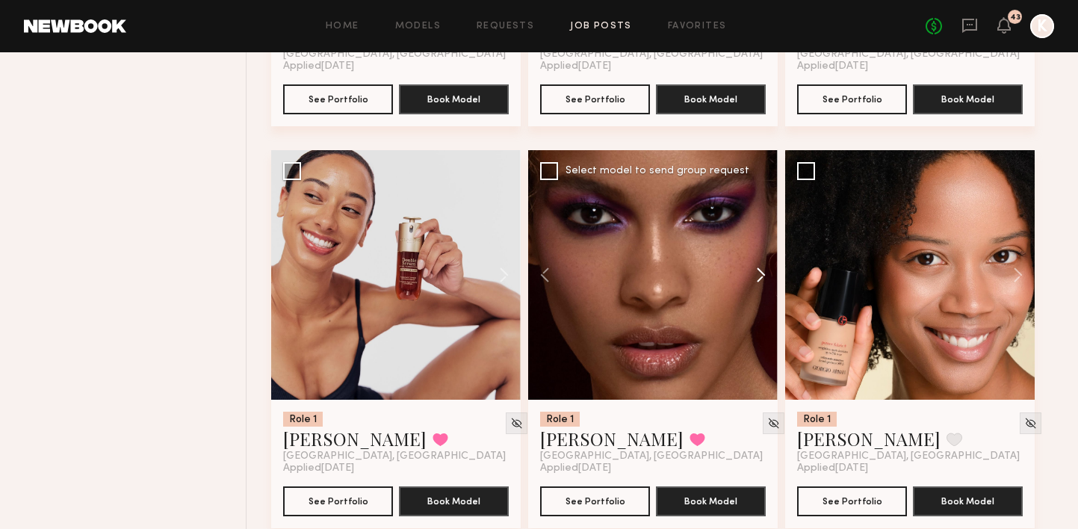
click at [758, 250] on button at bounding box center [754, 275] width 48 height 250
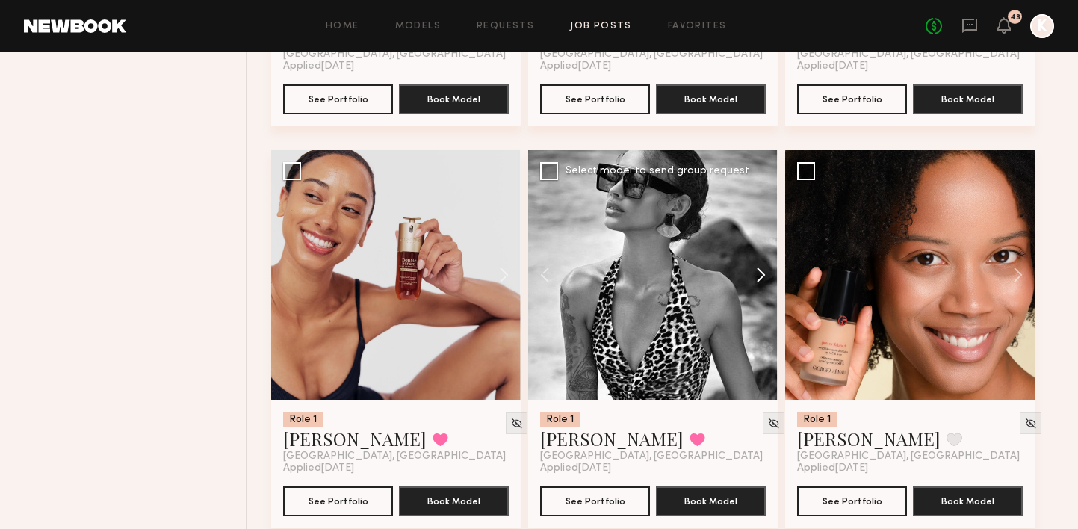
click at [758, 250] on button at bounding box center [754, 275] width 48 height 250
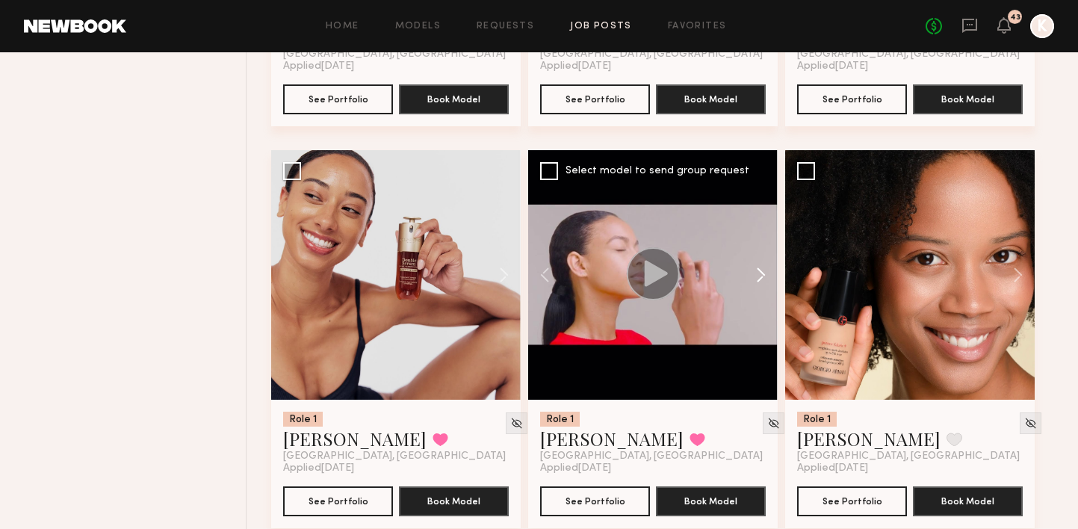
click at [758, 250] on button at bounding box center [754, 275] width 48 height 250
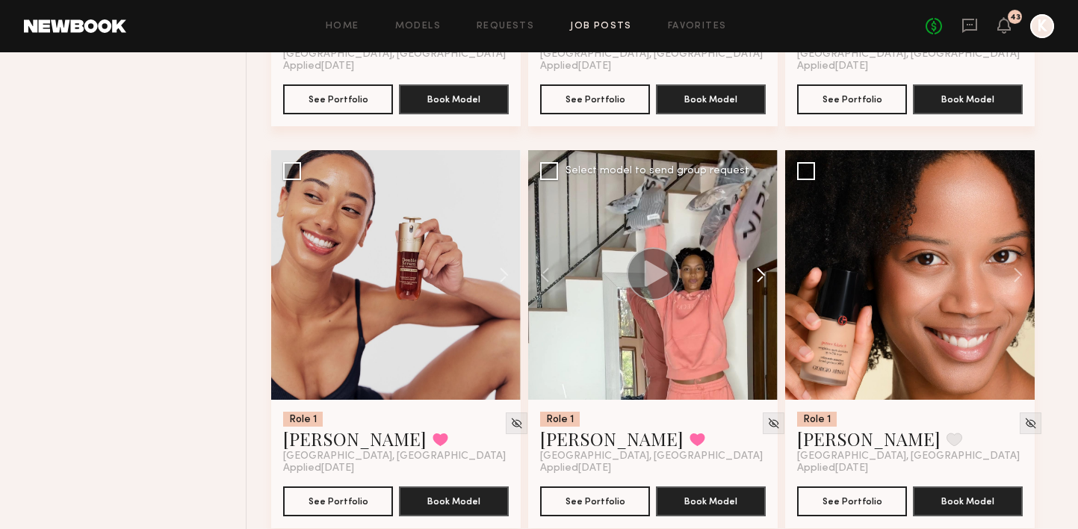
click at [758, 250] on button at bounding box center [754, 275] width 48 height 250
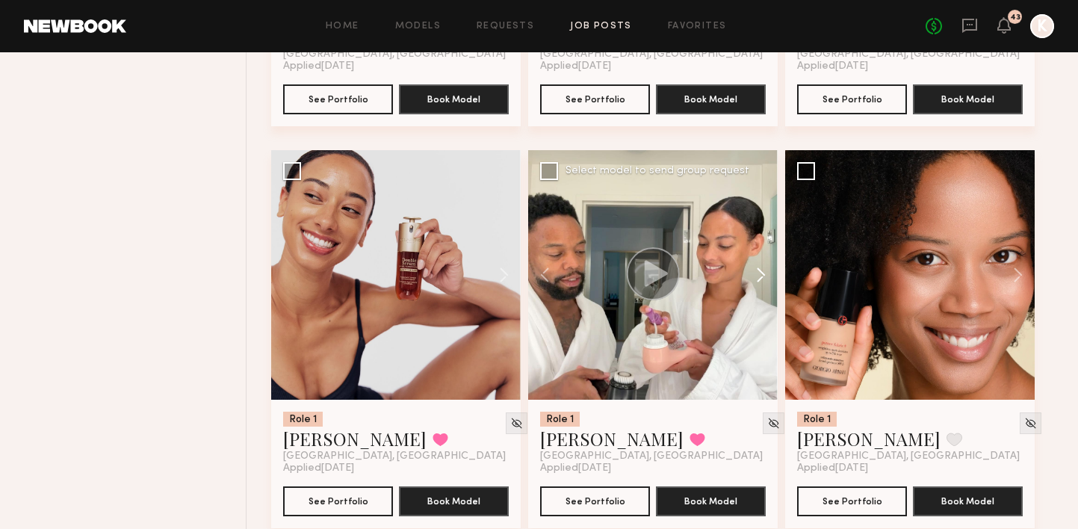
click at [758, 250] on button at bounding box center [754, 275] width 48 height 250
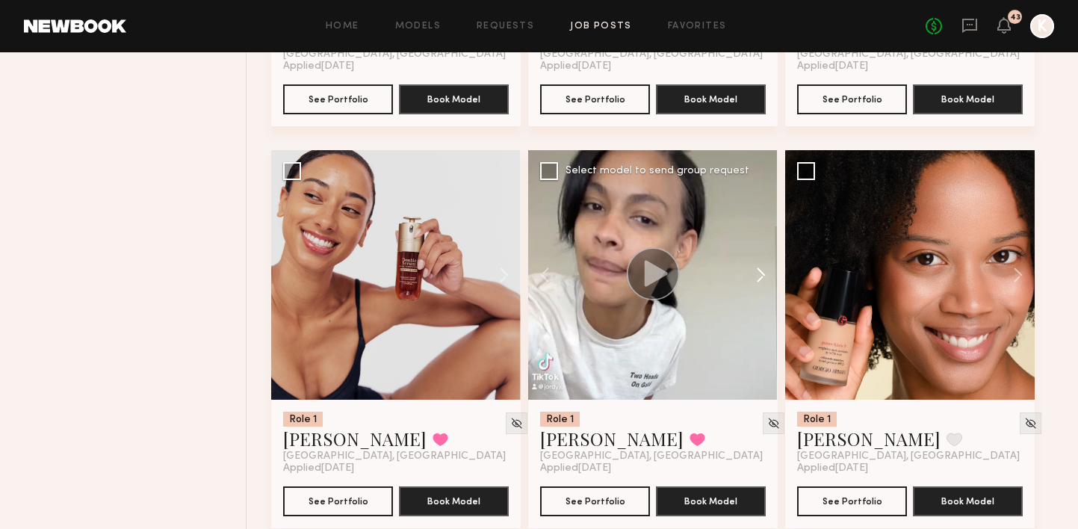
click at [758, 250] on button at bounding box center [754, 275] width 48 height 250
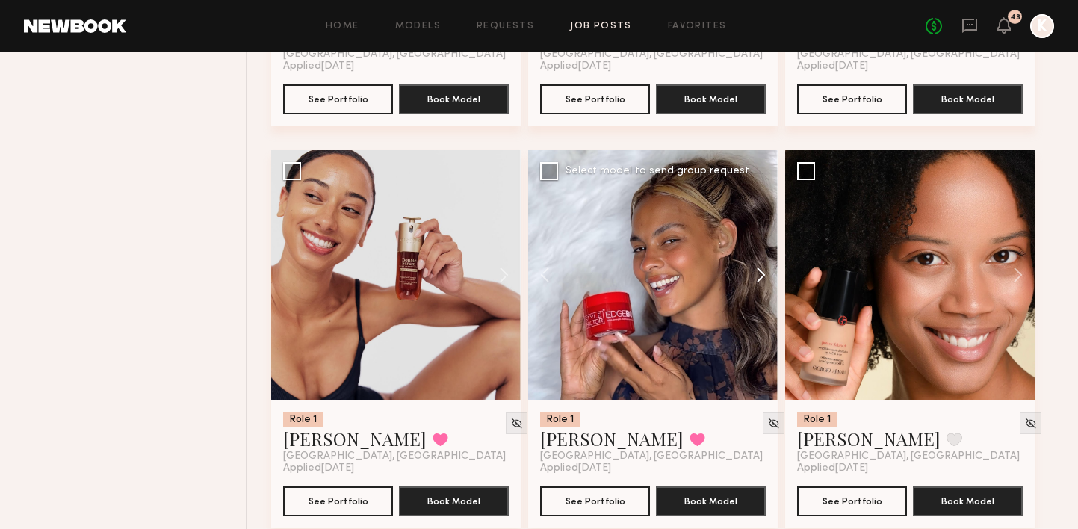
click at [758, 250] on button at bounding box center [754, 275] width 48 height 250
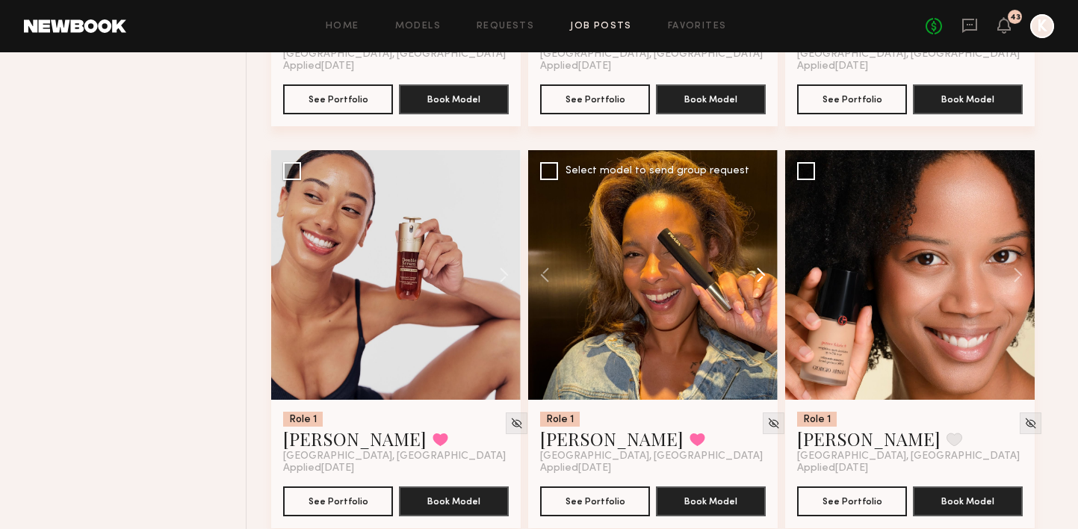
click at [758, 250] on button at bounding box center [754, 275] width 48 height 250
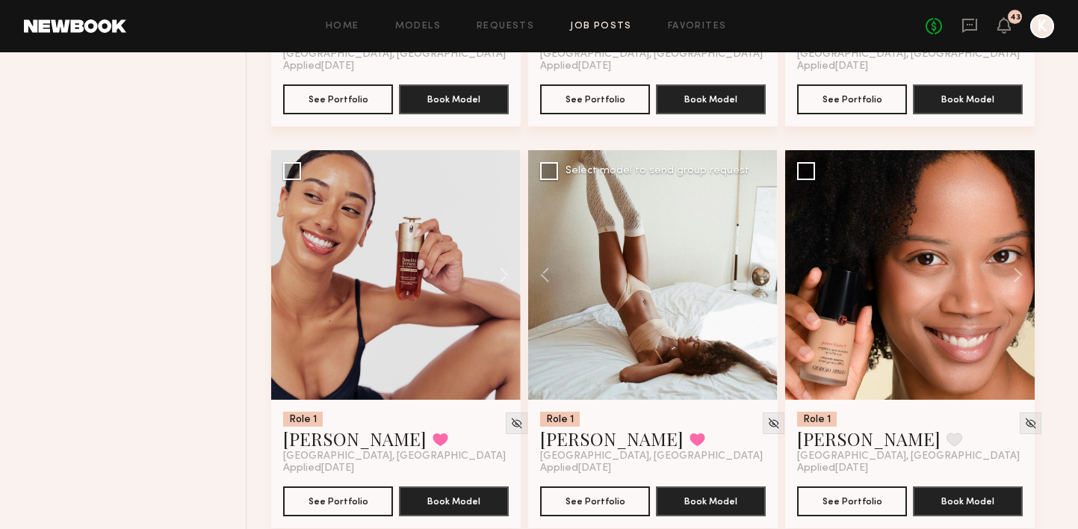
click at [758, 250] on div at bounding box center [653, 275] width 250 height 250
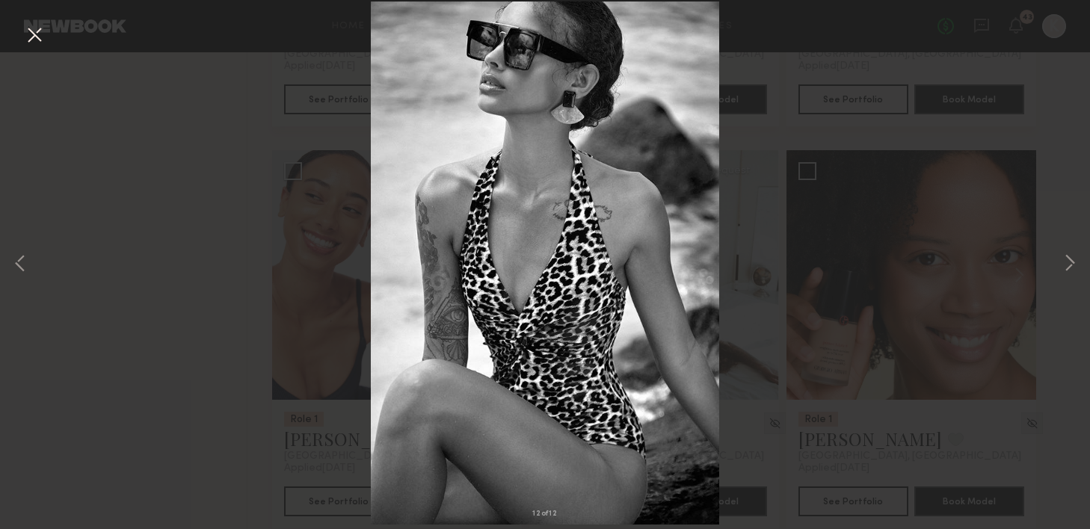
click at [32, 32] on button at bounding box center [34, 35] width 24 height 27
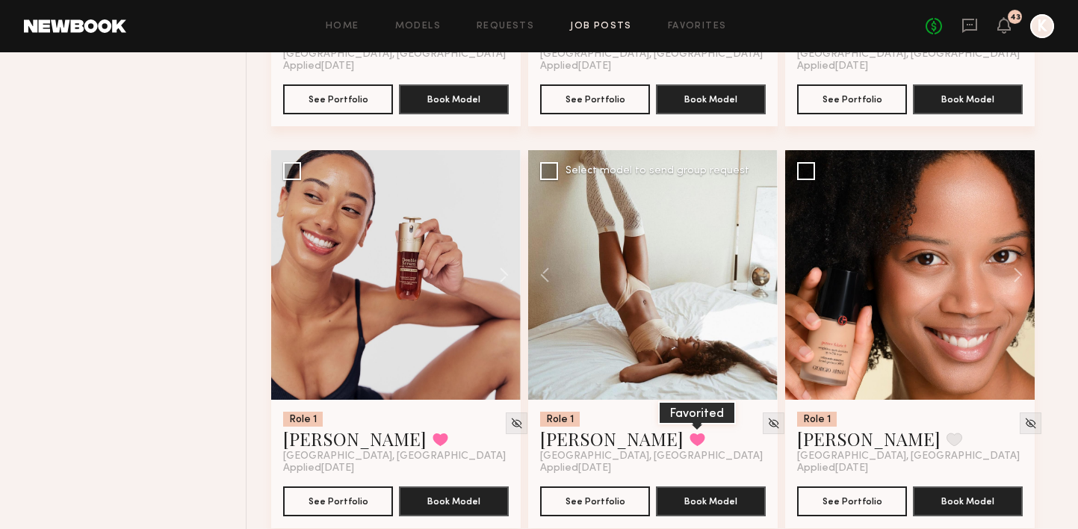
click at [690, 433] on button at bounding box center [698, 439] width 16 height 13
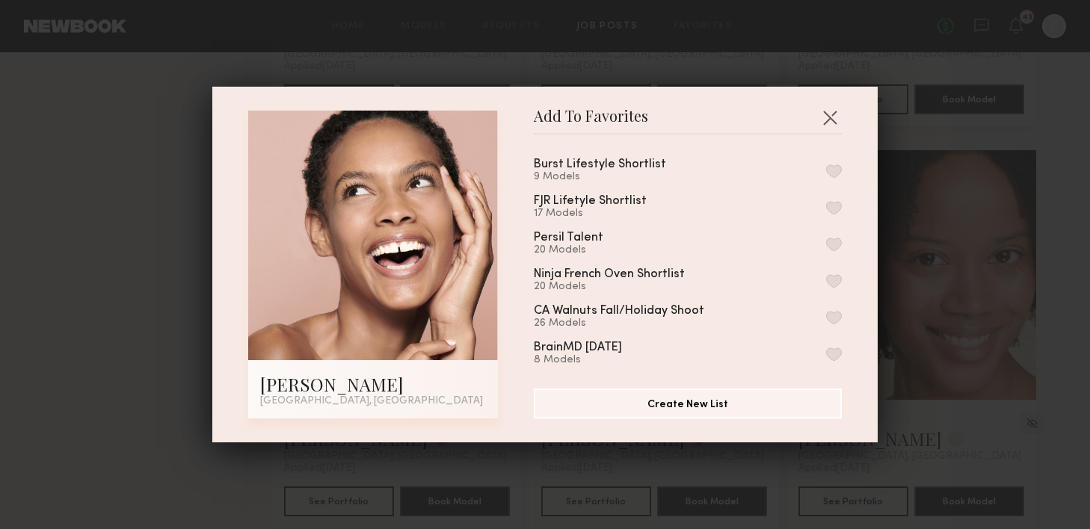
click at [826, 165] on button "button" at bounding box center [834, 170] width 16 height 13
click at [821, 123] on button "button" at bounding box center [830, 117] width 24 height 24
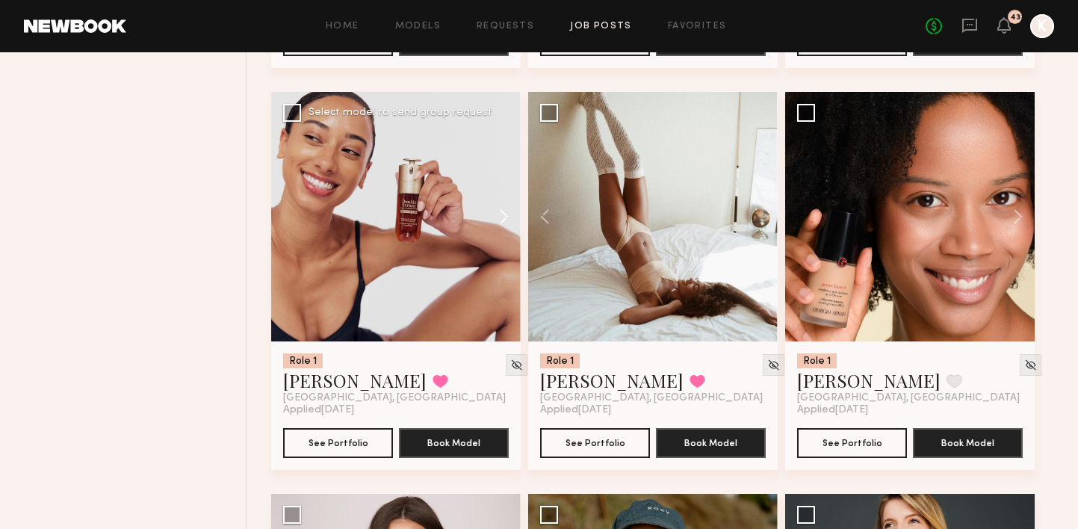
scroll to position [12638, 0]
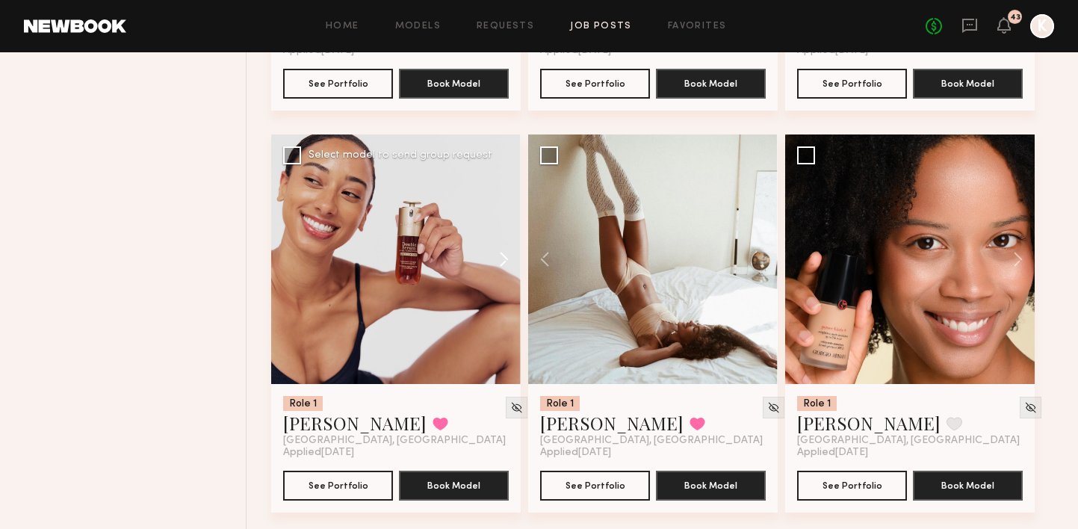
click at [501, 227] on button at bounding box center [497, 260] width 48 height 250
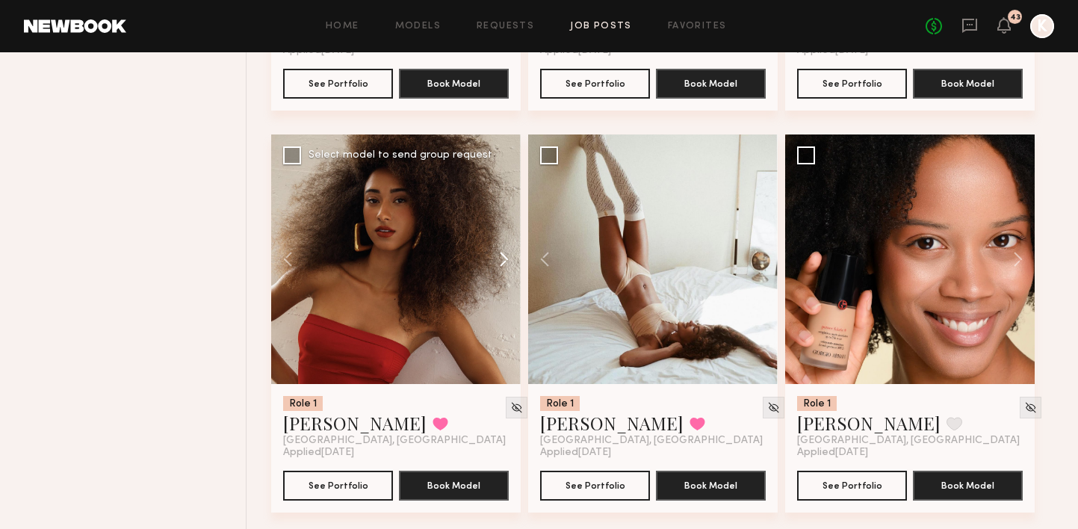
click at [501, 227] on button at bounding box center [497, 260] width 48 height 250
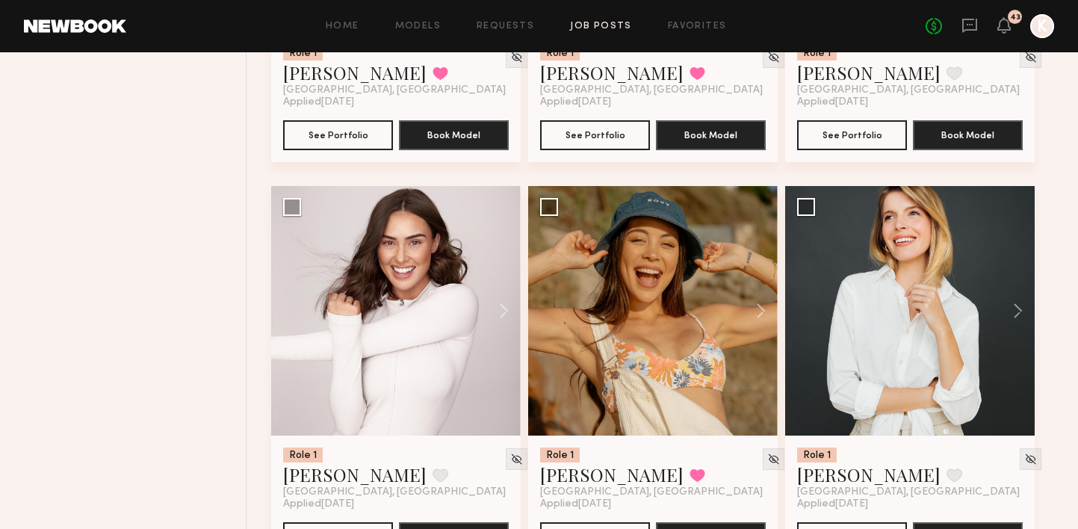
scroll to position [13077, 0]
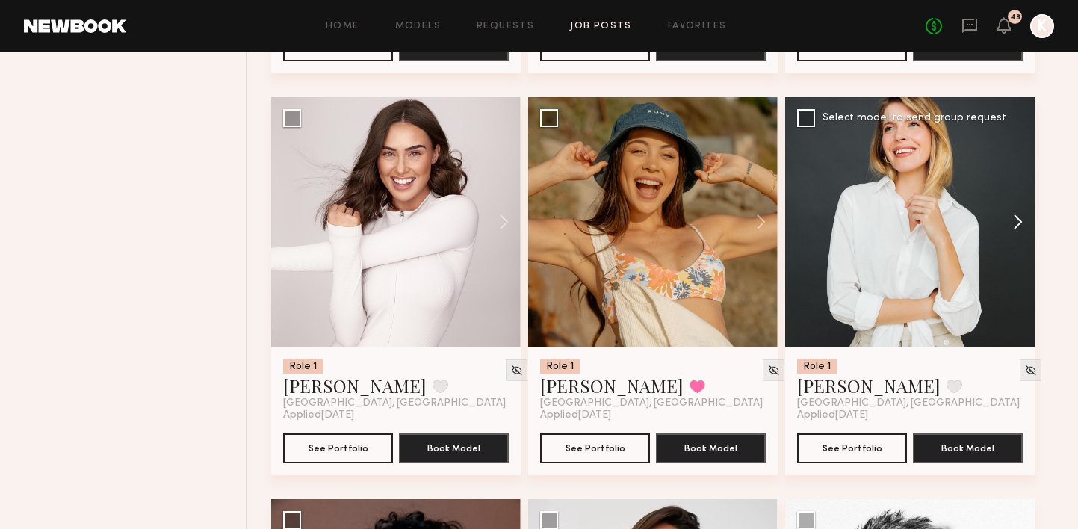
click at [1020, 197] on button at bounding box center [1011, 222] width 48 height 250
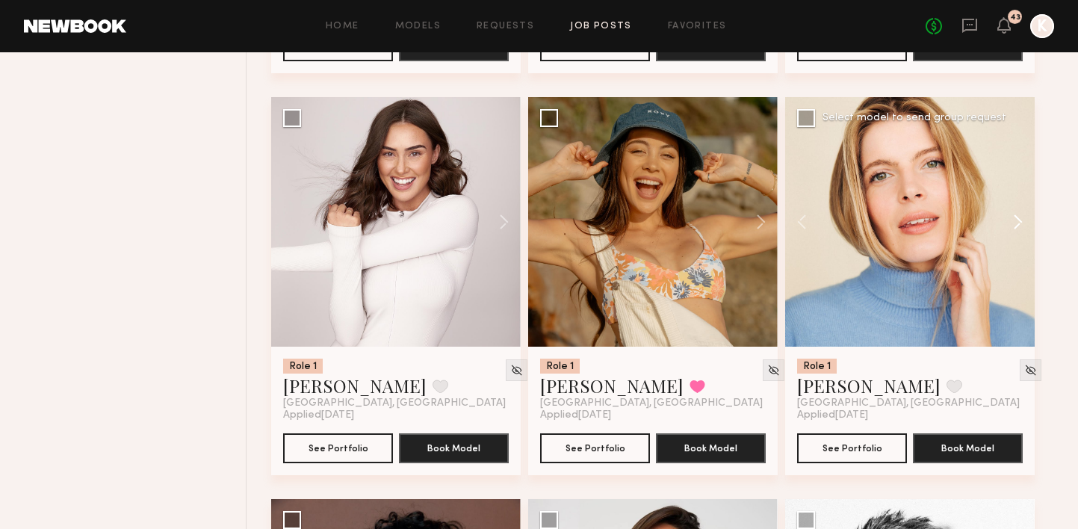
click at [1020, 197] on button at bounding box center [1011, 222] width 48 height 250
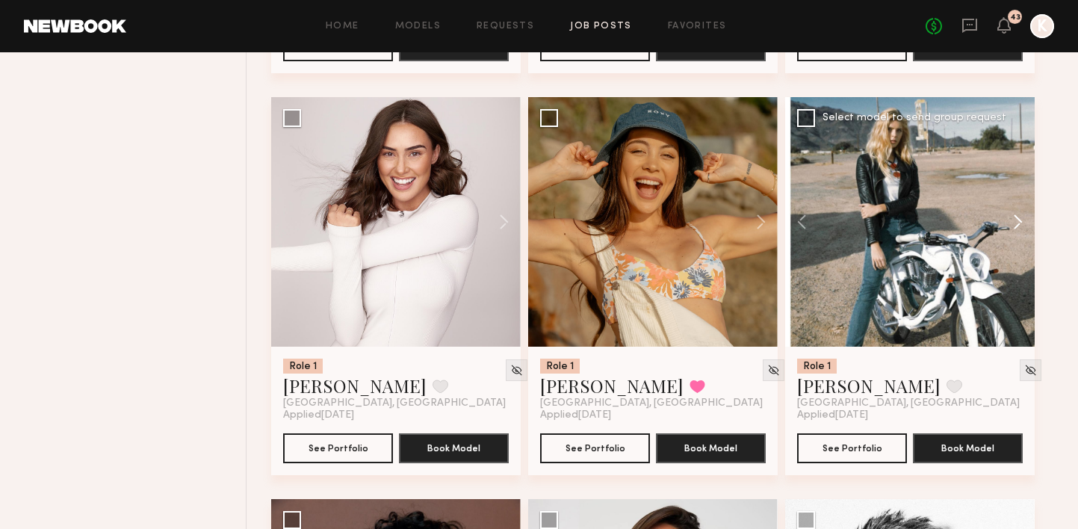
click at [1020, 197] on button at bounding box center [1011, 222] width 48 height 250
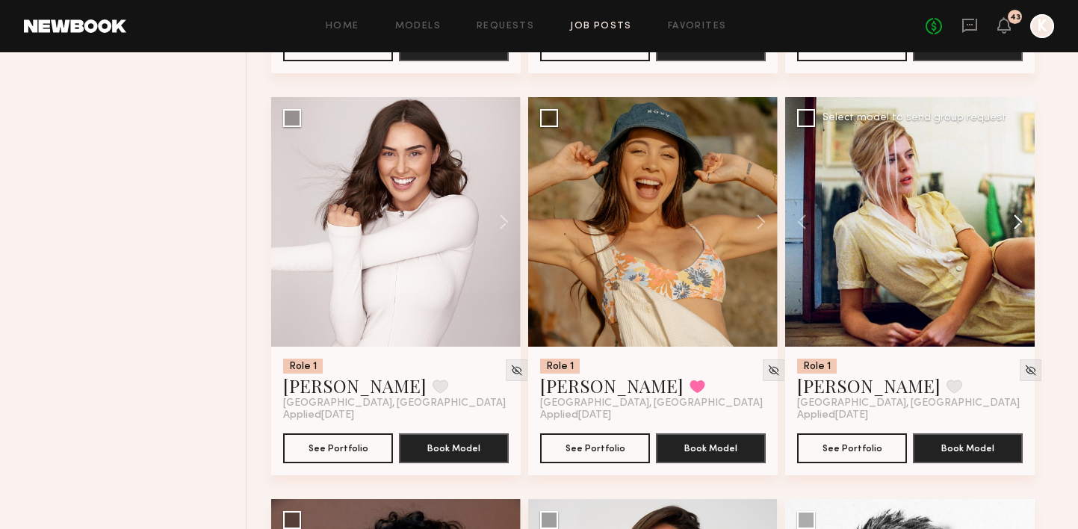
click at [1020, 197] on button at bounding box center [1011, 222] width 48 height 250
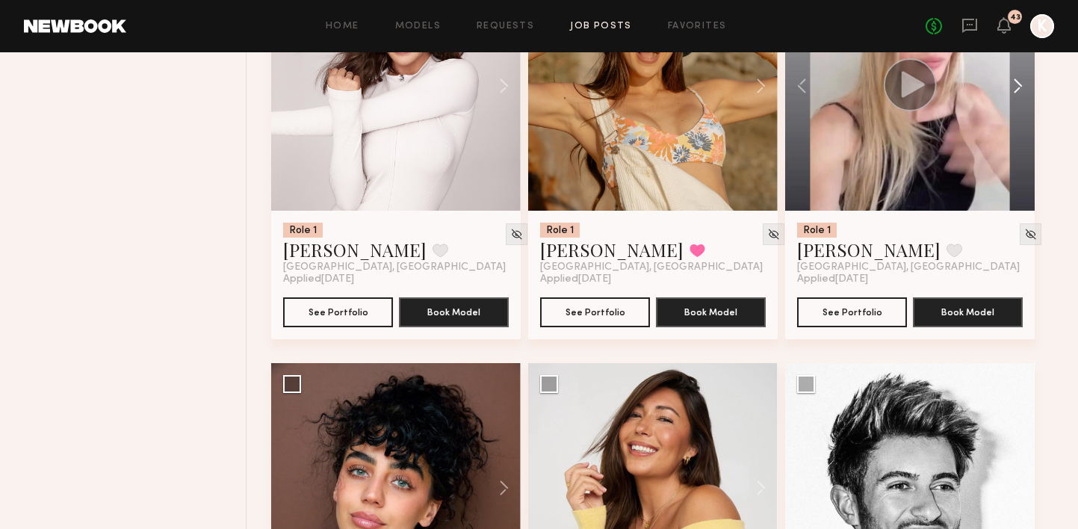
scroll to position [13429, 0]
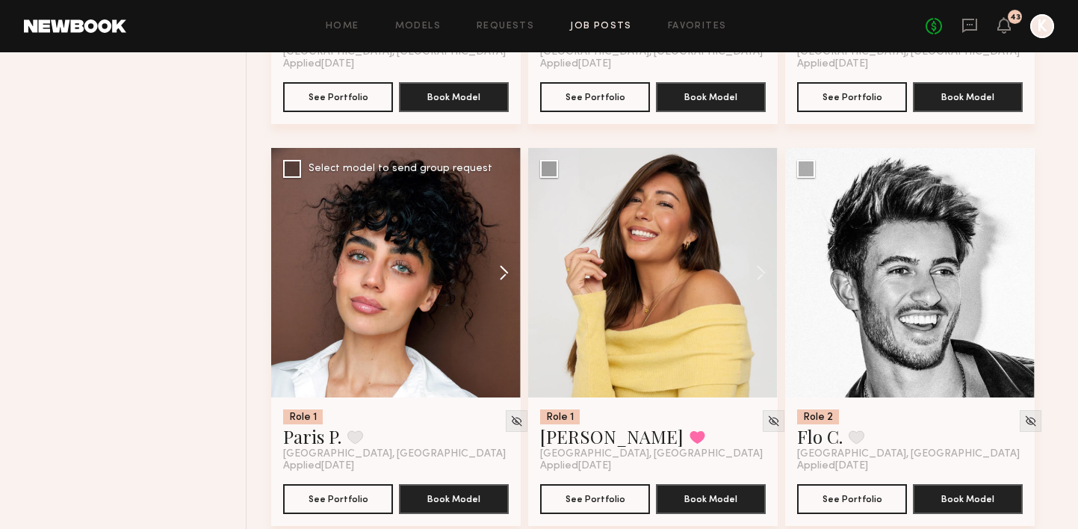
click at [496, 234] on button at bounding box center [497, 273] width 48 height 250
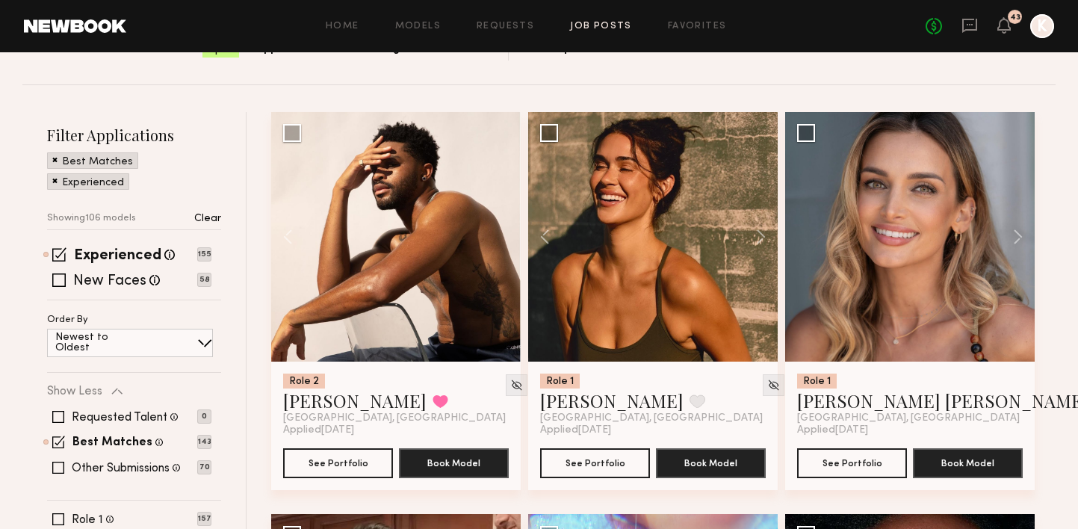
scroll to position [224, 0]
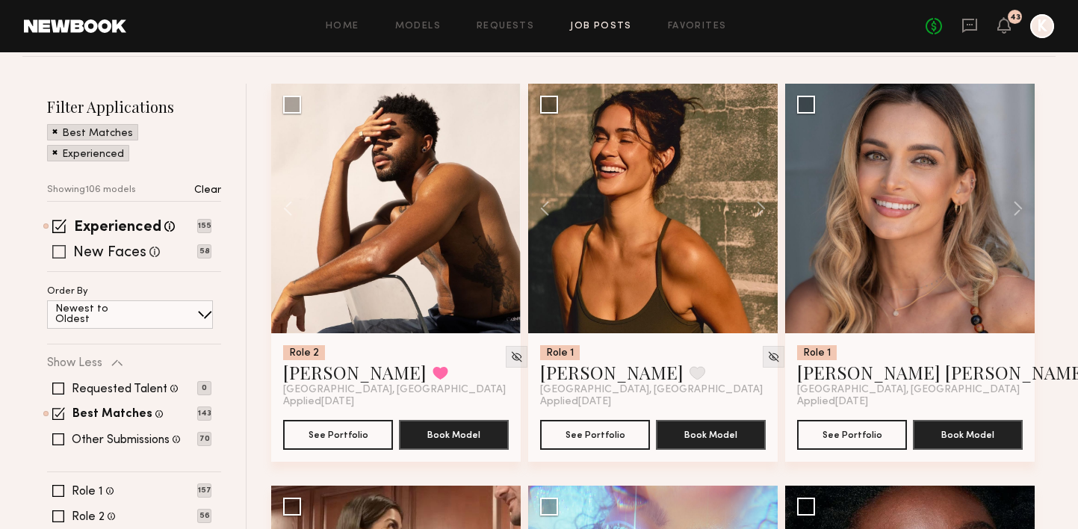
click at [55, 245] on span at bounding box center [58, 251] width 13 height 13
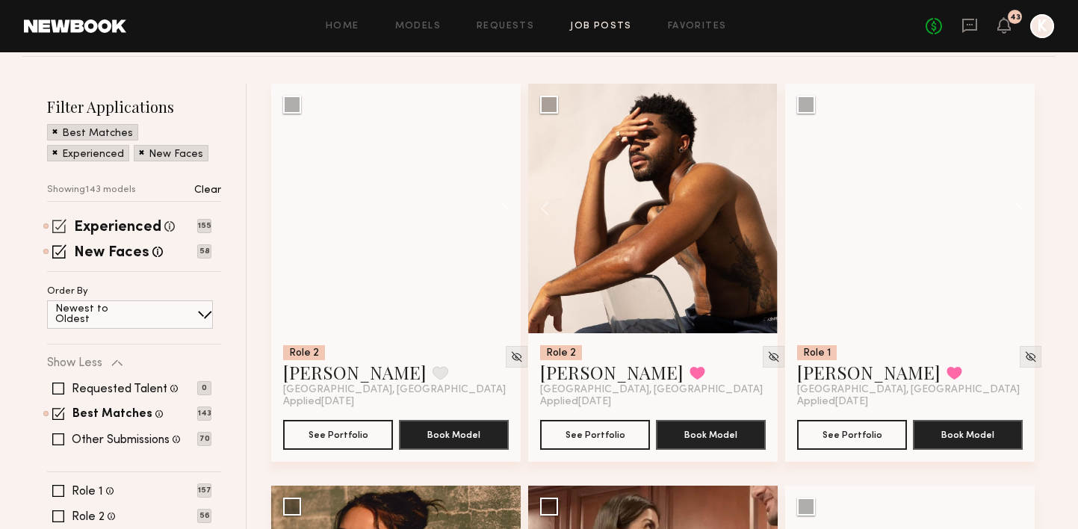
click at [57, 219] on span at bounding box center [59, 226] width 14 height 14
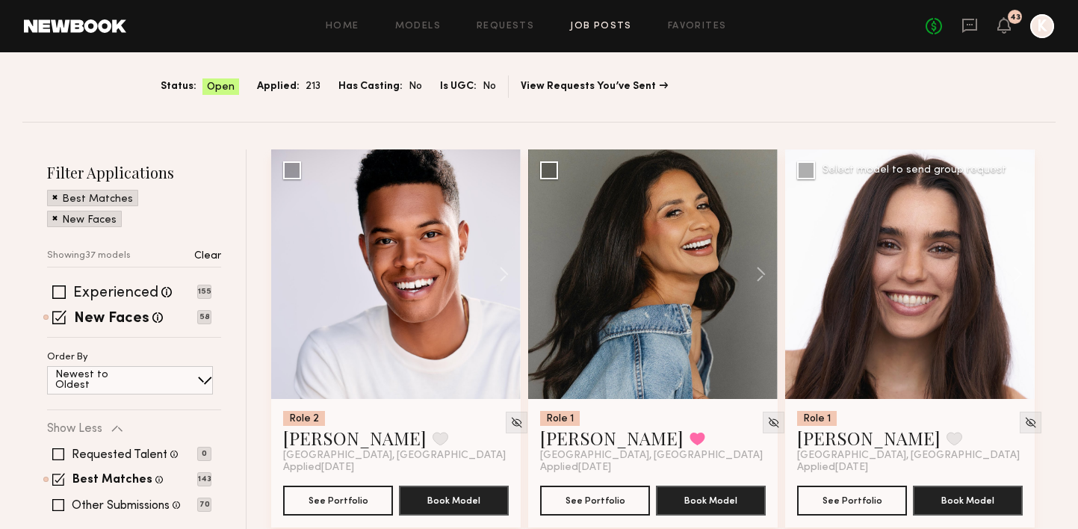
scroll to position [124, 0]
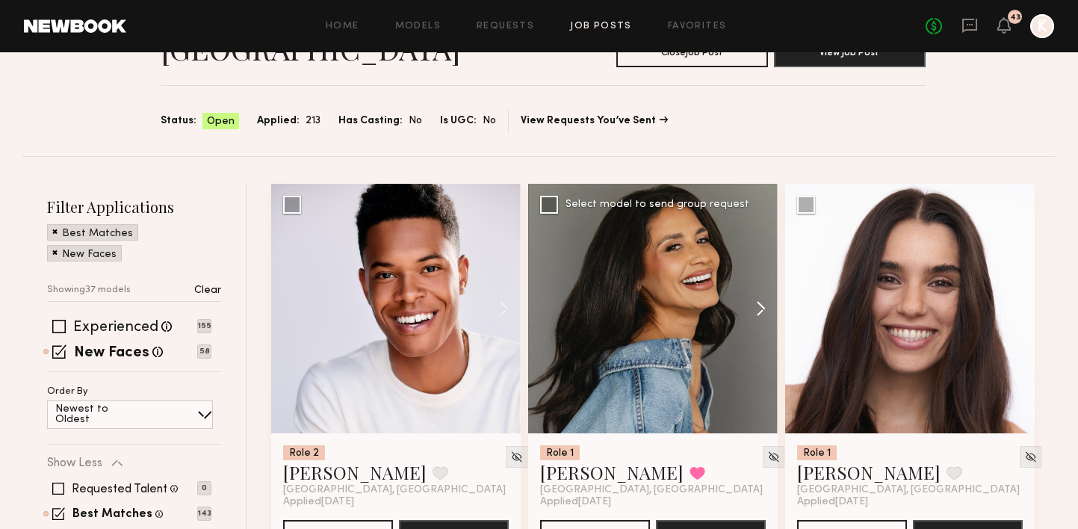
click at [758, 265] on button at bounding box center [754, 309] width 48 height 250
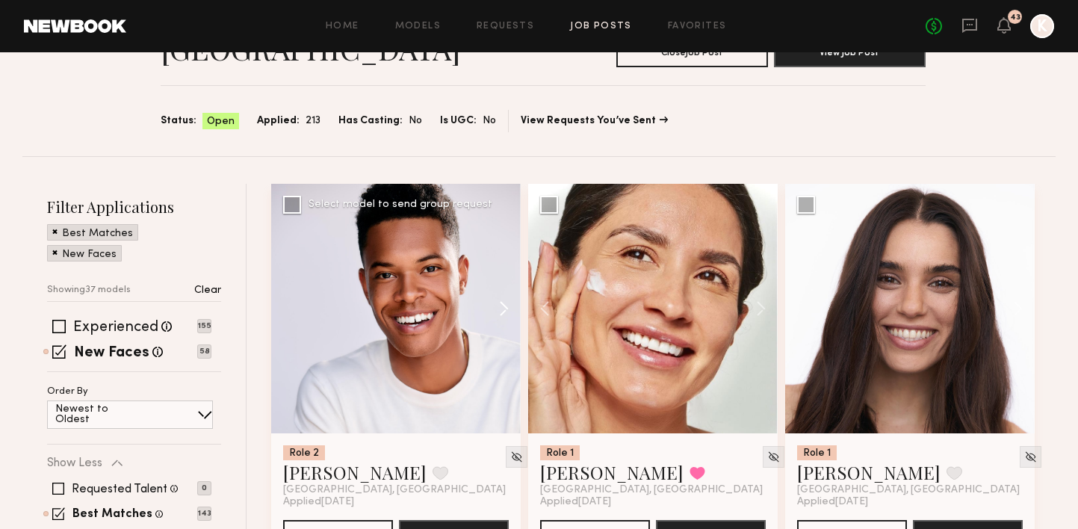
click at [501, 272] on button at bounding box center [497, 309] width 48 height 250
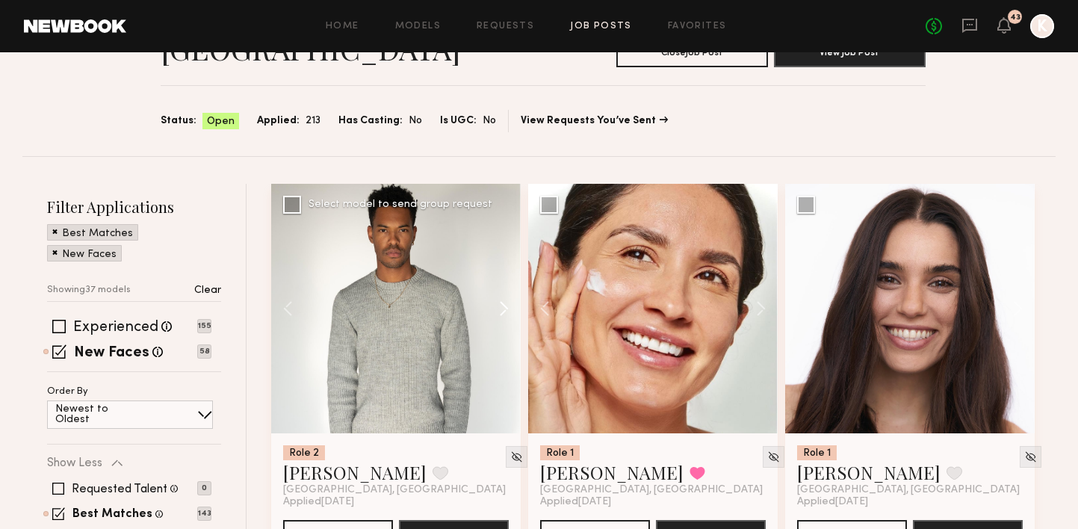
click at [501, 272] on button at bounding box center [497, 309] width 48 height 250
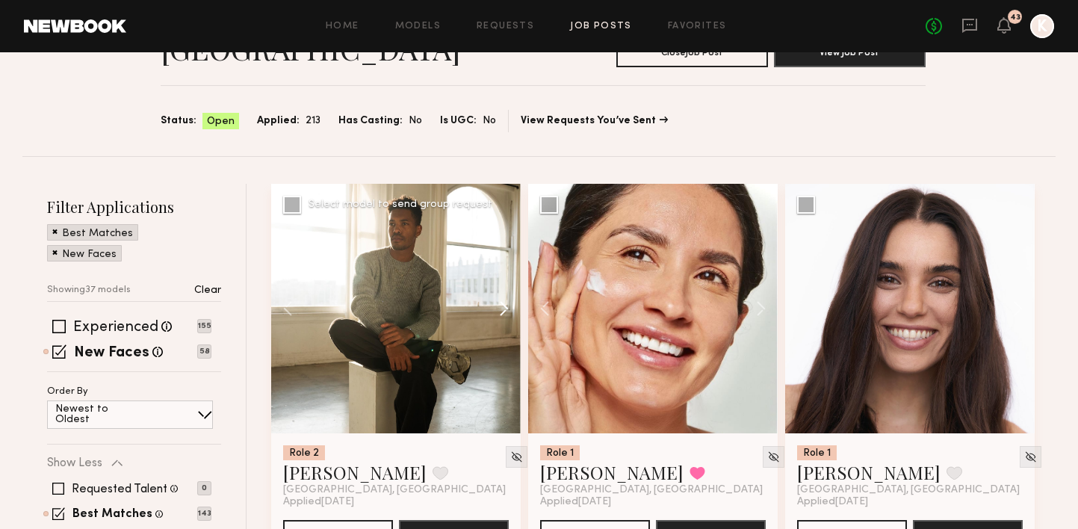
click at [501, 272] on button at bounding box center [497, 309] width 48 height 250
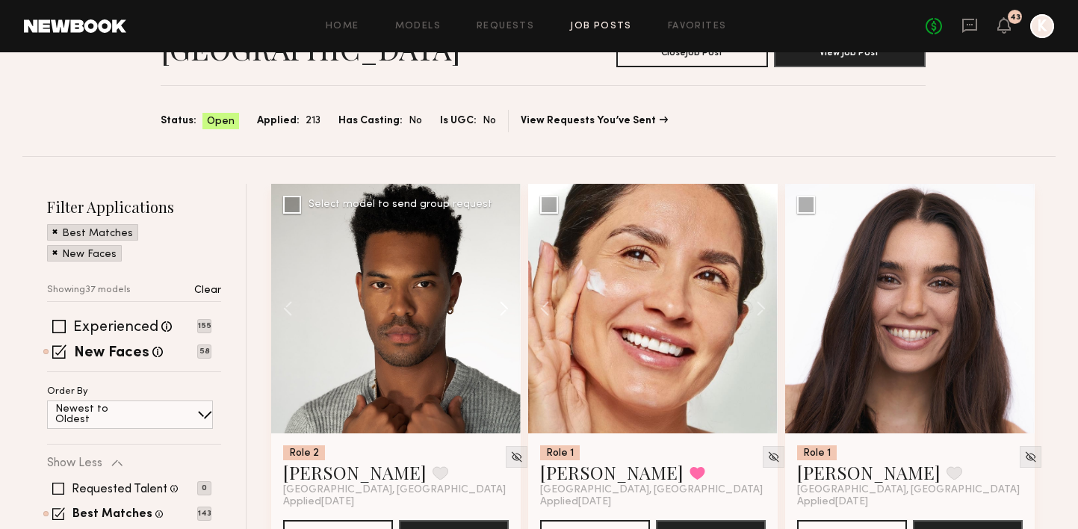
click at [501, 272] on button at bounding box center [497, 309] width 48 height 250
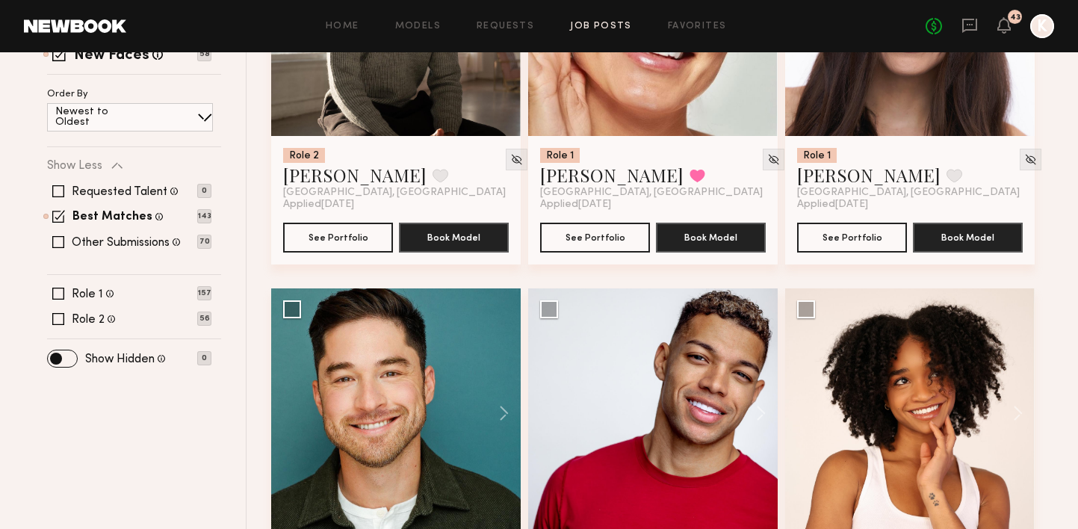
scroll to position [510, 0]
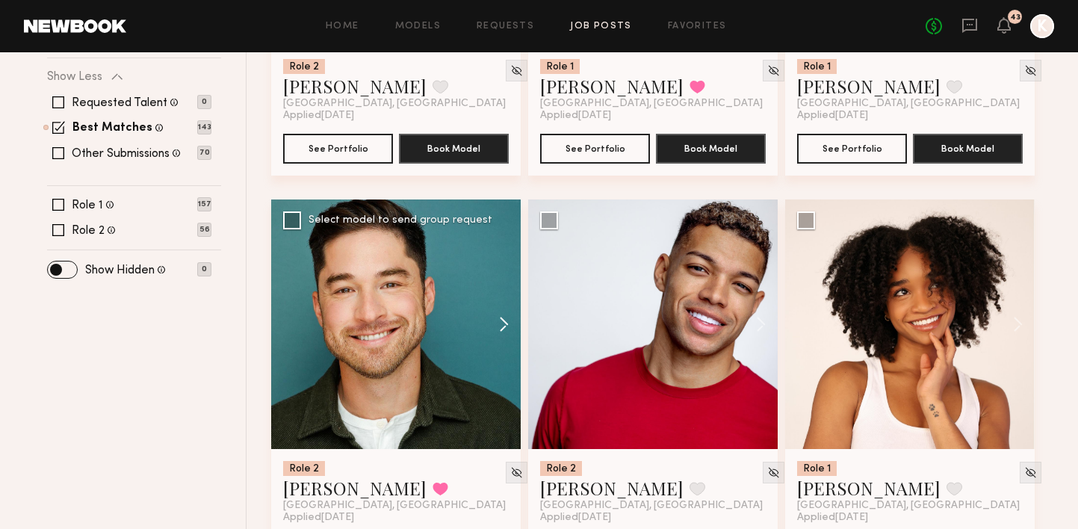
click at [503, 288] on button at bounding box center [497, 325] width 48 height 250
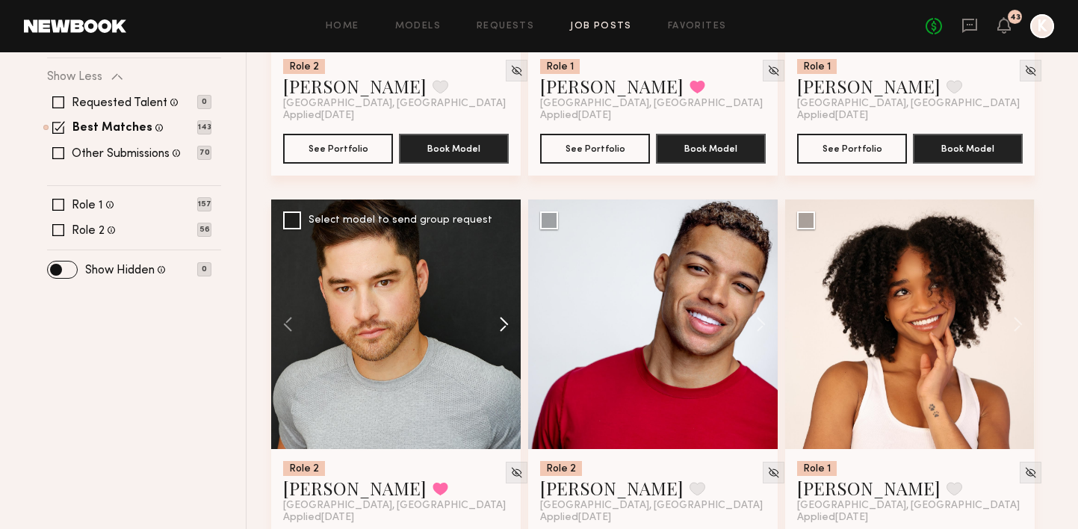
click at [503, 288] on button at bounding box center [497, 325] width 48 height 250
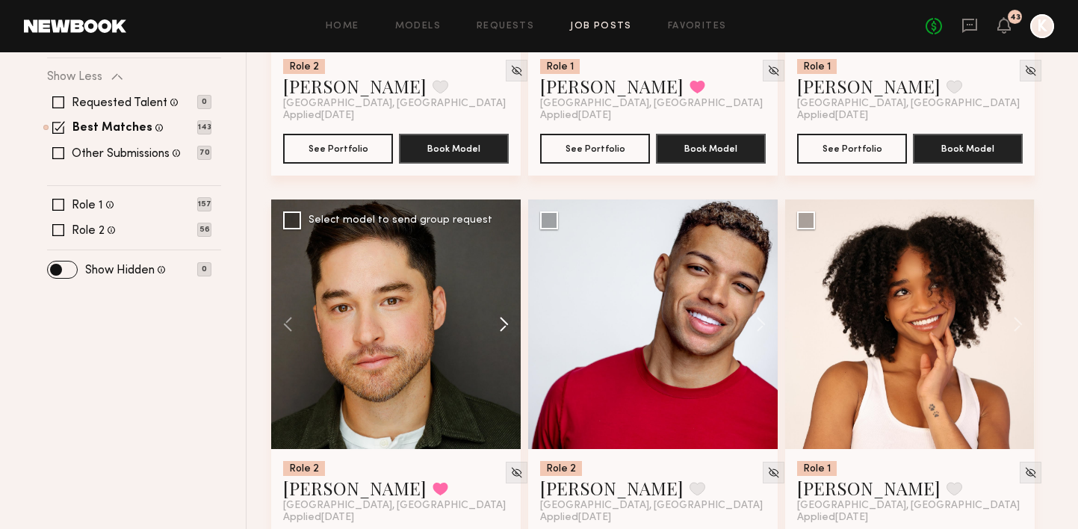
click at [503, 288] on button at bounding box center [497, 325] width 48 height 250
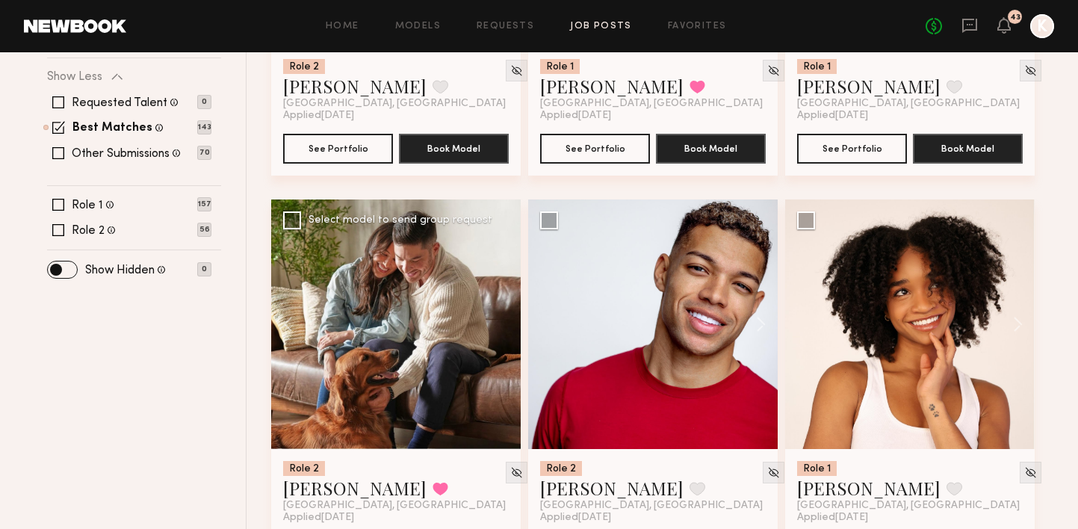
click at [503, 288] on div at bounding box center [396, 325] width 250 height 250
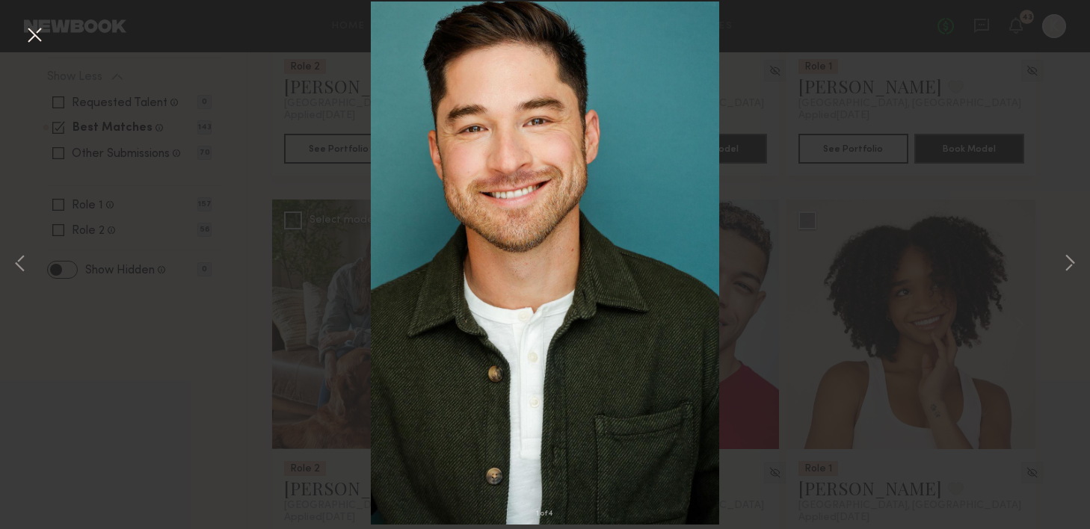
click at [32, 32] on button at bounding box center [34, 35] width 24 height 27
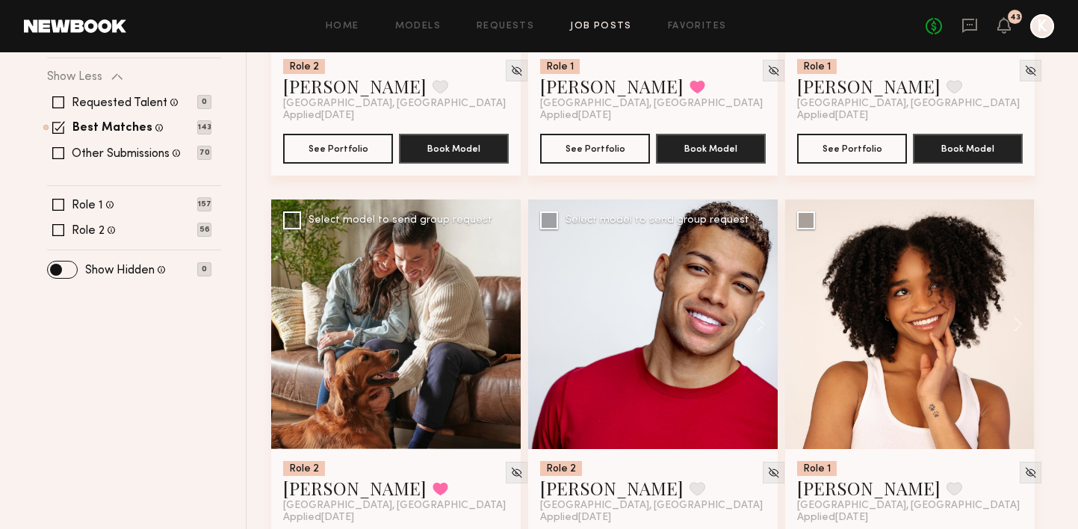
click at [707, 291] on div at bounding box center [653, 325] width 250 height 250
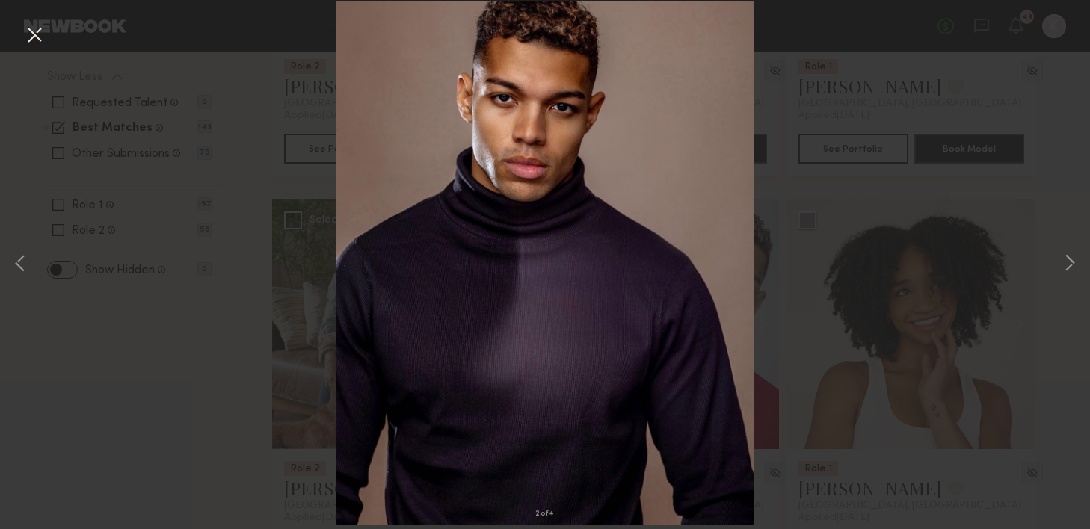
click at [43, 39] on button at bounding box center [34, 35] width 24 height 27
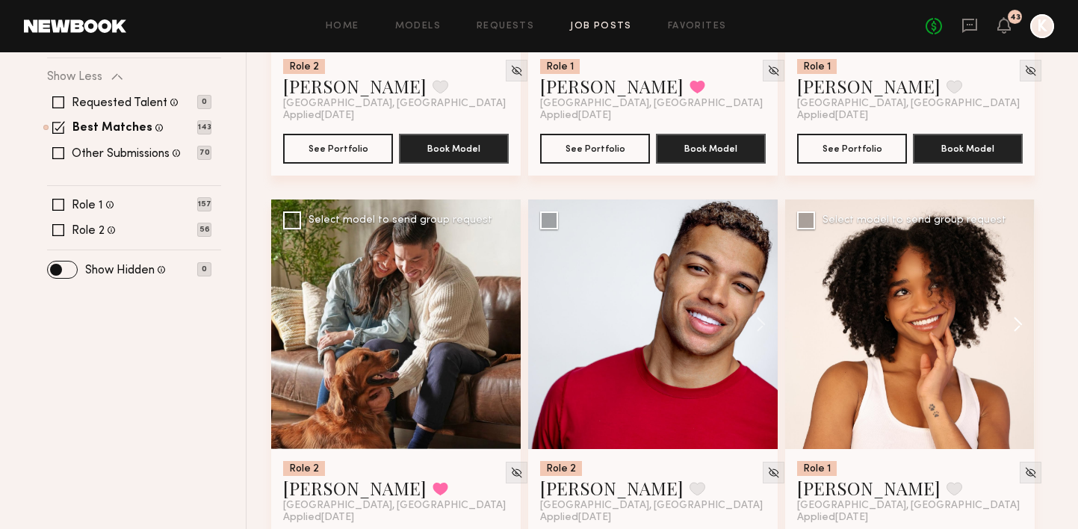
click at [1010, 282] on button at bounding box center [1011, 325] width 48 height 250
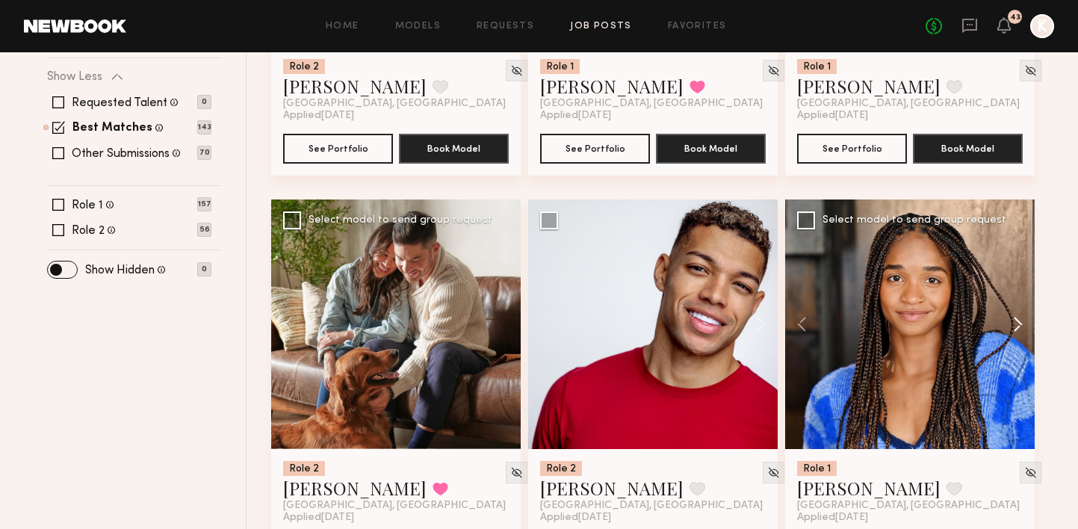
click at [1010, 282] on button at bounding box center [1011, 325] width 48 height 250
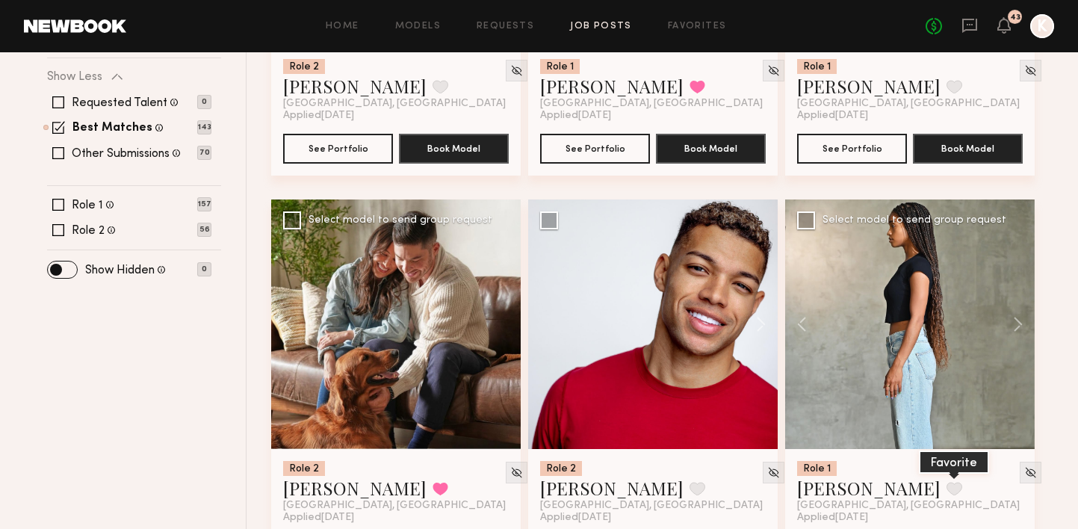
click at [947, 482] on button at bounding box center [955, 488] width 16 height 13
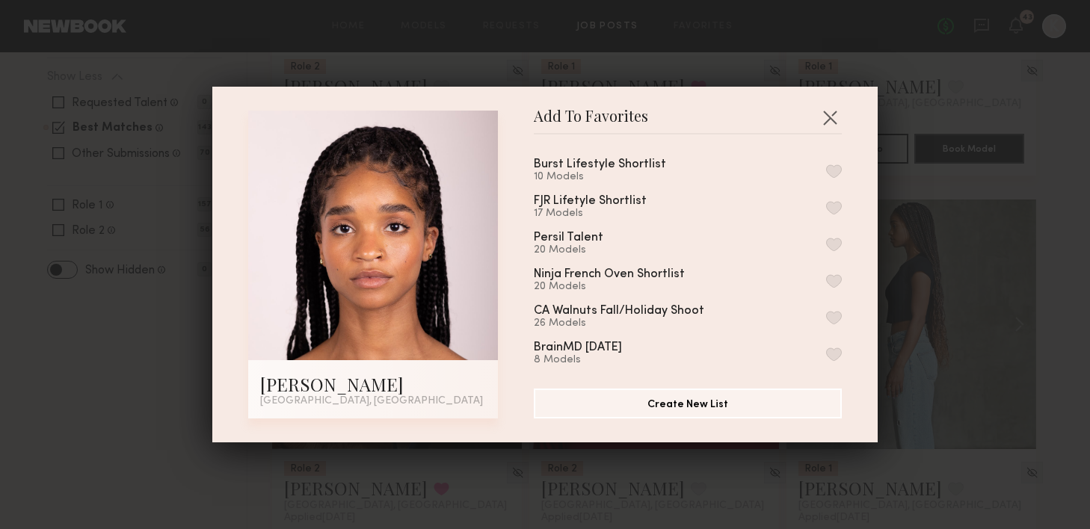
click at [826, 170] on button "button" at bounding box center [834, 170] width 16 height 13
click at [826, 120] on button "button" at bounding box center [830, 117] width 24 height 24
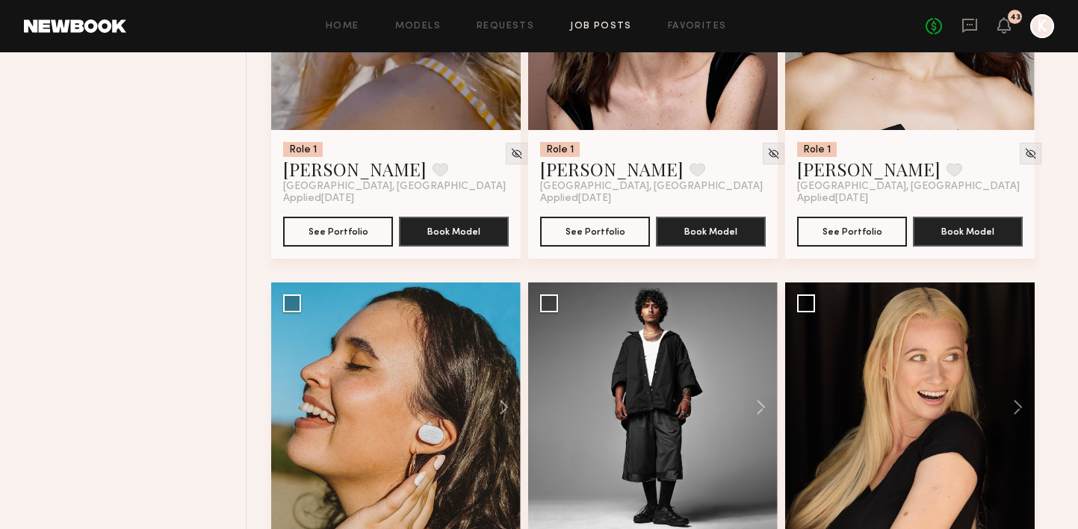
scroll to position [1284, 0]
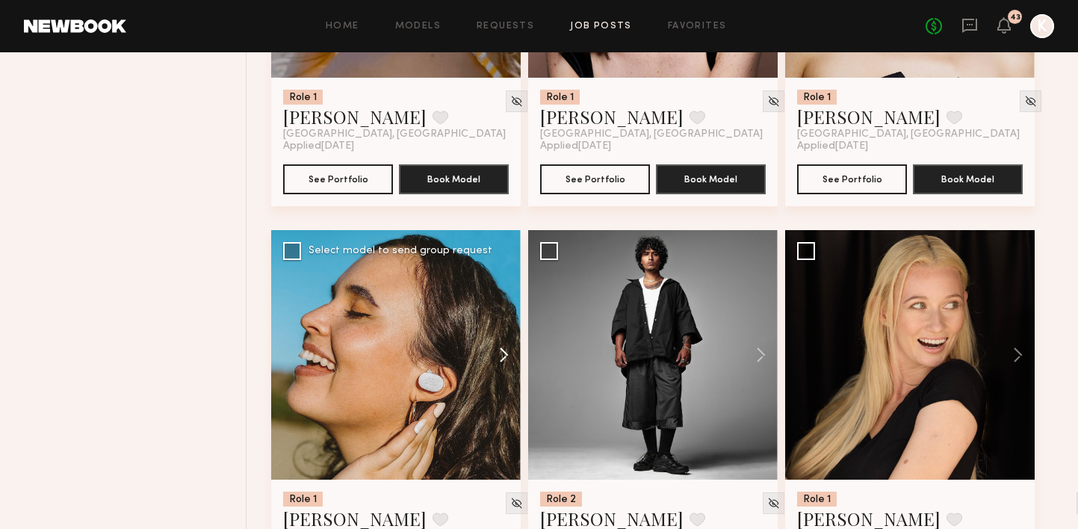
click at [503, 315] on button at bounding box center [497, 355] width 48 height 250
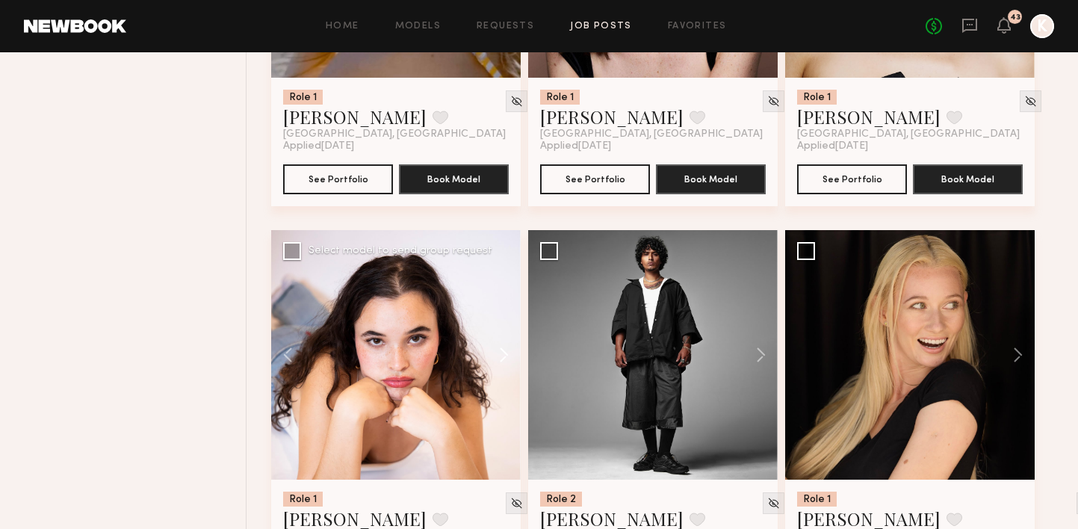
click at [503, 315] on button at bounding box center [497, 355] width 48 height 250
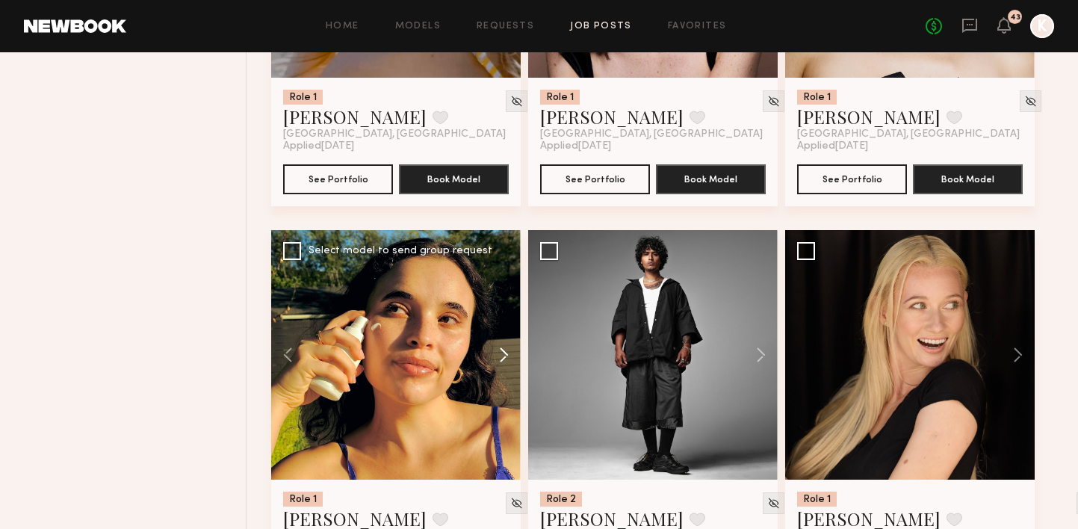
click at [503, 315] on button at bounding box center [497, 355] width 48 height 250
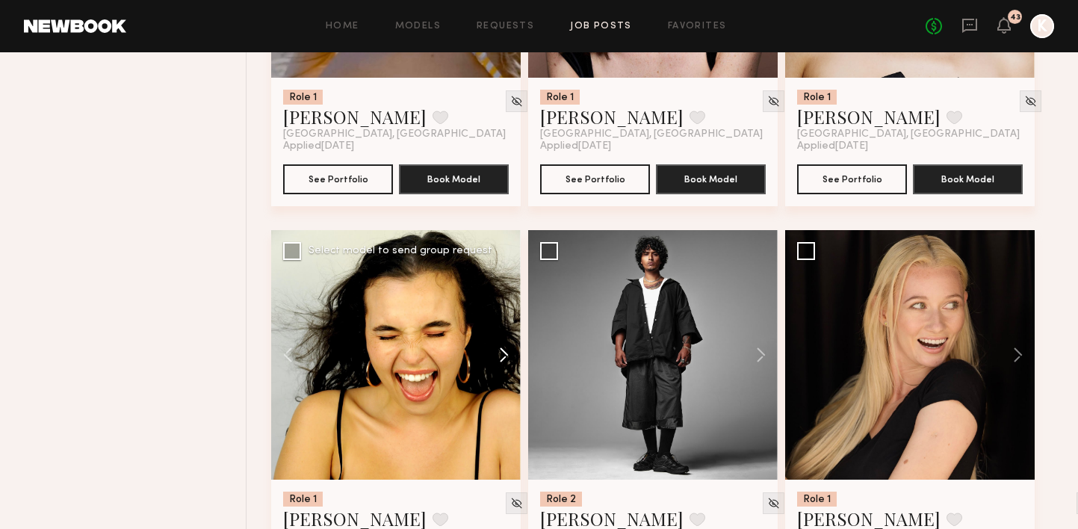
click at [503, 315] on button at bounding box center [497, 355] width 48 height 250
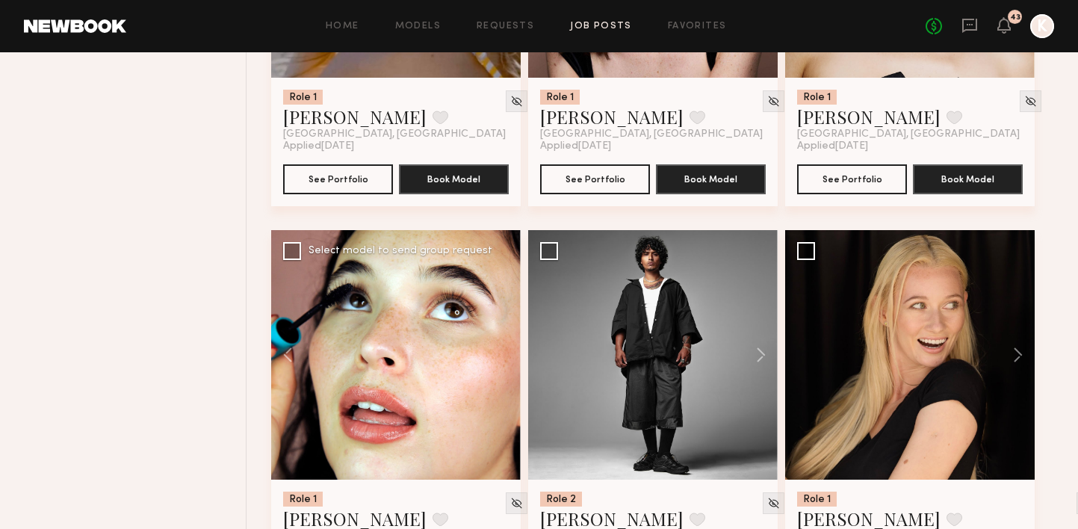
click at [503, 315] on div at bounding box center [396, 355] width 250 height 250
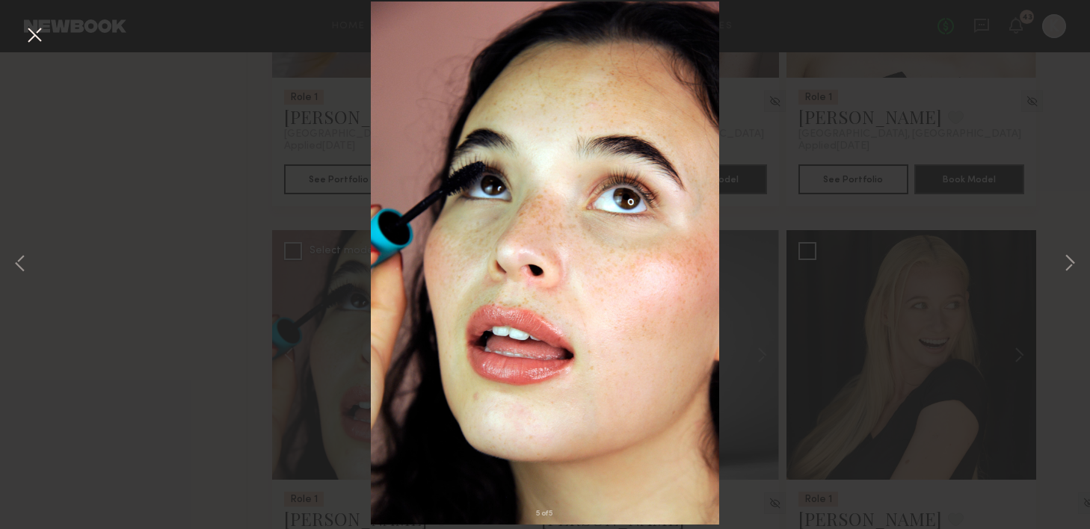
click at [25, 43] on button at bounding box center [34, 35] width 24 height 27
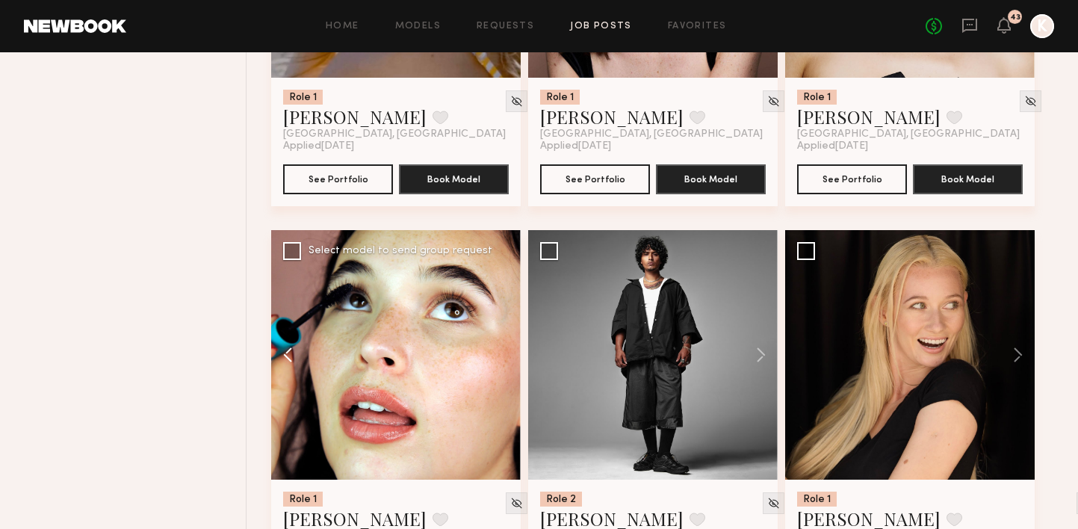
click at [292, 317] on button at bounding box center [295, 355] width 48 height 250
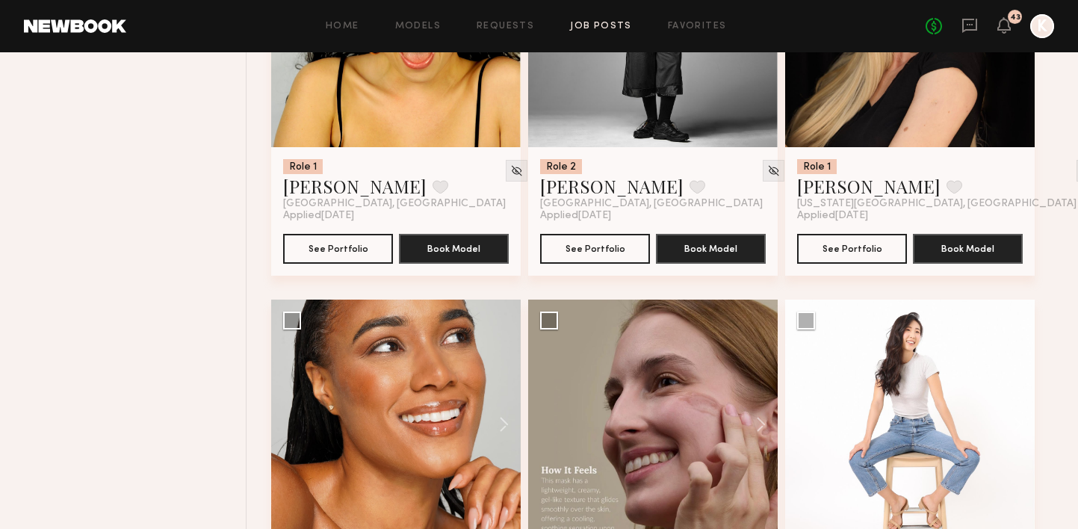
scroll to position [1703, 0]
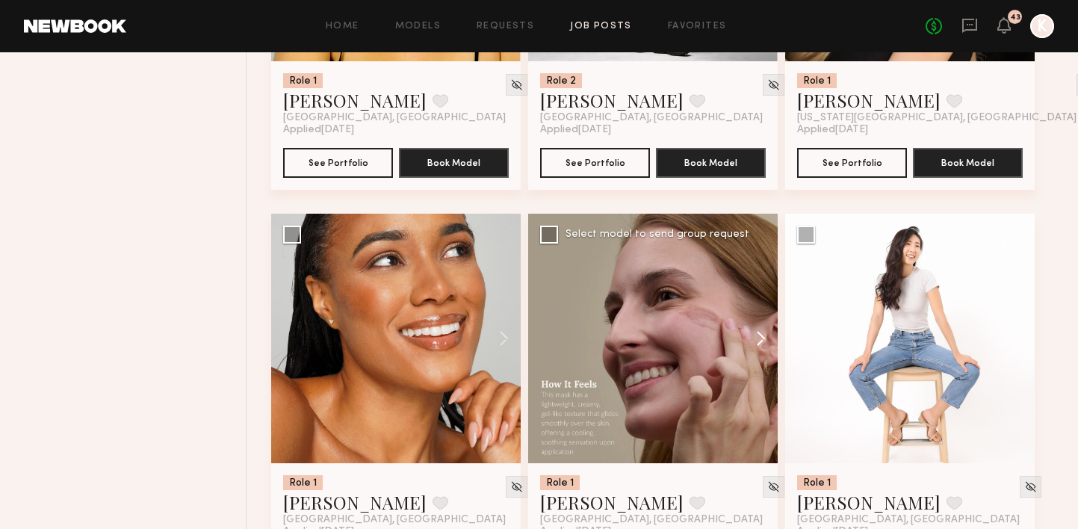
click at [759, 309] on button at bounding box center [754, 339] width 48 height 250
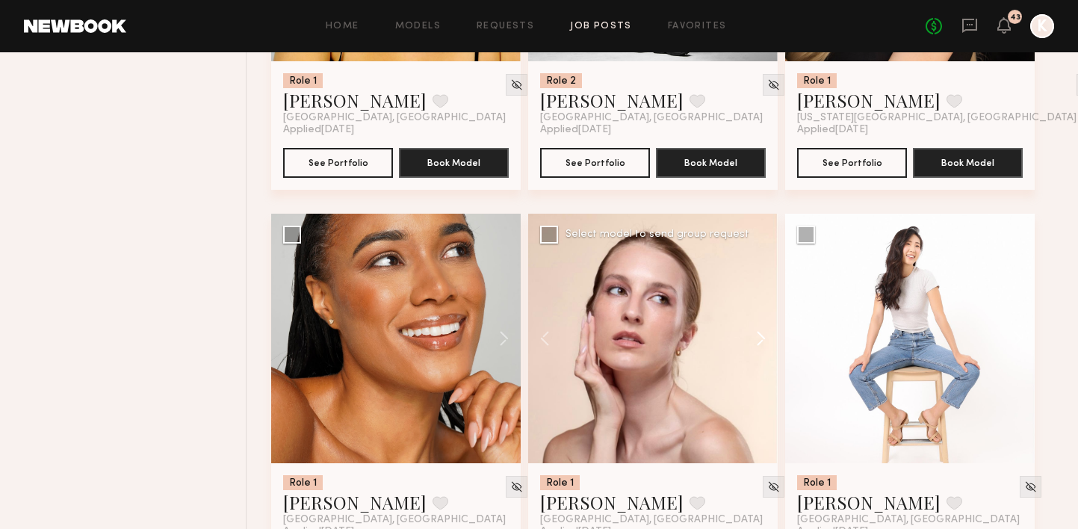
click at [759, 309] on button at bounding box center [754, 339] width 48 height 250
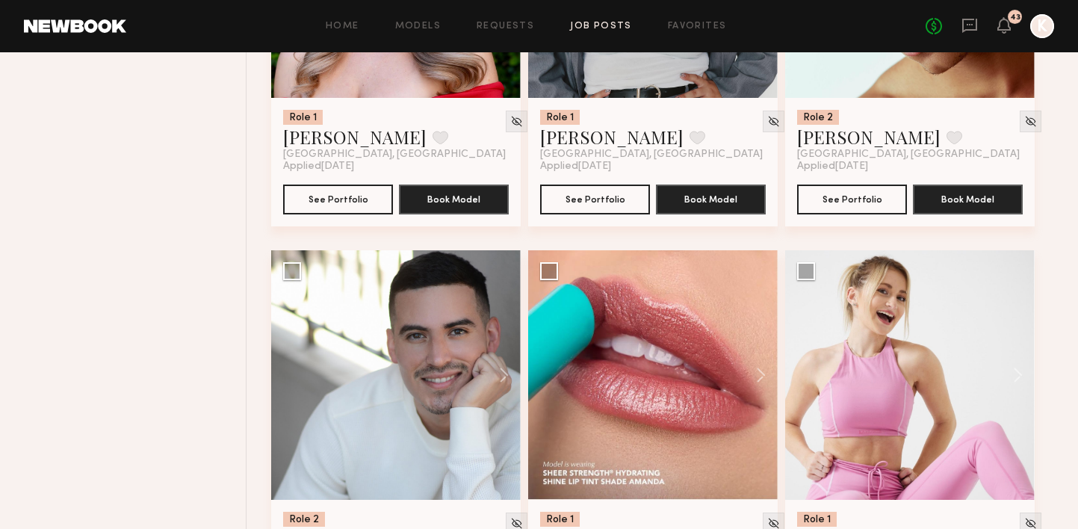
scroll to position [2501, 0]
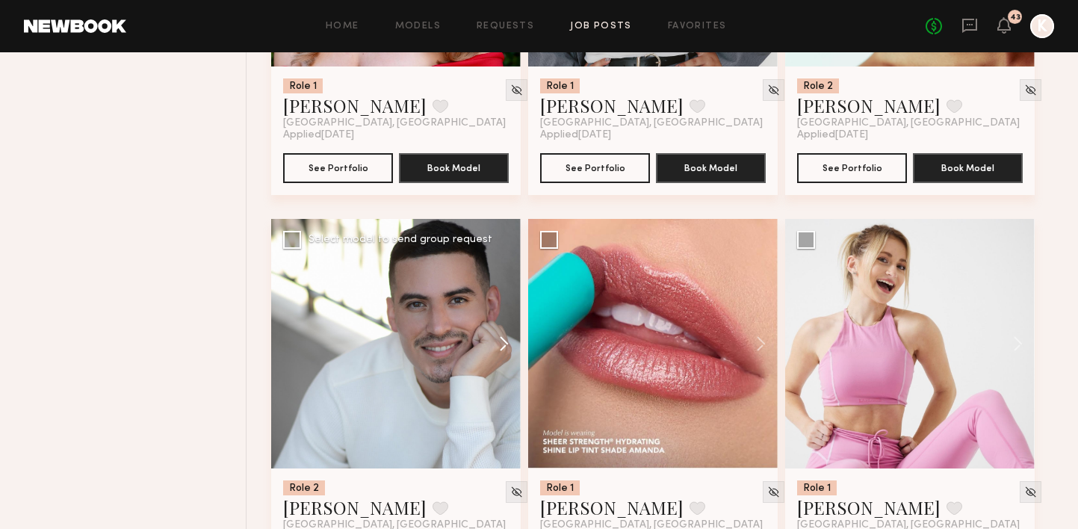
click at [501, 312] on button at bounding box center [497, 344] width 48 height 250
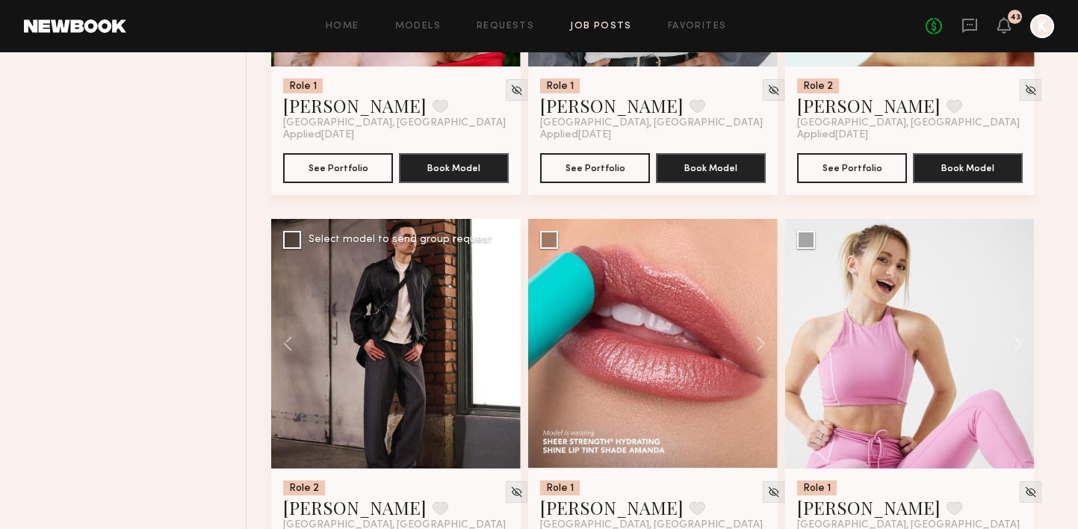
click at [501, 312] on button at bounding box center [497, 344] width 48 height 250
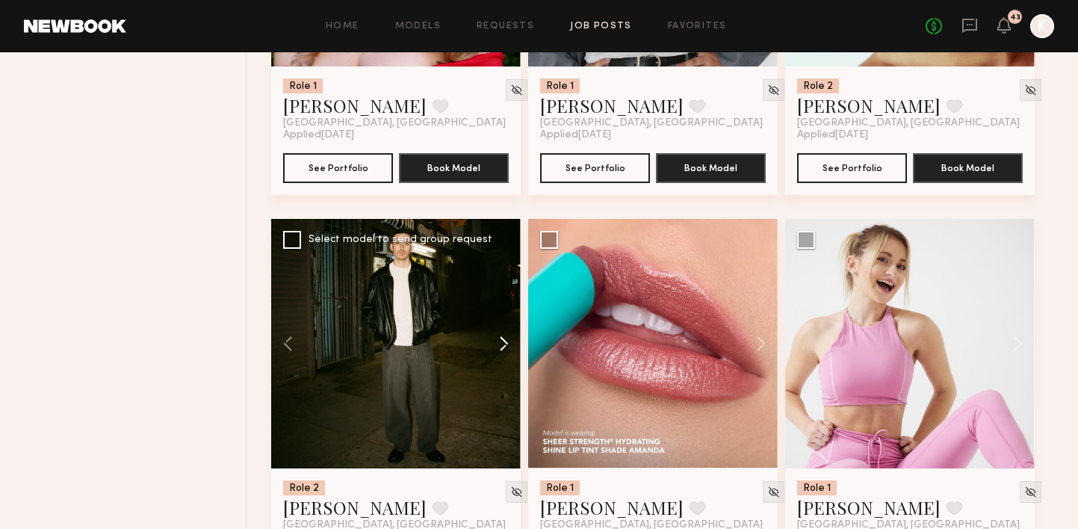
click at [501, 312] on button at bounding box center [497, 344] width 48 height 250
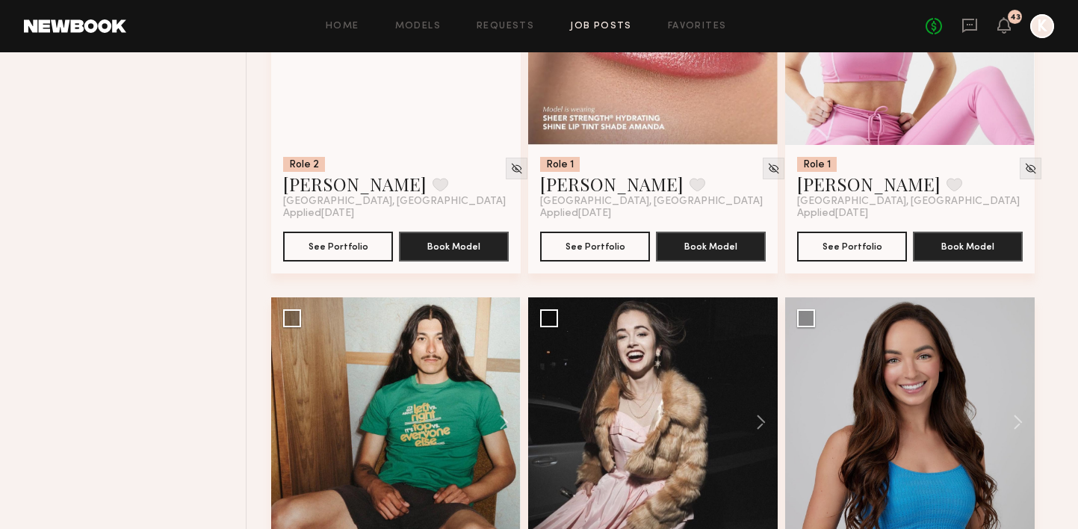
scroll to position [2884, 0]
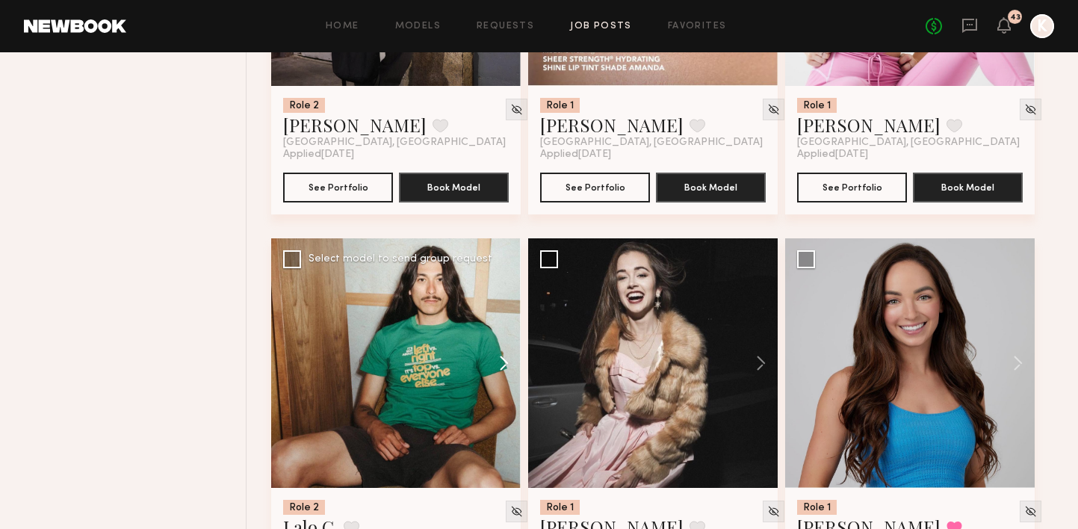
click at [510, 323] on button at bounding box center [497, 363] width 48 height 250
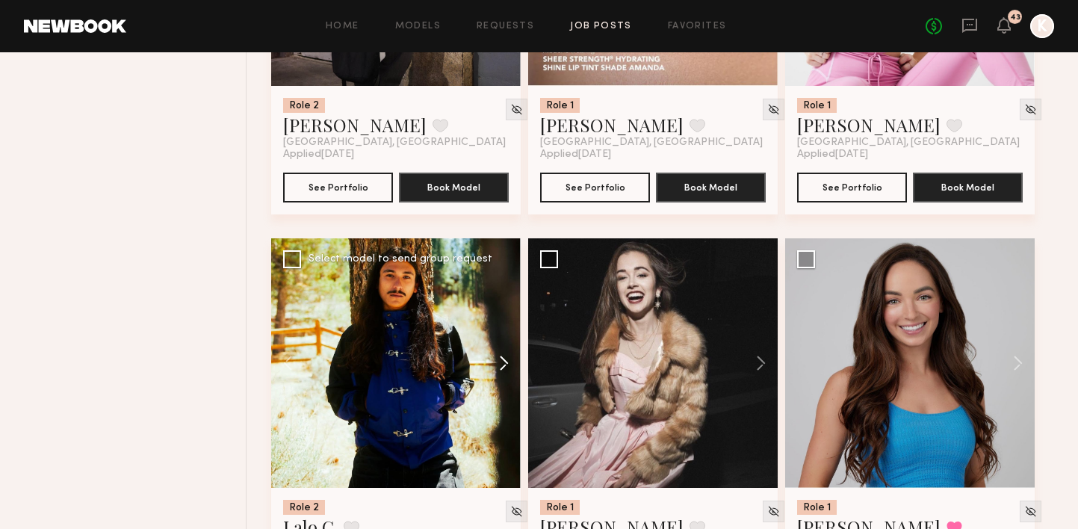
click at [510, 323] on button at bounding box center [497, 363] width 48 height 250
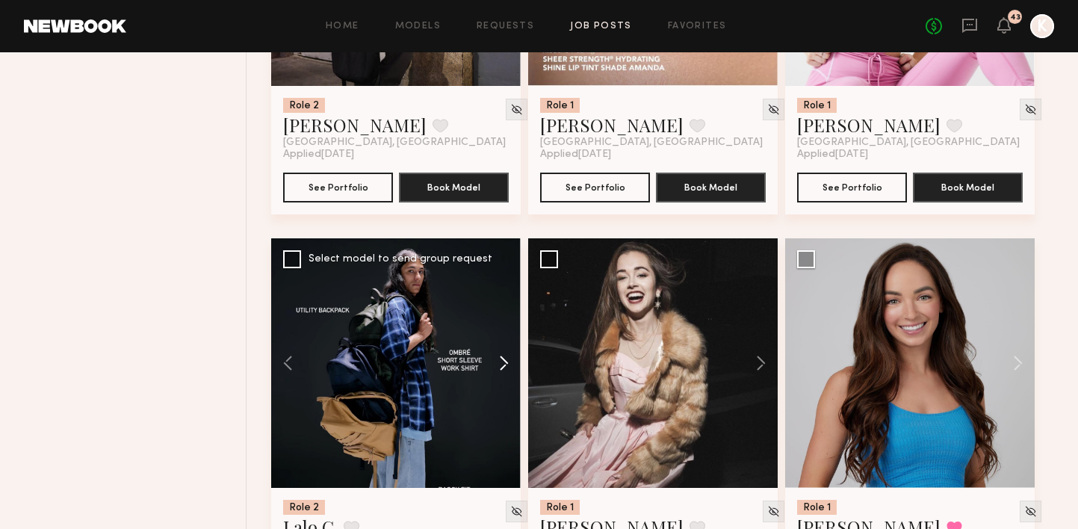
click at [510, 323] on button at bounding box center [497, 363] width 48 height 250
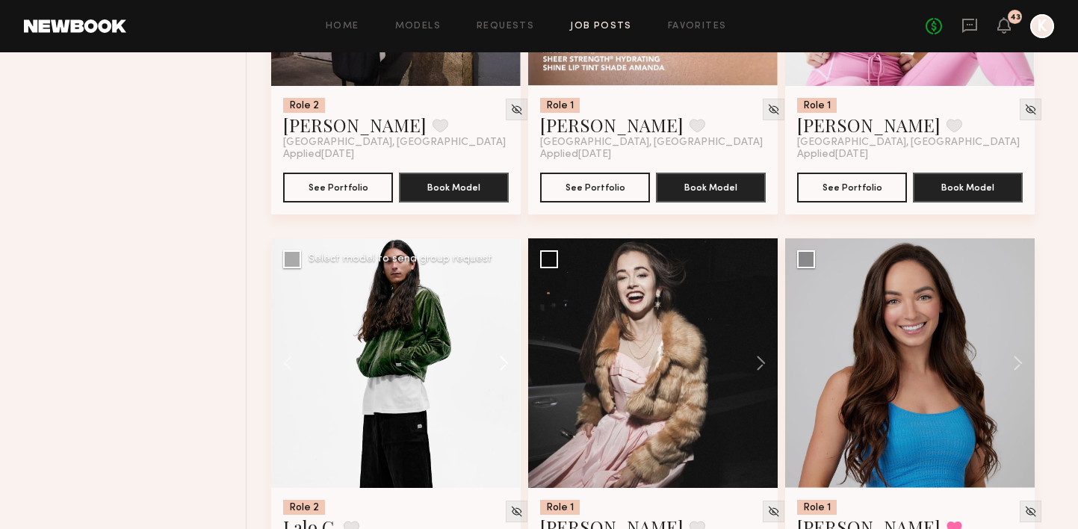
click at [510, 323] on button at bounding box center [497, 363] width 48 height 250
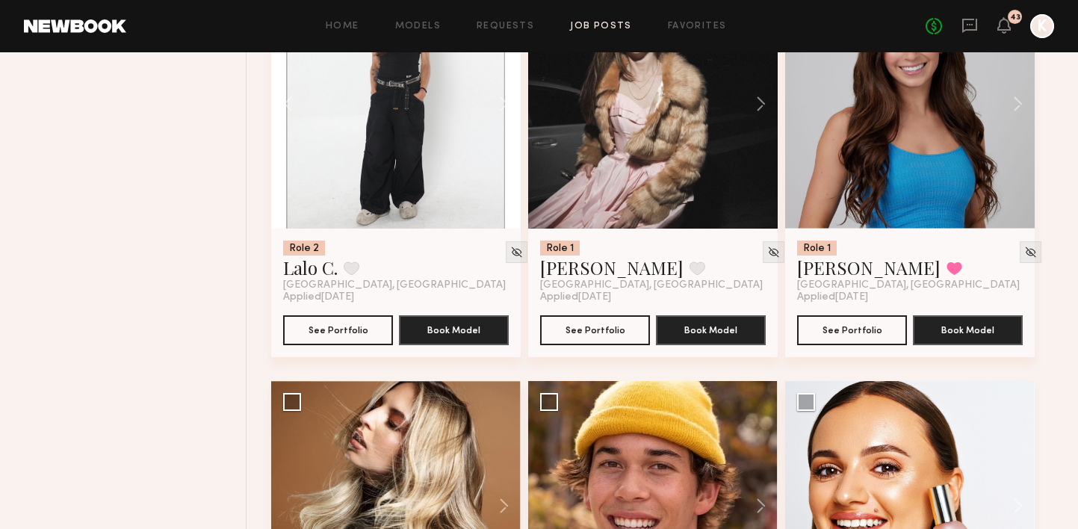
scroll to position [3334, 0]
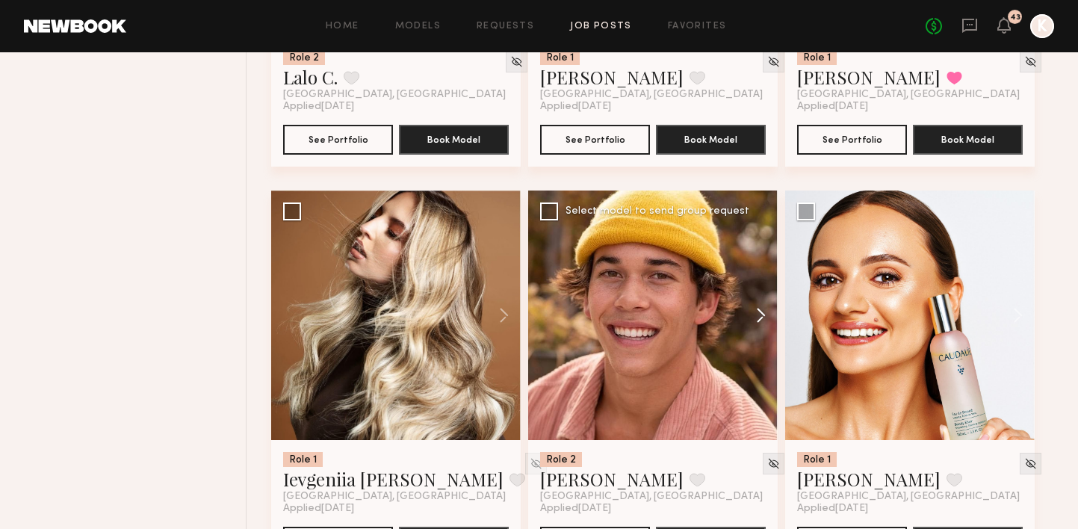
click at [759, 274] on button at bounding box center [754, 316] width 48 height 250
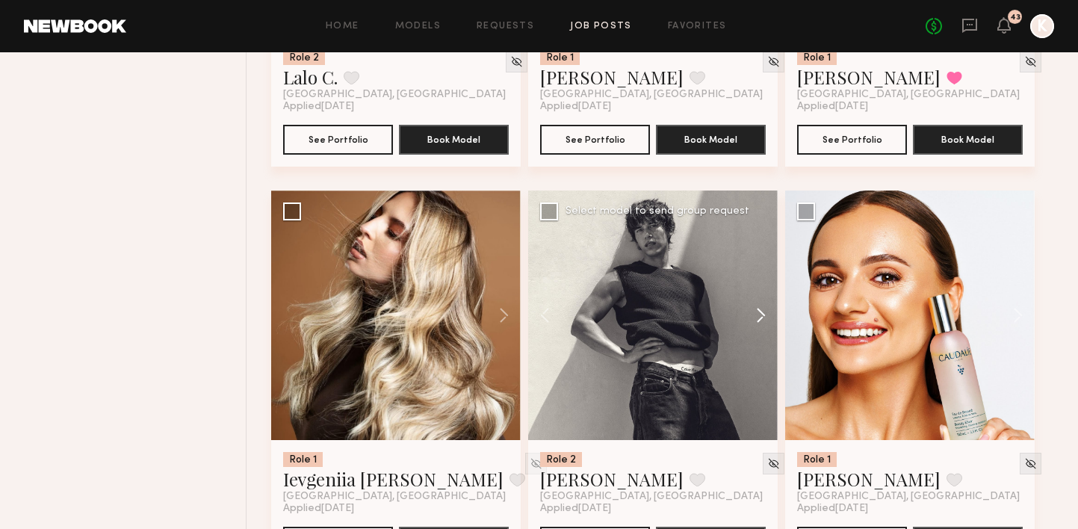
click at [759, 274] on button at bounding box center [754, 316] width 48 height 250
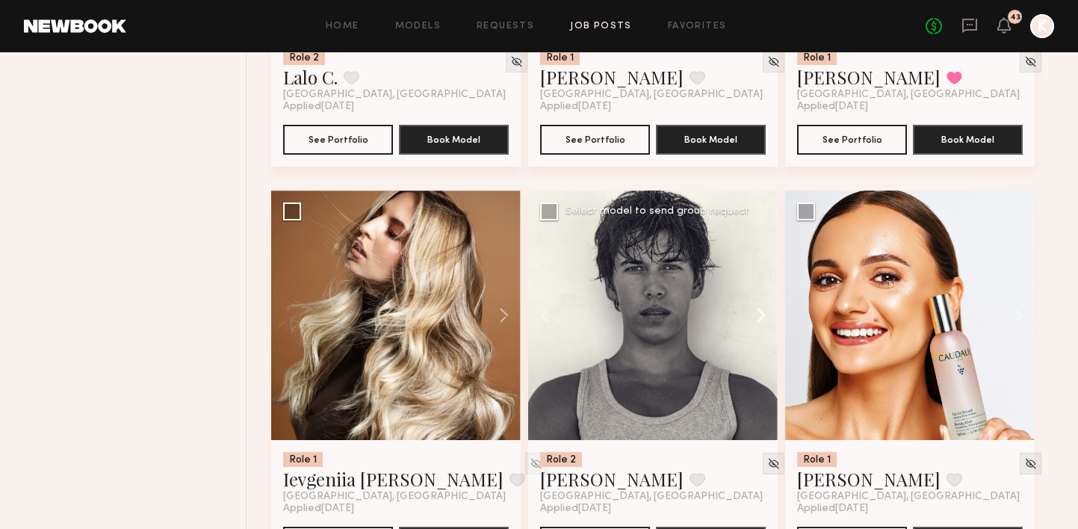
click at [759, 274] on button at bounding box center [754, 316] width 48 height 250
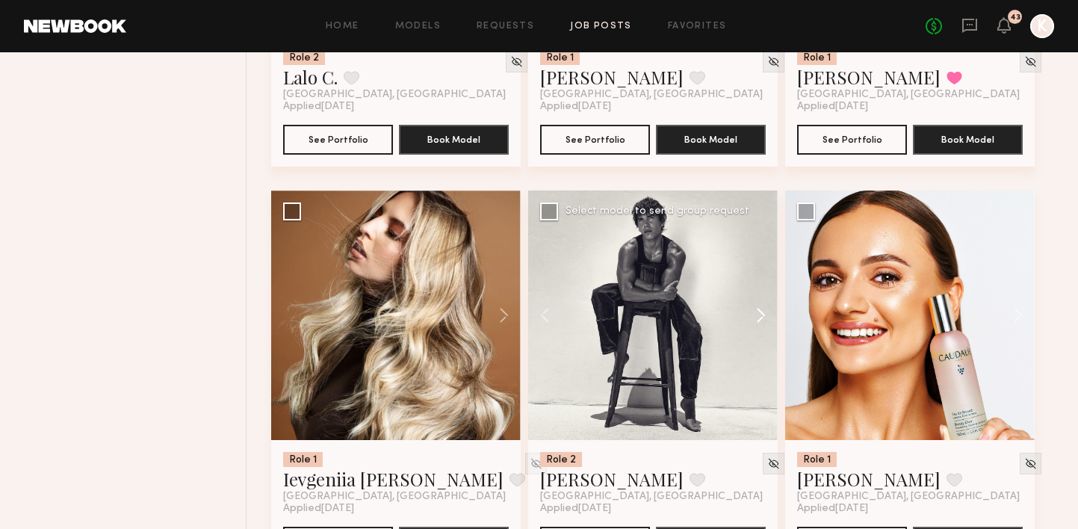
click at [759, 274] on button at bounding box center [754, 316] width 48 height 250
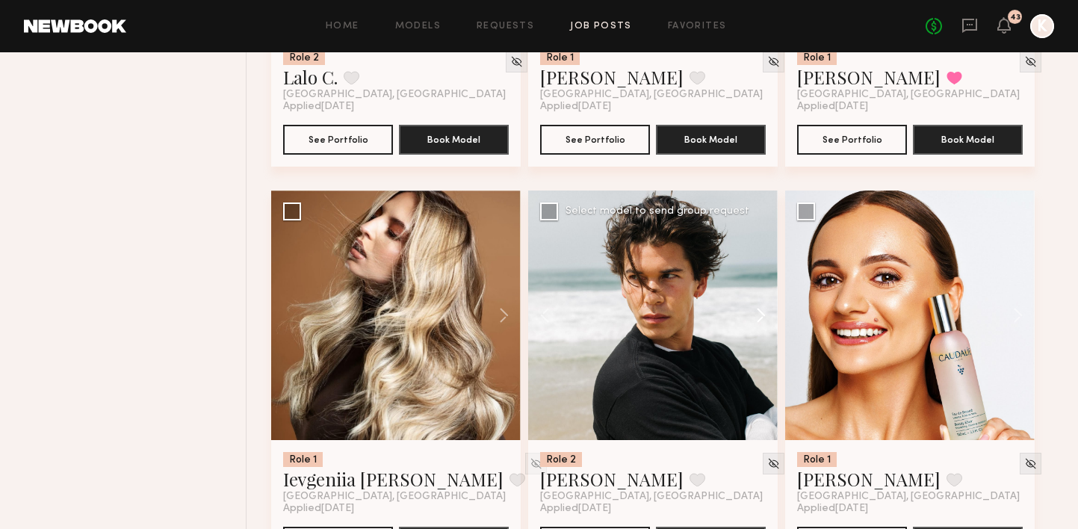
click at [759, 274] on button at bounding box center [754, 316] width 48 height 250
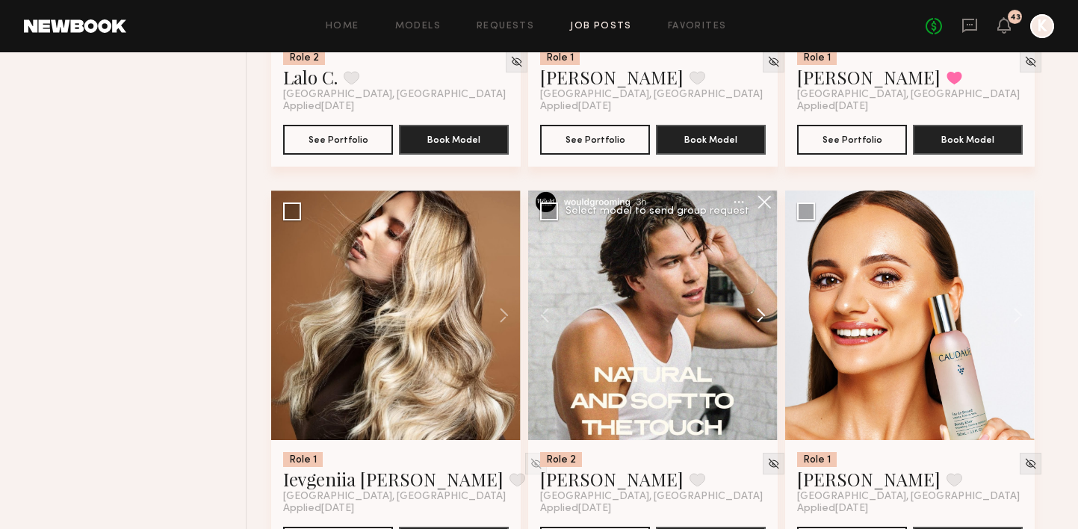
click at [759, 274] on button at bounding box center [754, 316] width 48 height 250
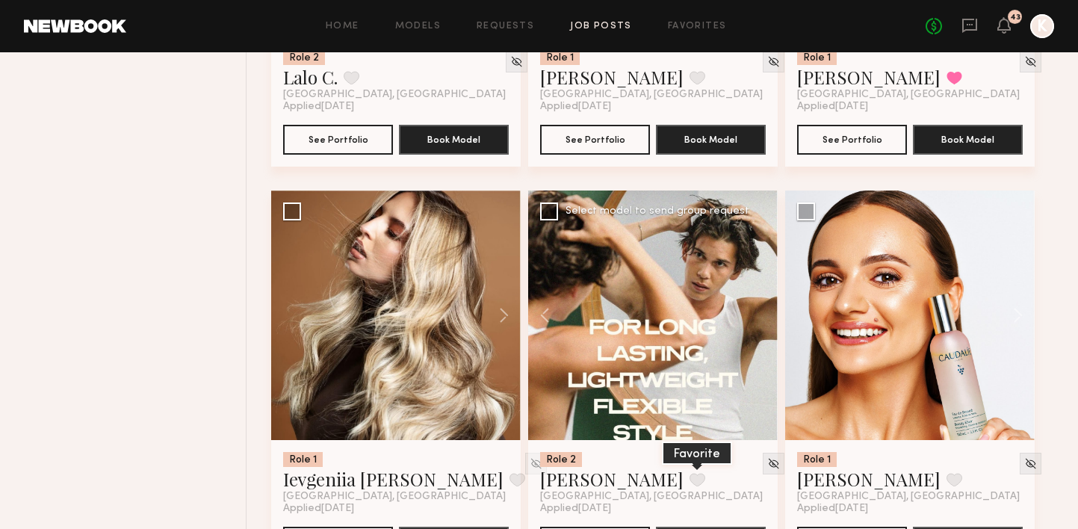
click at [690, 473] on button at bounding box center [698, 479] width 16 height 13
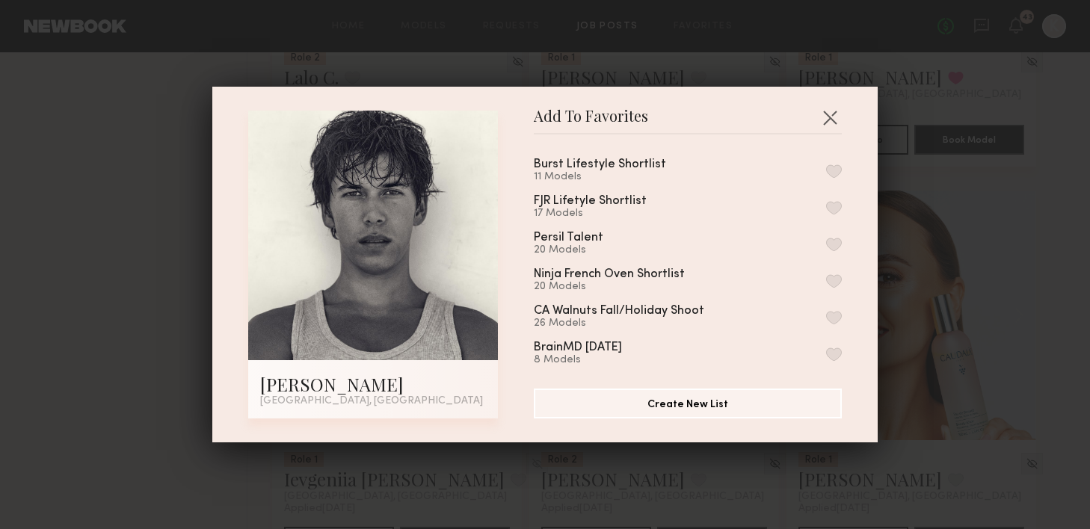
click at [815, 163] on div "Burst Lifestyle Shortlist 11 Models" at bounding box center [688, 170] width 308 height 25
click at [826, 170] on button "button" at bounding box center [834, 170] width 16 height 13
click at [827, 114] on button "button" at bounding box center [830, 117] width 24 height 24
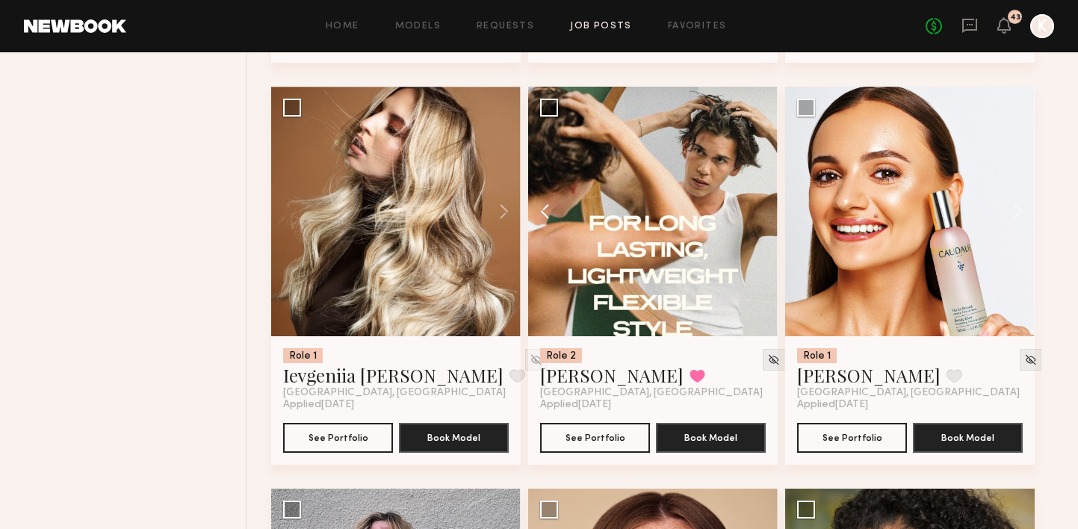
scroll to position [3713, 0]
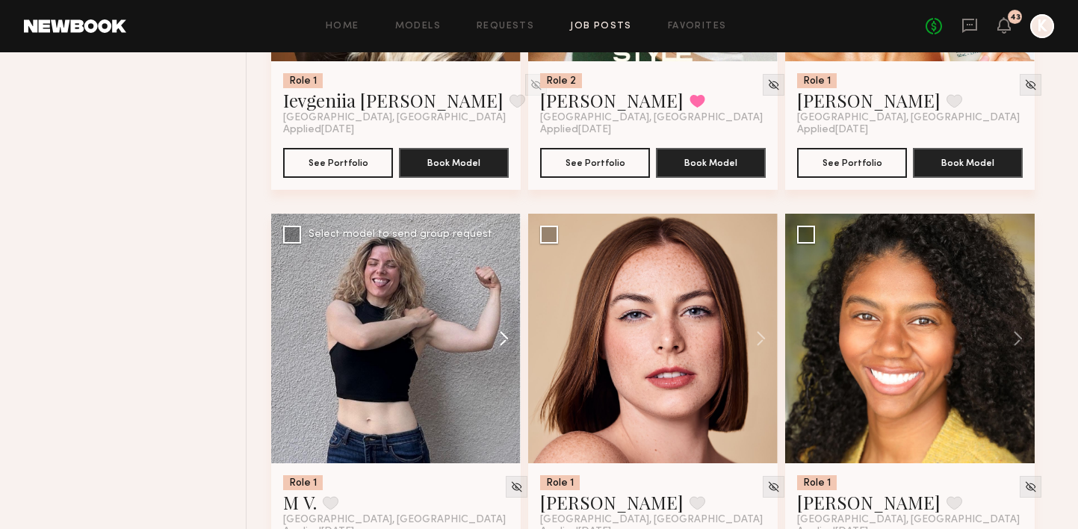
click at [512, 310] on button at bounding box center [497, 339] width 48 height 250
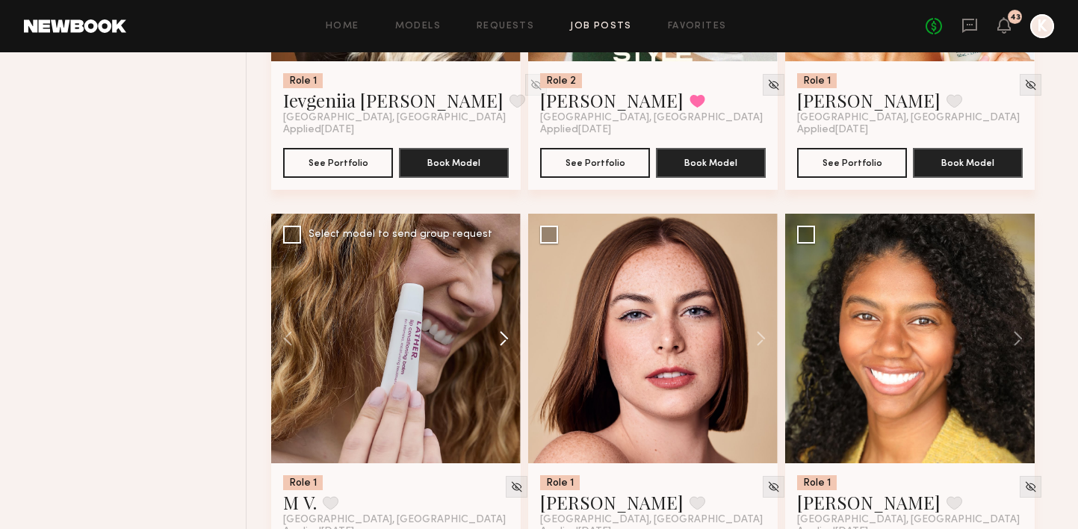
click at [512, 310] on button at bounding box center [497, 339] width 48 height 250
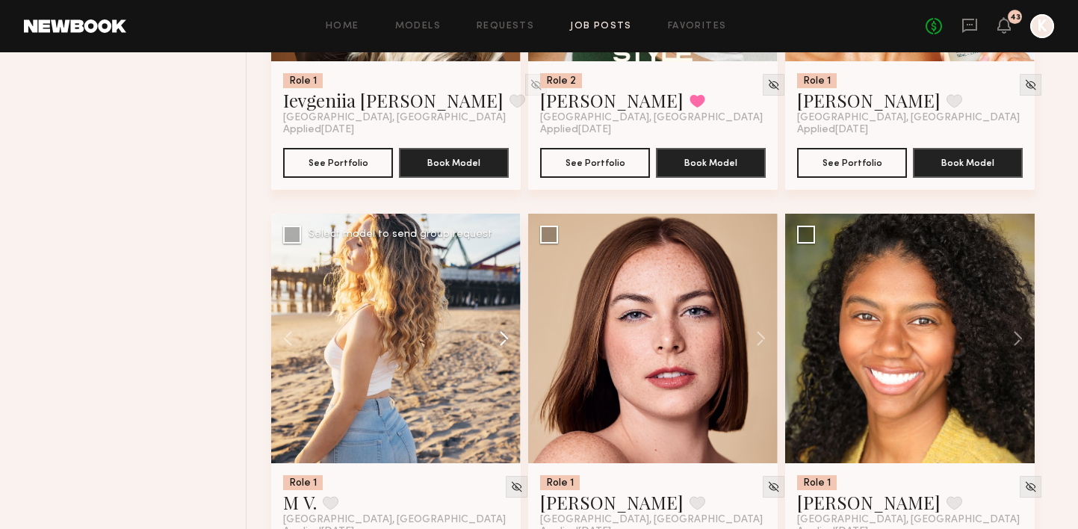
click at [512, 310] on button at bounding box center [497, 339] width 48 height 250
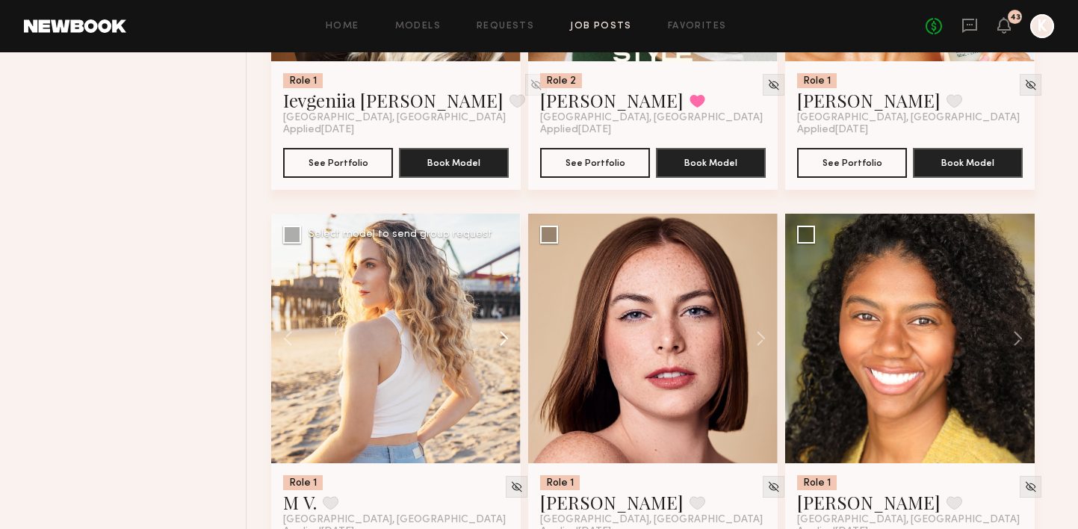
click at [512, 310] on button at bounding box center [497, 339] width 48 height 250
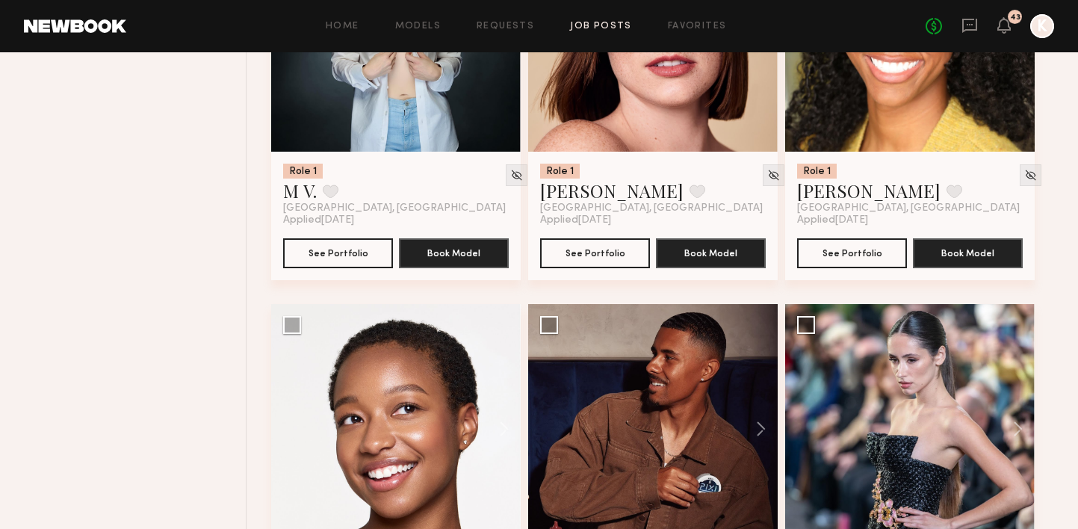
scroll to position [3841, 0]
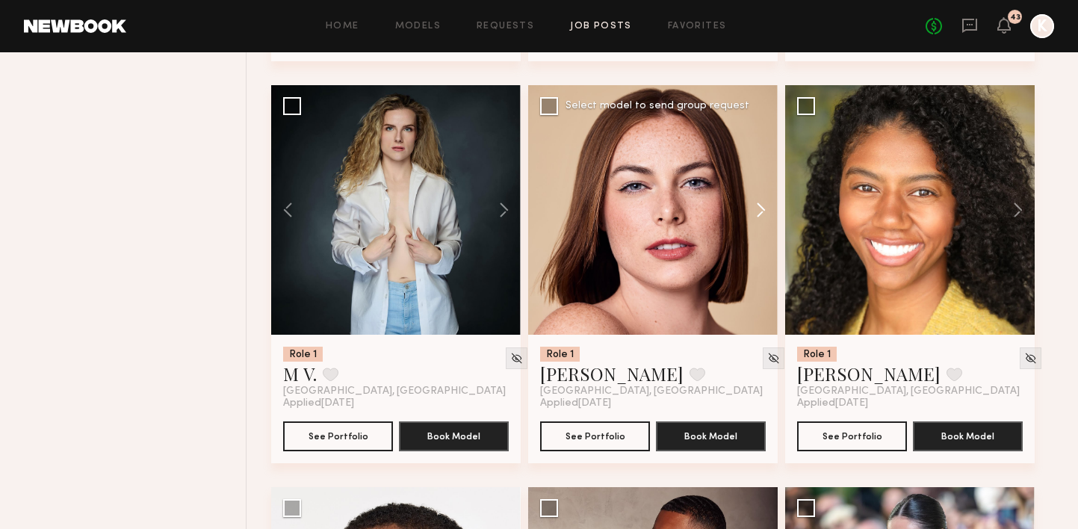
click at [756, 166] on button at bounding box center [754, 210] width 48 height 250
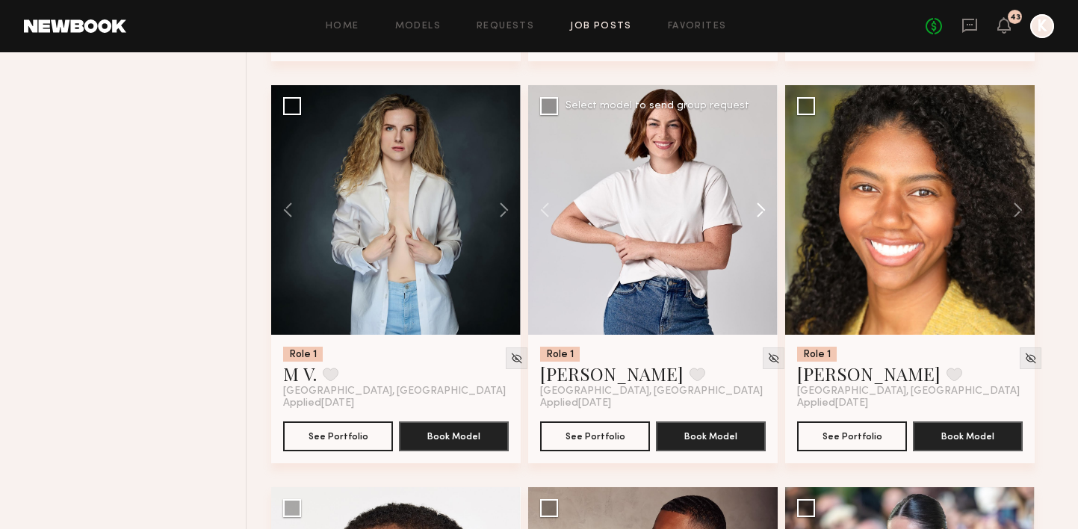
click at [756, 166] on button at bounding box center [754, 210] width 48 height 250
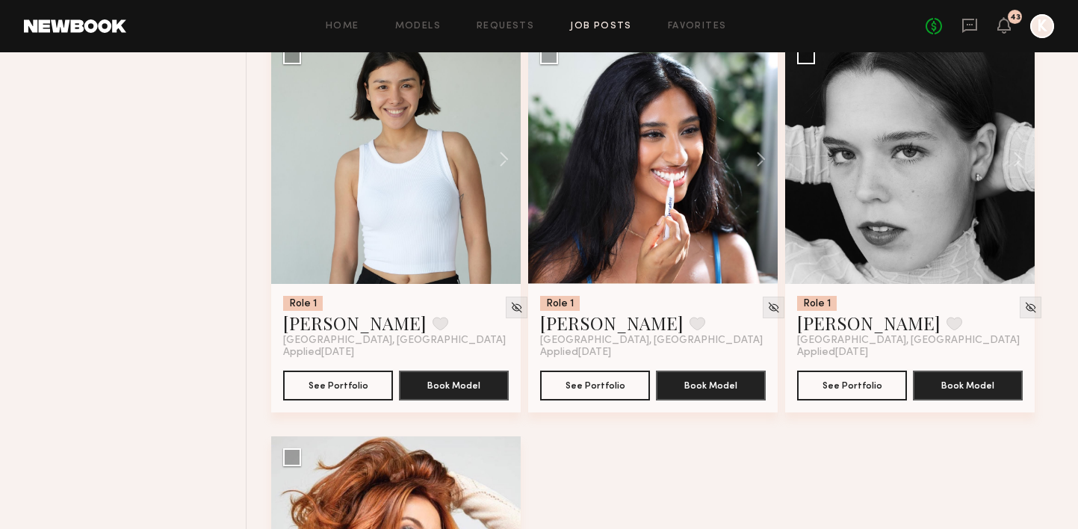
scroll to position [4623, 0]
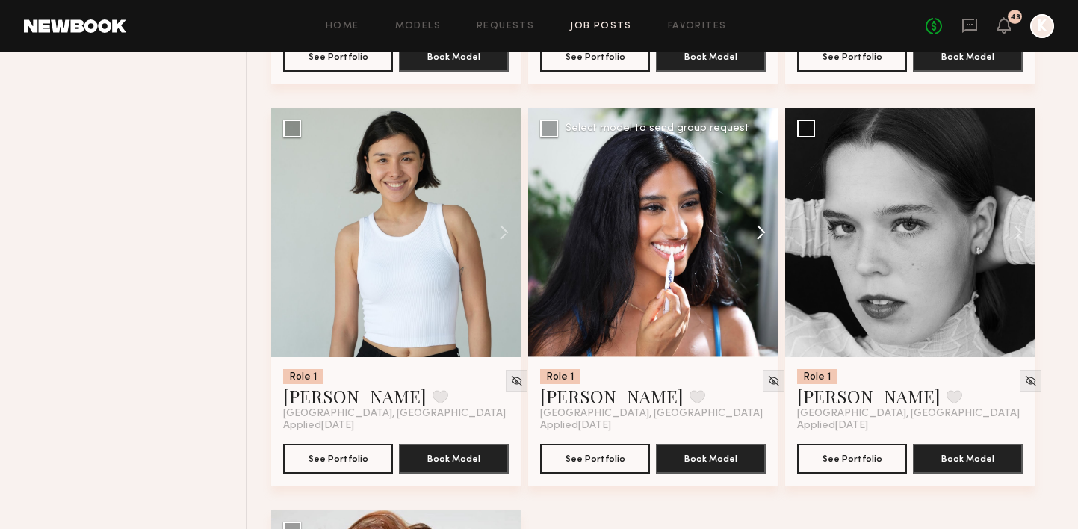
click at [755, 198] on button at bounding box center [754, 233] width 48 height 250
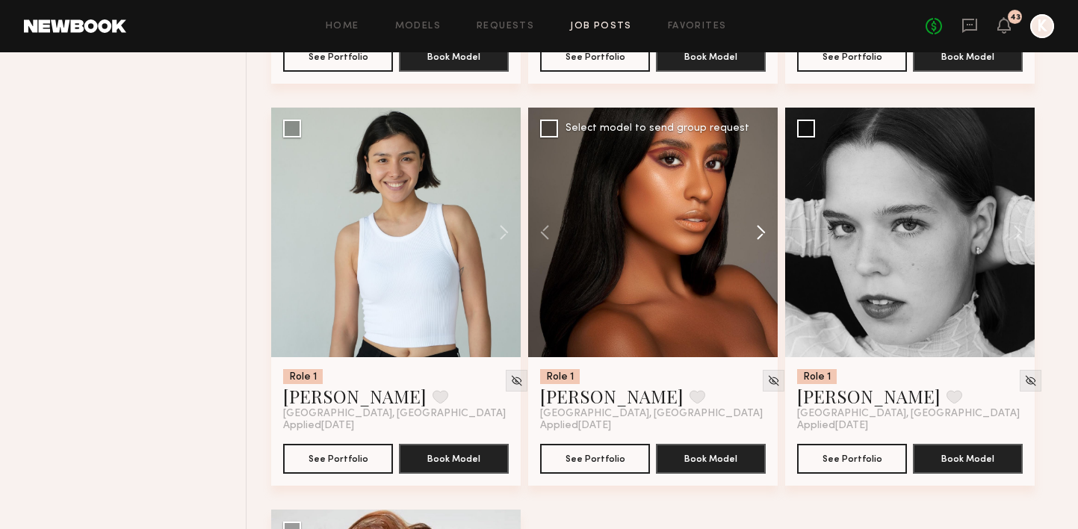
click at [755, 198] on button at bounding box center [754, 233] width 48 height 250
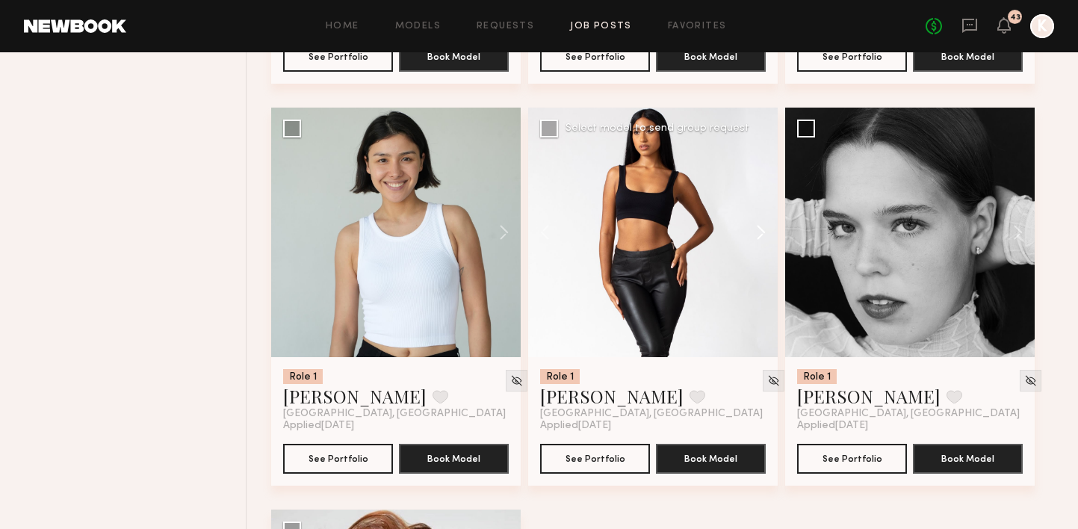
click at [755, 198] on button at bounding box center [754, 233] width 48 height 250
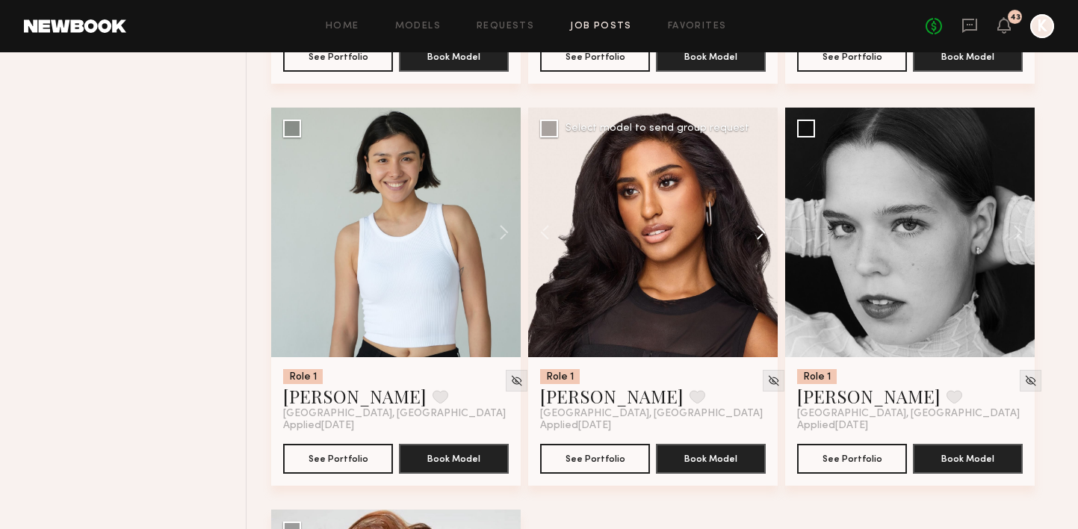
click at [755, 198] on button at bounding box center [754, 233] width 48 height 250
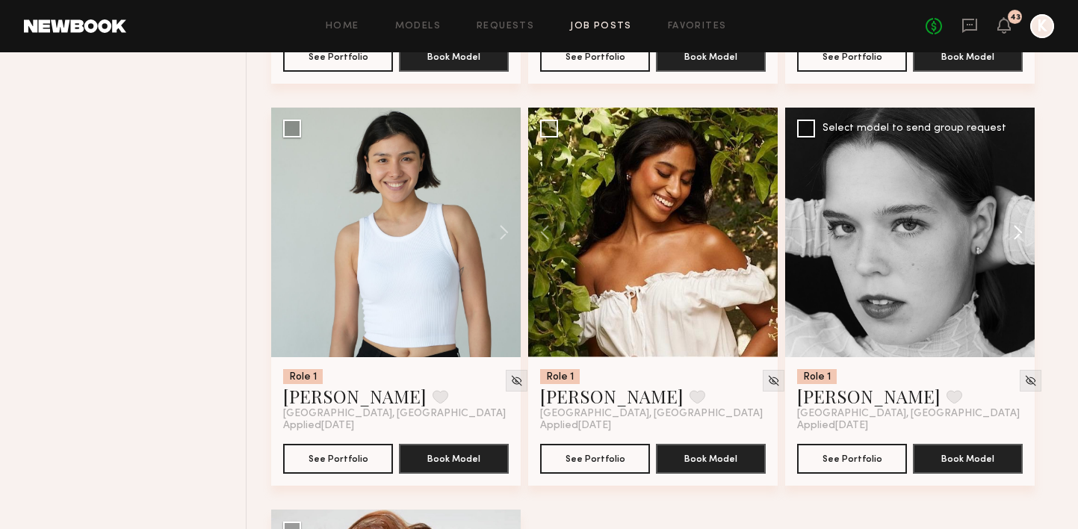
click at [1022, 191] on button at bounding box center [1011, 233] width 48 height 250
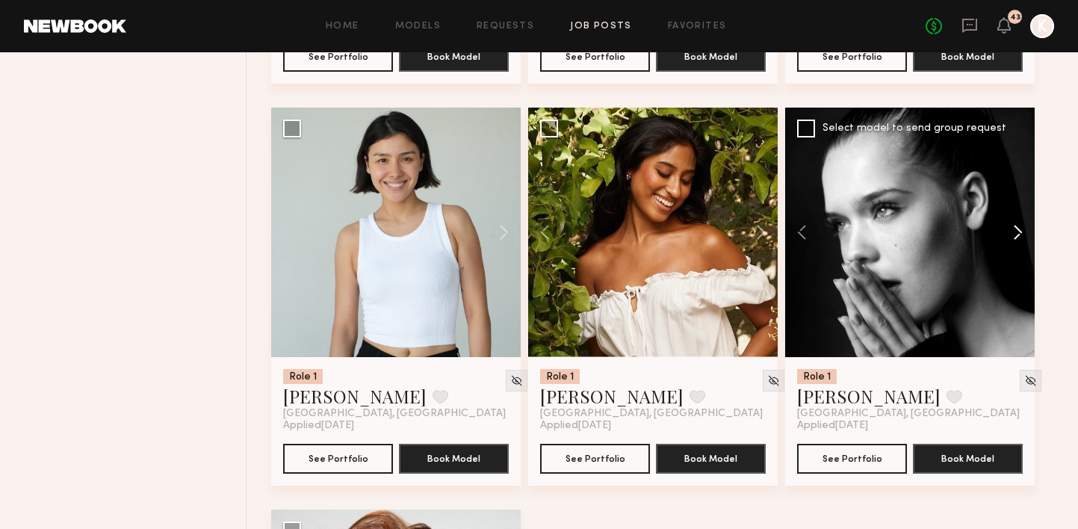
click at [1022, 191] on button at bounding box center [1011, 233] width 48 height 250
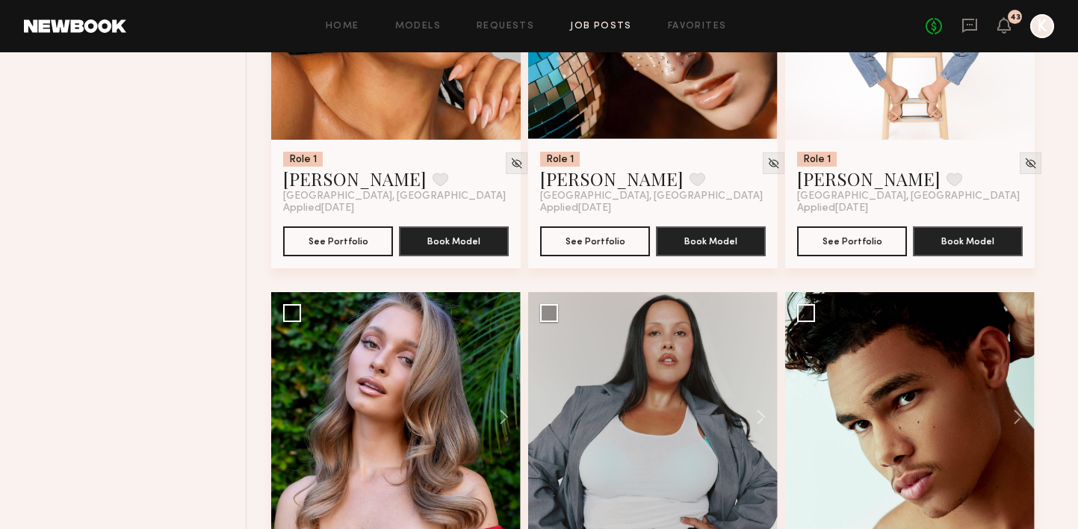
scroll to position [1805, 0]
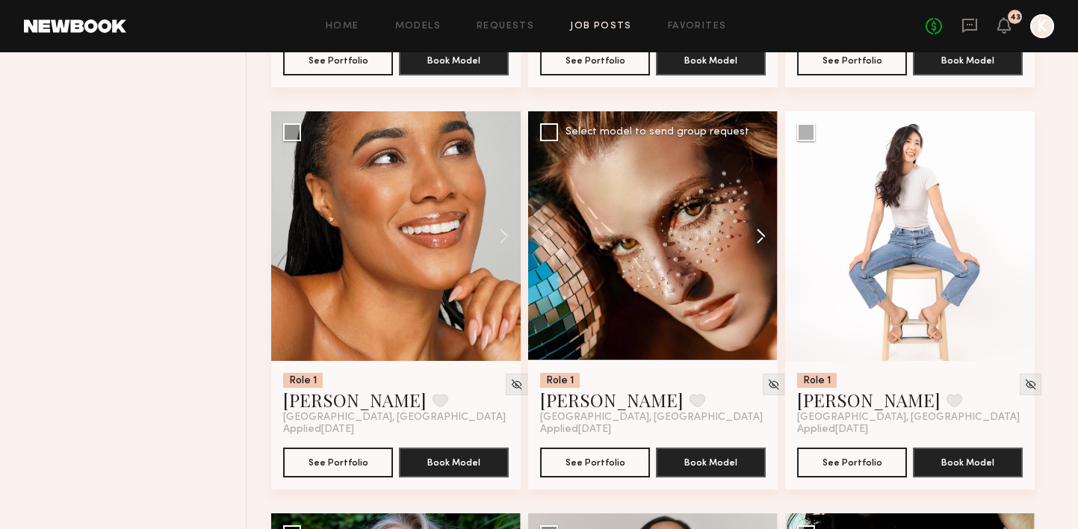
click at [757, 206] on button at bounding box center [754, 236] width 48 height 250
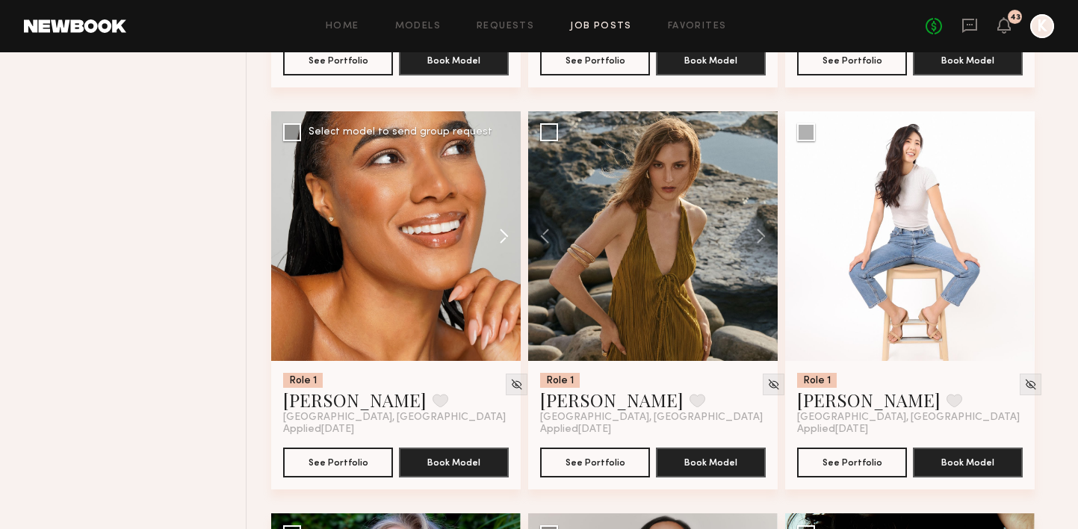
click at [510, 200] on button at bounding box center [497, 236] width 48 height 250
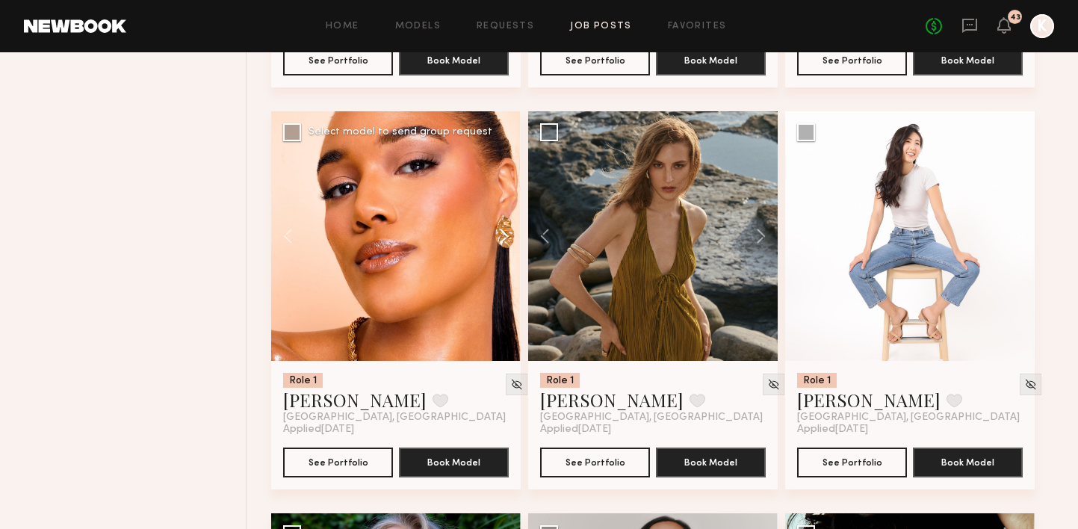
click at [507, 204] on button at bounding box center [497, 236] width 48 height 250
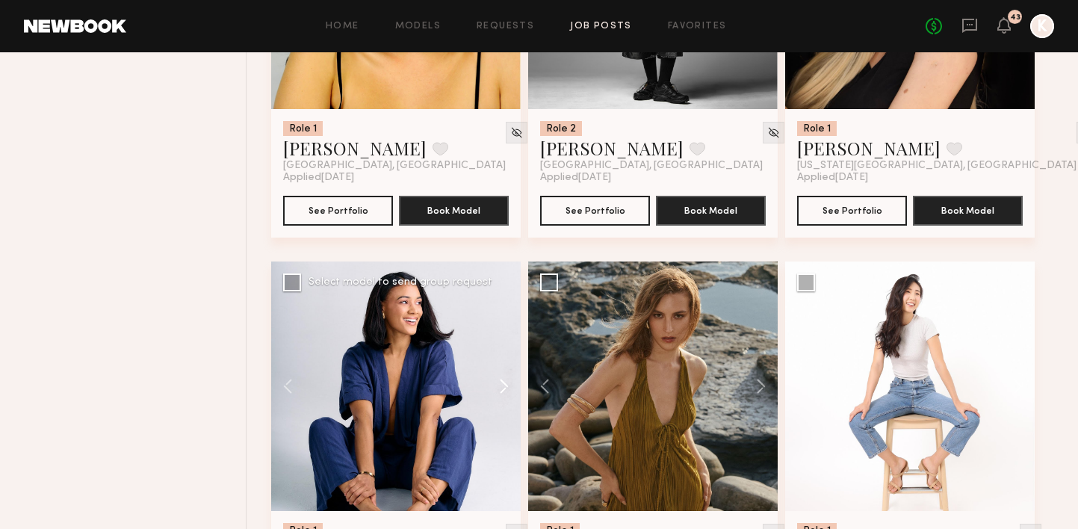
scroll to position [1684, 0]
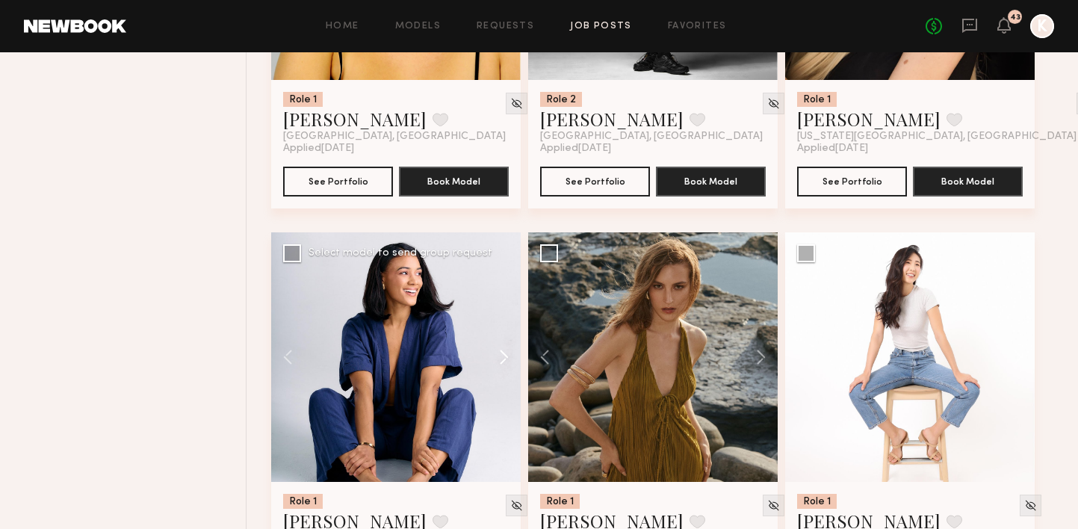
click at [516, 321] on button at bounding box center [497, 357] width 48 height 250
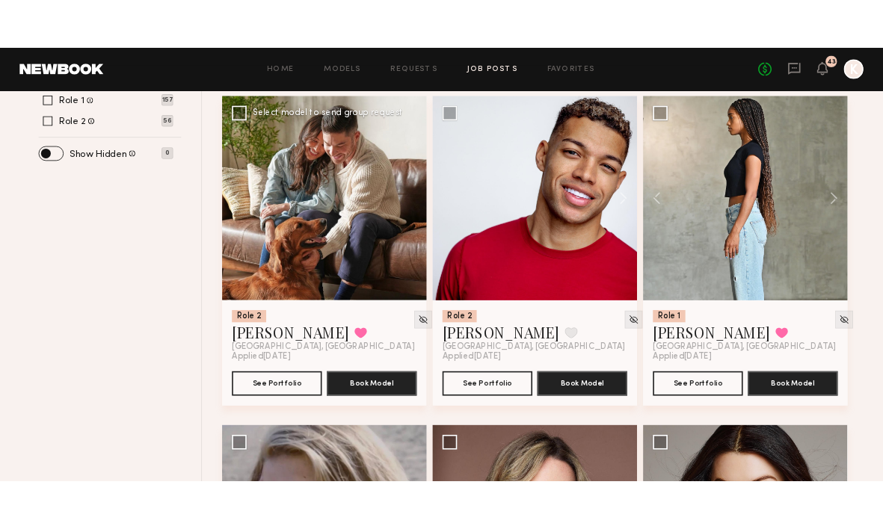
scroll to position [662, 0]
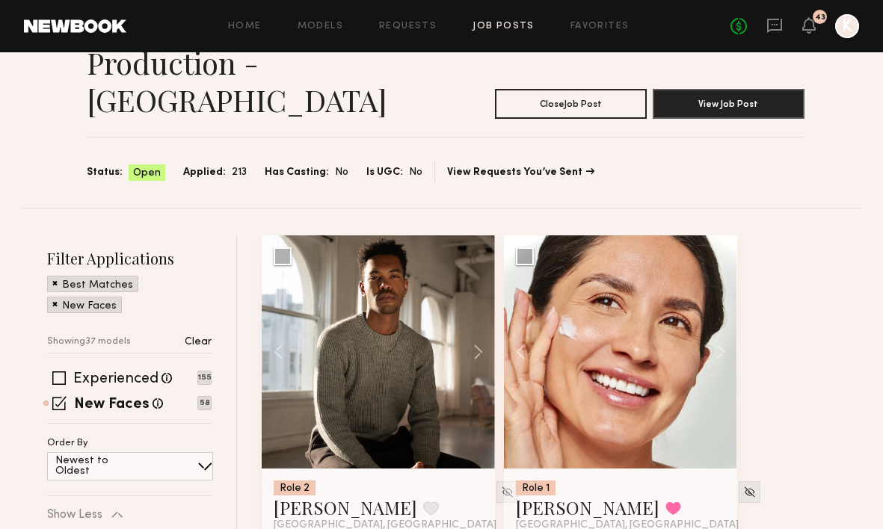
scroll to position [0, 0]
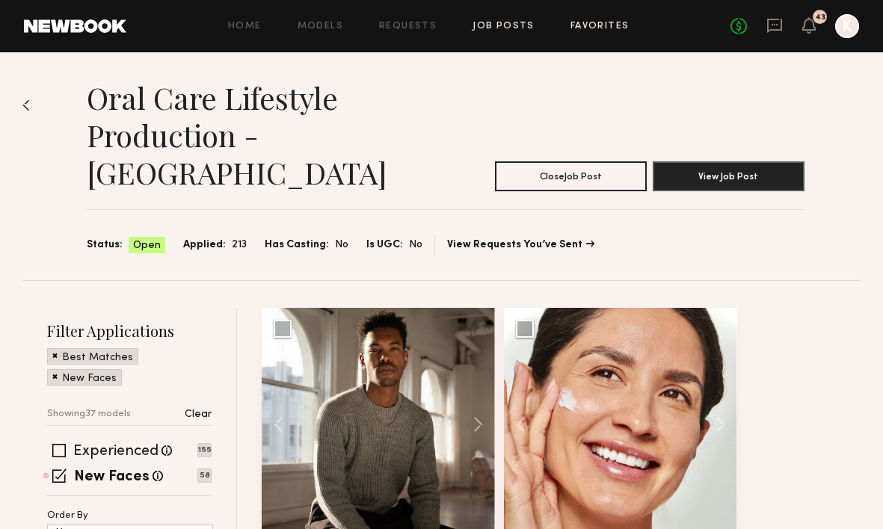
click at [579, 26] on link "Favorites" at bounding box center [599, 27] width 59 height 10
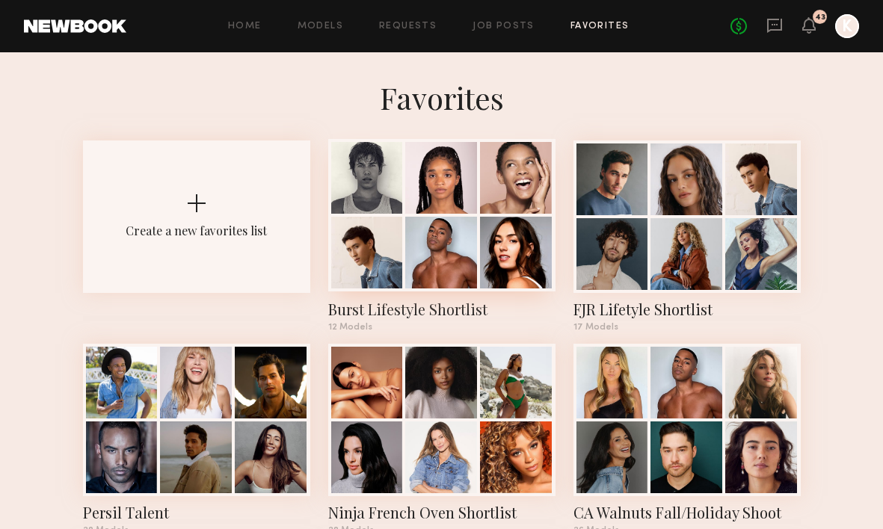
click at [475, 243] on div at bounding box center [441, 253] width 72 height 72
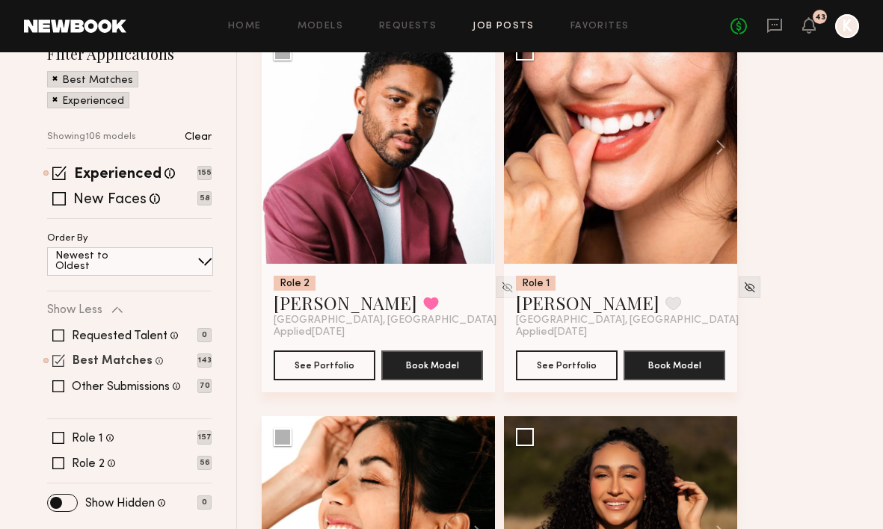
scroll to position [317, 0]
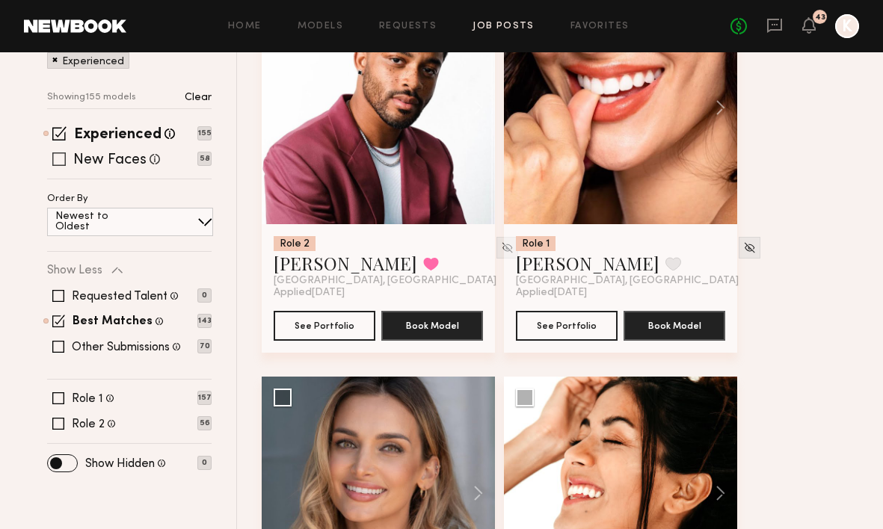
click at [55, 152] on span at bounding box center [58, 158] width 13 height 13
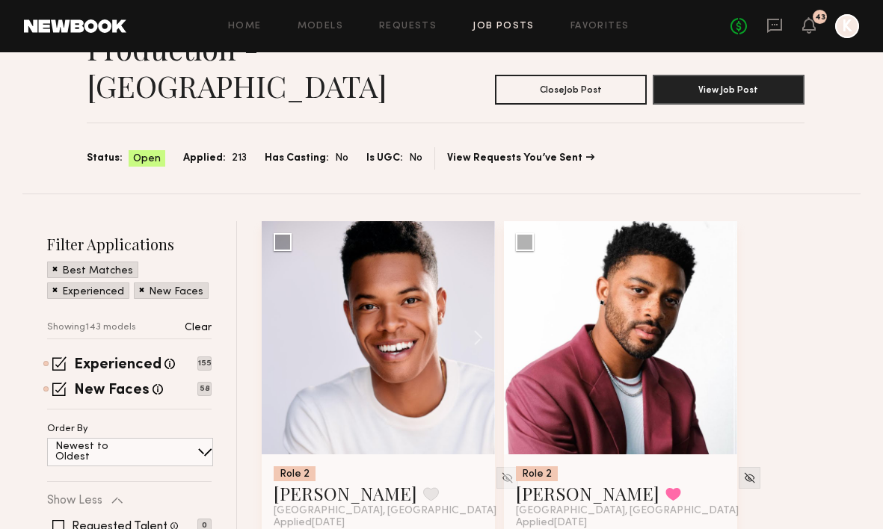
scroll to position [235, 0]
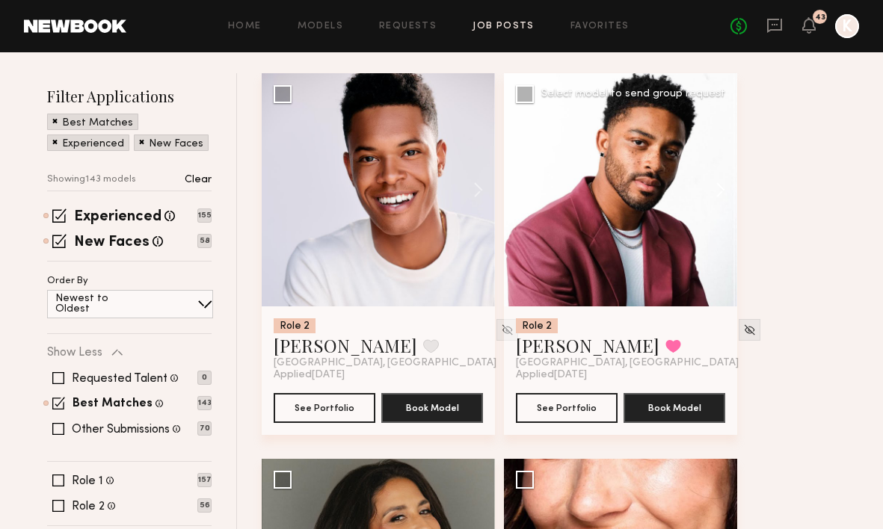
click at [723, 150] on button at bounding box center [713, 189] width 48 height 233
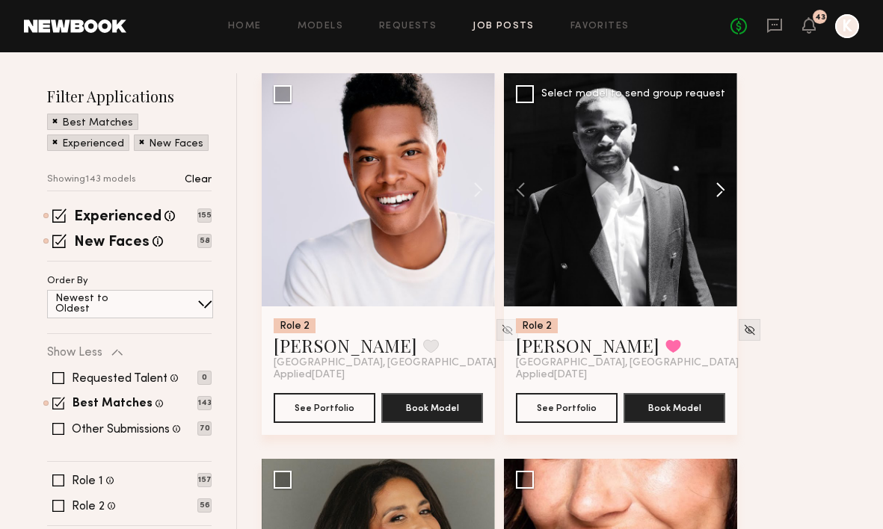
click at [723, 149] on button at bounding box center [713, 189] width 48 height 233
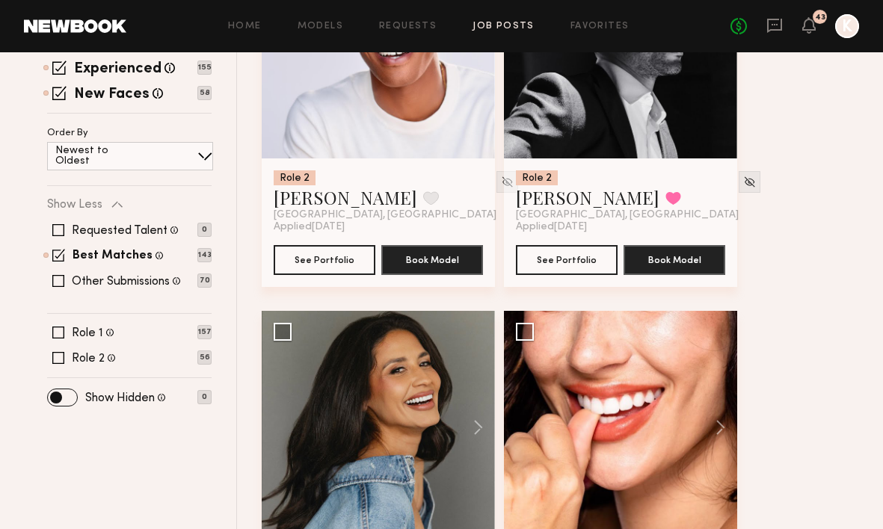
scroll to position [517, 0]
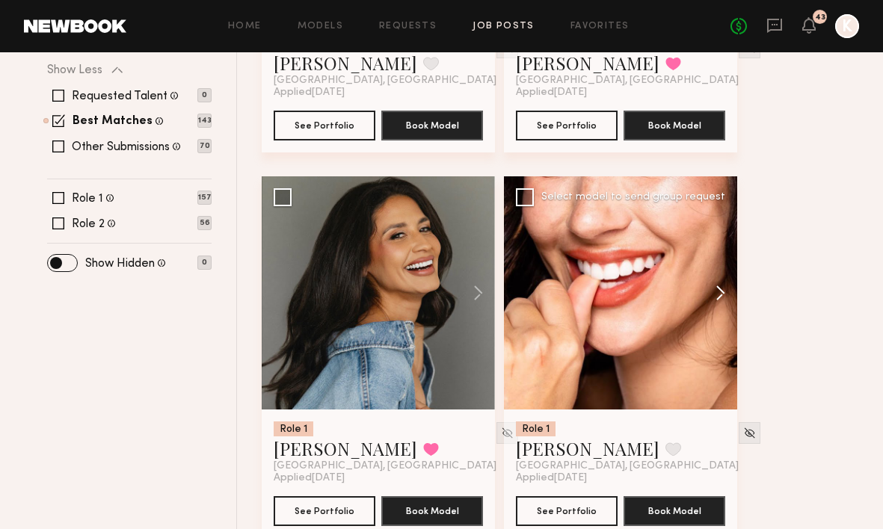
click at [723, 261] on button at bounding box center [713, 292] width 48 height 233
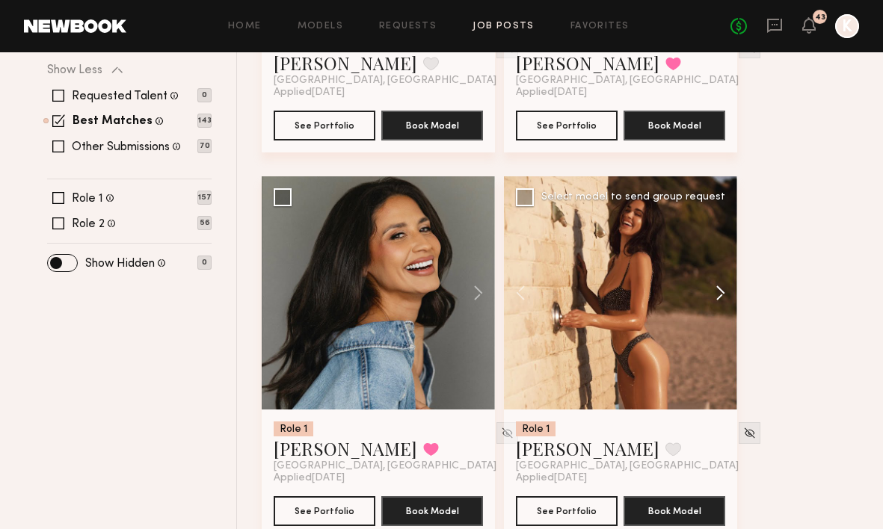
click at [723, 261] on button at bounding box center [713, 292] width 48 height 233
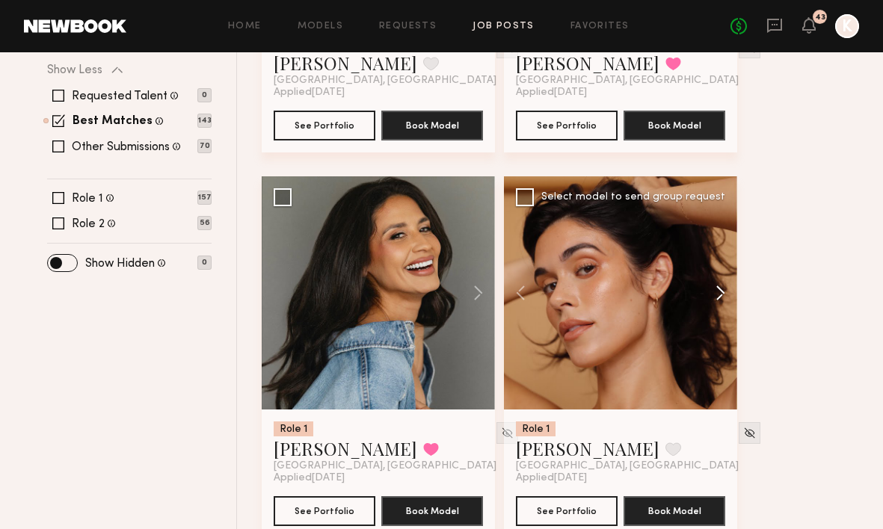
click at [723, 261] on button at bounding box center [713, 292] width 48 height 233
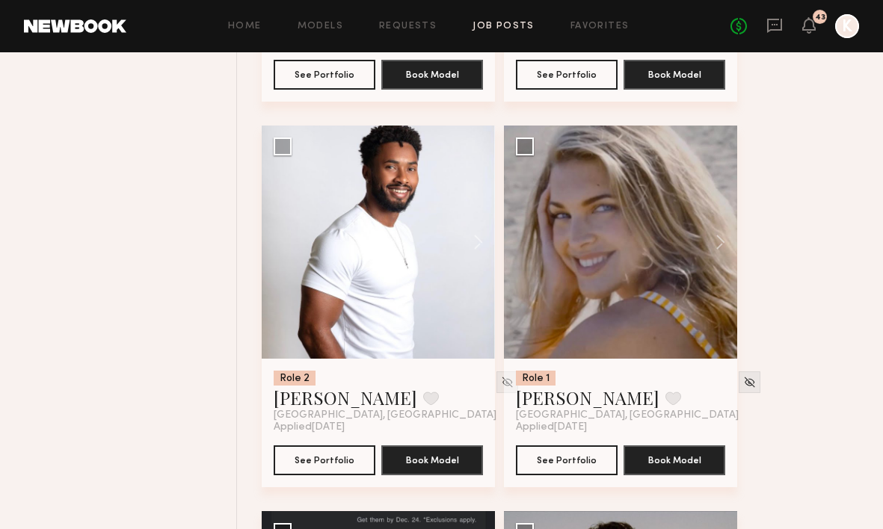
scroll to position [2880, 0]
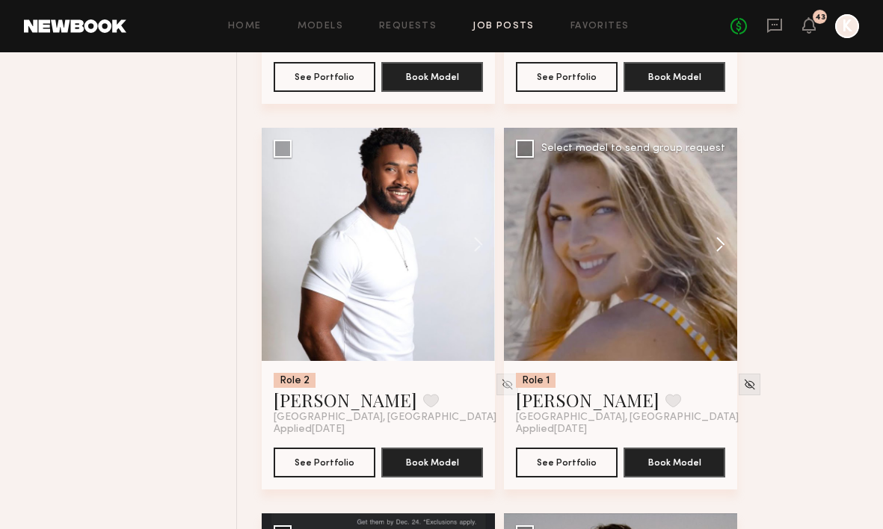
click at [726, 201] on button at bounding box center [713, 244] width 48 height 233
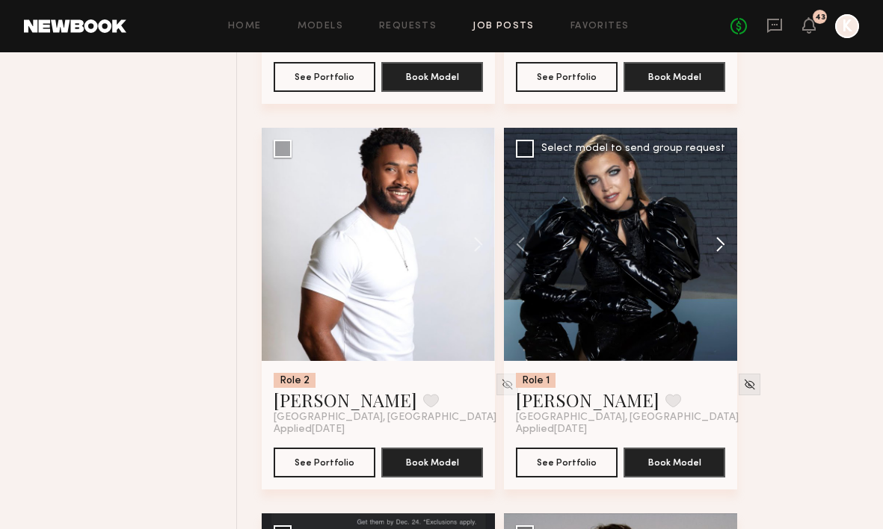
click at [726, 202] on button at bounding box center [713, 244] width 48 height 233
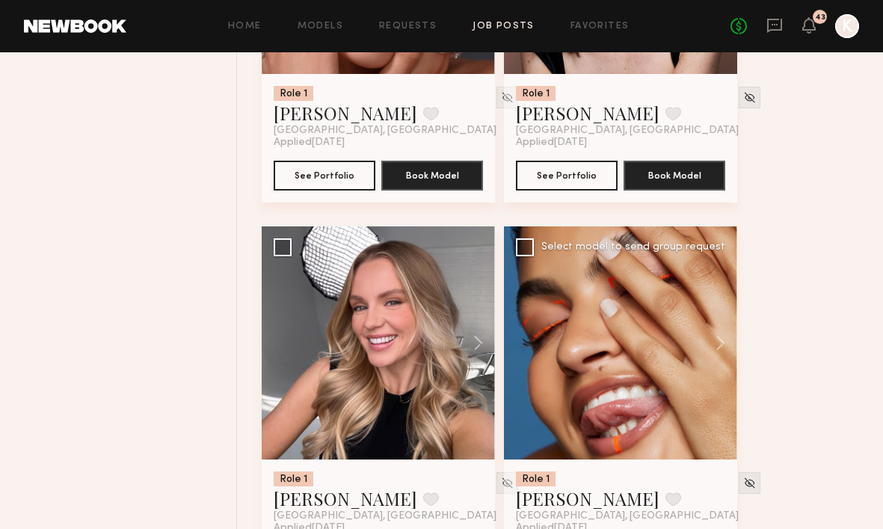
scroll to position [3954, 0]
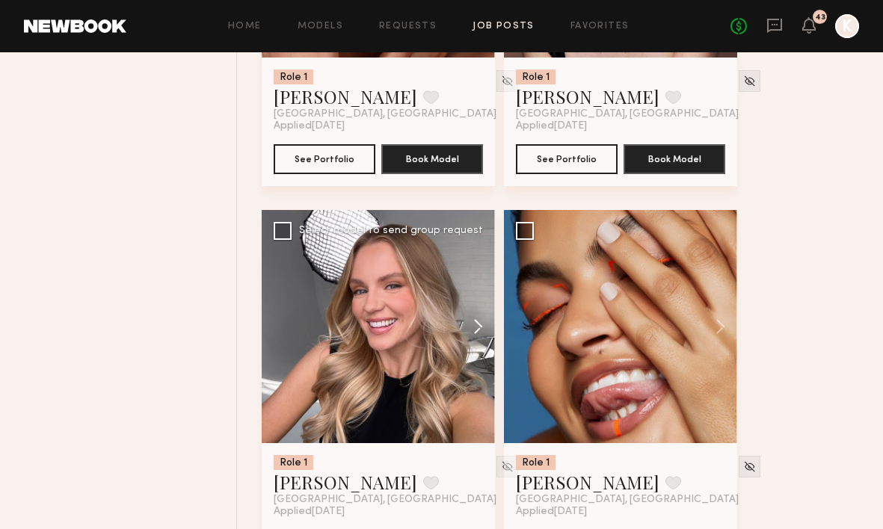
click at [472, 290] on button at bounding box center [471, 326] width 48 height 233
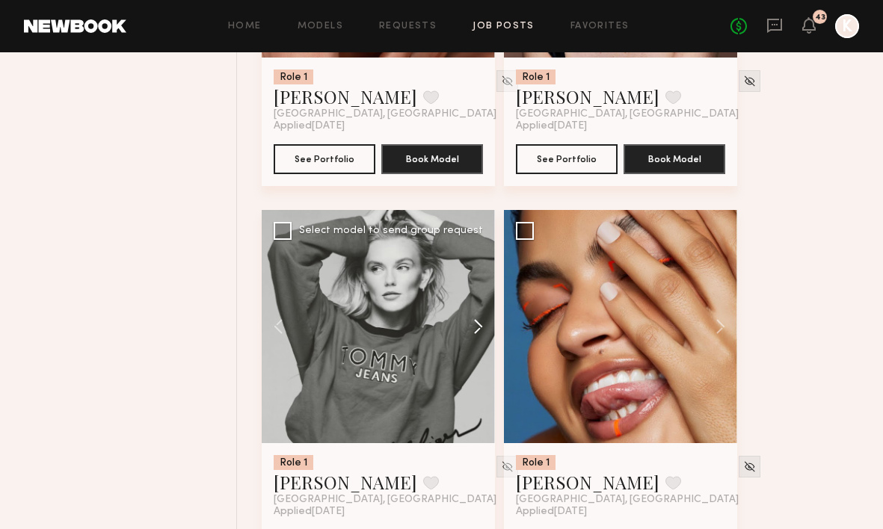
click at [479, 287] on button at bounding box center [471, 326] width 48 height 233
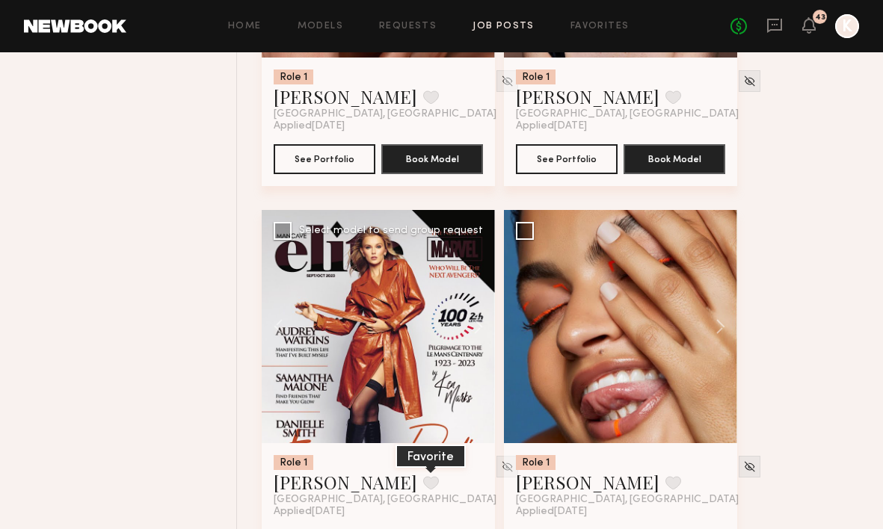
click at [423, 476] on button at bounding box center [431, 482] width 16 height 13
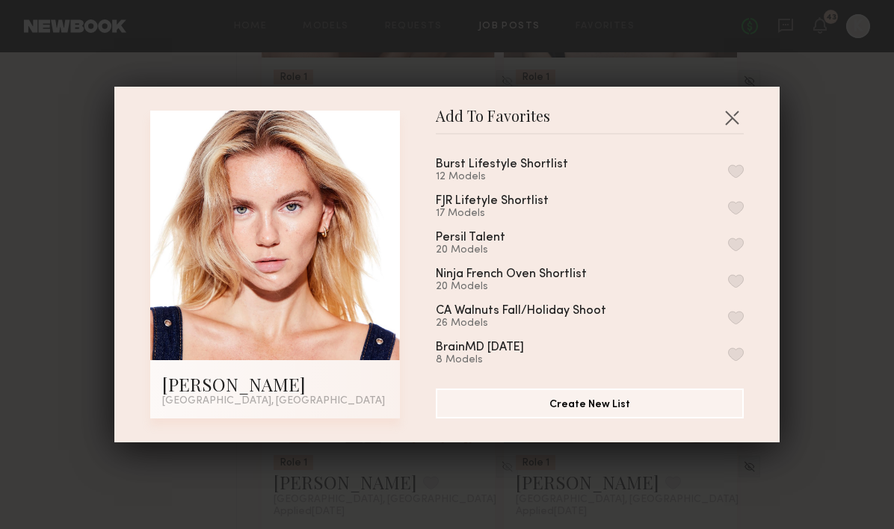
click at [728, 170] on button "button" at bounding box center [736, 170] width 16 height 13
click at [729, 119] on button "button" at bounding box center [732, 117] width 24 height 24
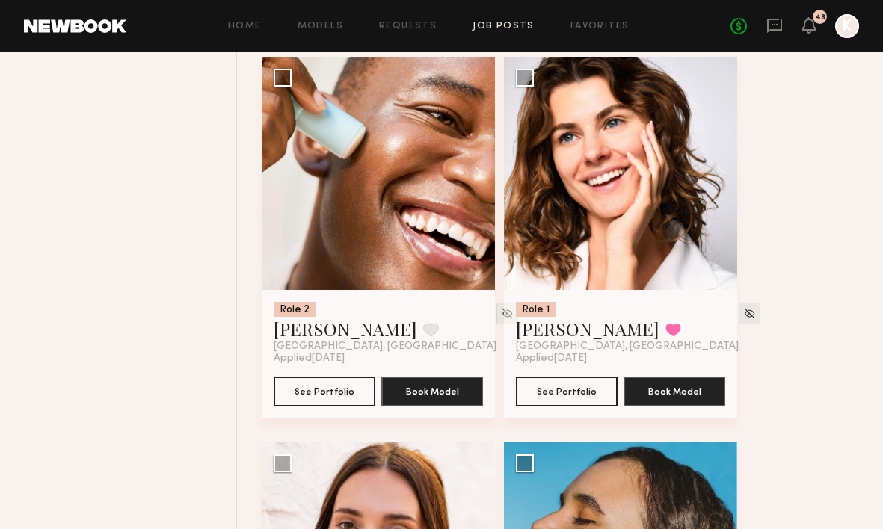
scroll to position [5187, 0]
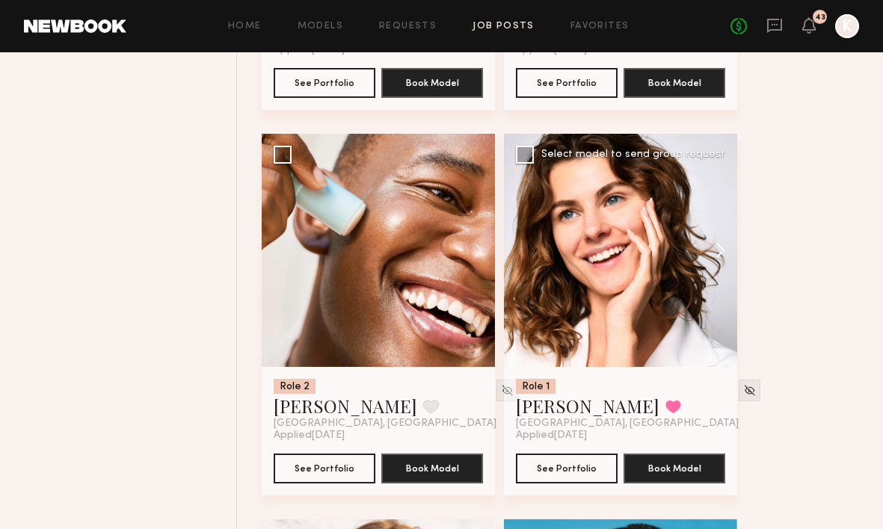
click at [719, 220] on button at bounding box center [713, 250] width 48 height 233
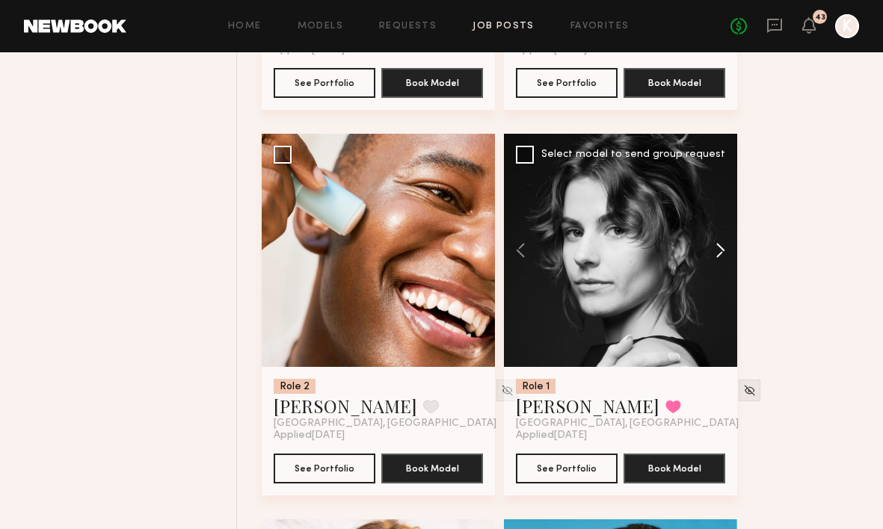
click at [718, 220] on button at bounding box center [713, 250] width 48 height 233
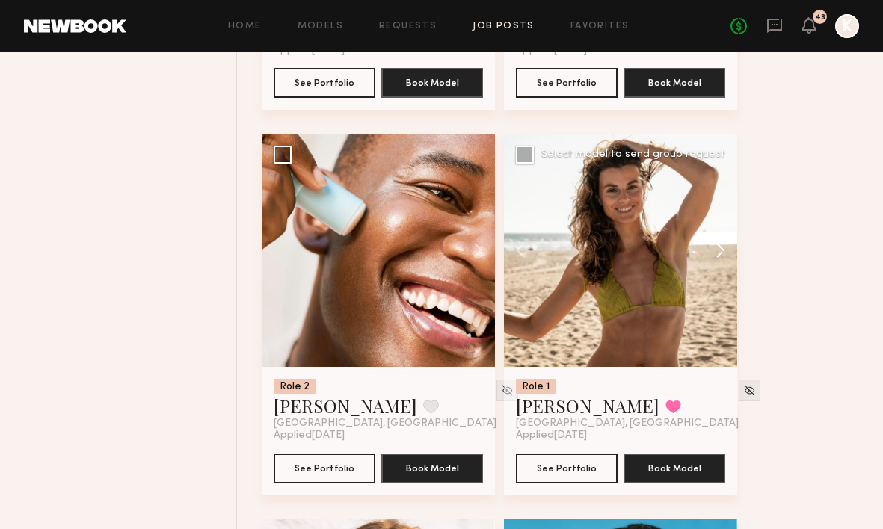
click at [718, 220] on button at bounding box center [713, 250] width 48 height 233
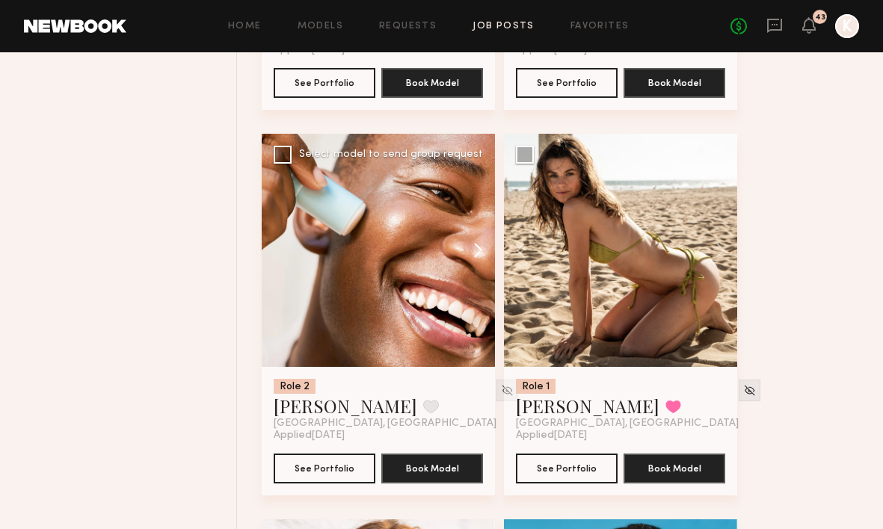
click at [482, 214] on button at bounding box center [471, 250] width 48 height 233
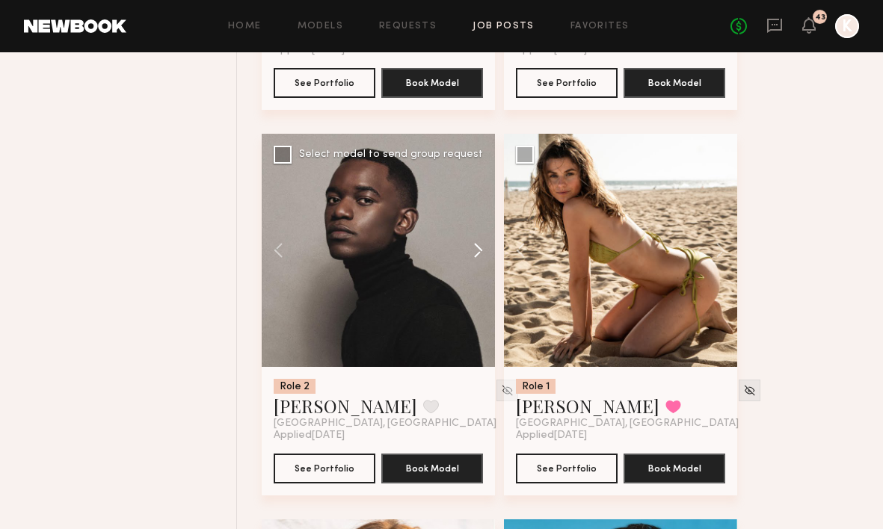
click at [481, 213] on button at bounding box center [471, 250] width 48 height 233
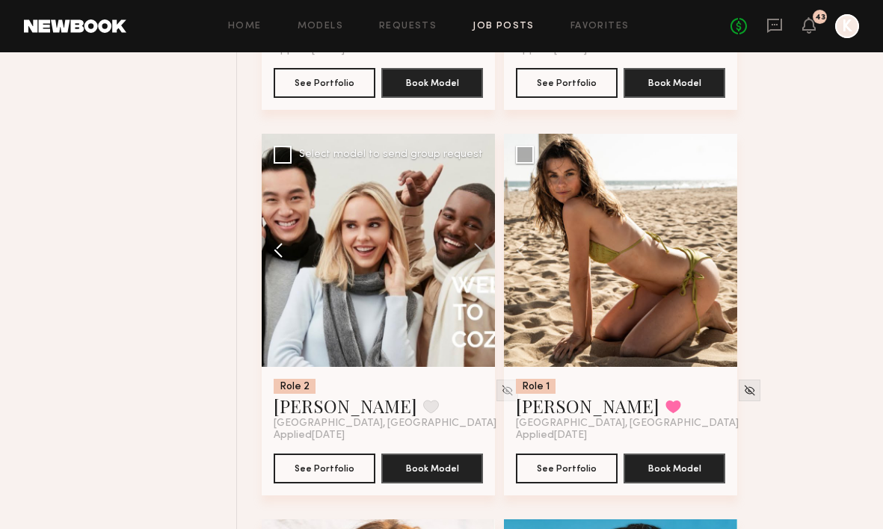
click at [280, 209] on button at bounding box center [286, 250] width 48 height 233
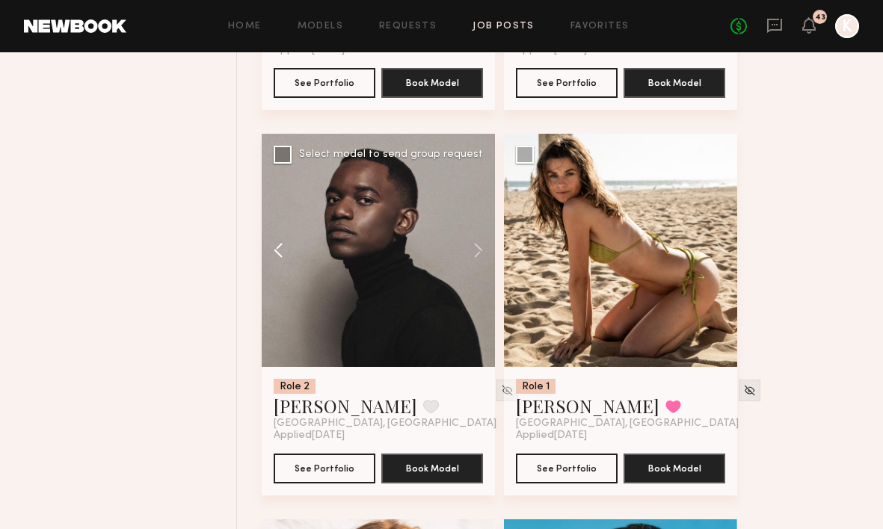
click at [280, 209] on button at bounding box center [286, 250] width 48 height 233
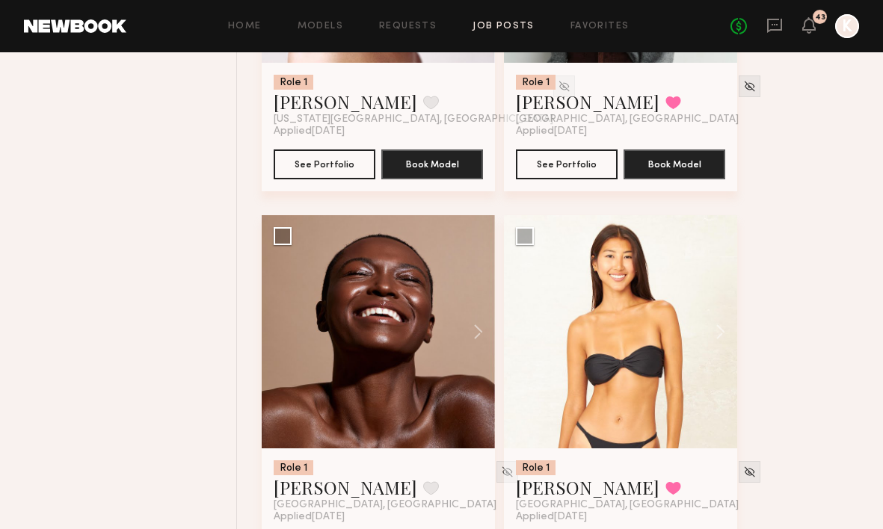
scroll to position [6418, 0]
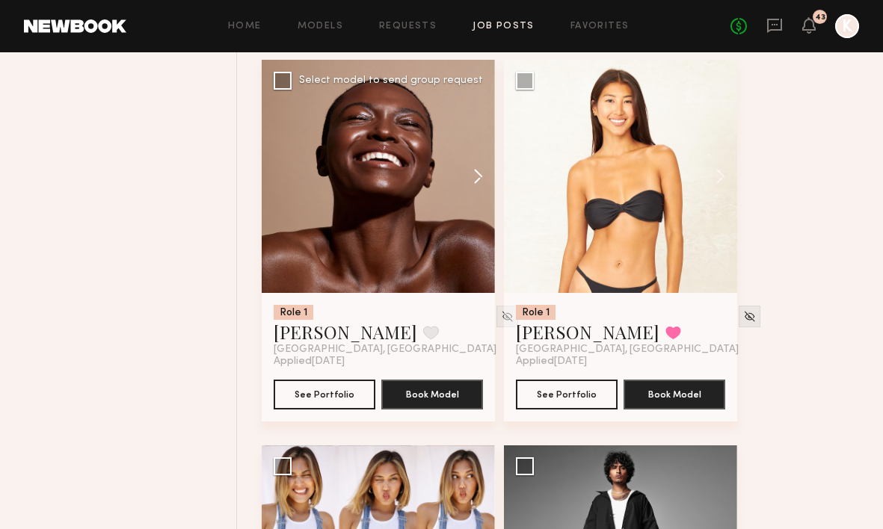
click at [474, 148] on button at bounding box center [471, 176] width 48 height 233
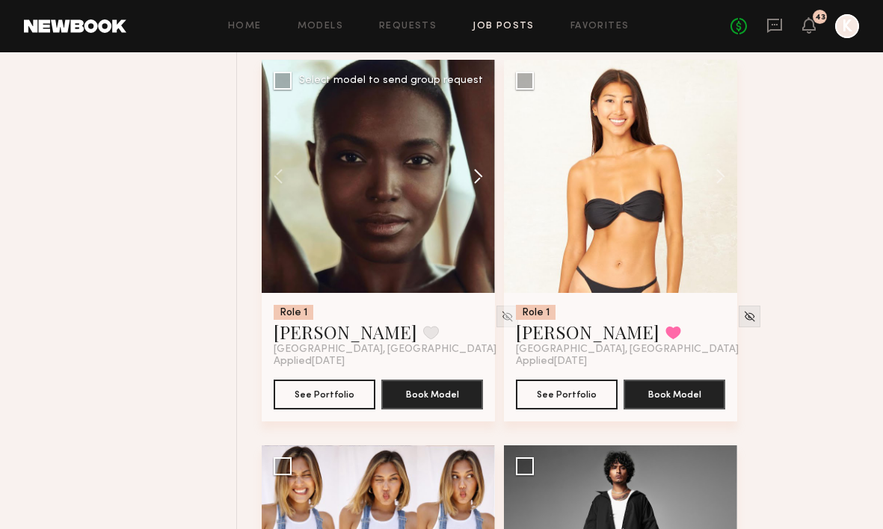
click at [474, 148] on button at bounding box center [471, 176] width 48 height 233
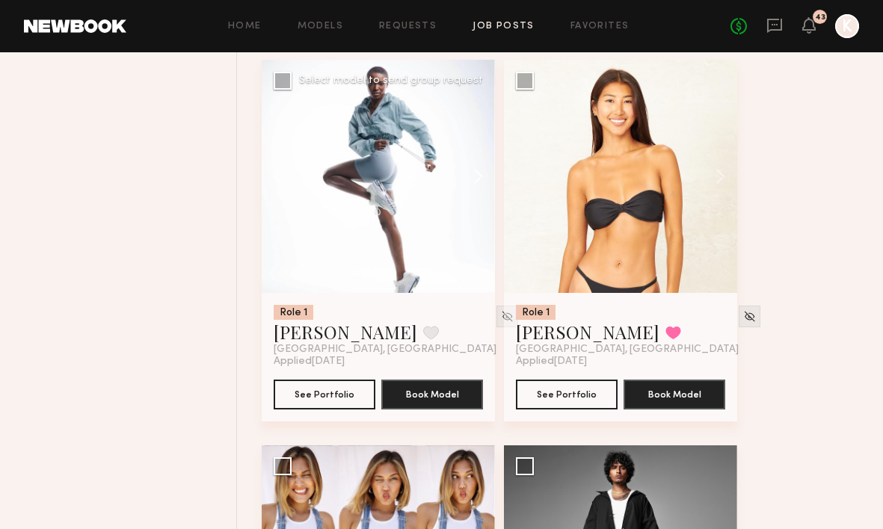
click at [474, 148] on button at bounding box center [471, 176] width 48 height 233
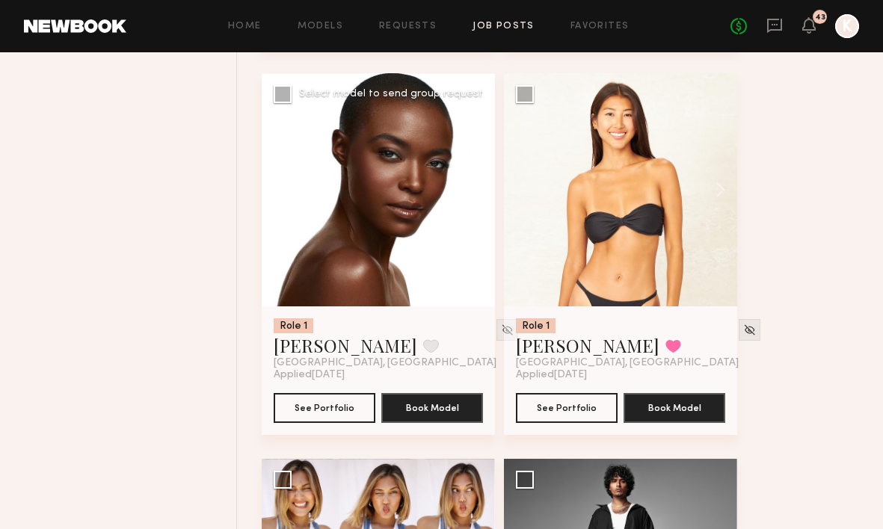
scroll to position [6400, 0]
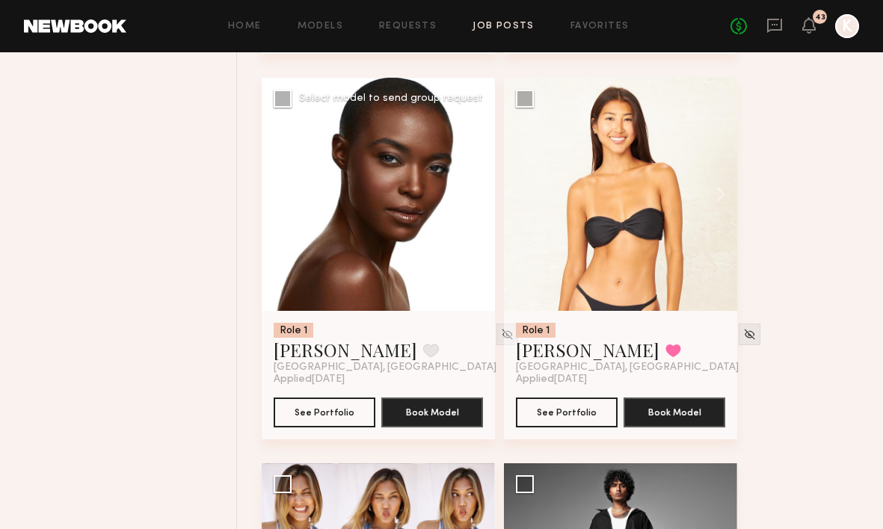
click at [474, 165] on button at bounding box center [471, 194] width 48 height 233
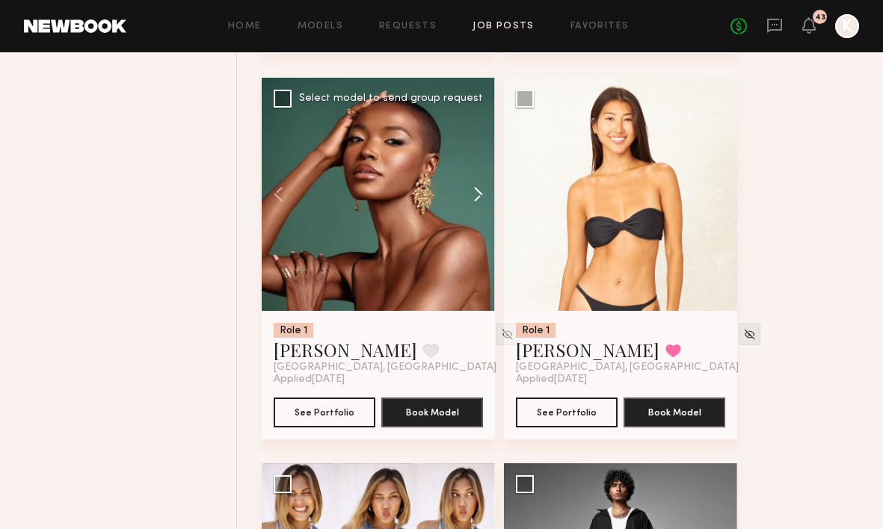
click at [474, 165] on button at bounding box center [471, 194] width 48 height 233
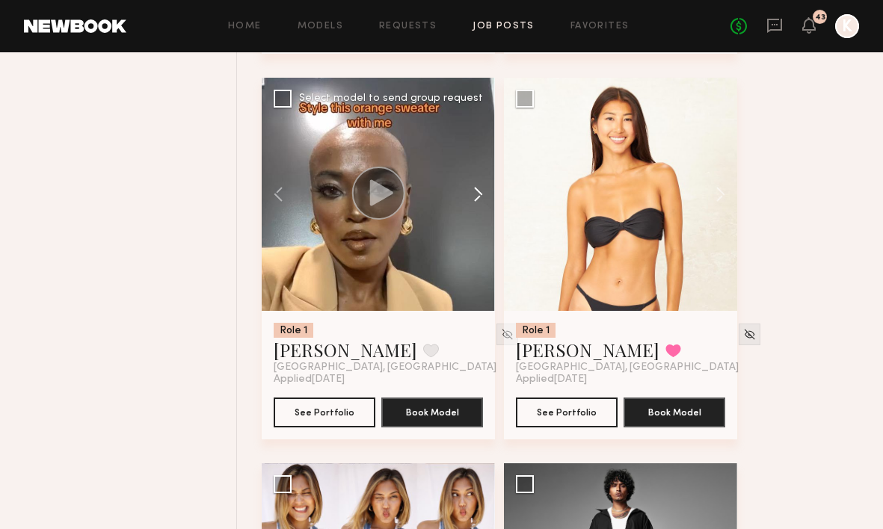
click at [473, 165] on button at bounding box center [471, 194] width 48 height 233
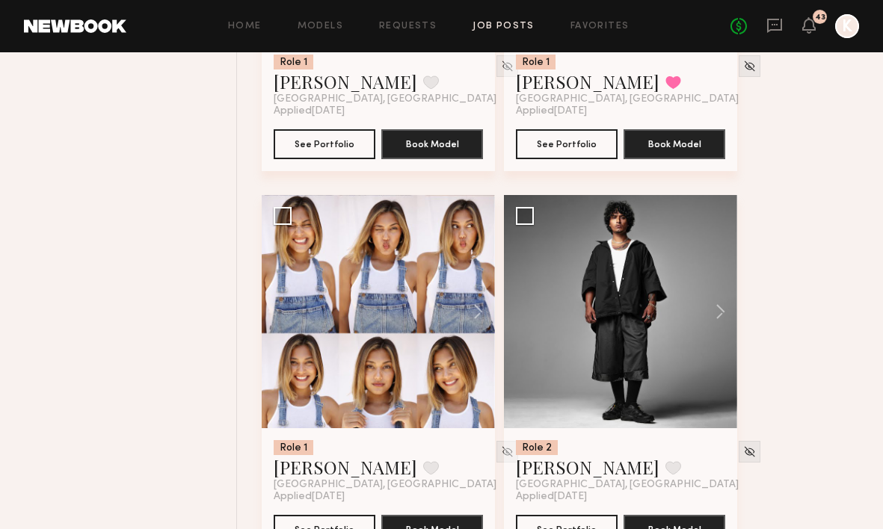
scroll to position [6724, 0]
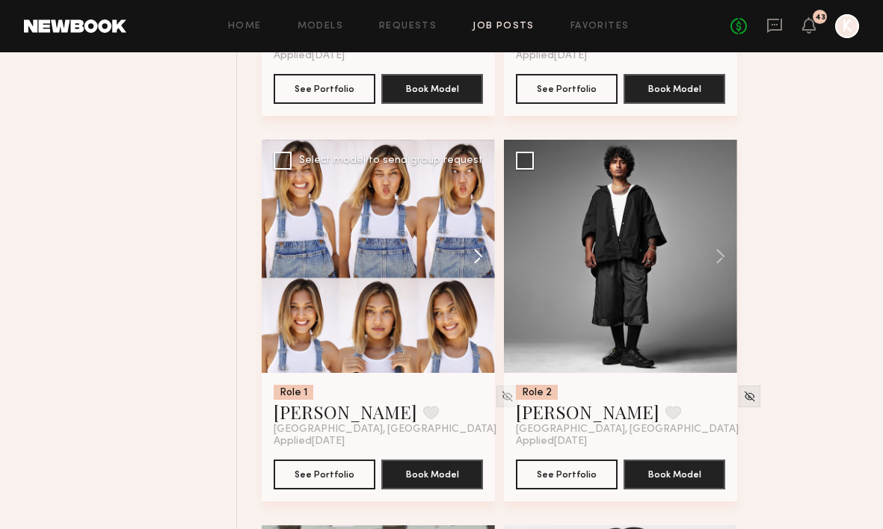
click at [484, 197] on button at bounding box center [471, 256] width 48 height 233
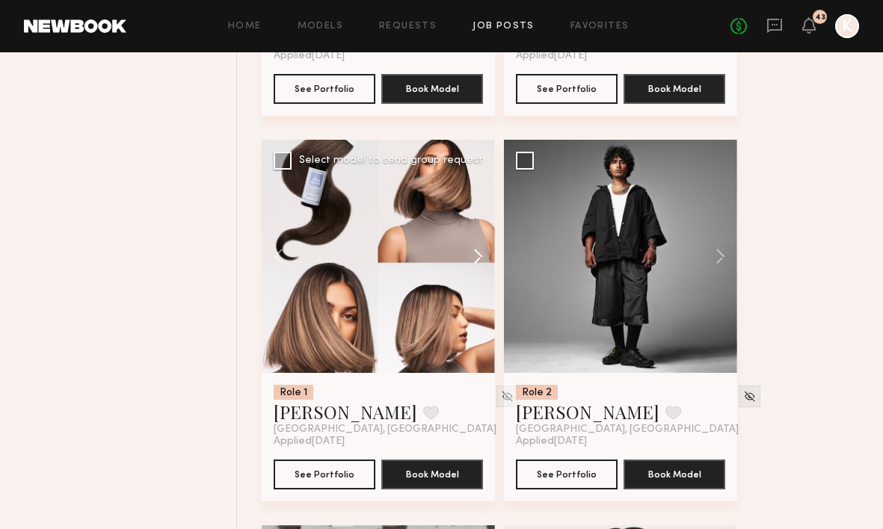
click at [484, 197] on button at bounding box center [471, 256] width 48 height 233
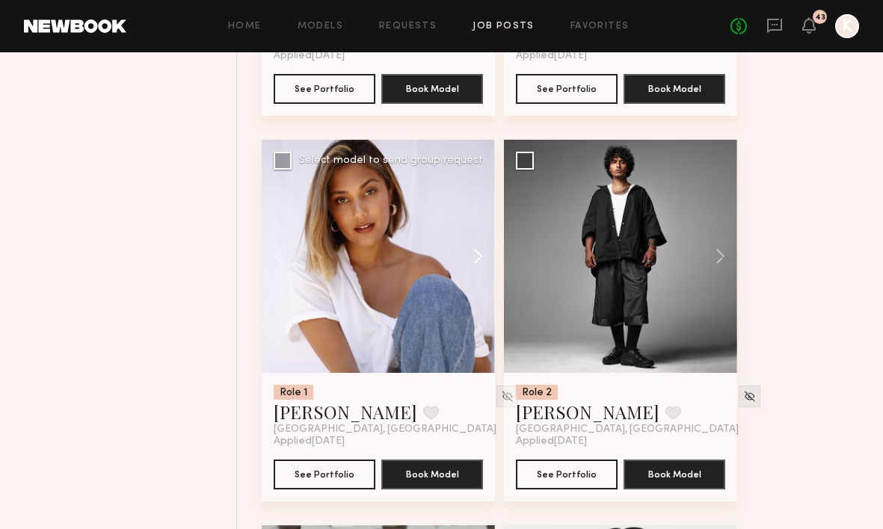
click at [484, 197] on button at bounding box center [471, 256] width 48 height 233
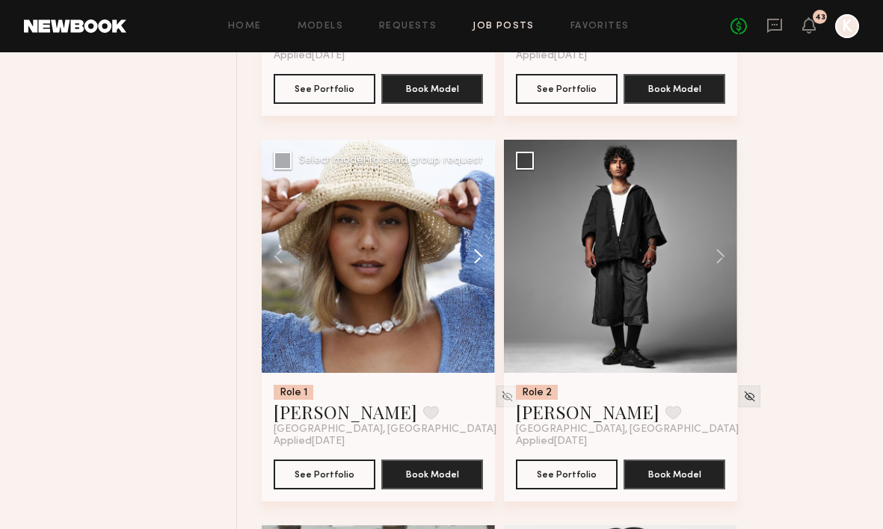
click at [484, 197] on button at bounding box center [471, 256] width 48 height 233
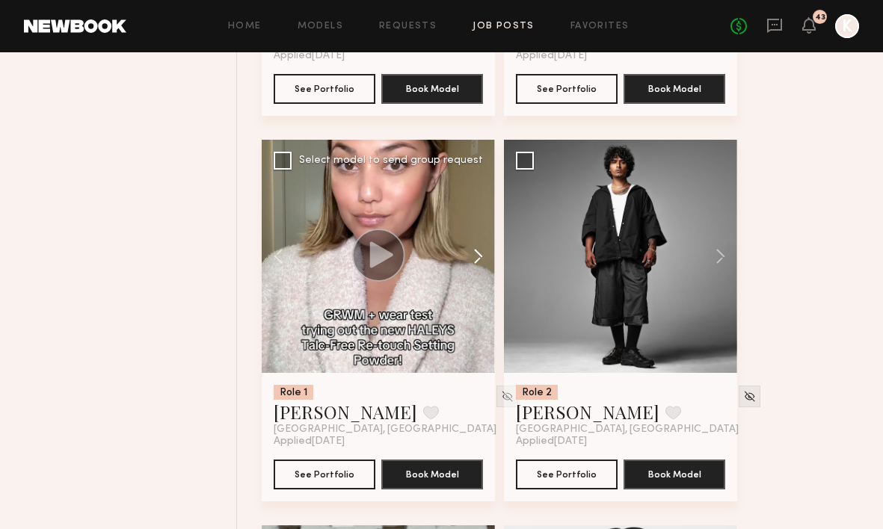
click at [484, 197] on button at bounding box center [471, 256] width 48 height 233
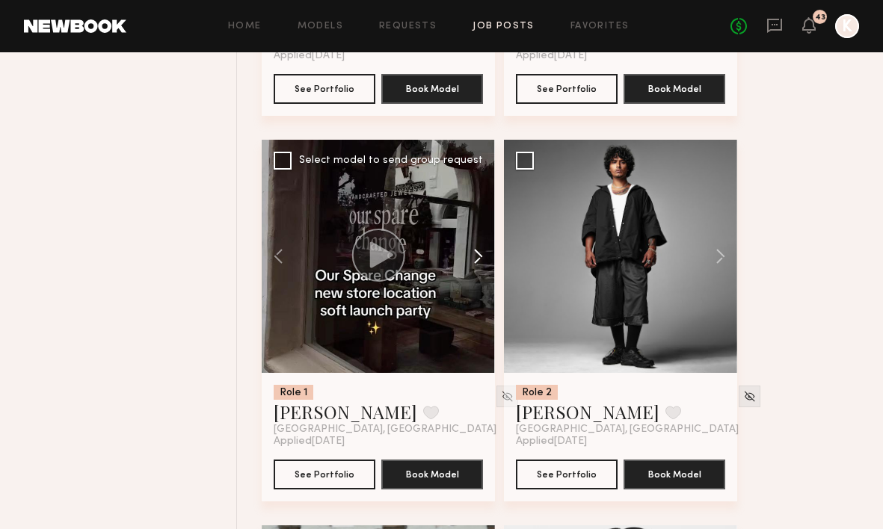
click at [484, 197] on button at bounding box center [471, 256] width 48 height 233
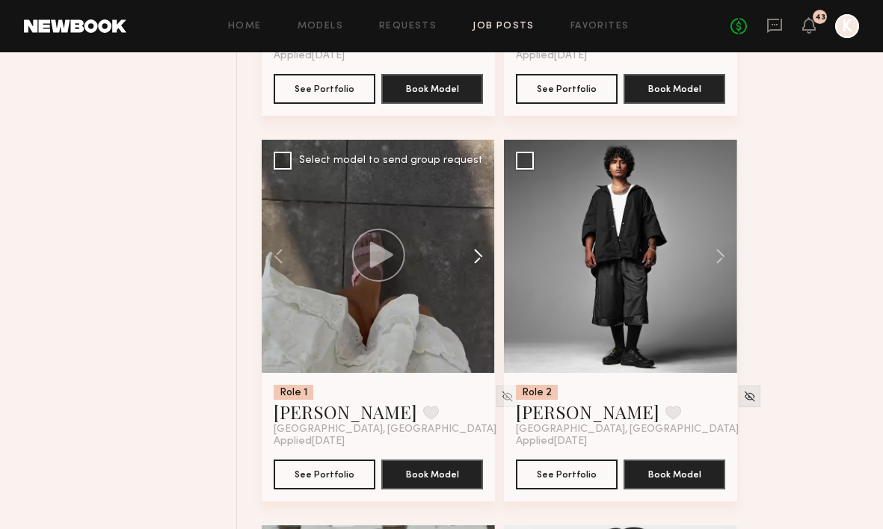
click at [484, 197] on button at bounding box center [471, 256] width 48 height 233
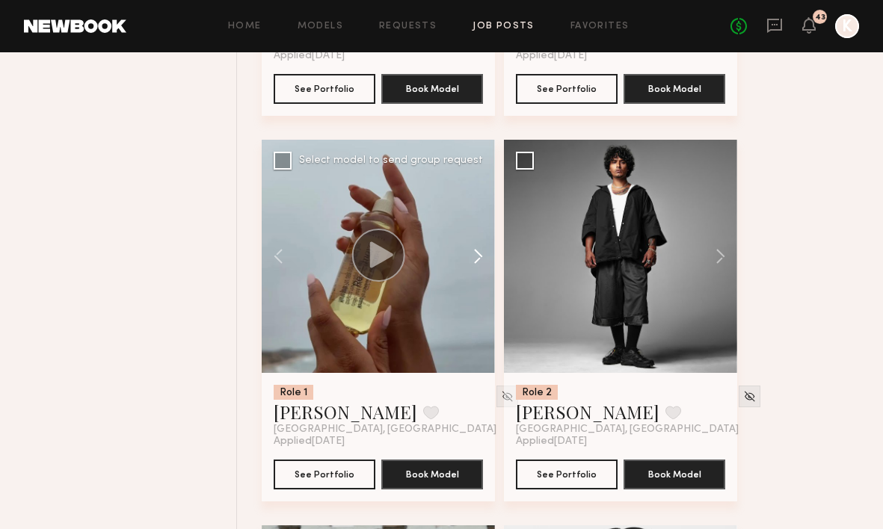
click at [484, 197] on button at bounding box center [471, 256] width 48 height 233
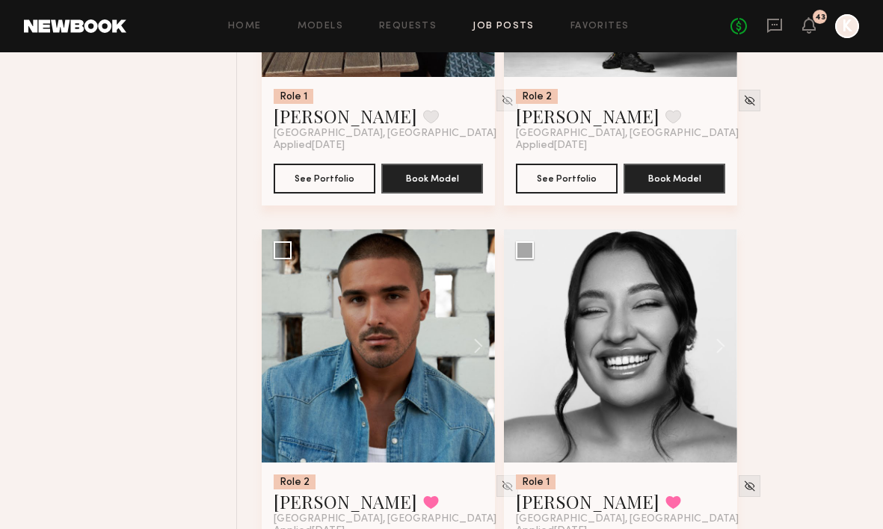
scroll to position [7024, 0]
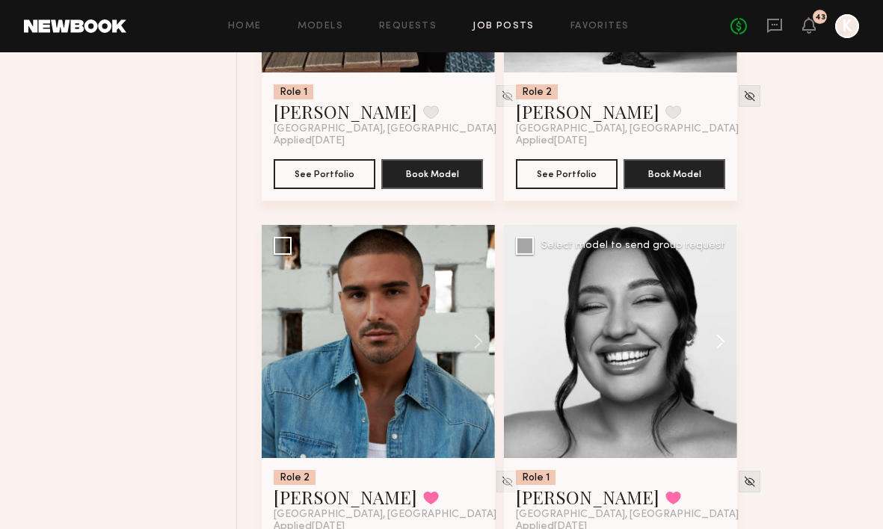
click at [717, 299] on button at bounding box center [713, 341] width 48 height 233
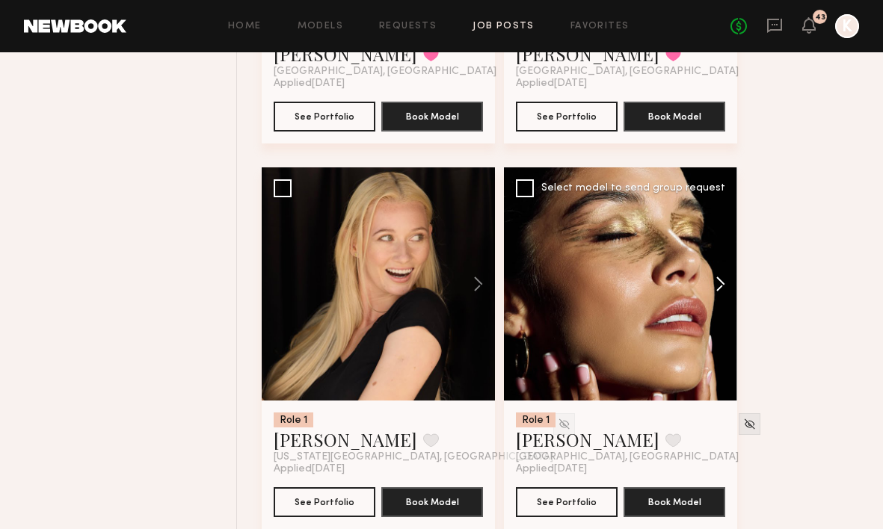
scroll to position [7476, 0]
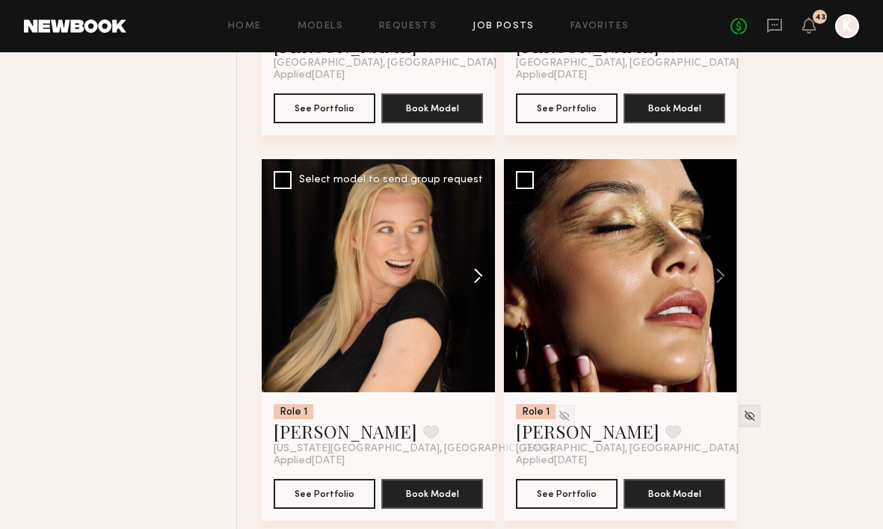
click at [477, 250] on button at bounding box center [471, 275] width 48 height 233
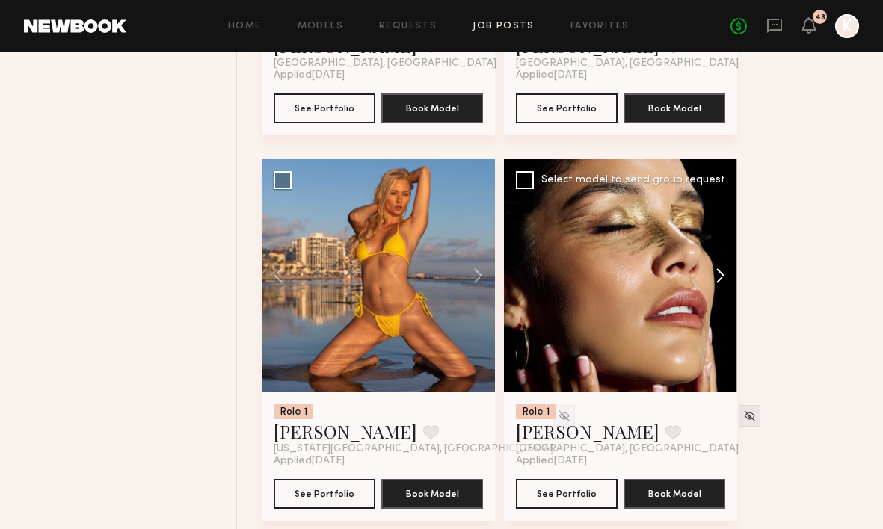
click at [724, 238] on button at bounding box center [713, 275] width 48 height 233
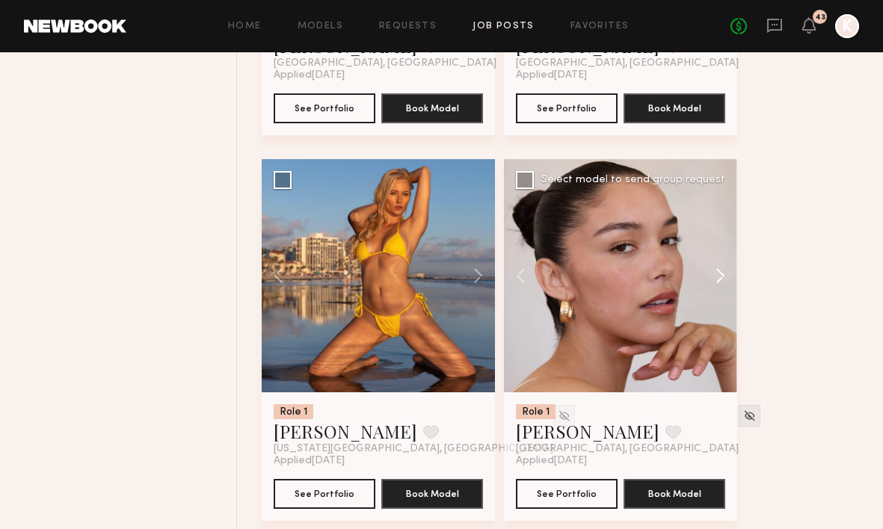
click at [724, 238] on button at bounding box center [713, 275] width 48 height 233
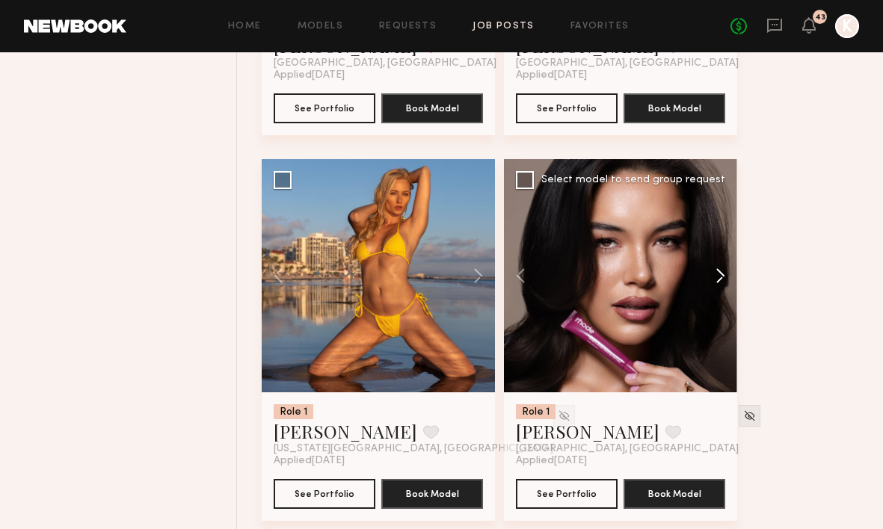
click at [724, 238] on button at bounding box center [713, 275] width 48 height 233
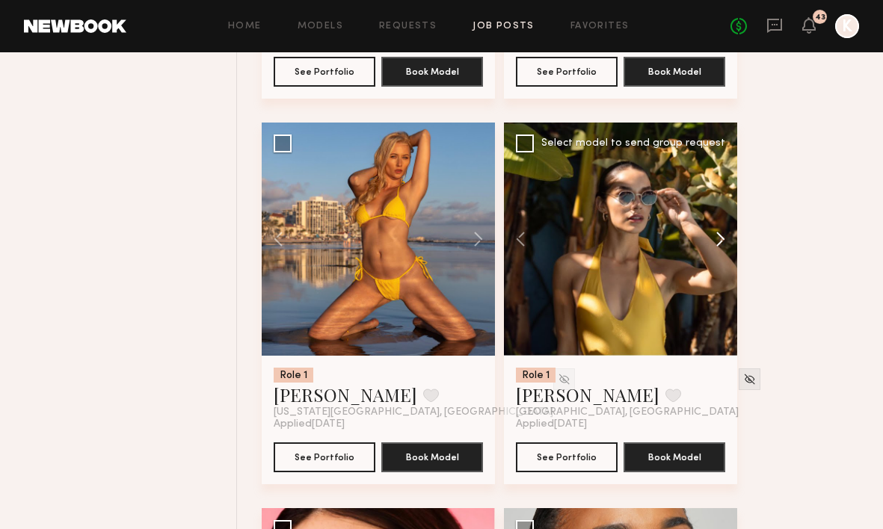
scroll to position [7776, 0]
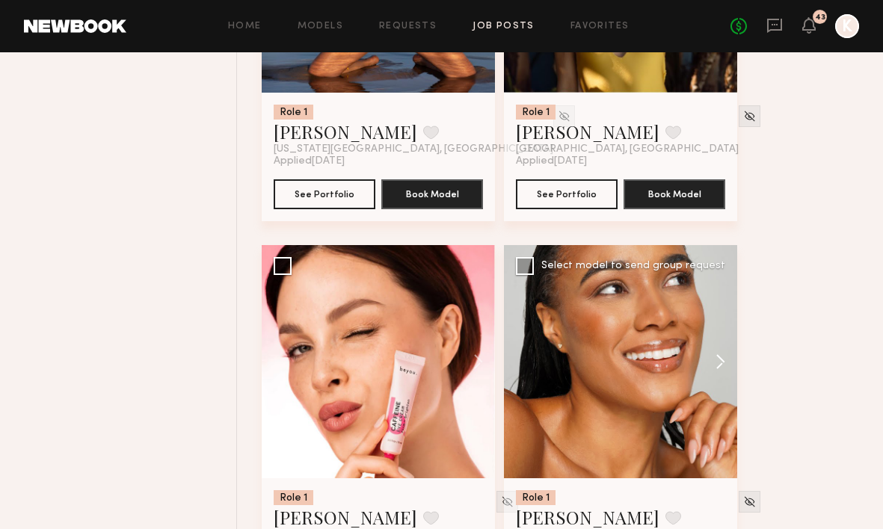
click at [719, 321] on button at bounding box center [713, 361] width 48 height 233
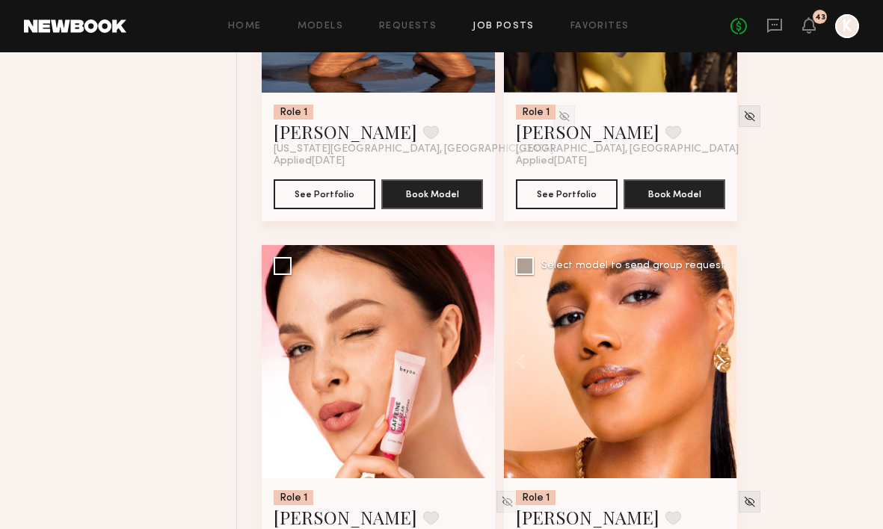
click at [719, 321] on button at bounding box center [713, 361] width 48 height 233
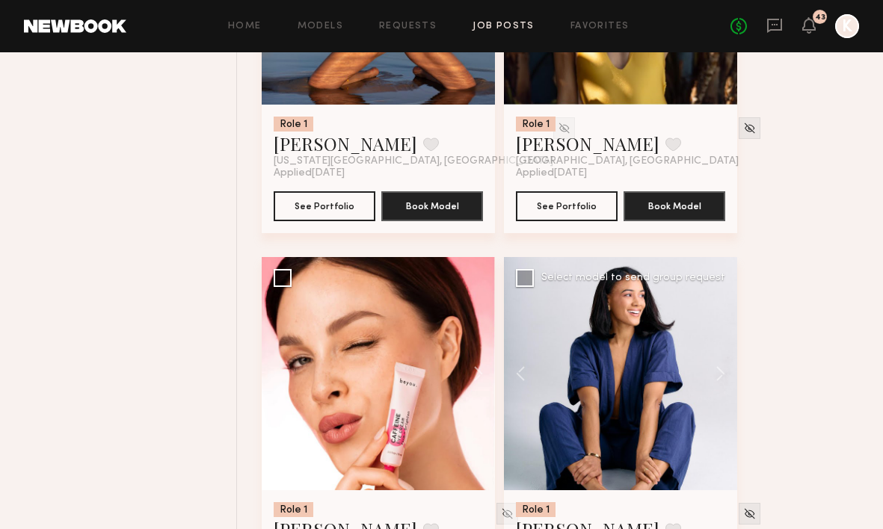
scroll to position [7755, 0]
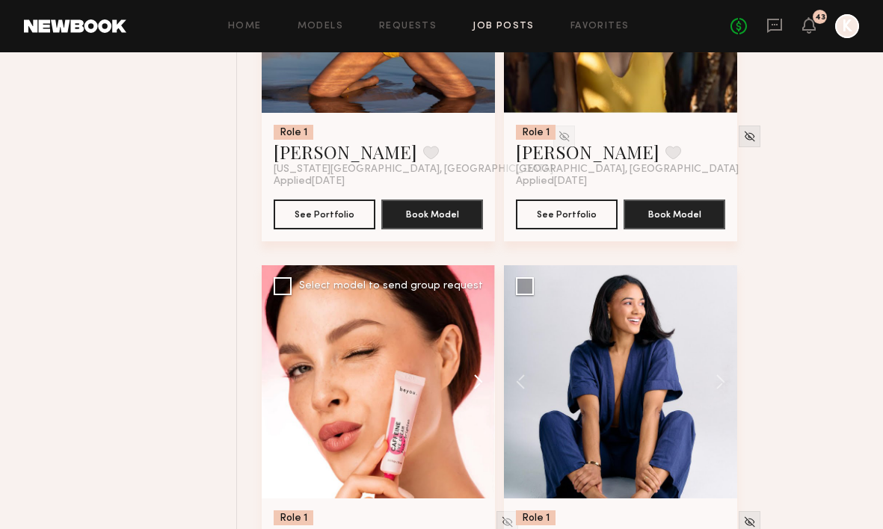
click at [472, 348] on button at bounding box center [471, 381] width 48 height 233
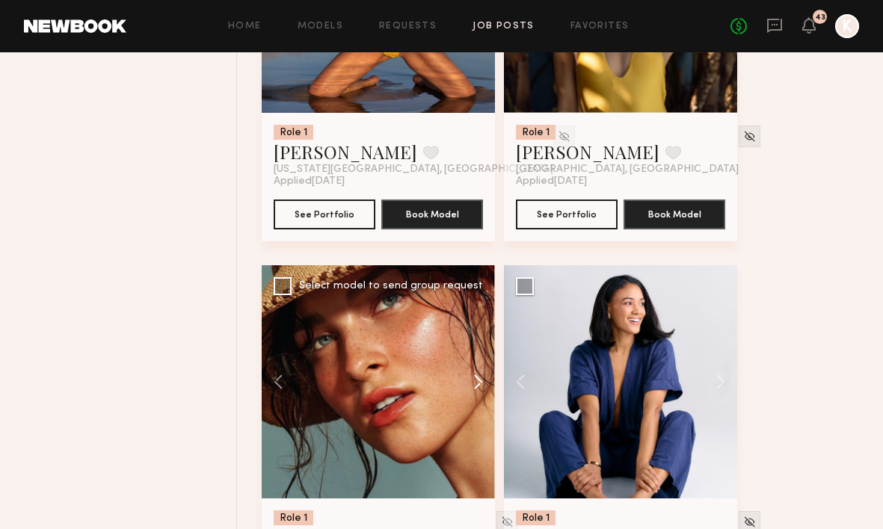
click at [472, 348] on button at bounding box center [471, 381] width 48 height 233
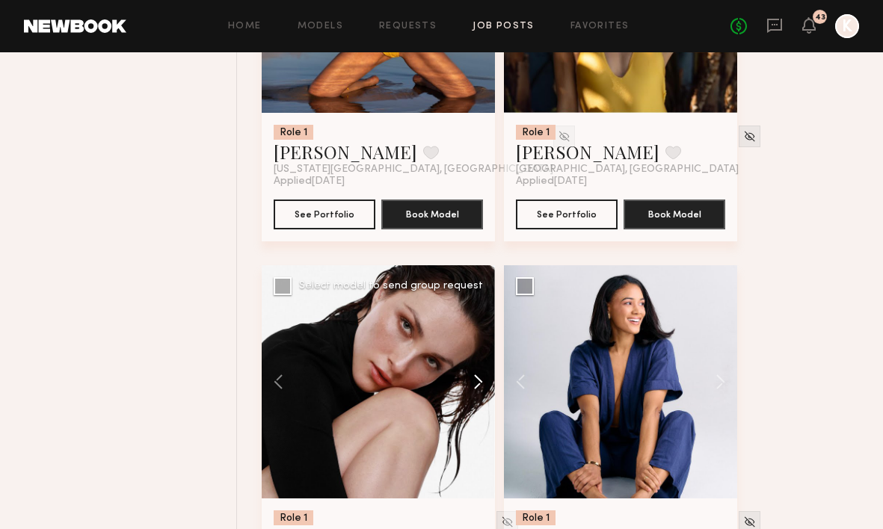
click at [472, 348] on button at bounding box center [471, 381] width 48 height 233
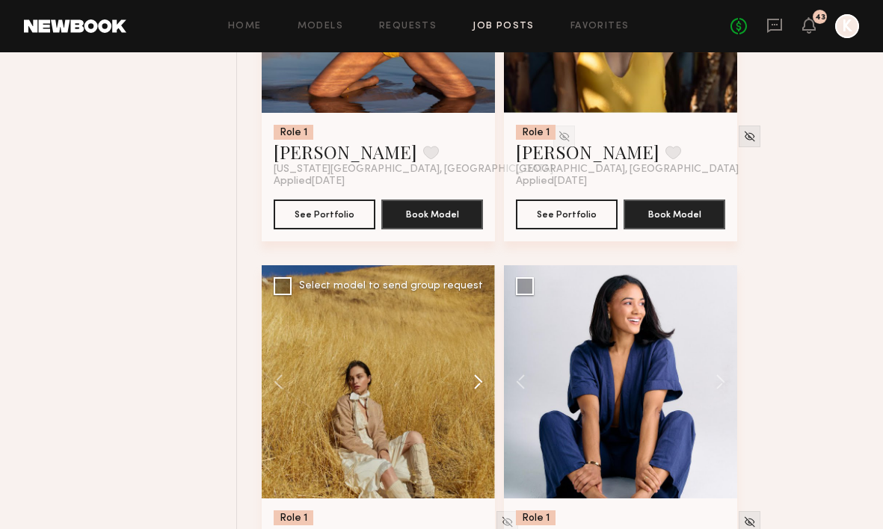
click at [472, 348] on button at bounding box center [471, 381] width 48 height 233
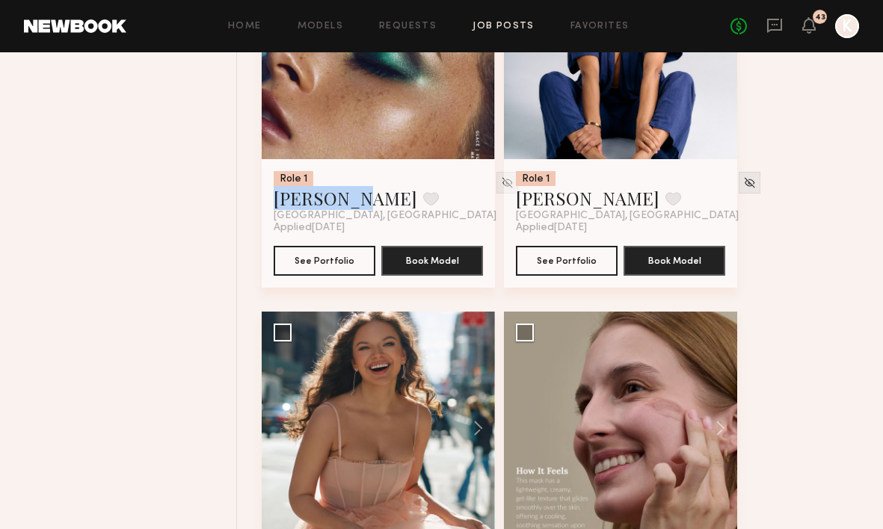
scroll to position [8203, 0]
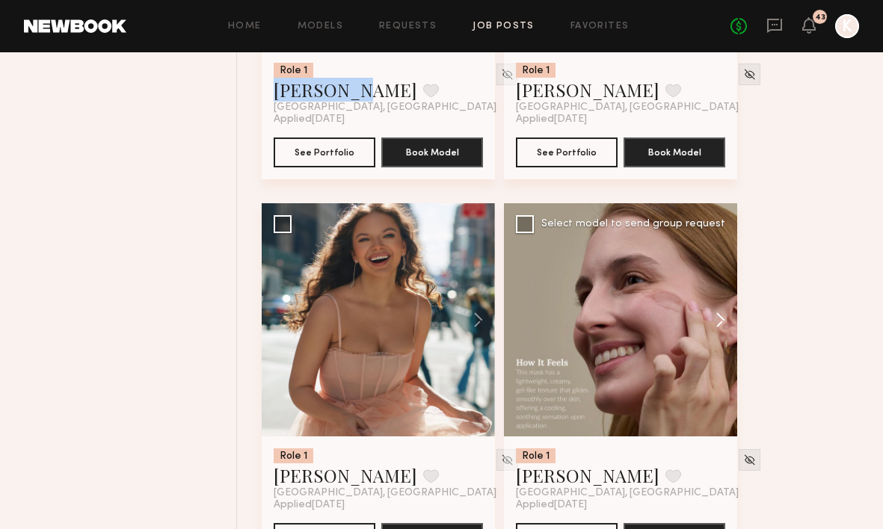
click at [711, 291] on button at bounding box center [713, 319] width 48 height 233
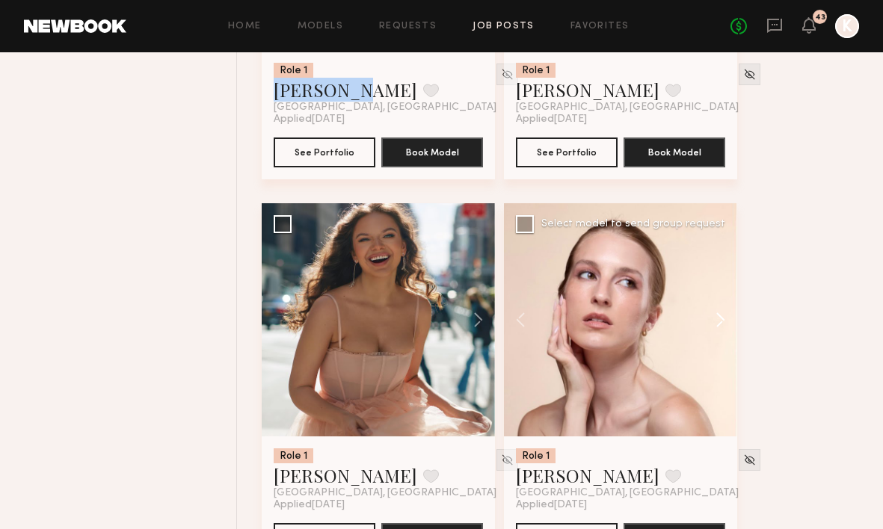
click at [711, 291] on button at bounding box center [713, 319] width 48 height 233
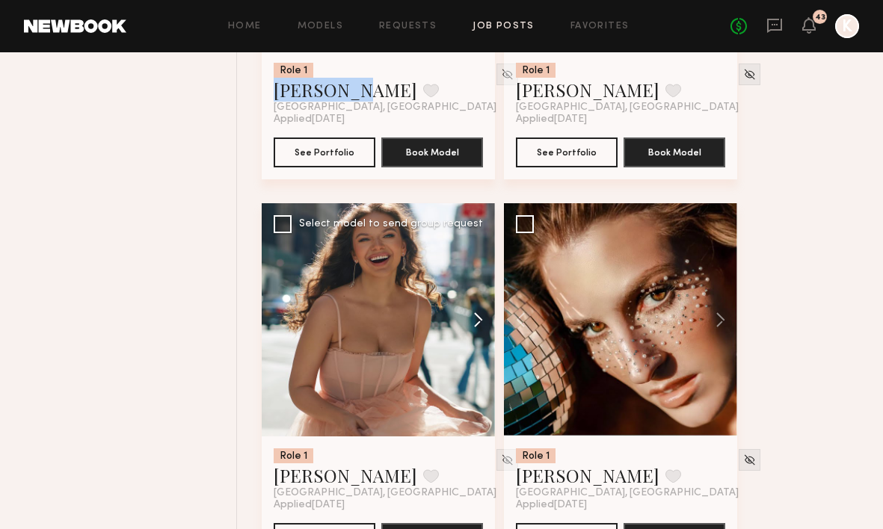
click at [473, 275] on button at bounding box center [471, 319] width 48 height 233
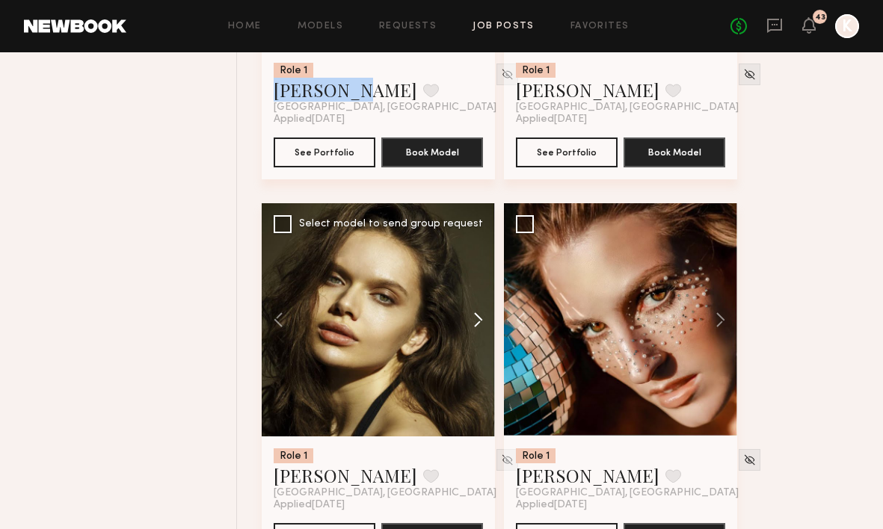
click at [473, 275] on button at bounding box center [471, 319] width 48 height 233
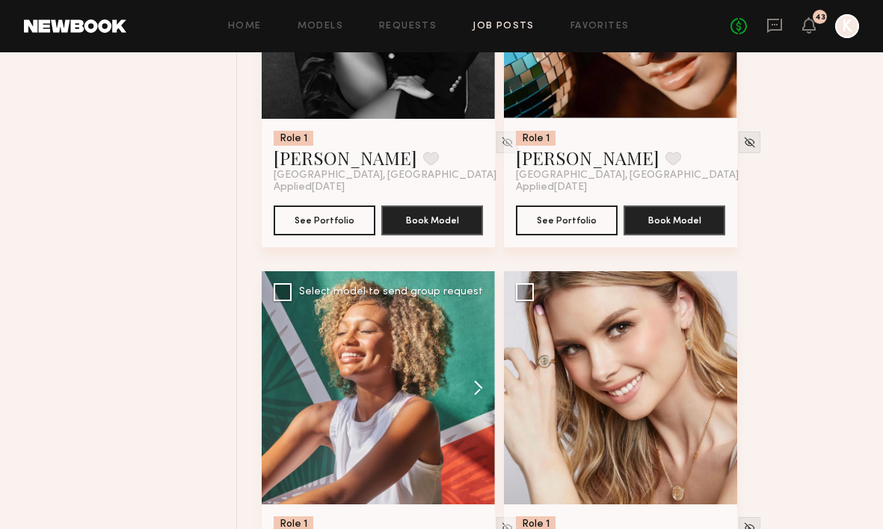
scroll to position [8551, 0]
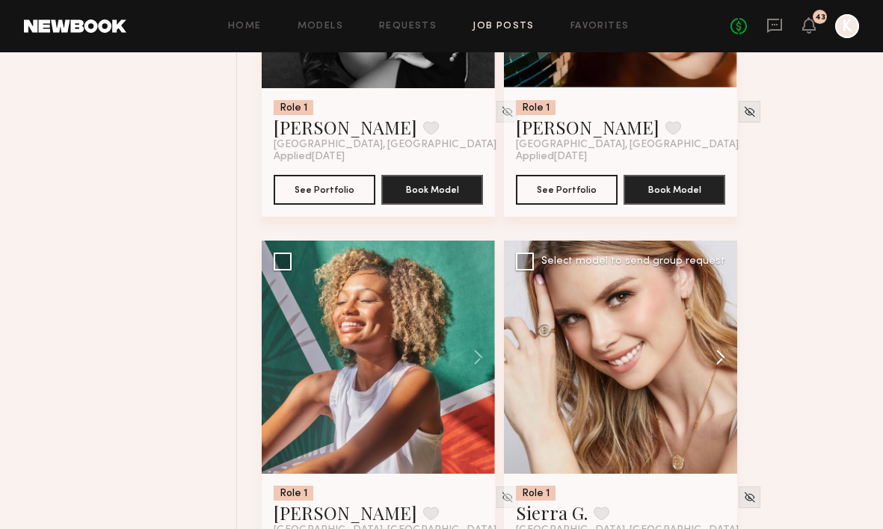
click at [724, 324] on button at bounding box center [713, 357] width 48 height 233
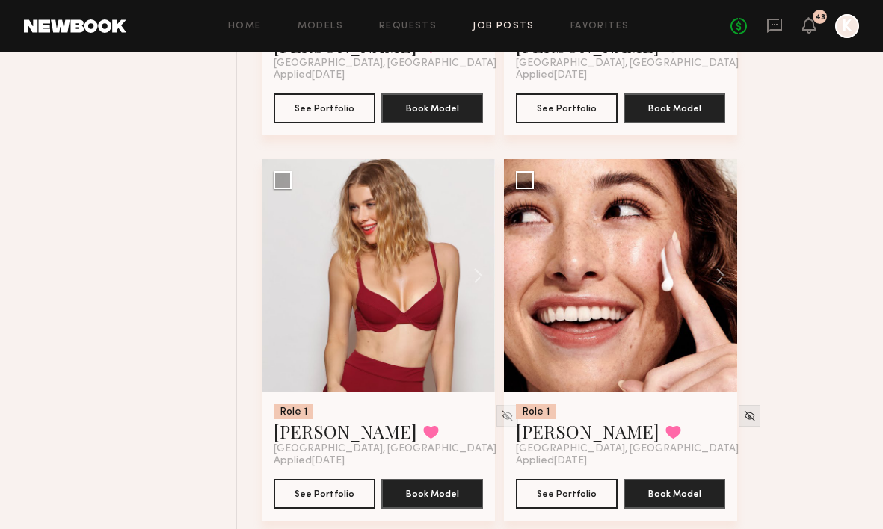
scroll to position [10210, 0]
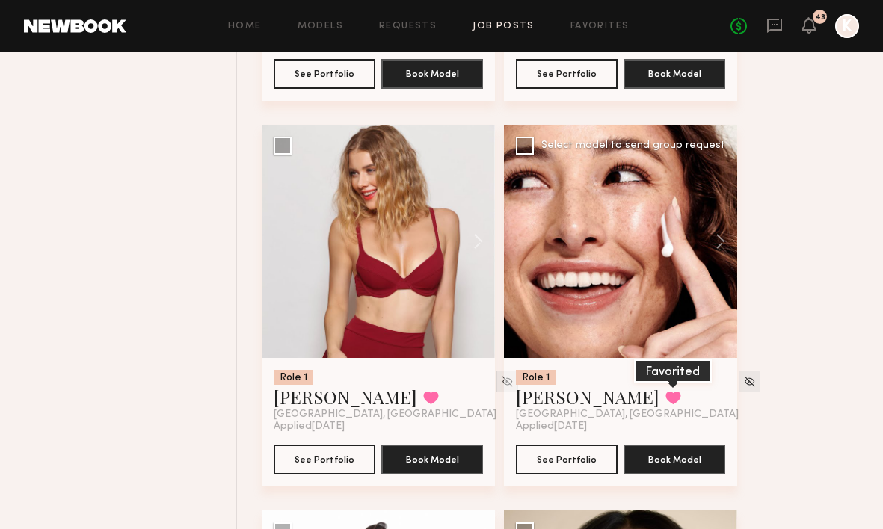
click at [665, 391] on button at bounding box center [673, 397] width 16 height 13
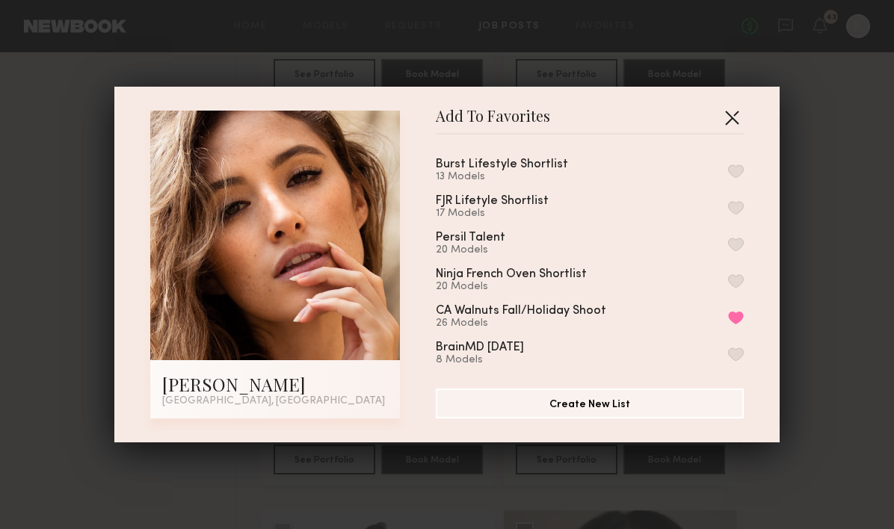
click at [729, 121] on button "button" at bounding box center [732, 117] width 24 height 24
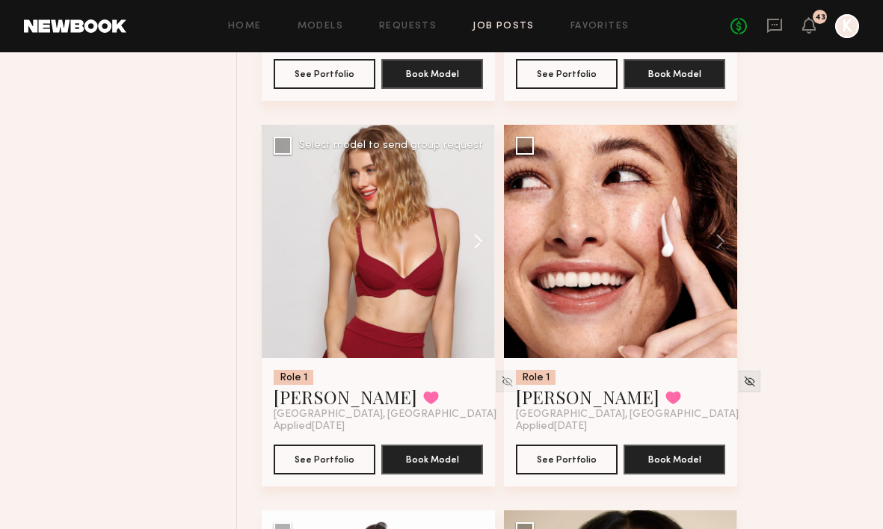
click at [480, 206] on button at bounding box center [471, 241] width 48 height 233
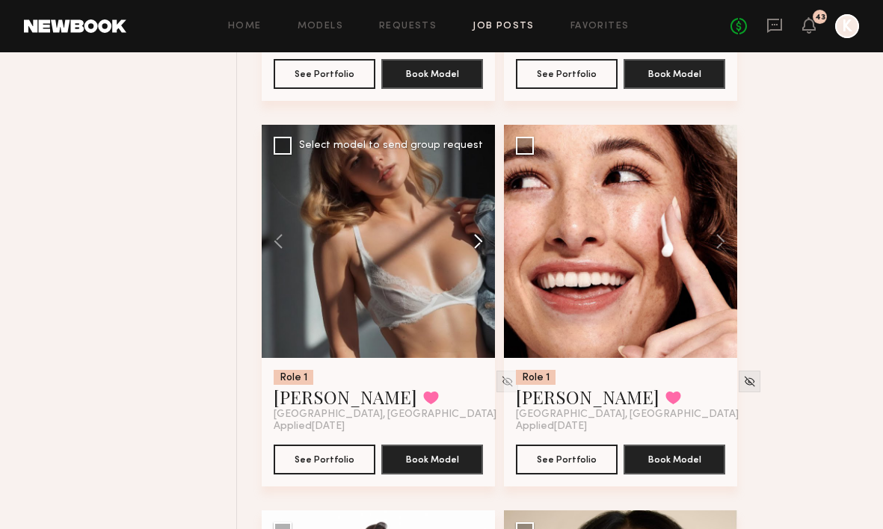
click at [480, 206] on button at bounding box center [471, 241] width 48 height 233
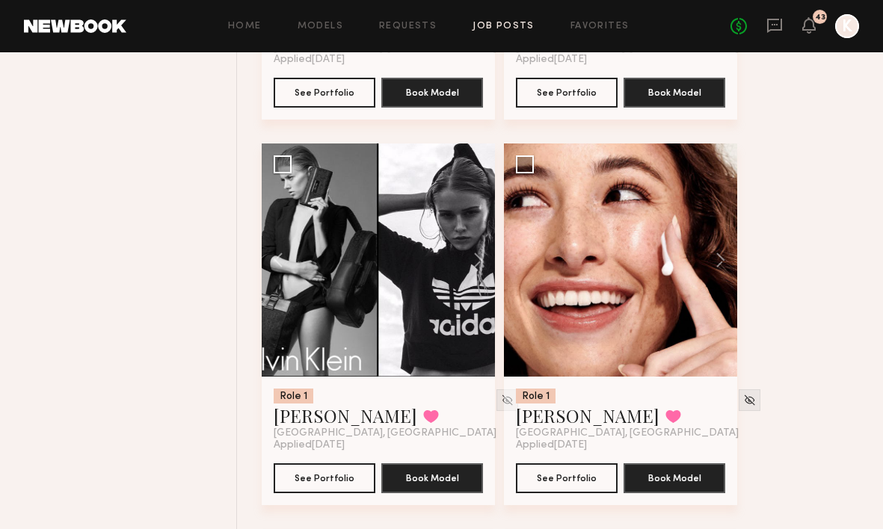
scroll to position [10184, 0]
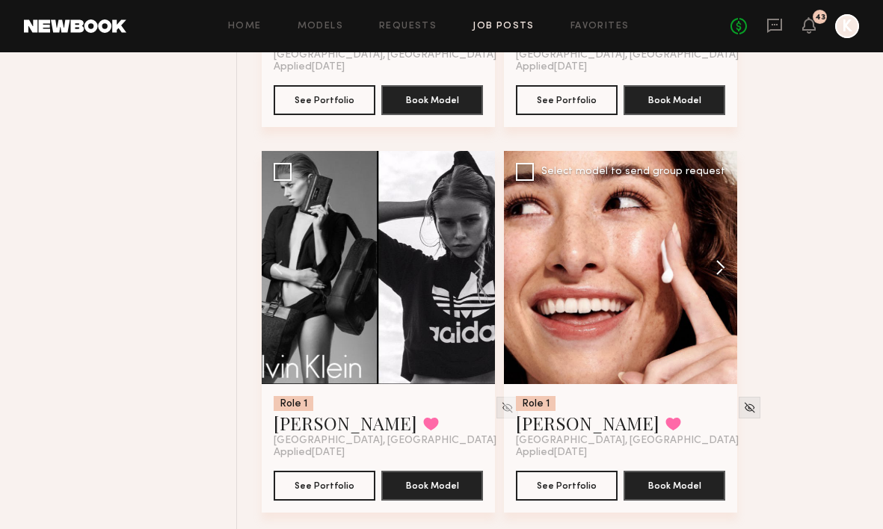
click at [720, 232] on button at bounding box center [713, 267] width 48 height 233
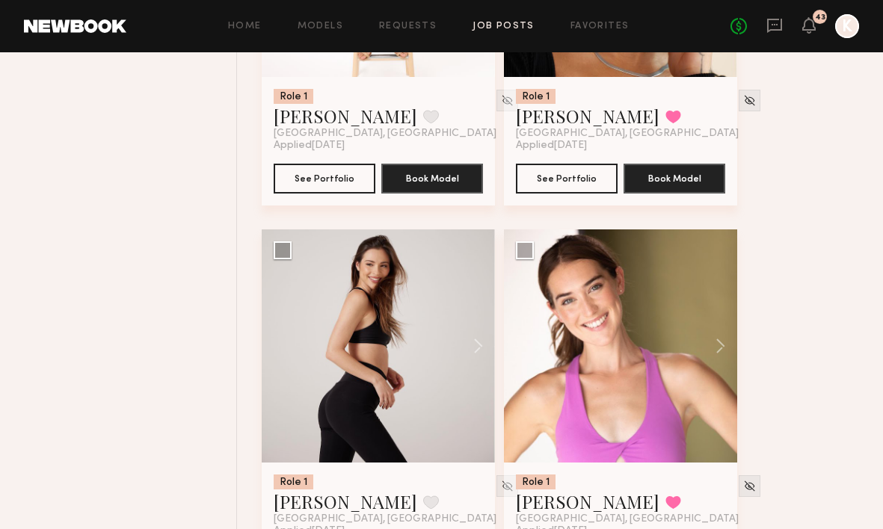
scroll to position [10890, 0]
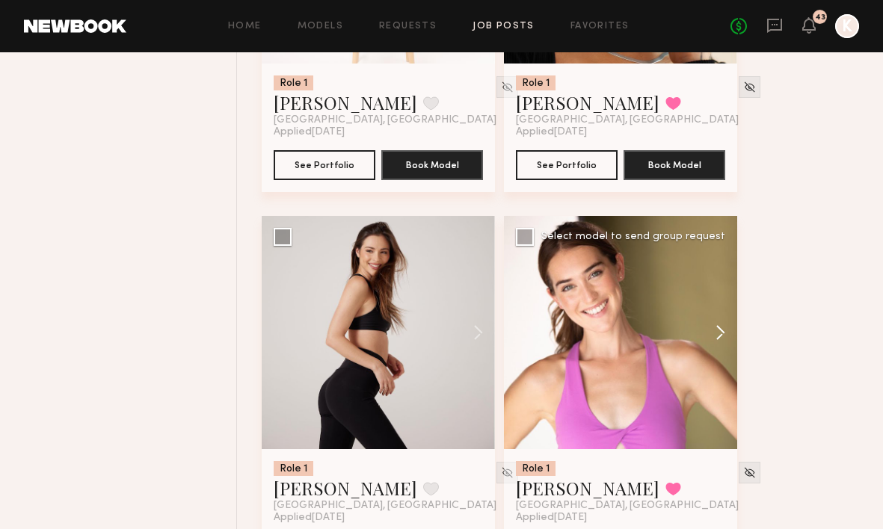
click at [718, 306] on button at bounding box center [713, 332] width 48 height 233
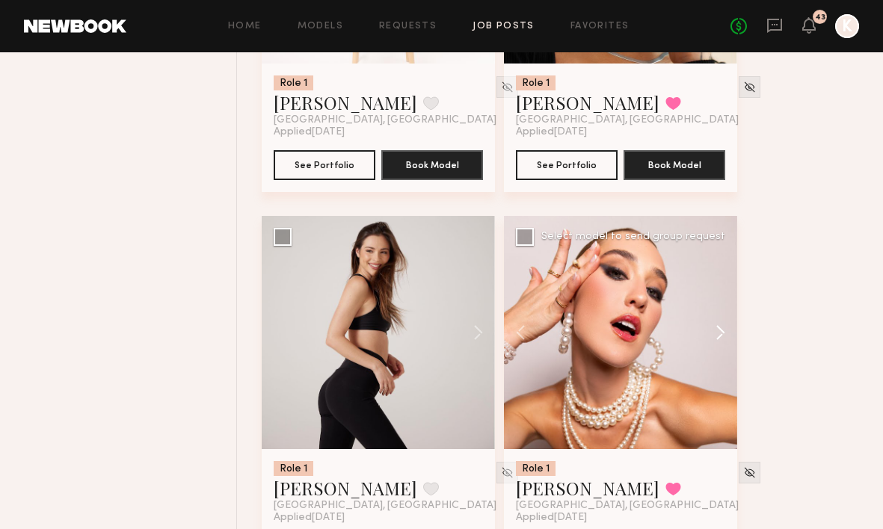
click at [718, 306] on button at bounding box center [713, 332] width 48 height 233
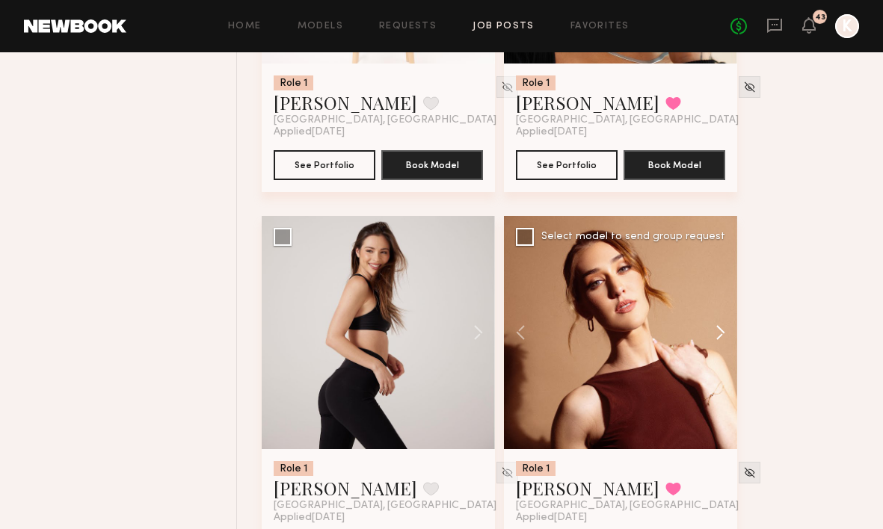
click at [718, 306] on button at bounding box center [713, 332] width 48 height 233
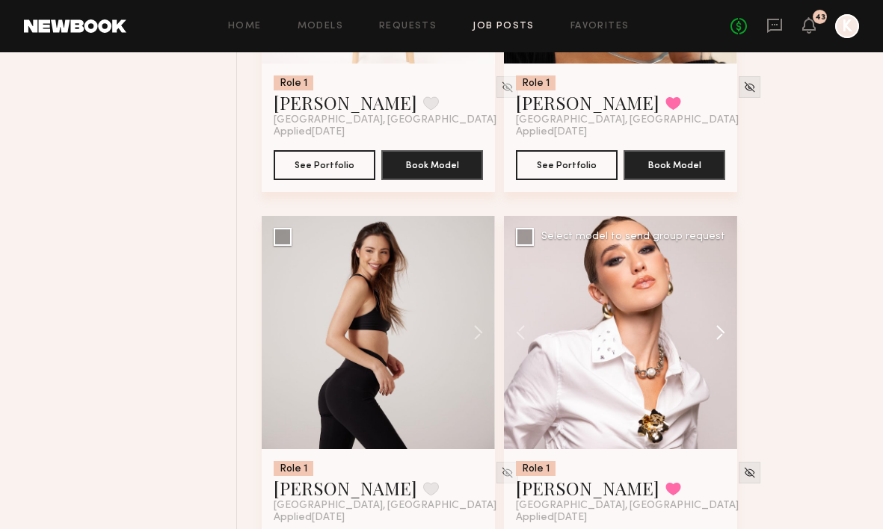
click at [718, 306] on button at bounding box center [713, 332] width 48 height 233
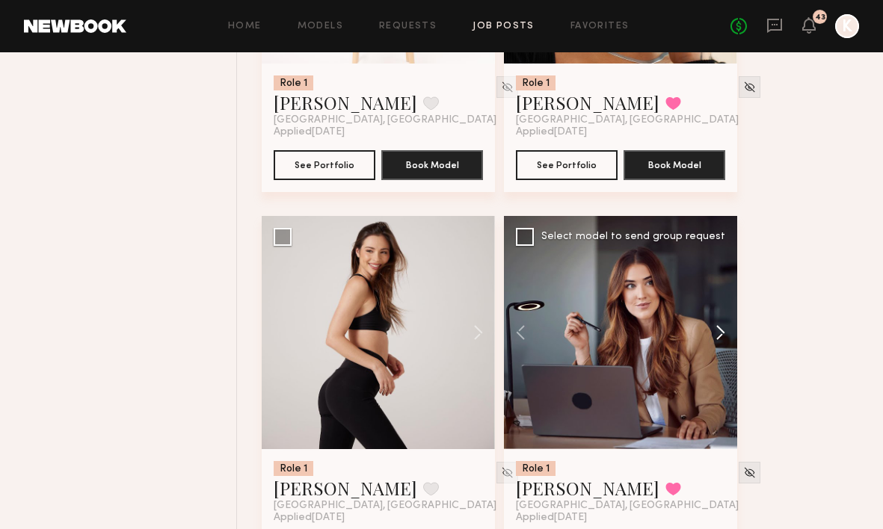
click at [718, 306] on button at bounding box center [713, 332] width 48 height 233
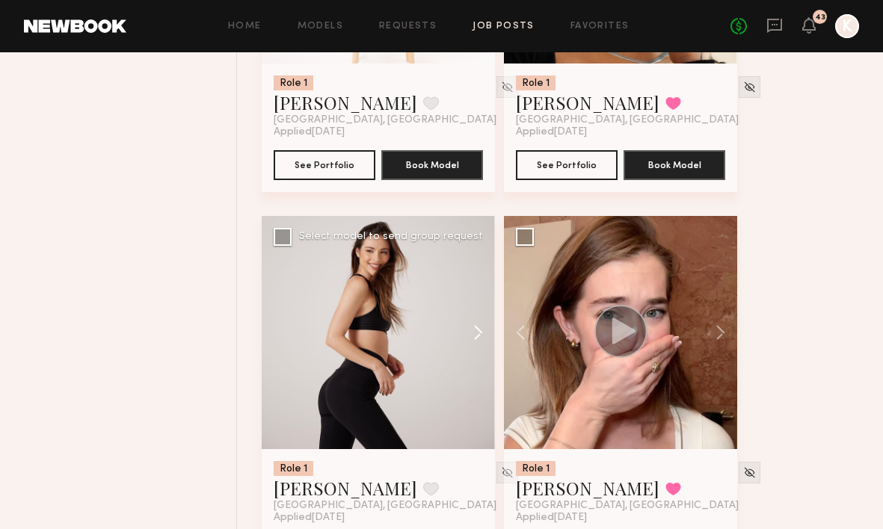
click at [480, 306] on button at bounding box center [471, 332] width 48 height 233
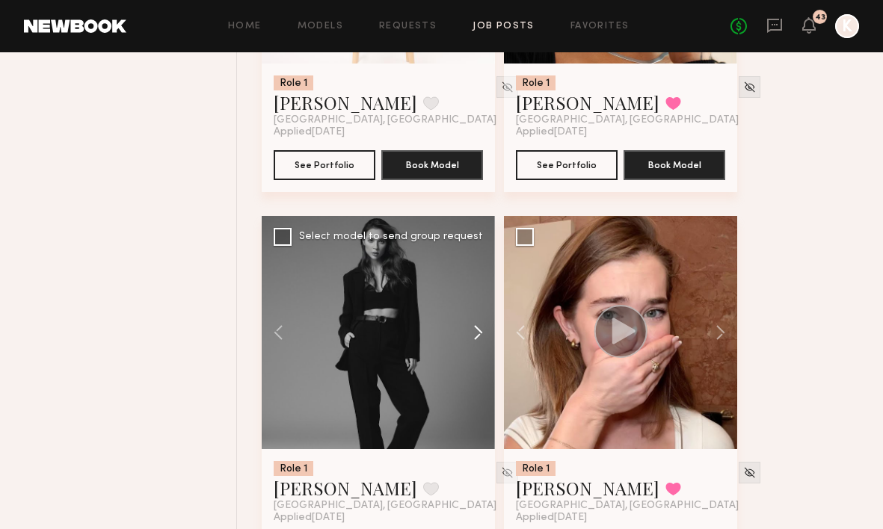
click at [480, 306] on button at bounding box center [471, 332] width 48 height 233
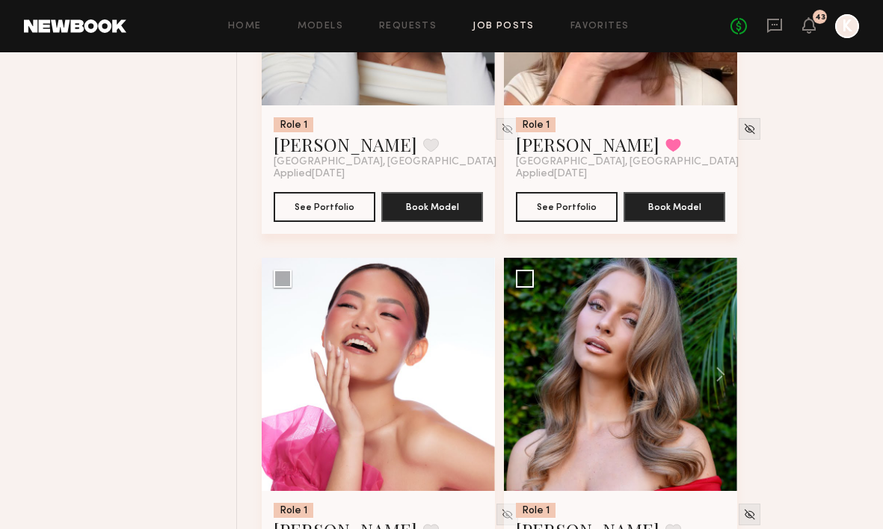
scroll to position [11287, 0]
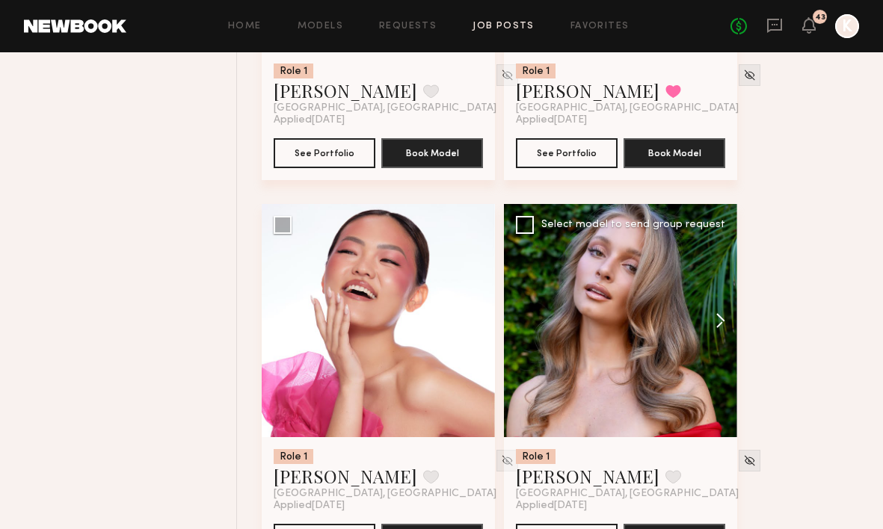
click at [723, 289] on button at bounding box center [713, 320] width 48 height 233
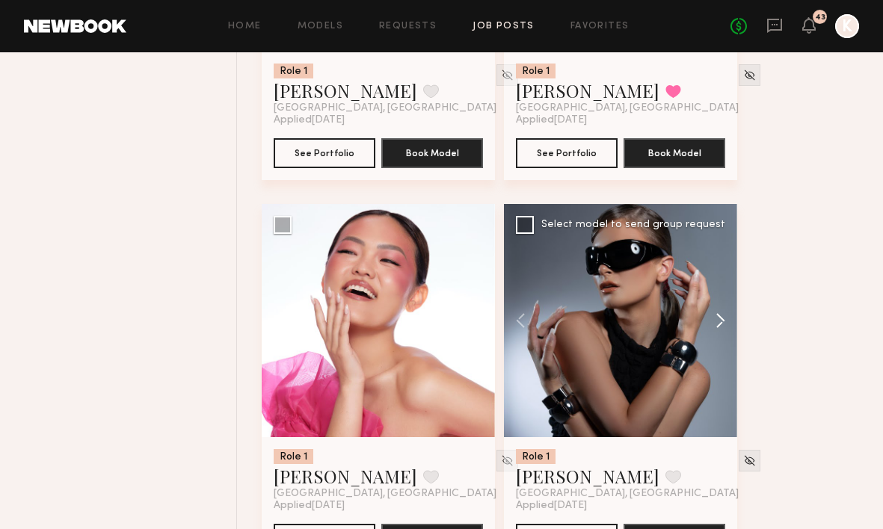
click at [723, 289] on button at bounding box center [713, 320] width 48 height 233
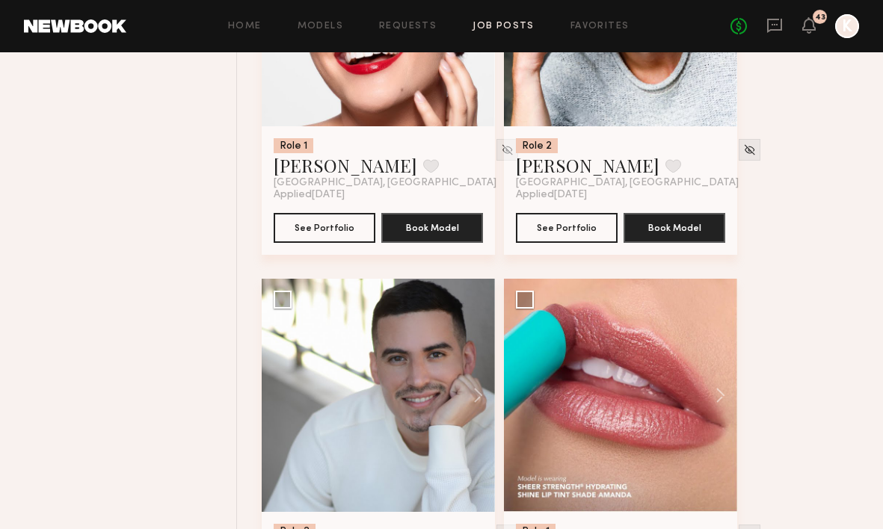
scroll to position [13599, 0]
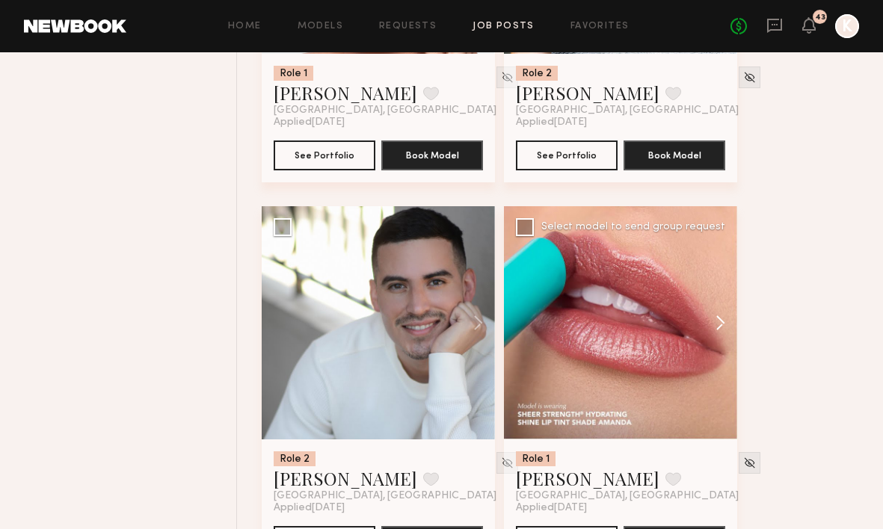
click at [714, 292] on button at bounding box center [713, 322] width 48 height 233
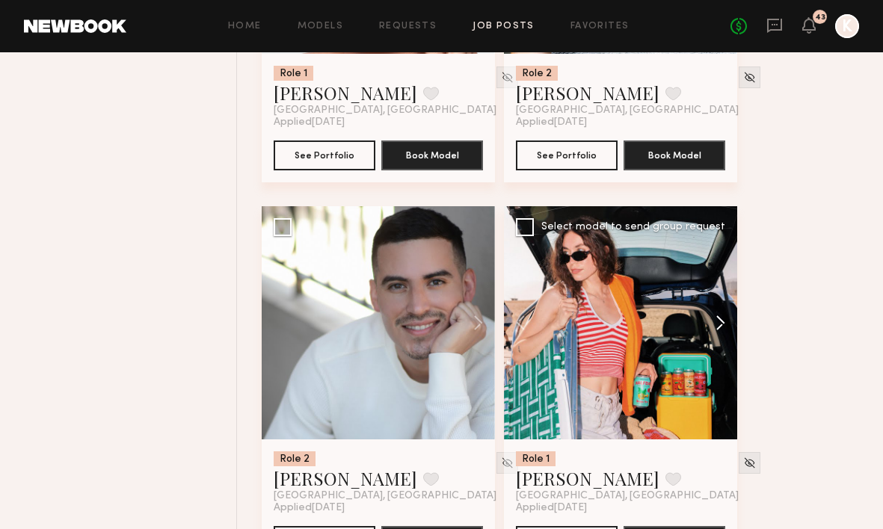
click at [714, 292] on button at bounding box center [713, 322] width 48 height 233
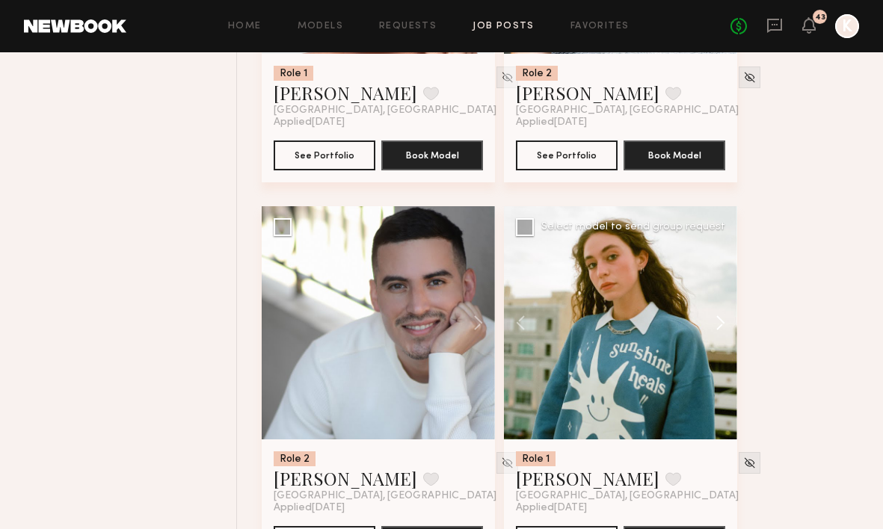
click at [714, 292] on button at bounding box center [713, 322] width 48 height 233
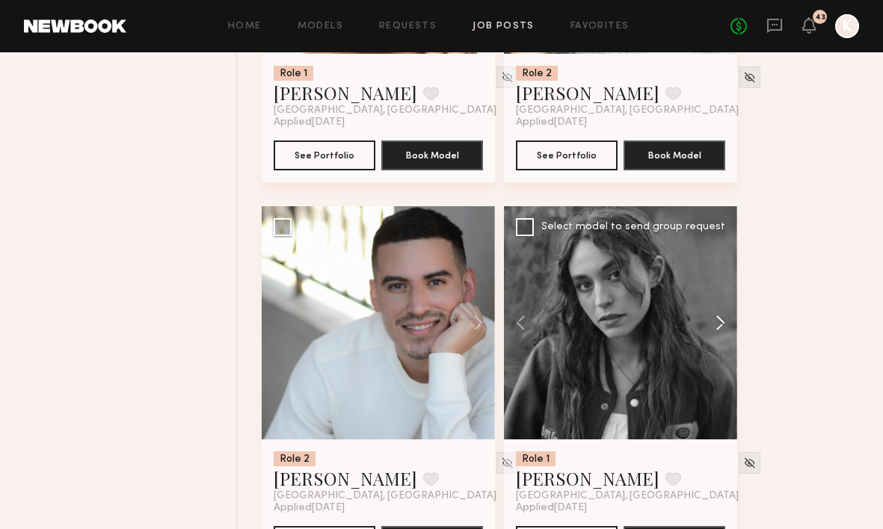
click at [714, 292] on button at bounding box center [713, 322] width 48 height 233
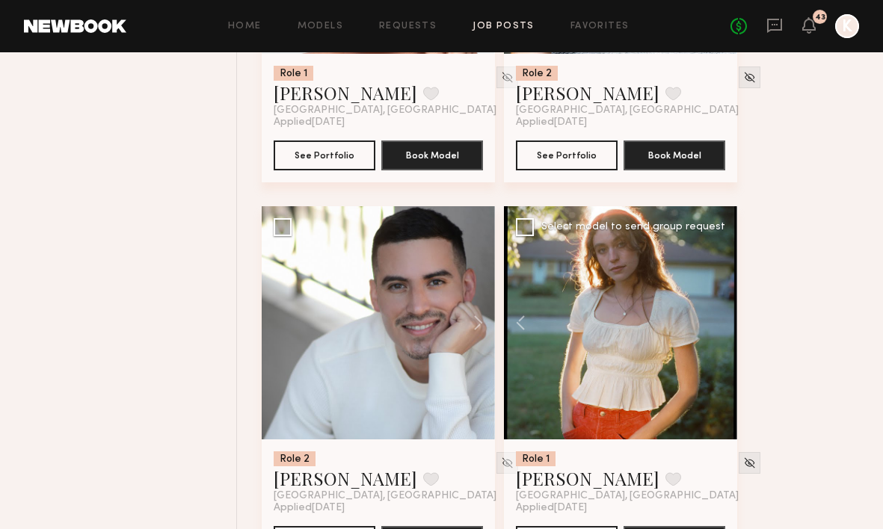
click at [714, 292] on div at bounding box center [620, 322] width 233 height 233
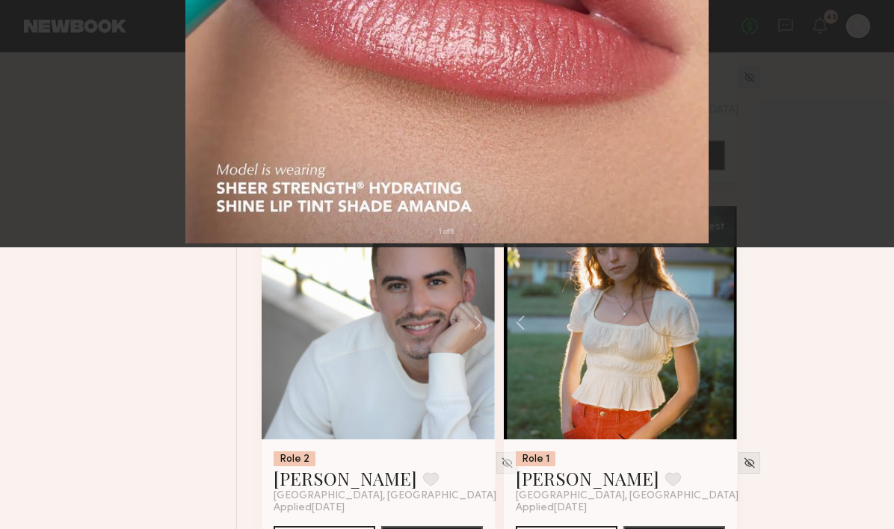
click at [29, 39] on button at bounding box center [34, 35] width 24 height 27
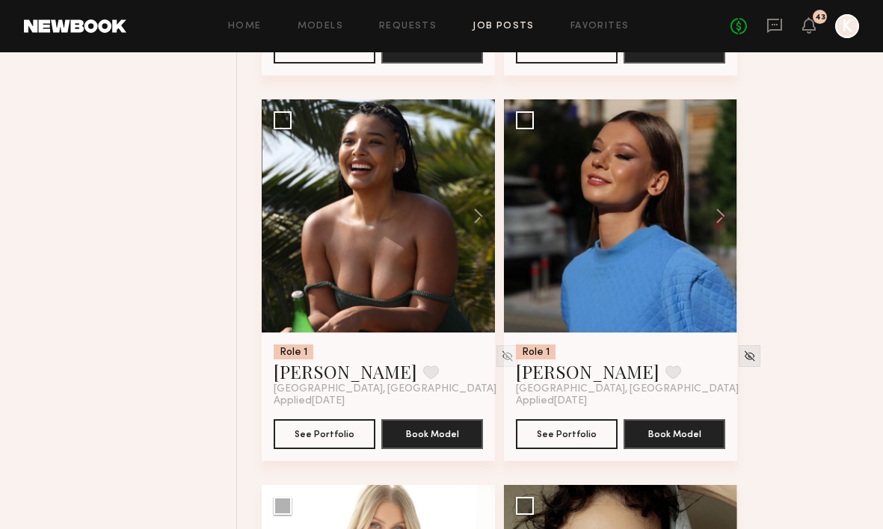
scroll to position [15216, 0]
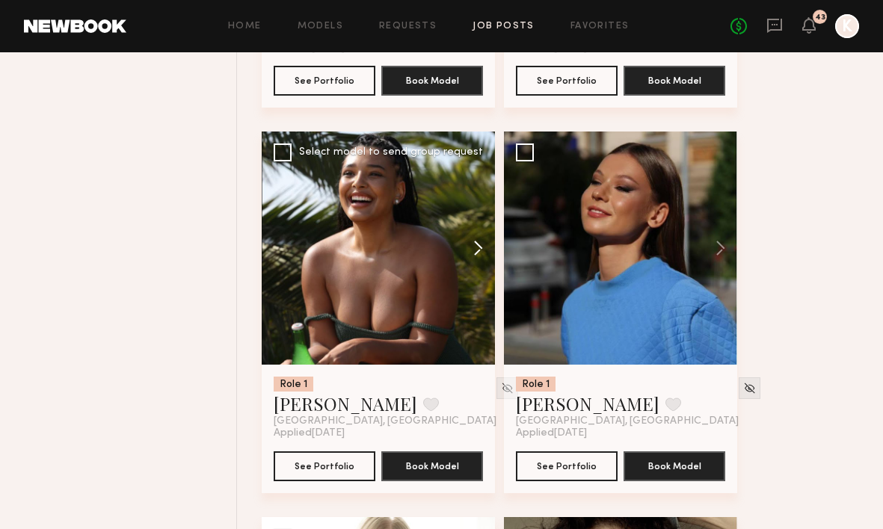
click at [476, 211] on button at bounding box center [471, 248] width 48 height 233
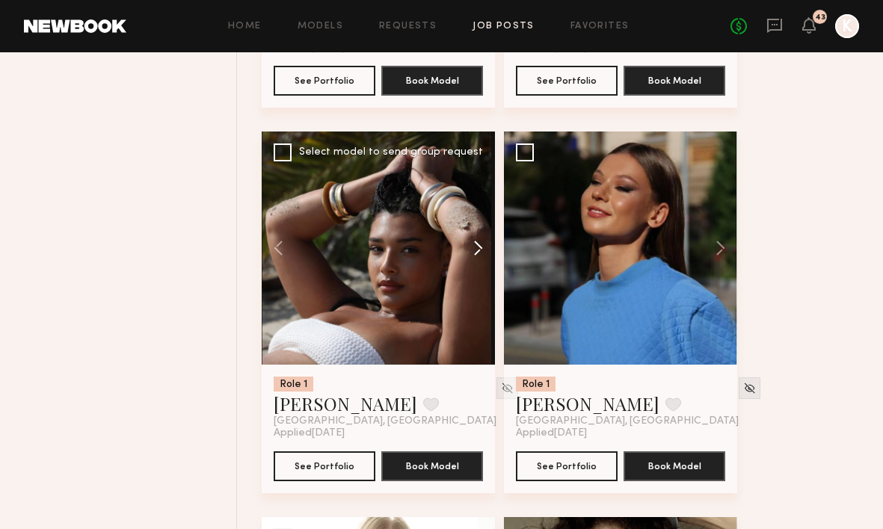
click at [476, 211] on button at bounding box center [471, 248] width 48 height 233
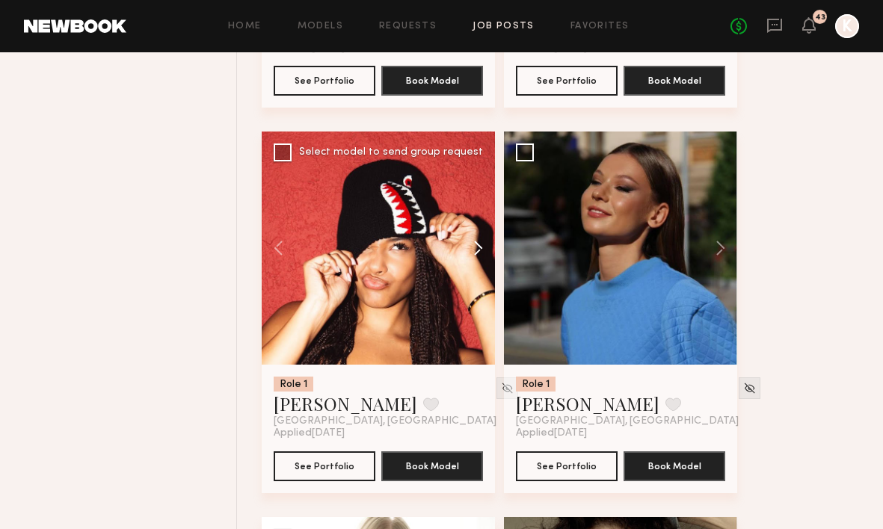
click at [476, 211] on button at bounding box center [471, 248] width 48 height 233
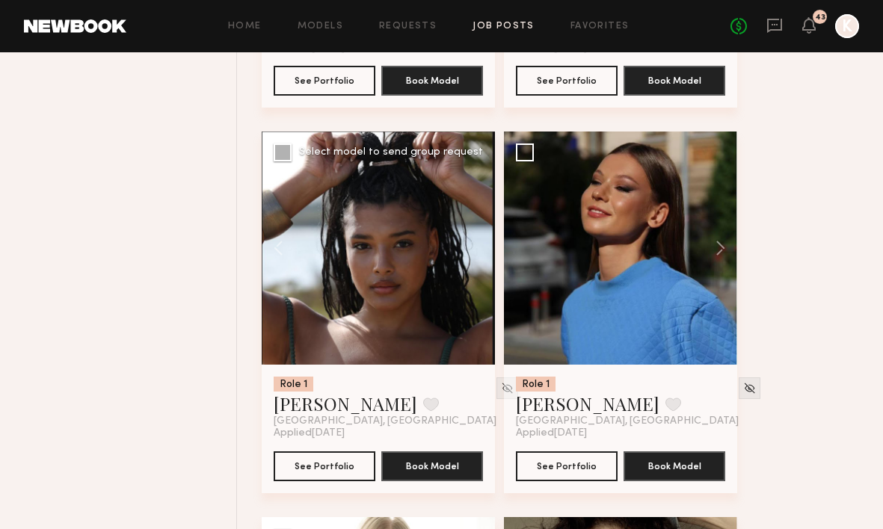
click at [476, 211] on div at bounding box center [378, 248] width 233 height 233
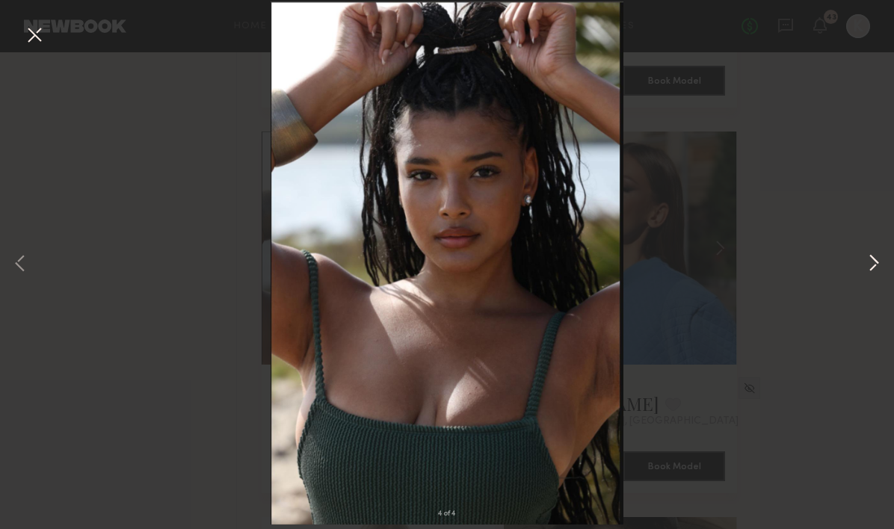
click at [869, 256] on button at bounding box center [874, 264] width 18 height 423
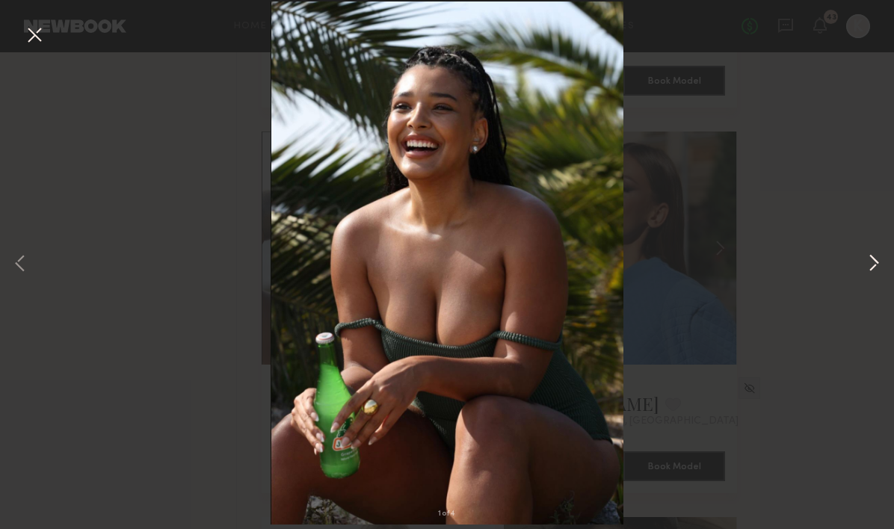
click at [869, 256] on button at bounding box center [874, 264] width 18 height 423
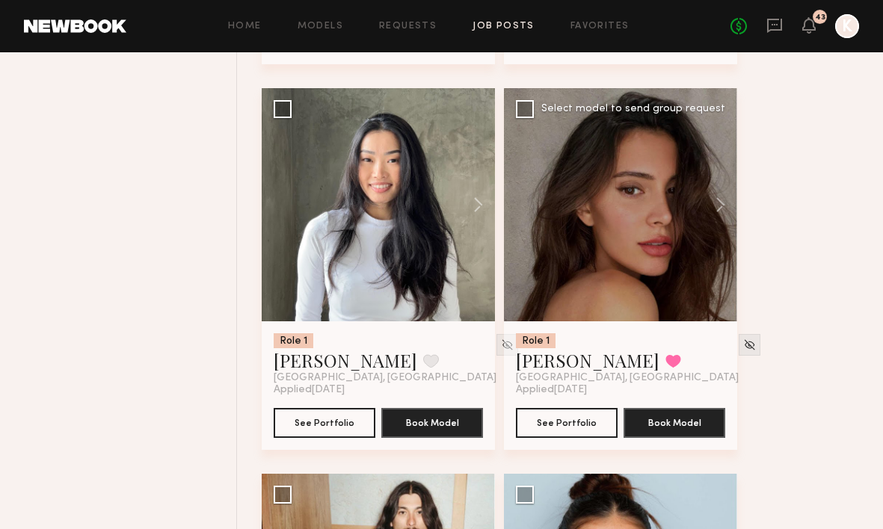
scroll to position [17868, 0]
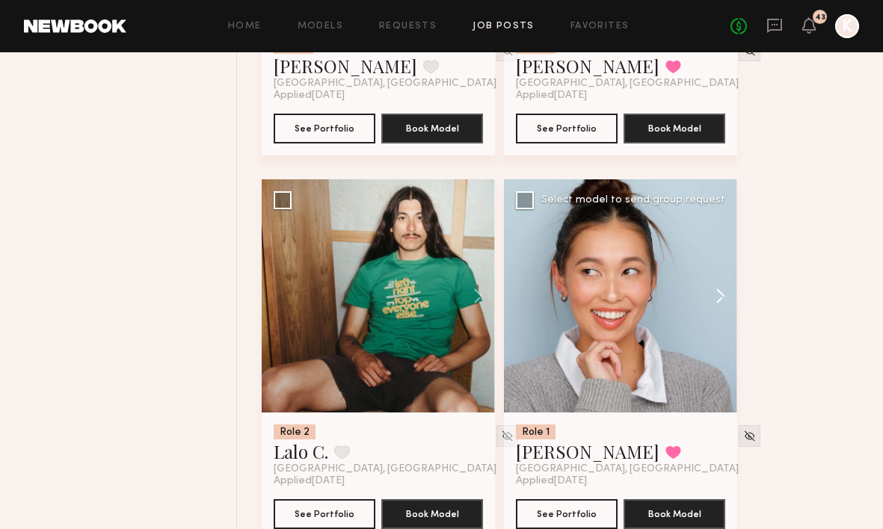
click at [720, 275] on button at bounding box center [713, 295] width 48 height 233
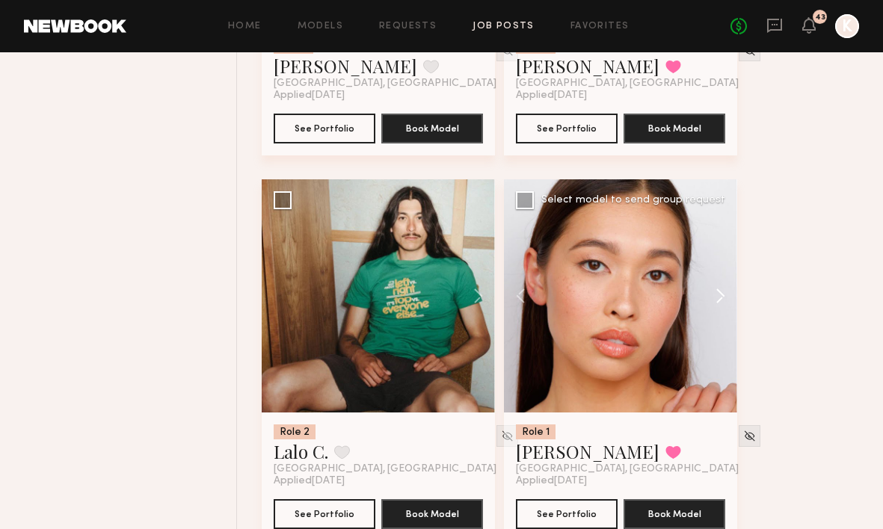
click at [720, 275] on button at bounding box center [713, 295] width 48 height 233
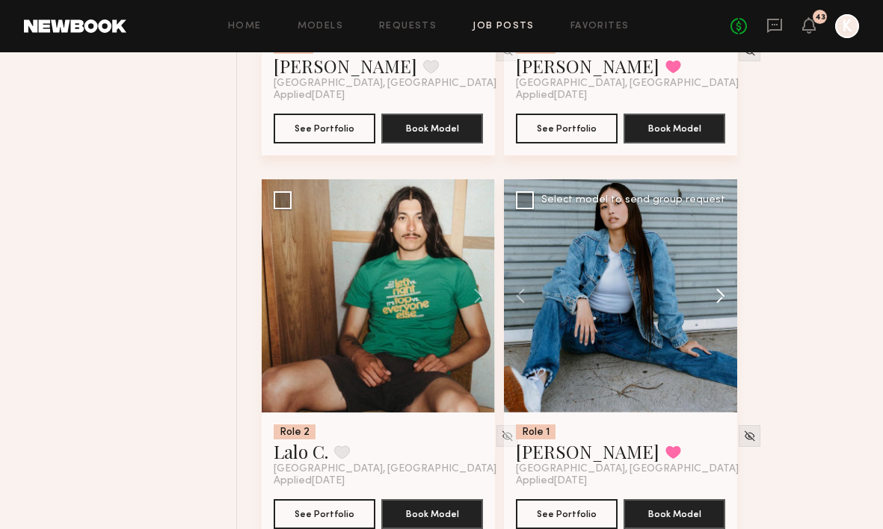
click at [720, 275] on button at bounding box center [713, 295] width 48 height 233
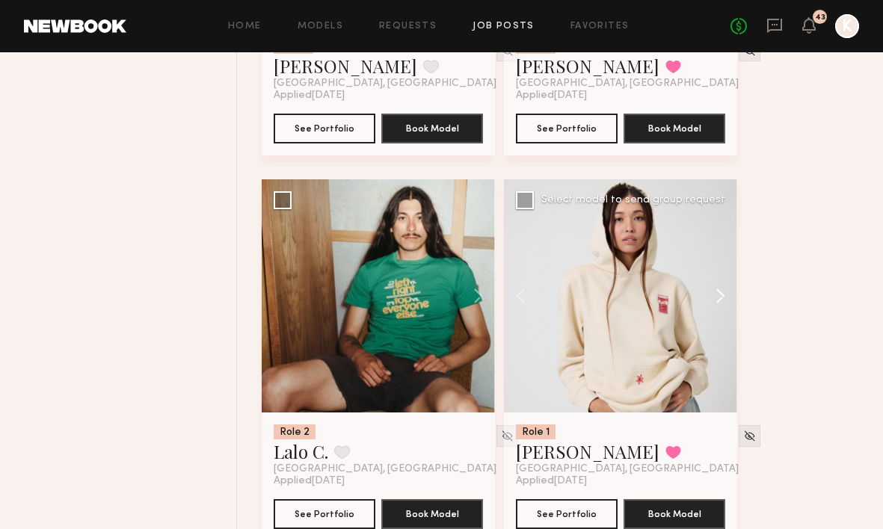
click at [720, 275] on button at bounding box center [713, 295] width 48 height 233
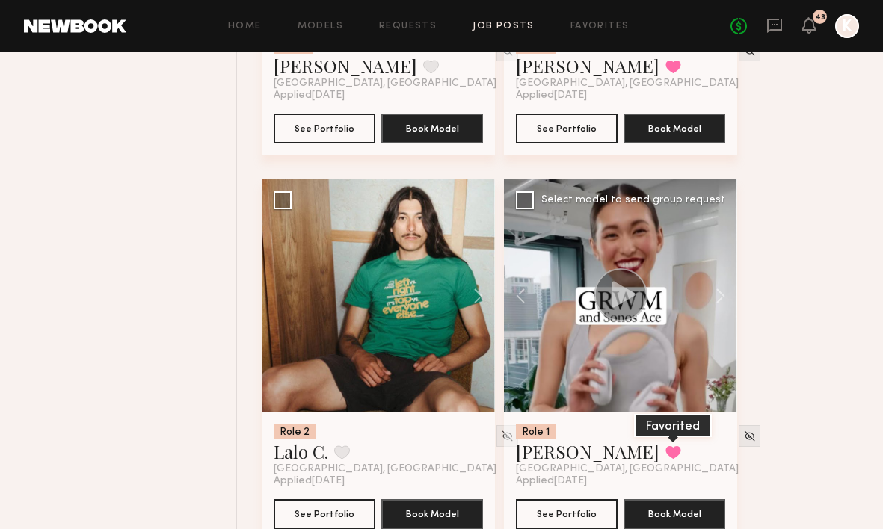
click at [665, 445] on button at bounding box center [673, 451] width 16 height 13
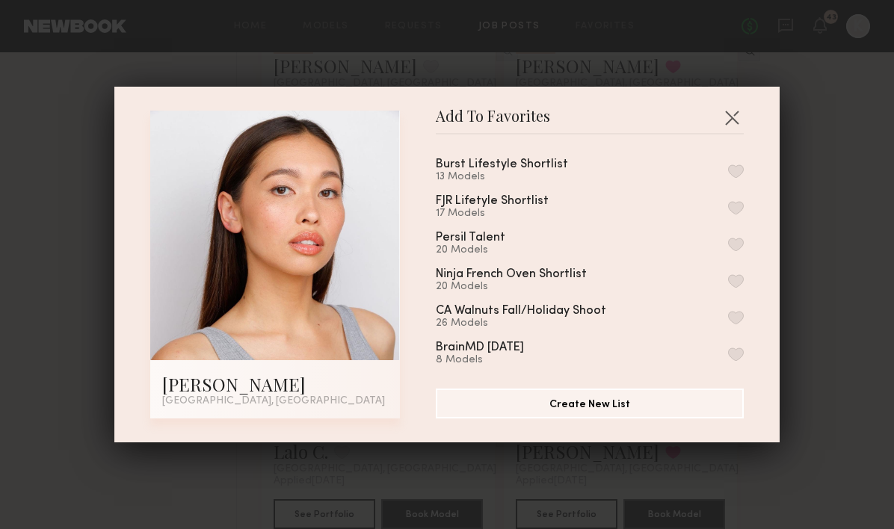
click at [728, 169] on button "button" at bounding box center [736, 170] width 16 height 13
click at [735, 114] on button "button" at bounding box center [732, 117] width 24 height 24
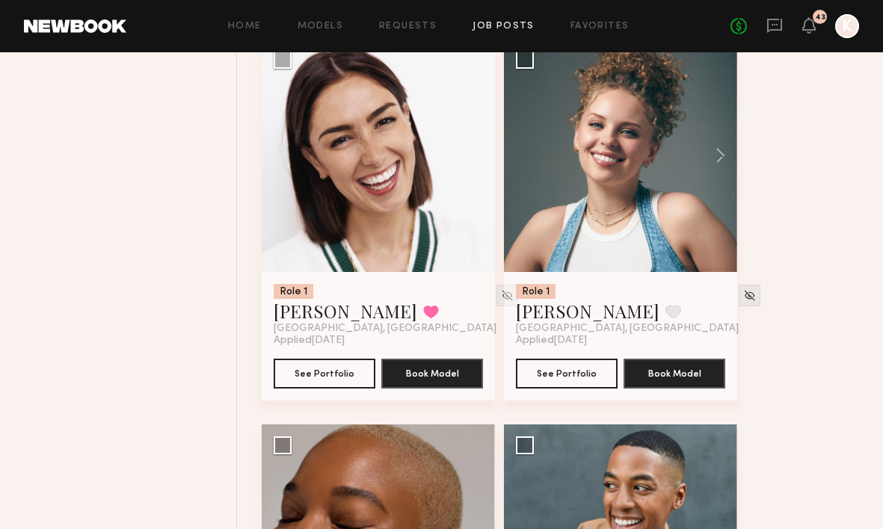
scroll to position [18321, 0]
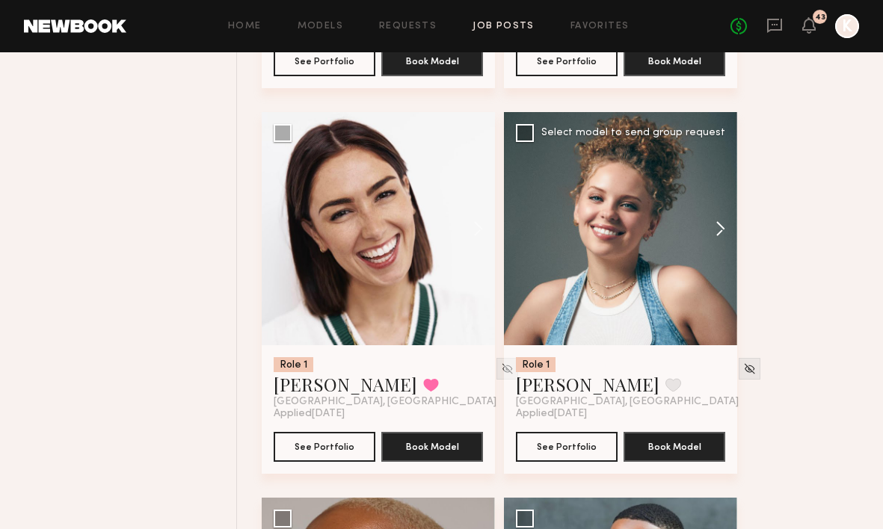
click at [729, 212] on button at bounding box center [713, 228] width 48 height 233
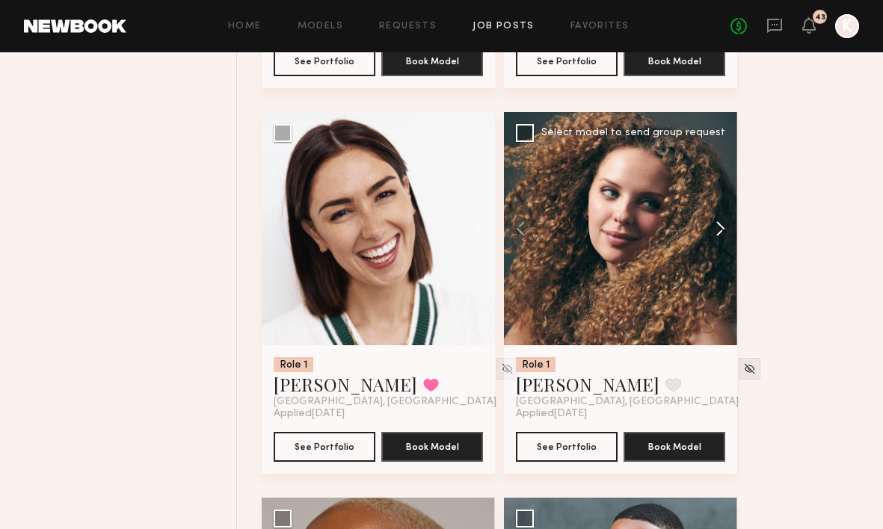
click at [729, 212] on button at bounding box center [713, 228] width 48 height 233
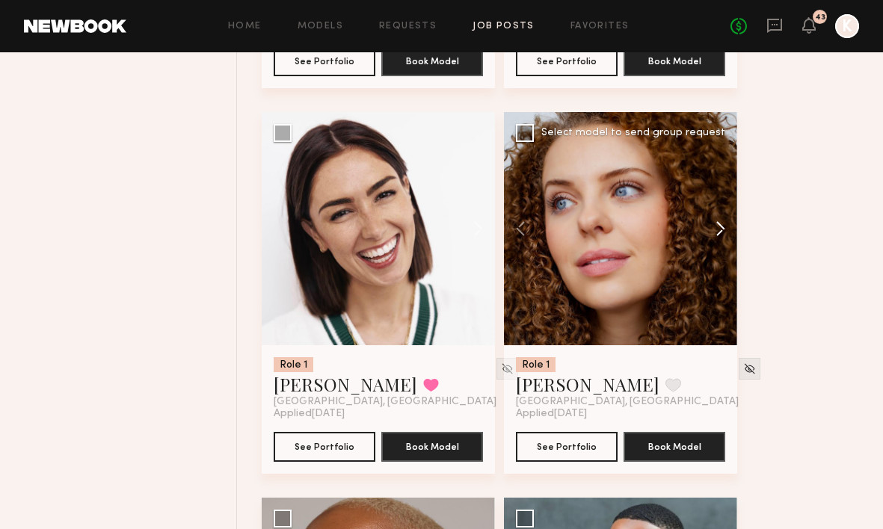
click at [729, 212] on button at bounding box center [713, 228] width 48 height 233
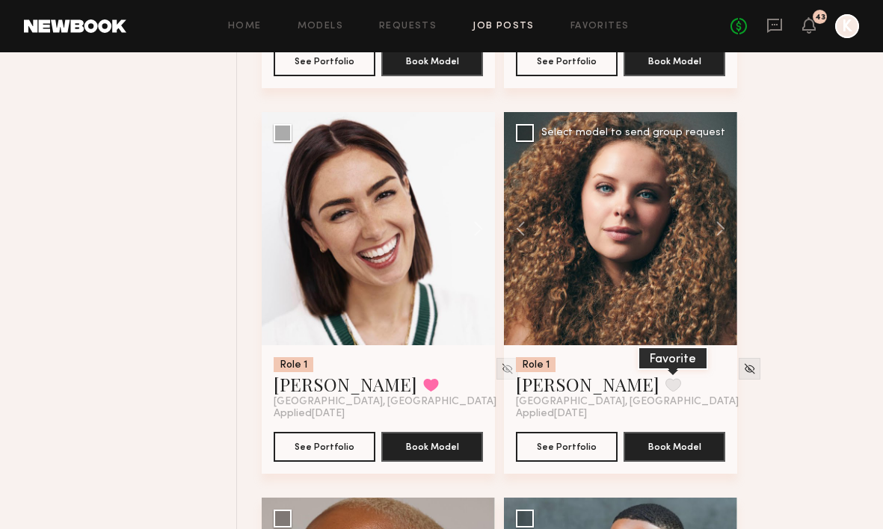
click at [665, 378] on button at bounding box center [673, 384] width 16 height 13
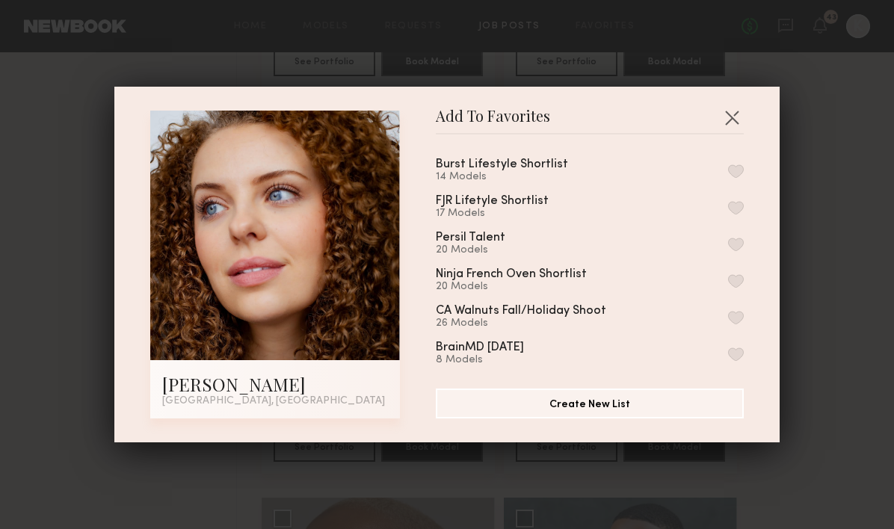
click at [728, 172] on button "button" at bounding box center [736, 170] width 16 height 13
click at [733, 118] on button "button" at bounding box center [732, 117] width 24 height 24
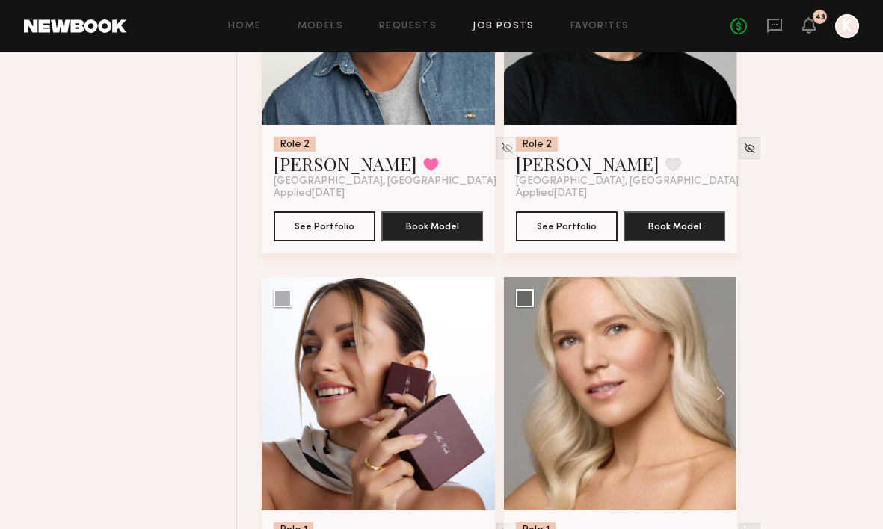
scroll to position [15923, 0]
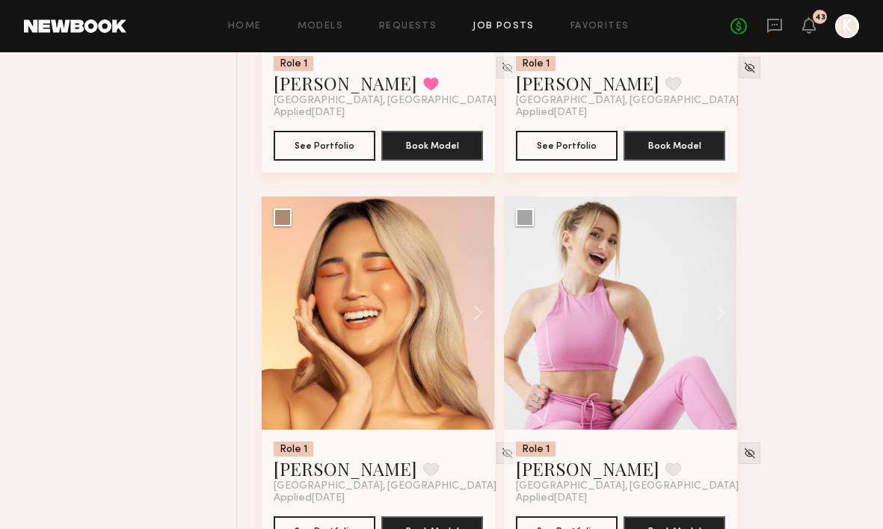
click at [525, 23] on link "Job Posts" at bounding box center [503, 27] width 62 height 10
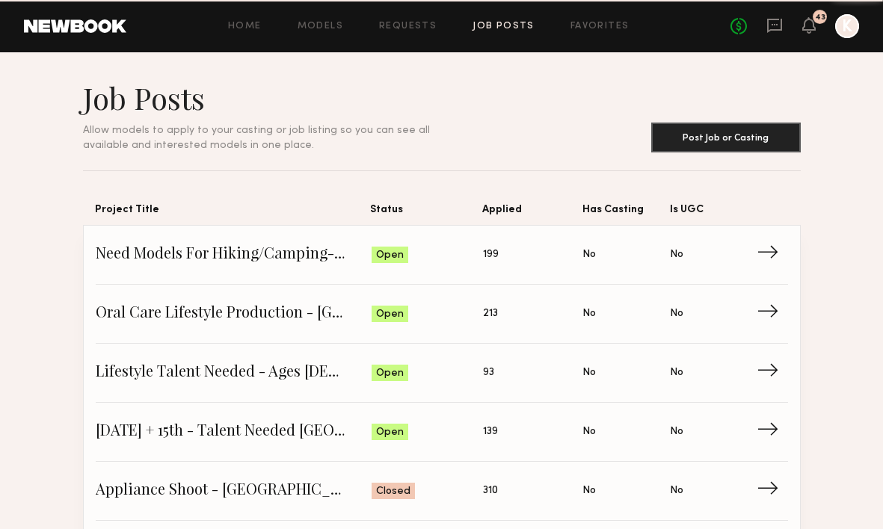
click at [589, 32] on div "Home Models Requests Job Posts Favorites Sign Out No fees up to $5,000 43 K" at bounding box center [492, 26] width 732 height 24
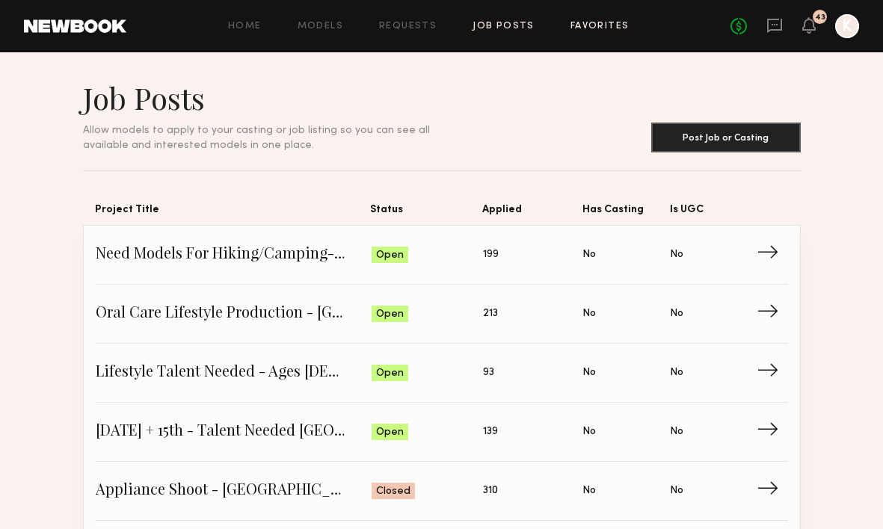
click at [585, 22] on link "Favorites" at bounding box center [599, 27] width 59 height 10
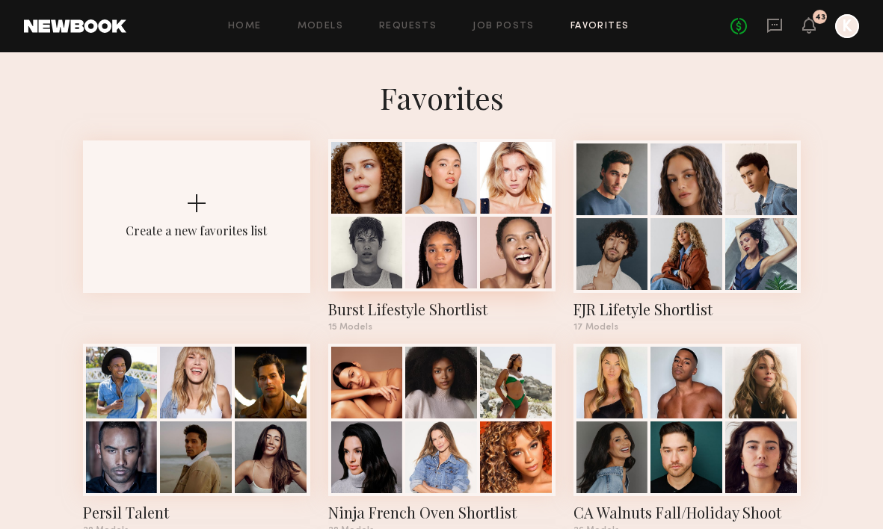
click at [389, 305] on div "Burst Lifestyle Shortlist" at bounding box center [441, 309] width 227 height 21
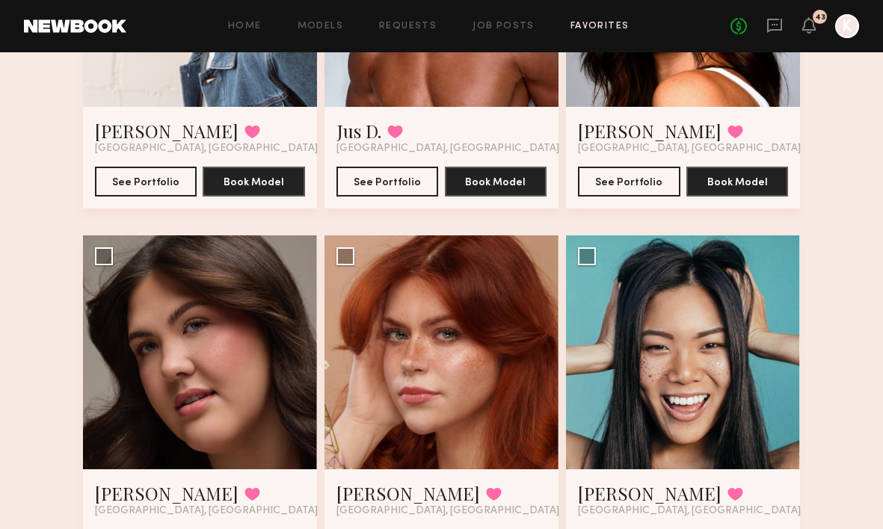
scroll to position [1175, 0]
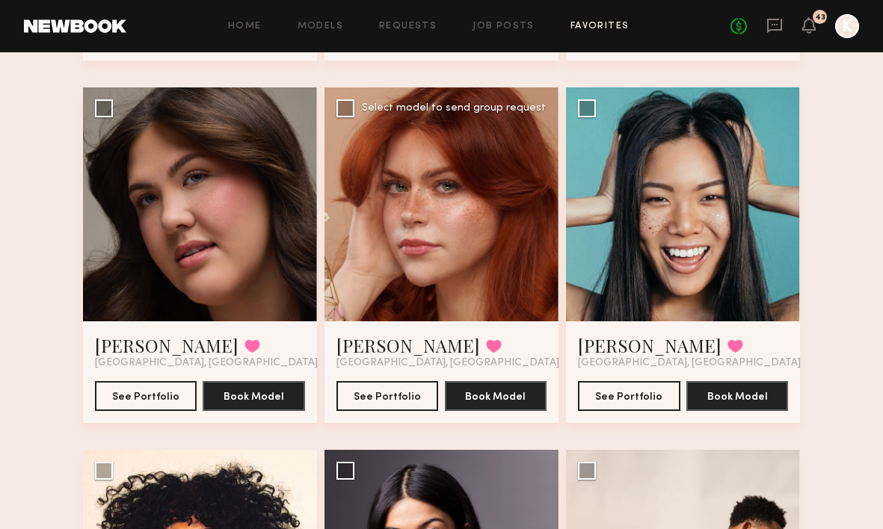
click at [531, 218] on div at bounding box center [441, 204] width 234 height 234
click at [541, 203] on div at bounding box center [441, 204] width 234 height 234
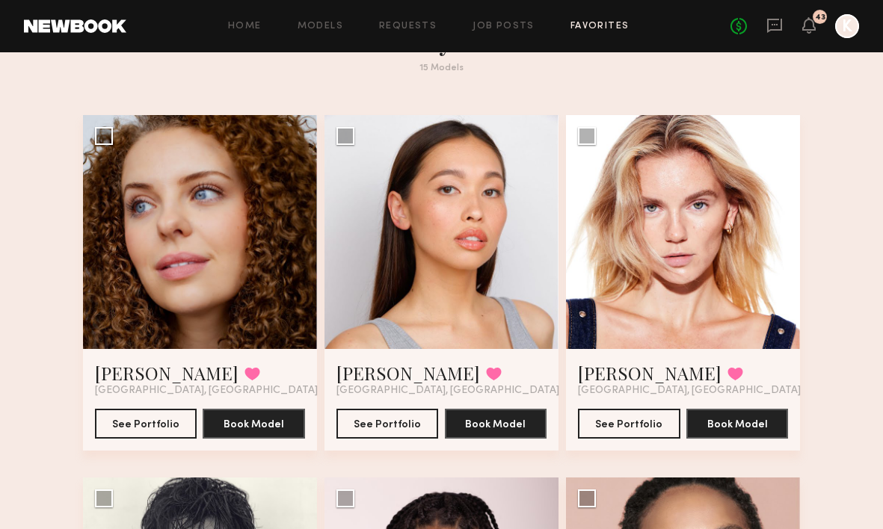
scroll to position [0, 0]
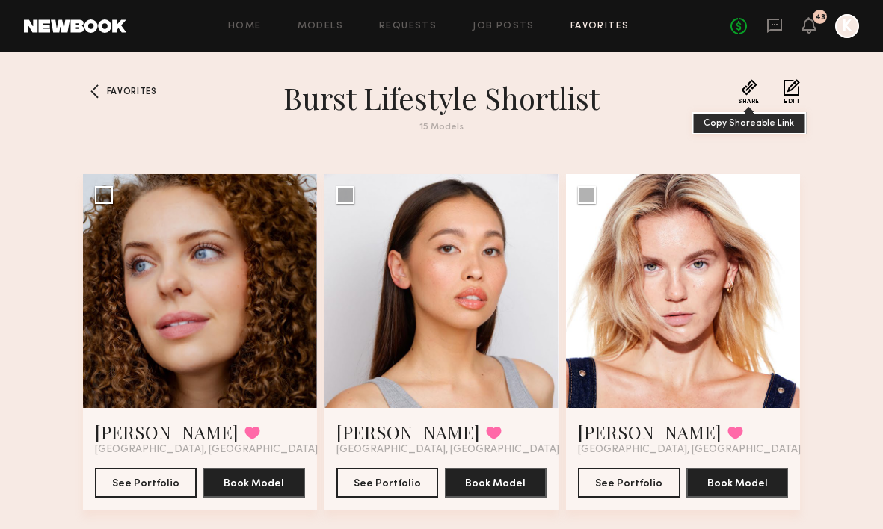
click at [753, 94] on button "Share" at bounding box center [749, 91] width 22 height 25
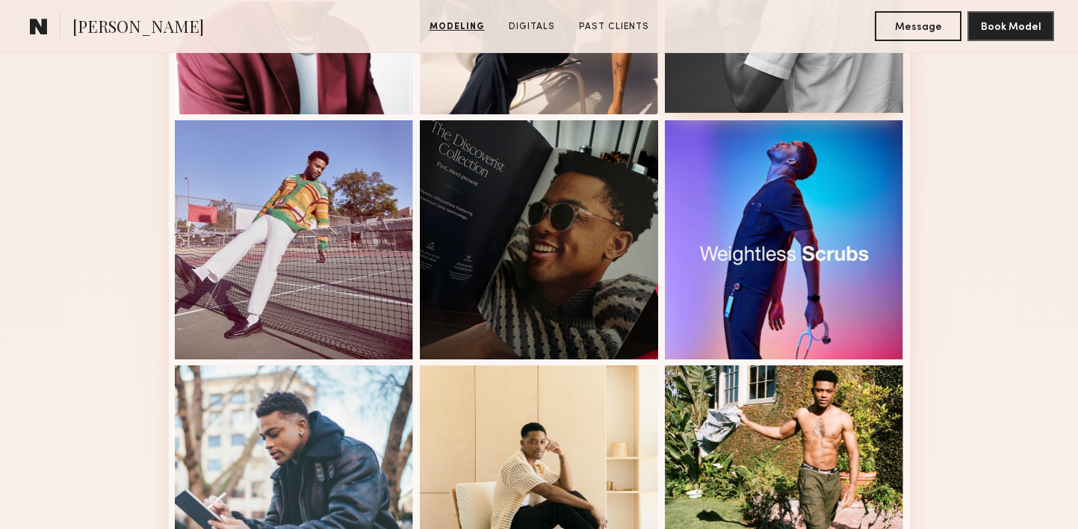
scroll to position [1028, 0]
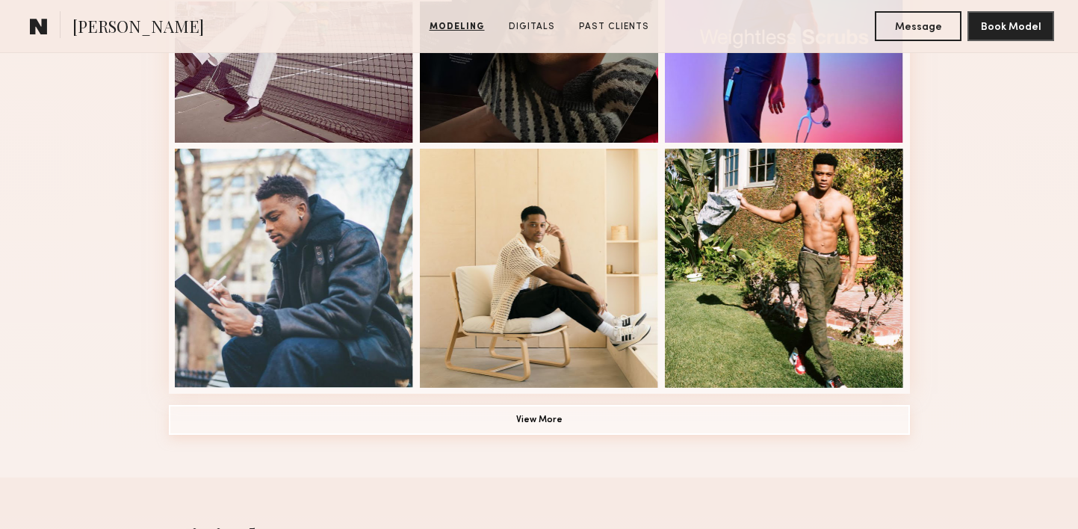
click at [528, 428] on button "View More" at bounding box center [539, 420] width 741 height 30
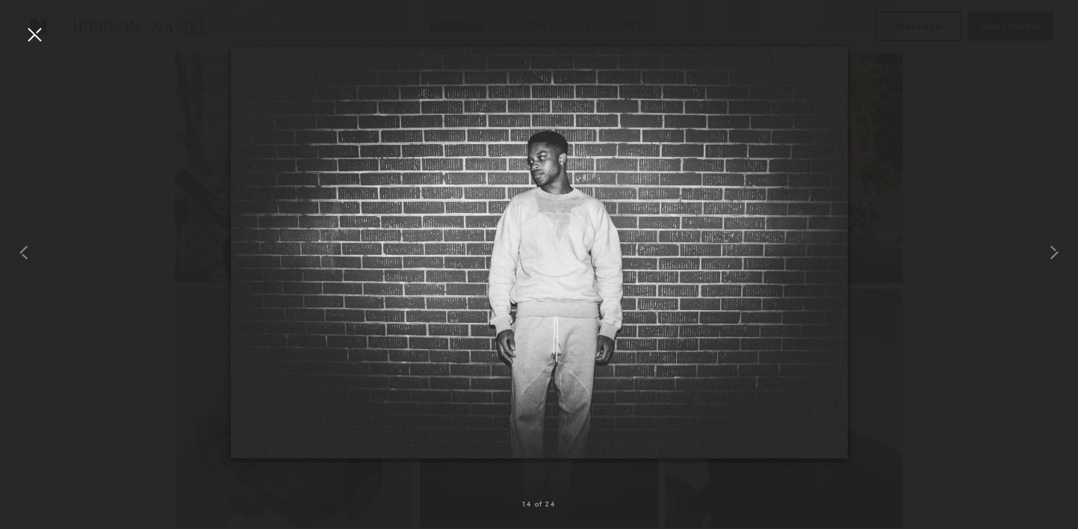
scroll to position [1419, 0]
click at [30, 44] on div at bounding box center [34, 34] width 24 height 24
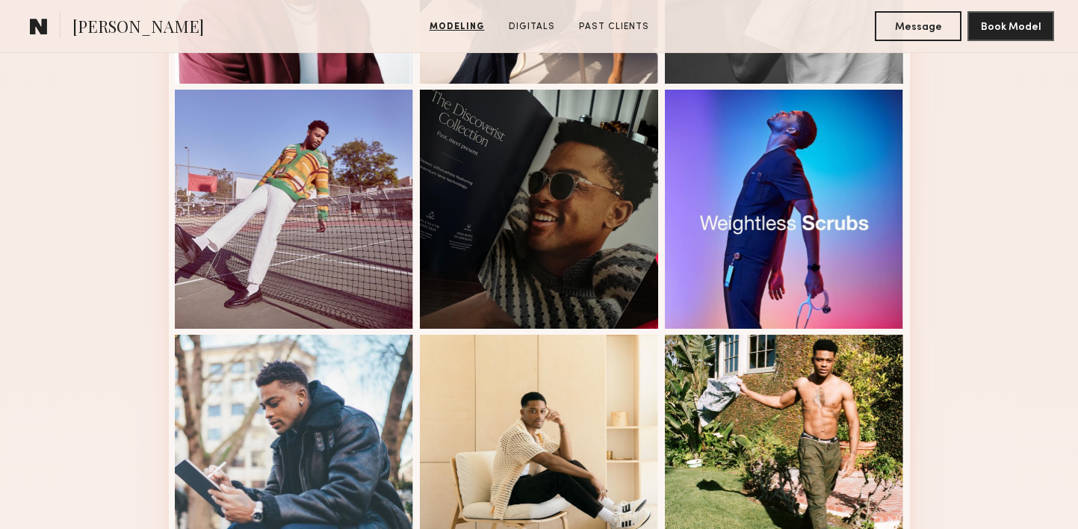
scroll to position [741, 0]
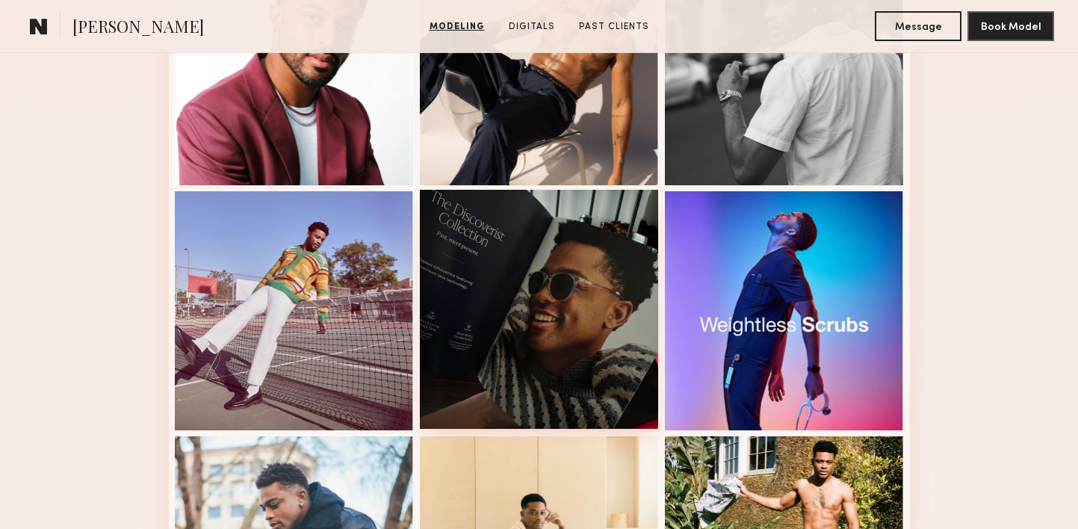
click at [562, 296] on div at bounding box center [539, 309] width 239 height 239
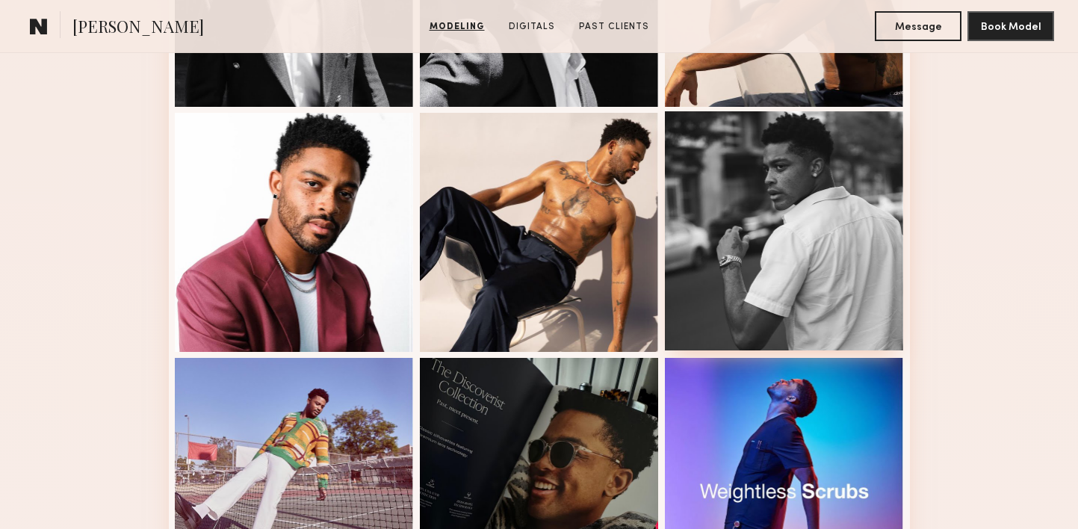
scroll to position [611, 0]
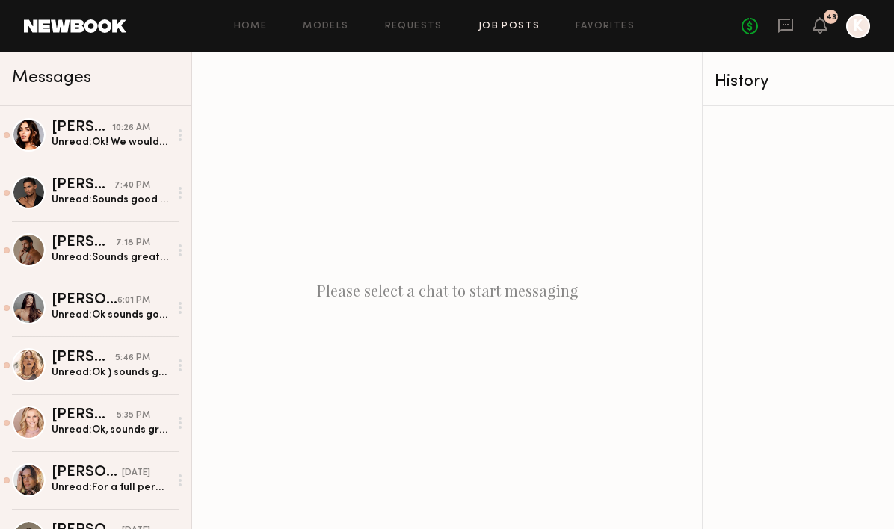
click at [517, 25] on link "Job Posts" at bounding box center [509, 27] width 62 height 10
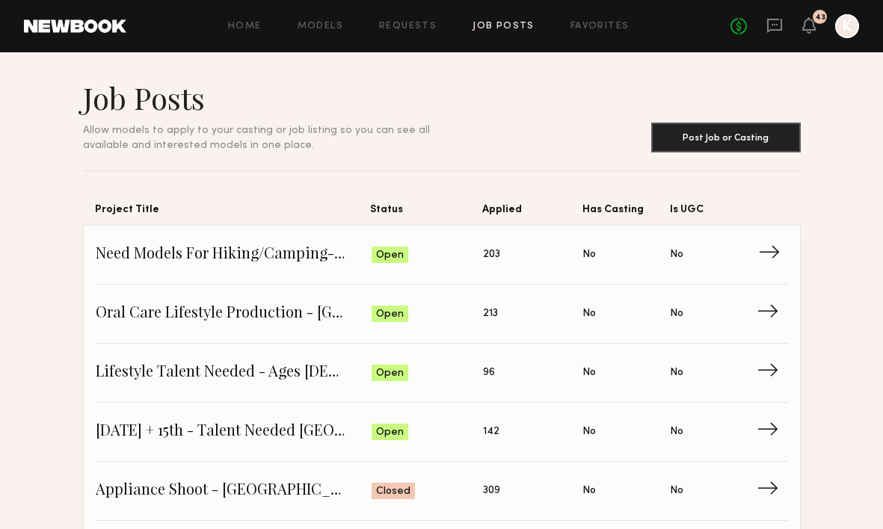
click at [283, 259] on span "Need Models For Hiking/Camping- [GEOGRAPHIC_DATA] - [DATE] + 22nd" at bounding box center [234, 255] width 276 height 22
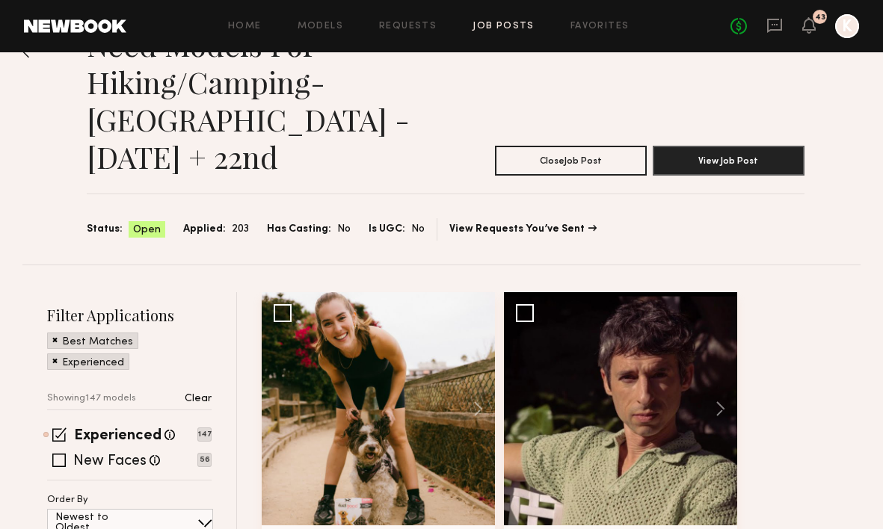
scroll to position [79, 0]
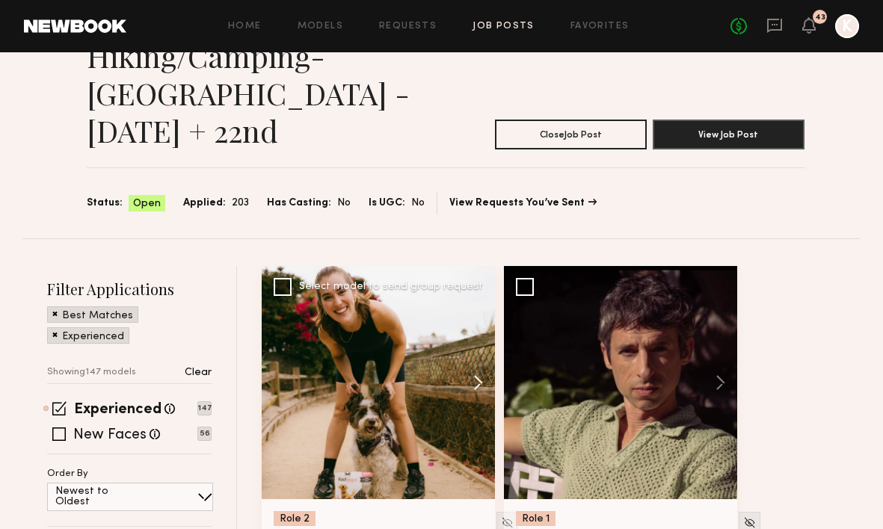
click at [463, 345] on button at bounding box center [471, 382] width 48 height 233
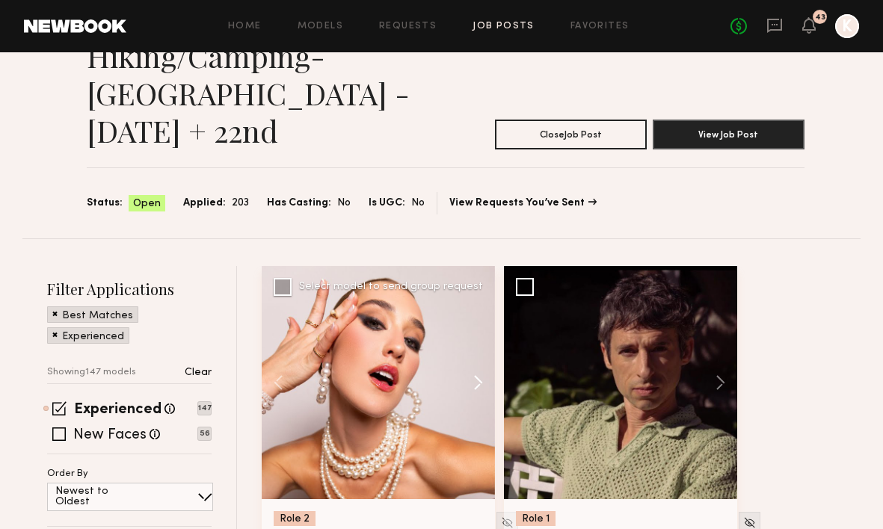
click at [463, 345] on button at bounding box center [471, 382] width 48 height 233
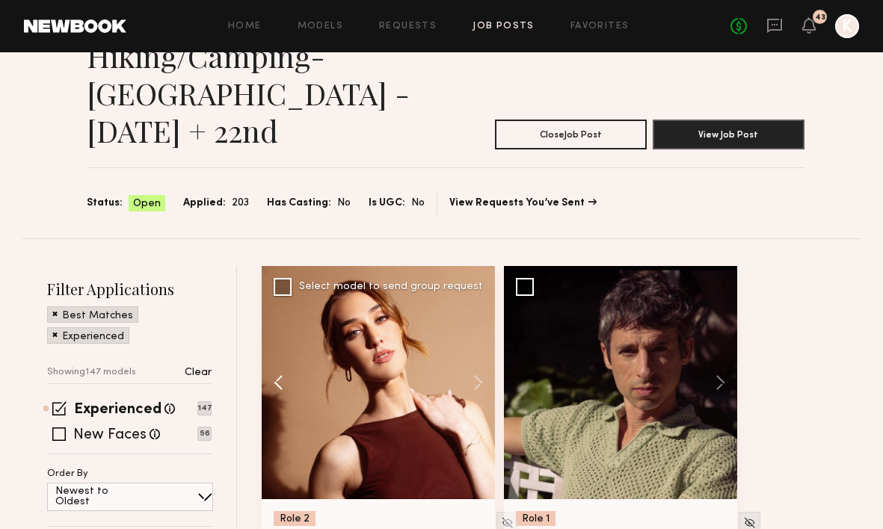
click at [270, 344] on button at bounding box center [286, 382] width 48 height 233
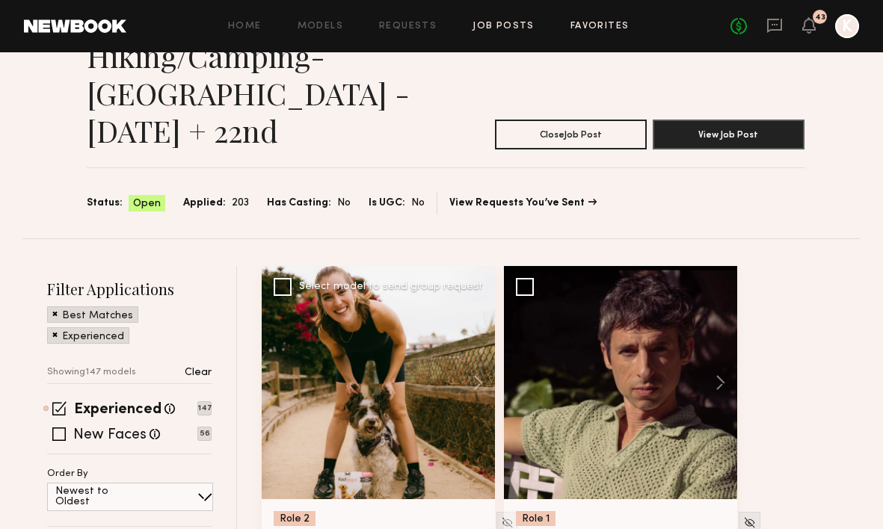
click at [602, 26] on link "Favorites" at bounding box center [599, 27] width 59 height 10
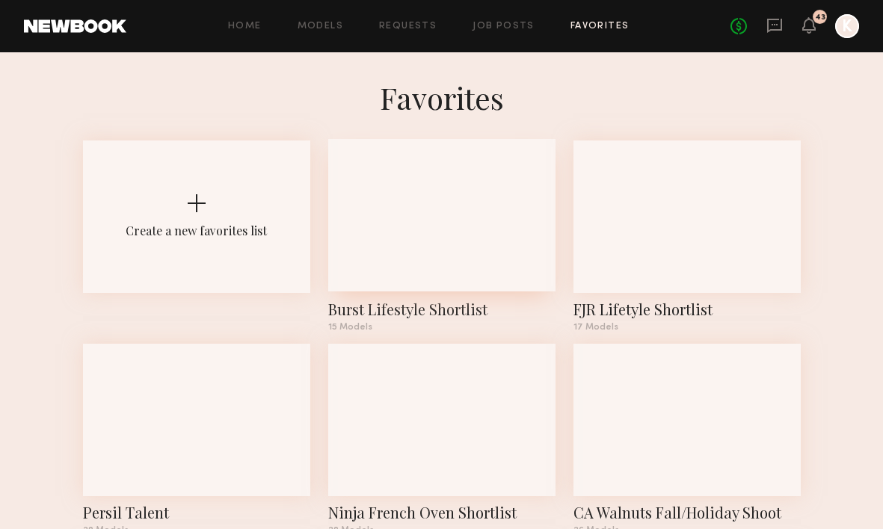
scroll to position [43, 0]
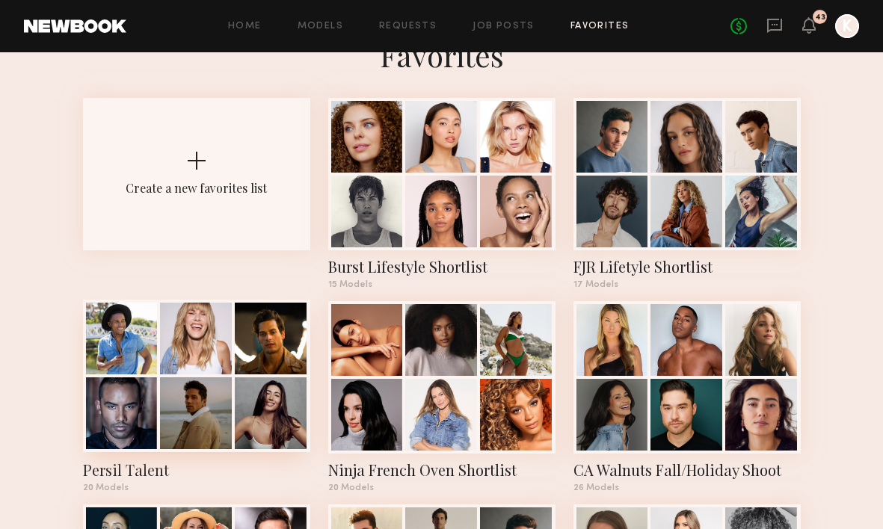
click at [178, 456] on div "Persil Talent 20 Models" at bounding box center [196, 396] width 227 height 191
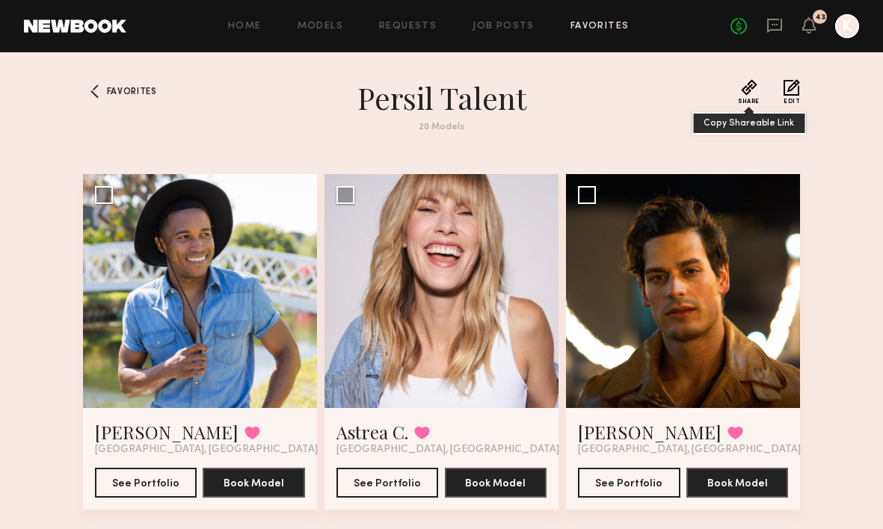
click at [750, 83] on button "Share" at bounding box center [749, 91] width 22 height 25
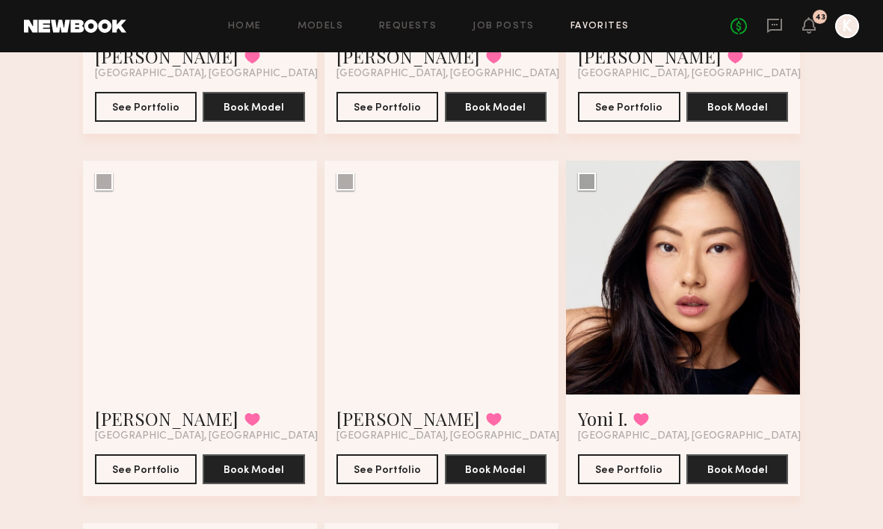
scroll to position [2006, 0]
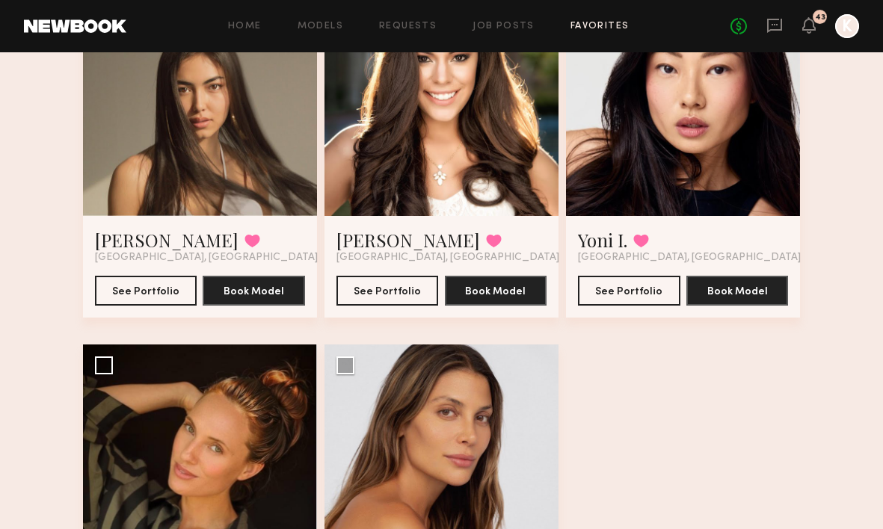
scroll to position [43, 0]
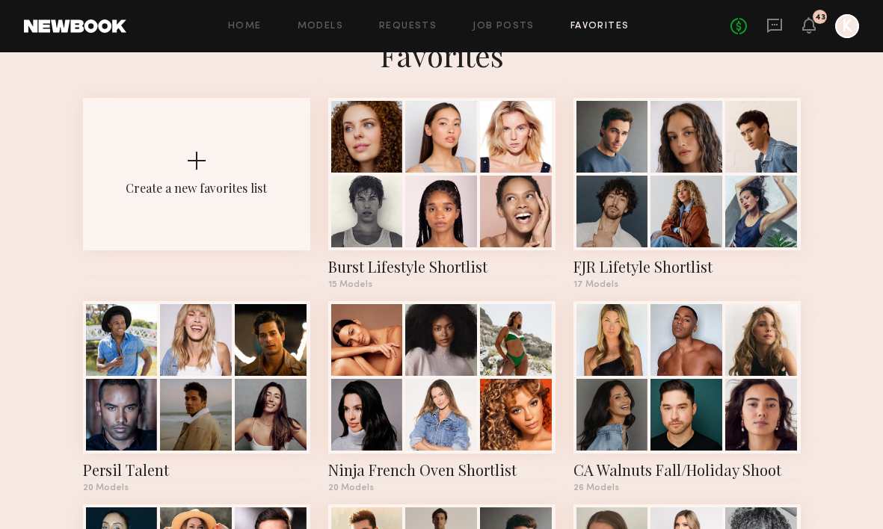
click at [853, 33] on div at bounding box center [847, 26] width 24 height 24
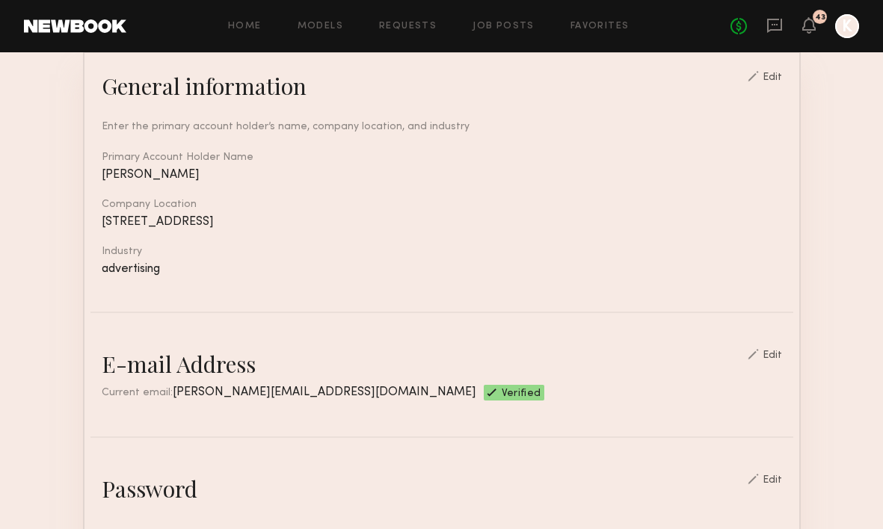
scroll to position [247, 0]
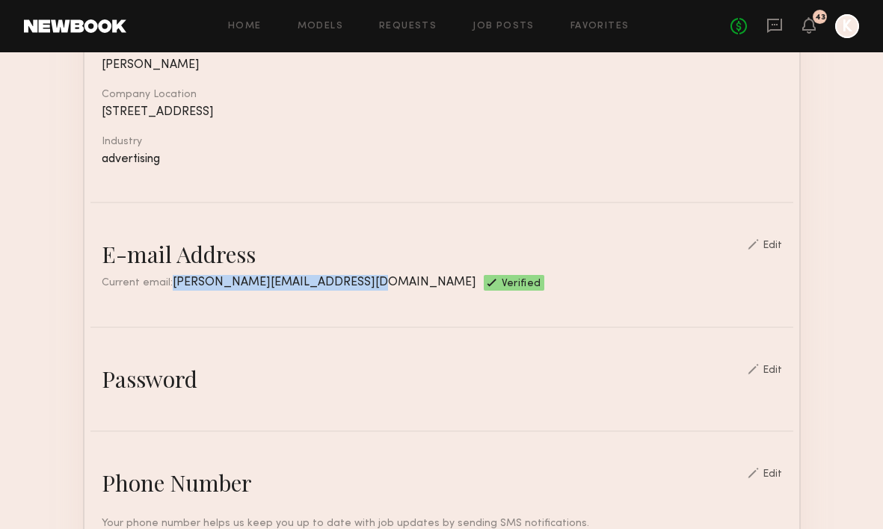
drag, startPoint x: 165, startPoint y: 279, endPoint x: 340, endPoint y: 279, distance: 174.9
click at [340, 279] on span "[PERSON_NAME][EMAIL_ADDRESS][DOMAIN_NAME]" at bounding box center [324, 283] width 303 height 12
copy span "[PERSON_NAME][EMAIL_ADDRESS][DOMAIN_NAME]"
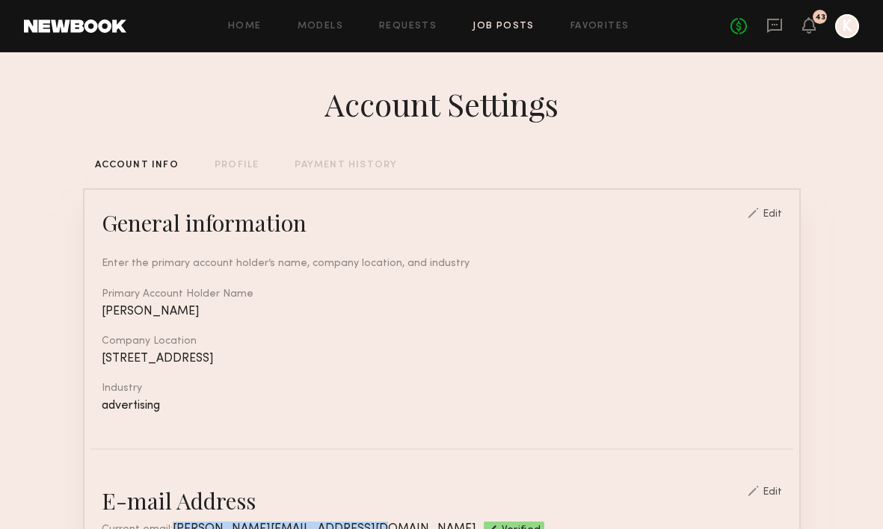
click at [487, 24] on link "Job Posts" at bounding box center [503, 27] width 62 height 10
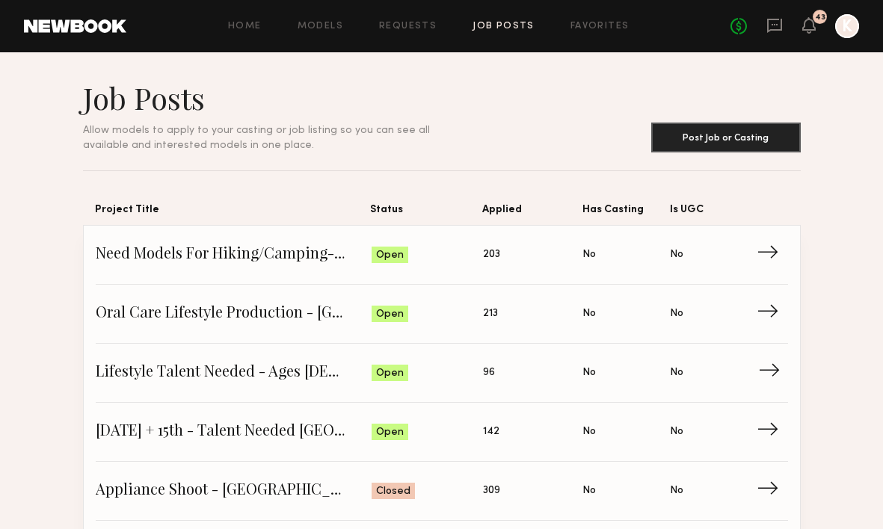
click at [312, 377] on span "Lifestyle Talent Needed - Ages [DEMOGRAPHIC_DATA] ([DATE])" at bounding box center [234, 373] width 276 height 22
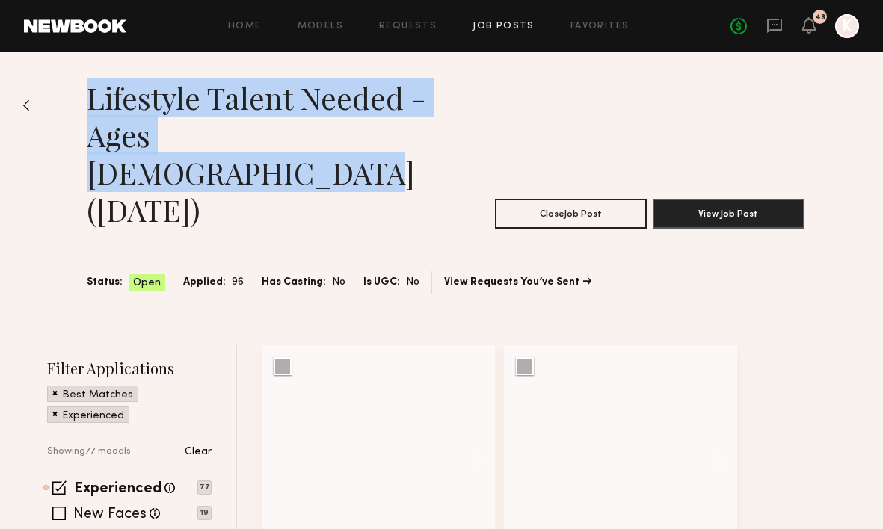
drag, startPoint x: 90, startPoint y: 83, endPoint x: 419, endPoint y: 146, distance: 334.9
click at [419, 146] on h1 "Lifestyle Talent Needed - Ages [DEMOGRAPHIC_DATA] ([DATE])" at bounding box center [278, 153] width 383 height 149
copy h1 "Lifestyle Talent Needed - Ages [DEMOGRAPHIC_DATA] ([DATE])"
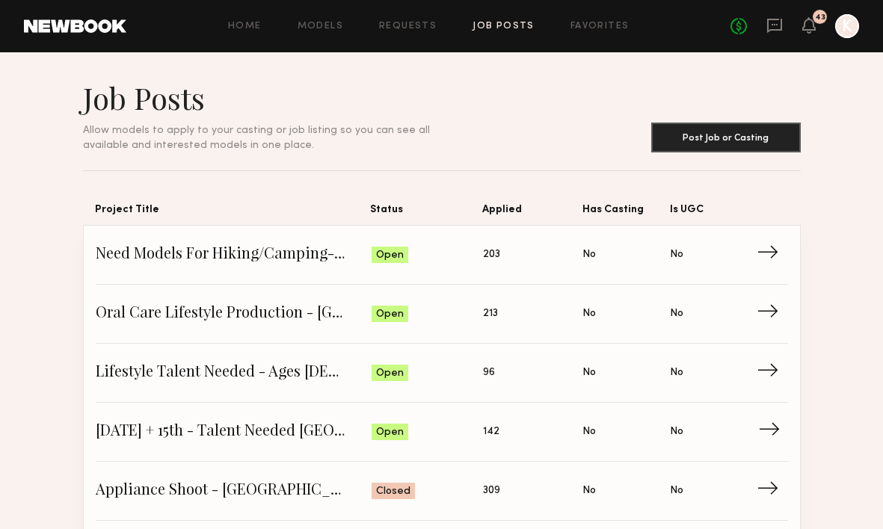
click at [271, 441] on span "[DATE] + 15th - Talent Needed [GEOGRAPHIC_DATA]" at bounding box center [234, 432] width 276 height 22
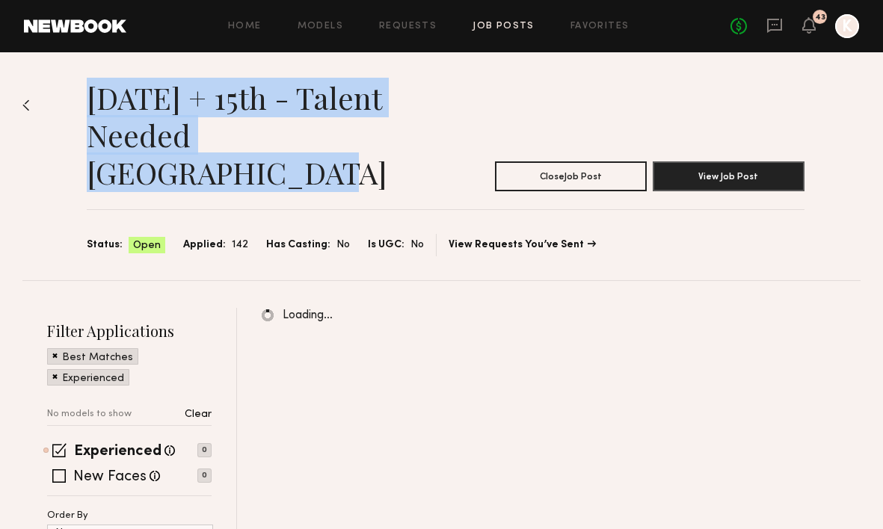
drag, startPoint x: 359, startPoint y: 152, endPoint x: 91, endPoint y: 92, distance: 275.0
click at [91, 92] on h1 "[DATE] + 15th - Talent Needed [GEOGRAPHIC_DATA]" at bounding box center [278, 135] width 383 height 112
copy h1 "[DATE] + 15th - Talent Needed [GEOGRAPHIC_DATA]"
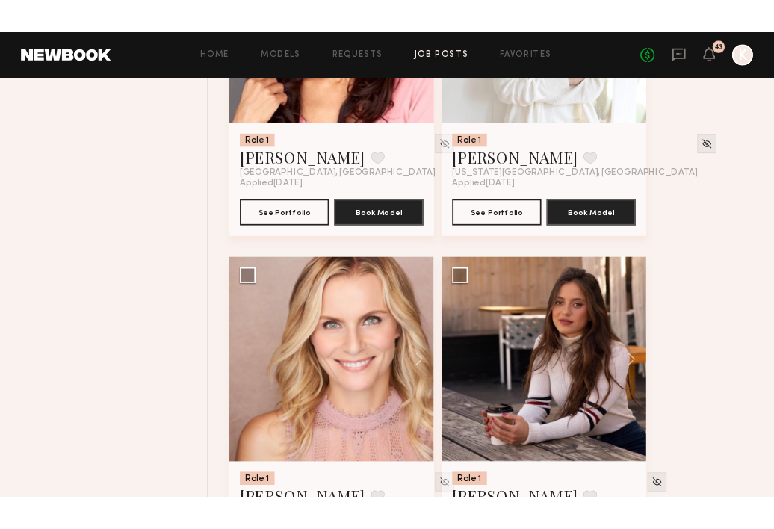
scroll to position [921, 0]
